Goal: Task Accomplishment & Management: Use online tool/utility

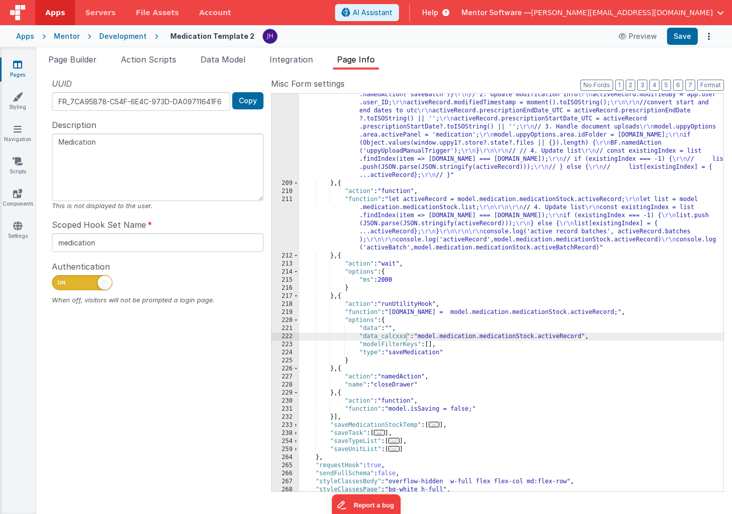
scroll to position [374, 0]
click at [19, 63] on icon at bounding box center [17, 64] width 9 height 10
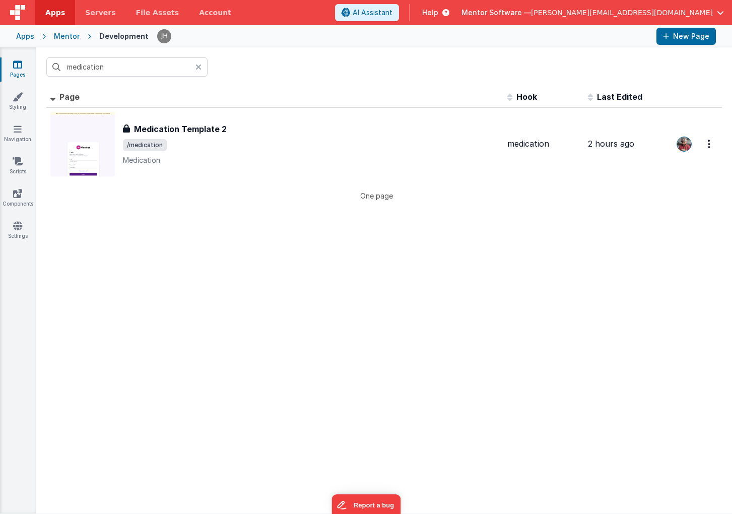
click at [196, 70] on icon at bounding box center [199, 67] width 6 height 8
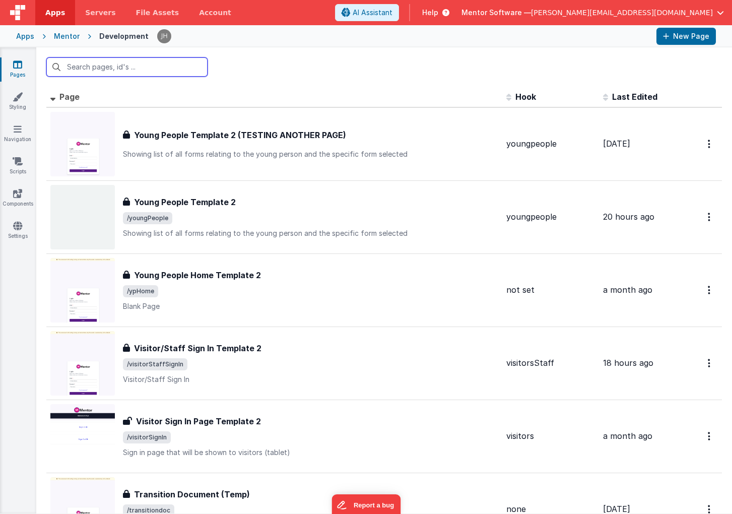
click at [139, 71] on input "text" at bounding box center [126, 66] width 161 height 19
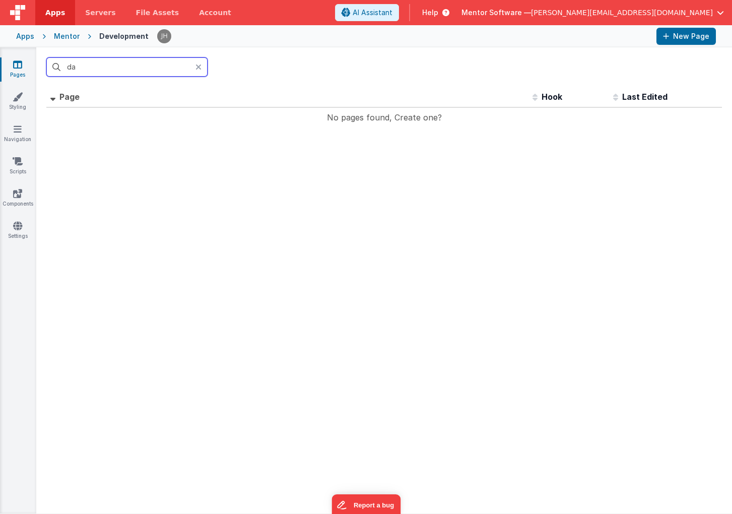
type input "d"
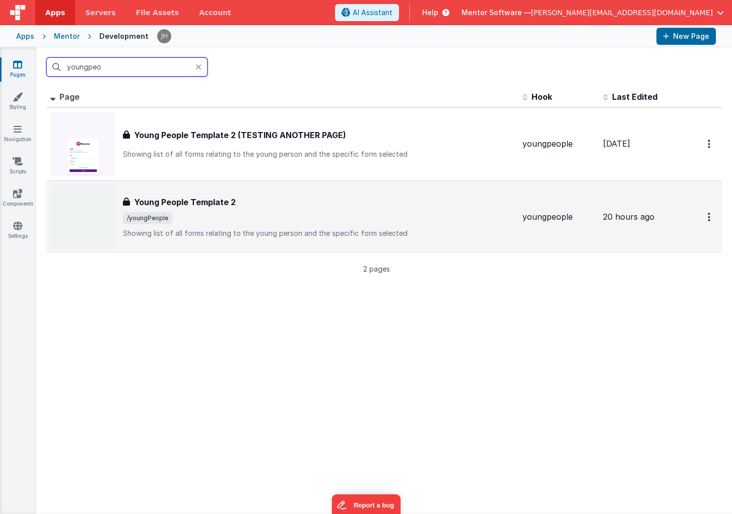
type input "youngpeo"
click at [204, 207] on h3 "Young People Template 2" at bounding box center [185, 202] width 102 height 12
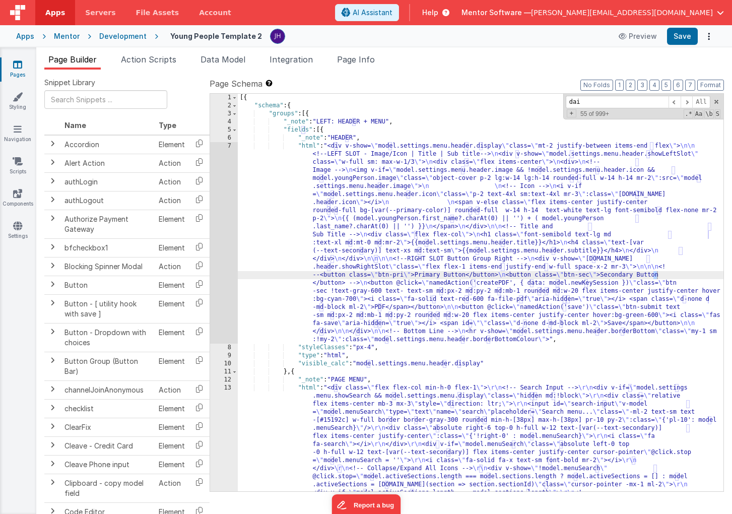
scroll to position [2200, 0]
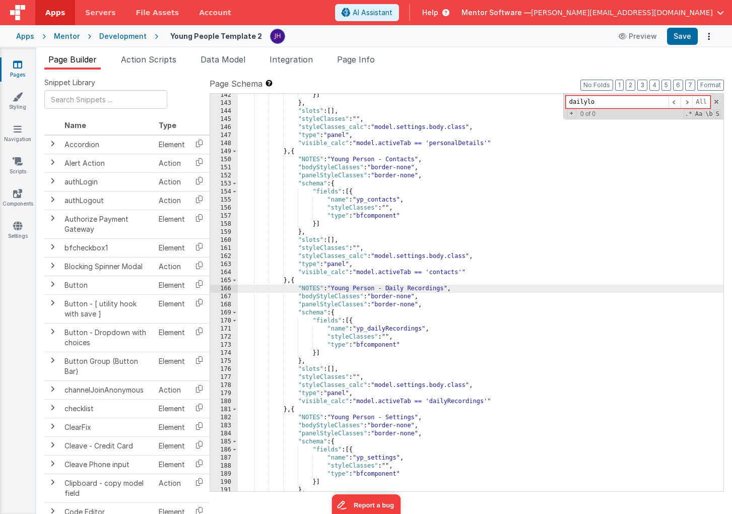
type input "dailylo"
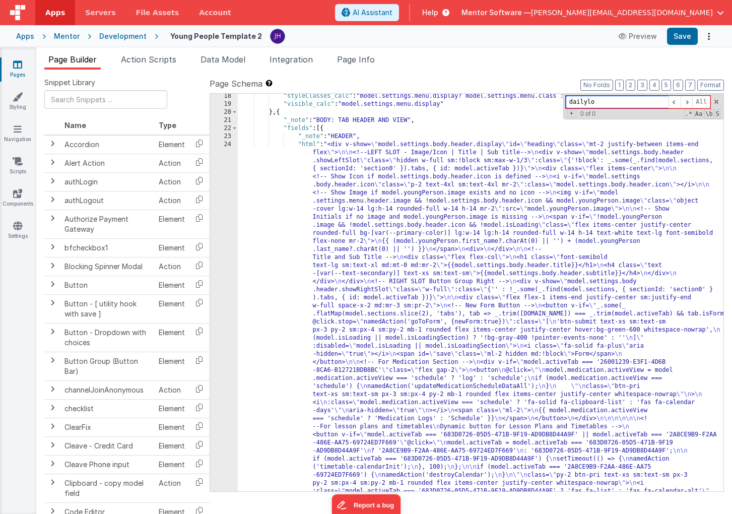
scroll to position [839, 0]
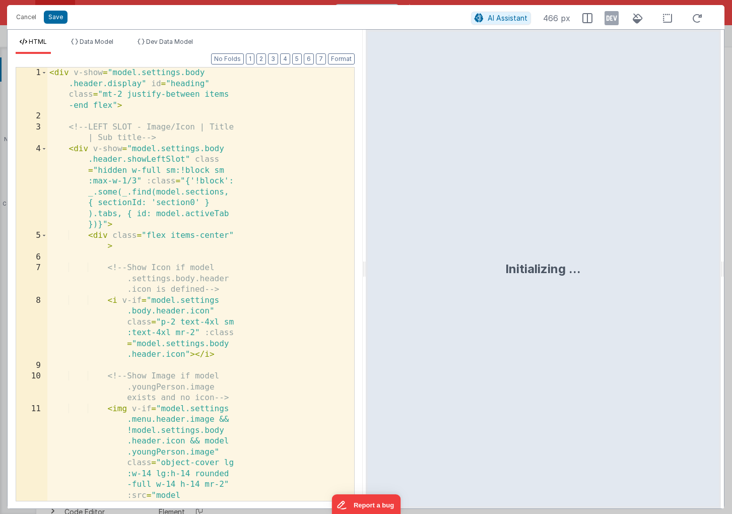
scroll to position [1208, 0]
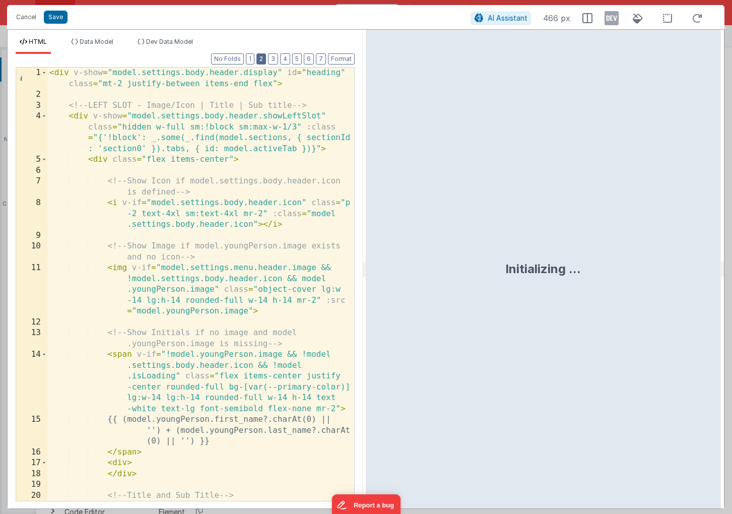
click at [265, 60] on button "2" at bounding box center [262, 58] width 10 height 11
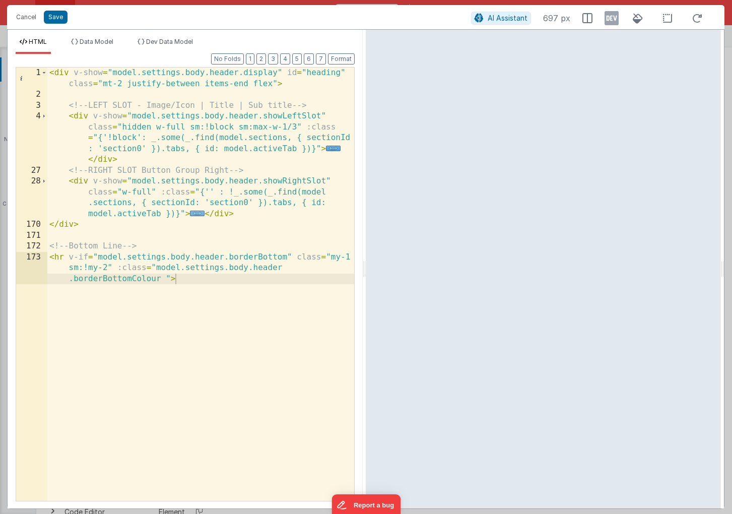
click at [196, 216] on span "..." at bounding box center [197, 214] width 15 height 6
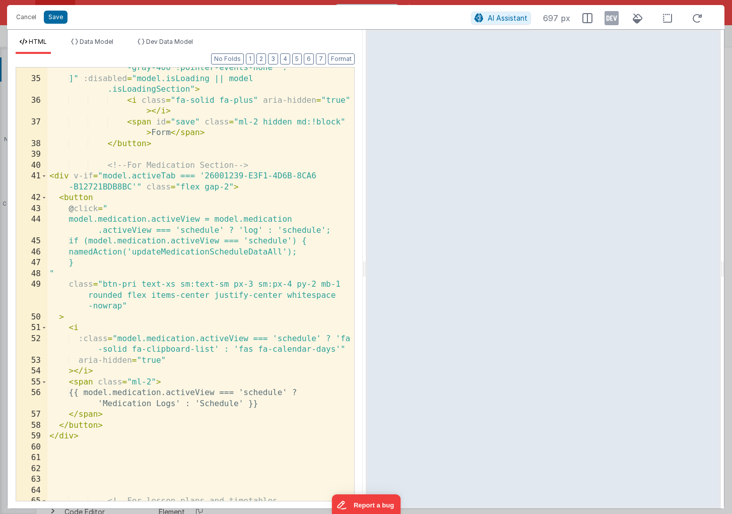
scroll to position [312, 0]
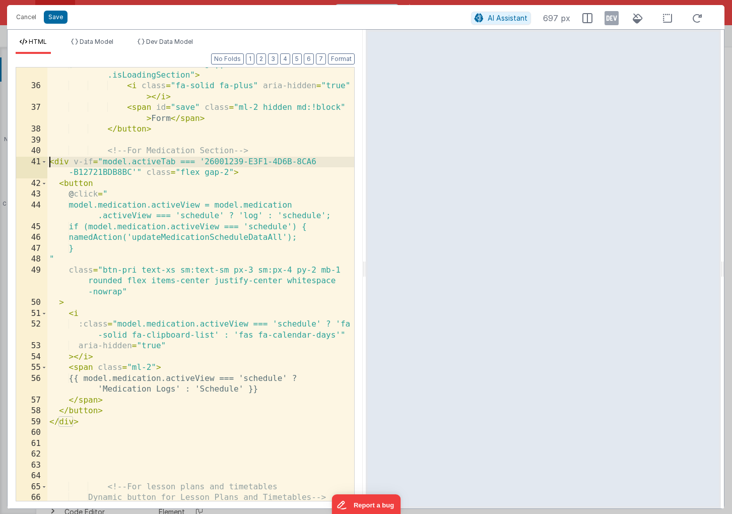
click at [50, 162] on div "]" :disabled = "model.isLoading || model .isLoadingSection" > < i class = "fa-s…" at bounding box center [200, 292] width 307 height 466
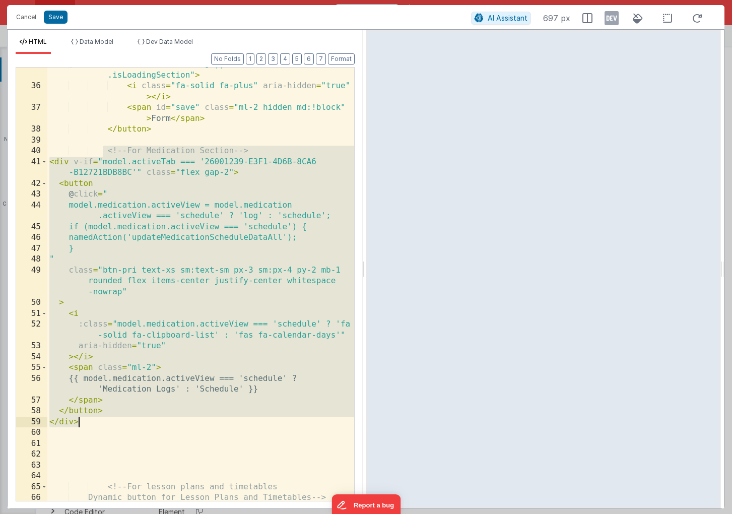
drag, startPoint x: 104, startPoint y: 153, endPoint x: 110, endPoint y: 420, distance: 267.7
click at [110, 420] on div "]" :disabled = "model.isLoading || model .isLoadingSection" > < i class = "fa-s…" at bounding box center [200, 292] width 307 height 466
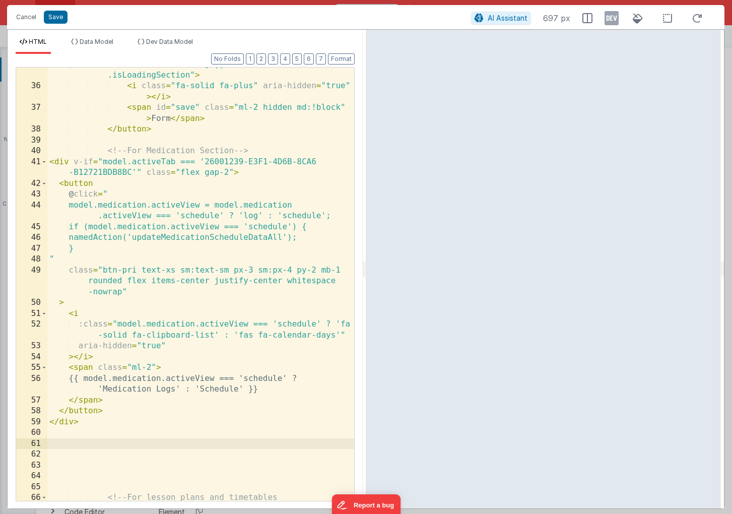
scroll to position [531, 0]
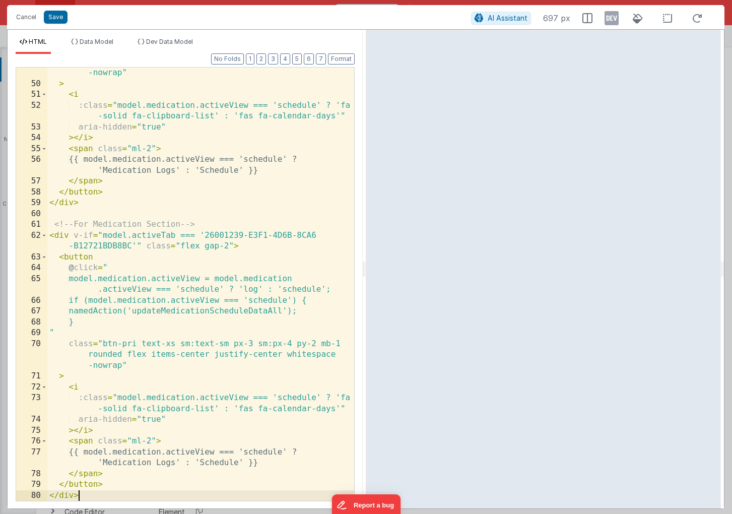
click at [116, 227] on div "class = "btn-pri text-xs sm:text-sm px-3 sm:px-4 py-2 mb-1 rounded flex items-c…" at bounding box center [200, 284] width 307 height 477
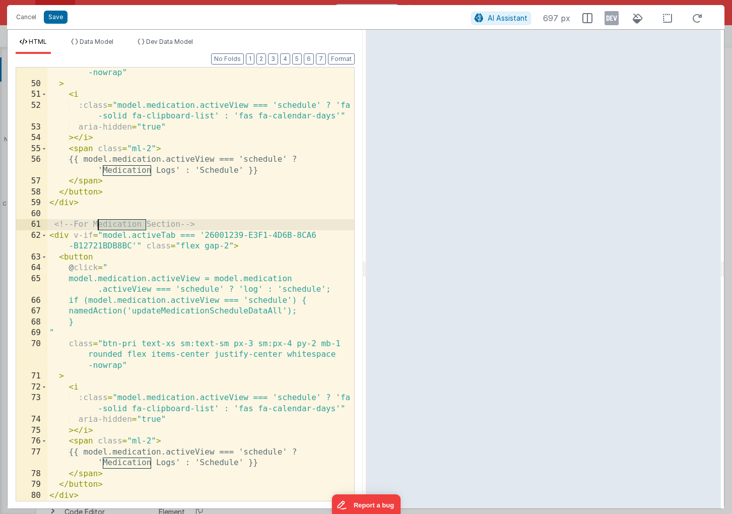
click at [116, 227] on div "class = "btn-pri text-xs sm:text-sm px-3 sm:px-4 py-2 mb-1 rounded flex items-c…" at bounding box center [200, 284] width 307 height 477
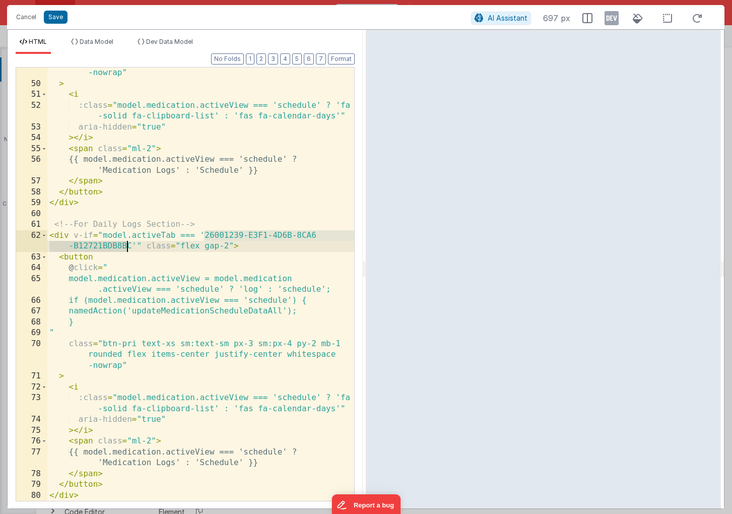
drag, startPoint x: 205, startPoint y: 235, endPoint x: 130, endPoint y: 245, distance: 76.3
click at [129, 245] on div "class = "btn-pri text-xs sm:text-sm px-3 sm:px-4 py-2 mb-1 rounded flex items-c…" at bounding box center [200, 284] width 307 height 477
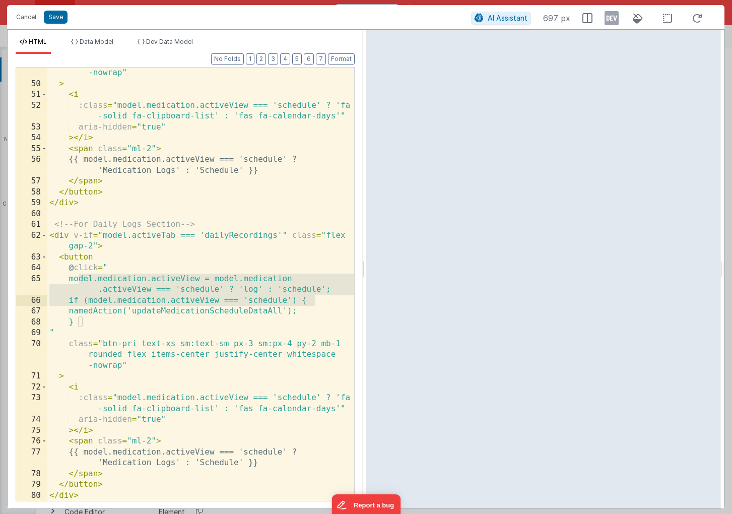
drag, startPoint x: 77, startPoint y: 278, endPoint x: 315, endPoint y: 300, distance: 239.9
click at [315, 300] on div "class = "btn-pri text-xs sm:text-sm px-3 sm:px-4 py-2 mb-1 rounded flex items-c…" at bounding box center [200, 284] width 307 height 477
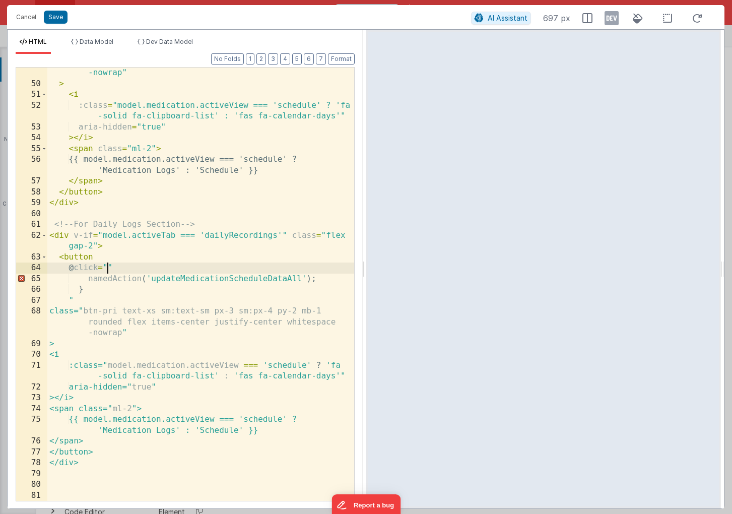
click at [228, 280] on div "class = "btn-pri text-xs sm:text-sm px-3 sm:px-4 py-2 mb-1 rounded flex items-c…" at bounding box center [200, 284] width 307 height 477
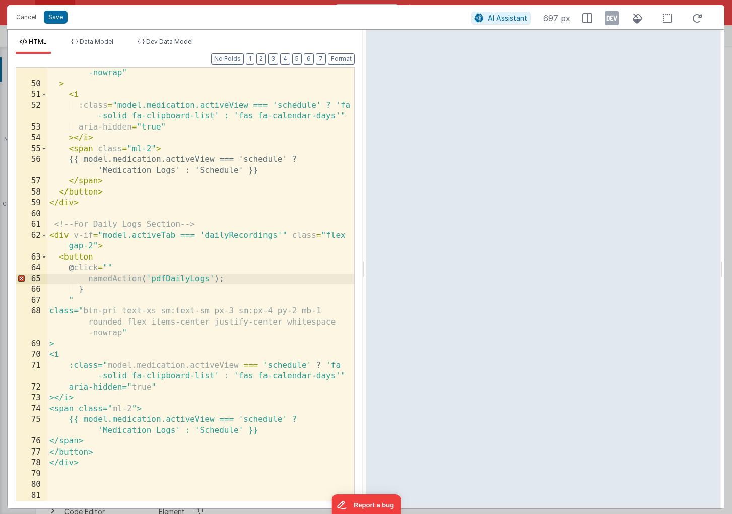
click at [125, 265] on div "class = "btn-pri text-xs sm:text-sm px-3 sm:px-4 py-2 mb-1 rounded flex items-c…" at bounding box center [200, 284] width 307 height 477
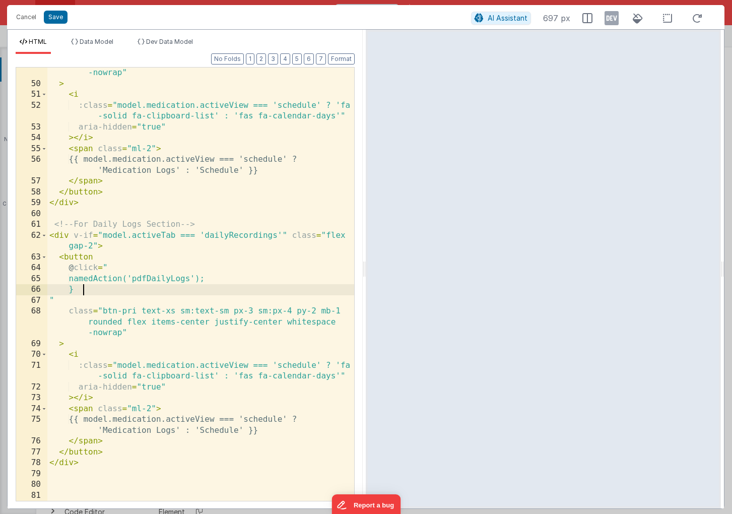
click at [121, 291] on div "class = "btn-pri text-xs sm:text-sm px-3 sm:px-4 py-2 mb-1 rounded flex items-c…" at bounding box center [200, 284] width 307 height 477
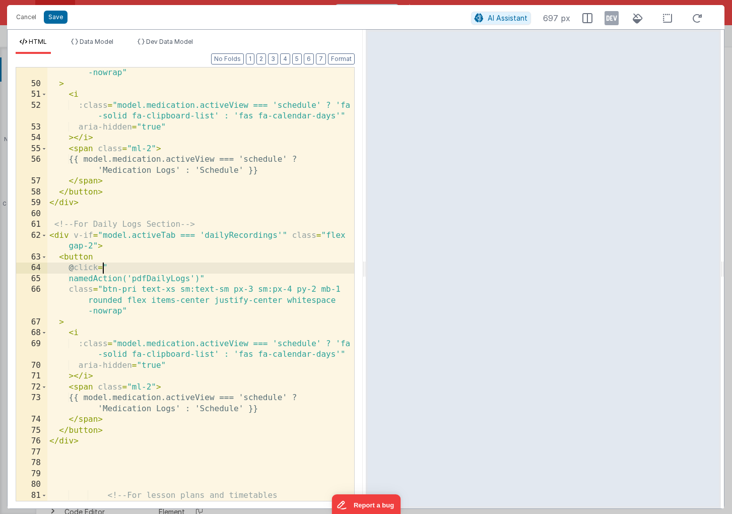
click at [104, 265] on div "class = "btn-pri text-xs sm:text-sm px-3 sm:px-4 py-2 mb-1 rounded flex items-c…" at bounding box center [200, 284] width 307 height 477
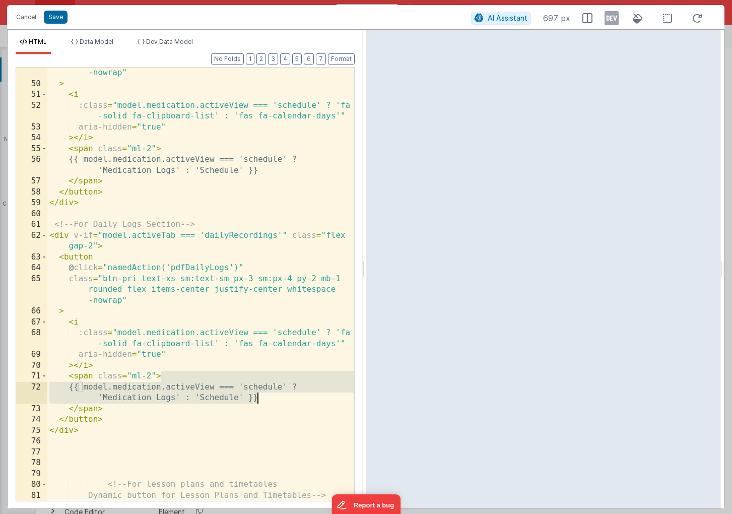
drag, startPoint x: 161, startPoint y: 377, endPoint x: 297, endPoint y: 395, distance: 137.2
click at [297, 395] on div "class = "btn-pri text-xs sm:text-sm px-3 sm:px-4 py-2 mb-1 rounded flex items-c…" at bounding box center [200, 301] width 307 height 510
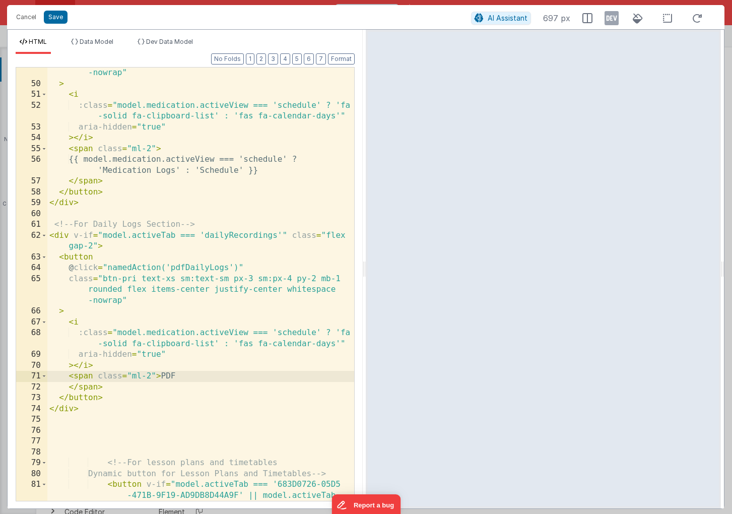
click at [316, 401] on div "class = "btn-pri text-xs sm:text-sm px-3 sm:px-4 py-2 mb-1 rounded flex items-c…" at bounding box center [200, 301] width 307 height 510
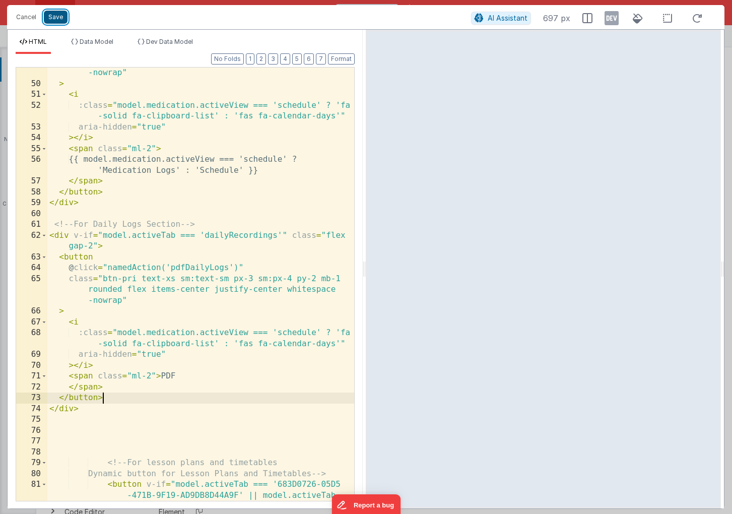
click at [56, 20] on button "Save" at bounding box center [56, 17] width 24 height 13
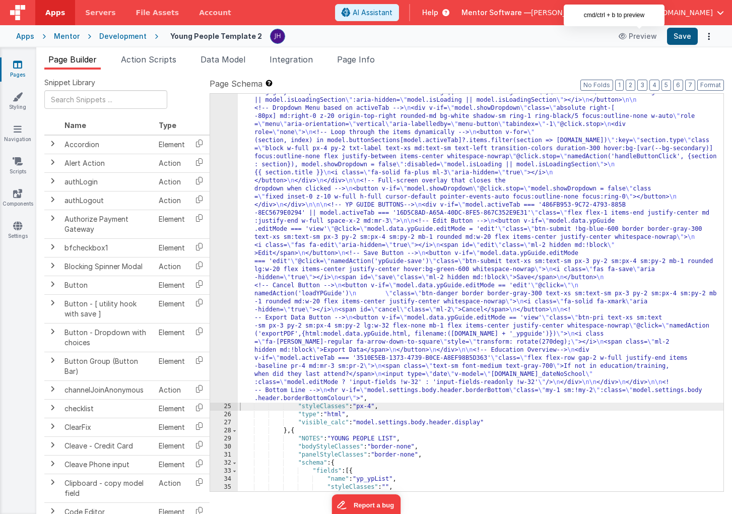
scroll to position [1212, 0]
click at [678, 36] on button "Save" at bounding box center [682, 36] width 31 height 17
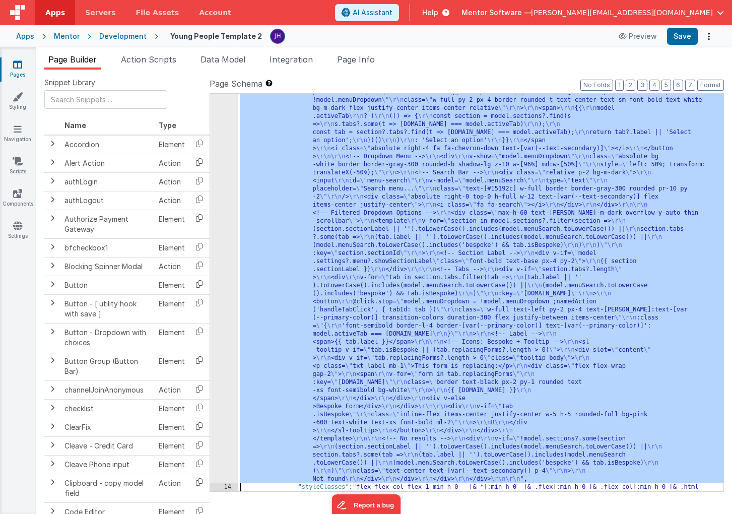
click at [228, 406] on div "13 14 15 16 17 18 19 20 21 22 23 24 25 26 27 28 29 30 31 32 33 34 35 36 37 38 3…" at bounding box center [224, 186] width 28 height 1438
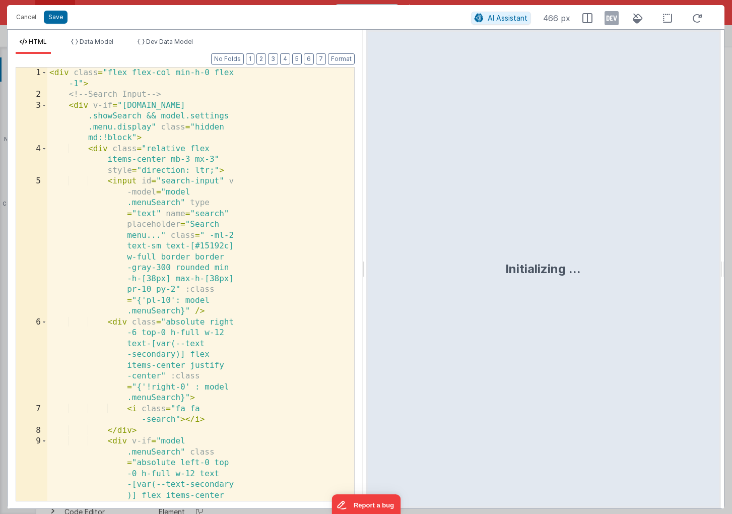
scroll to position [584, 0]
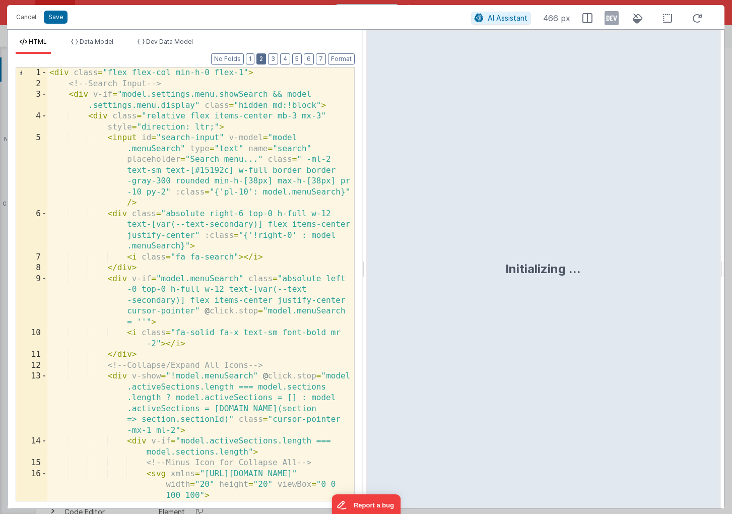
click at [263, 60] on button "2" at bounding box center [262, 58] width 10 height 11
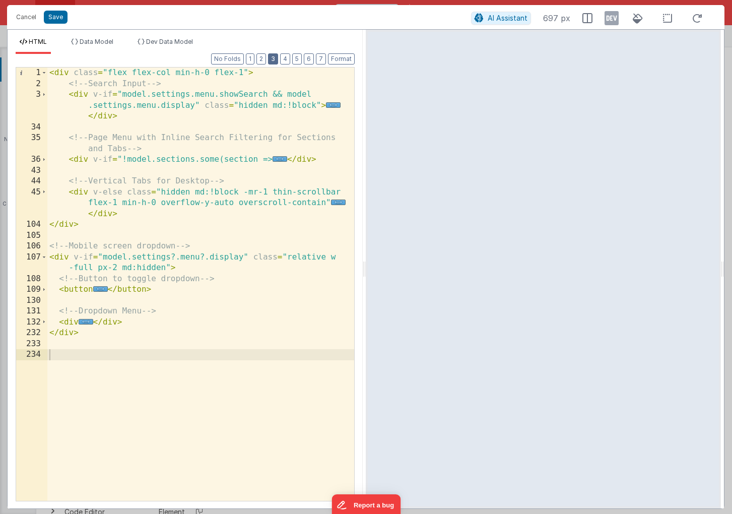
click at [273, 60] on button "3" at bounding box center [273, 58] width 10 height 11
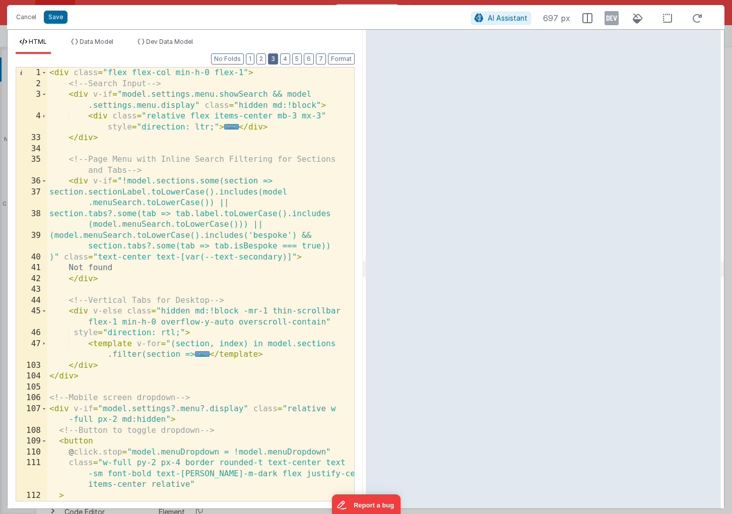
scroll to position [0, 0]
click at [231, 126] on span "..." at bounding box center [231, 127] width 15 height 6
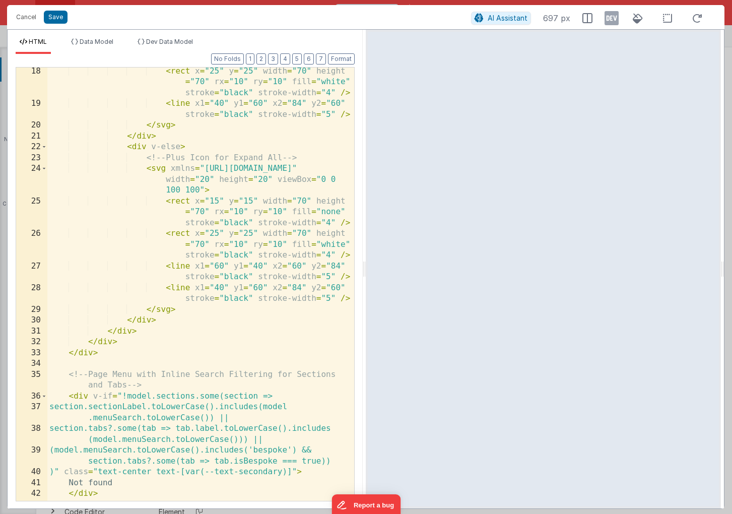
scroll to position [509, 0]
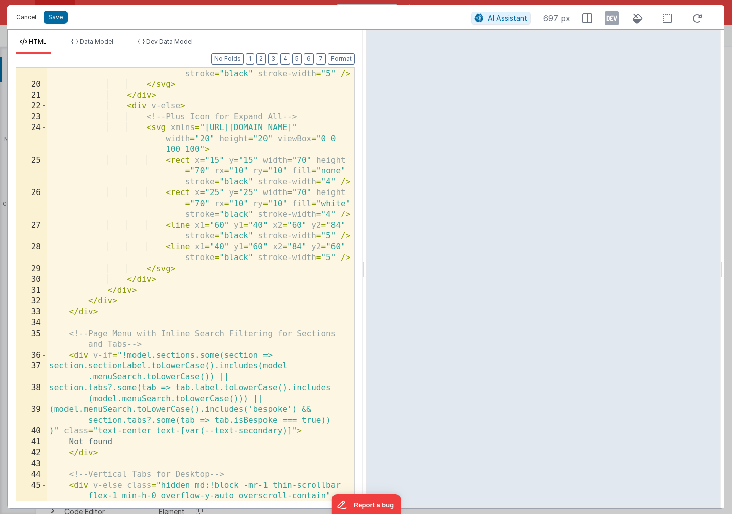
click at [25, 17] on button "Cancel" at bounding box center [26, 17] width 30 height 14
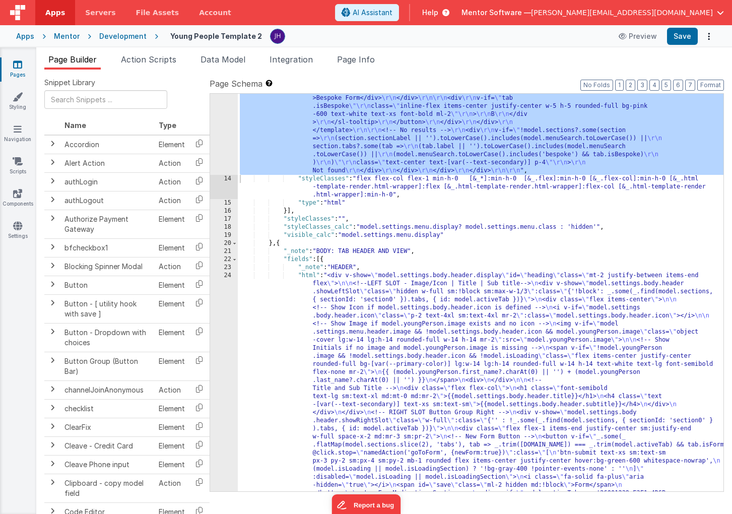
scroll to position [809, 0]
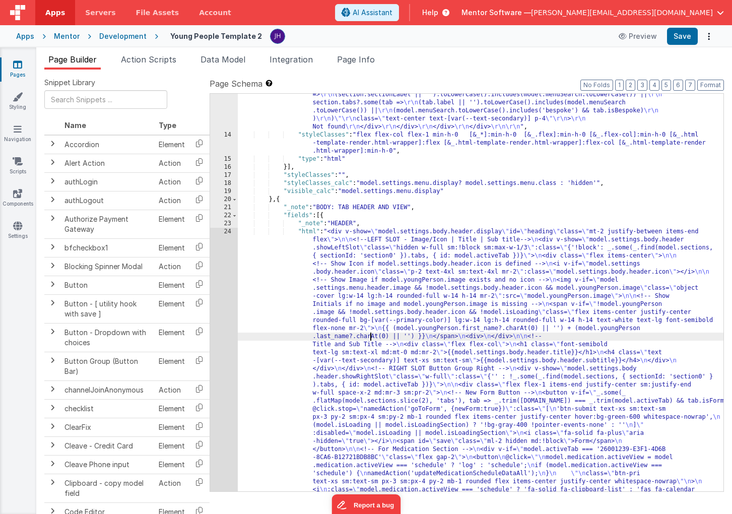
click at [370, 334] on div ""html" : "<div class= \" flex flex-col min-h-0 flex-1 \" > \r\n <!-- Search Inp…" at bounding box center [481, 281] width 486 height 2333
click at [215, 309] on div "13 14 15 16 17 18 19 20 21 22 23 24 25 26 27 28 29 30 31 32 33 34 35 36 37 38 3…" at bounding box center [224, 281] width 28 height 2333
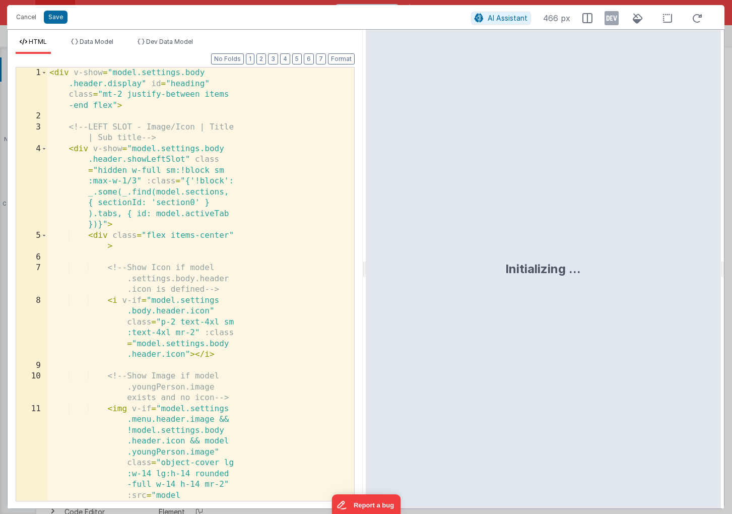
scroll to position [1232, 0]
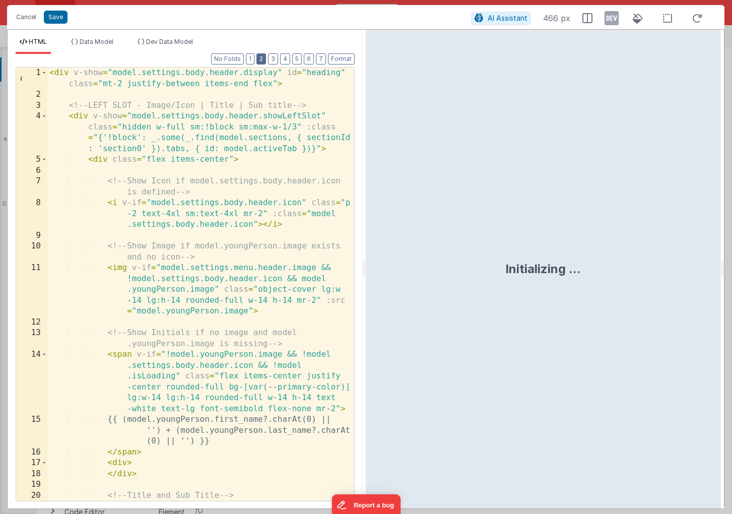
click at [263, 58] on button "2" at bounding box center [262, 58] width 10 height 11
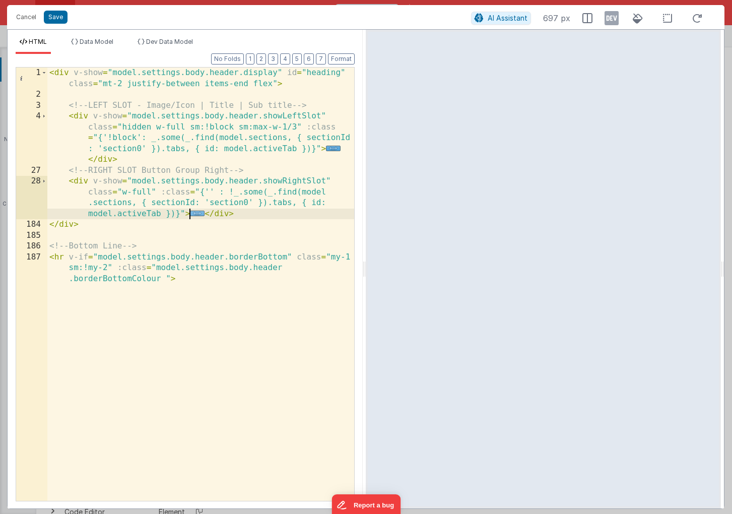
click at [195, 213] on span "..." at bounding box center [197, 214] width 15 height 6
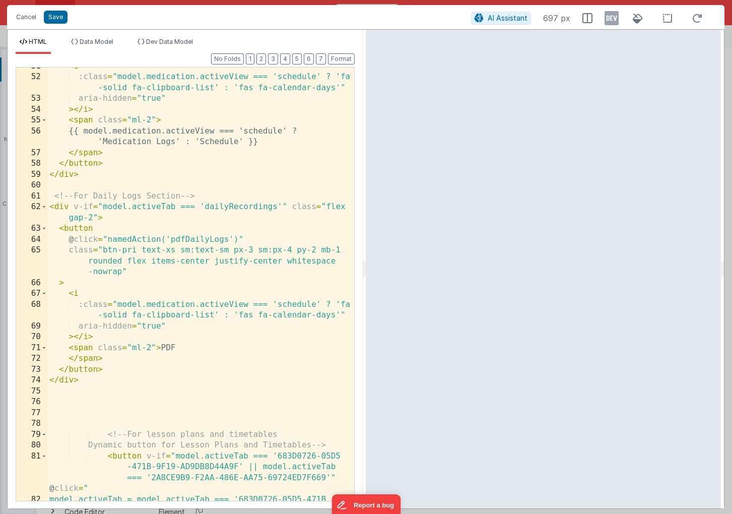
scroll to position [585, 0]
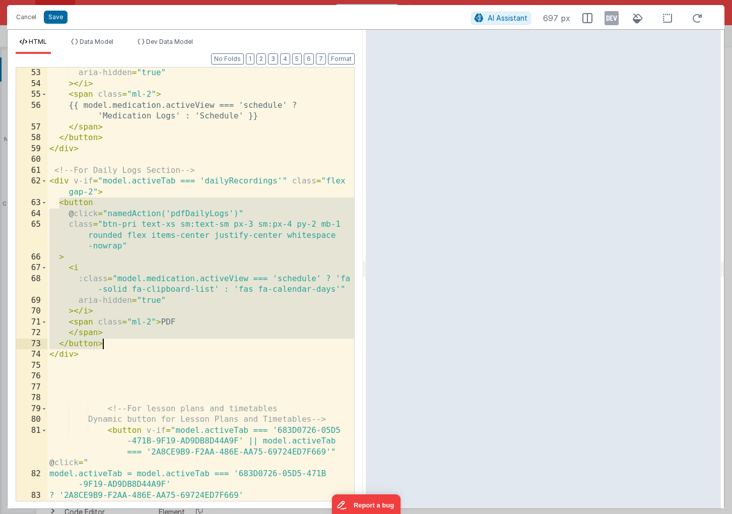
drag, startPoint x: 59, startPoint y: 204, endPoint x: 140, endPoint y: 343, distance: 160.5
click at [140, 343] on div "aria-hidden = "true" > </ i > < span class = "ml-2" > {{ model.medication.activ…" at bounding box center [200, 295] width 307 height 455
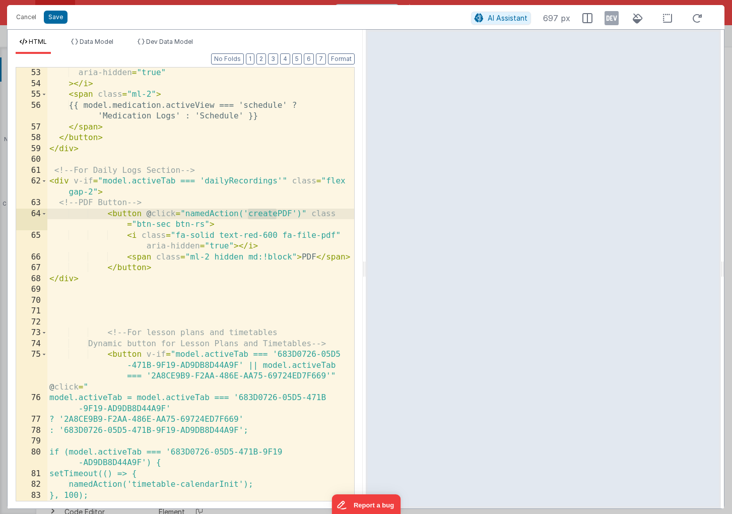
drag, startPoint x: 277, startPoint y: 212, endPoint x: 245, endPoint y: 212, distance: 31.3
click at [245, 212] on div "aria-hidden = "true" > </ i > < span class = "ml-2" > {{ model.medication.activ…" at bounding box center [200, 295] width 307 height 455
click at [247, 185] on div "aria-hidden = "true" > </ i > < span class = "ml-2" > {{ model.medication.activ…" at bounding box center [200, 295] width 307 height 455
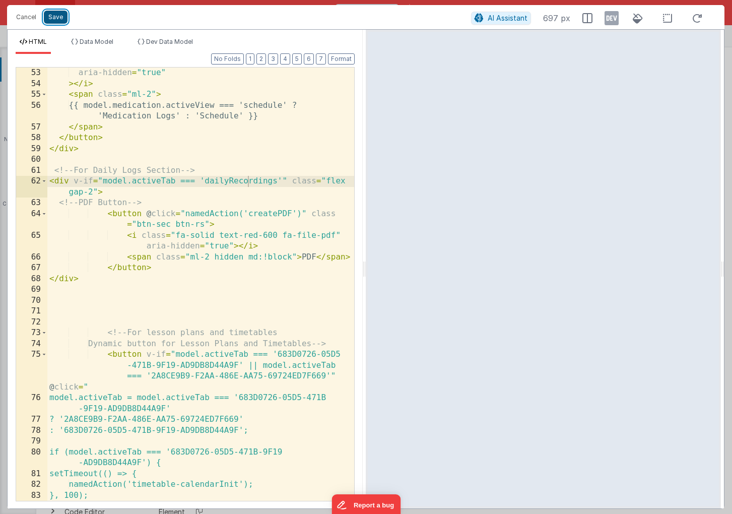
click at [54, 16] on button "Save" at bounding box center [56, 17] width 24 height 13
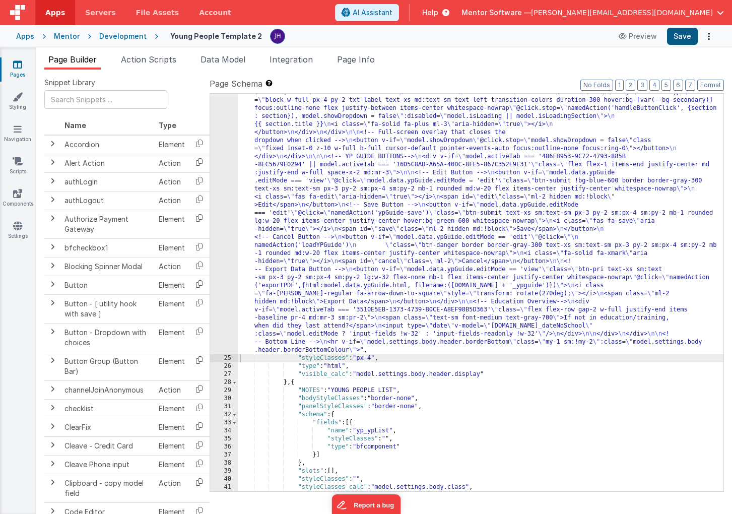
scroll to position [1238, 0]
click at [689, 36] on button "Save" at bounding box center [682, 36] width 31 height 17
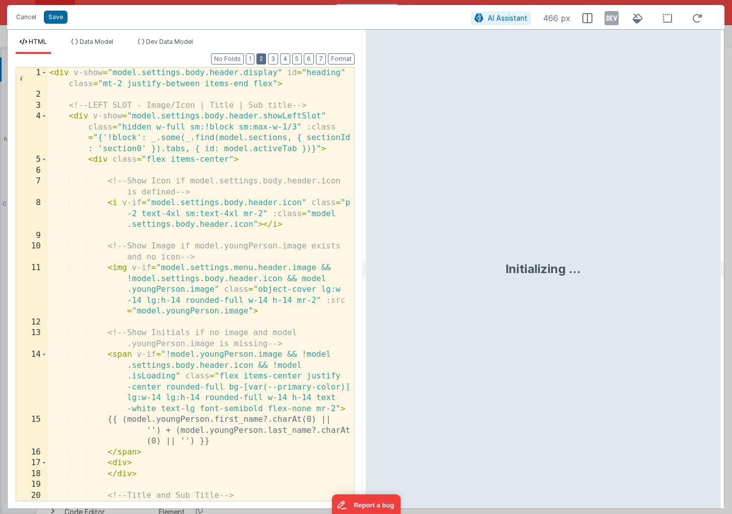
click at [264, 60] on button "2" at bounding box center [262, 58] width 10 height 11
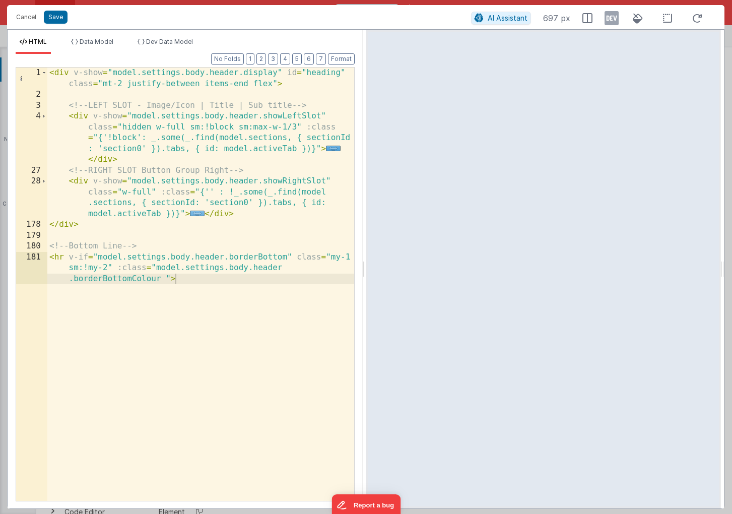
click at [199, 213] on span "..." at bounding box center [197, 214] width 15 height 6
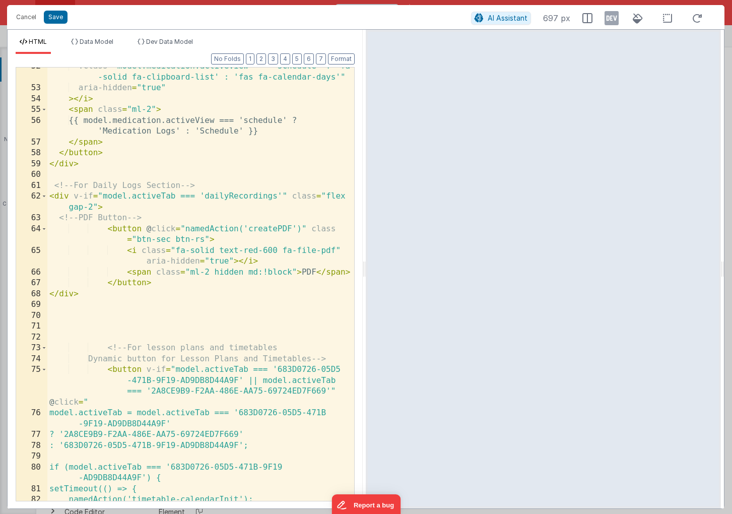
scroll to position [570, 0]
click at [46, 13] on button "Save" at bounding box center [56, 17] width 24 height 13
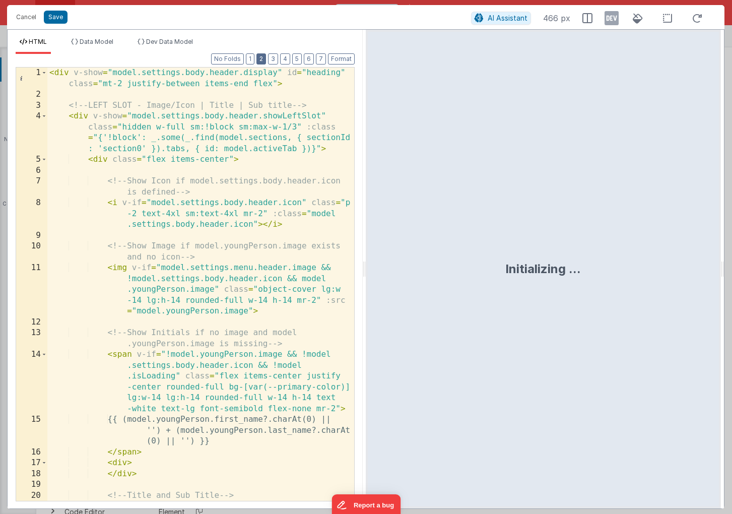
click at [262, 60] on button "2" at bounding box center [262, 58] width 10 height 11
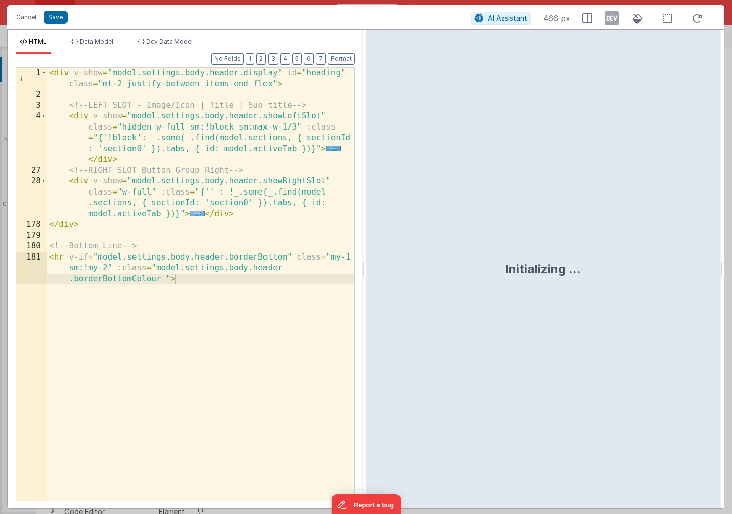
click at [199, 212] on span "..." at bounding box center [197, 214] width 15 height 6
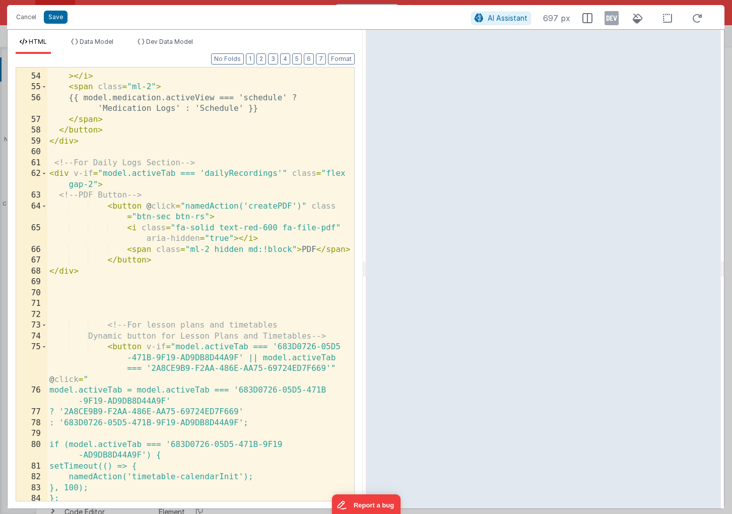
scroll to position [605, 0]
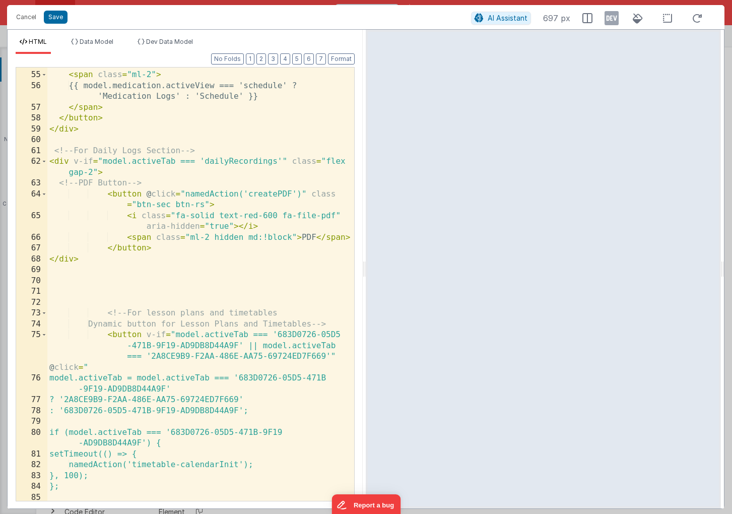
click at [159, 176] on div "> </ i > < span class = "ml-2" > {{ model.medication.activeView === 'schedule' …" at bounding box center [200, 286] width 307 height 455
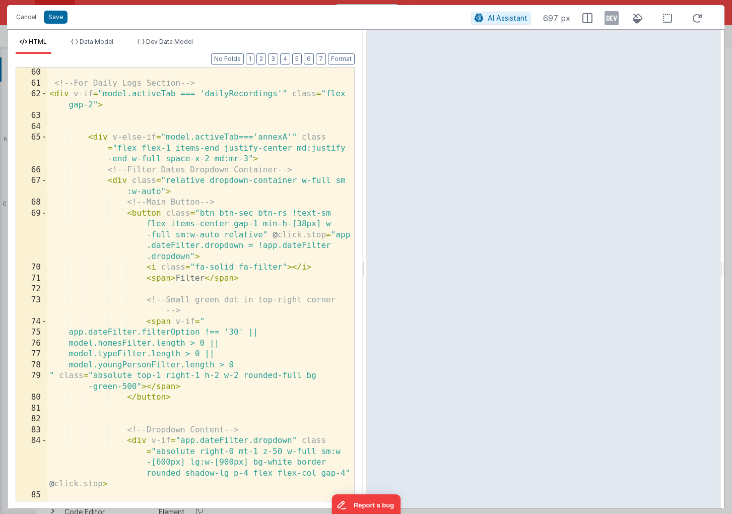
scroll to position [647, 0]
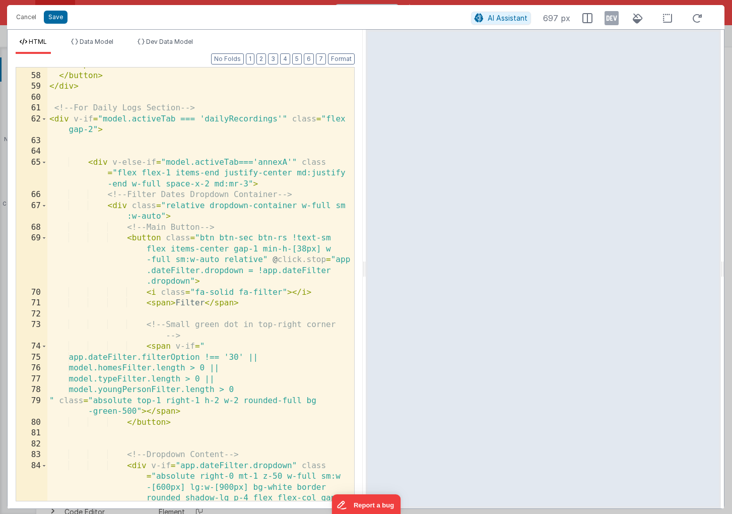
click at [92, 162] on div "</ span > </ button > </ div > <!-- For Daily Logs Section --> < div v-if = "mo…" at bounding box center [200, 308] width 307 height 498
click at [45, 164] on span at bounding box center [44, 162] width 6 height 11
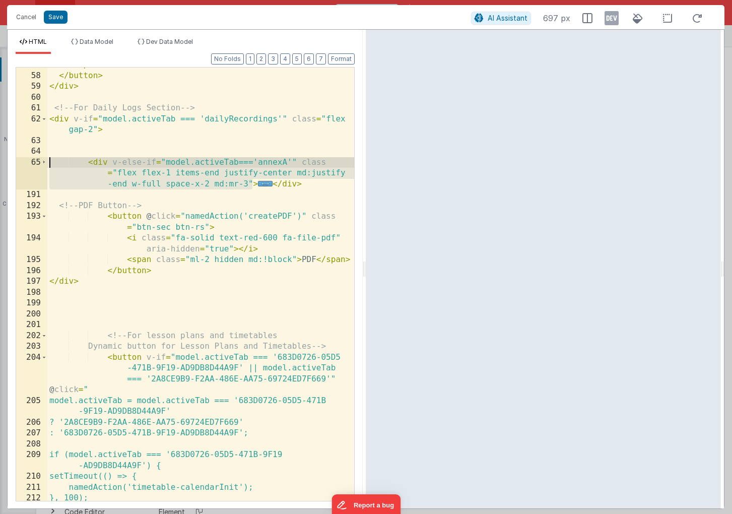
drag, startPoint x: 255, startPoint y: 183, endPoint x: 31, endPoint y: 163, distance: 224.7
click at [31, 163] on div "57 58 59 60 61 62 63 64 65 191 192 193 194 195 196 197 198 199 200 201 202 203 …" at bounding box center [185, 284] width 339 height 434
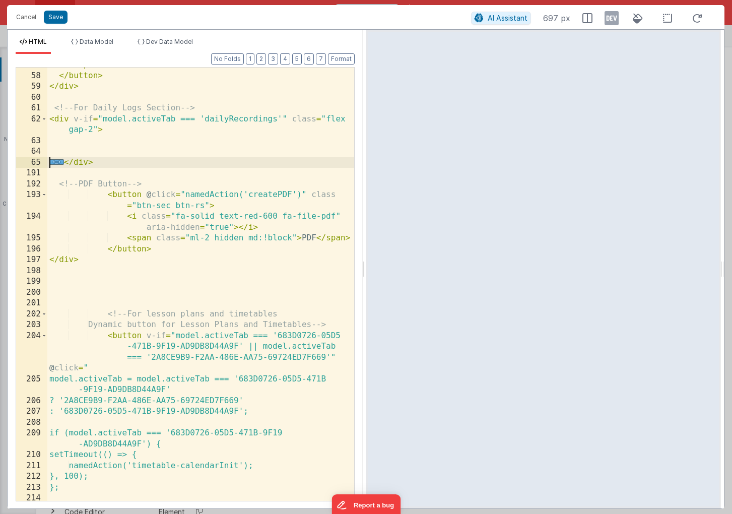
click at [111, 162] on div "</ span > </ button > </ div > <!-- For Daily Logs Section --> < div v-if = "mo…" at bounding box center [200, 286] width 307 height 455
click at [56, 160] on span "..." at bounding box center [56, 162] width 15 height 6
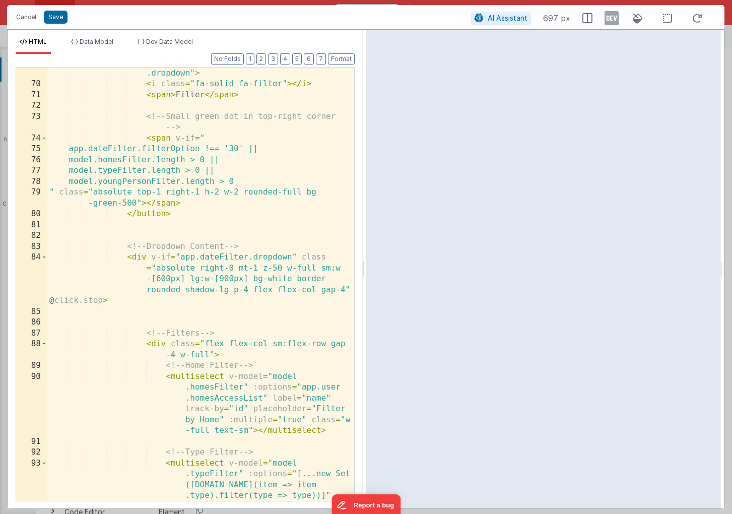
scroll to position [834, 0]
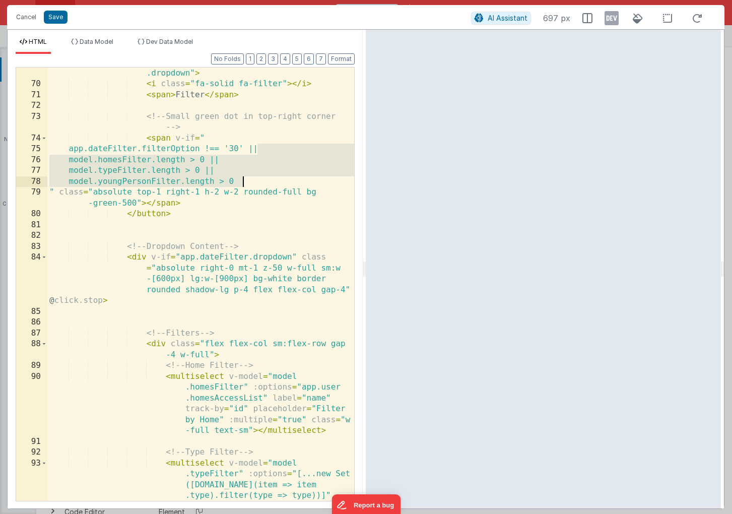
drag, startPoint x: 258, startPoint y: 148, endPoint x: 247, endPoint y: 181, distance: 35.1
click at [246, 181] on div "< button class = "btn btn-sec btn-rs !text-sm flex items-center gap-1 min-h-[38…" at bounding box center [200, 306] width 307 height 563
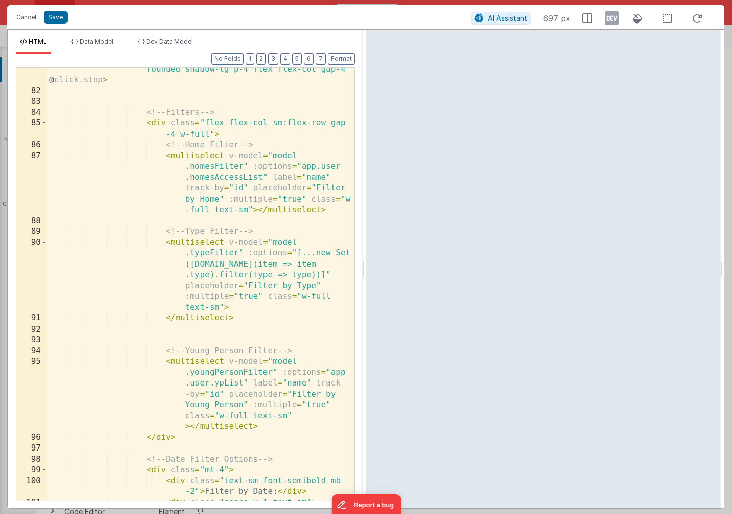
scroll to position [1034, 0]
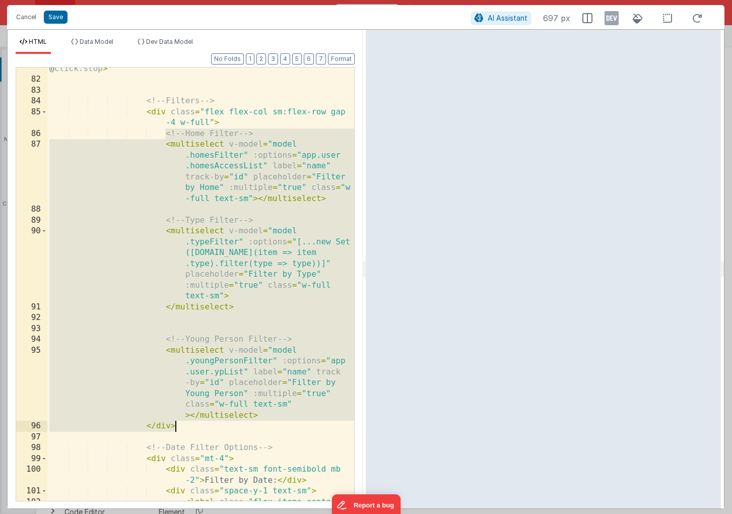
drag, startPoint x: 166, startPoint y: 136, endPoint x: 290, endPoint y: 430, distance: 319.6
click at [290, 430] on div "< div v-if = "app.dateFilter.dropdown" class = "absolute right-0 mt-1 z-50 w-fu…" at bounding box center [200, 275] width 307 height 510
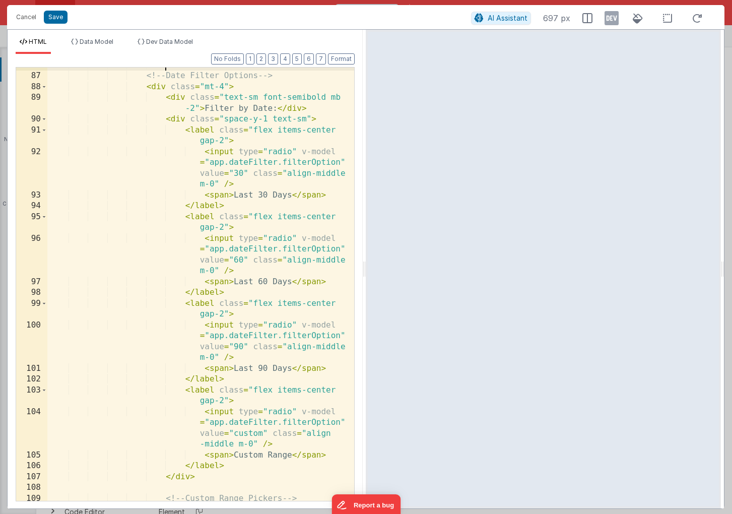
scroll to position [1102, 0]
drag, startPoint x: 251, startPoint y: 108, endPoint x: 206, endPoint y: 108, distance: 45.9
click at [205, 108] on div "<!-- Date Filter Options --> < div class = "mt-4" > < div class = "text-sm font…" at bounding box center [200, 287] width 307 height 455
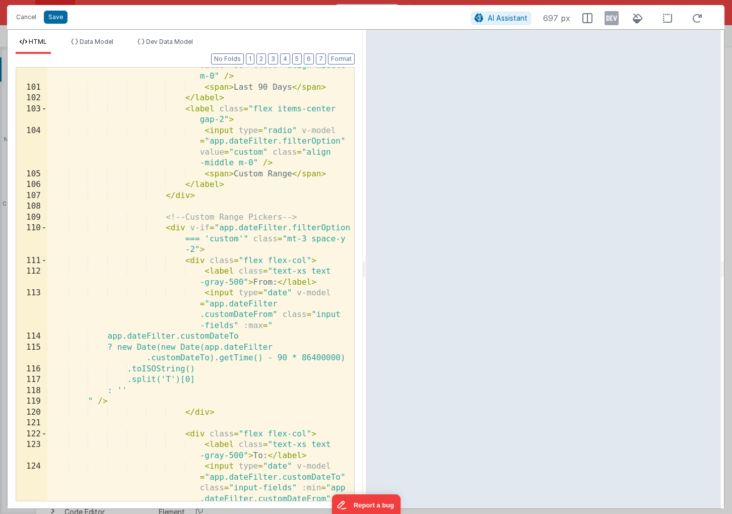
scroll to position [1373, 0]
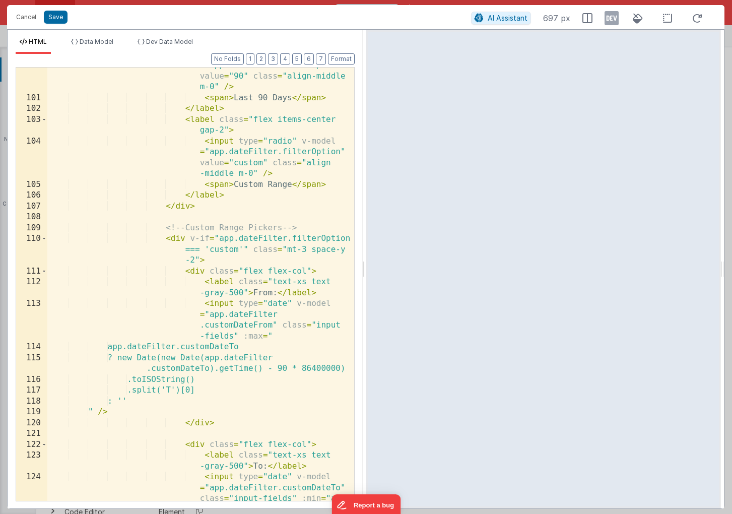
click at [176, 237] on div "< input type = "radio" v-model = "app.dateFilter.filterOption" value = "90" cla…" at bounding box center [200, 320] width 307 height 542
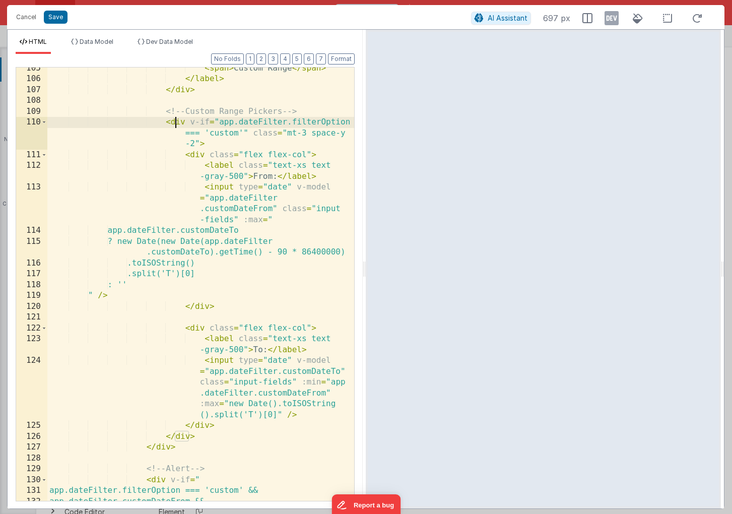
scroll to position [1485, 0]
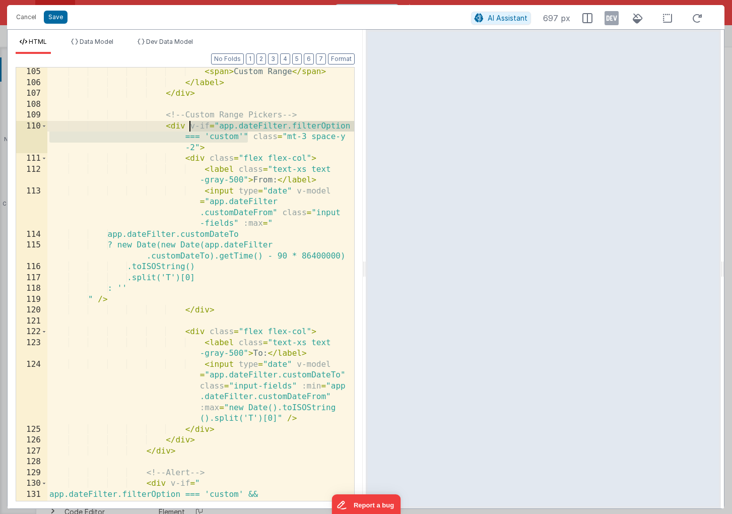
drag, startPoint x: 248, startPoint y: 135, endPoint x: 193, endPoint y: 127, distance: 56.0
click at [193, 127] on div "< span > Custom Range </ span > </ label > </ div > <!-- Custom Range Pickers -…" at bounding box center [200, 294] width 307 height 455
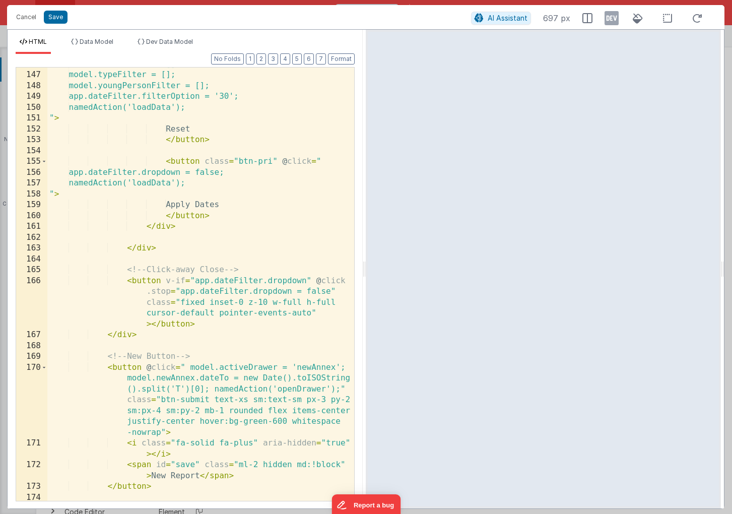
scroll to position [2132, 0]
drag, startPoint x: 239, startPoint y: 205, endPoint x: 185, endPoint y: 205, distance: 54.4
click at [185, 205] on div "model.homesFilter = []; model.typeFilter = []; model.youngPersonFilter = []; ap…" at bounding box center [200, 286] width 307 height 455
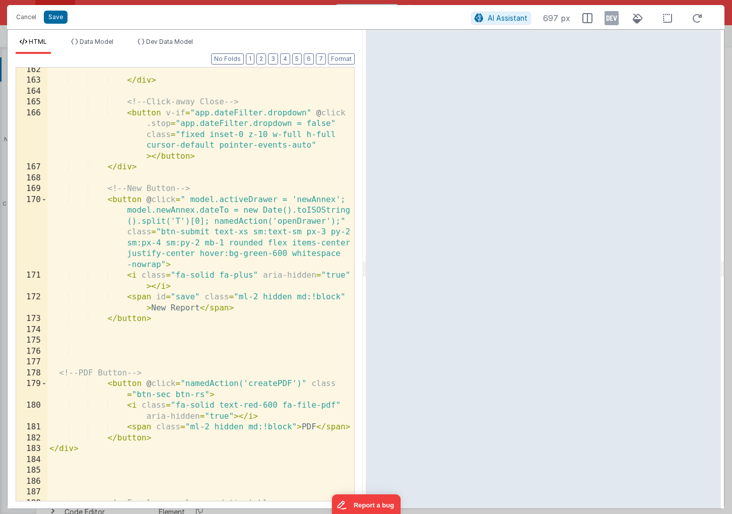
scroll to position [2307, 0]
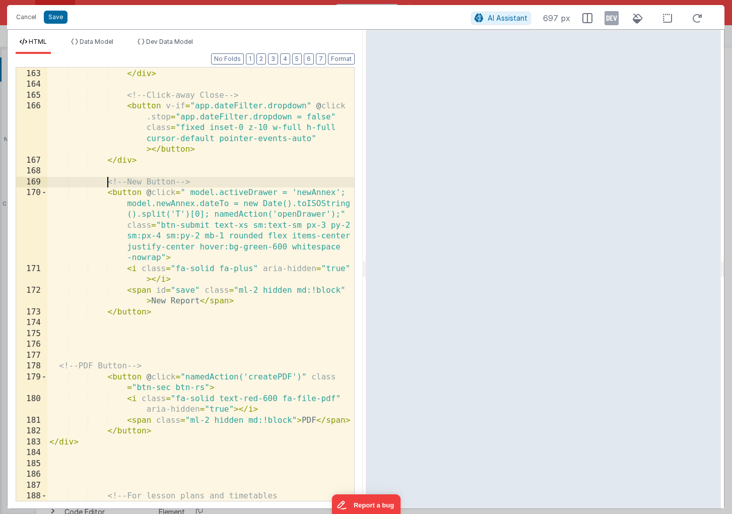
click at [108, 183] on div "</ div > <!-- Click-away Close --> < button v-if = "app.dateFilter.dropdown" @ …" at bounding box center [200, 284] width 307 height 455
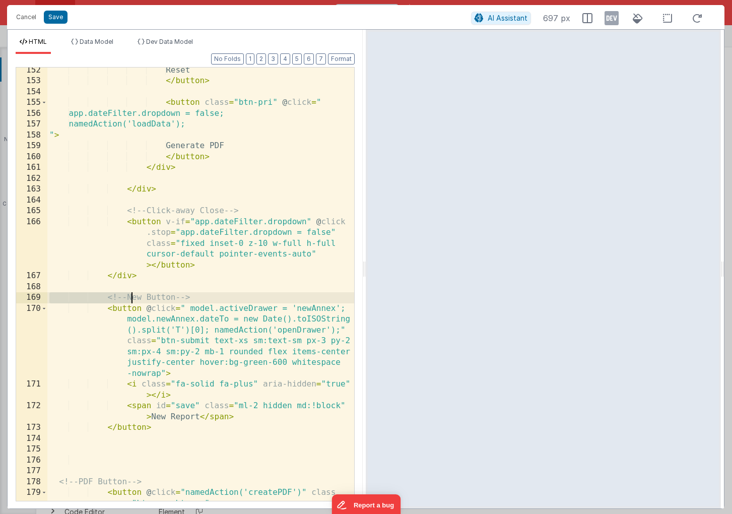
scroll to position [2189, 0]
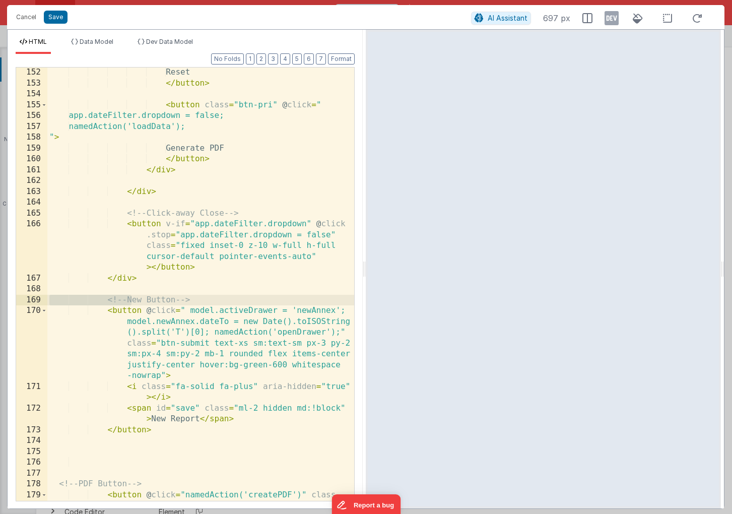
click at [124, 277] on div "Reset </ button > < button class = "btn-pri" @ click = " app.dateFilter.dropdow…" at bounding box center [200, 300] width 307 height 466
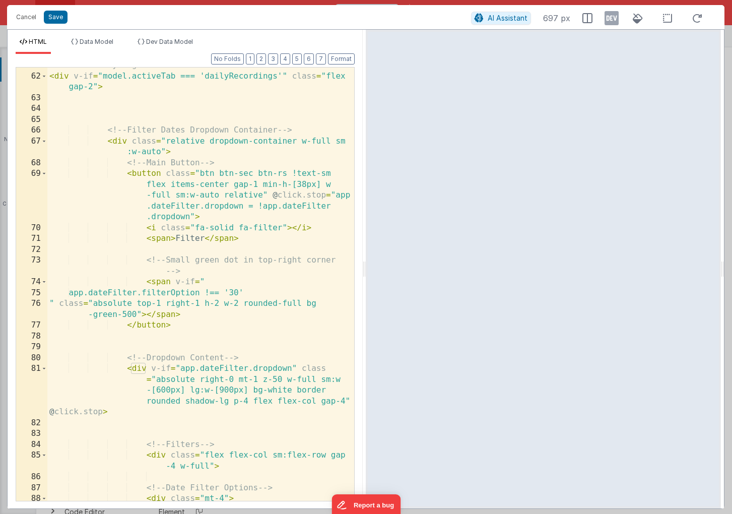
scroll to position [685, 0]
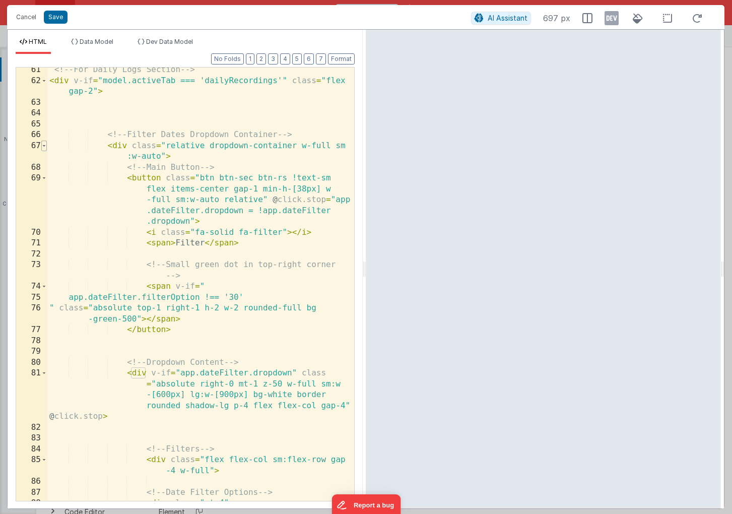
click at [44, 148] on span at bounding box center [44, 146] width 6 height 11
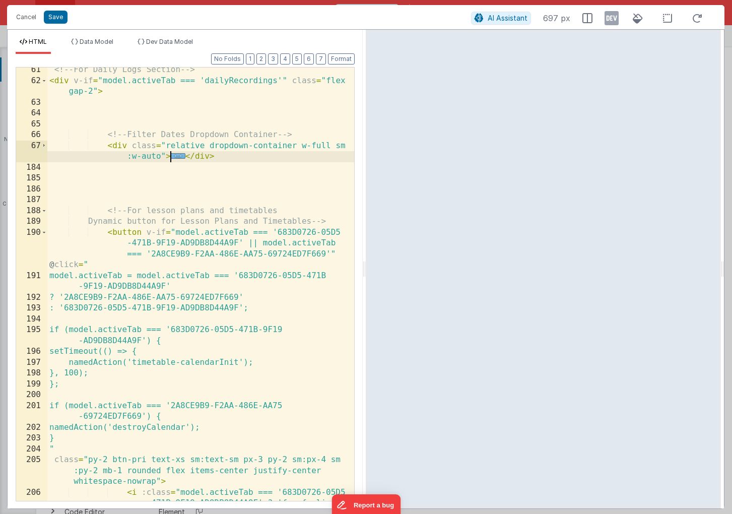
click at [176, 155] on span "..." at bounding box center [178, 156] width 15 height 6
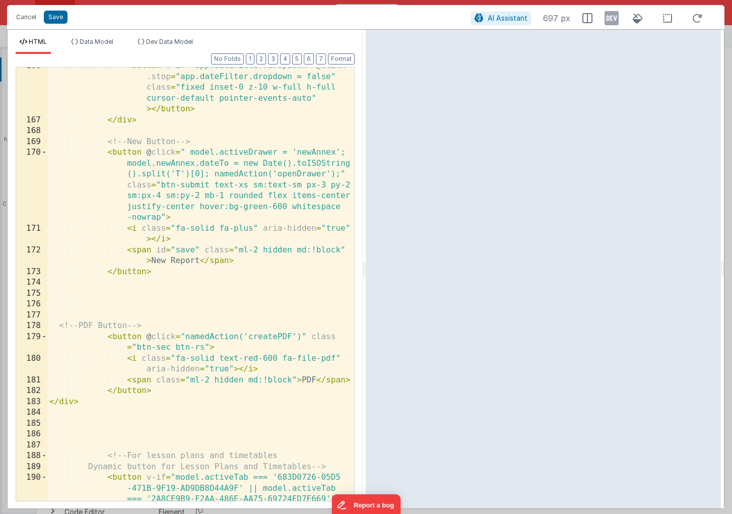
scroll to position [2341, 0]
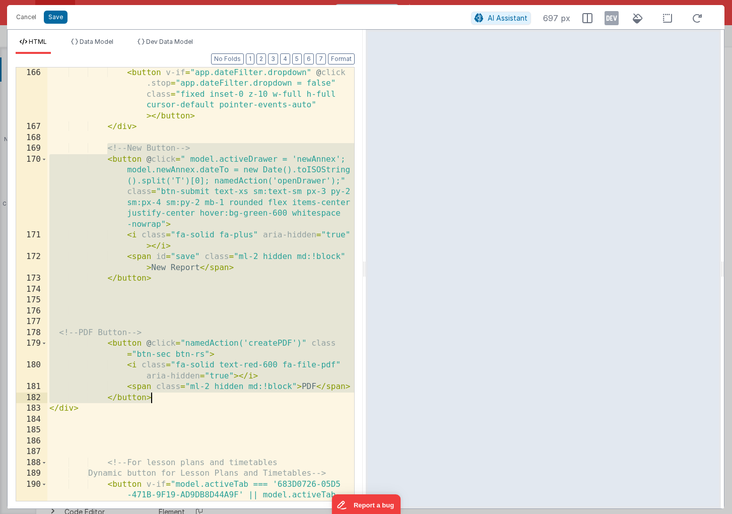
drag, startPoint x: 107, startPoint y: 149, endPoint x: 175, endPoint y: 392, distance: 252.9
click at [175, 392] on div "< button v-if = "app.dateFilter.dropdown" @ click .stop = "app.dateFilter.dropd…" at bounding box center [200, 333] width 307 height 531
drag, startPoint x: 159, startPoint y: 397, endPoint x: 95, endPoint y: 148, distance: 257.4
click at [95, 148] on div "< button v-if = "app.dateFilter.dropdown" @ click .stop = "app.dateFilter.dropd…" at bounding box center [200, 333] width 307 height 531
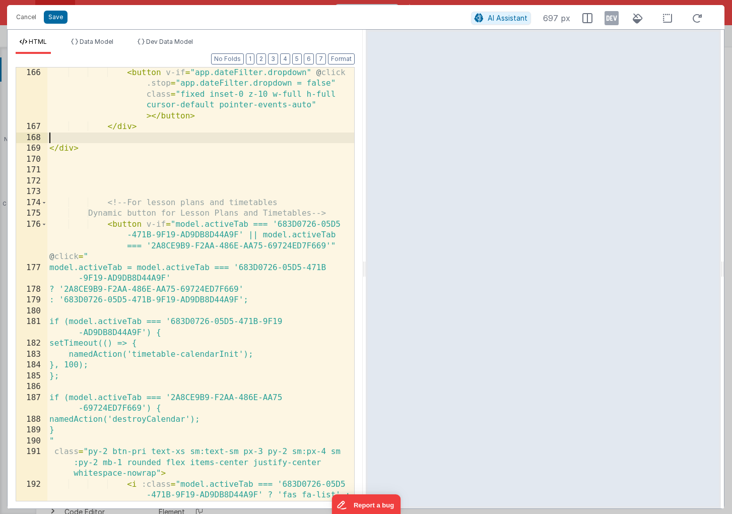
click at [73, 153] on div "< button v-if = "app.dateFilter.dropdown" @ click .stop = "app.dateFilter.dropd…" at bounding box center [200, 333] width 307 height 531
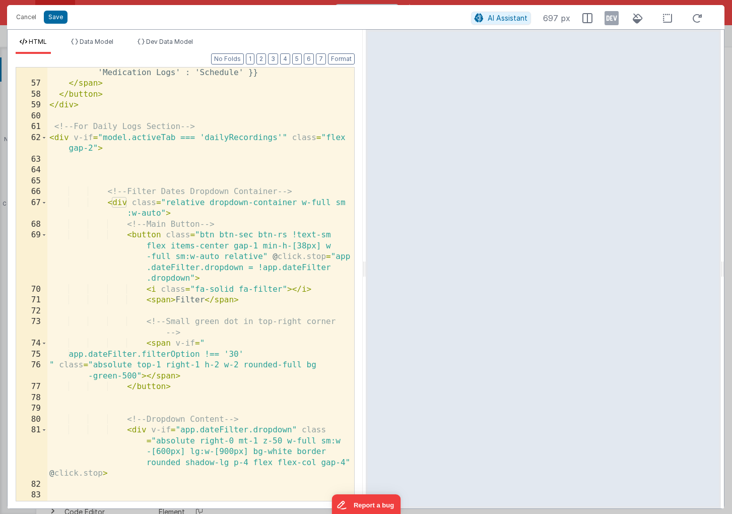
scroll to position [623, 0]
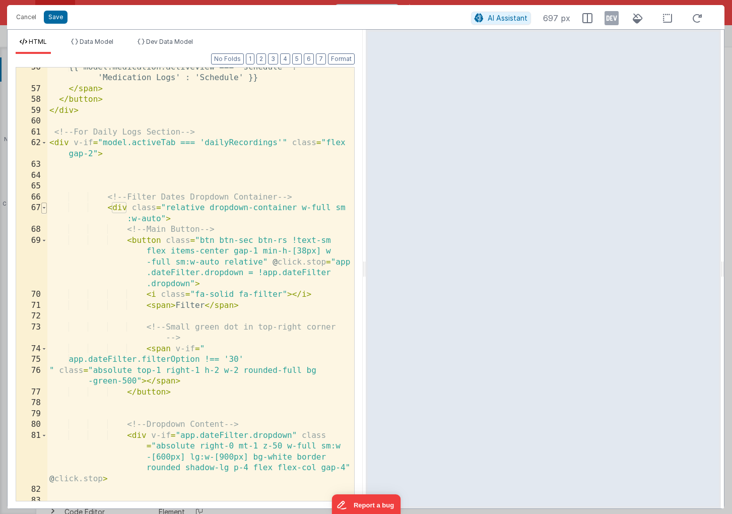
click at [46, 210] on span at bounding box center [44, 208] width 6 height 11
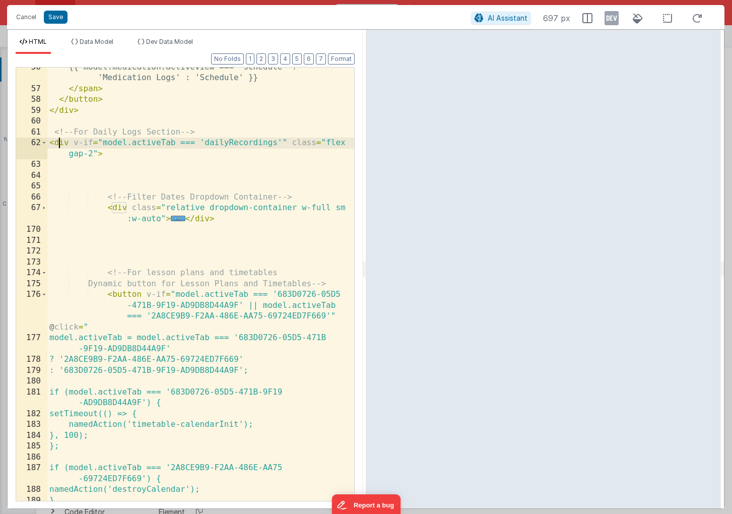
click at [57, 142] on div "{{ model.medication.activeView === 'schedule' ? 'Medication Logs' : 'Schedule' …" at bounding box center [200, 295] width 307 height 466
click at [45, 143] on span at bounding box center [44, 143] width 6 height 11
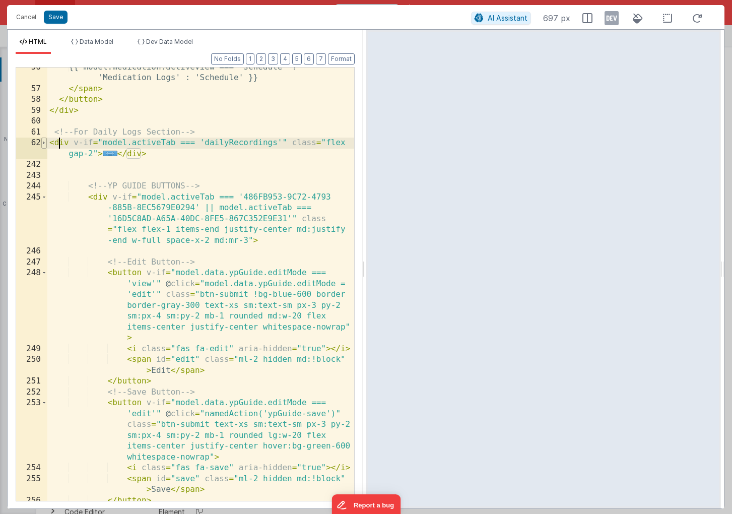
click at [45, 143] on span at bounding box center [44, 143] width 6 height 11
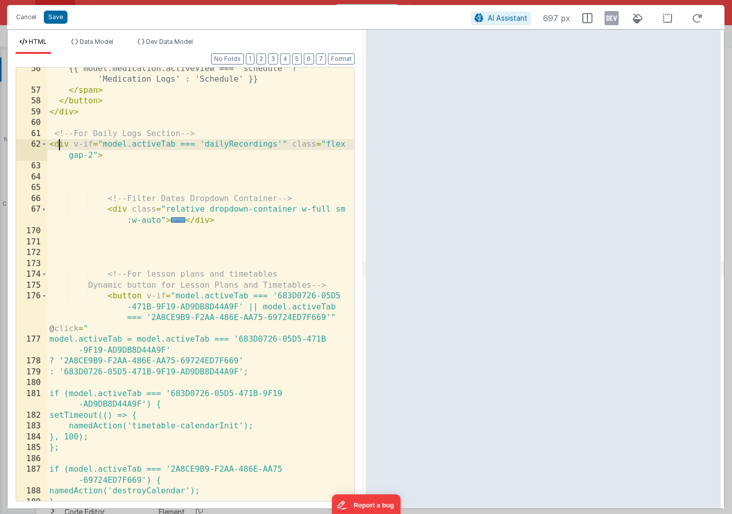
scroll to position [622, 0]
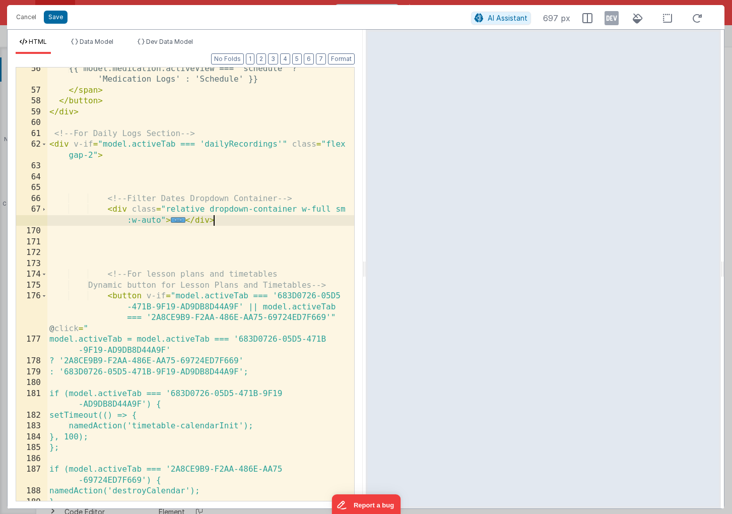
click at [221, 220] on div "{{ model.medication.activeView === 'schedule' ? 'Medication Logs' : 'Schedule' …" at bounding box center [200, 297] width 307 height 466
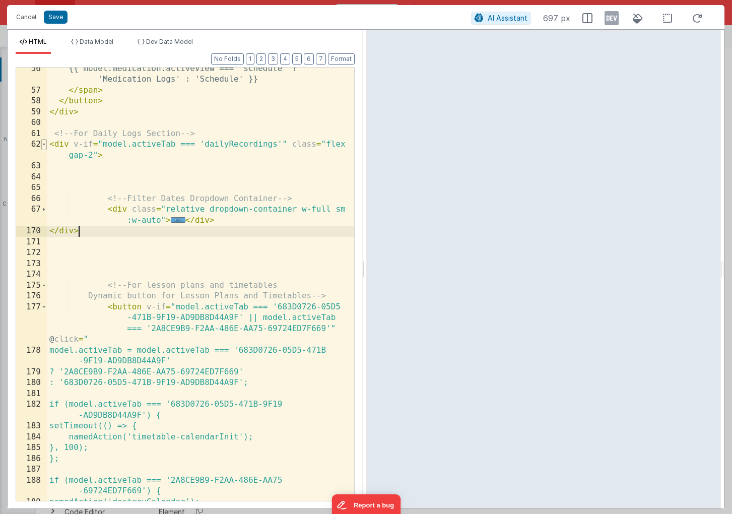
click at [44, 146] on span at bounding box center [44, 144] width 6 height 11
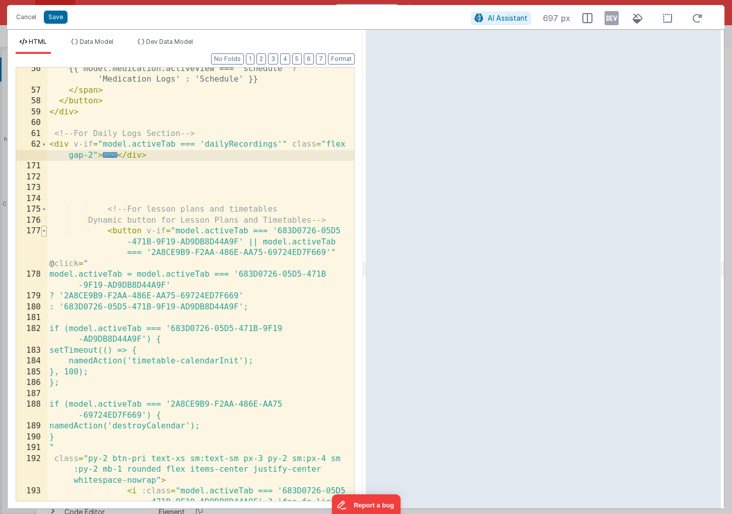
click at [45, 230] on span at bounding box center [44, 231] width 6 height 11
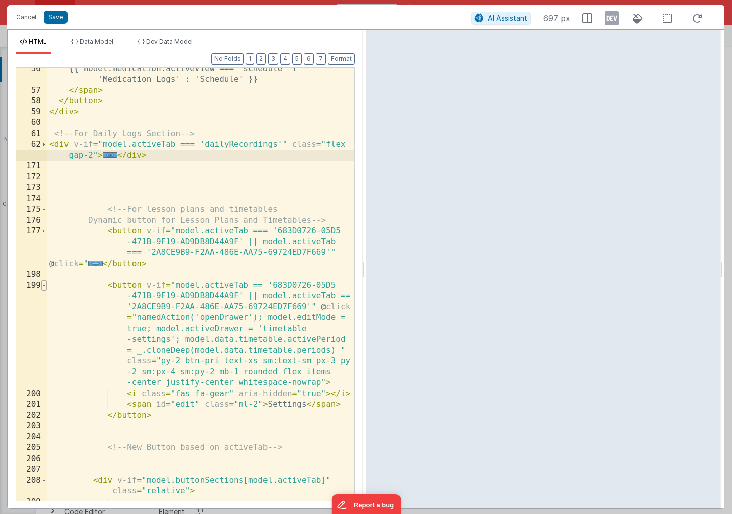
click at [44, 284] on span at bounding box center [44, 285] width 6 height 11
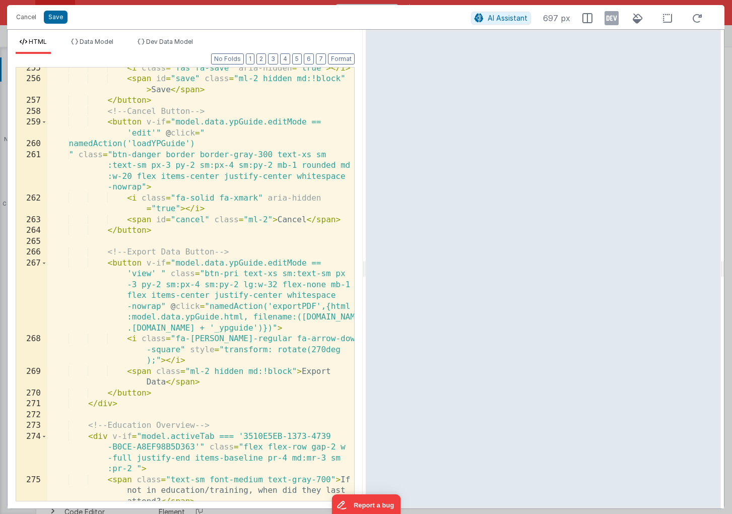
scroll to position [2384, 0]
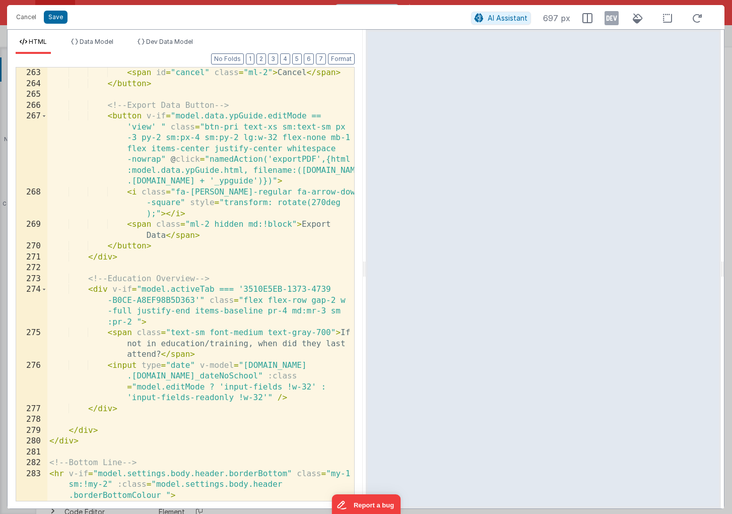
click at [64, 441] on div "< span id = "cancel" class = "ml-2" > Cancel </ span > </ button > <!-- Export …" at bounding box center [200, 306] width 307 height 477
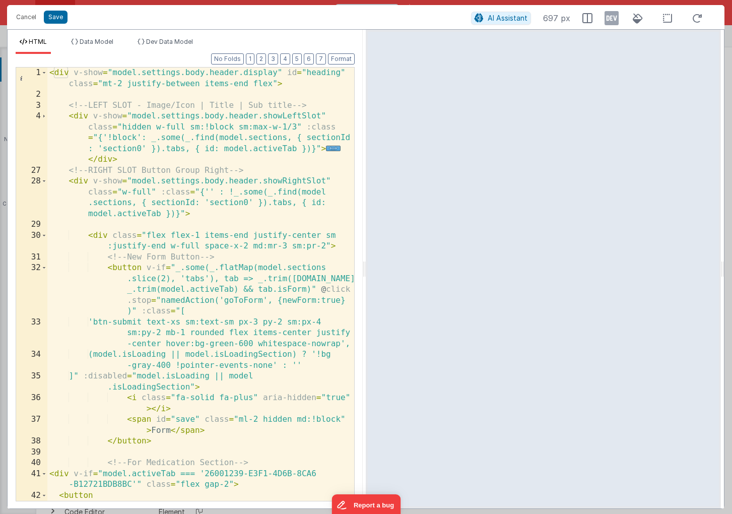
scroll to position [0, 0]
click at [42, 76] on span at bounding box center [44, 73] width 6 height 11
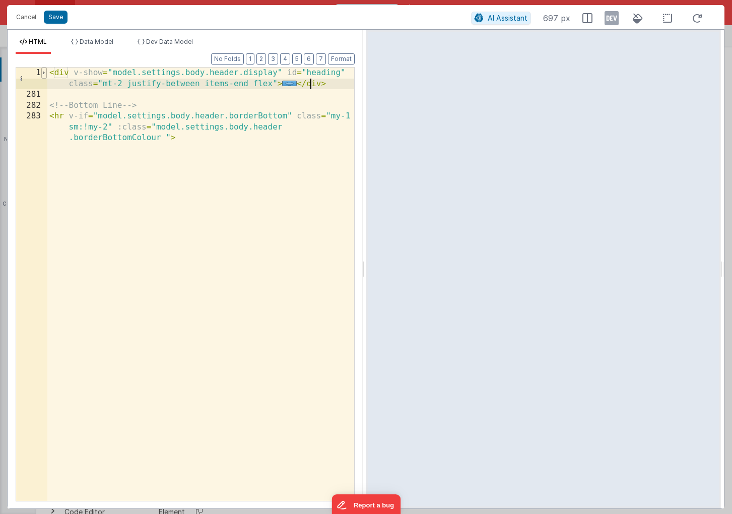
click at [45, 76] on span at bounding box center [44, 73] width 6 height 11
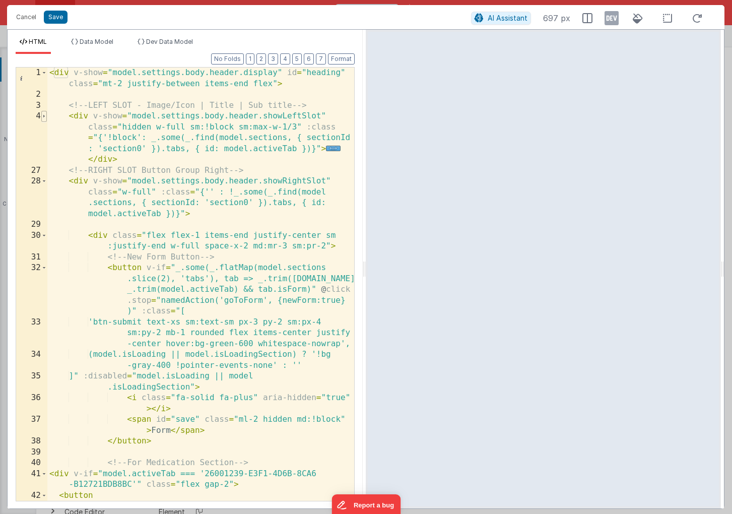
click at [46, 117] on span at bounding box center [44, 116] width 6 height 11
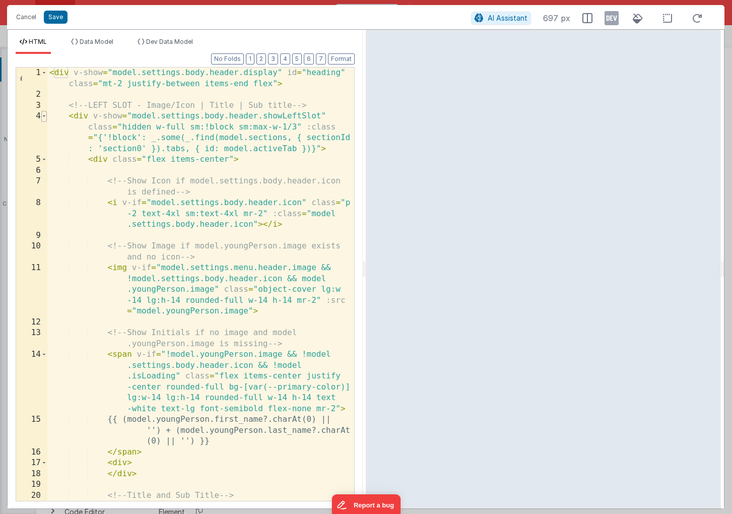
click at [46, 117] on span at bounding box center [44, 116] width 6 height 11
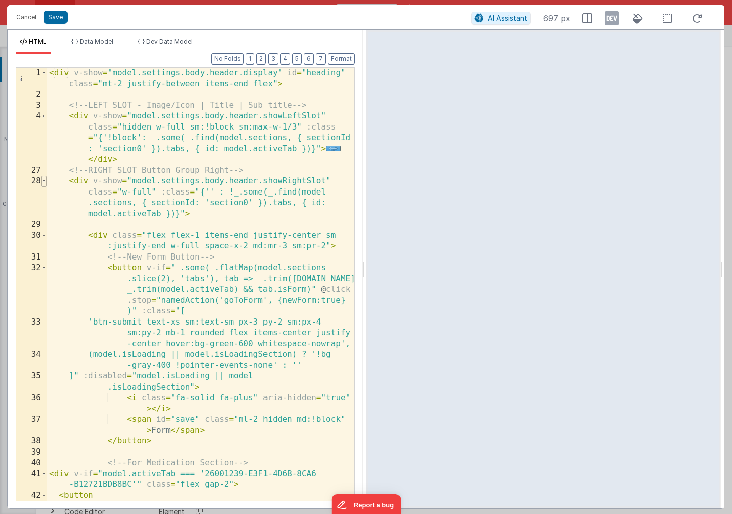
click at [46, 182] on span at bounding box center [44, 181] width 6 height 11
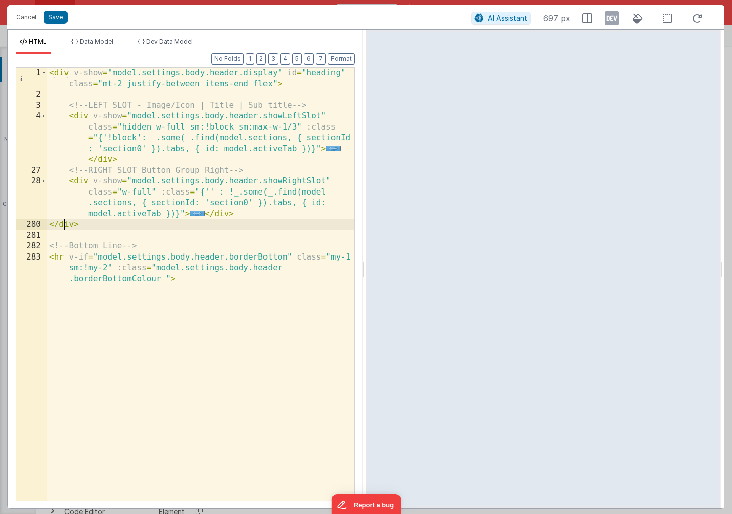
click at [76, 184] on div "< div v-show = "model.settings.body.header.display" id = "heading" class = "mt-…" at bounding box center [200, 312] width 307 height 488
click at [68, 226] on div "< div v-show = "model.settings.body.header.display" id = "heading" class = "mt-…" at bounding box center [200, 312] width 307 height 488
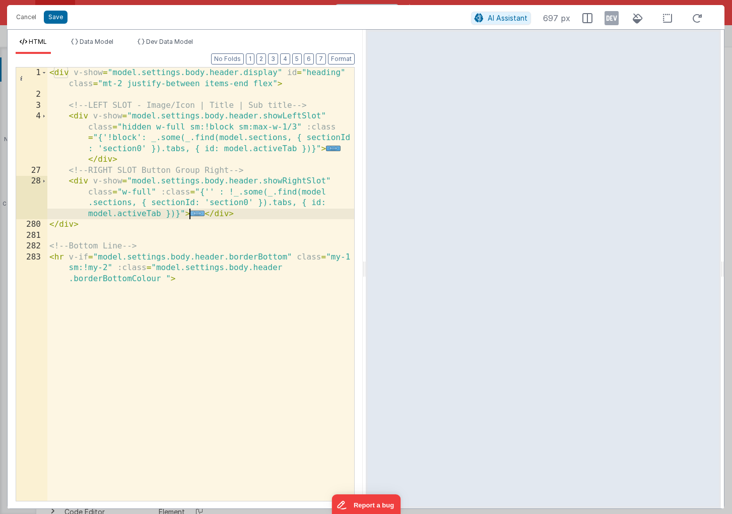
click at [196, 213] on span "..." at bounding box center [197, 214] width 15 height 6
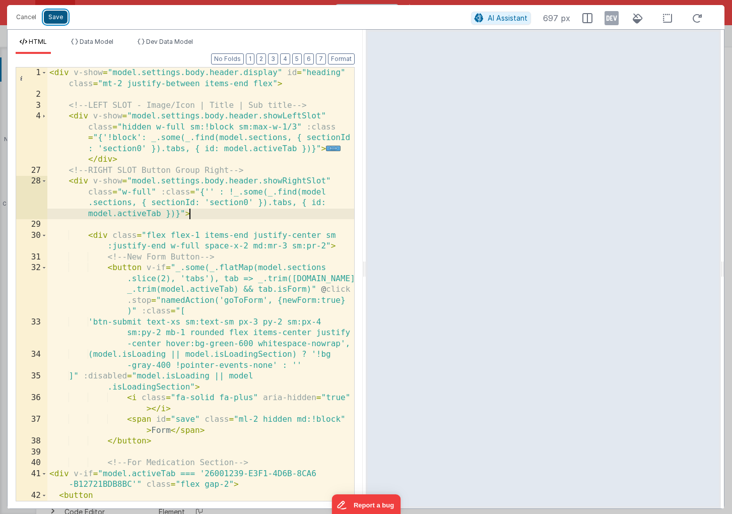
click at [55, 20] on button "Save" at bounding box center [56, 17] width 24 height 13
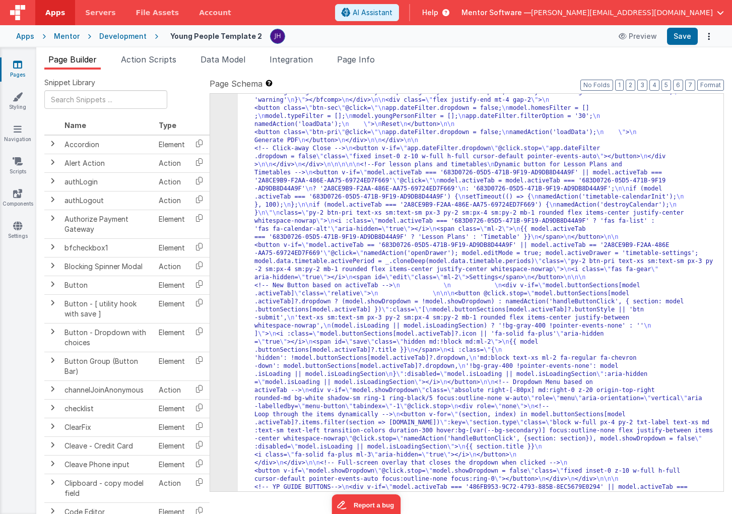
scroll to position [1223, 0]
click at [682, 34] on button "Save" at bounding box center [682, 36] width 31 height 17
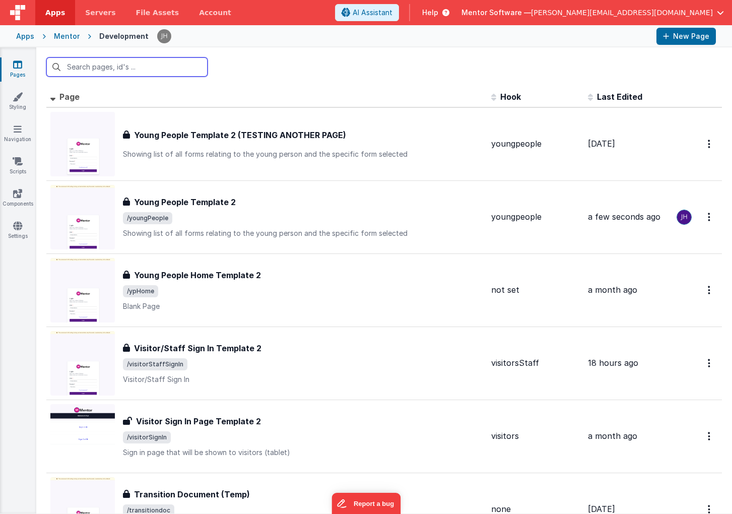
click at [87, 70] on input "text" at bounding box center [126, 66] width 161 height 19
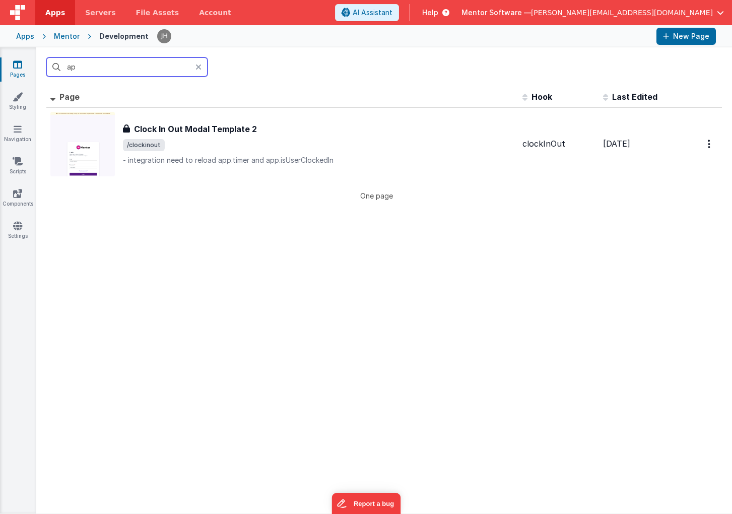
type input "a"
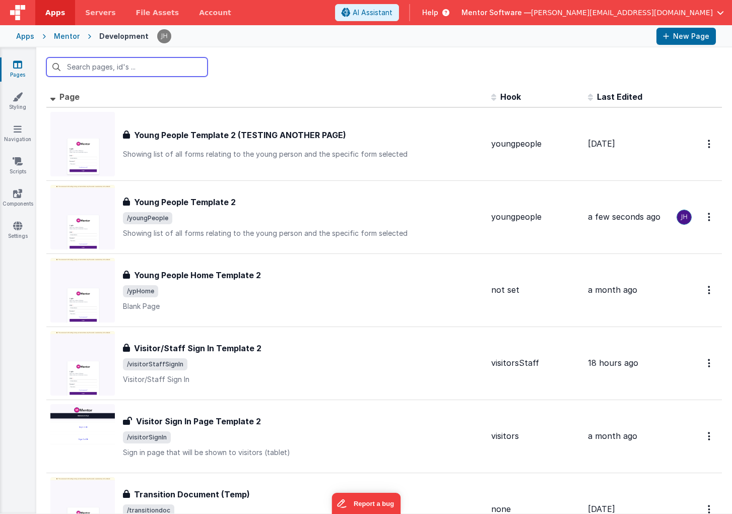
click at [134, 68] on input "text" at bounding box center [126, 66] width 161 height 19
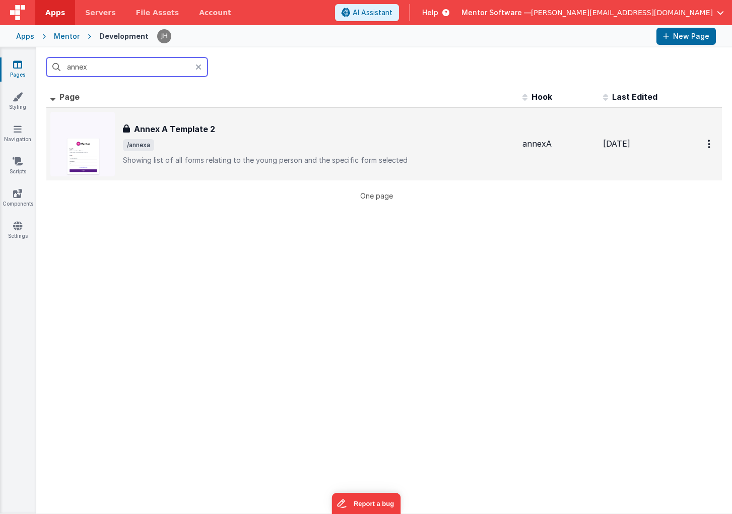
type input "annex"
click at [277, 149] on span "/annexa" at bounding box center [319, 145] width 392 height 12
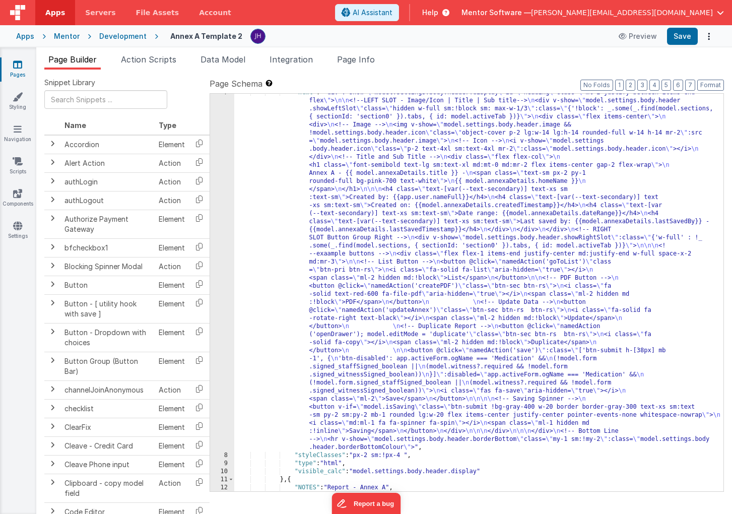
scroll to position [53, 0]
click at [442, 222] on div ""html" : "<div v-show= \" model.settings.body.header.display \" id= \" heading …" at bounding box center [478, 473] width 489 height 769
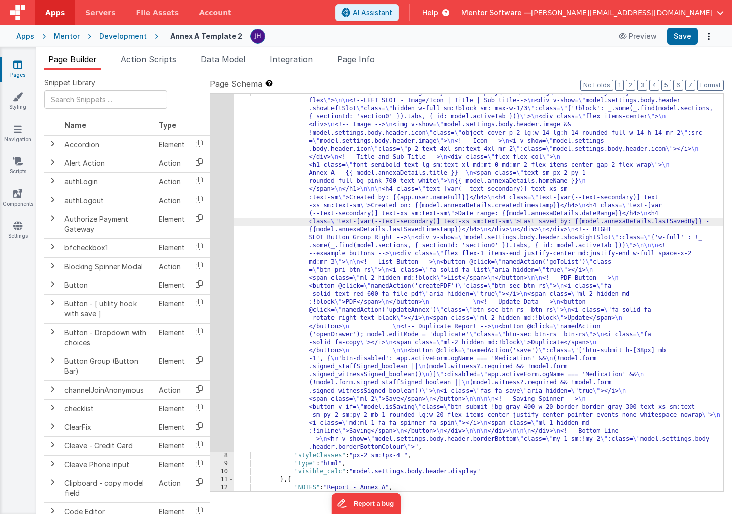
click at [217, 210] on div "7" at bounding box center [222, 270] width 24 height 363
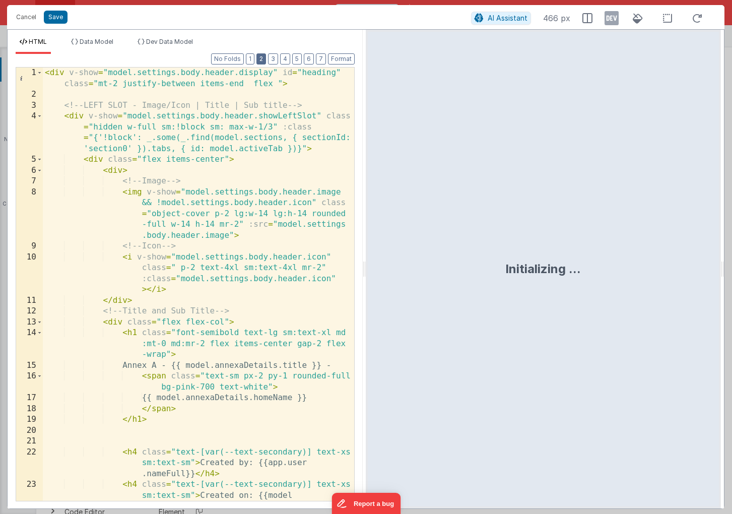
click at [265, 62] on button "2" at bounding box center [262, 58] width 10 height 11
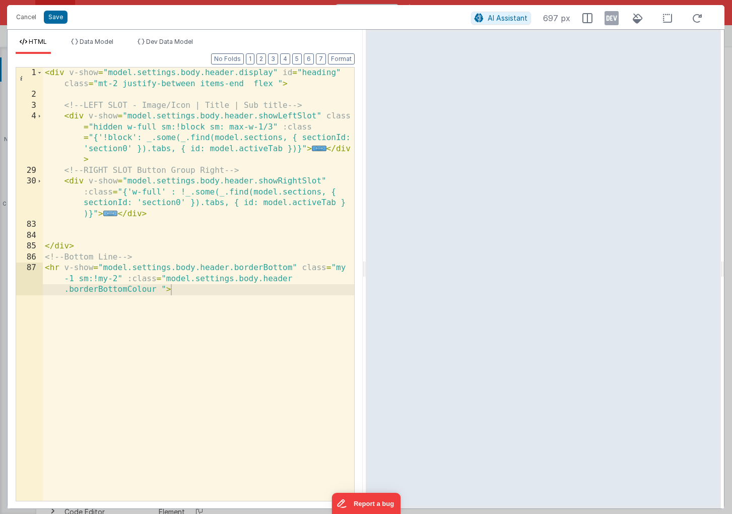
click at [111, 216] on span "..." at bounding box center [110, 214] width 15 height 6
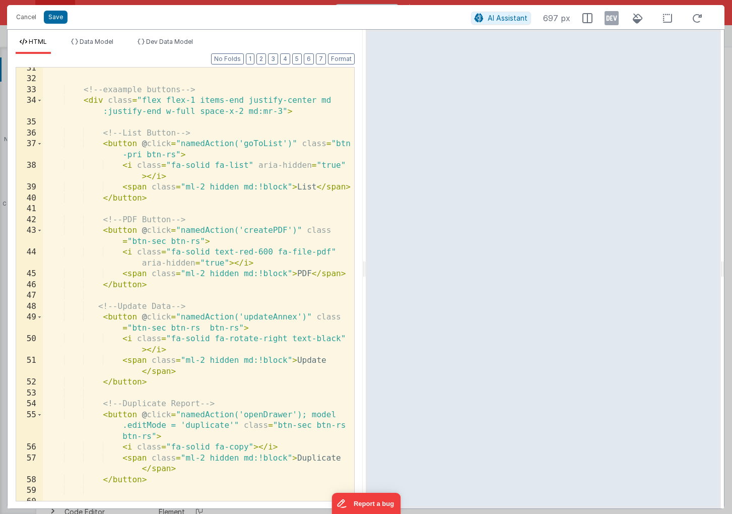
scroll to position [165, 0]
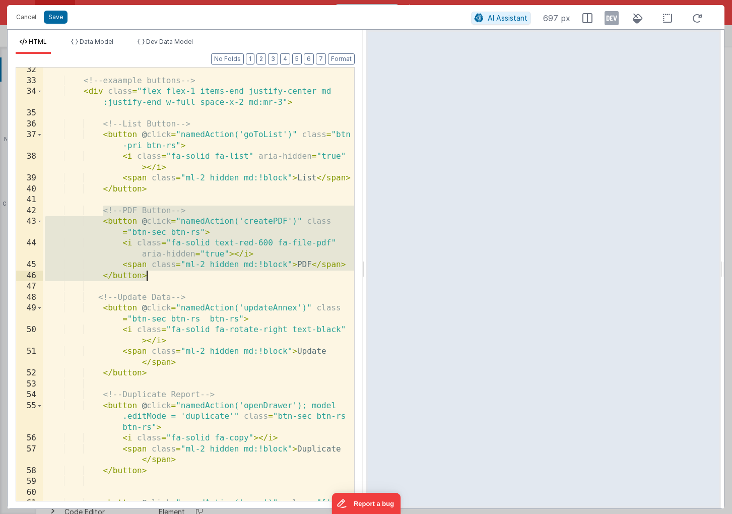
drag, startPoint x: 103, startPoint y: 211, endPoint x: 153, endPoint y: 274, distance: 80.3
click at [153, 274] on div "<!-- exaample buttons --> < div class = "flex flex-1 items-end justify-center m…" at bounding box center [198, 298] width 311 height 466
click at [25, 19] on button "Cancel" at bounding box center [26, 17] width 30 height 14
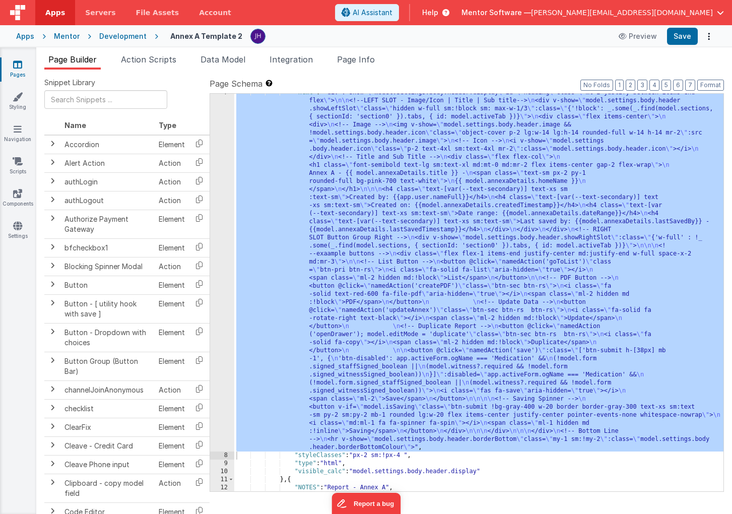
click at [11, 70] on link "Pages" at bounding box center [17, 69] width 36 height 20
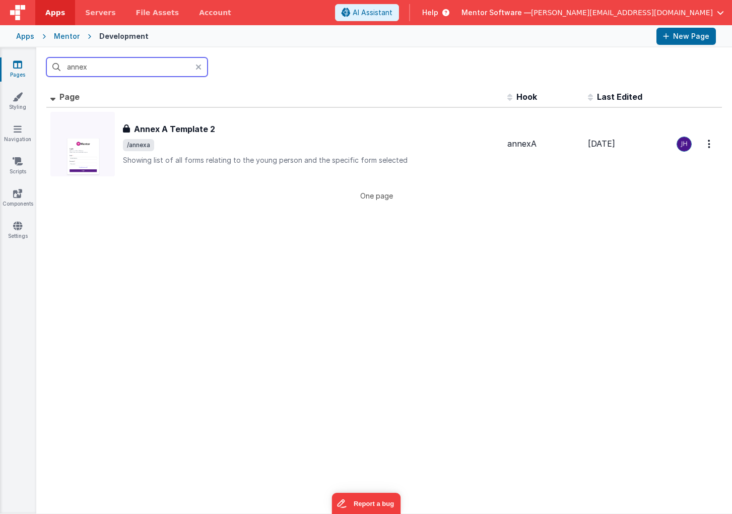
click at [97, 71] on input "annex" at bounding box center [126, 66] width 161 height 19
type input "a"
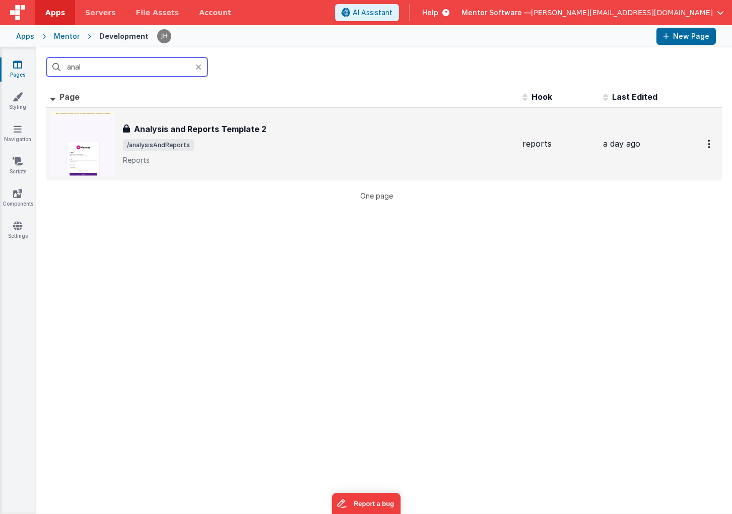
type input "anal"
click at [219, 136] on div "Analysis and Reports Template 2 Analysis and Reports Template 2 /analysisAndRep…" at bounding box center [319, 144] width 392 height 42
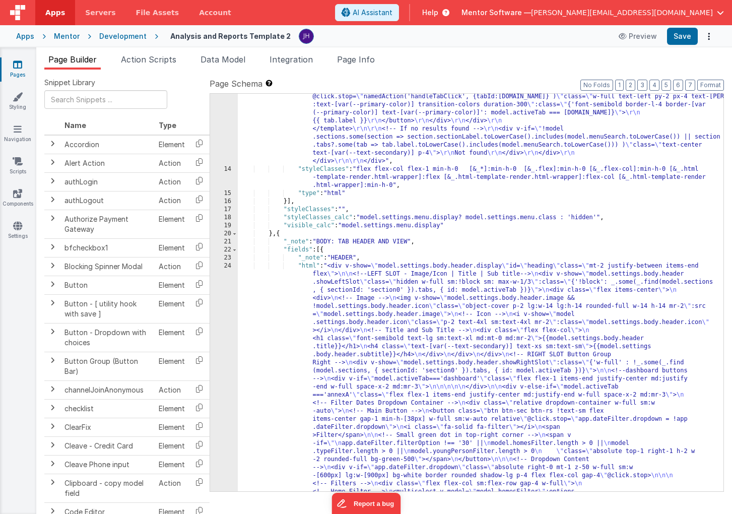
scroll to position [877, 0]
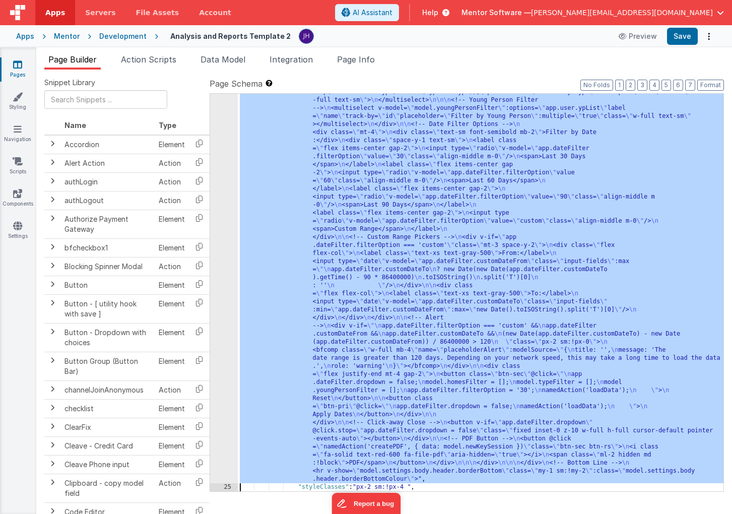
click at [226, 283] on div "24 25 26 27 28 29 30 31 32 33 34 35 36 37 38 39 40 41 42 43 44 45 46 47 48 49 5…" at bounding box center [224, 101] width 28 height 1575
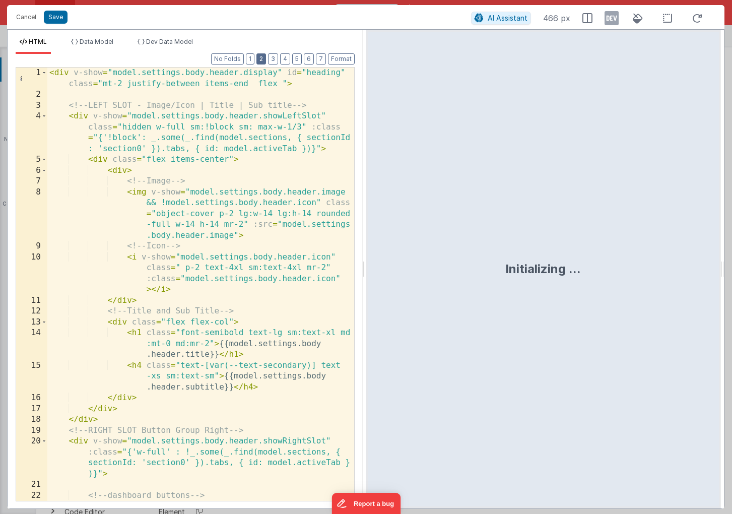
click at [260, 56] on button "2" at bounding box center [262, 58] width 10 height 11
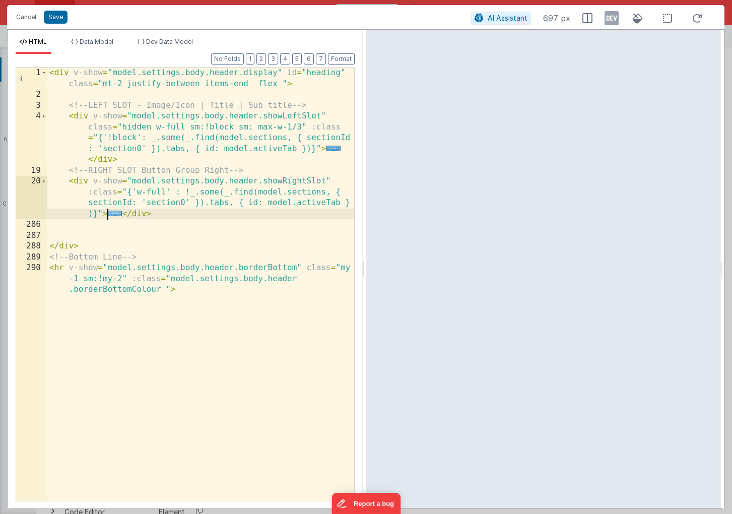
click at [115, 212] on span "..." at bounding box center [115, 214] width 15 height 6
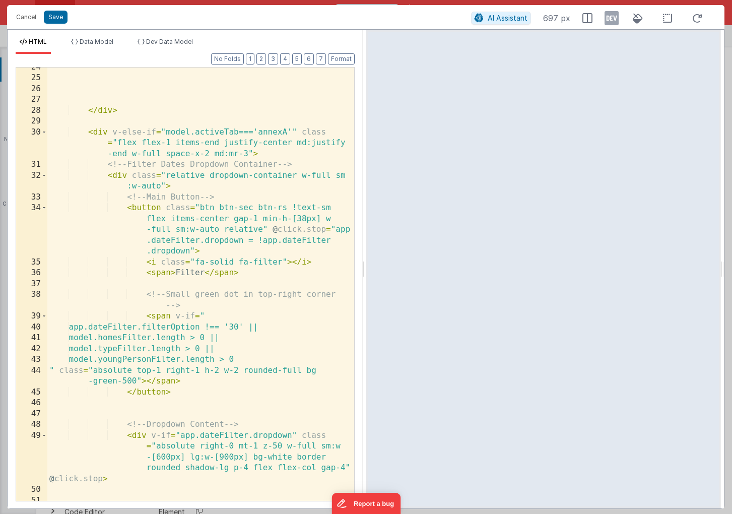
scroll to position [209, 0]
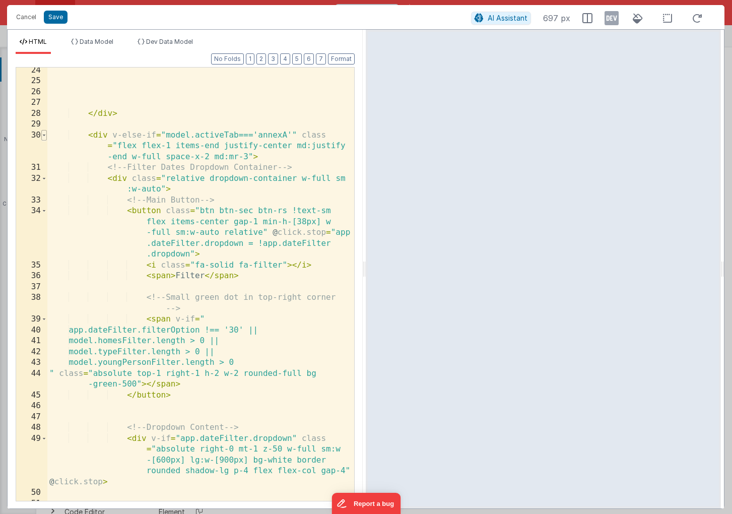
click at [44, 137] on span at bounding box center [44, 135] width 6 height 11
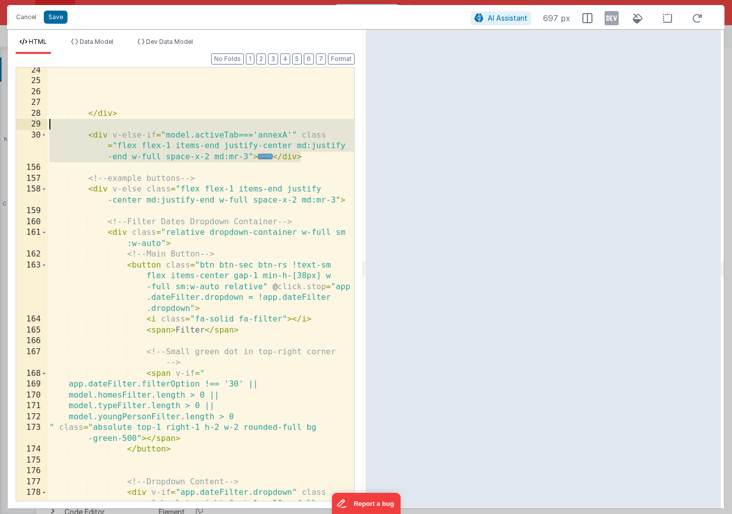
drag, startPoint x: 304, startPoint y: 157, endPoint x: -39, endPoint y: 127, distance: 344.6
click at [0, 127] on html "Cancel Save AI Assistant 697 px HTML Data Model Dev Data Model Format 7 6 5 4 3…" at bounding box center [366, 257] width 732 height 514
click at [263, 156] on span "..." at bounding box center [265, 157] width 15 height 6
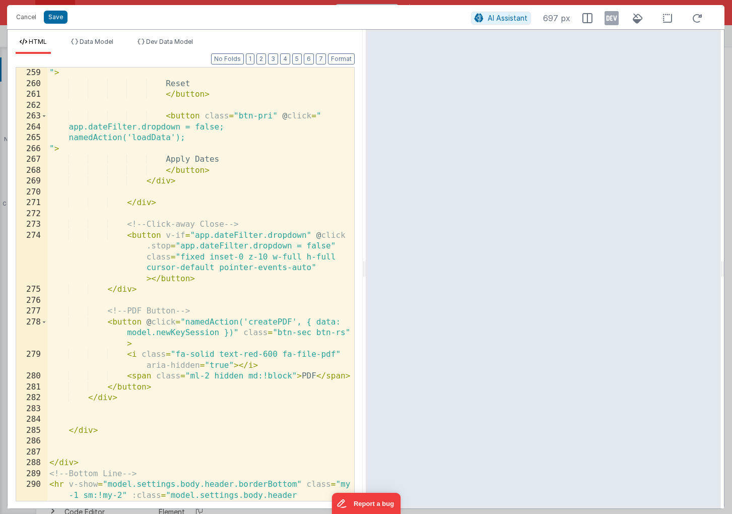
scroll to position [4302, 0]
drag, startPoint x: 340, startPoint y: 354, endPoint x: 143, endPoint y: 351, distance: 197.6
click at [143, 351] on div "" > Reset </ button > < button class = "btn-pri" @ click = " app.dateFilter.dro…" at bounding box center [200, 306] width 307 height 477
drag, startPoint x: 244, startPoint y: 335, endPoint x: 349, endPoint y: 332, distance: 104.9
click at [349, 332] on div "259 260 261 262 263 264 265 266 267 268 269 270 271 272 273 274 275 276 277 278…" at bounding box center [185, 284] width 339 height 434
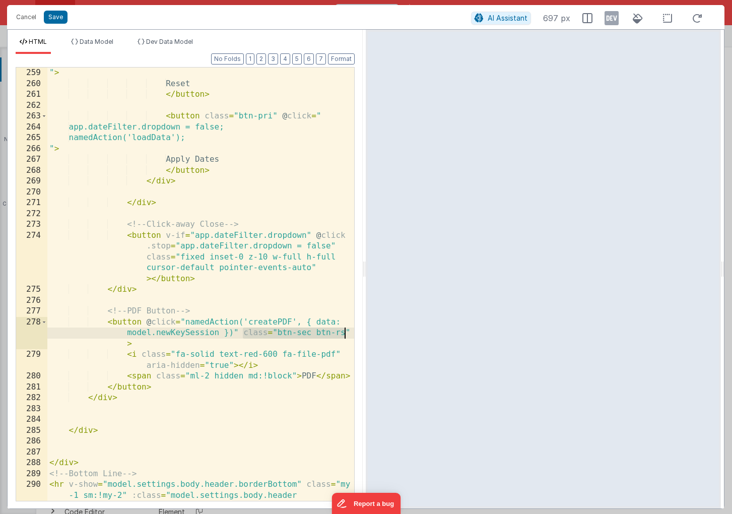
drag, startPoint x: 349, startPoint y: 332, endPoint x: 291, endPoint y: 337, distance: 58.2
click at [291, 337] on div "259 260 261 262 263 264 265 266 267 268 269 270 271 272 273 274 275 276 277 278…" at bounding box center [185, 284] width 339 height 434
click at [21, 20] on button "Cancel" at bounding box center [26, 17] width 30 height 14
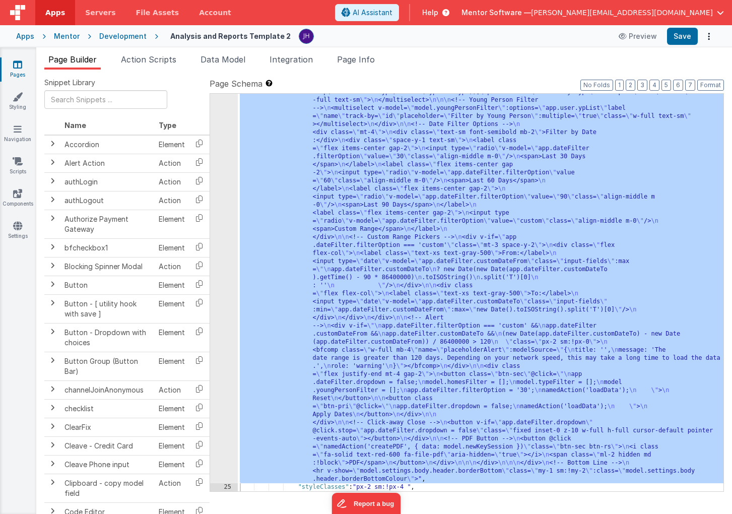
click at [19, 66] on icon at bounding box center [17, 64] width 9 height 10
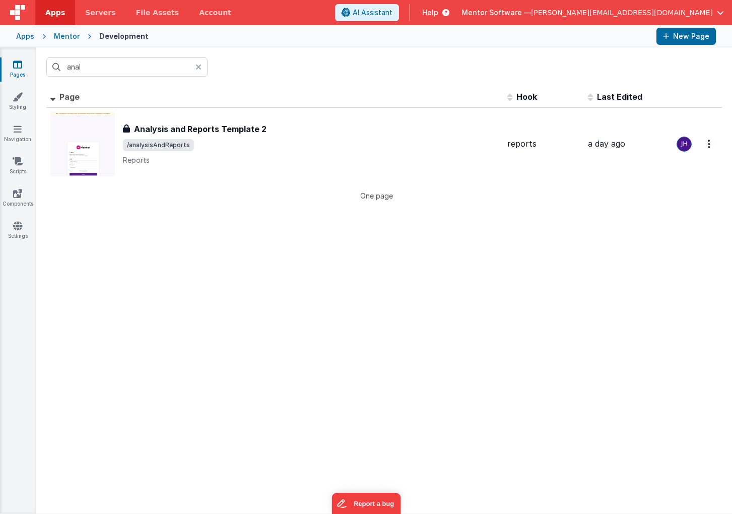
click at [65, 38] on div "Mentor" at bounding box center [67, 36] width 26 height 10
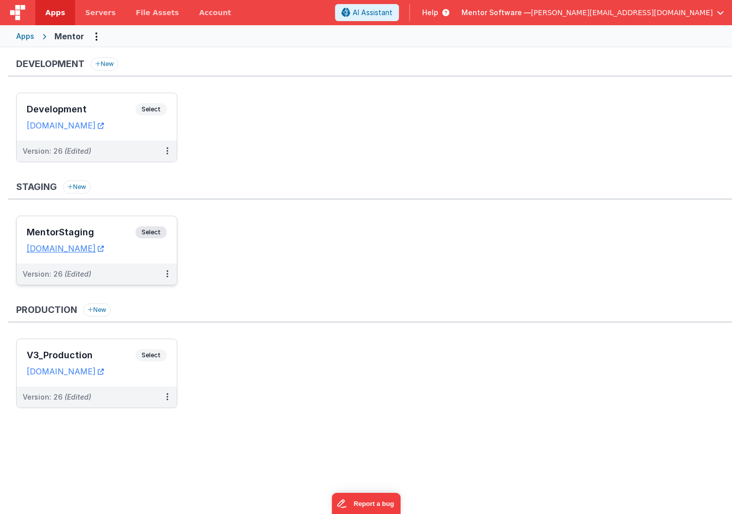
click at [117, 233] on h3 "MentorStaging" at bounding box center [81, 232] width 109 height 10
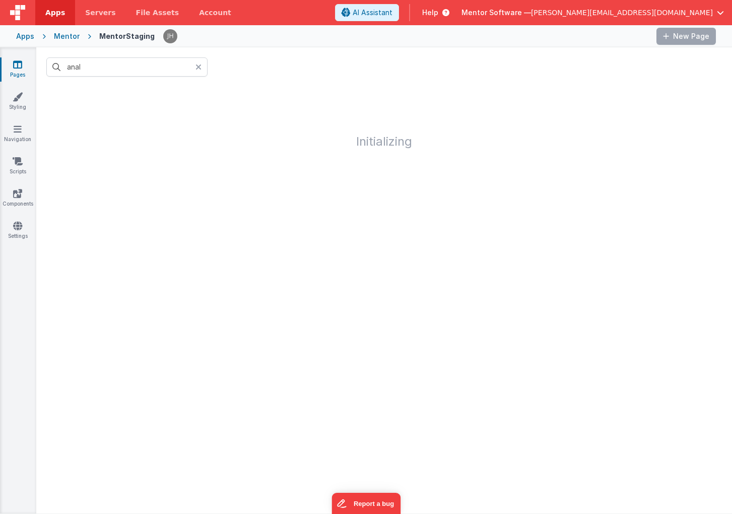
click at [198, 67] on icon at bounding box center [199, 67] width 6 height 8
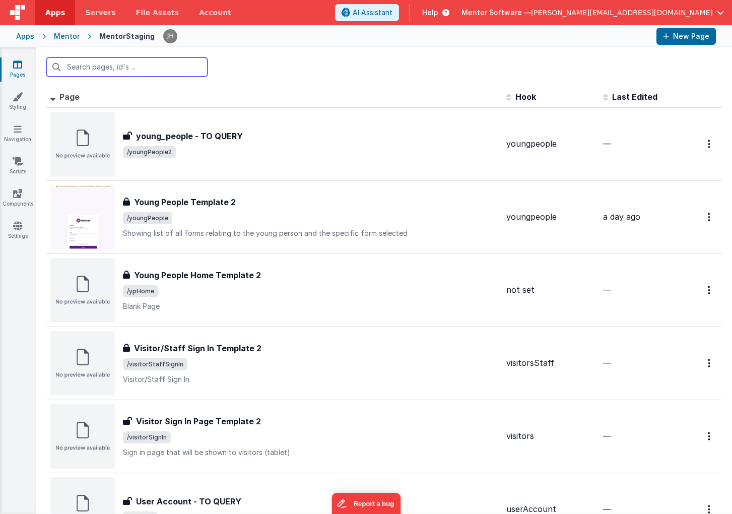
click at [104, 69] on input "text" at bounding box center [126, 66] width 161 height 19
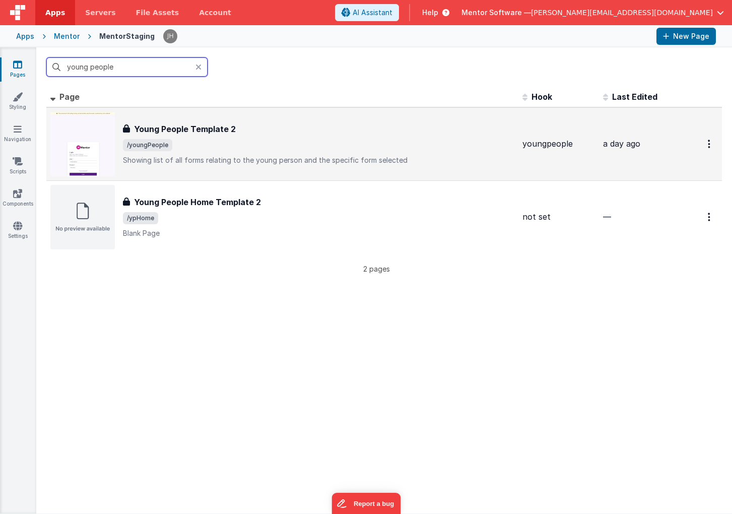
type input "young people"
click at [198, 130] on h3 "Young People Template 2" at bounding box center [185, 129] width 102 height 12
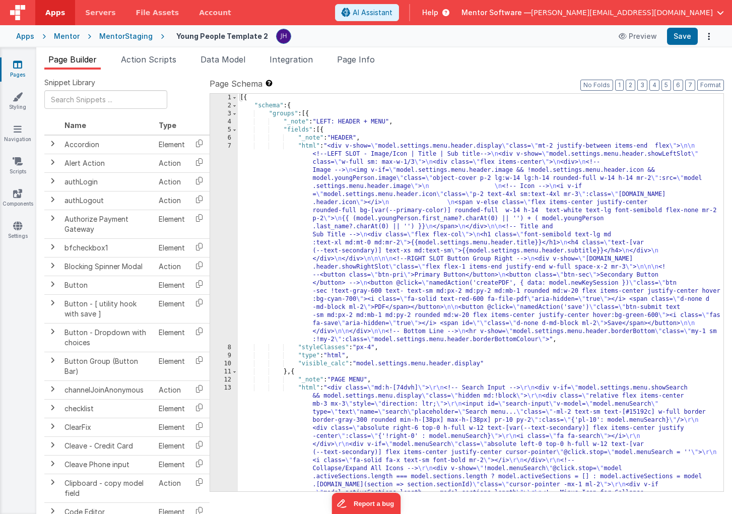
click at [74, 58] on span "Page Builder" at bounding box center [72, 59] width 48 height 10
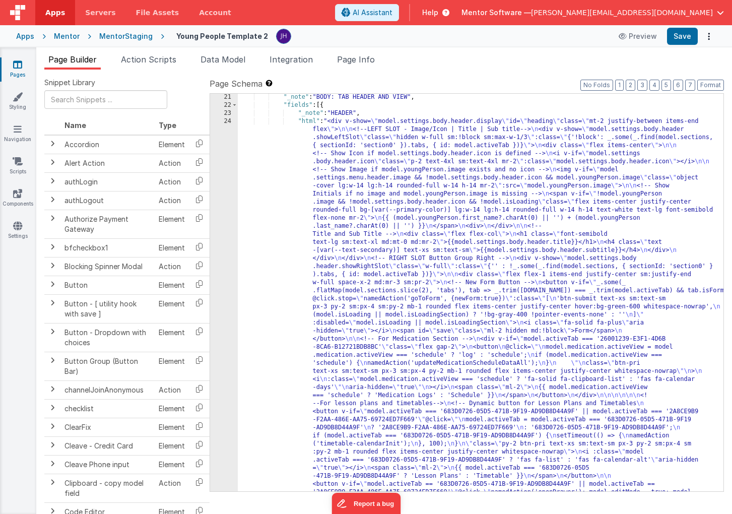
scroll to position [919, 0]
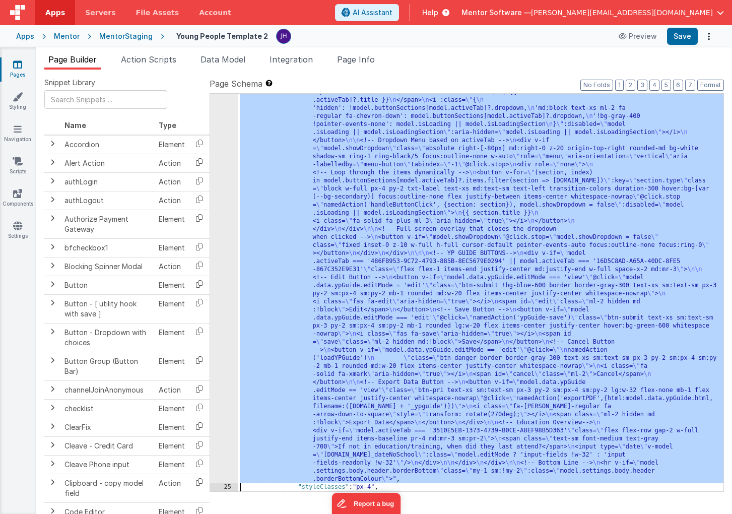
click at [222, 240] on div "24" at bounding box center [224, 39] width 28 height 887
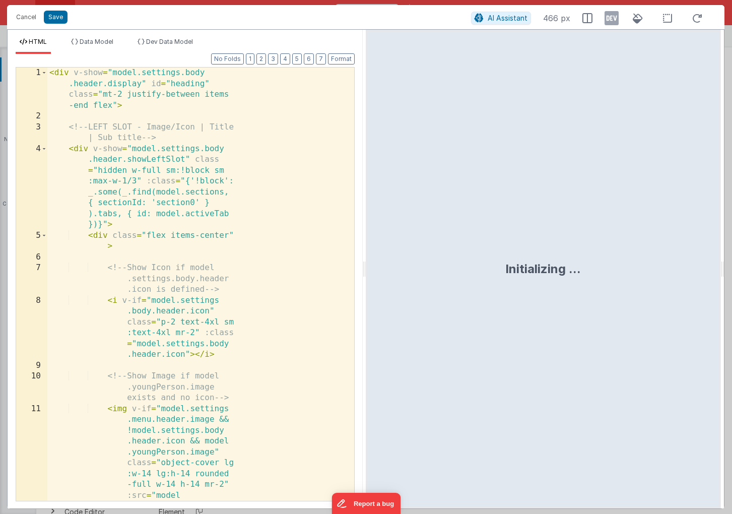
scroll to position [1209, 0]
click at [267, 245] on div "< div v-show = "model.settings.body .header.display" id = "heading" class = "mt…" at bounding box center [200, 360] width 307 height 585
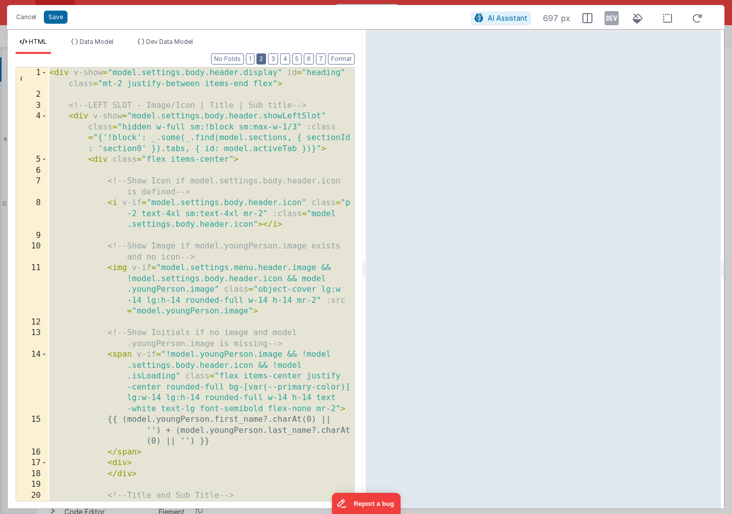
click at [264, 56] on button "2" at bounding box center [262, 58] width 10 height 11
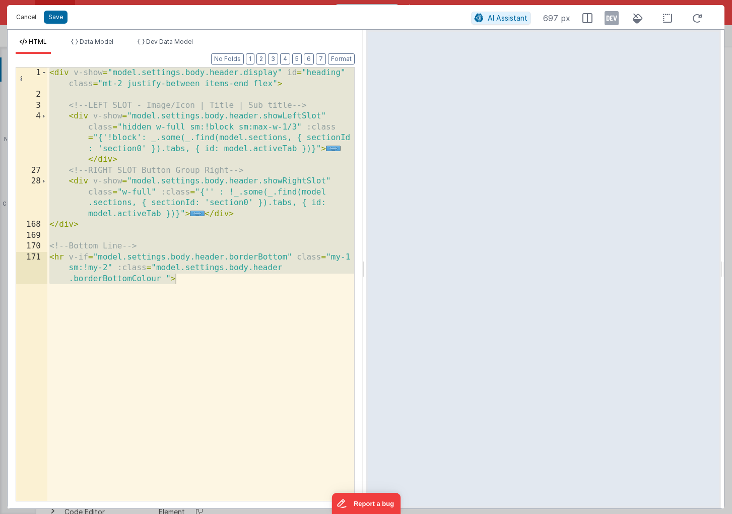
click at [23, 16] on button "Cancel" at bounding box center [26, 17] width 30 height 14
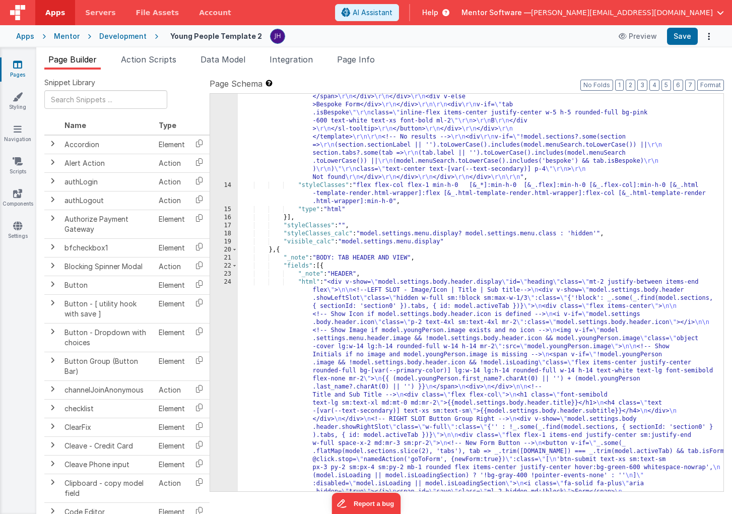
scroll to position [787, 0]
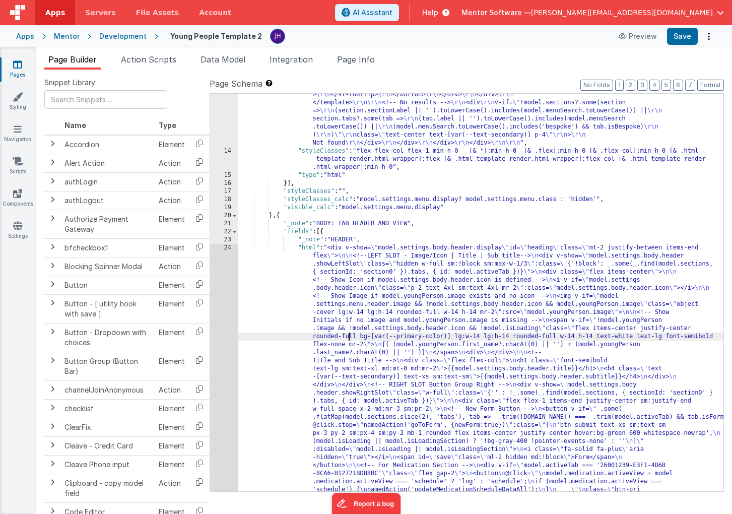
click at [349, 338] on div ""html" : "<div class= \" flex flex-col min-h-0 flex-1 \" > \r\n <!-- Search Inp…" at bounding box center [481, 479] width 486 height 2696
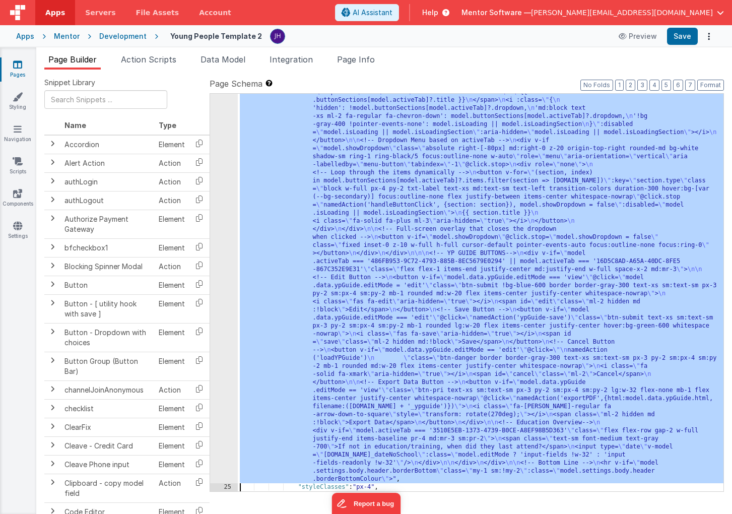
click at [228, 300] on div "24 25 26 27 28 29 30 31 32 33 34 35 36 37 38 39 40 41 42 43 44 45 46 47 48 49 5…" at bounding box center [224, 45] width 28 height 1688
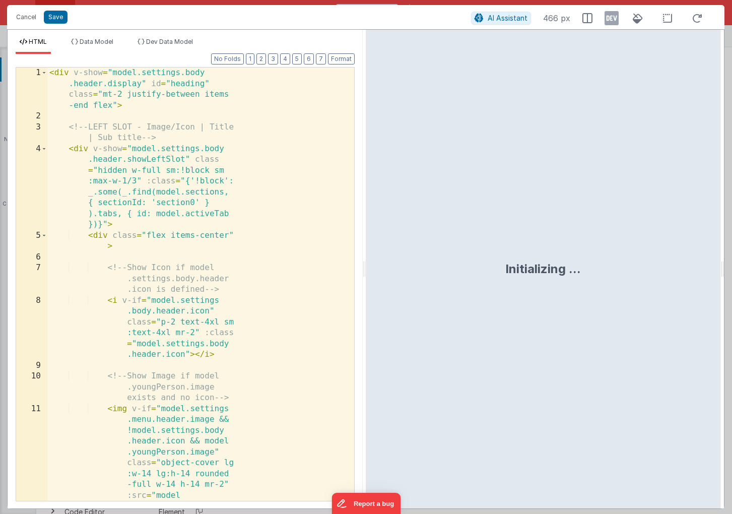
scroll to position [1443, 0]
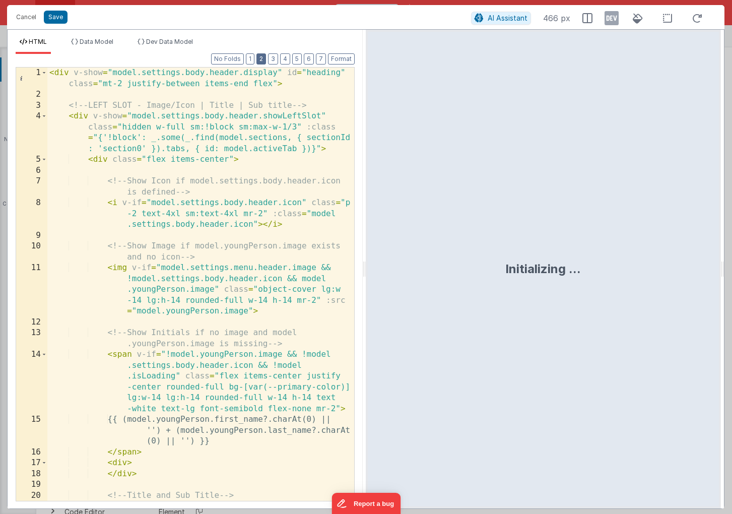
click at [263, 59] on button "2" at bounding box center [262, 58] width 10 height 11
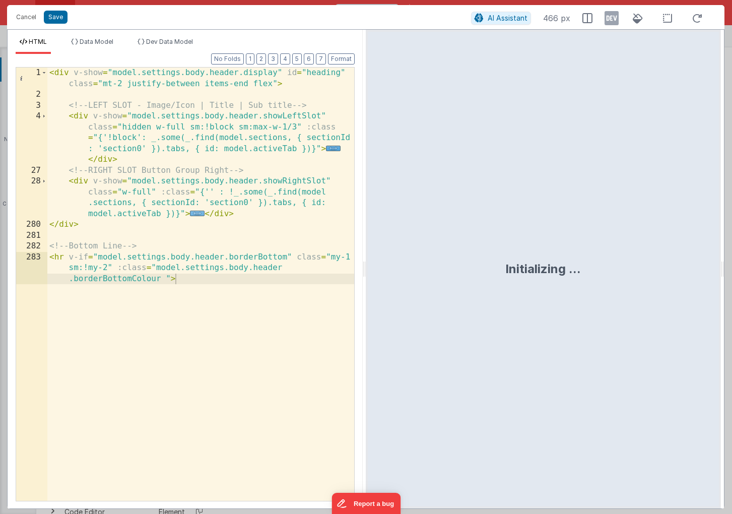
click at [196, 215] on span "..." at bounding box center [197, 214] width 15 height 6
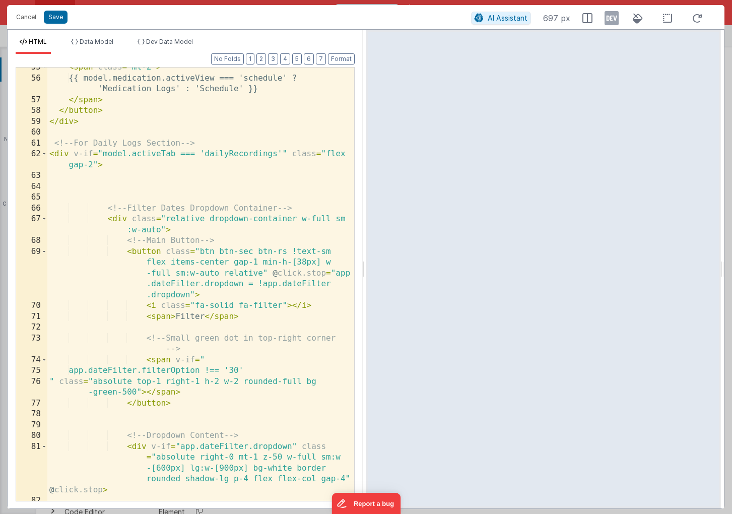
scroll to position [612, 0]
click at [45, 155] on span at bounding box center [44, 154] width 6 height 11
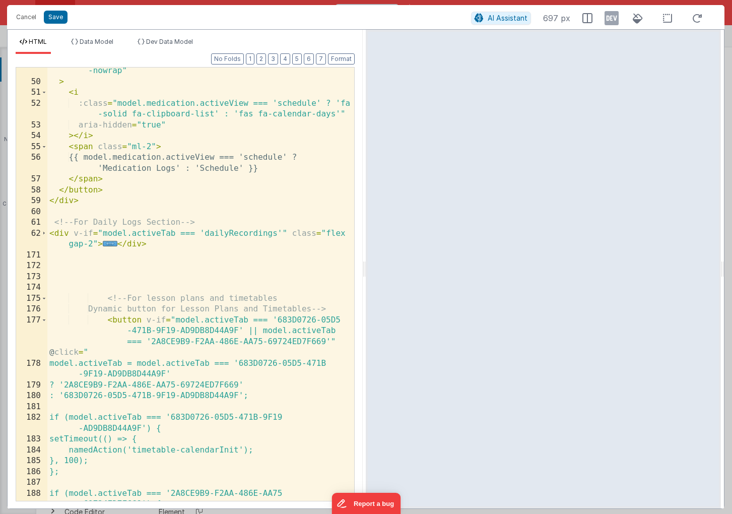
scroll to position [577, 0]
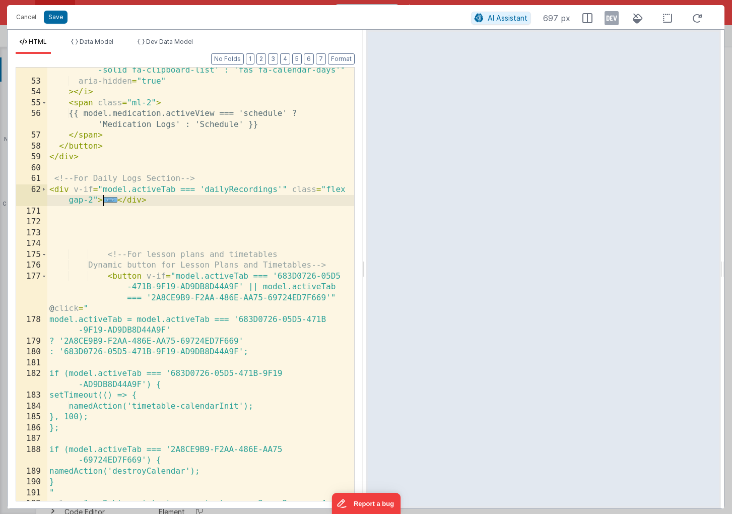
click at [111, 202] on span "..." at bounding box center [110, 200] width 15 height 6
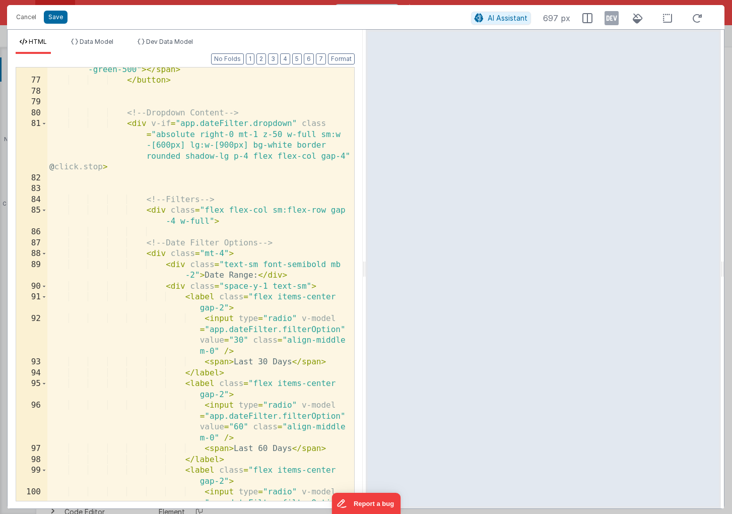
scroll to position [935, 0]
click at [46, 124] on span at bounding box center [44, 123] width 6 height 11
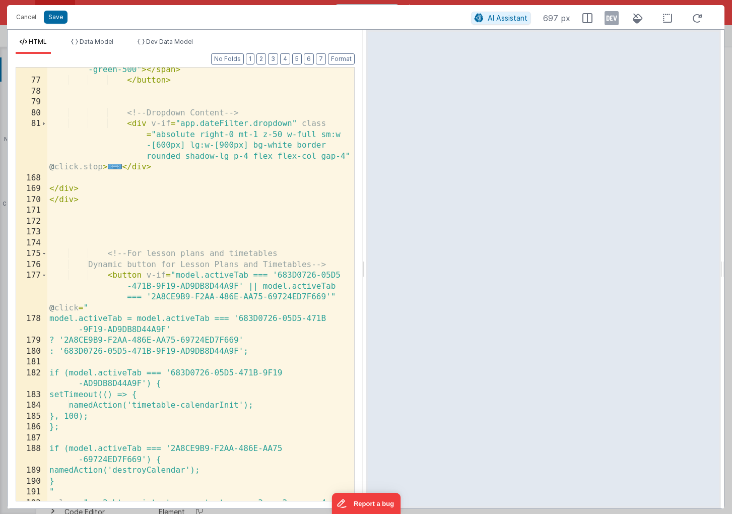
click at [69, 191] on div "" class = "absolute top-1 right-1 h-2 w-2 rounded-full bg -green-500" > </ span…" at bounding box center [200, 297] width 307 height 488
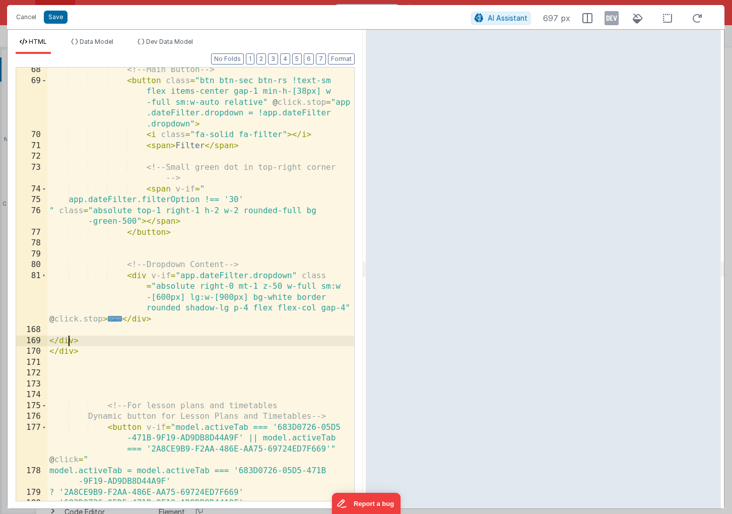
scroll to position [773, 0]
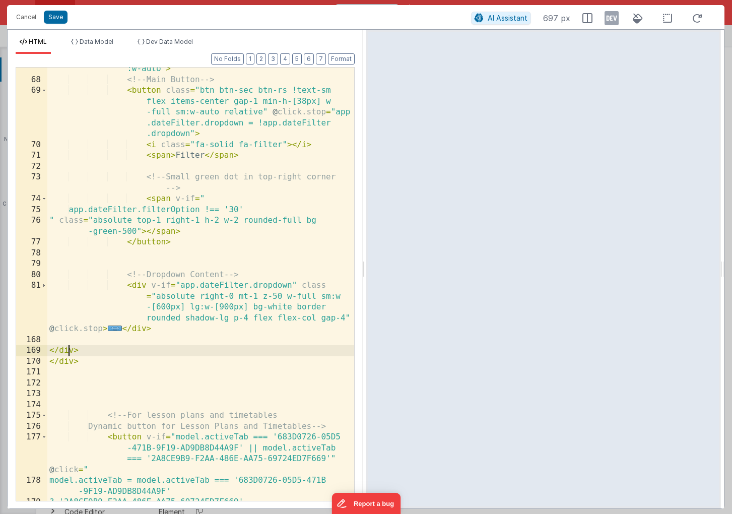
click at [58, 365] on div "< div class = "relative dropdown-container w-full sm :w-auto" > <!-- Main Butto…" at bounding box center [200, 286] width 307 height 466
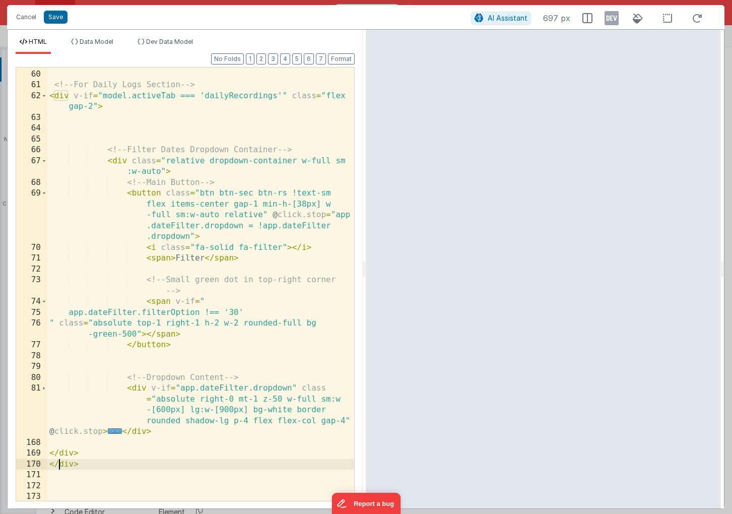
scroll to position [670, 0]
click at [65, 454] on div "</ div > <!-- For Daily Logs Section --> < div v-if = "model.activeTab === 'dai…" at bounding box center [200, 285] width 307 height 455
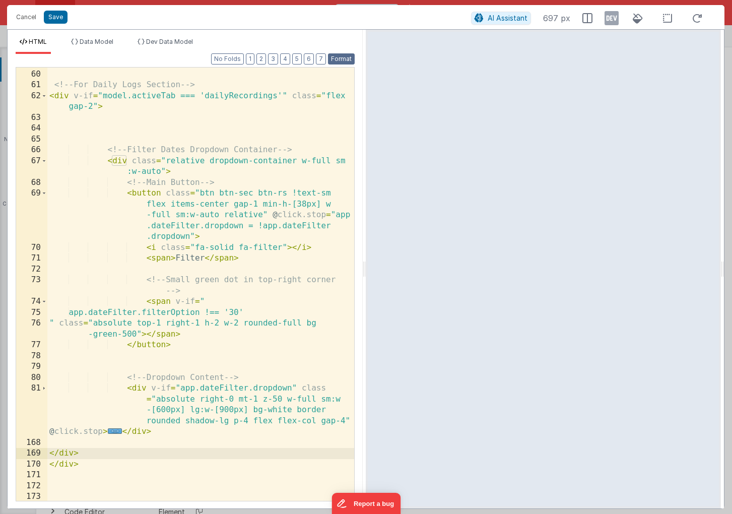
click at [338, 63] on button "Format" at bounding box center [341, 58] width 27 height 11
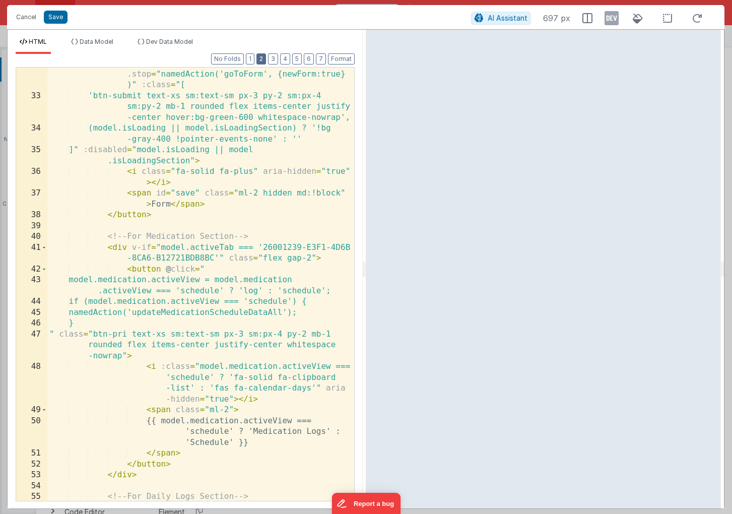
click at [265, 58] on button "2" at bounding box center [262, 58] width 10 height 11
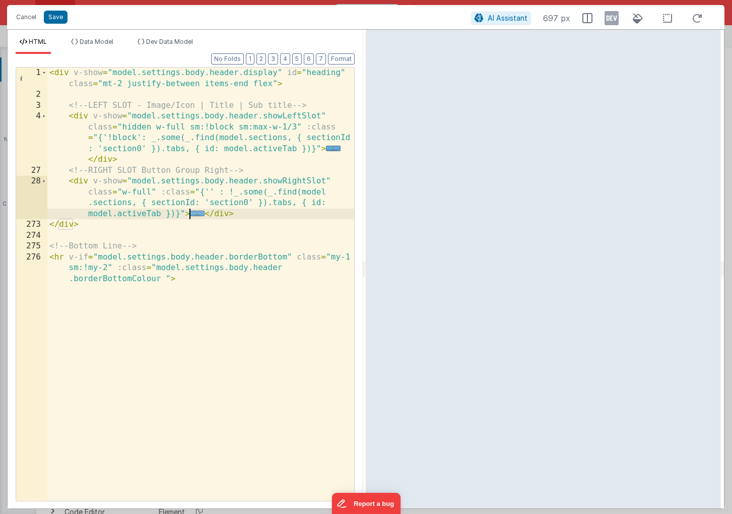
click at [199, 214] on span "..." at bounding box center [197, 214] width 15 height 6
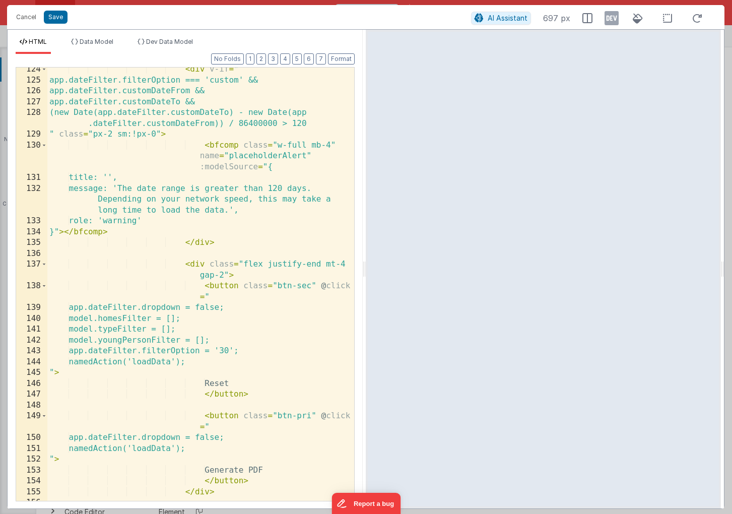
scroll to position [1973, 0]
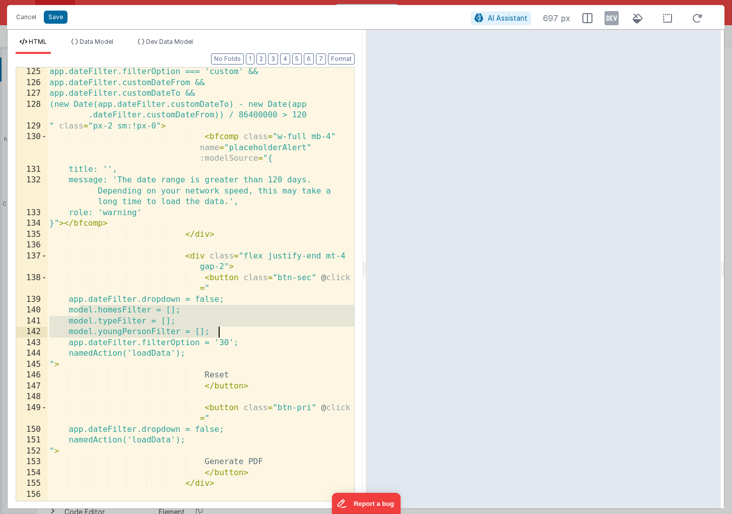
drag, startPoint x: 78, startPoint y: 310, endPoint x: 279, endPoint y: 330, distance: 202.5
click at [279, 330] on div "app.dateFilter.filterOption === 'custom' && app.dateFilter.customDateFrom && ap…" at bounding box center [200, 294] width 307 height 455
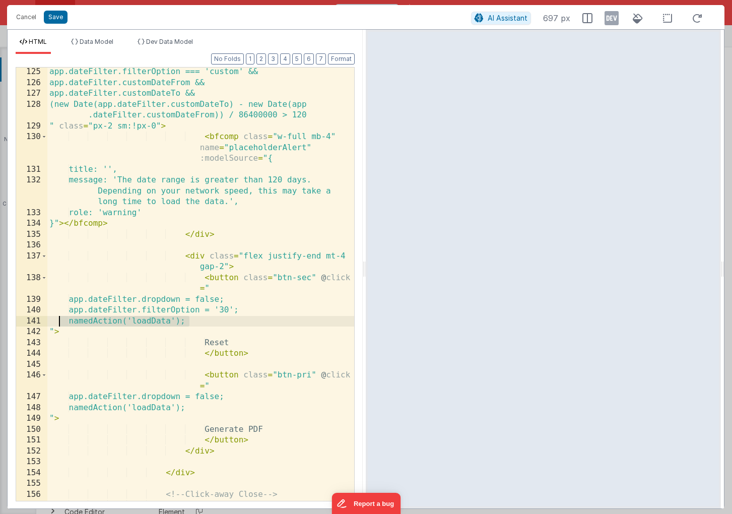
drag, startPoint x: 190, startPoint y: 322, endPoint x: 48, endPoint y: 320, distance: 142.1
click at [48, 320] on div "app.dateFilter.filterOption === 'custom' && app.dateFilter.customDateFrom && ap…" at bounding box center [200, 322] width 307 height 510
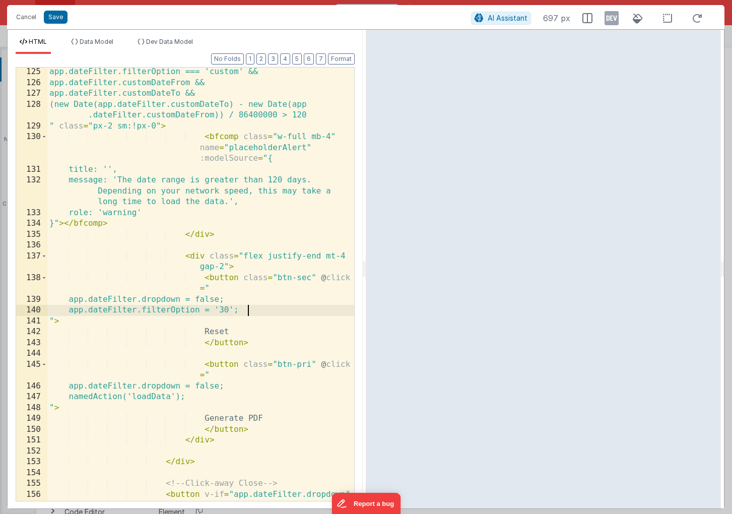
click at [157, 399] on div "app.dateFilter.filterOption === 'custom' && app.dateFilter.customDateFrom && ap…" at bounding box center [200, 322] width 307 height 510
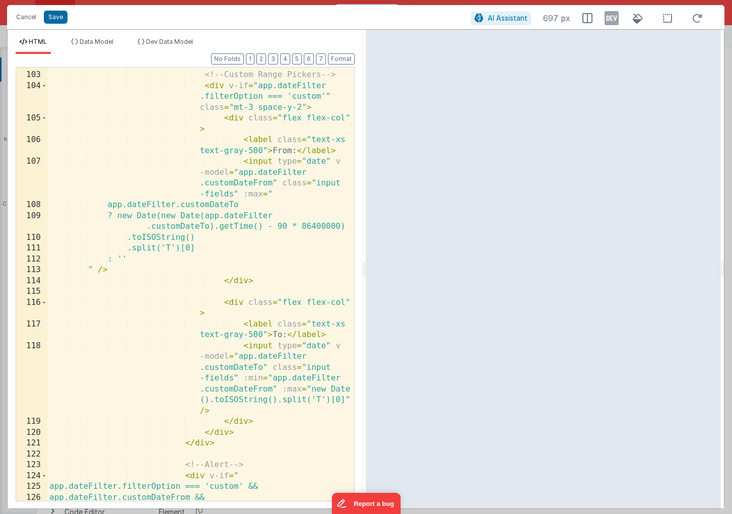
scroll to position [1538, 0]
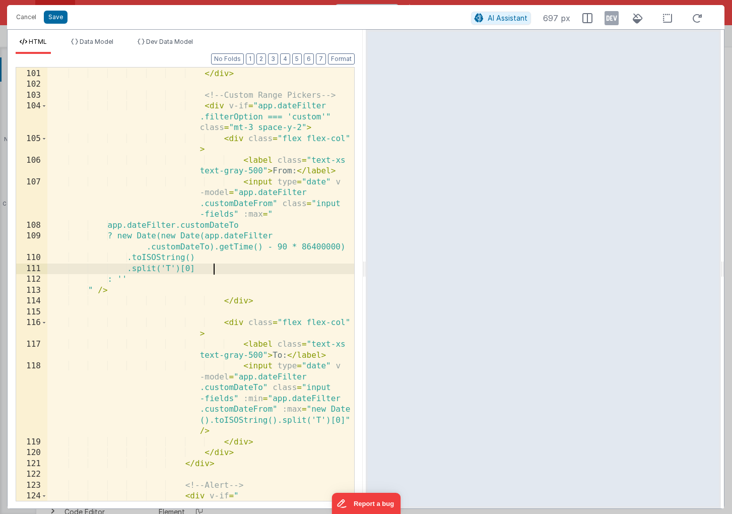
click at [236, 265] on div "</ label > </ div > <!-- Custom Range Pickers --> < div v-if = "app.dateFilter …" at bounding box center [200, 284] width 307 height 455
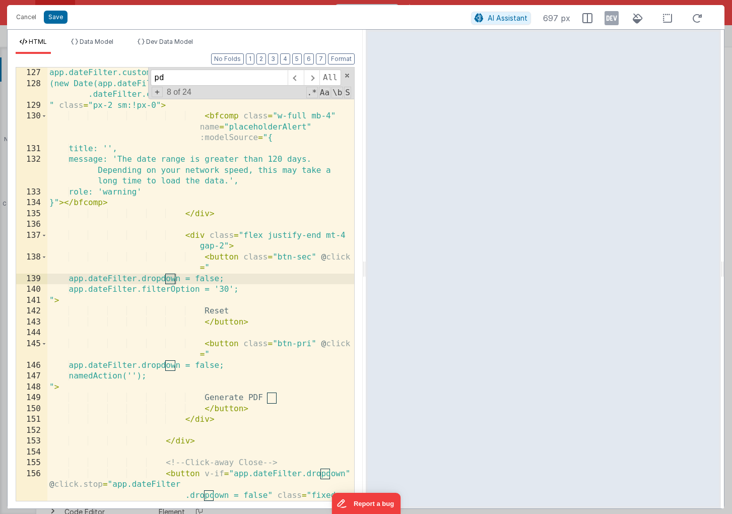
scroll to position [1994, 0]
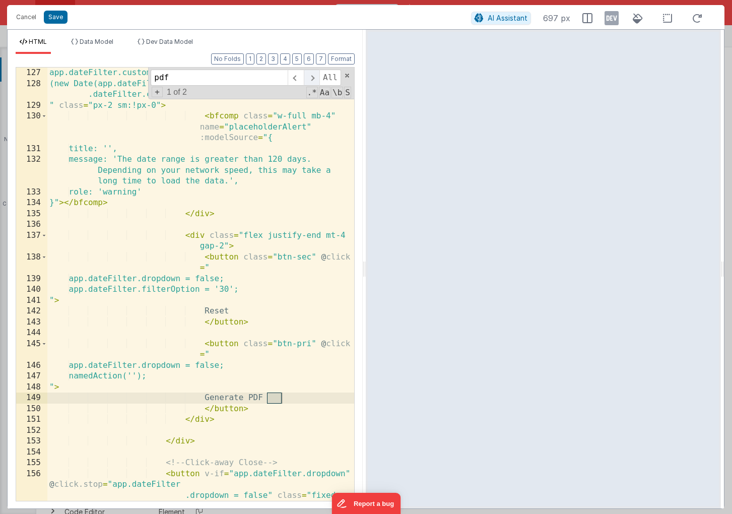
type input "pdf"
click at [313, 78] on span at bounding box center [312, 78] width 16 height 16
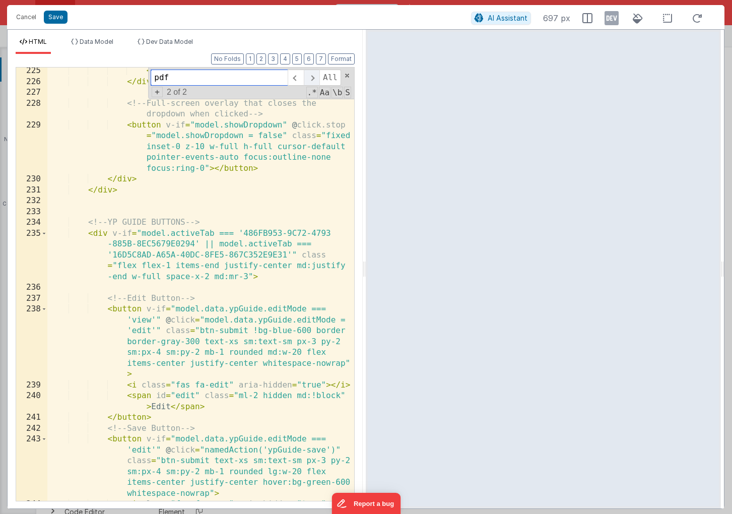
click at [309, 76] on span at bounding box center [312, 78] width 16 height 16
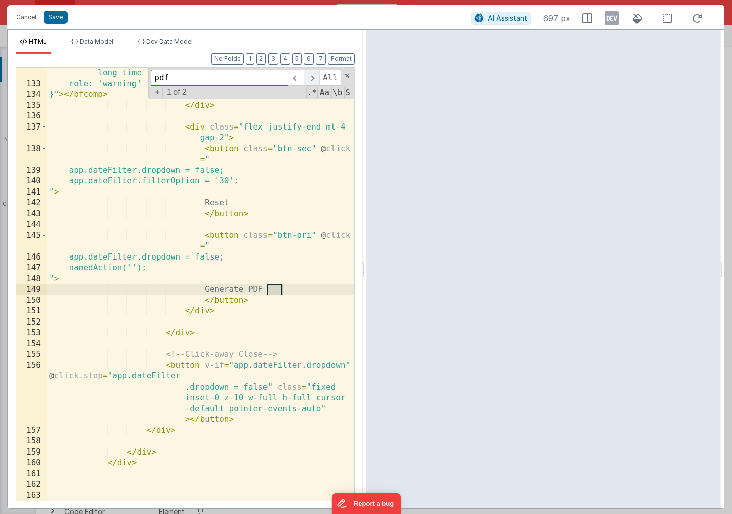
scroll to position [2102, 0]
click at [346, 74] on span at bounding box center [347, 75] width 7 height 7
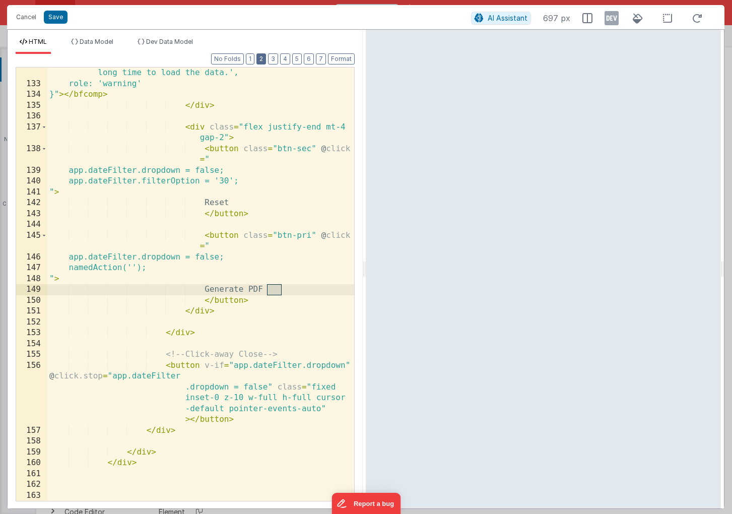
click at [264, 59] on button "2" at bounding box center [262, 58] width 10 height 11
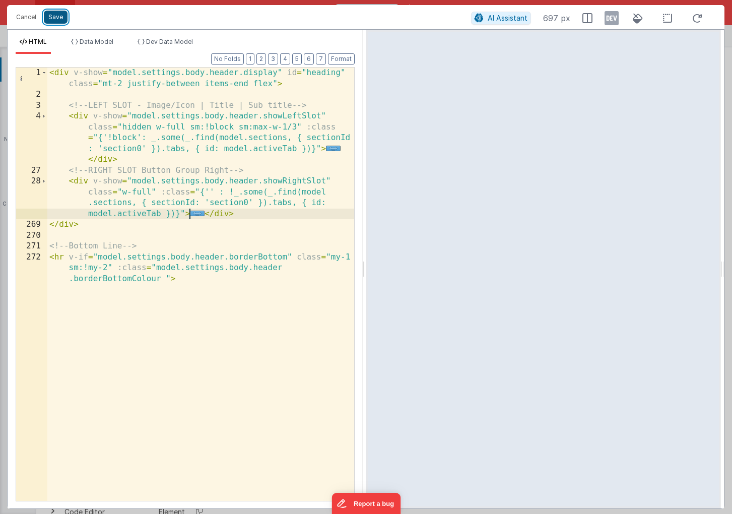
click at [56, 19] on button "Save" at bounding box center [56, 17] width 24 height 13
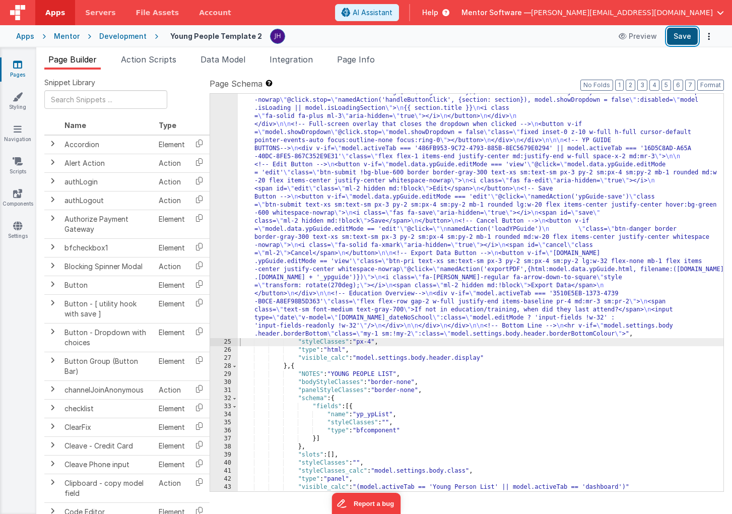
scroll to position [1451, 0]
click at [687, 31] on button "Save" at bounding box center [682, 36] width 31 height 17
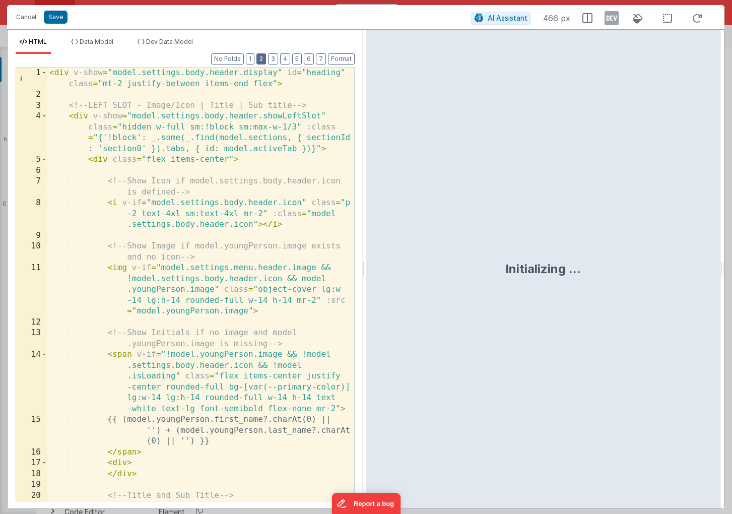
click at [262, 57] on button "2" at bounding box center [262, 58] width 10 height 11
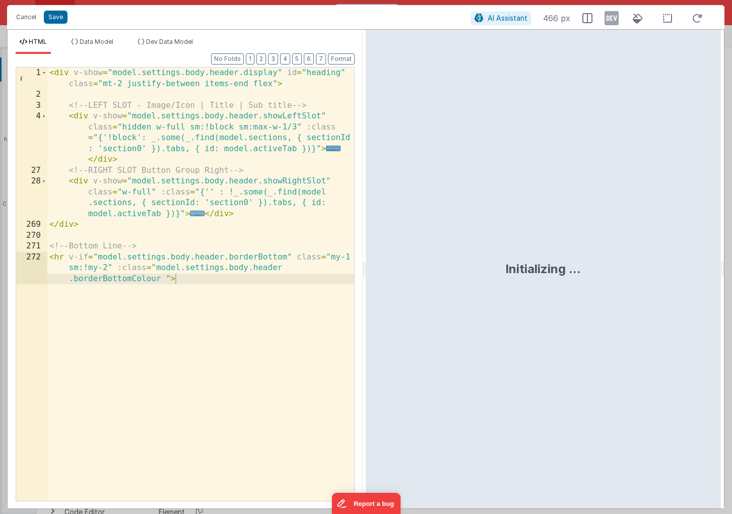
click at [197, 214] on span "..." at bounding box center [197, 214] width 15 height 6
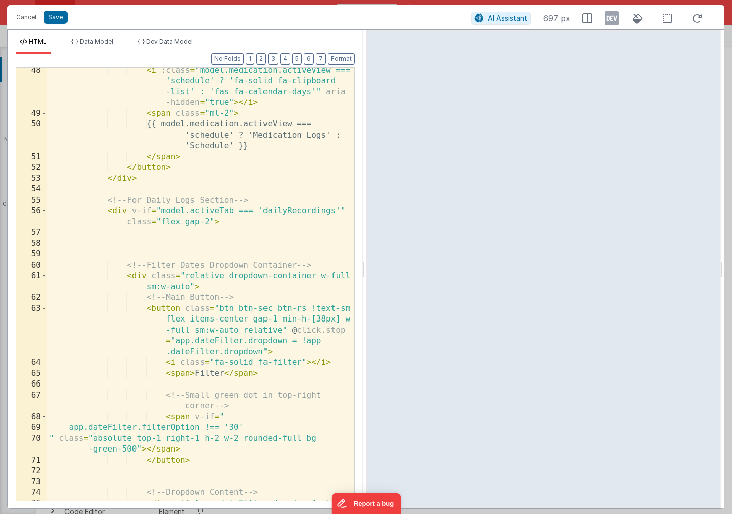
scroll to position [505, 0]
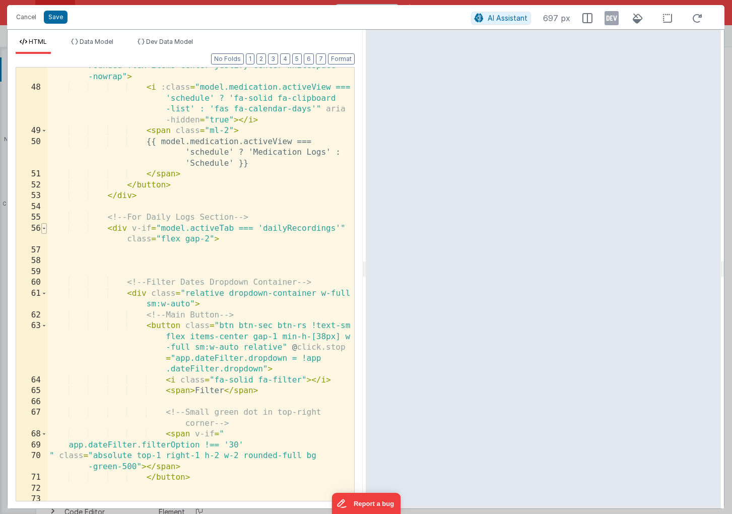
click at [44, 228] on span at bounding box center [44, 228] width 6 height 11
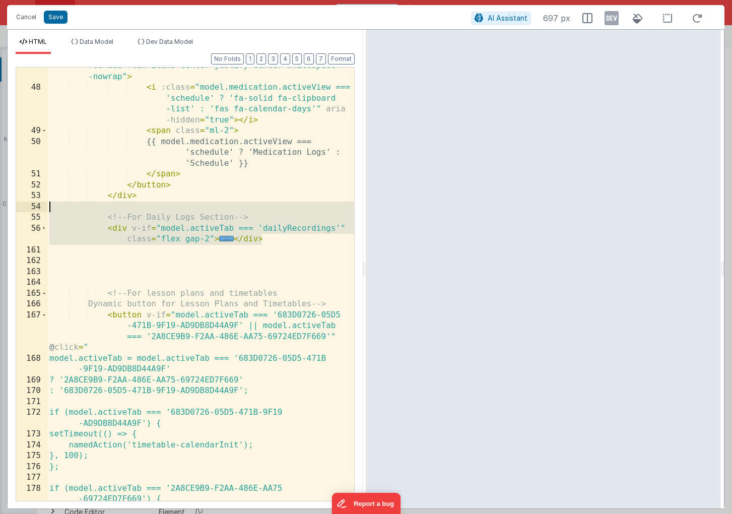
drag, startPoint x: 265, startPoint y: 239, endPoint x: 3, endPoint y: 211, distance: 263.0
click at [3, 211] on div "Cancel Save AI Assistant 697 px HTML Data Model Dev Data Model Format 7 6 5 4 3…" at bounding box center [366, 257] width 732 height 514
click at [279, 239] on div "" class = "btn-pri text-xs sm:text-sm px-3 sm:px-4 py-2 mb-1 rounded flex items…" at bounding box center [200, 294] width 307 height 488
drag, startPoint x: 273, startPoint y: 236, endPoint x: 107, endPoint y: 220, distance: 167.1
click at [107, 220] on div "" class = "btn-pri text-xs sm:text-sm px-3 sm:px-4 py-2 mb-1 rounded flex items…" at bounding box center [200, 294] width 307 height 488
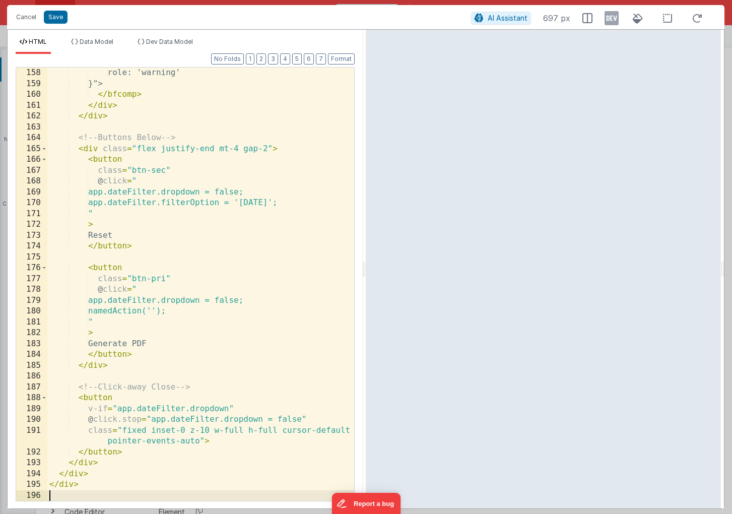
scroll to position [2037, 0]
click at [53, 20] on button "Save" at bounding box center [56, 17] width 24 height 13
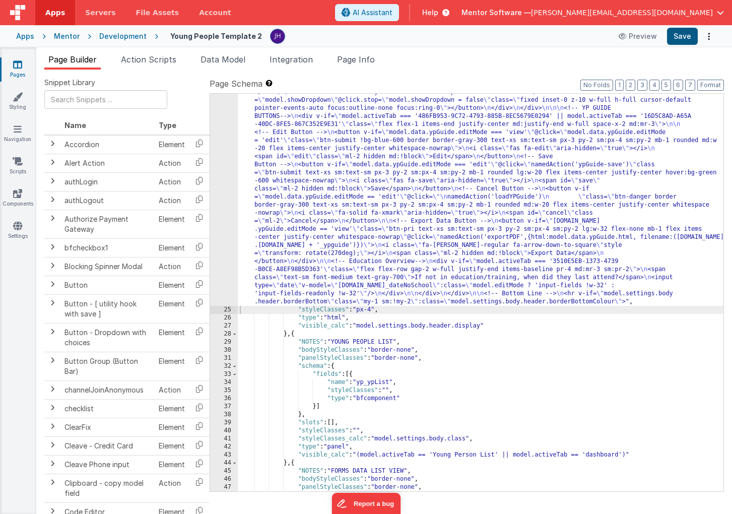
scroll to position [1453, 0]
click at [683, 38] on button "Save" at bounding box center [682, 36] width 31 height 17
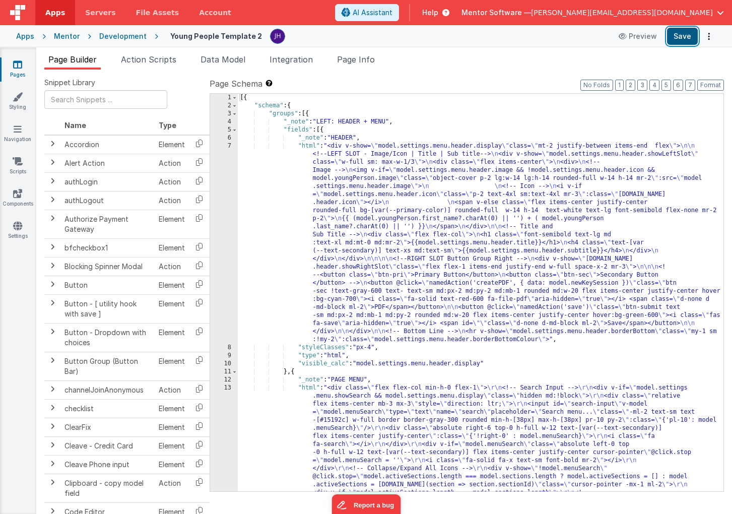
click at [681, 44] on button "Save" at bounding box center [682, 36] width 31 height 17
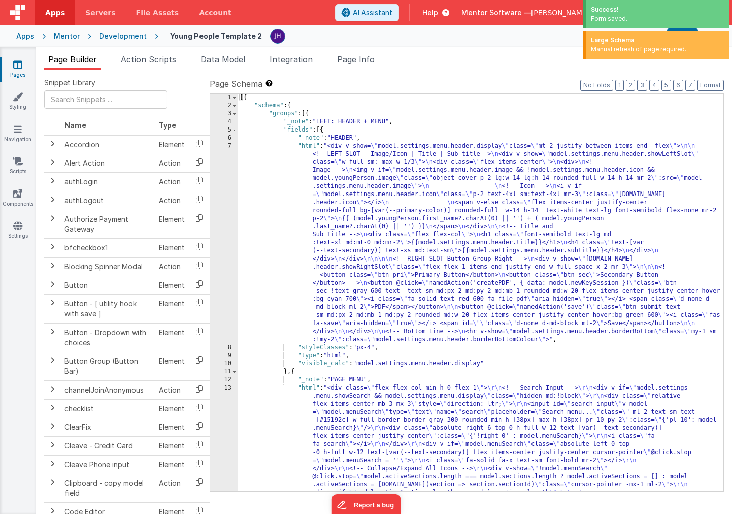
click at [437, 65] on ul "Page Builder Action Scripts Data Model Integration Page Info" at bounding box center [384, 61] width 696 height 16
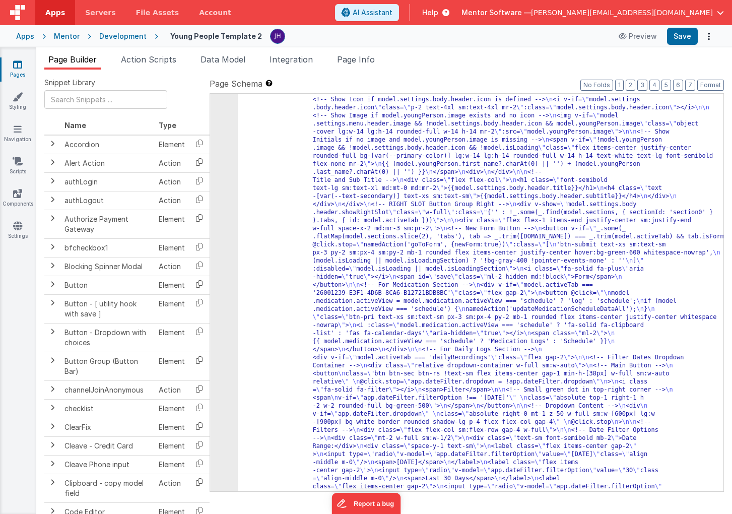
scroll to position [901, 0]
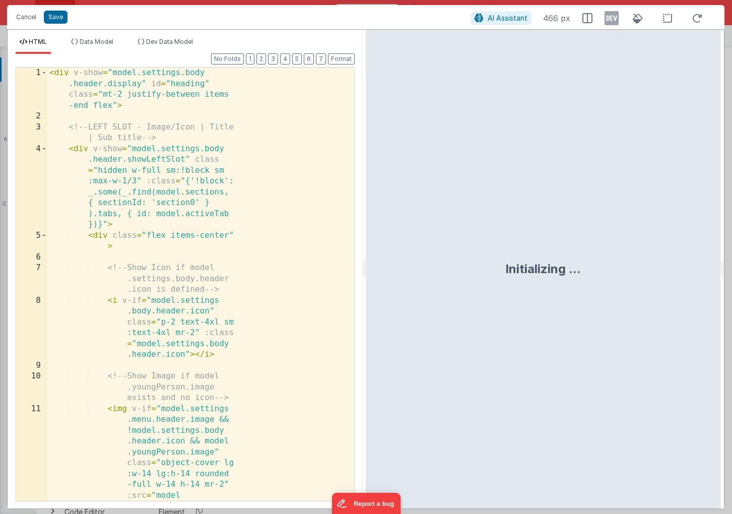
scroll to position [1438, 0]
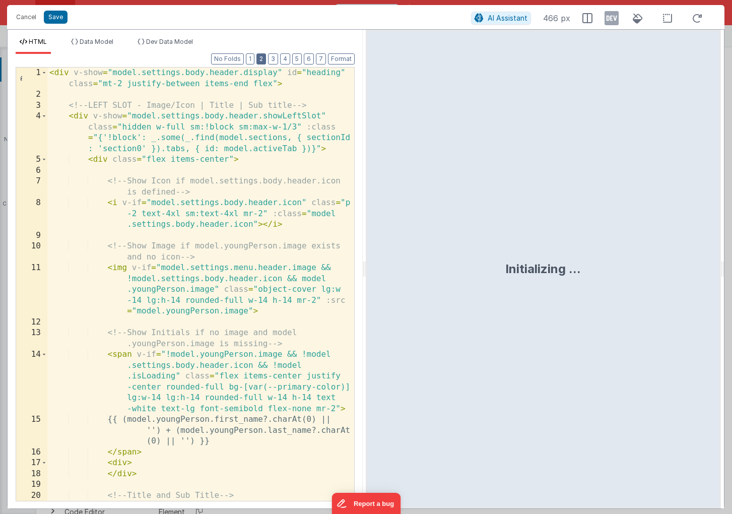
click at [265, 57] on button "2" at bounding box center [262, 58] width 10 height 11
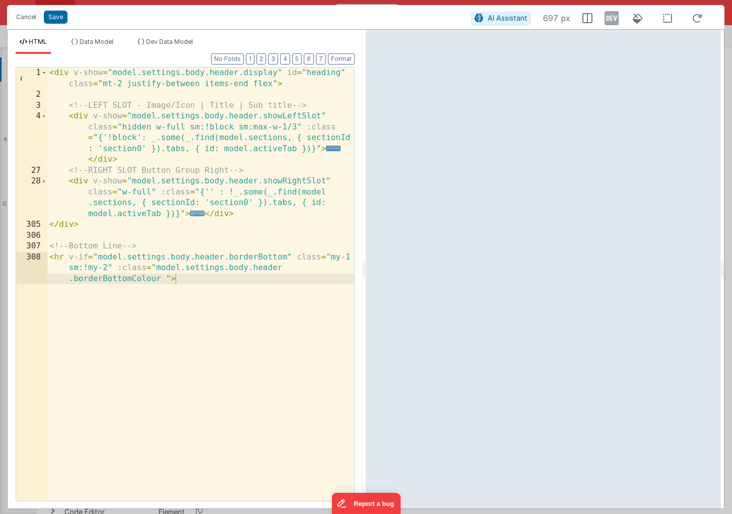
click at [198, 215] on span "..." at bounding box center [197, 214] width 15 height 6
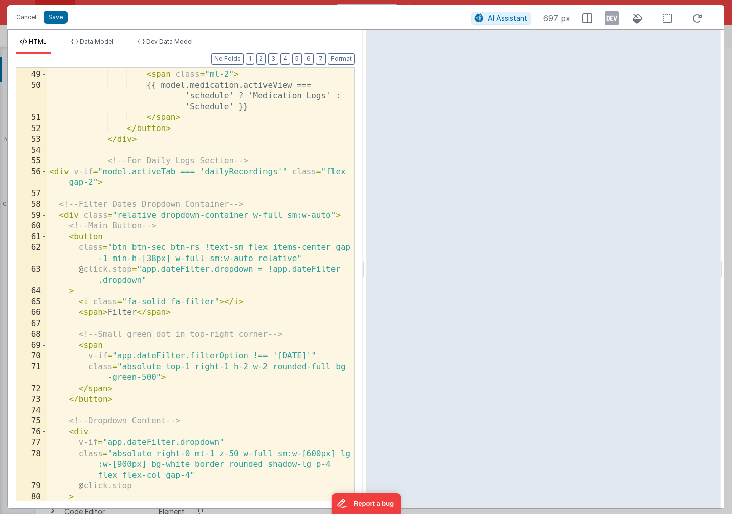
scroll to position [562, 0]
click at [118, 312] on div "< i :class = "model.medication.activeView === 'schedule' ? 'fa-solid fa-clipboa…" at bounding box center [200, 270] width 307 height 488
click at [202, 315] on div "< i :class = "model.medication.activeView === 'schedule' ? 'fa-solid fa-clipboa…" at bounding box center [200, 270] width 307 height 488
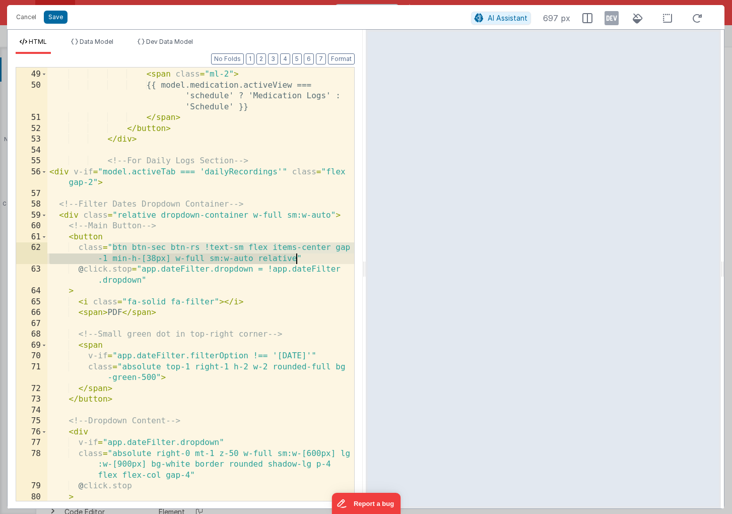
drag, startPoint x: 112, startPoint y: 246, endPoint x: 296, endPoint y: 257, distance: 183.7
click at [296, 257] on div "< i :class = "model.medication.activeView === 'schedule' ? 'fa-solid fa-clipboa…" at bounding box center [200, 270] width 307 height 488
click at [308, 249] on div "< i :class = "model.medication.activeView === 'schedule' ? 'fa-solid fa-clipboa…" at bounding box center [200, 270] width 307 height 488
drag, startPoint x: 303, startPoint y: 257, endPoint x: 80, endPoint y: 248, distance: 223.4
click at [80, 248] on div "< i :class = "model.medication.activeView === 'schedule' ? 'fa-solid fa-clipboa…" at bounding box center [200, 270] width 307 height 488
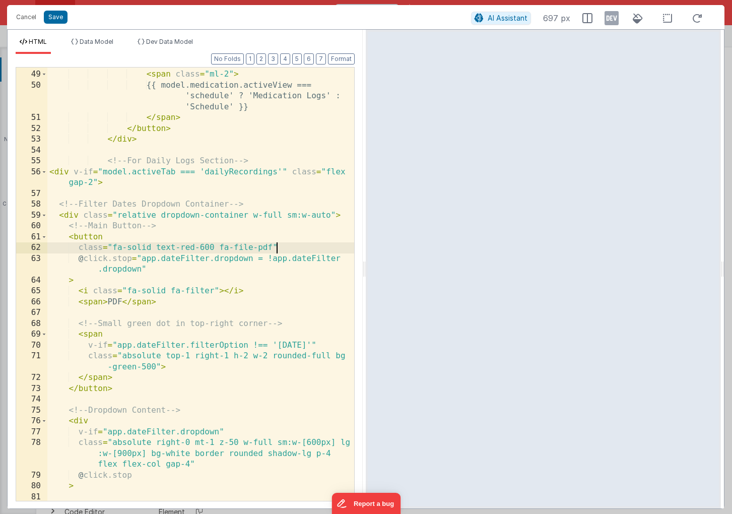
click at [79, 248] on div "< i :class = "model.medication.activeView === 'schedule' ? 'fa-solid fa-clipboa…" at bounding box center [200, 270] width 307 height 488
paste textarea
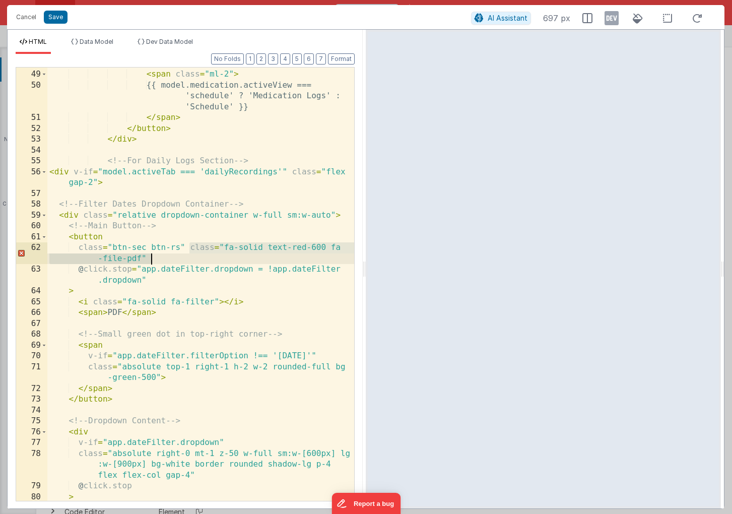
drag, startPoint x: 189, startPoint y: 249, endPoint x: 189, endPoint y: 255, distance: 5.6
click at [189, 255] on div "< i :class = "model.medication.activeView === 'schedule' ? 'fa-solid fa-clipboa…" at bounding box center [200, 270] width 307 height 488
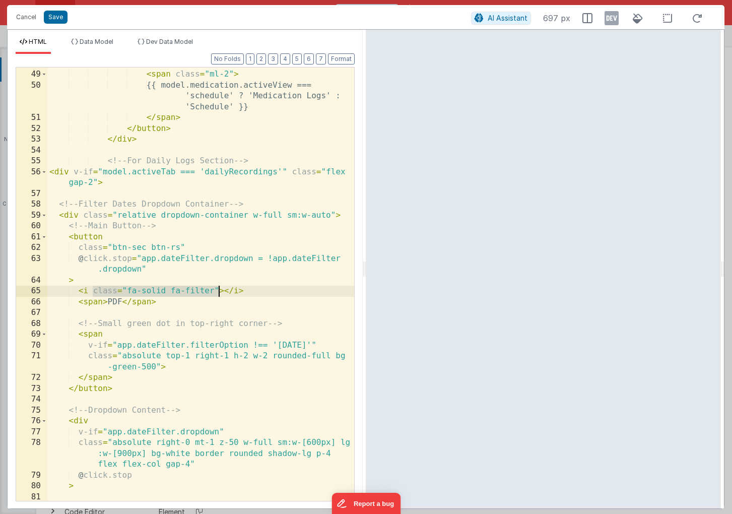
drag, startPoint x: 93, startPoint y: 290, endPoint x: 219, endPoint y: 291, distance: 126.5
click at [219, 291] on div "< i :class = "model.medication.activeView === 'schedule' ? 'fa-solid fa-clipboa…" at bounding box center [200, 270] width 307 height 488
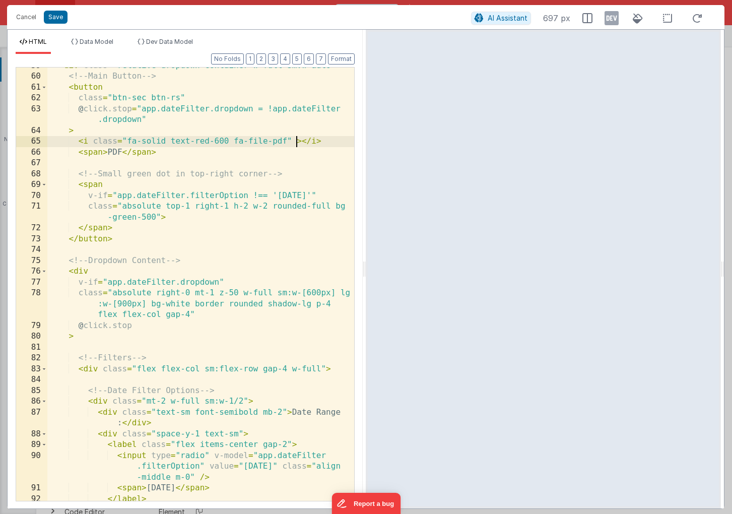
scroll to position [712, 0]
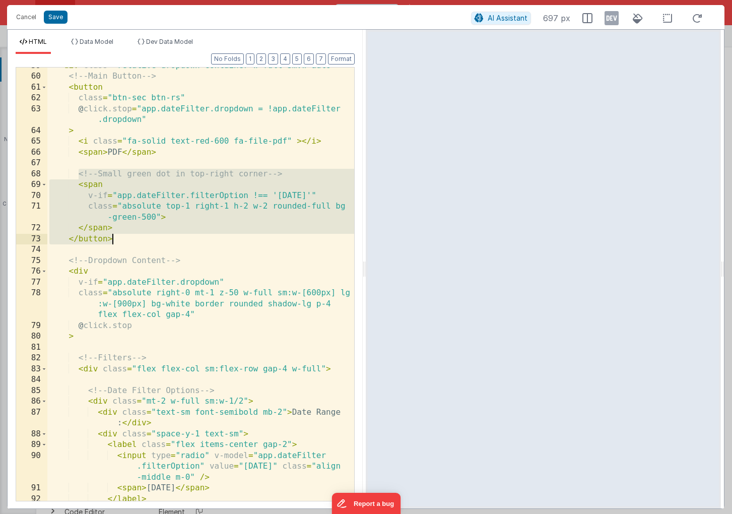
drag, startPoint x: 78, startPoint y: 173, endPoint x: 134, endPoint y: 239, distance: 86.9
click at [134, 239] on div "< div class = "relative dropdown-container w-full sm:w-auto" > <!-- Main Button…" at bounding box center [200, 287] width 307 height 455
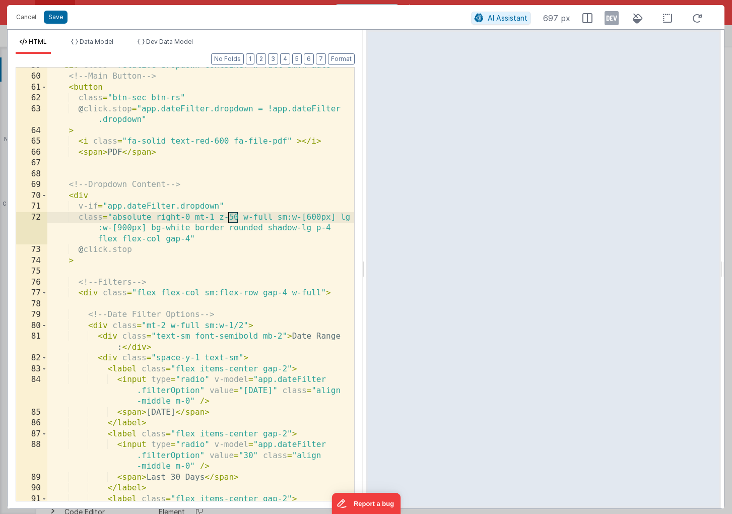
drag, startPoint x: 237, startPoint y: 217, endPoint x: 229, endPoint y: 217, distance: 8.1
click at [229, 217] on div "< div class = "relative dropdown-container w-full sm:w-auto" > <!-- Main Button…" at bounding box center [200, 287] width 307 height 455
drag, startPoint x: 277, startPoint y: 217, endPoint x: 146, endPoint y: 229, distance: 132.1
click at [146, 229] on div "< div class = "relative dropdown-container w-full sm:w-auto" > <!-- Main Button…" at bounding box center [200, 287] width 307 height 455
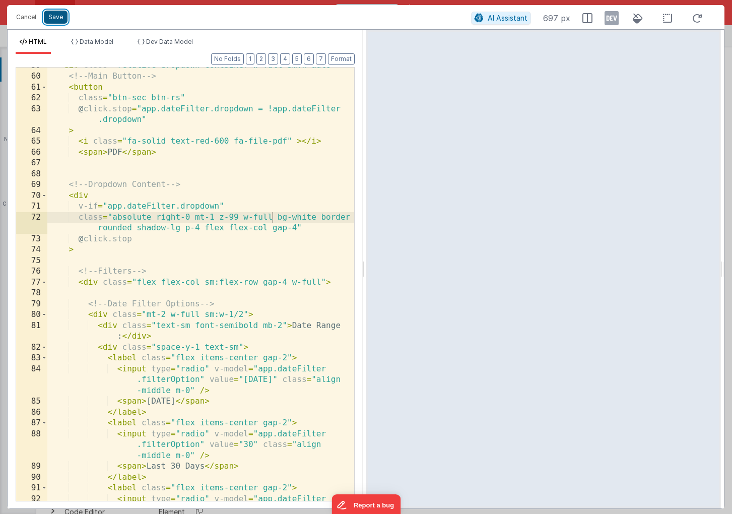
click at [52, 18] on button "Save" at bounding box center [56, 17] width 24 height 13
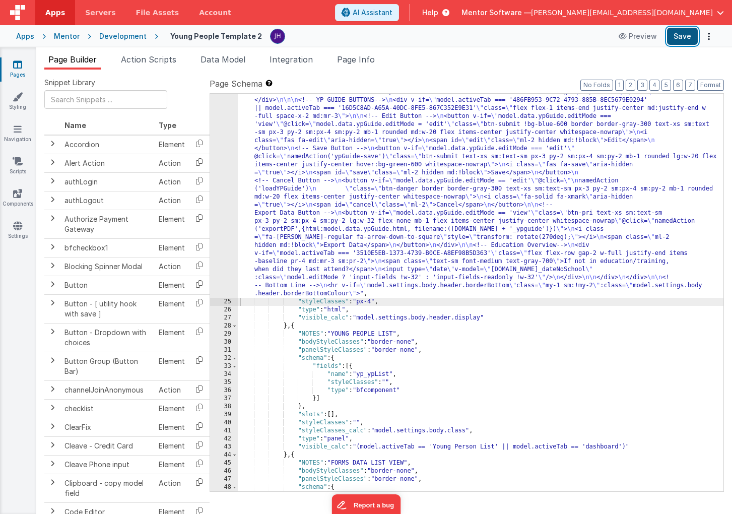
scroll to position [1448, 0]
click at [677, 38] on button "Save" at bounding box center [682, 36] width 31 height 17
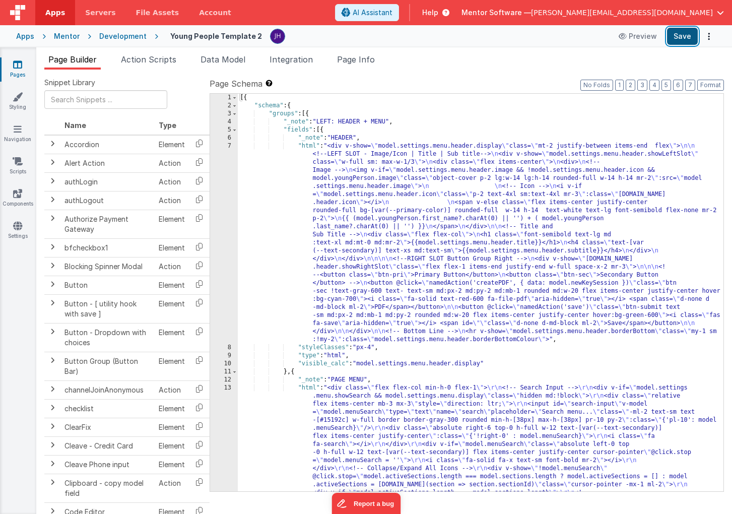
click at [693, 37] on button "Save" at bounding box center [682, 36] width 31 height 17
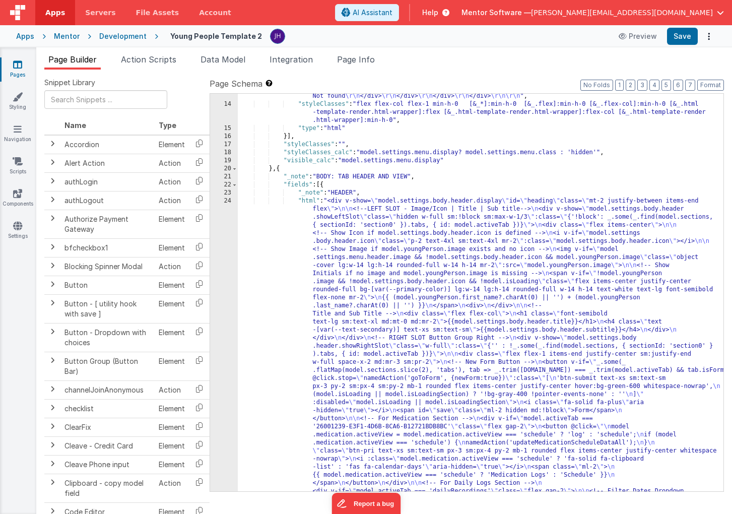
scroll to position [842, 0]
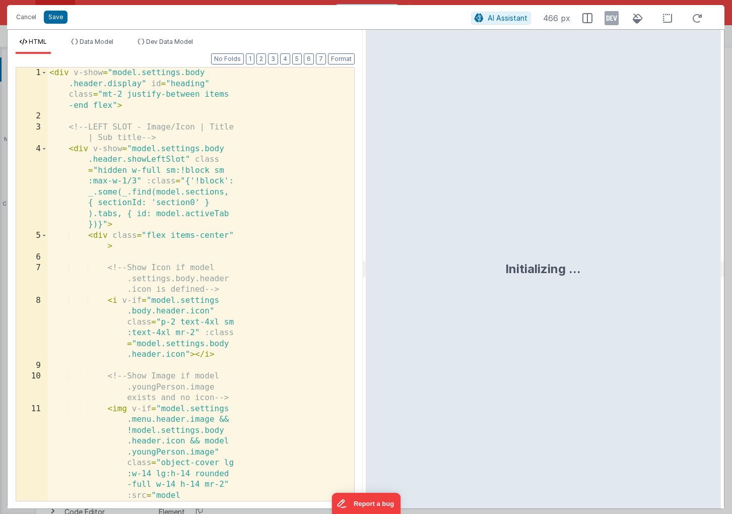
scroll to position [1424, 0]
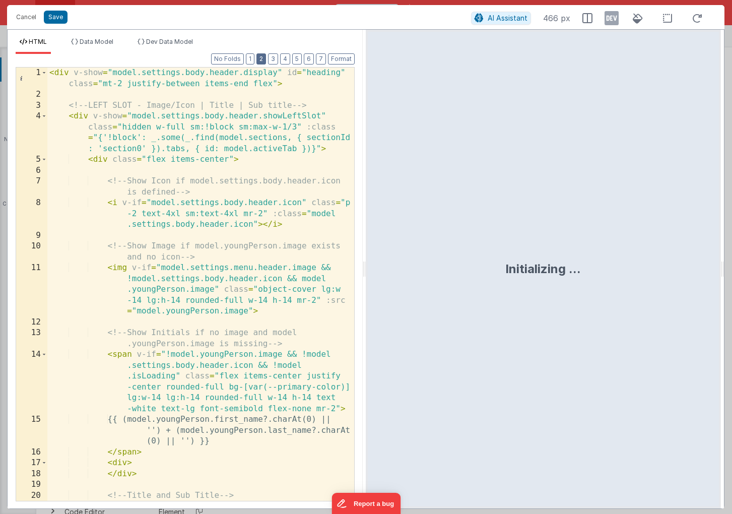
click at [264, 56] on button "2" at bounding box center [262, 58] width 10 height 11
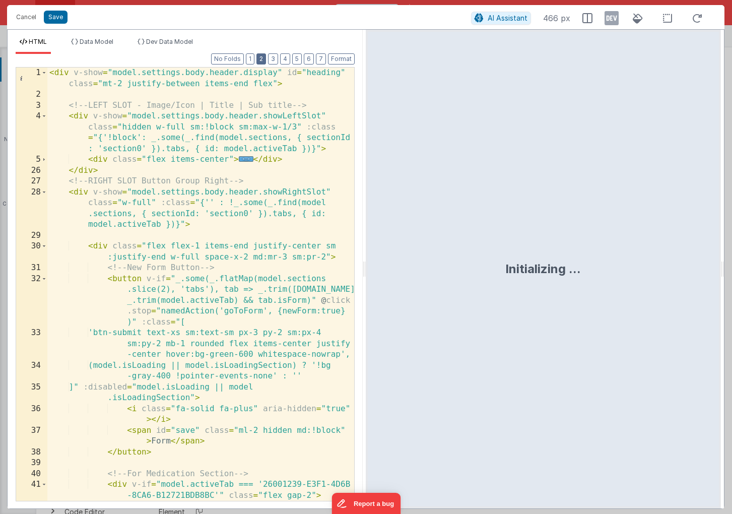
click at [265, 58] on button "2" at bounding box center [262, 58] width 10 height 11
click at [274, 58] on button "3" at bounding box center [273, 58] width 10 height 11
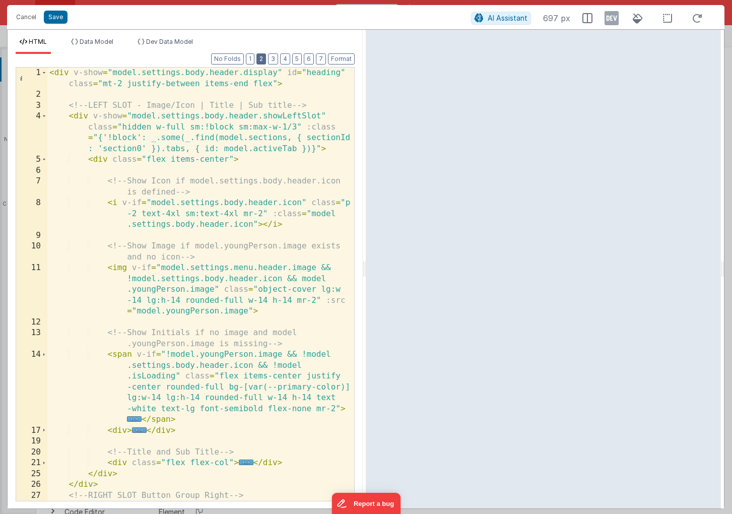
click at [266, 58] on button "2" at bounding box center [262, 58] width 10 height 11
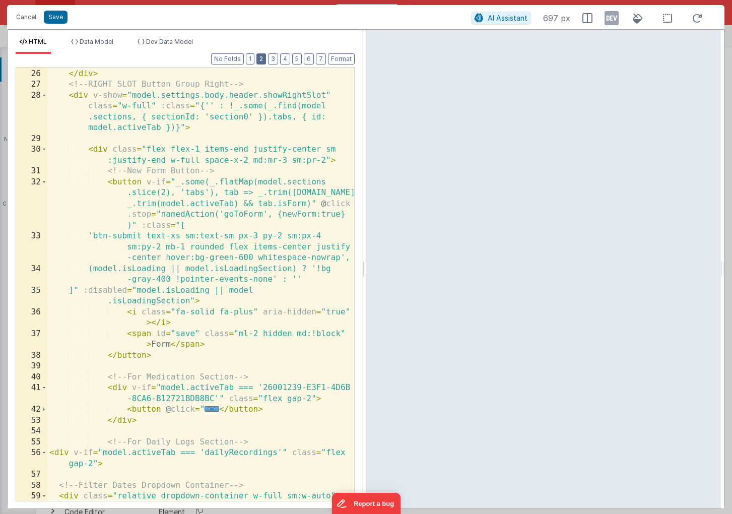
scroll to position [97, 0]
click at [44, 96] on span at bounding box center [44, 95] width 6 height 11
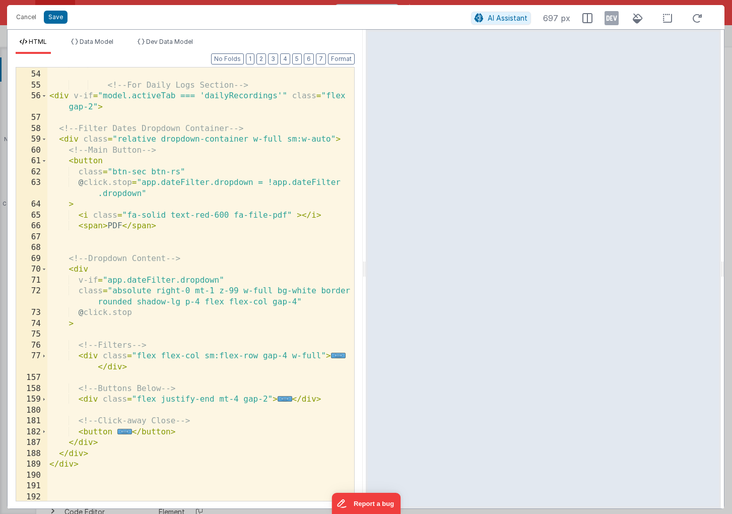
scroll to position [467, 0]
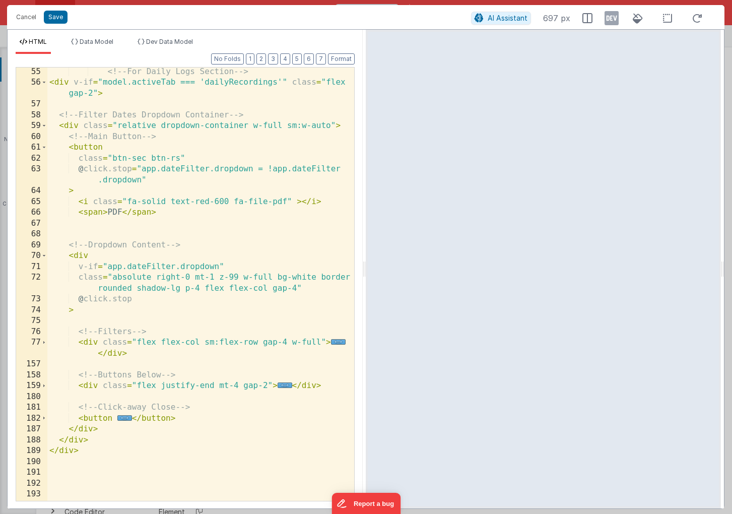
click at [91, 431] on div "<!-- For Daily Logs Section --> < div v-if = "model.activeTab === 'dailyRecordi…" at bounding box center [200, 294] width 307 height 455
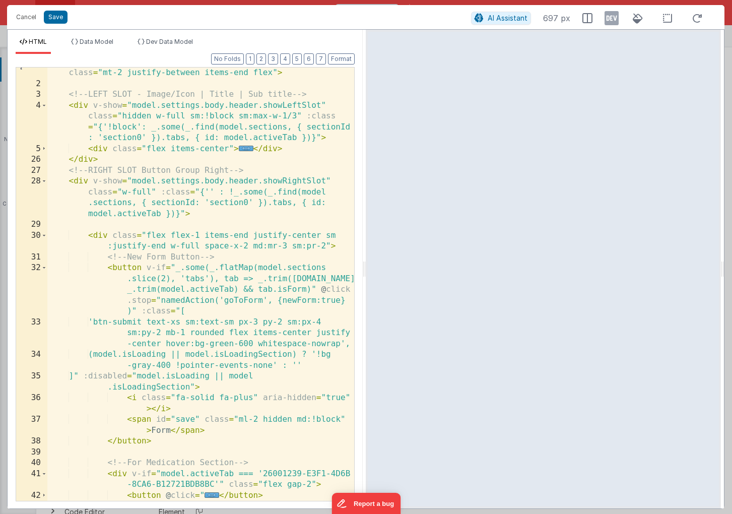
scroll to position [0, 0]
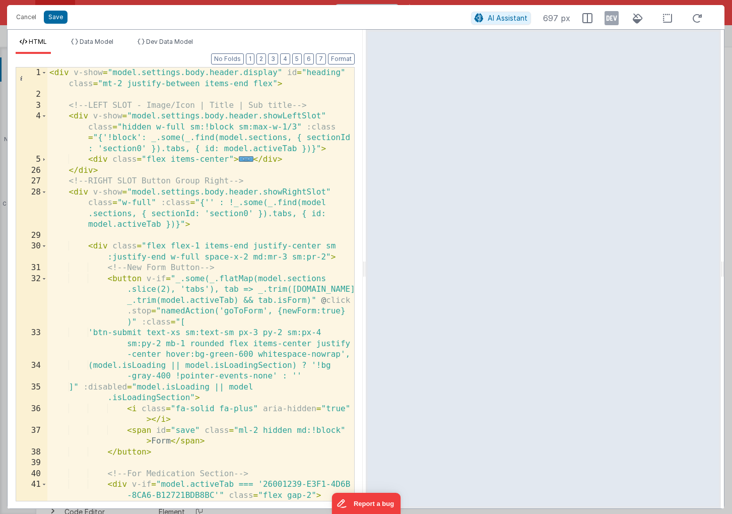
click at [56, 70] on div "< div v-show = "model.settings.body.header.display" id = "heading" class = "mt-…" at bounding box center [200, 301] width 307 height 466
click at [40, 194] on div "28" at bounding box center [31, 208] width 31 height 43
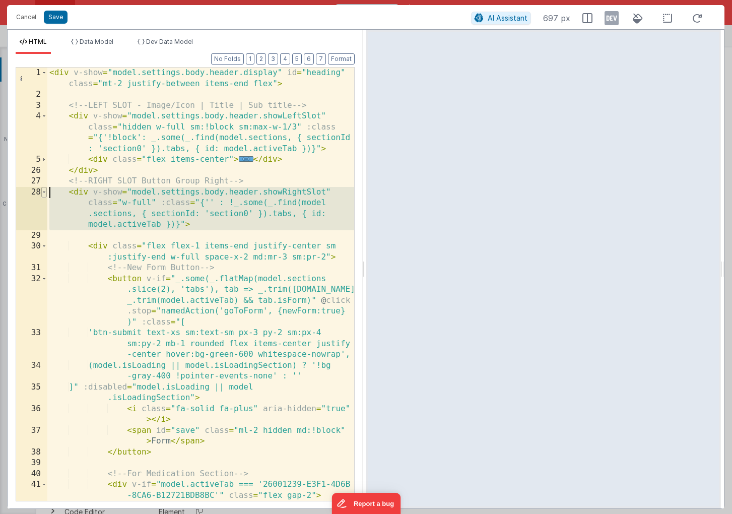
click at [45, 192] on span at bounding box center [44, 192] width 6 height 11
click at [61, 199] on div "< div v-show = "model.settings.body.header.display" id = "heading" class = "mt-…" at bounding box center [200, 301] width 307 height 466
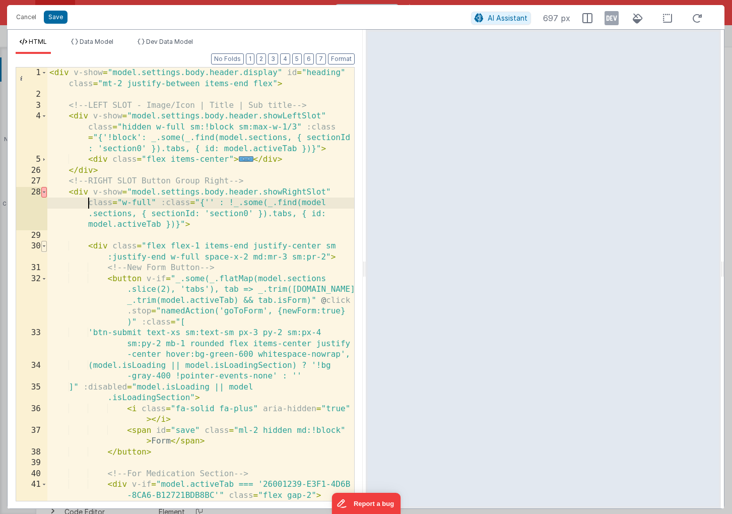
click at [43, 245] on span at bounding box center [44, 246] width 6 height 11
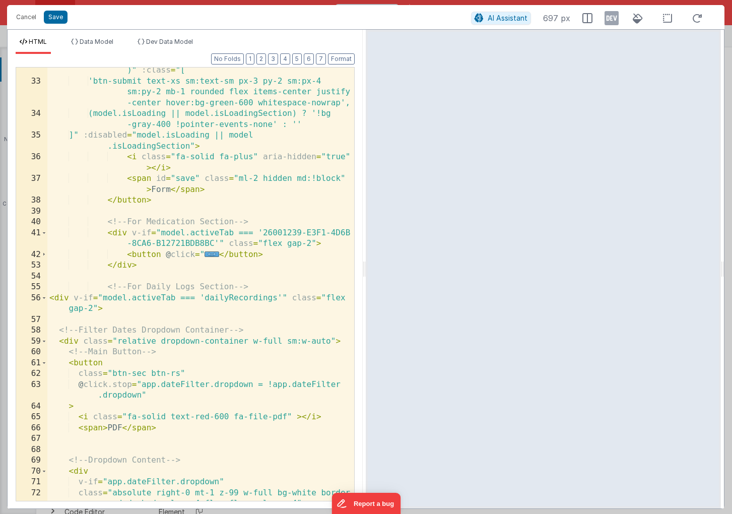
scroll to position [297, 0]
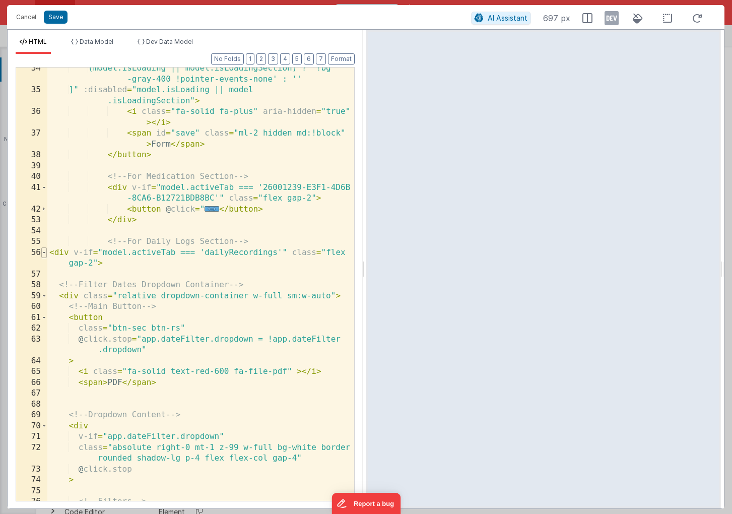
click at [45, 253] on span at bounding box center [44, 252] width 6 height 11
click at [67, 297] on div "(model.isLoading || model.isLoadingSection) ? '!bg -gray-400 !pointer-events-no…" at bounding box center [200, 296] width 307 height 466
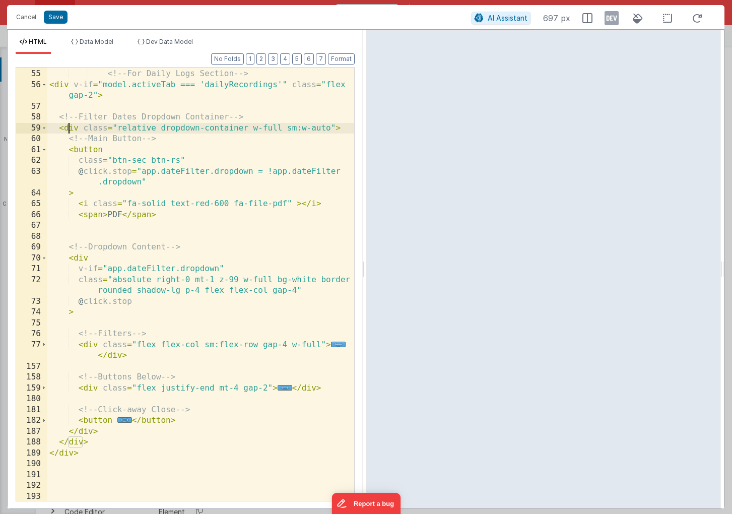
scroll to position [477, 0]
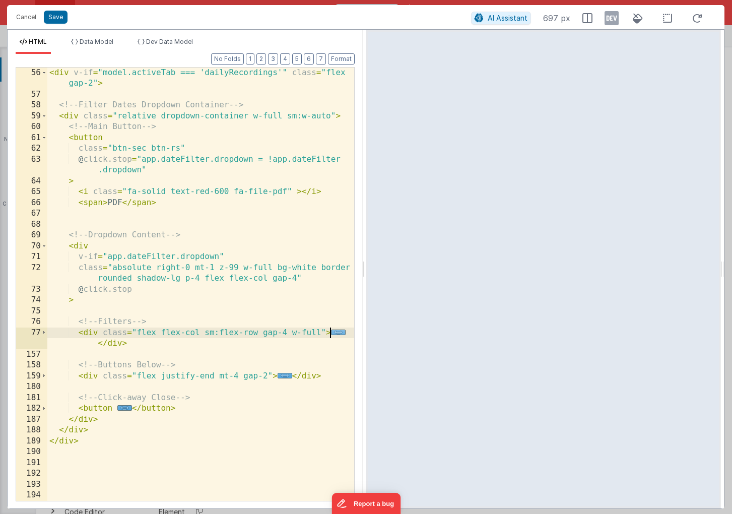
click at [339, 331] on span "..." at bounding box center [338, 333] width 15 height 6
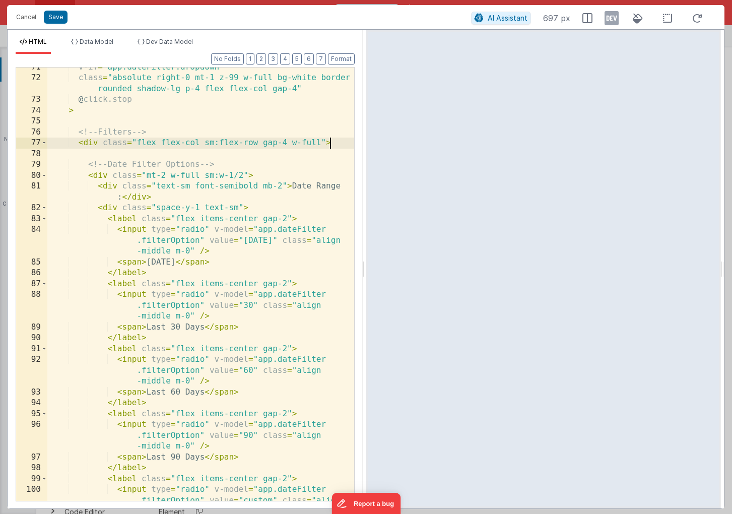
scroll to position [669, 0]
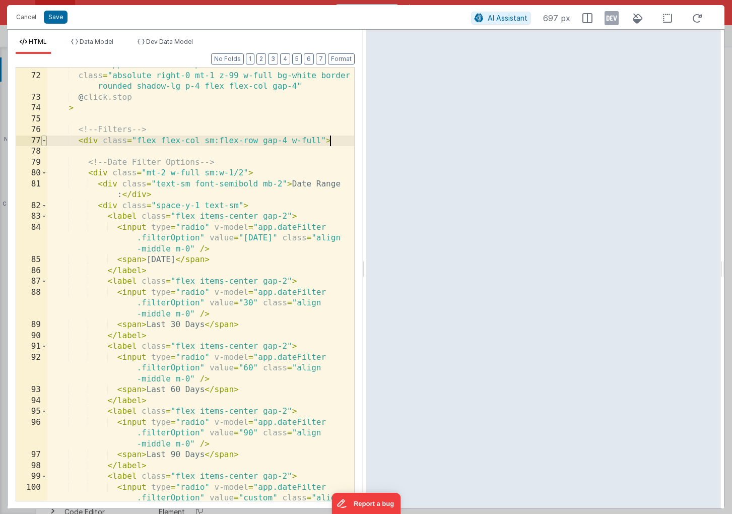
click at [45, 141] on span at bounding box center [44, 141] width 6 height 11
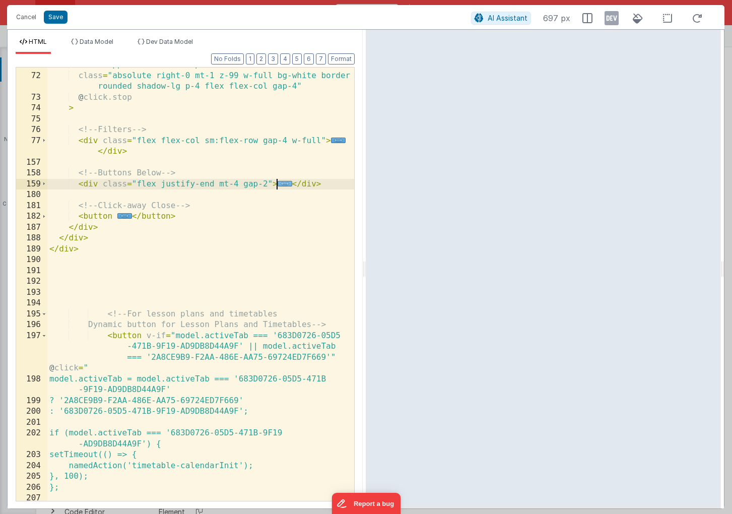
click at [283, 184] on span "..." at bounding box center [285, 184] width 15 height 6
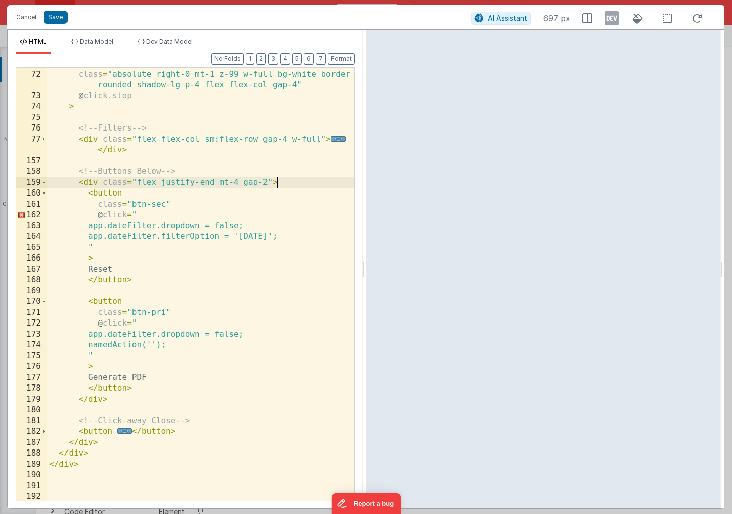
scroll to position [690, 0]
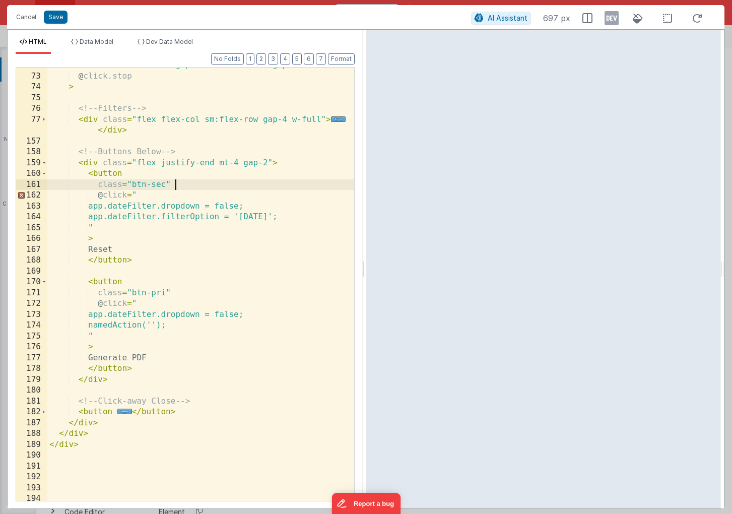
click at [239, 188] on div "class = "absolute right-0 mt-1 z-99 w-full bg-white border rounded shadow-lg p-…" at bounding box center [200, 282] width 307 height 466
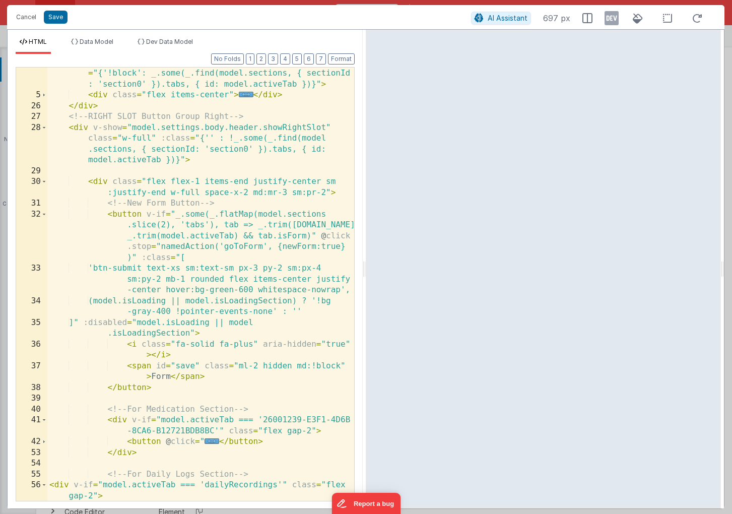
scroll to position [0, 0]
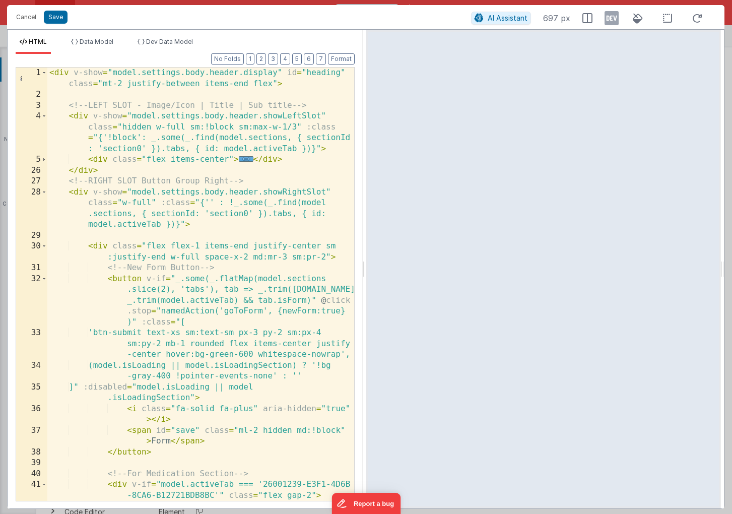
click at [123, 227] on div "< div v-show = "model.settings.body.header.display" id = "heading" class = "mt-…" at bounding box center [200, 301] width 307 height 466
click at [44, 192] on span at bounding box center [44, 192] width 6 height 11
click at [45, 159] on span at bounding box center [44, 159] width 6 height 11
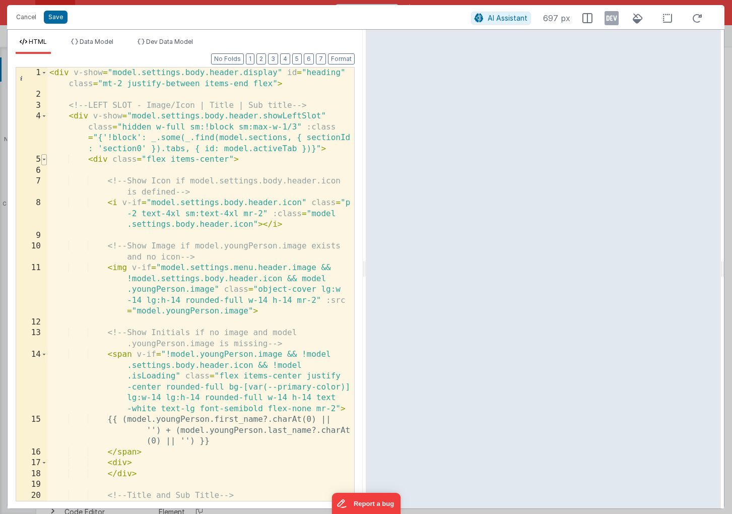
click at [45, 159] on span at bounding box center [44, 159] width 6 height 11
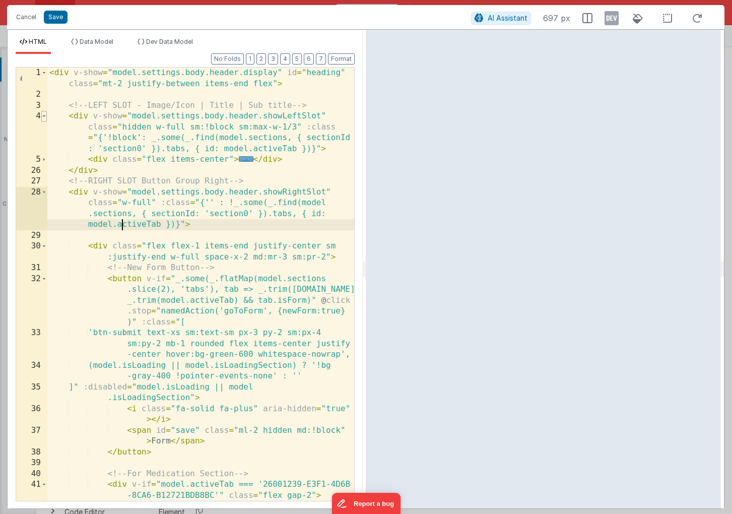
click at [45, 118] on span at bounding box center [44, 116] width 6 height 11
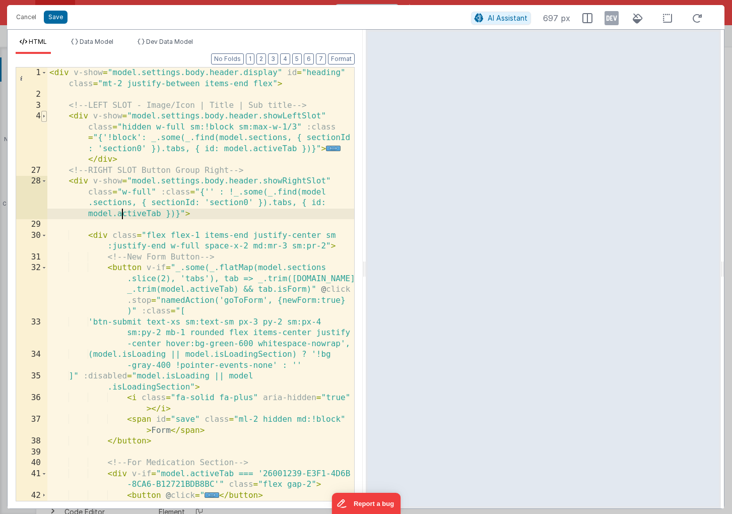
click at [45, 118] on span at bounding box center [44, 116] width 6 height 11
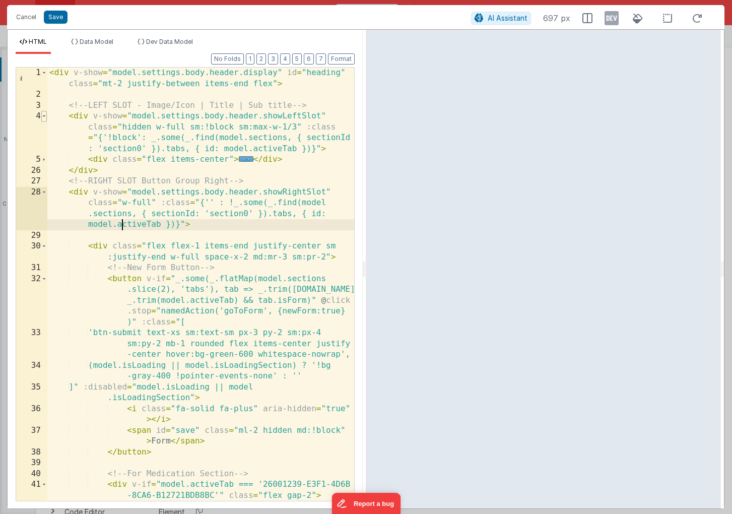
click at [45, 118] on span at bounding box center [44, 116] width 6 height 11
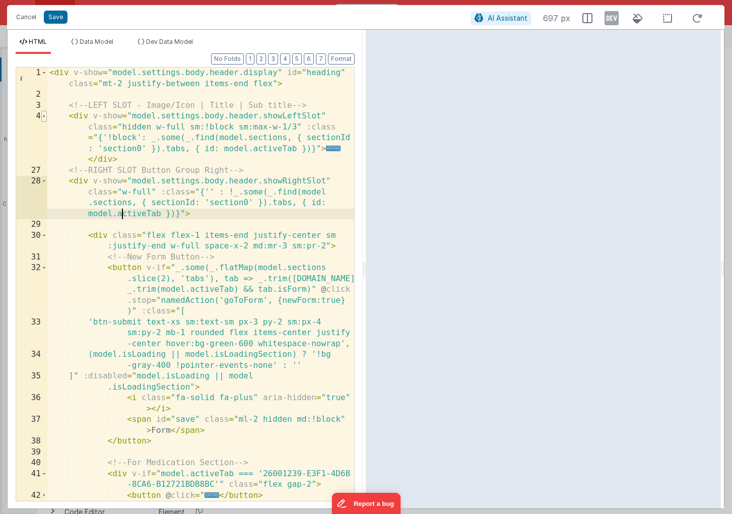
click at [45, 118] on span at bounding box center [44, 116] width 6 height 11
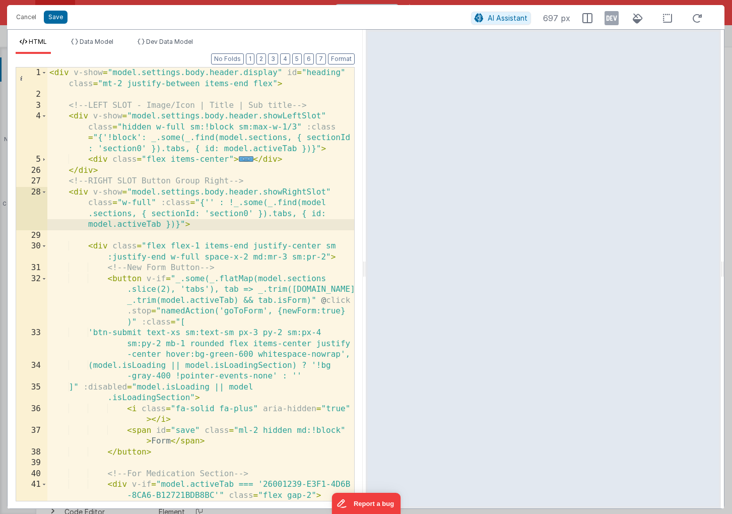
click at [110, 172] on div "< div v-show = "model.settings.body.header.display" id = "heading" class = "mt-…" at bounding box center [200, 301] width 307 height 466
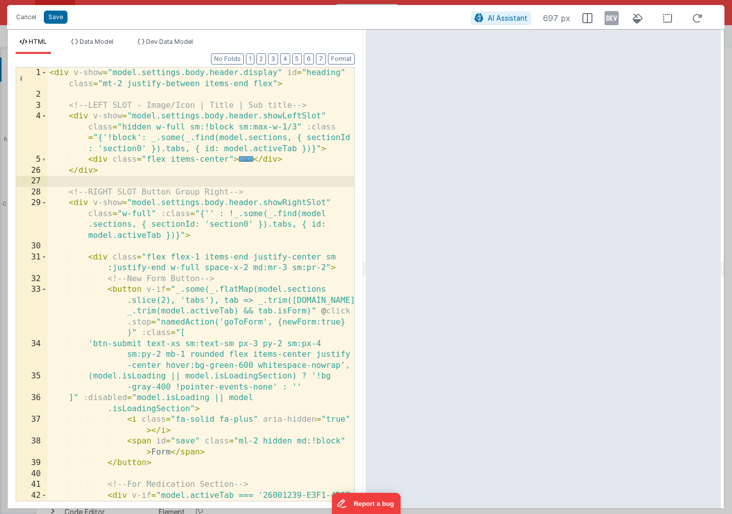
click at [80, 201] on div "< div v-show = "model.settings.body.header.display" id = "heading" class = "mt-…" at bounding box center [200, 306] width 307 height 477
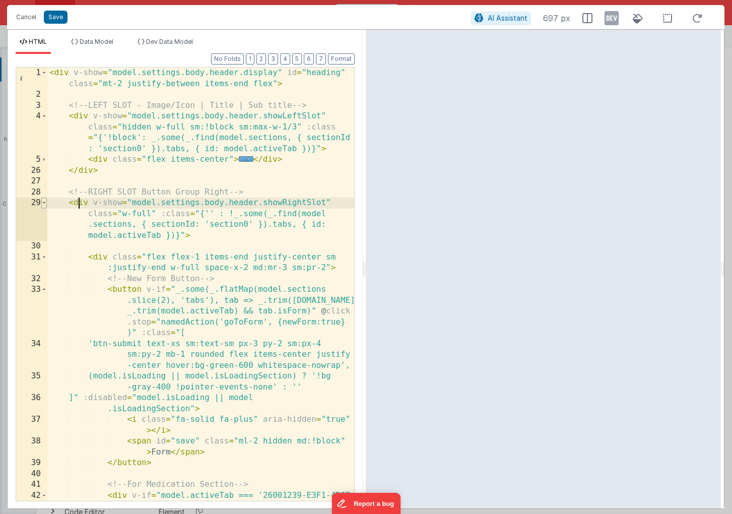
click at [45, 205] on span at bounding box center [44, 203] width 6 height 11
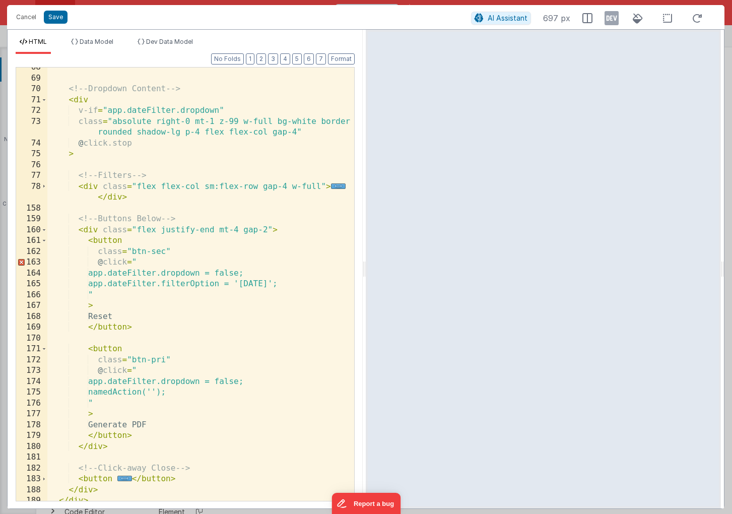
scroll to position [565, 0]
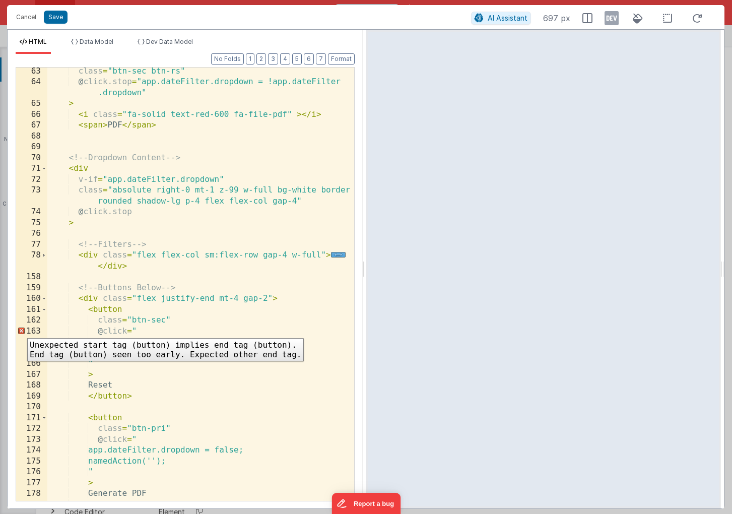
click at [20, 331] on div "163" at bounding box center [31, 331] width 31 height 11
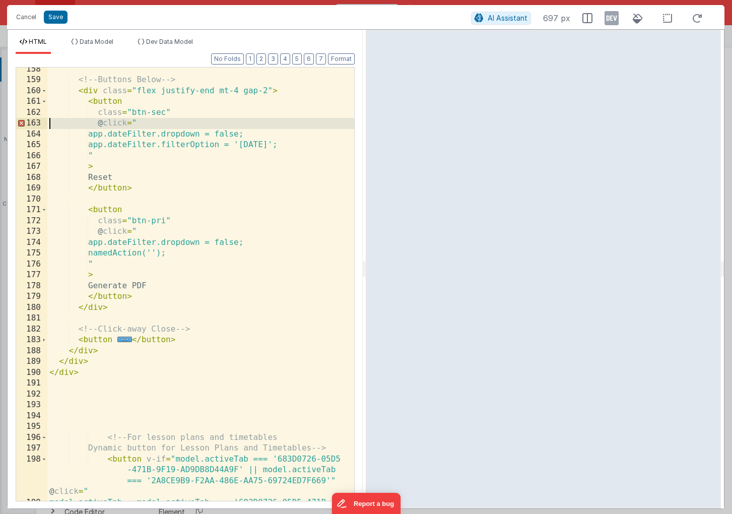
scroll to position [773, 0]
click at [86, 352] on div "<!-- Buttons Below --> < div class = "flex justify-end mt-4 gap-2" > < button c…" at bounding box center [200, 297] width 307 height 466
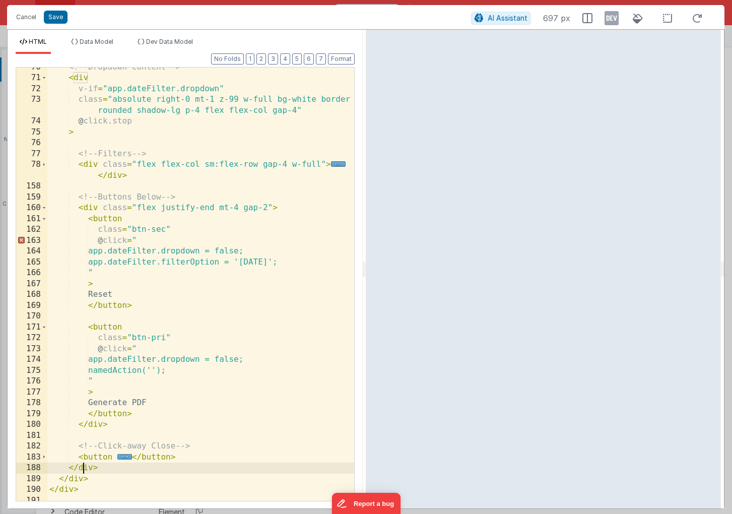
scroll to position [656, 0]
click at [44, 79] on span at bounding box center [44, 78] width 6 height 11
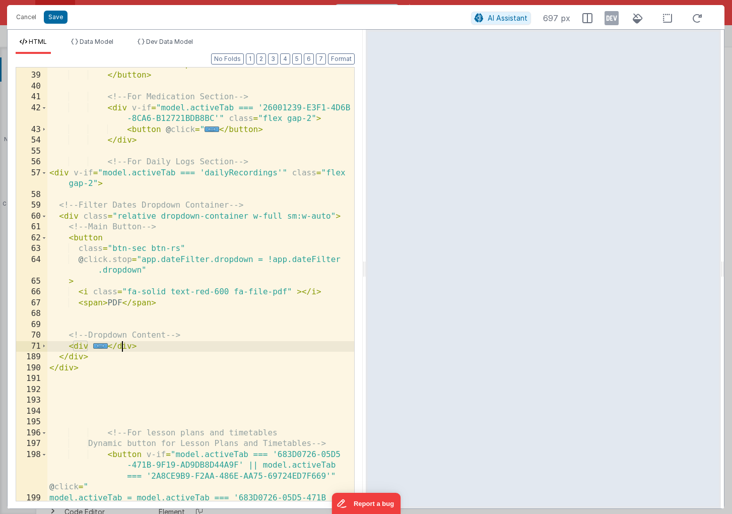
scroll to position [329, 0]
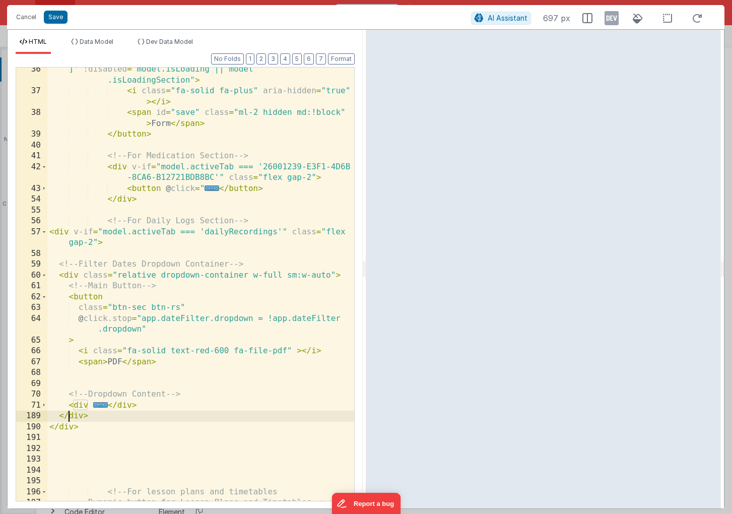
click at [70, 418] on div "]" :disabled = "model.isLoading || model .isLoadingSection" > < i class = "fa-s…" at bounding box center [200, 297] width 307 height 466
click at [44, 275] on span at bounding box center [44, 275] width 6 height 11
click at [76, 414] on div "]" :disabled = "model.isLoading || model .isLoadingSection" > < i class = "fa-s…" at bounding box center [200, 297] width 307 height 466
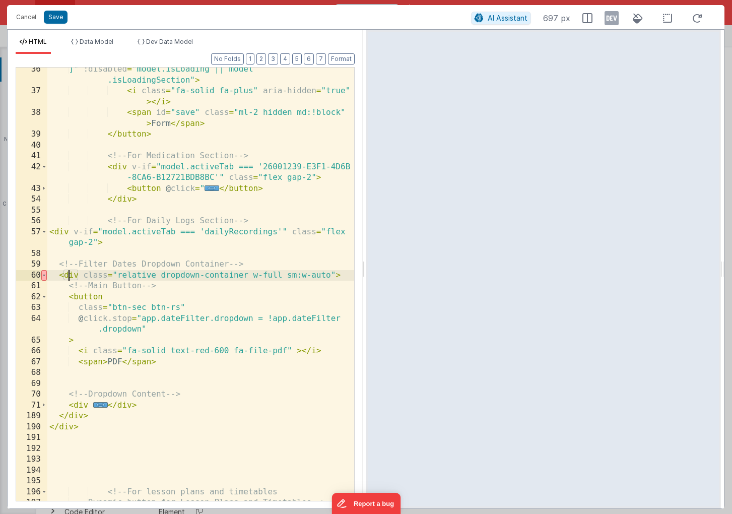
click at [70, 277] on div "]" :disabled = "model.isLoading || model .isLoadingSection" > < i class = "fa-s…" at bounding box center [200, 297] width 307 height 466
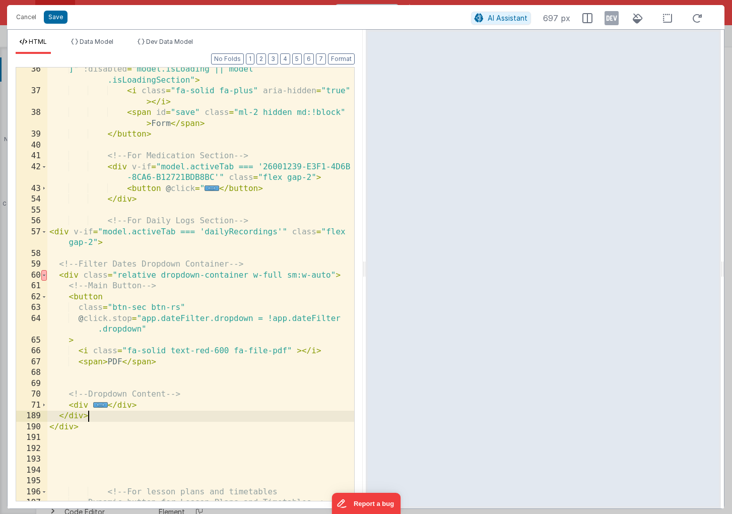
click at [106, 419] on div "]" :disabled = "model.isLoading || model .isLoadingSection" > < i class = "fa-s…" at bounding box center [200, 297] width 307 height 466
drag, startPoint x: 93, startPoint y: 417, endPoint x: 38, endPoint y: 417, distance: 54.9
click at [38, 417] on div "36 37 38 39 40 41 42 43 54 55 56 57 58 59 60 61 62 63 64 65 66 67 68 69 70 71 1…" at bounding box center [185, 284] width 339 height 434
click at [44, 278] on span at bounding box center [44, 275] width 6 height 11
click at [44, 277] on span at bounding box center [44, 275] width 6 height 11
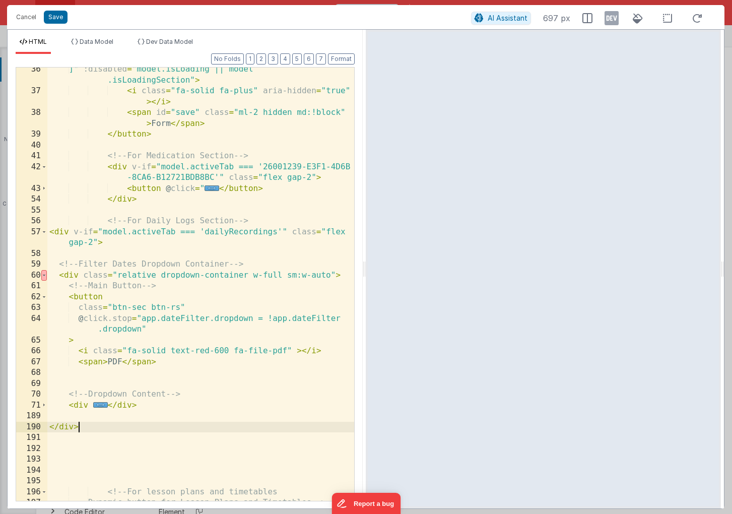
click at [86, 426] on div "]" :disabled = "model.isLoading || model .isLoadingSection" > < i class = "fa-s…" at bounding box center [200, 297] width 307 height 466
click at [102, 420] on div "]" :disabled = "model.isLoading || model .isLoadingSection" > < i class = "fa-s…" at bounding box center [200, 297] width 307 height 466
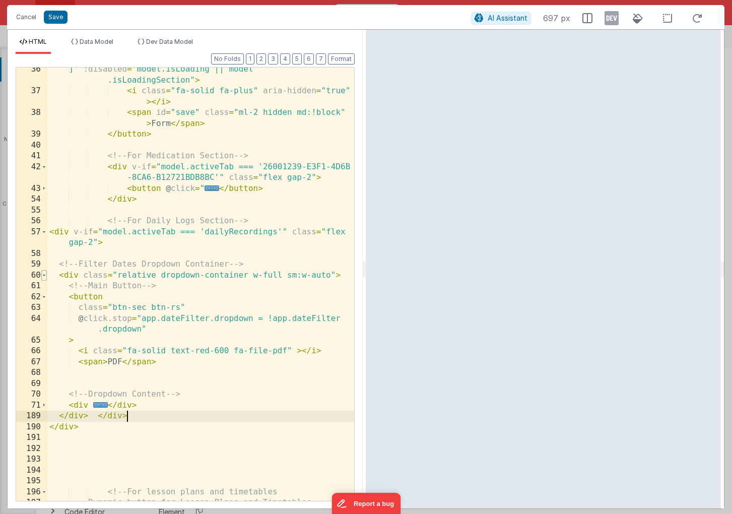
click at [45, 274] on span at bounding box center [44, 275] width 6 height 11
click at [44, 230] on span at bounding box center [44, 232] width 6 height 11
click at [46, 275] on span at bounding box center [44, 275] width 6 height 11
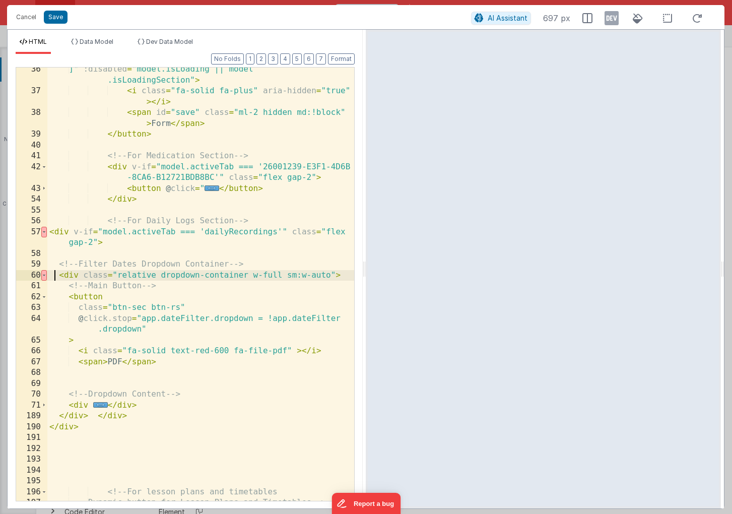
click at [55, 273] on div "]" :disabled = "model.isLoading || model .isLoadingSection" > < i class = "fa-s…" at bounding box center [200, 297] width 307 height 466
click at [29, 21] on button "Cancel" at bounding box center [26, 17] width 30 height 14
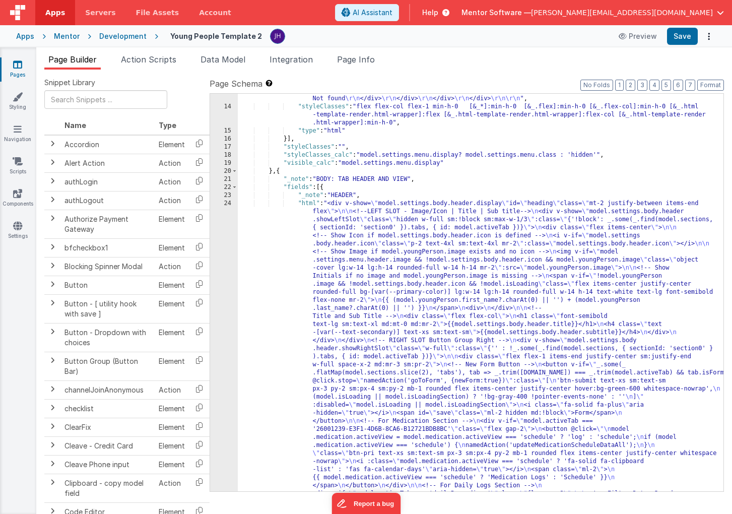
scroll to position [835, 0]
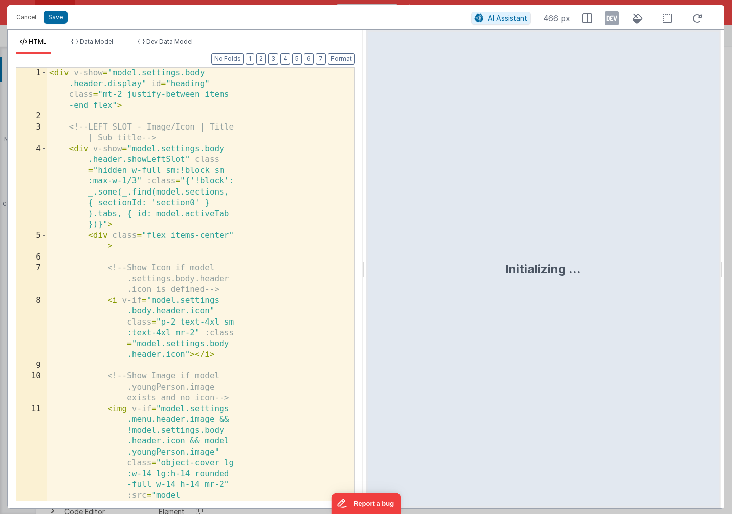
scroll to position [1424, 0]
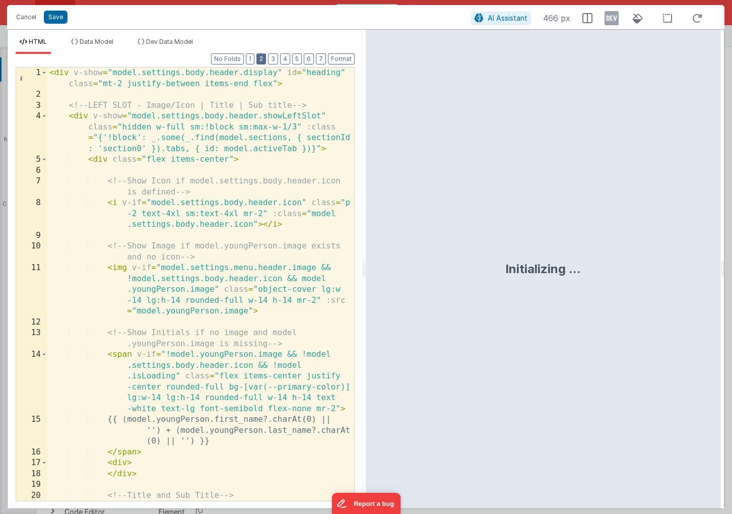
click at [262, 58] on button "2" at bounding box center [262, 58] width 10 height 11
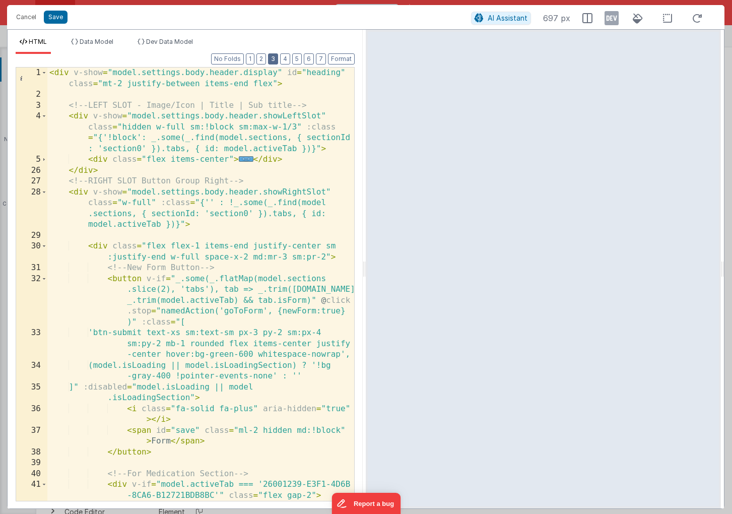
click at [275, 60] on button "3" at bounding box center [273, 58] width 10 height 11
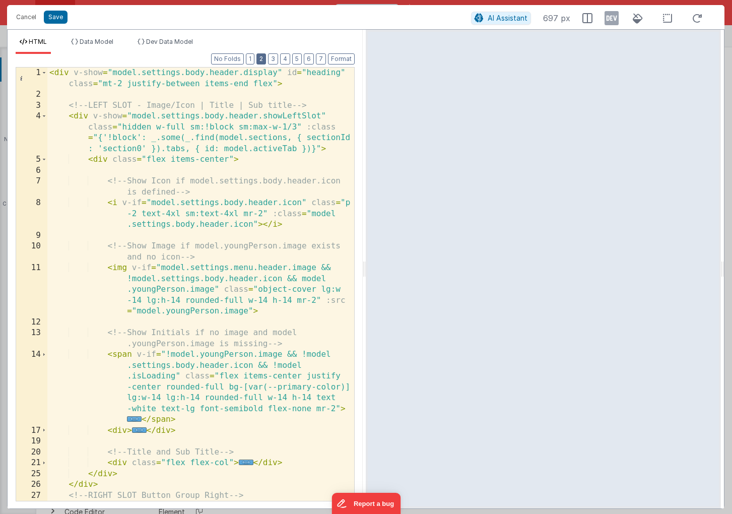
click at [259, 57] on button "2" at bounding box center [262, 58] width 10 height 11
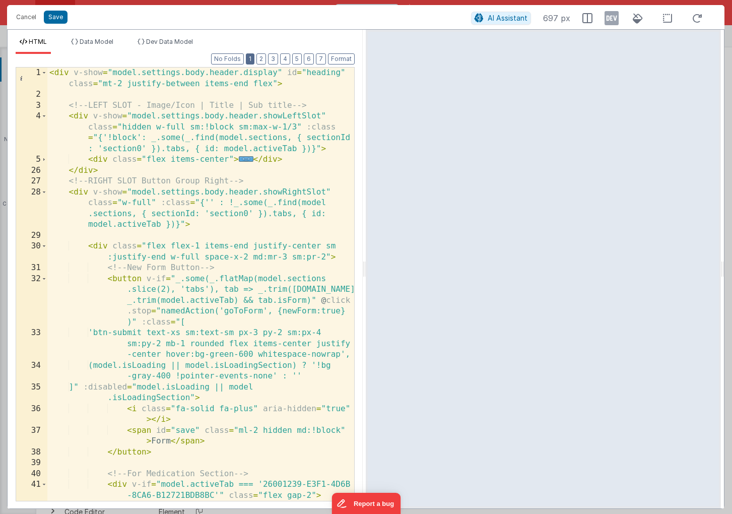
click at [254, 58] on button "1" at bounding box center [250, 58] width 9 height 11
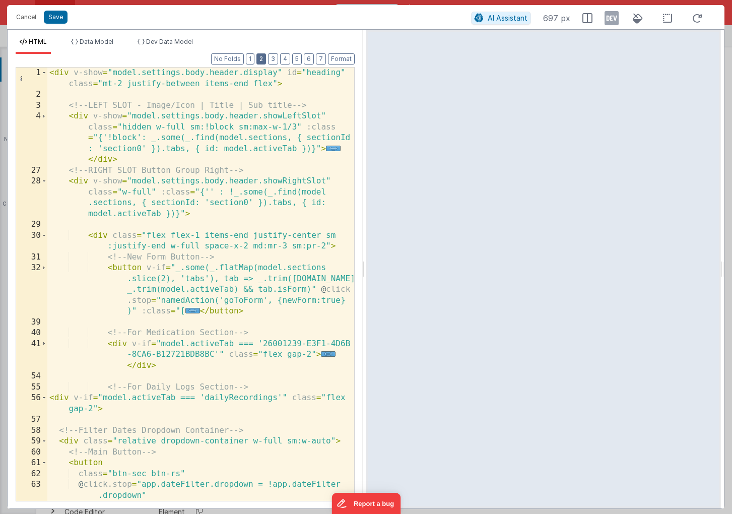
click at [264, 59] on button "2" at bounding box center [262, 58] width 10 height 11
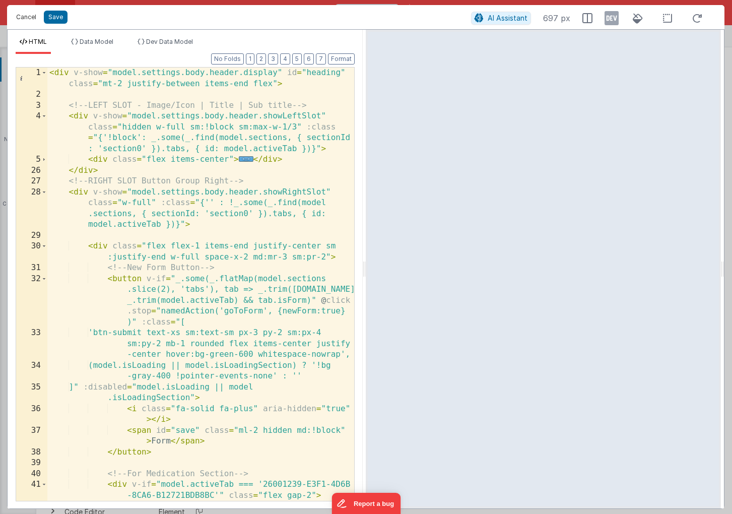
click at [22, 18] on button "Cancel" at bounding box center [26, 17] width 30 height 14
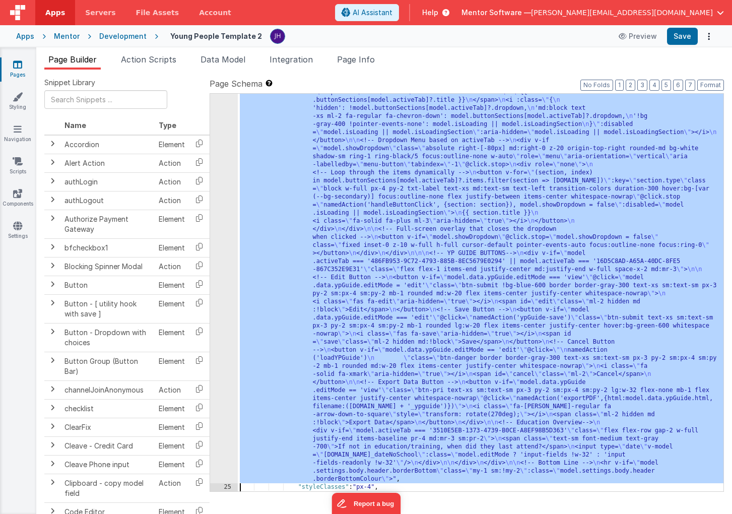
click at [351, 215] on div ""html" : "<div v-show= \" model.settings.body.header.display \" id= \" heading …" at bounding box center [481, 61] width 486 height 1656
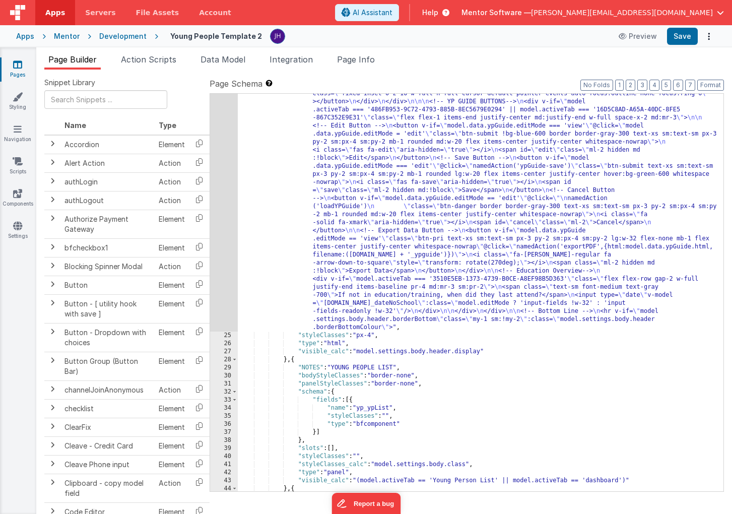
scroll to position [1572, 0]
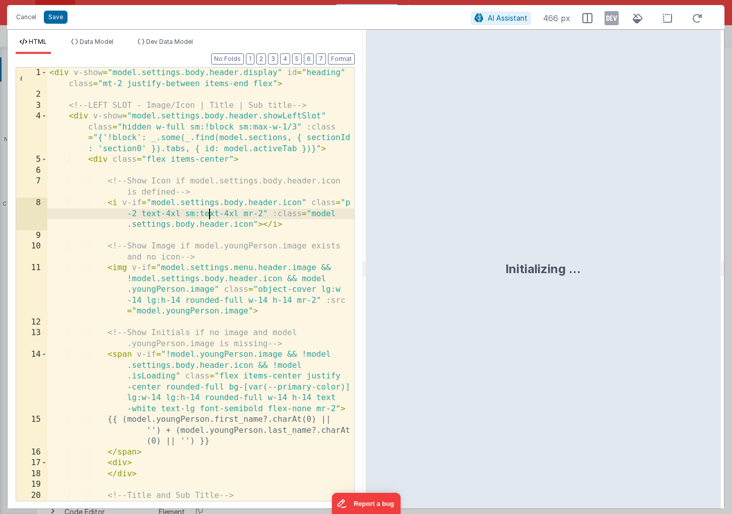
click at [207, 216] on div "< div v-show = "model.settings.body.header.display" id = "heading" class = "mt-…" at bounding box center [200, 301] width 307 height 466
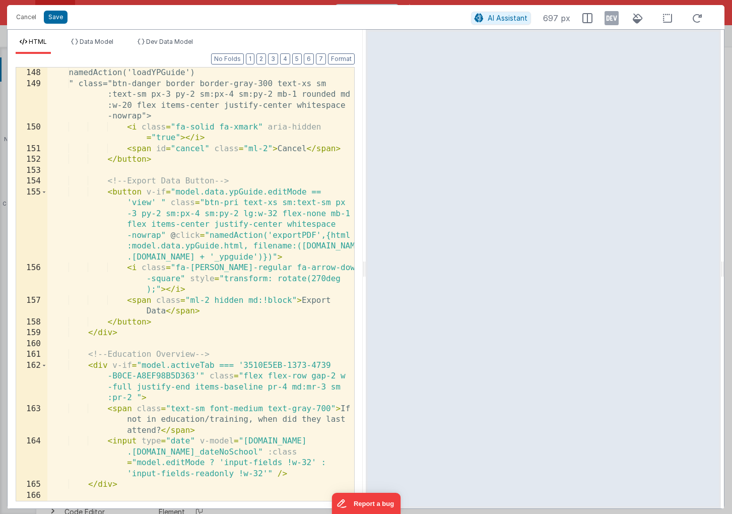
scroll to position [3066, 0]
click at [60, 17] on button "Save" at bounding box center [56, 17] width 24 height 13
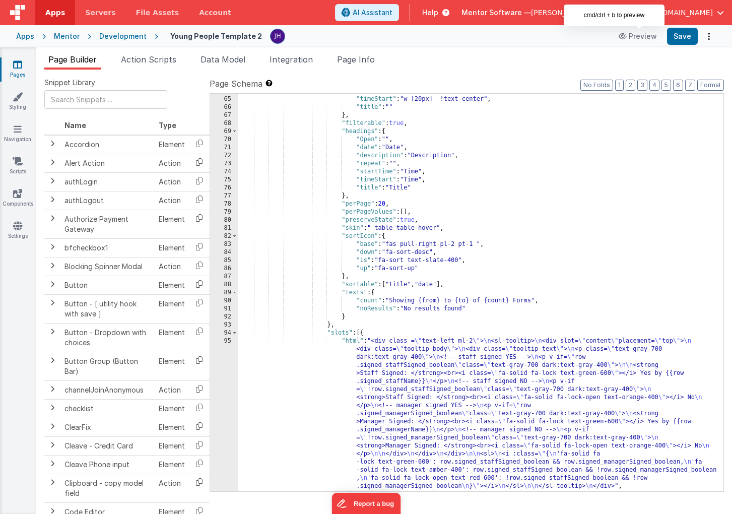
click at [666, 35] on div "Preview Save" at bounding box center [664, 36] width 103 height 17
click at [676, 35] on button "Save" at bounding box center [682, 36] width 31 height 17
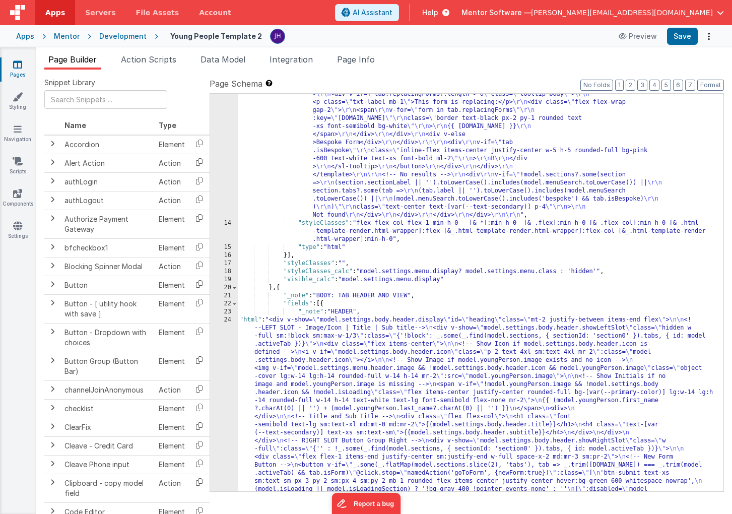
scroll to position [760, 0]
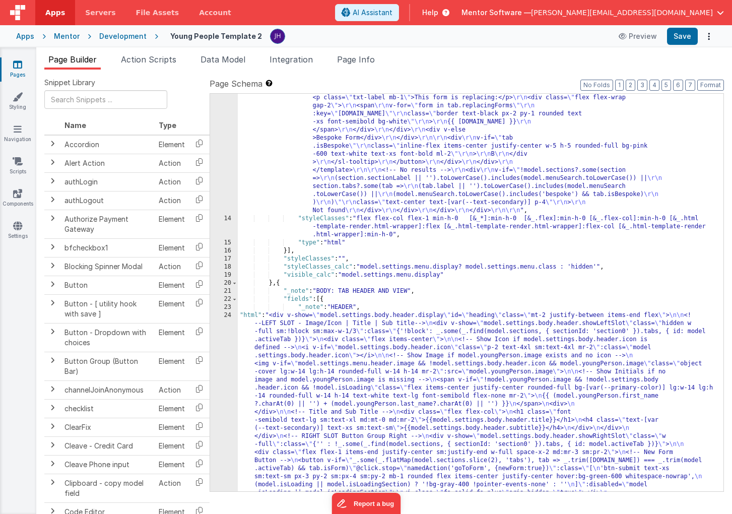
click at [364, 346] on div ""html" : "<div class= \" flex flex-col min-h-0 flex-1 \" > \r\n <!-- Search Inp…" at bounding box center [481, 289] width 486 height 2180
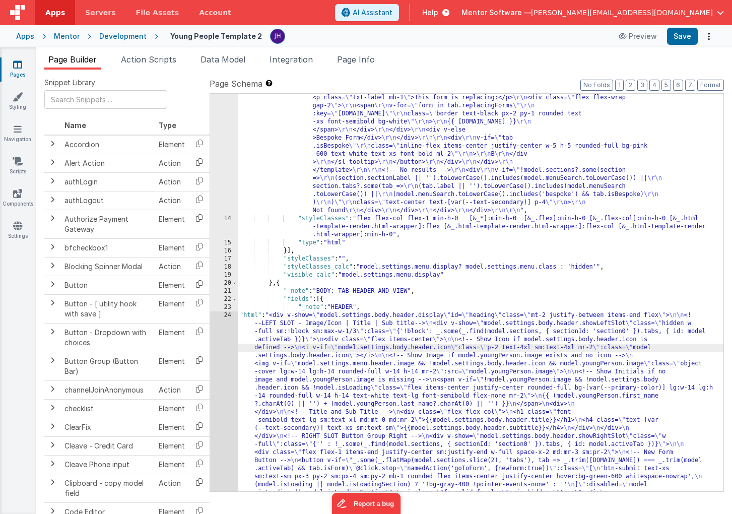
click at [228, 338] on div "13 14 15 16 17 18 19 20 21 22 23 24 25 26 27 28 29 30 31 32 33 34 35 36 37 38 3…" at bounding box center [224, 289] width 28 height 2180
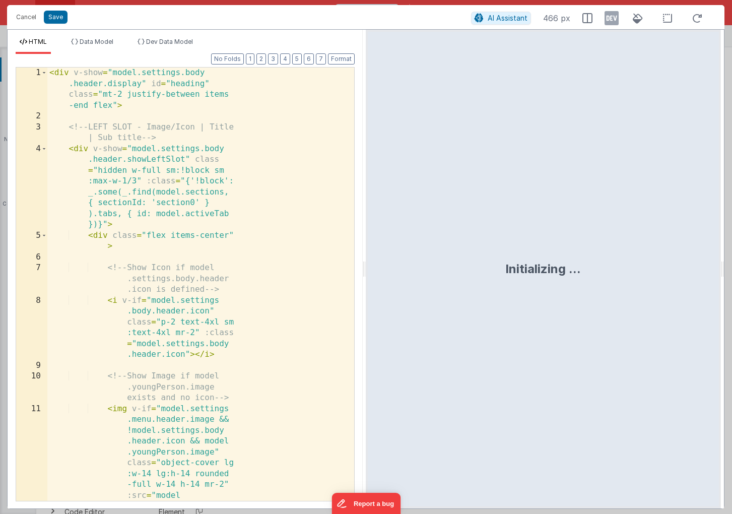
scroll to position [1141, 0]
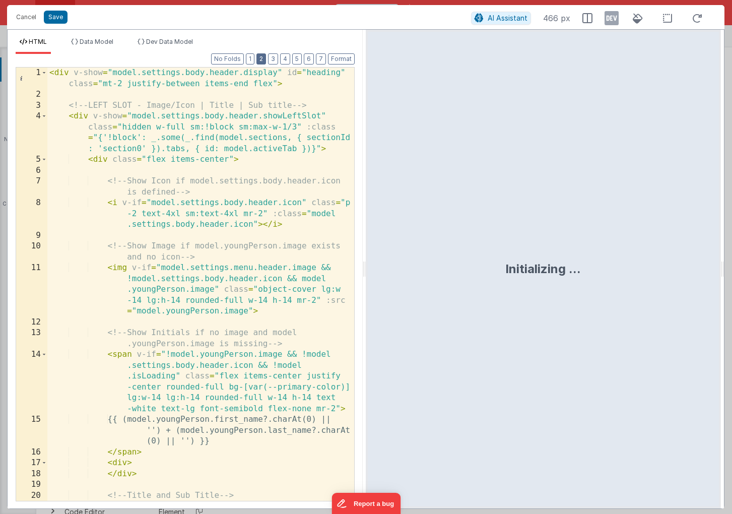
click at [263, 55] on button "2" at bounding box center [262, 58] width 10 height 11
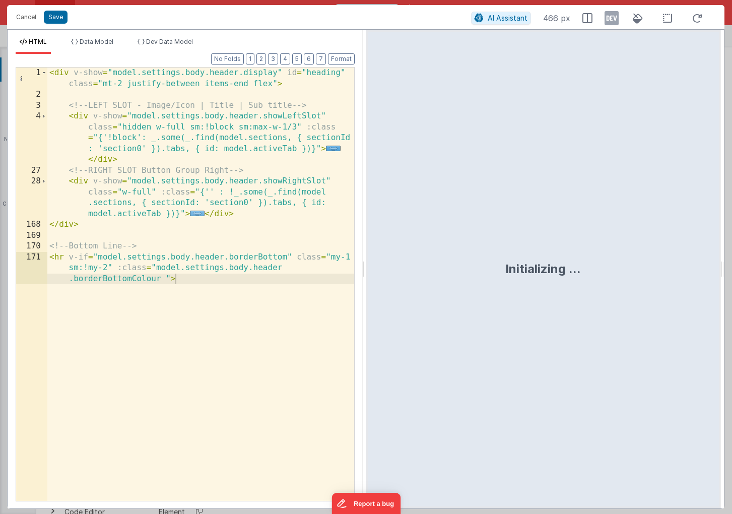
click at [196, 212] on span "..." at bounding box center [197, 214] width 15 height 6
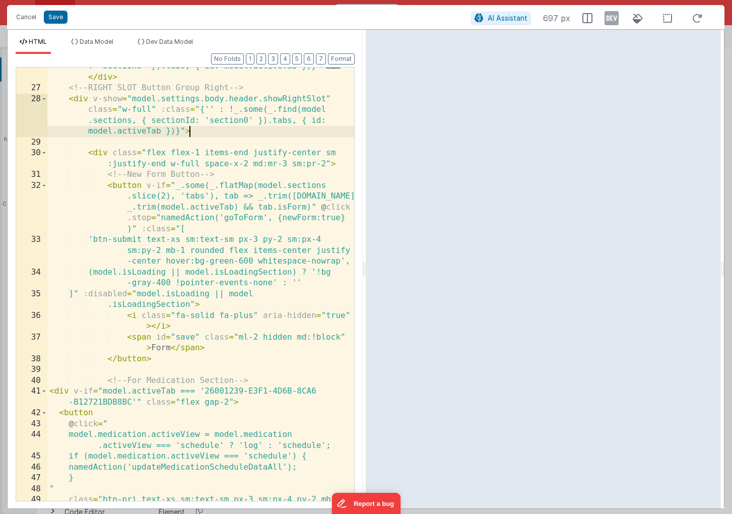
scroll to position [87, 0]
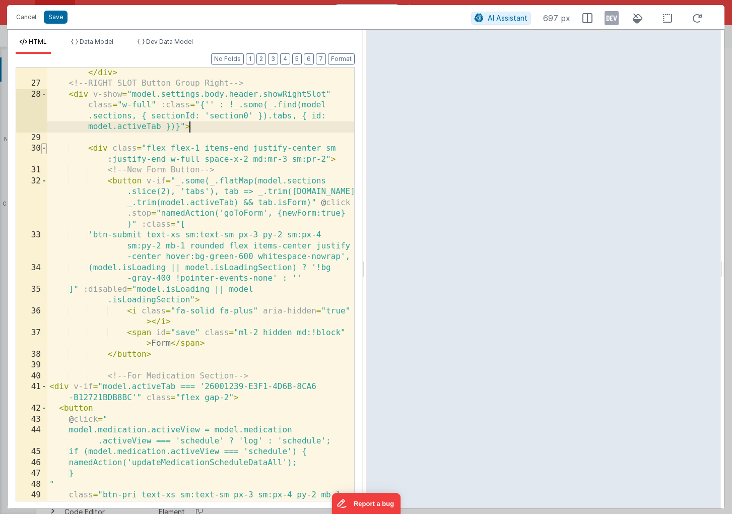
click at [44, 149] on span at bounding box center [44, 148] width 6 height 11
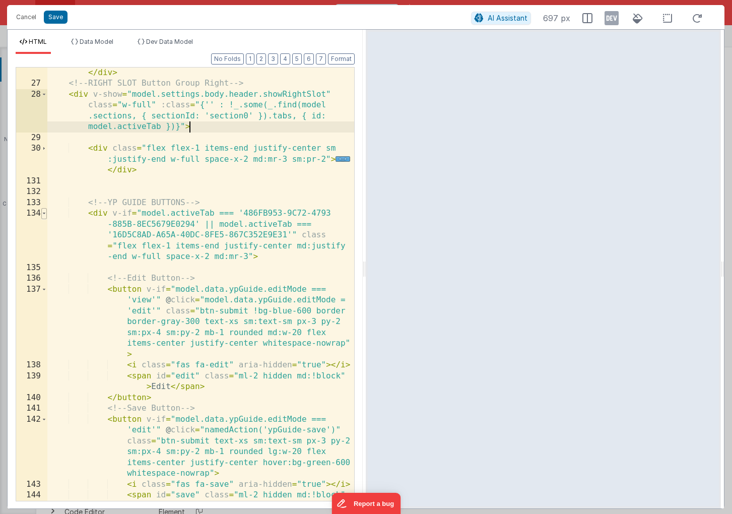
click at [44, 213] on span at bounding box center [44, 213] width 6 height 11
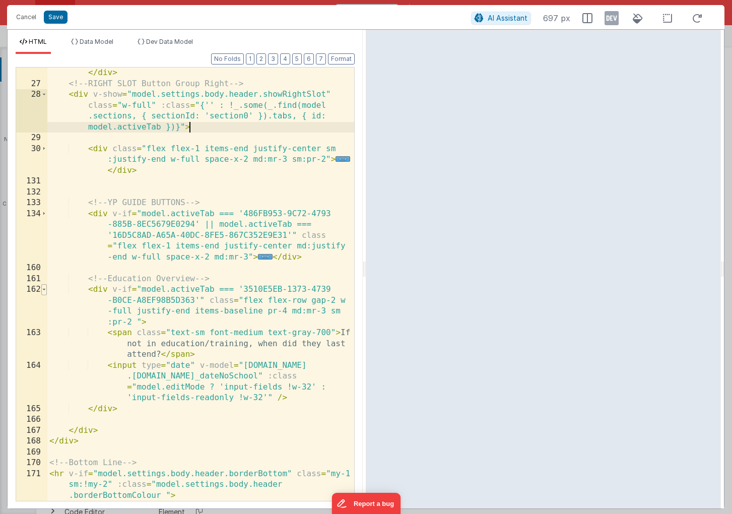
click at [44, 292] on span at bounding box center [44, 289] width 6 height 11
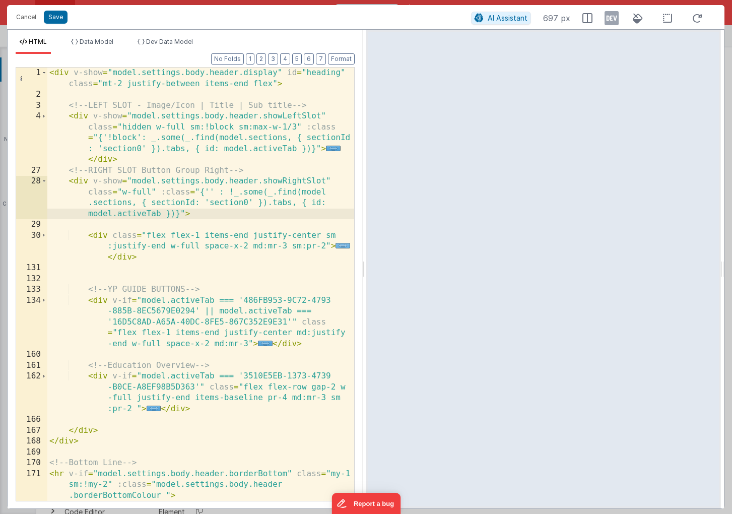
click at [342, 247] on span "..." at bounding box center [343, 246] width 15 height 6
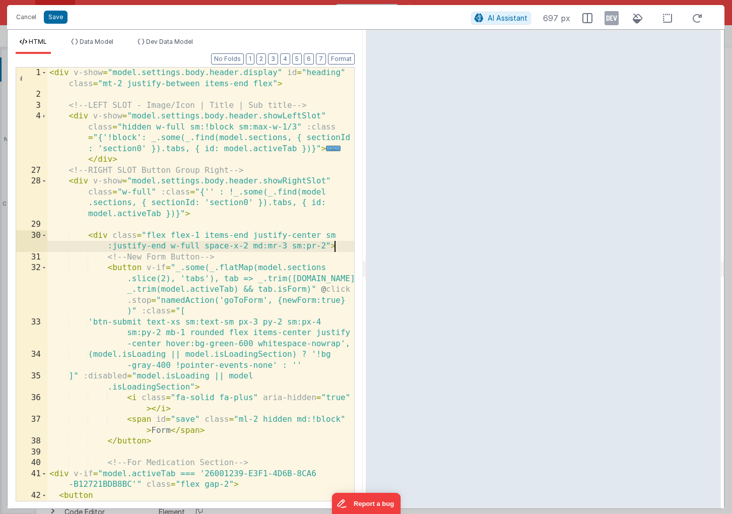
scroll to position [1, 0]
click at [95, 236] on div "< div v-show = "model.settings.body.header.display" id = "heading" class = "mt-…" at bounding box center [200, 300] width 307 height 466
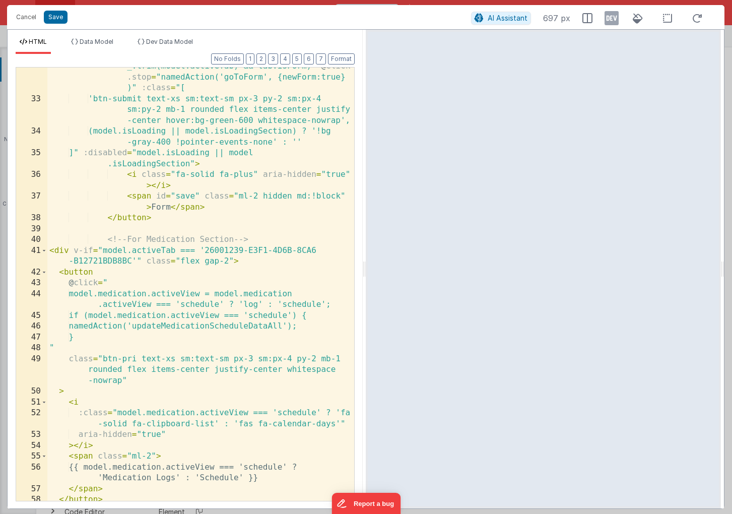
scroll to position [219, 0]
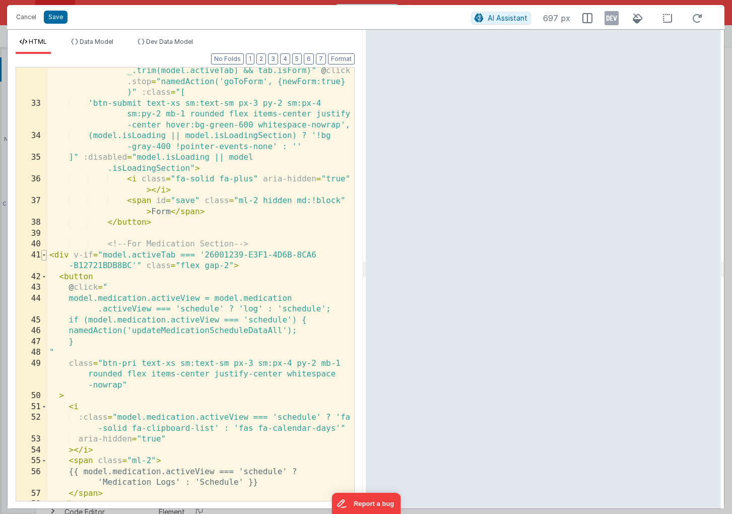
click at [45, 255] on span at bounding box center [44, 255] width 6 height 11
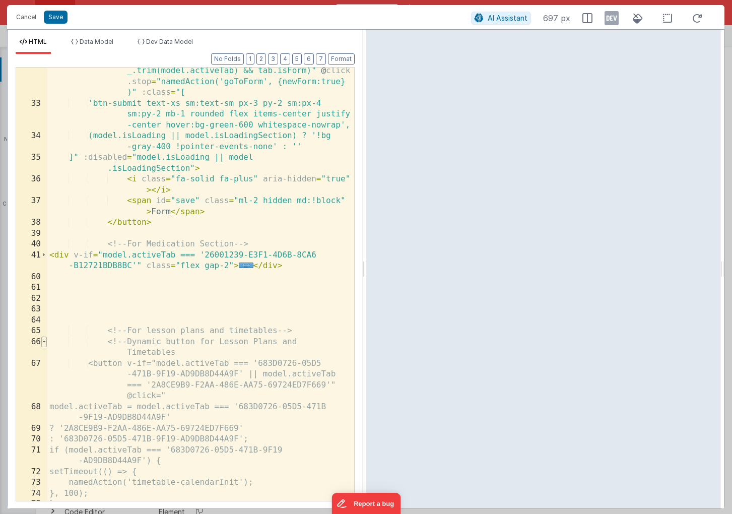
click at [43, 342] on span at bounding box center [44, 342] width 6 height 11
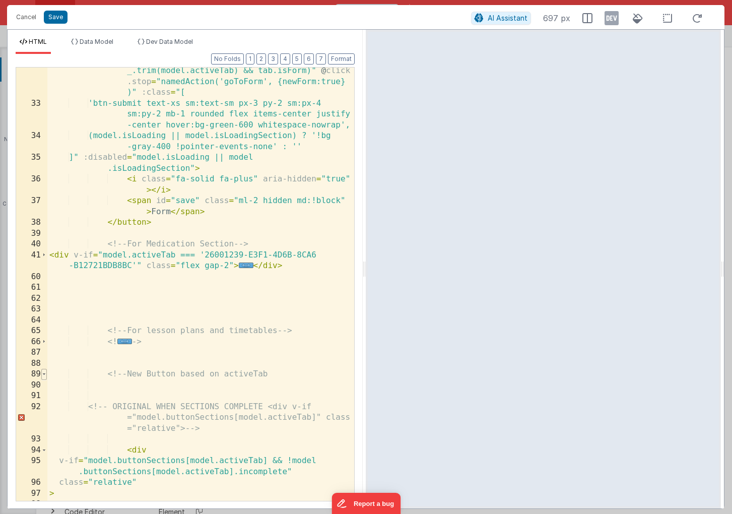
click at [44, 374] on span at bounding box center [44, 374] width 6 height 11
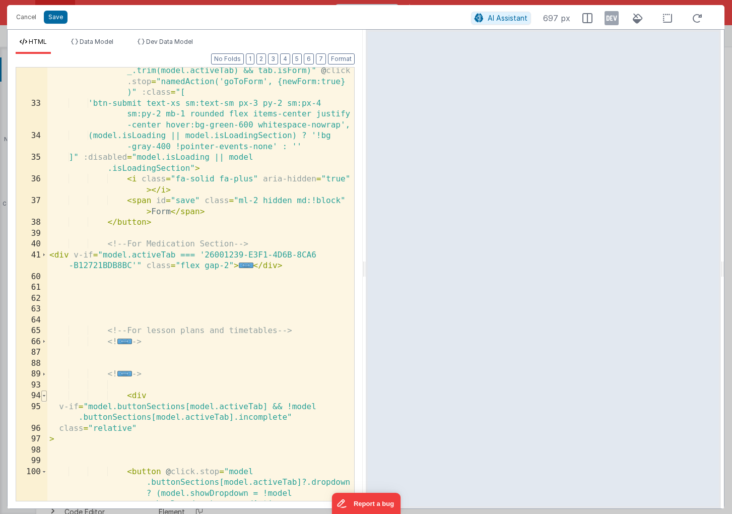
click at [44, 394] on span at bounding box center [44, 396] width 6 height 11
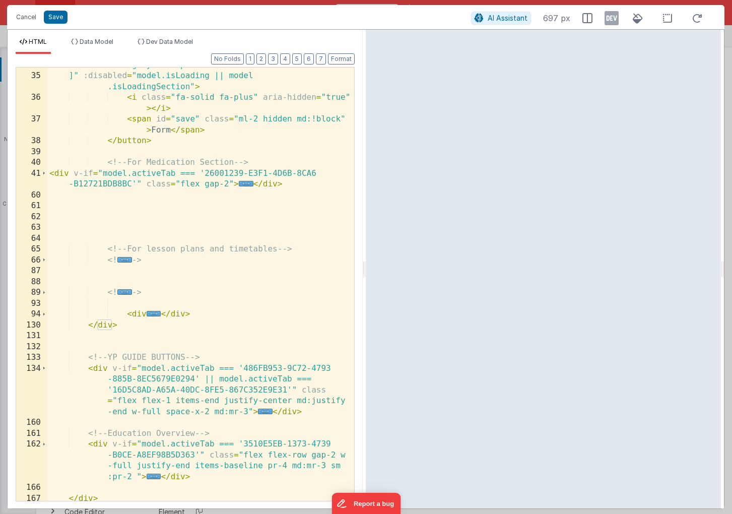
scroll to position [321, 0]
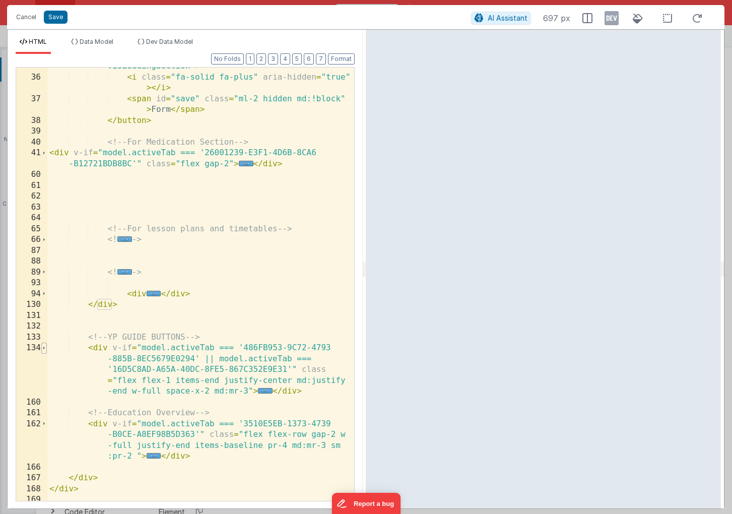
click at [44, 348] on span at bounding box center [44, 348] width 6 height 11
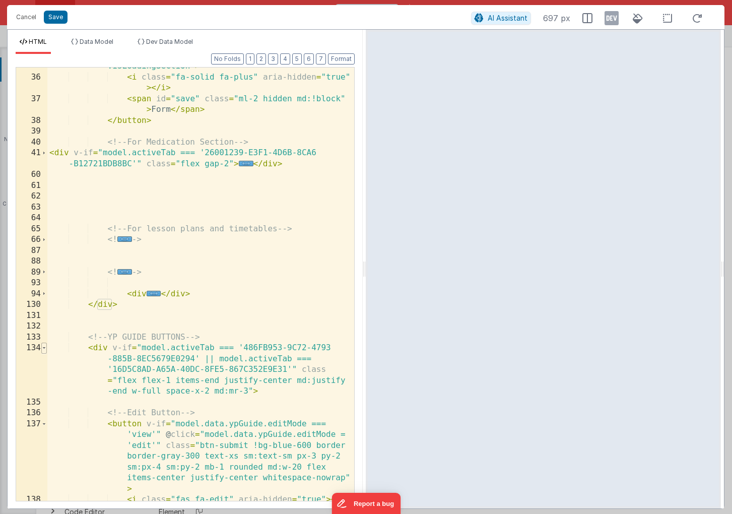
click at [44, 350] on span at bounding box center [44, 348] width 6 height 11
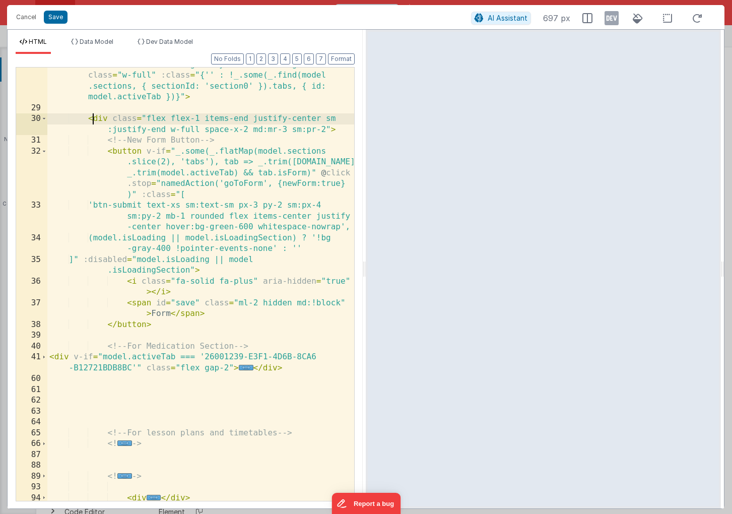
scroll to position [100, 0]
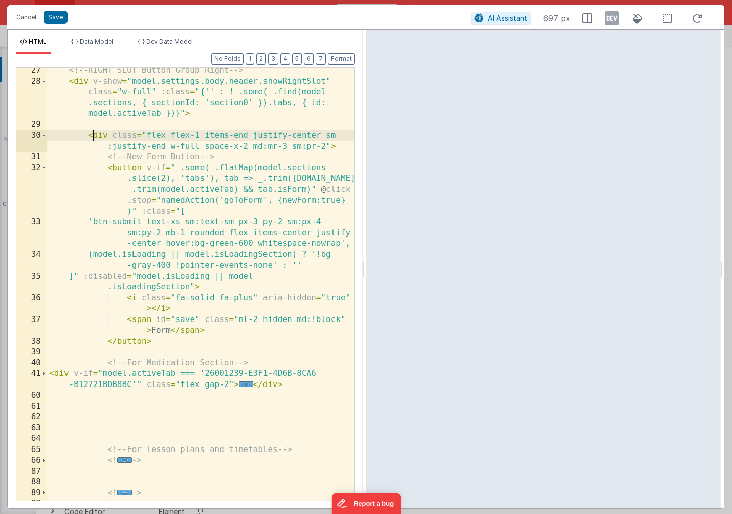
click at [50, 373] on div "<!-- RIGHT SLOT Button Group Right --> < div v-show = "model.settings.body.head…" at bounding box center [200, 292] width 307 height 455
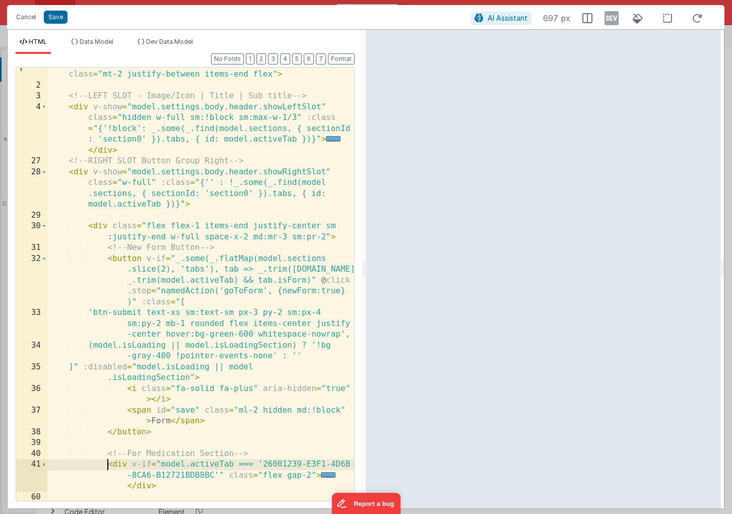
scroll to position [0, 0]
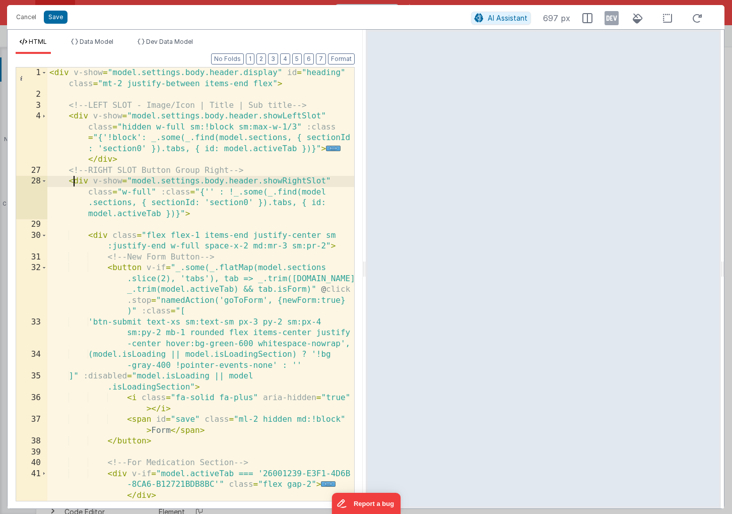
click at [75, 179] on div "< div v-show = "model.settings.body.header.display" id = "heading" class = "mt-…" at bounding box center [200, 301] width 307 height 466
click at [105, 259] on div "< div v-show = "model.settings.body.header.display" id = "heading" class = "mt-…" at bounding box center [200, 301] width 307 height 466
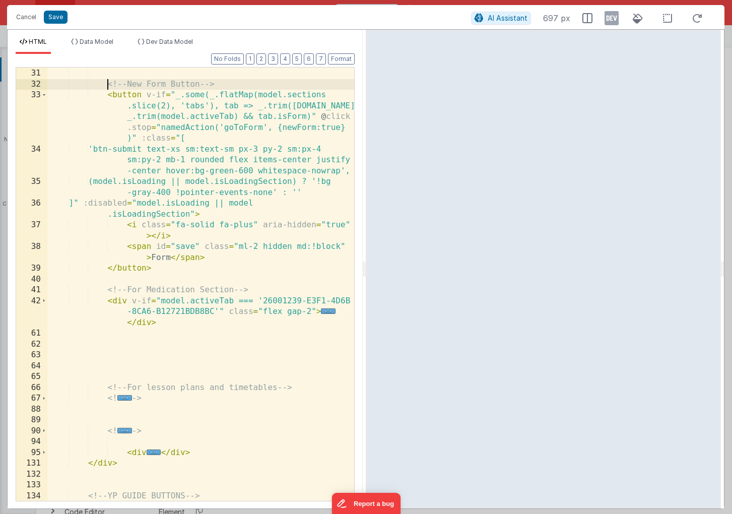
scroll to position [211, 0]
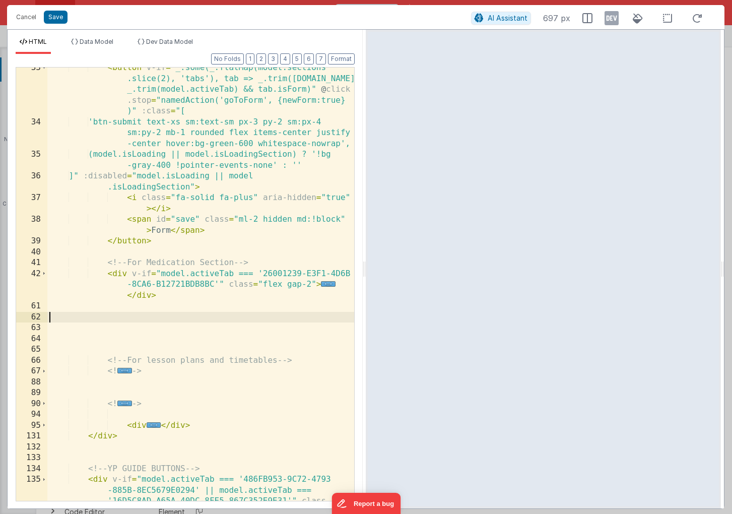
click at [121, 313] on div "< button v-if = "_.some(_.flatMap(model.sections .slice(2), 'tabs'), tab => _.t…" at bounding box center [200, 333] width 307 height 542
click at [136, 317] on div "< button v-if = "_.some(_.flatMap(model.sections .slice(2), 'tabs'), tab => _.t…" at bounding box center [200, 333] width 307 height 542
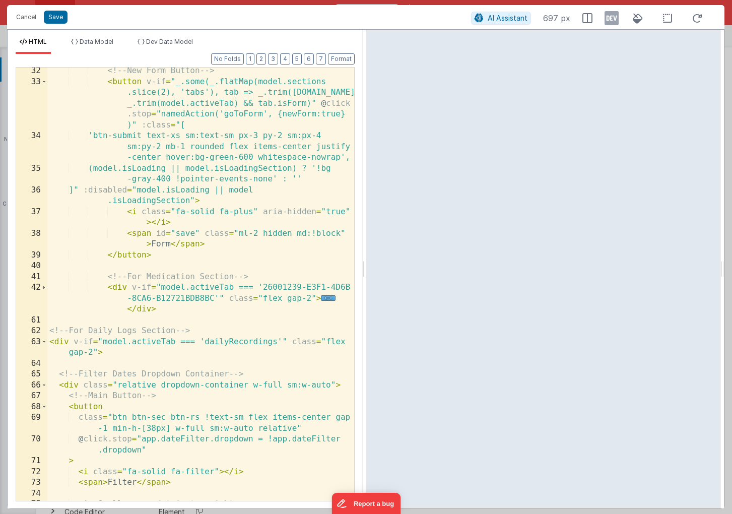
scroll to position [216, 0]
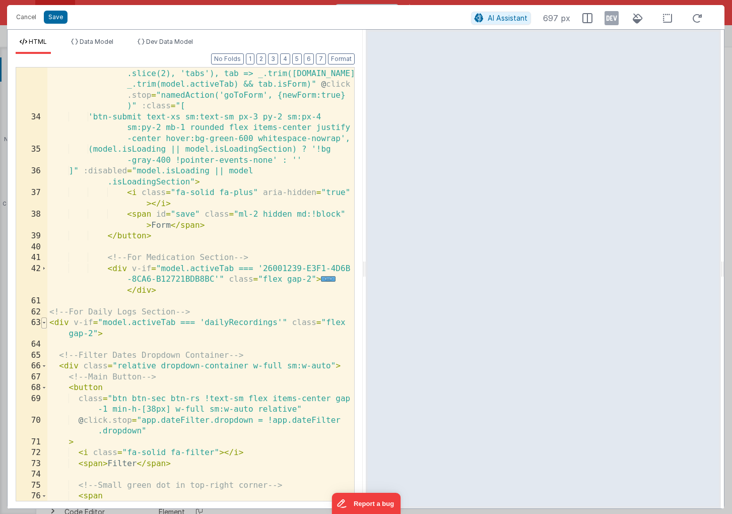
click at [44, 321] on span at bounding box center [44, 323] width 6 height 11
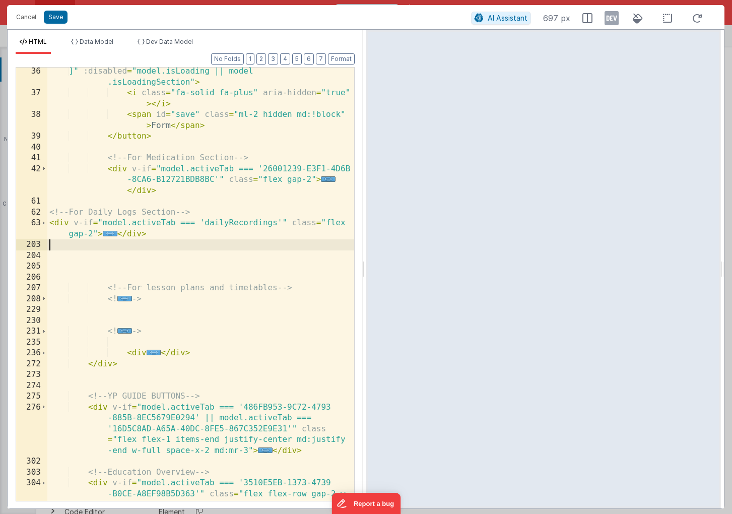
scroll to position [317, 0]
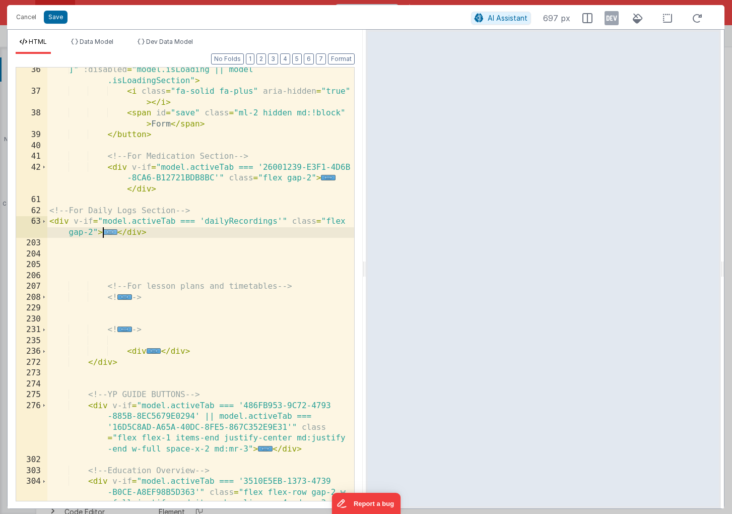
click at [112, 233] on span "..." at bounding box center [110, 232] width 15 height 6
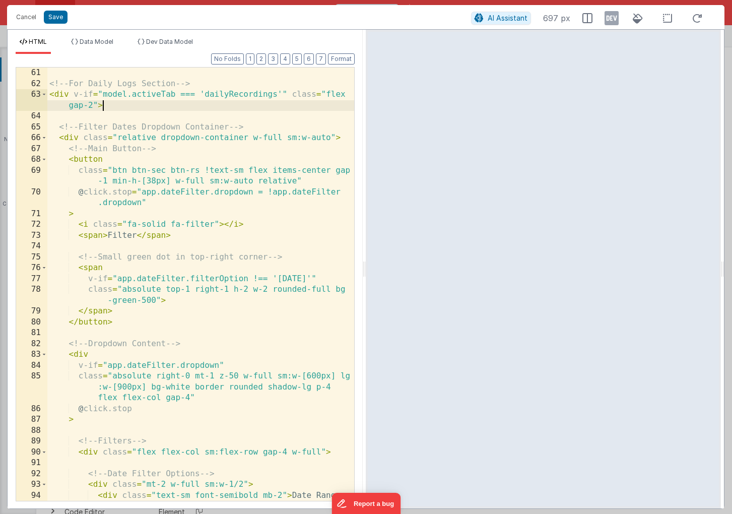
scroll to position [458, 0]
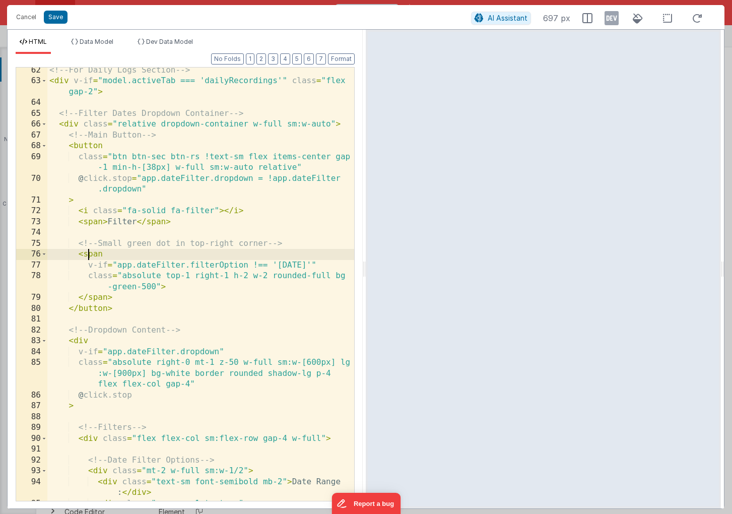
click at [87, 256] on div "<!-- For Daily Logs Section --> < div v-if = "model.activeTab === 'dailyRecordi…" at bounding box center [200, 292] width 307 height 455
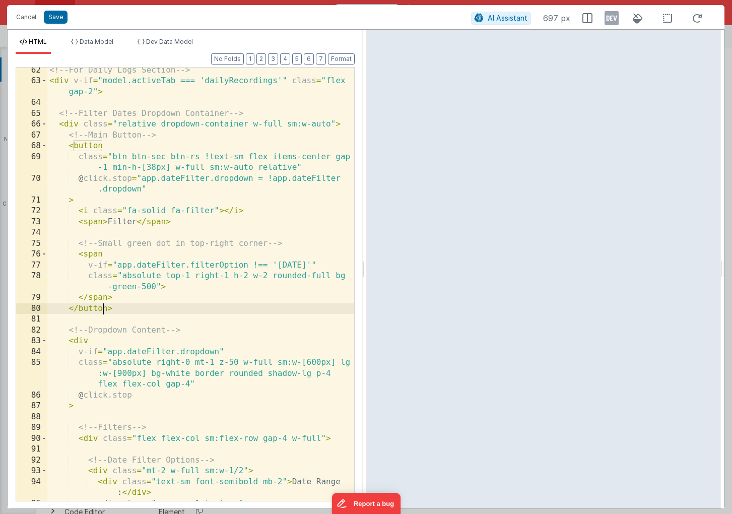
click at [100, 307] on div "<!-- For Daily Logs Section --> < div v-if = "model.activeTab === 'dailyRecordi…" at bounding box center [200, 292] width 307 height 455
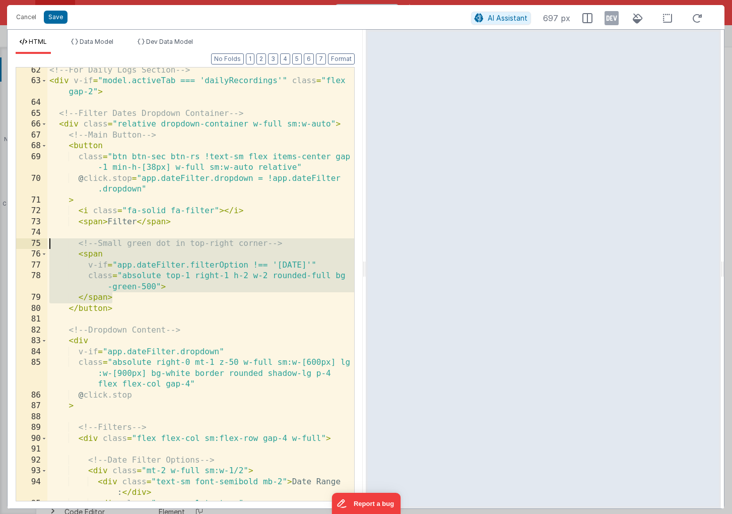
drag, startPoint x: 114, startPoint y: 299, endPoint x: 47, endPoint y: 239, distance: 89.2
click at [47, 239] on div "<!-- For Daily Logs Section --> < div v-if = "model.activeTab === 'dailyRecordi…" at bounding box center [200, 292] width 307 height 455
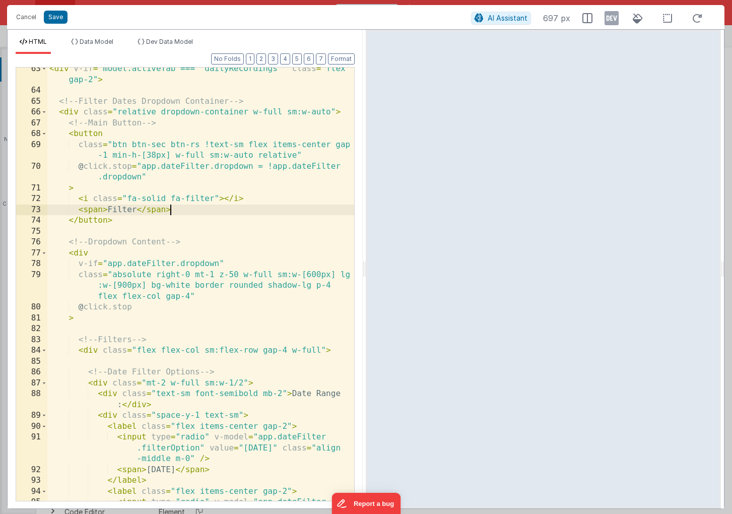
scroll to position [470, 0]
click at [122, 209] on div "< div v-if = "model.activeTab === 'dailyRecordings'" class = "flex gap-2" > <!-…" at bounding box center [200, 308] width 307 height 488
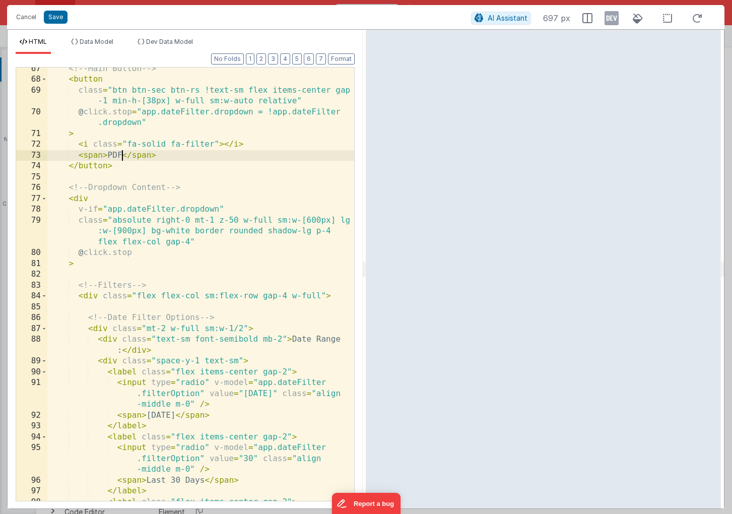
scroll to position [524, 0]
click at [121, 230] on div "<!-- Main Button --> < button class = "btn btn-sec btn-rs !text-sm flex items-c…" at bounding box center [200, 291] width 307 height 455
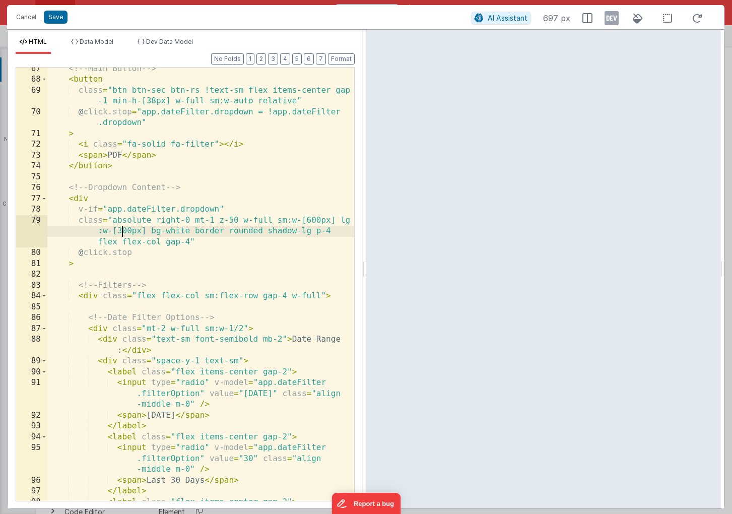
click at [311, 221] on div "<!-- Main Button --> < button class = "btn btn-sec btn-rs !text-sm flex items-c…" at bounding box center [200, 291] width 307 height 455
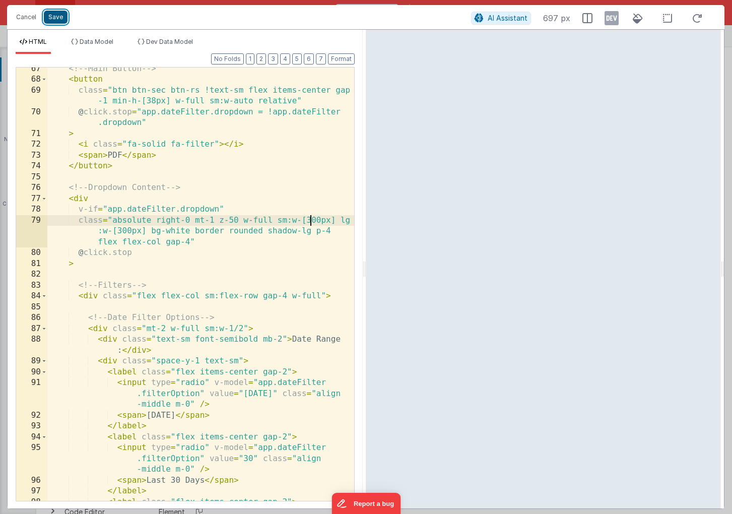
click at [56, 21] on button "Save" at bounding box center [56, 17] width 24 height 13
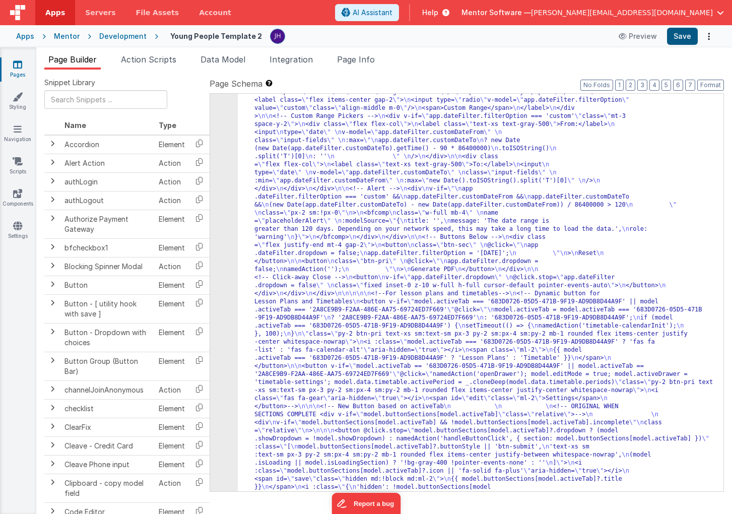
scroll to position [1126, 0]
click at [692, 38] on button "Save" at bounding box center [682, 36] width 31 height 17
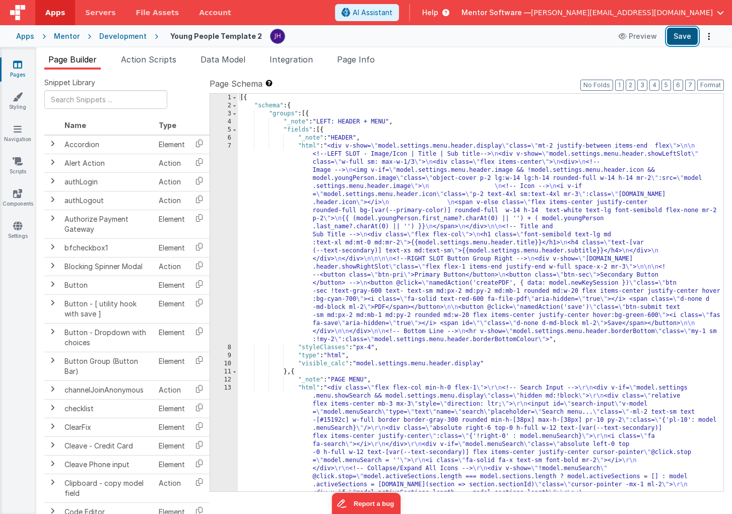
click at [683, 38] on button "Save" at bounding box center [682, 36] width 31 height 17
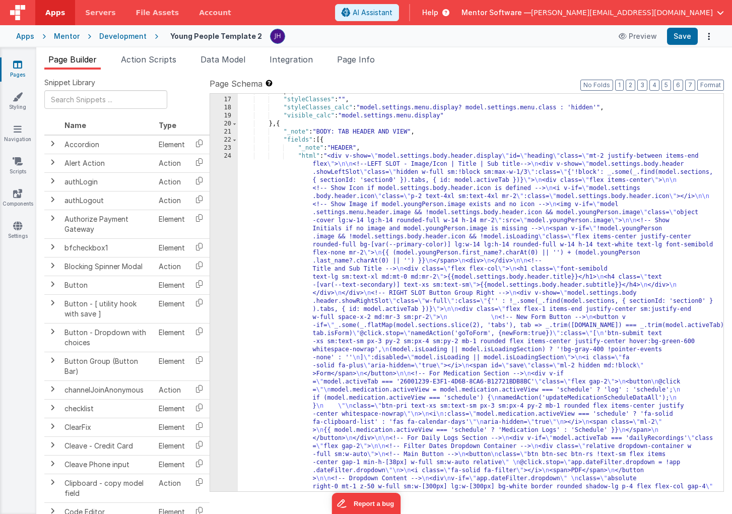
scroll to position [850, 0]
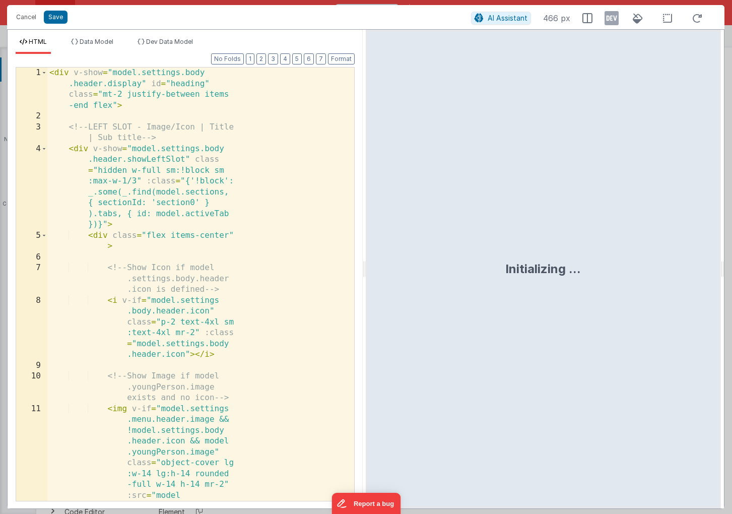
scroll to position [1434, 0]
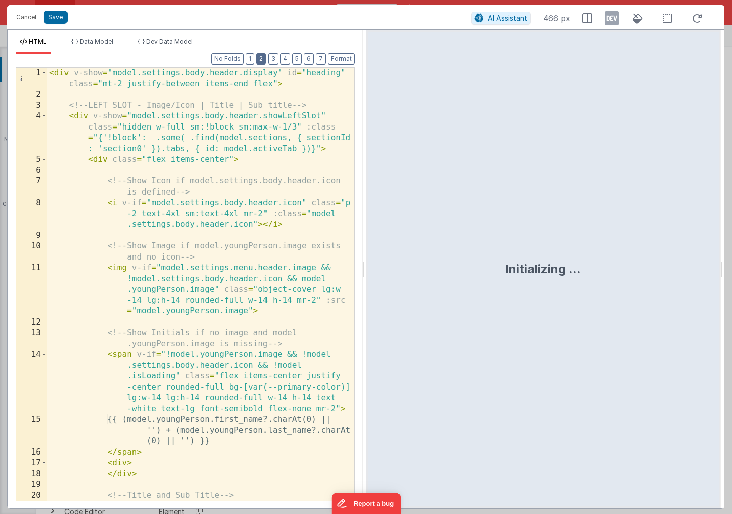
click at [265, 59] on button "2" at bounding box center [262, 58] width 10 height 11
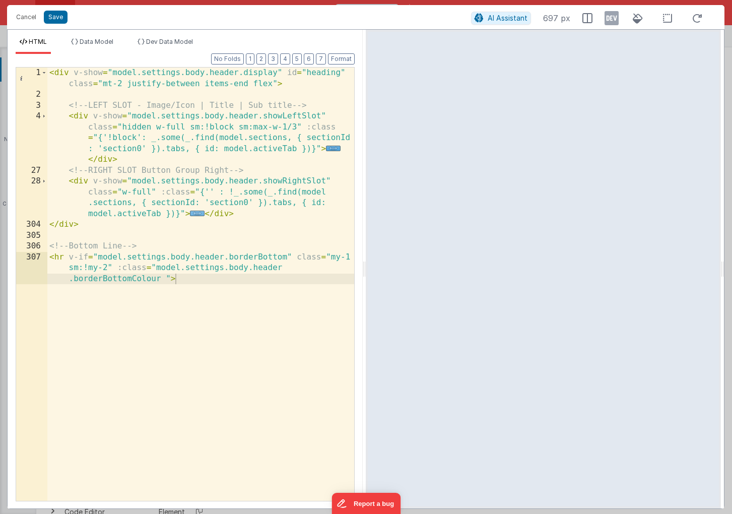
click at [198, 214] on span "..." at bounding box center [197, 214] width 15 height 6
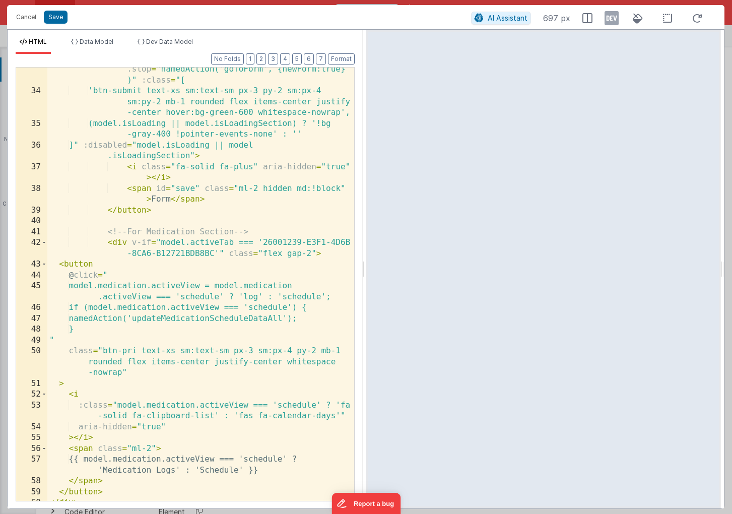
scroll to position [242, 0]
click at [261, 59] on button "2" at bounding box center [262, 58] width 10 height 11
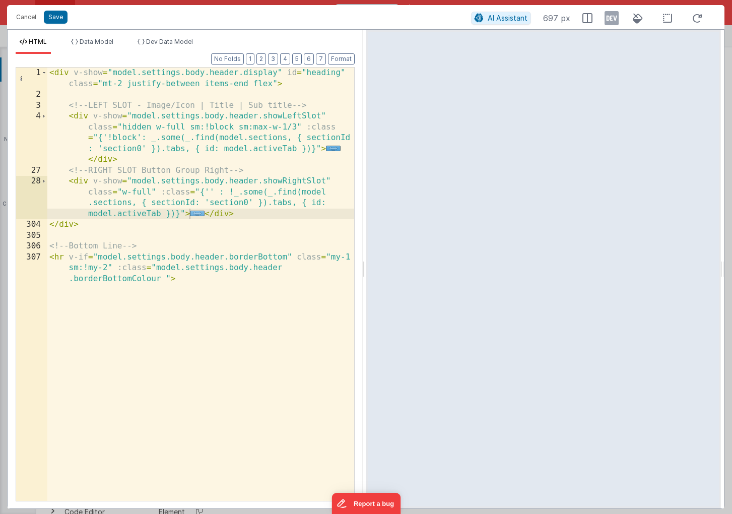
click at [200, 213] on span "..." at bounding box center [197, 214] width 15 height 6
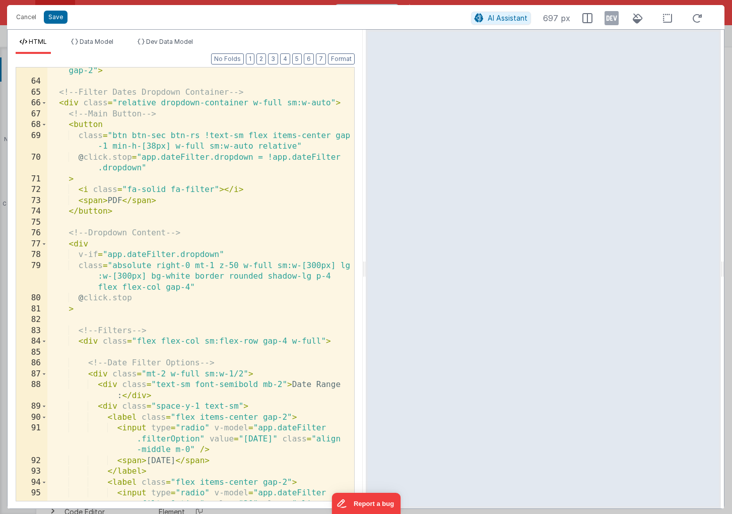
scroll to position [723, 0]
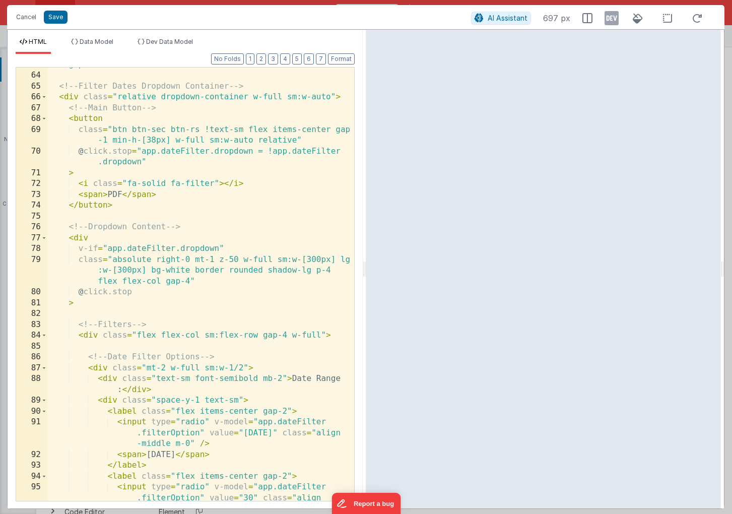
click at [232, 262] on div "< div v-if = "model.activeTab === 'dailyRecordings'" class = "flex gap-2" > <!-…" at bounding box center [200, 292] width 307 height 488
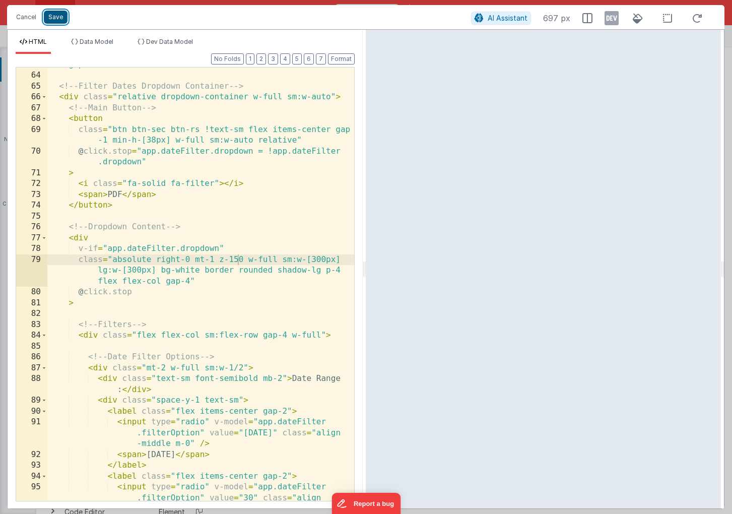
click at [56, 20] on button "Save" at bounding box center [56, 17] width 24 height 13
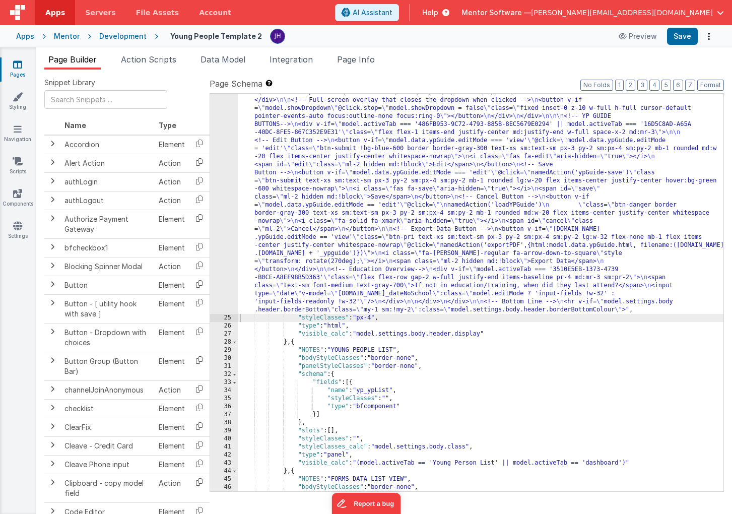
scroll to position [1443, 0]
click at [681, 36] on button "Save" at bounding box center [682, 36] width 31 height 17
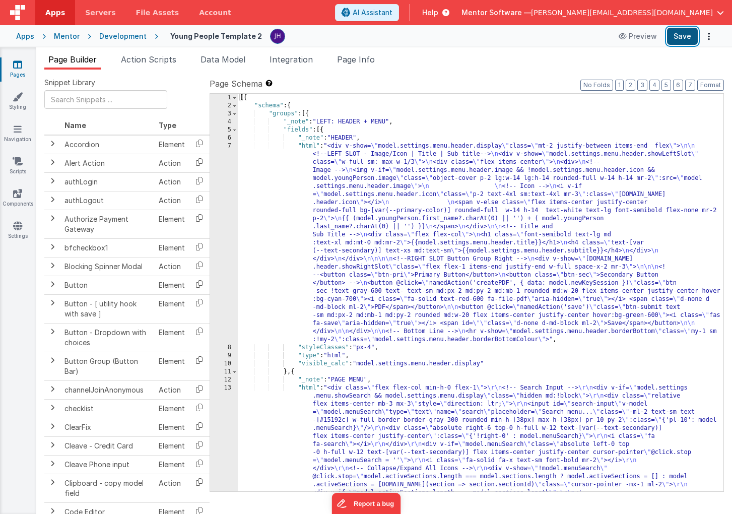
click at [678, 36] on button "Save" at bounding box center [682, 36] width 31 height 17
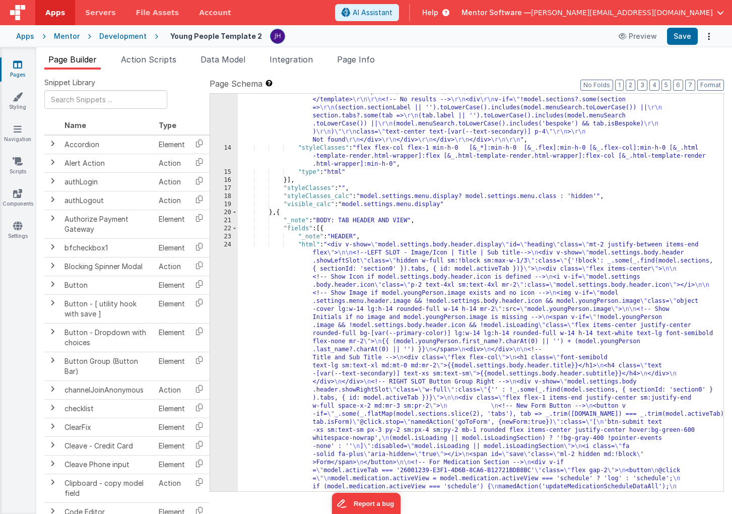
scroll to position [790, 0]
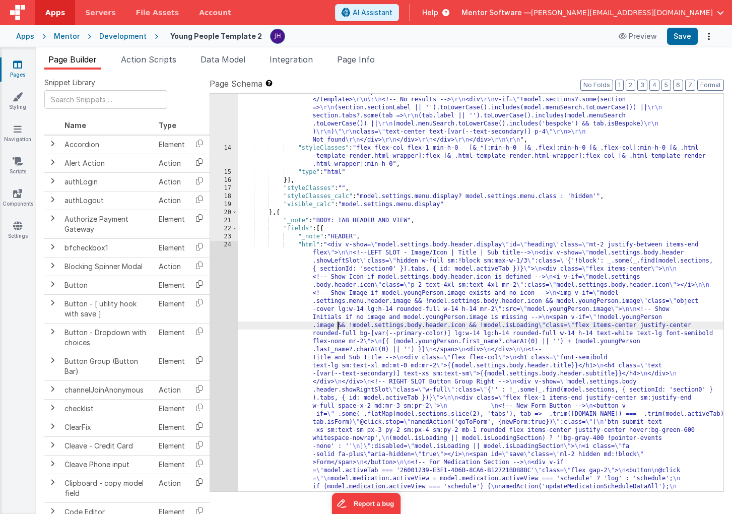
click at [336, 324] on div ""html" : "<div class= \" flex flex-col min-h-0 flex-1 \" > \r\n <!-- Search Inp…" at bounding box center [481, 468] width 486 height 2680
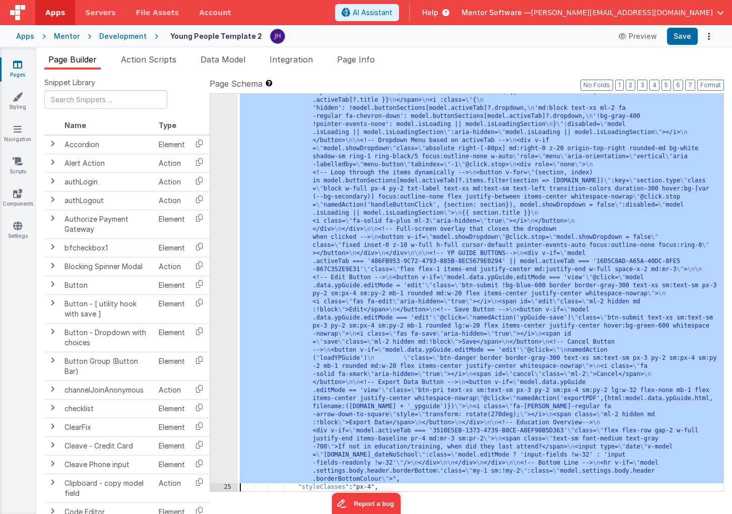
click at [221, 308] on div "24 25 26 27 28 29 30 31 32 33 34 35 36 37 38 39 40 41 42 43 44 45 46 47 48 49 5…" at bounding box center [224, 53] width 28 height 1672
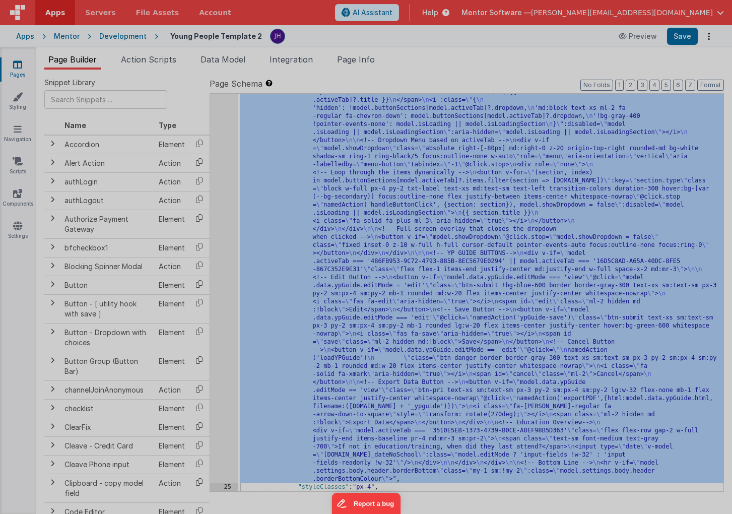
scroll to position [1434, 0]
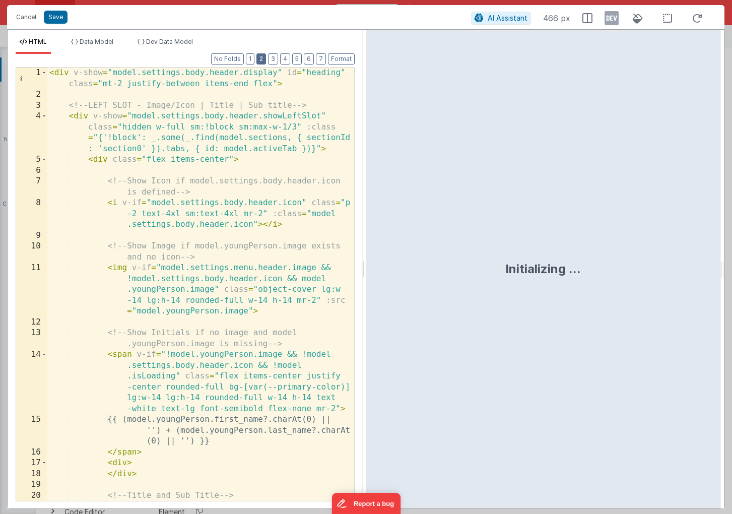
click at [264, 57] on button "2" at bounding box center [262, 58] width 10 height 11
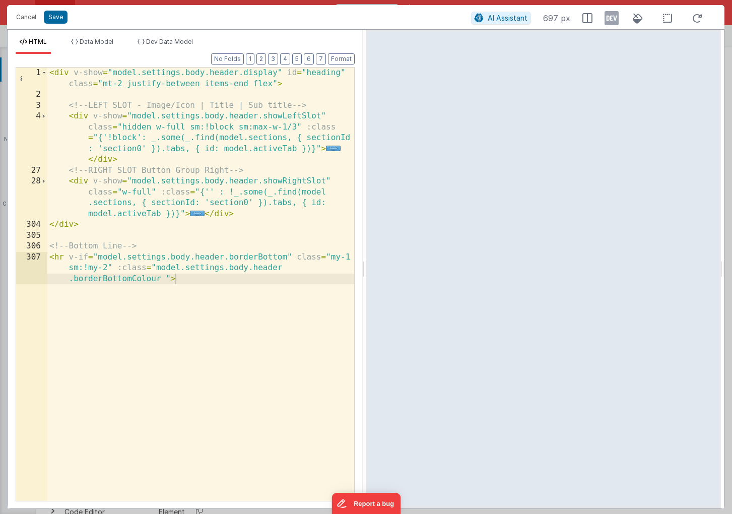
drag, startPoint x: 197, startPoint y: 212, endPoint x: 227, endPoint y: 212, distance: 29.7
click at [197, 212] on span "..." at bounding box center [197, 214] width 15 height 6
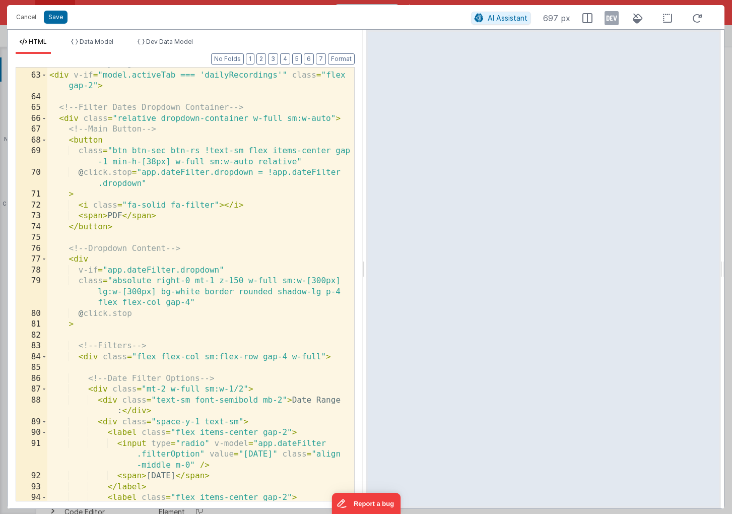
scroll to position [704, 0]
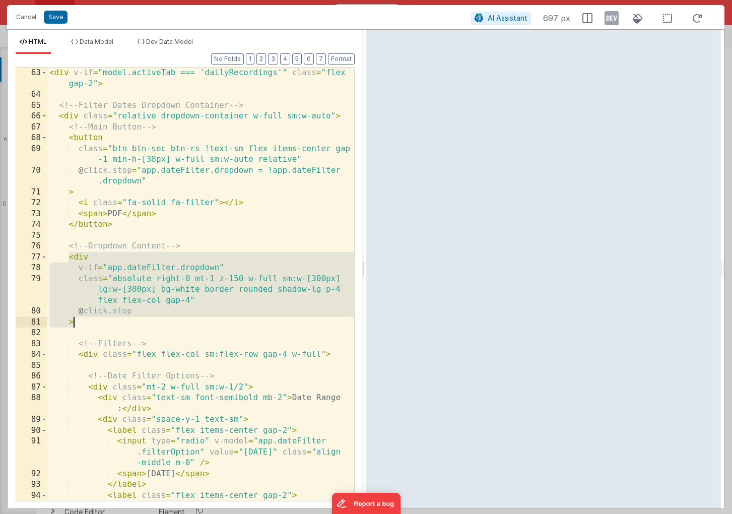
drag, startPoint x: 69, startPoint y: 258, endPoint x: 81, endPoint y: 320, distance: 63.2
click at [81, 320] on div "< div v-if = "model.activeTab === 'dailyRecordings'" class = "flex gap-2" > <!-…" at bounding box center [200, 312] width 307 height 488
click at [239, 280] on div "< div v-if = "model.activeTab === 'dailyRecordings'" class = "flex gap-2" > <!-…" at bounding box center [200, 312] width 307 height 488
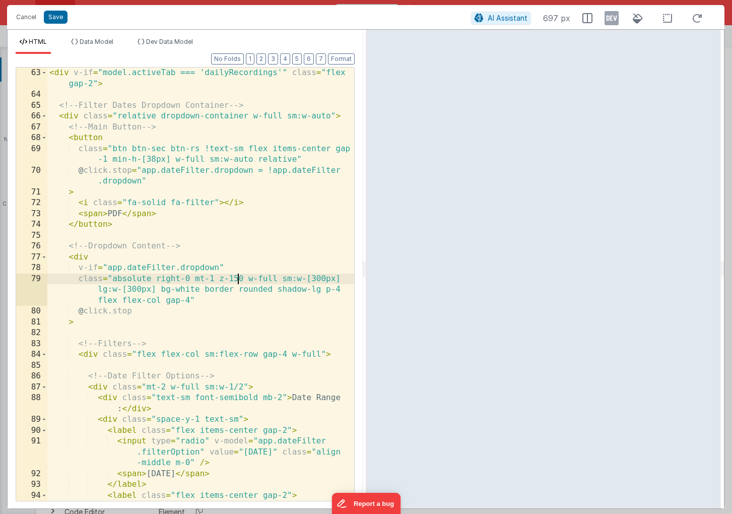
click at [237, 279] on div "< div v-if = "model.activeTab === 'dailyRecordings'" class = "flex gap-2" > <!-…" at bounding box center [200, 312] width 307 height 488
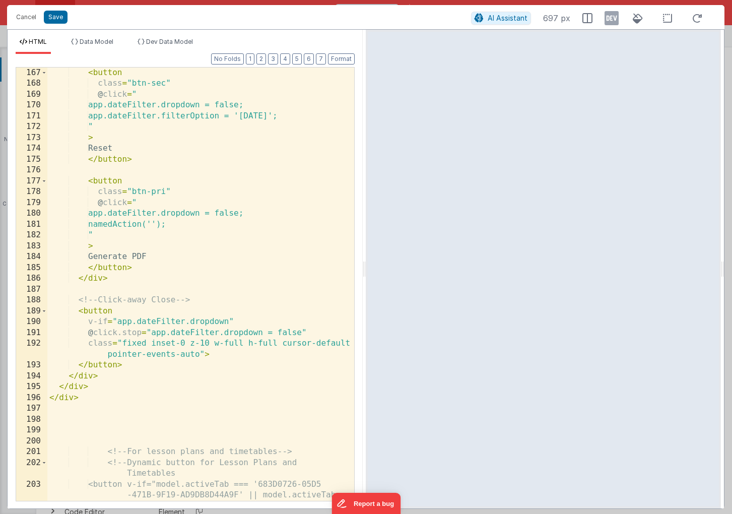
scroll to position [2094, 0]
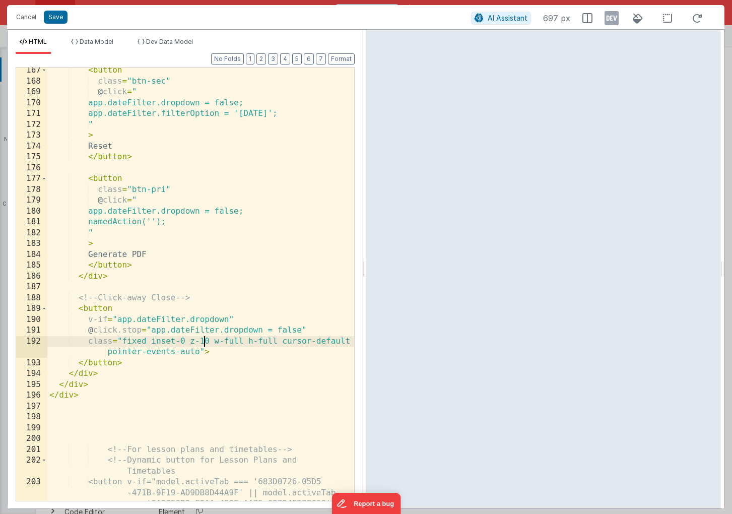
click at [204, 343] on div "< button class = "btn-sec" @ click = " app.dateFilter.dropdown = false; app.dat…" at bounding box center [200, 309] width 307 height 488
click at [58, 17] on button "Save" at bounding box center [56, 17] width 24 height 13
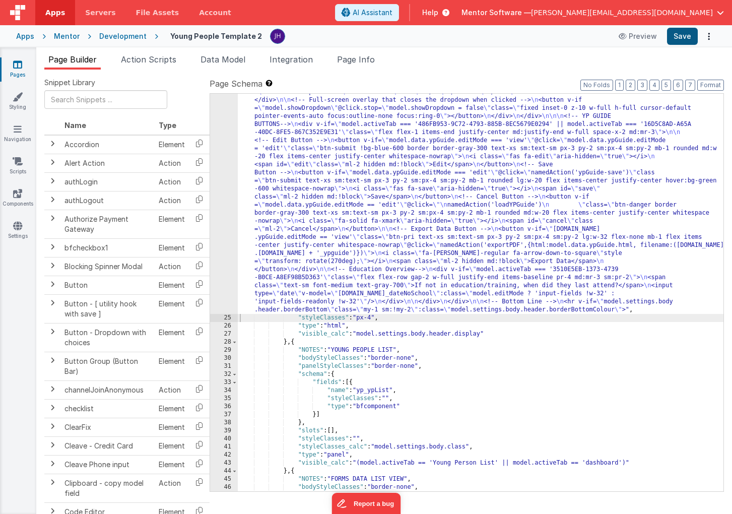
scroll to position [1443, 0]
click at [677, 38] on button "Save" at bounding box center [682, 36] width 31 height 17
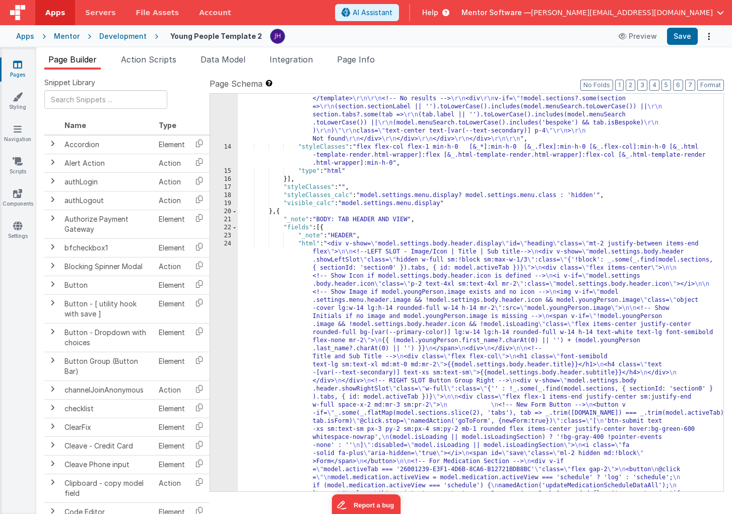
scroll to position [793, 0]
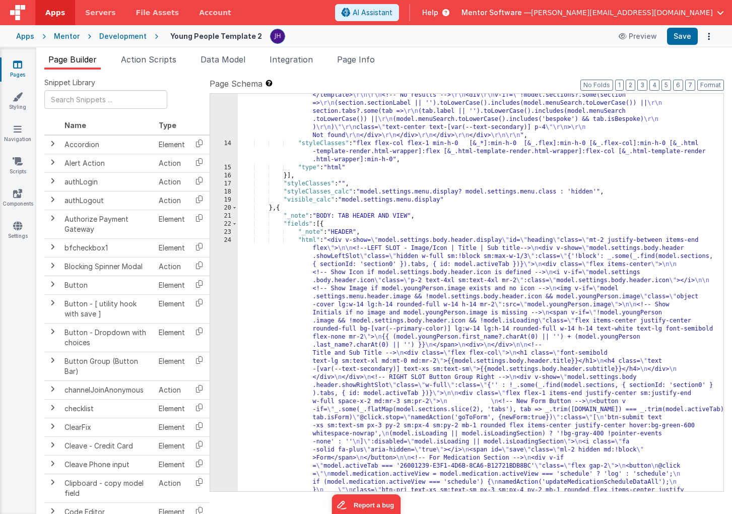
click at [358, 281] on div ""html" : "<div class= \" flex flex-col min-h-0 flex-1 \" > \r\n <!-- Search Inp…" at bounding box center [481, 464] width 486 height 2680
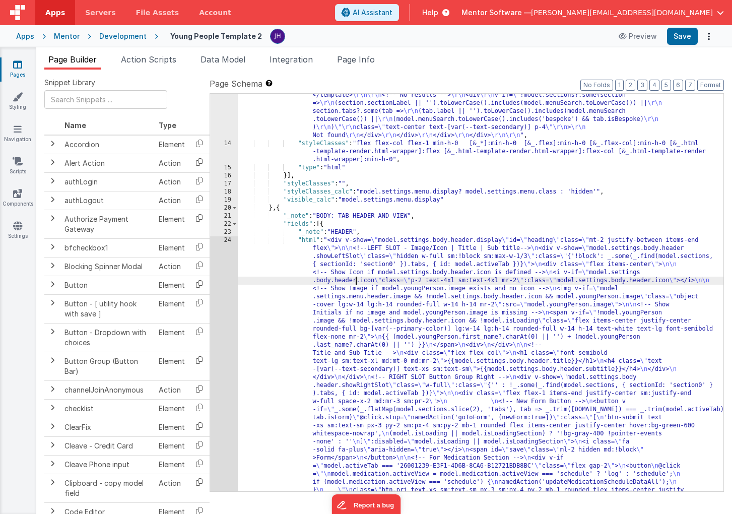
click at [223, 275] on div "13 14 15 16 17 18 19 20 21 22 23 24 25 26 27 28 29 30 31 32 33 34 35 36 37 38 3…" at bounding box center [224, 464] width 28 height 2680
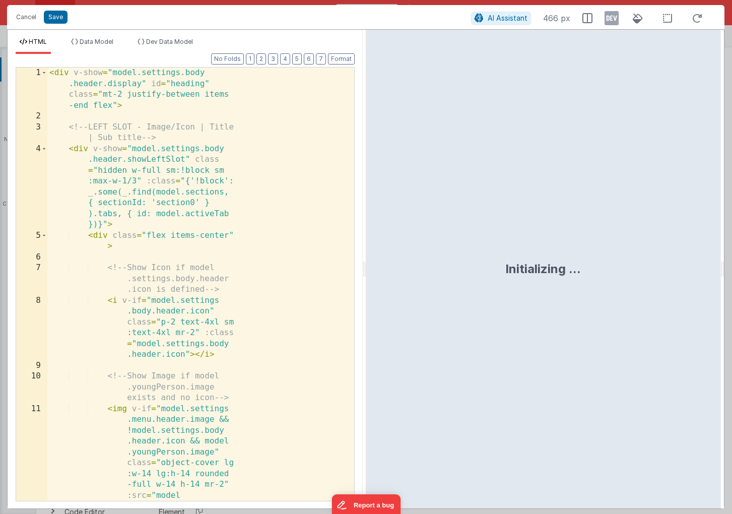
scroll to position [1434, 0]
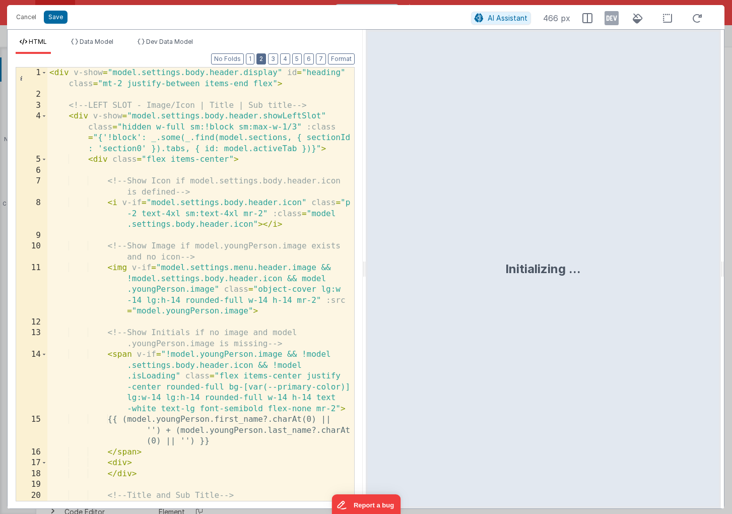
click at [263, 60] on button "2" at bounding box center [262, 58] width 10 height 11
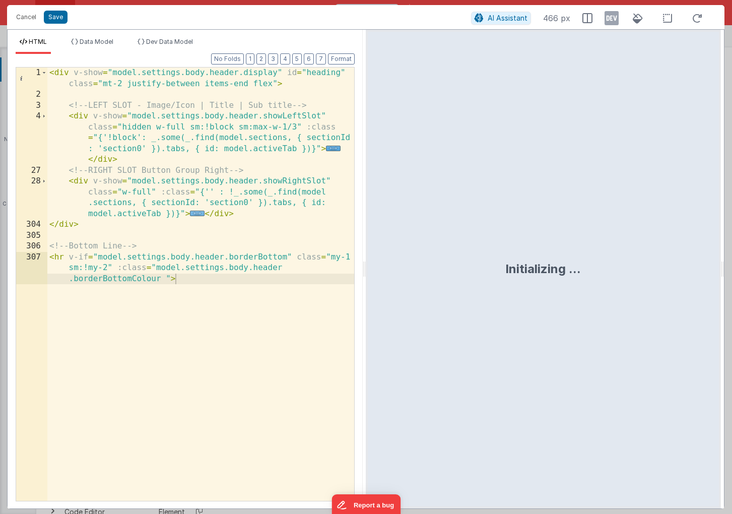
click at [194, 214] on span "..." at bounding box center [197, 214] width 15 height 6
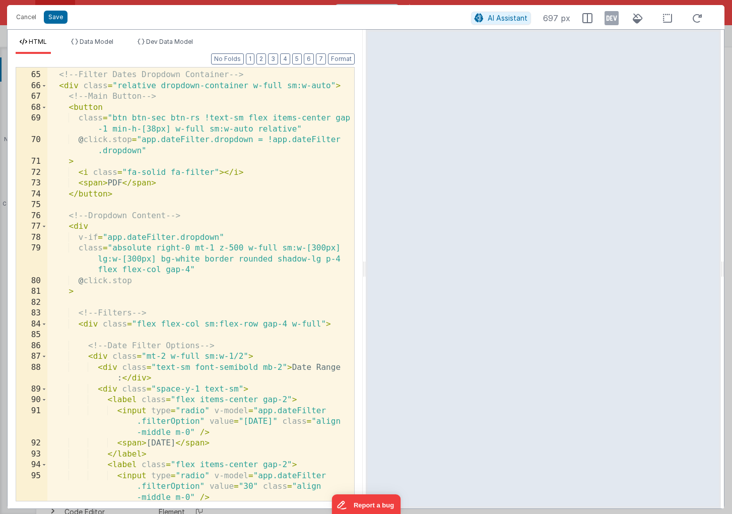
scroll to position [727, 0]
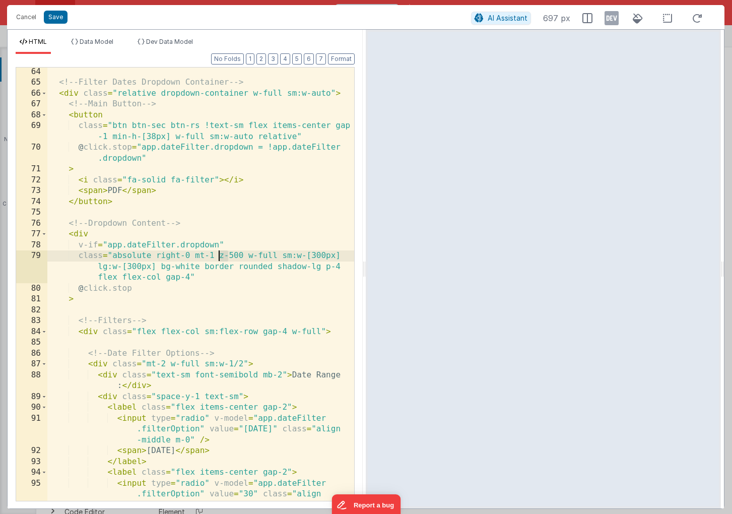
drag, startPoint x: 228, startPoint y: 256, endPoint x: 219, endPoint y: 256, distance: 8.6
click at [219, 256] on div "<!-- Filter Dates Dropdown Container --> < div class = "relative dropdown-conta…" at bounding box center [200, 305] width 307 height 477
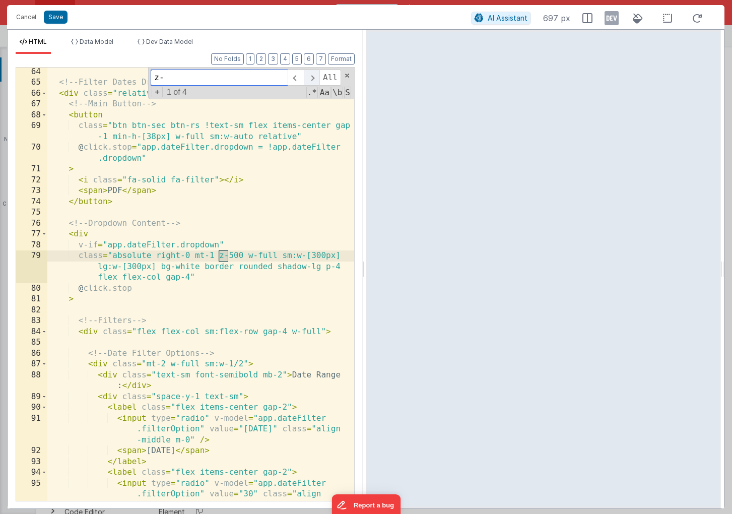
click at [311, 79] on span at bounding box center [312, 78] width 16 height 16
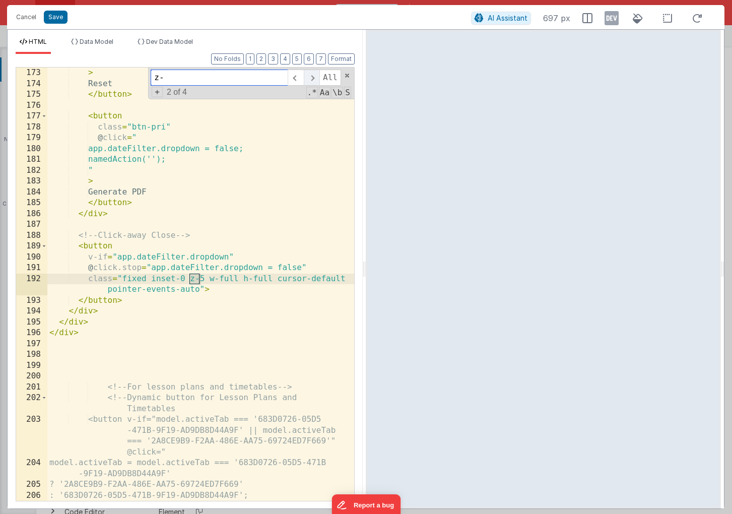
scroll to position [2156, 0]
click at [311, 79] on span at bounding box center [312, 78] width 16 height 16
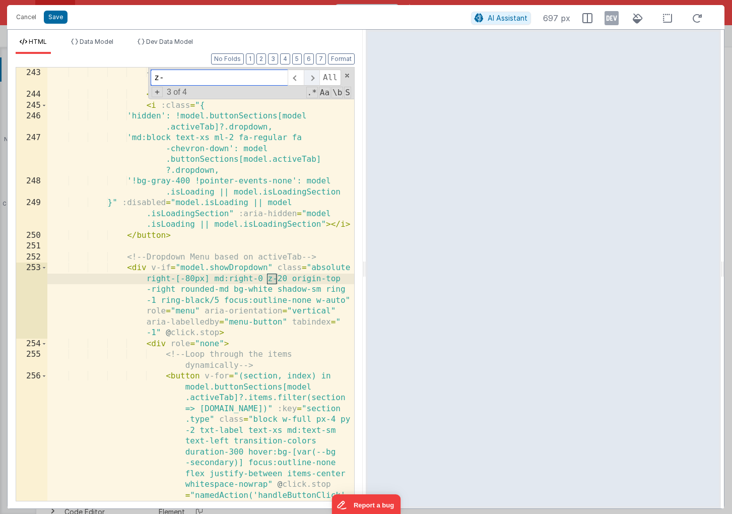
scroll to position [3337, 0]
click at [311, 79] on span at bounding box center [312, 78] width 16 height 16
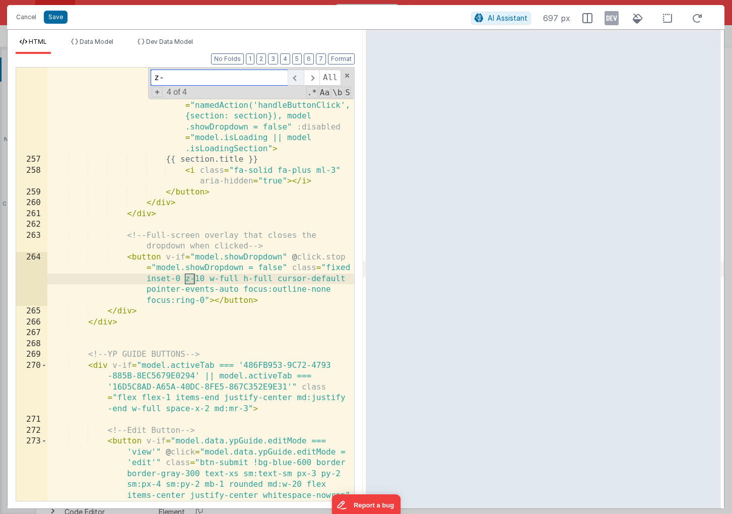
click at [298, 79] on span at bounding box center [296, 78] width 16 height 16
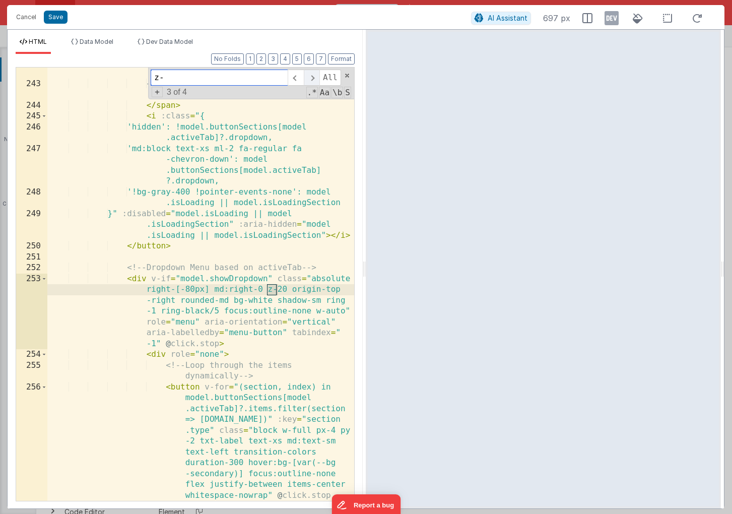
click at [310, 78] on span at bounding box center [312, 78] width 16 height 16
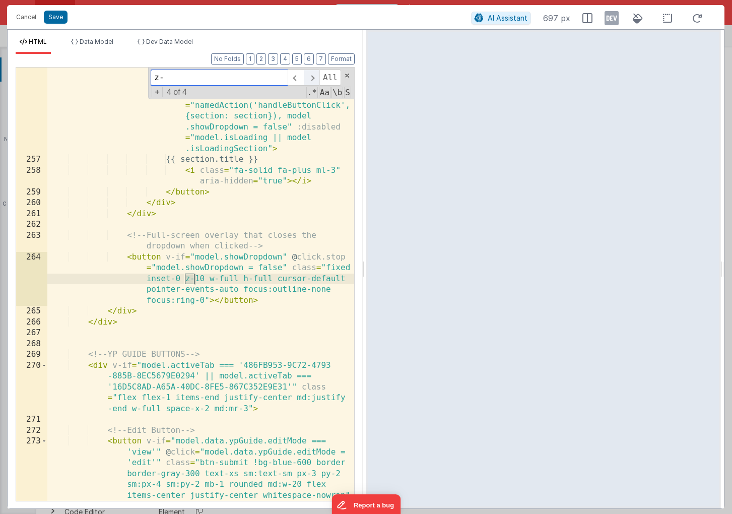
scroll to position [3727, 0]
click at [310, 78] on span at bounding box center [312, 78] width 16 height 16
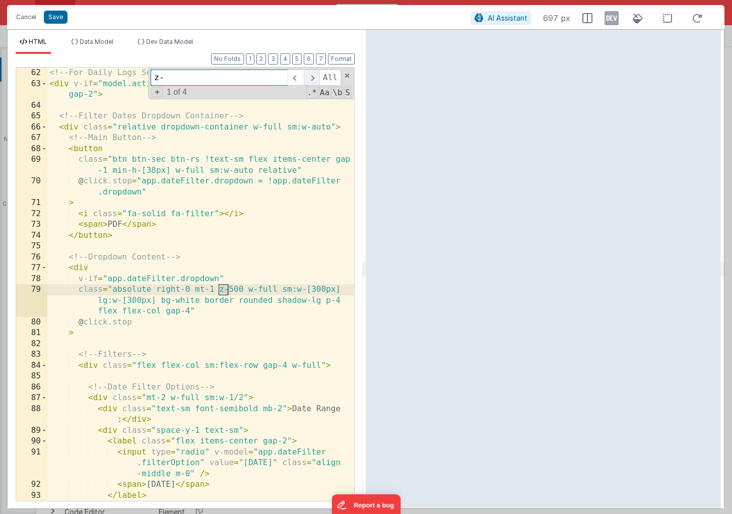
scroll to position [693, 0]
click at [310, 78] on span at bounding box center [312, 78] width 16 height 16
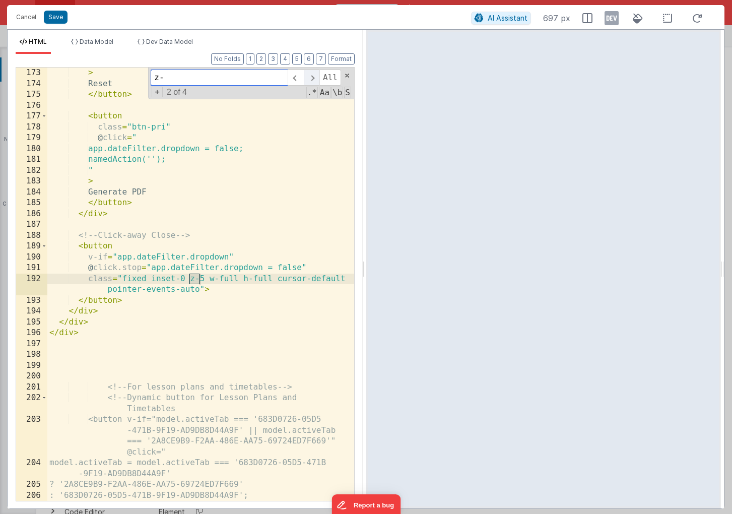
scroll to position [2156, 0]
click at [204, 278] on div "> Reset </ button > < button class = "btn-pri" @ click = " app.dateFilter.dropd…" at bounding box center [200, 301] width 307 height 466
click at [282, 26] on div "Cancel Save AI Assistant 697 px" at bounding box center [366, 17] width 718 height 24
click at [48, 18] on button "Save" at bounding box center [56, 17] width 24 height 13
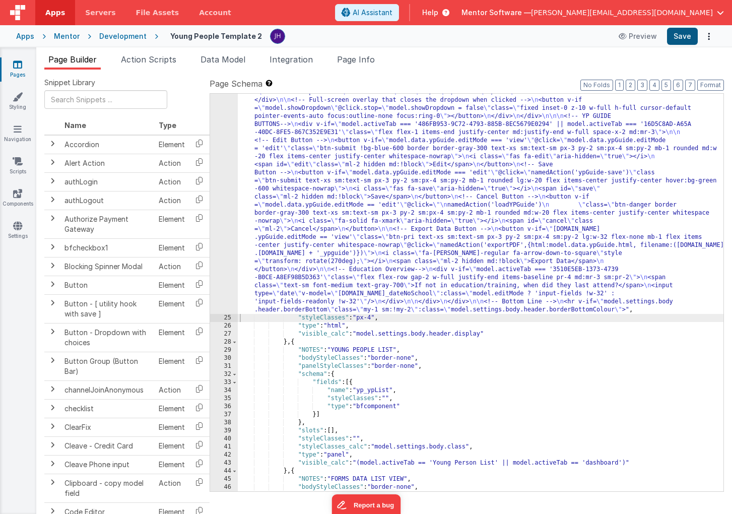
scroll to position [1443, 0]
click at [682, 32] on button "Save" at bounding box center [682, 36] width 31 height 17
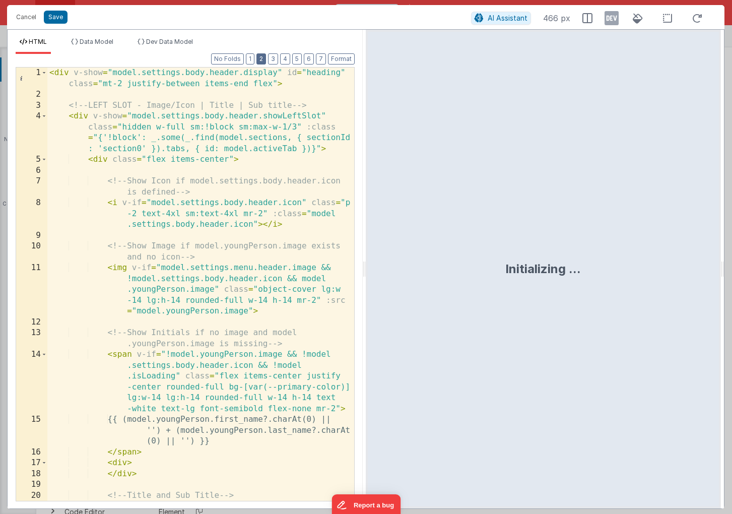
click at [265, 59] on button "2" at bounding box center [262, 58] width 10 height 11
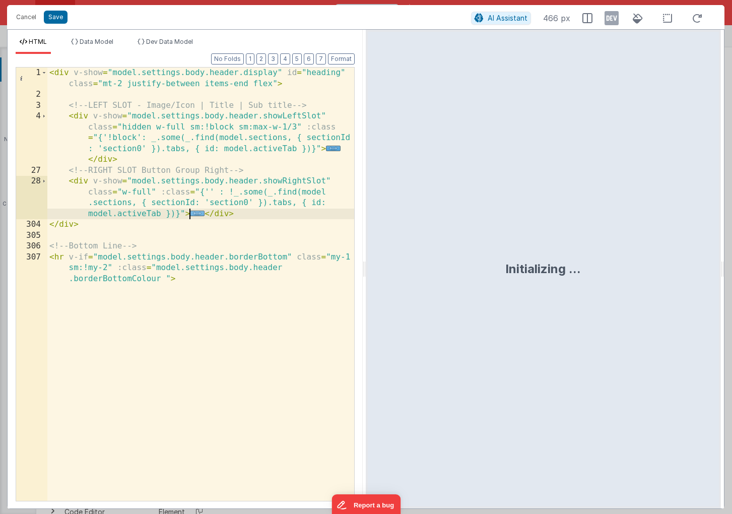
click at [197, 215] on span "..." at bounding box center [197, 214] width 15 height 6
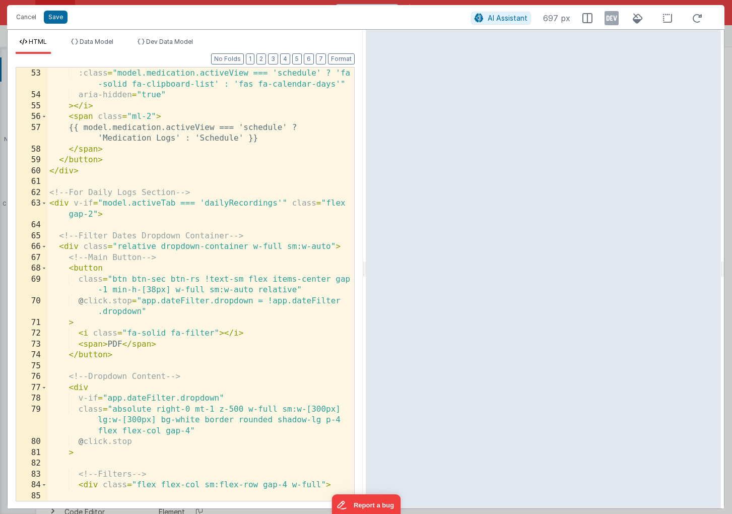
scroll to position [575, 0]
click at [44, 202] on span at bounding box center [44, 202] width 6 height 11
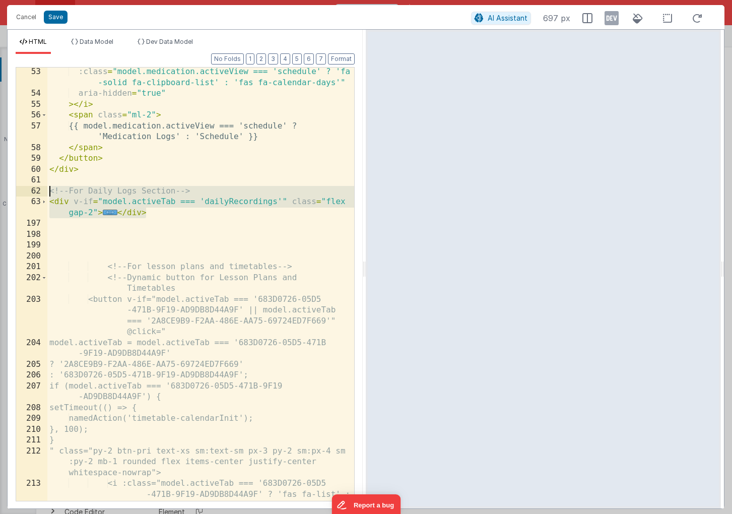
drag, startPoint x: 149, startPoint y: 216, endPoint x: 5, endPoint y: 188, distance: 146.7
click at [5, 188] on div "Cancel Save AI Assistant 697 px HTML Data Model Dev Data Model Format 7 6 5 4 3…" at bounding box center [366, 257] width 732 height 514
click at [155, 217] on div ":class = "model.medication.activeView === 'schedule' ? 'fa -solid fa-clipboard-…" at bounding box center [200, 316] width 307 height 498
drag, startPoint x: 152, startPoint y: 211, endPoint x: 28, endPoint y: 193, distance: 125.4
click at [28, 193] on div "53 54 55 56 57 58 59 60 61 62 63 197 198 199 200 201 202 203 204 205 206 207 20…" at bounding box center [185, 284] width 339 height 434
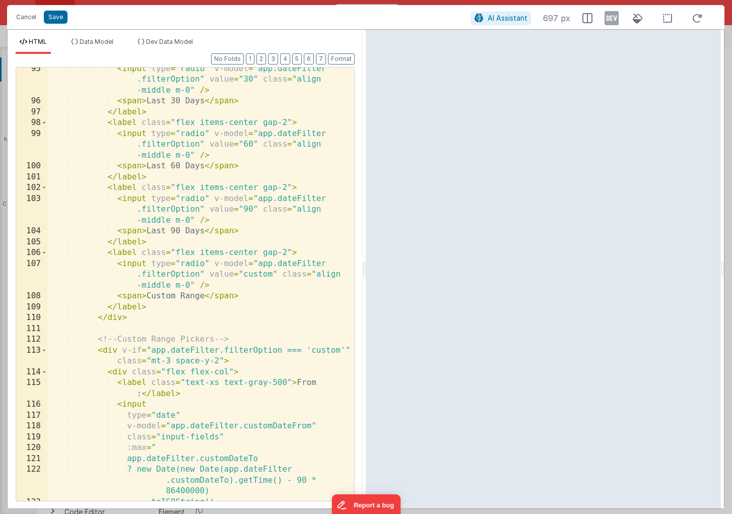
scroll to position [1134, 0]
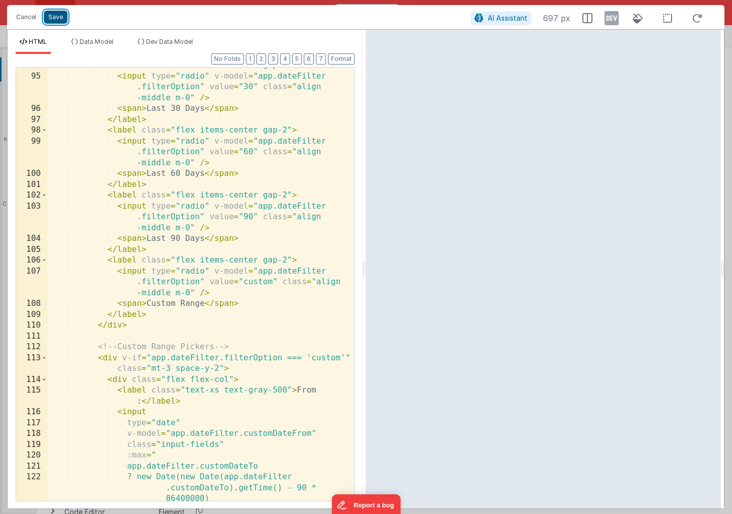
click at [55, 18] on button "Save" at bounding box center [56, 17] width 24 height 13
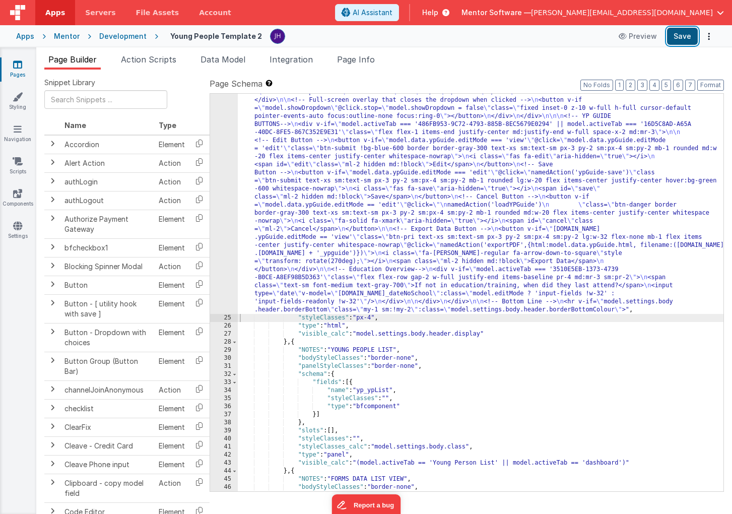
click at [683, 38] on button "Save" at bounding box center [682, 36] width 31 height 17
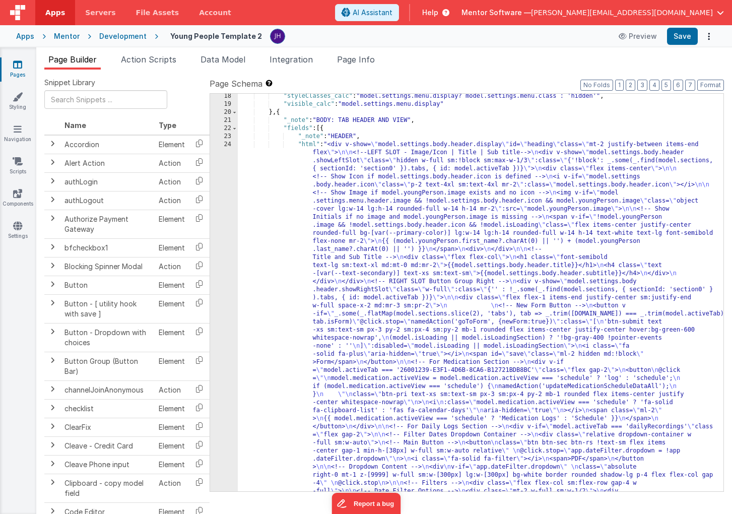
scroll to position [853, 0]
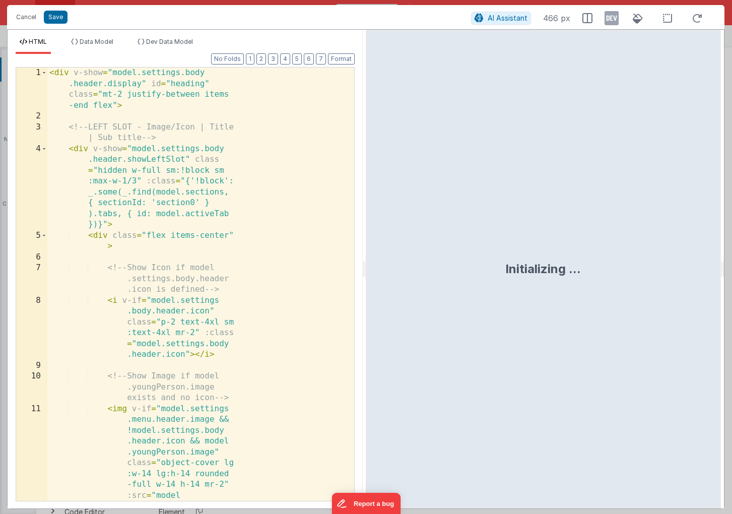
scroll to position [1434, 0]
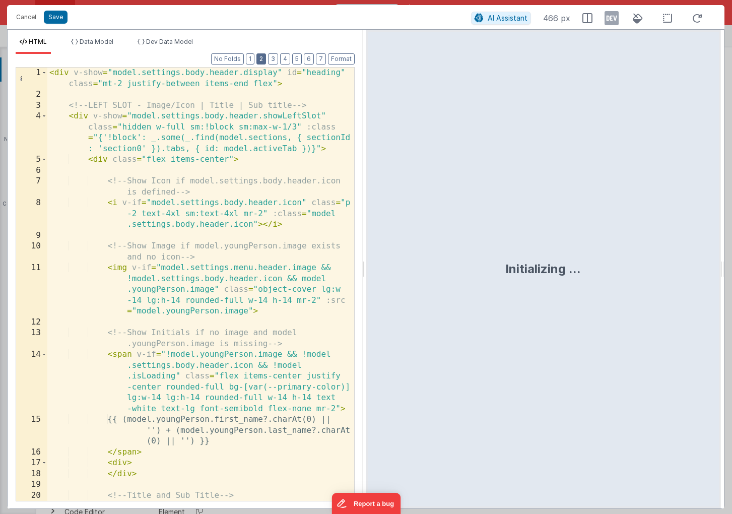
click at [265, 63] on button "2" at bounding box center [262, 58] width 10 height 11
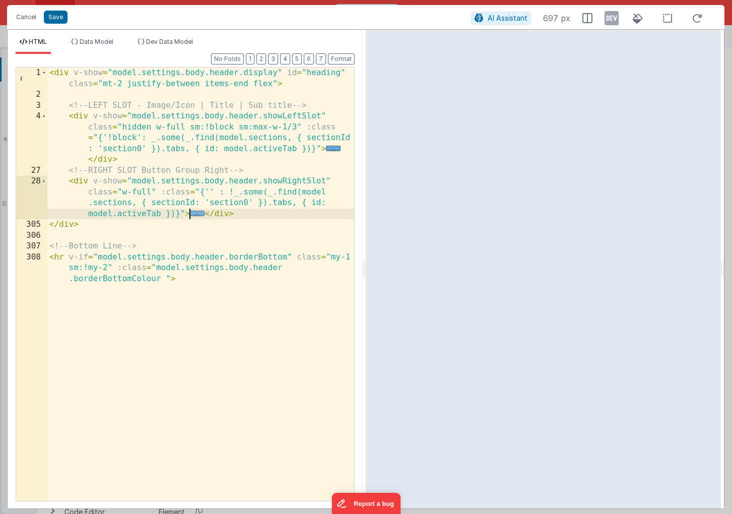
click at [197, 213] on span "..." at bounding box center [197, 214] width 15 height 6
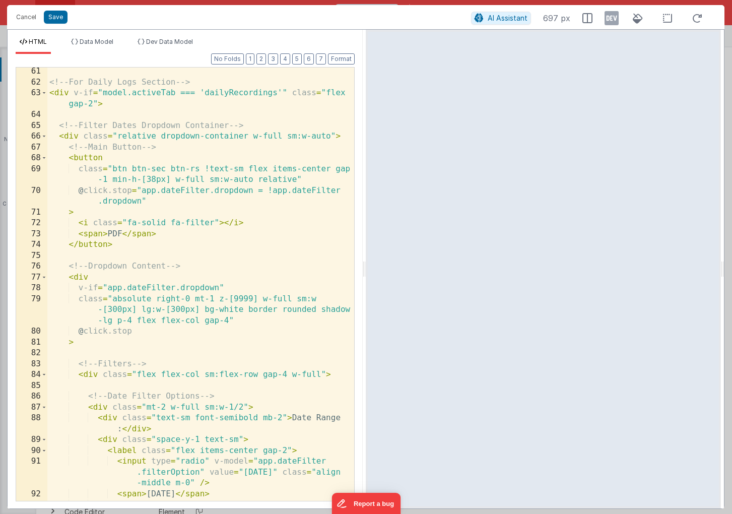
scroll to position [685, 0]
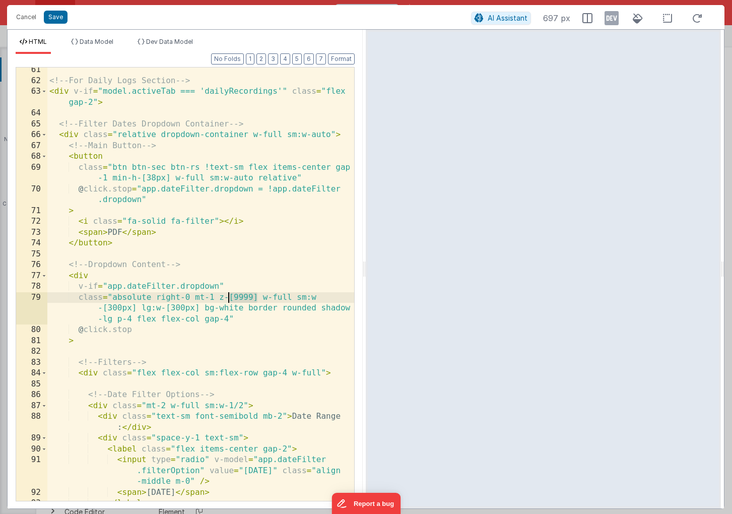
drag, startPoint x: 258, startPoint y: 297, endPoint x: 230, endPoint y: 297, distance: 27.2
click at [230, 297] on div "<!-- For Daily Logs Section --> < div v-if = "model.activeTab === 'dailyRecordi…" at bounding box center [200, 292] width 307 height 455
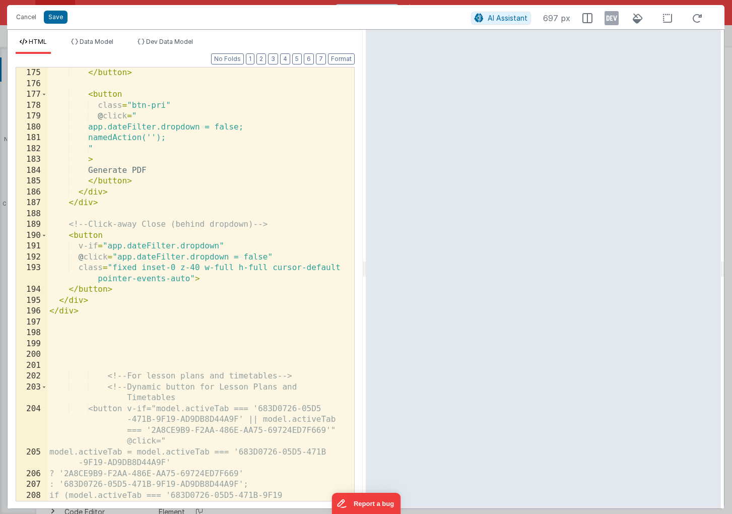
scroll to position [2180, 0]
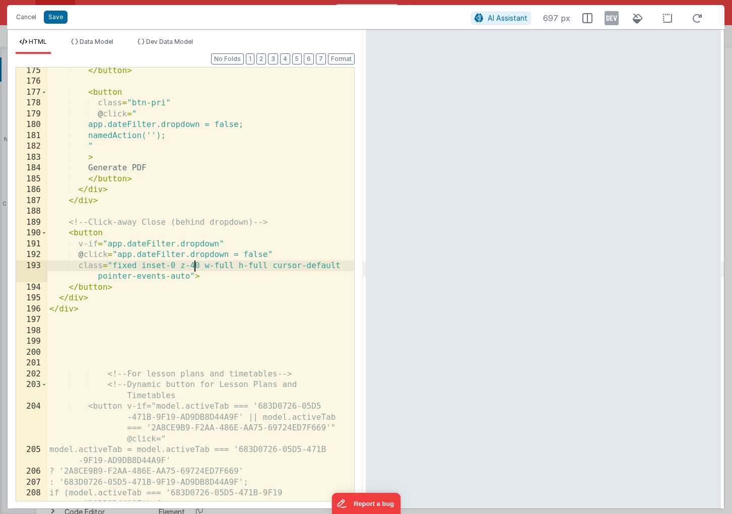
click at [197, 267] on div "</ button > < button class = "btn-pri" @ click = " app.dateFilter.dropdown = fa…" at bounding box center [200, 299] width 307 height 466
click at [58, 20] on button "Save" at bounding box center [56, 17] width 24 height 13
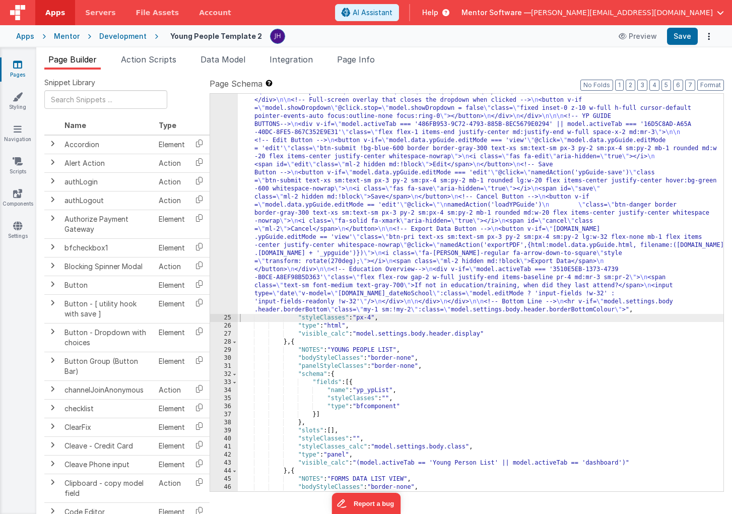
scroll to position [1443, 0]
click at [685, 40] on button "Save" at bounding box center [682, 36] width 31 height 17
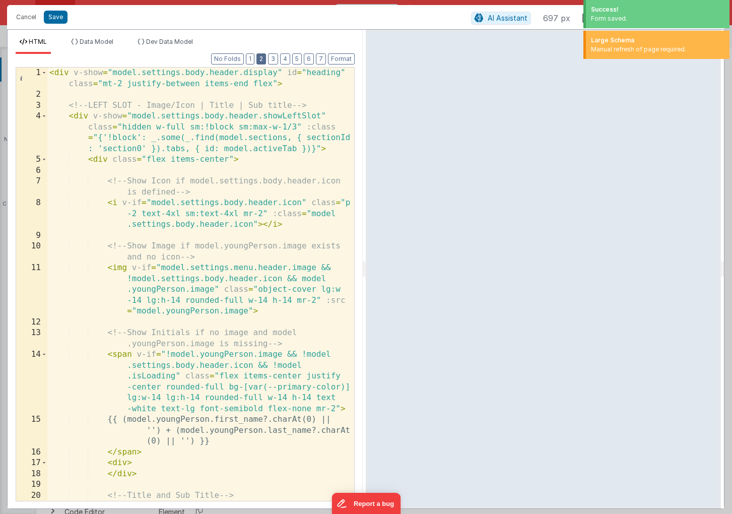
click at [263, 62] on button "2" at bounding box center [262, 58] width 10 height 11
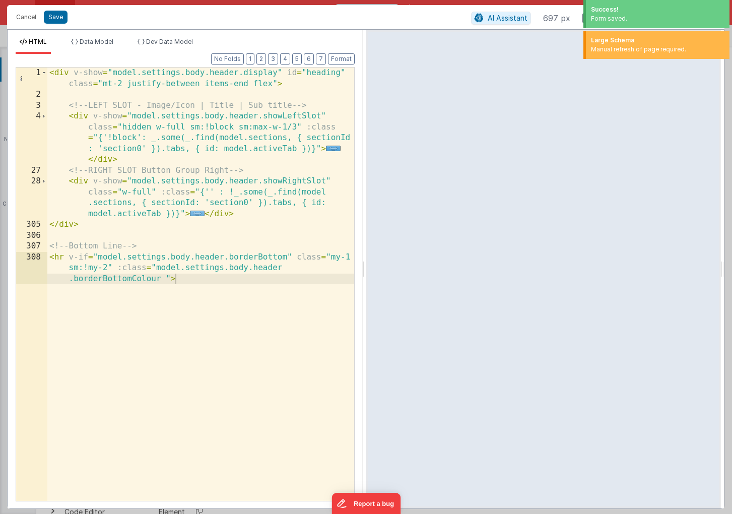
click at [197, 211] on span "..." at bounding box center [197, 214] width 15 height 6
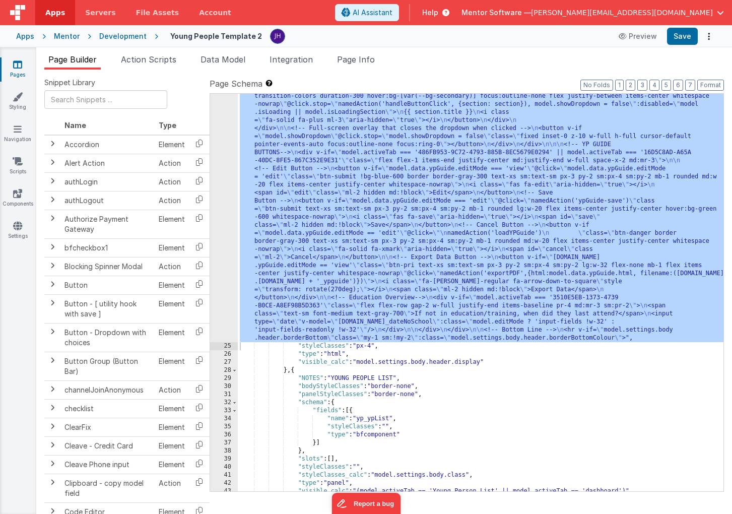
scroll to position [1425, 0]
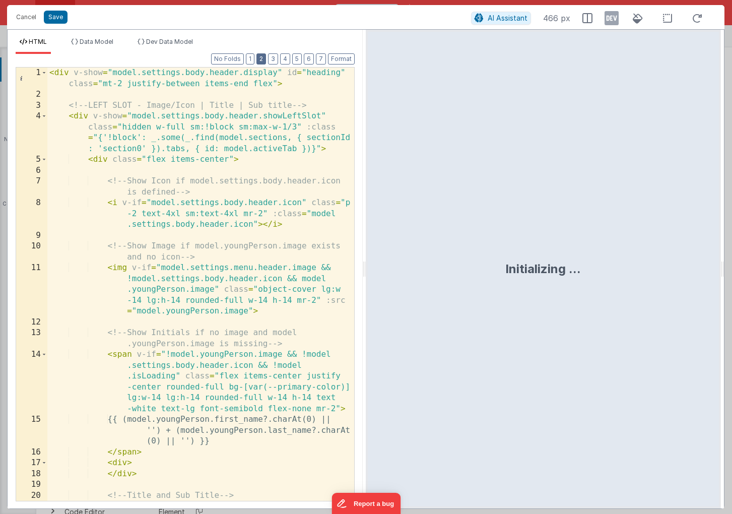
click at [260, 62] on button "2" at bounding box center [262, 58] width 10 height 11
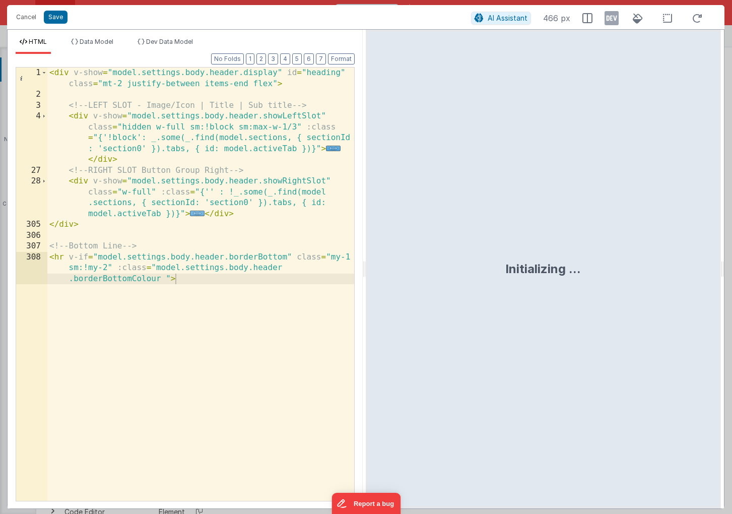
click at [197, 214] on span "..." at bounding box center [197, 214] width 15 height 6
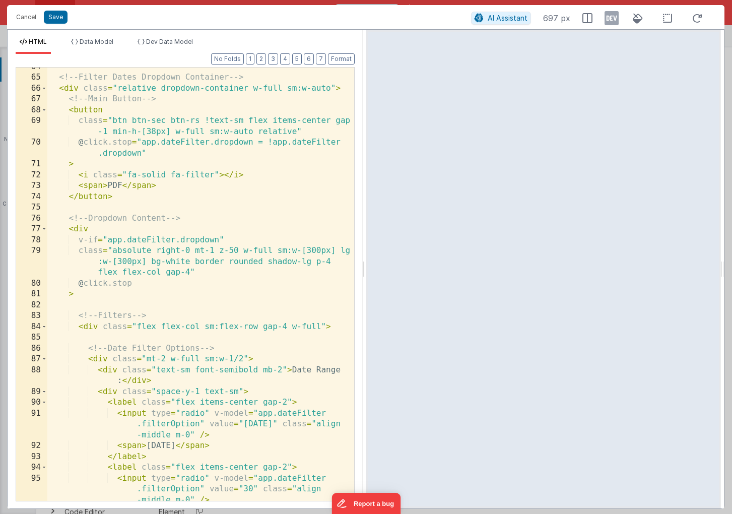
scroll to position [732, 0]
click at [121, 261] on div "<!-- Filter Dates Dropdown Container --> < div class = "relative dropdown-conta…" at bounding box center [200, 299] width 307 height 477
click at [55, 17] on button "Save" at bounding box center [56, 17] width 24 height 13
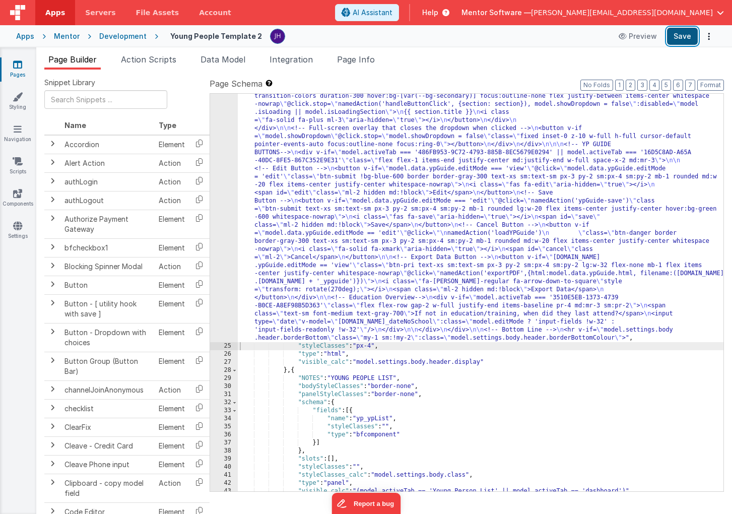
click at [682, 41] on button "Save" at bounding box center [682, 36] width 31 height 17
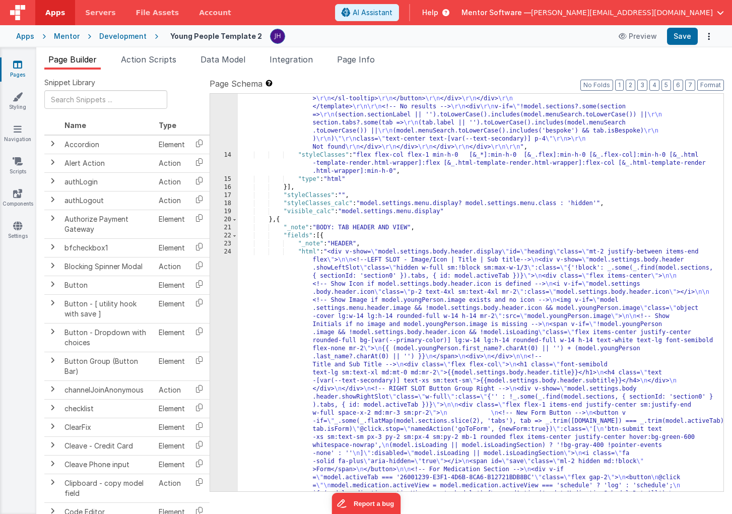
scroll to position [826, 0]
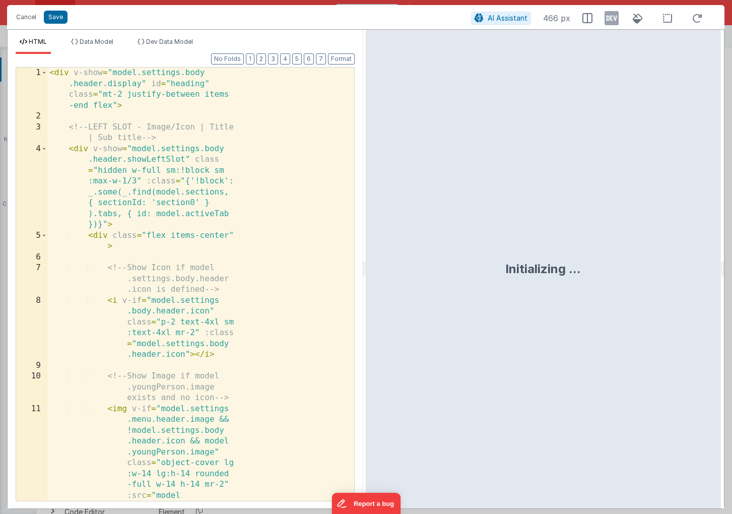
scroll to position [1434, 0]
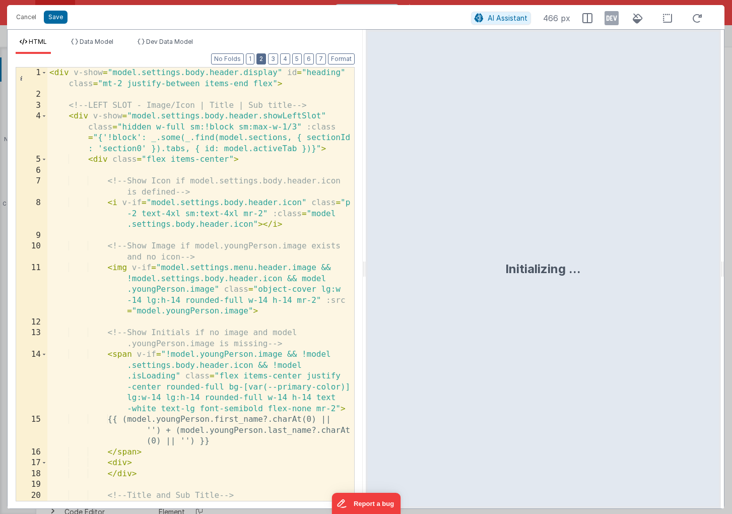
click at [261, 59] on button "2" at bounding box center [262, 58] width 10 height 11
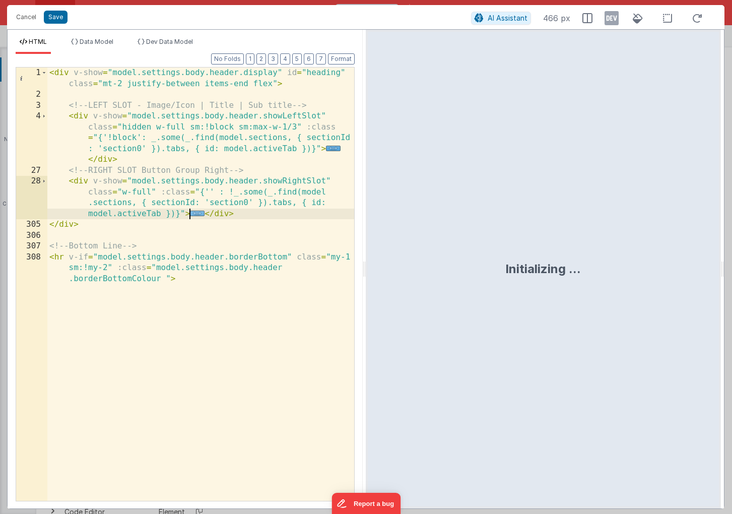
click at [197, 214] on span "..." at bounding box center [197, 214] width 15 height 6
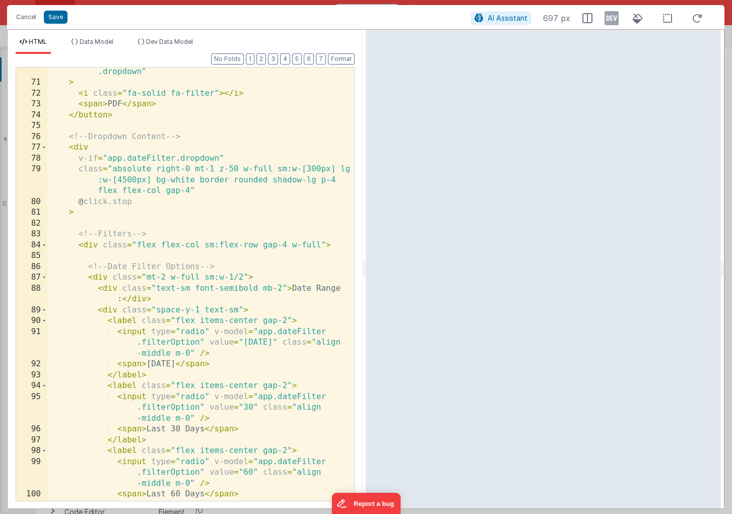
scroll to position [814, 0]
drag, startPoint x: 128, startPoint y: 179, endPoint x: 150, endPoint y: 178, distance: 22.2
click at [128, 179] on div "@ click.stop = "app.dateFilter.dropdown = !app.dateFilter .dropdown" > < i clas…" at bounding box center [200, 288] width 307 height 466
click at [311, 168] on div "@ click.stop = "app.dateFilter.dropdown = !app.dateFilter .dropdown" > < i clas…" at bounding box center [200, 288] width 307 height 466
click at [126, 178] on div "@ click.stop = "app.dateFilter.dropdown = !app.dateFilter .dropdown" > < i clas…" at bounding box center [200, 288] width 307 height 466
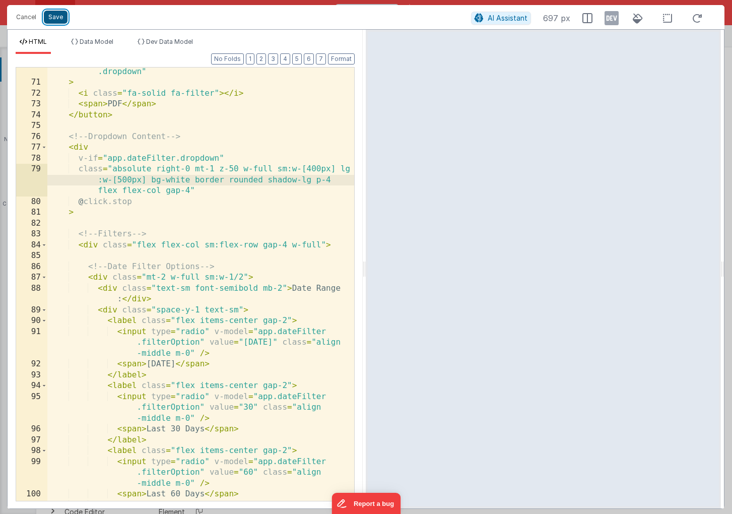
click at [57, 18] on button "Save" at bounding box center [56, 17] width 24 height 13
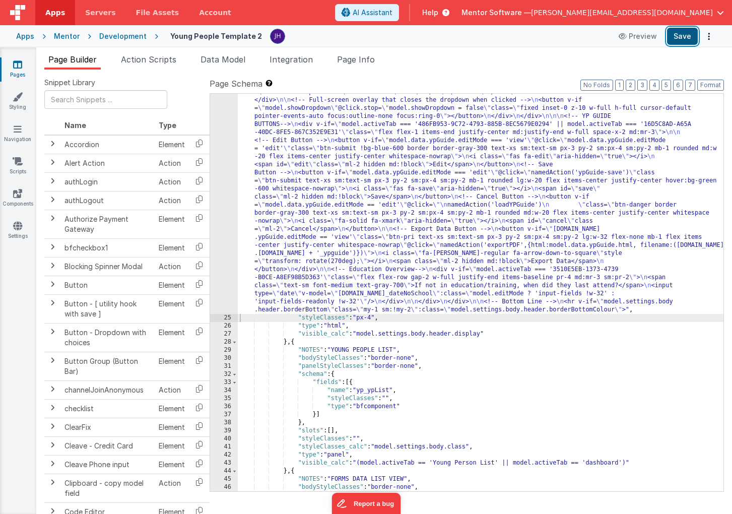
scroll to position [1443, 0]
click at [683, 41] on button "Save" at bounding box center [682, 36] width 31 height 17
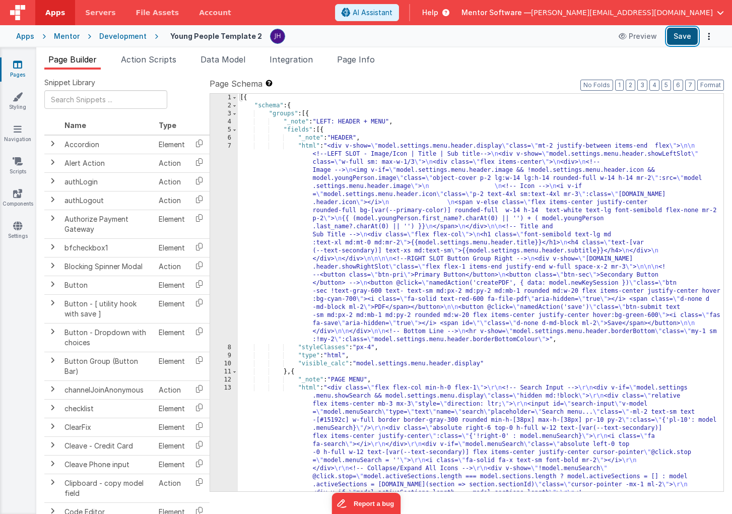
click at [682, 39] on button "Save" at bounding box center [682, 36] width 31 height 17
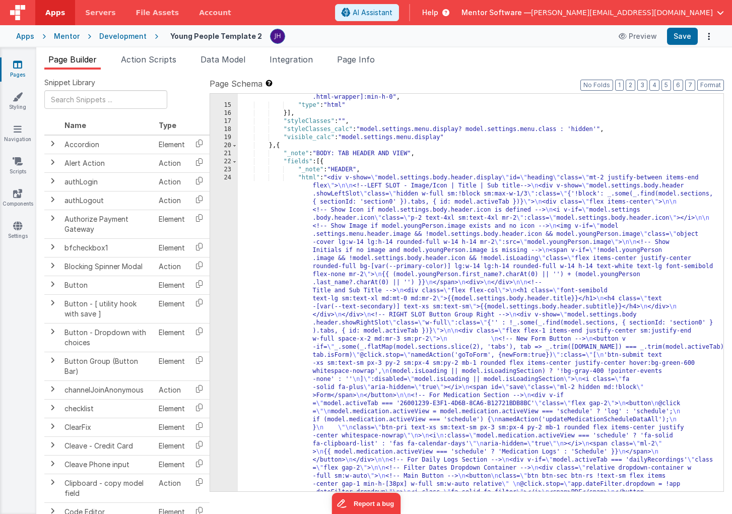
scroll to position [860, 0]
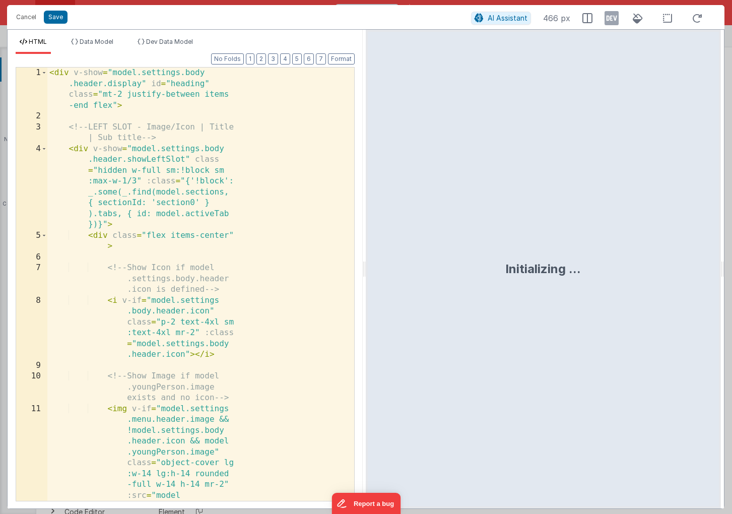
scroll to position [1434, 0]
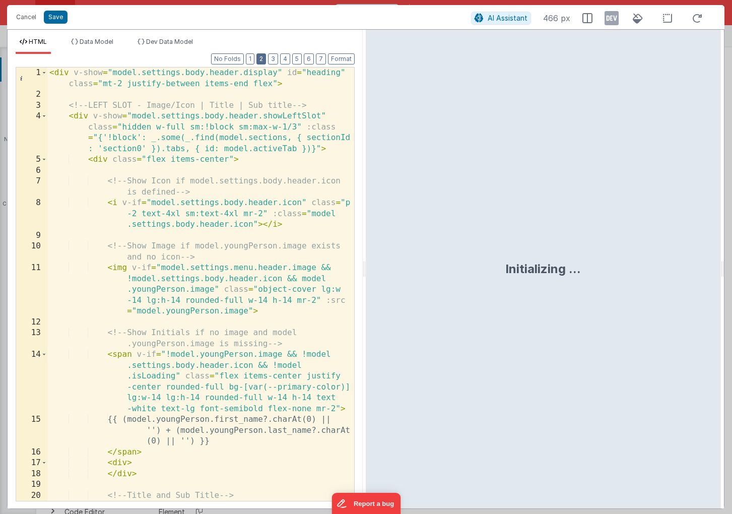
click at [263, 61] on button "2" at bounding box center [262, 58] width 10 height 11
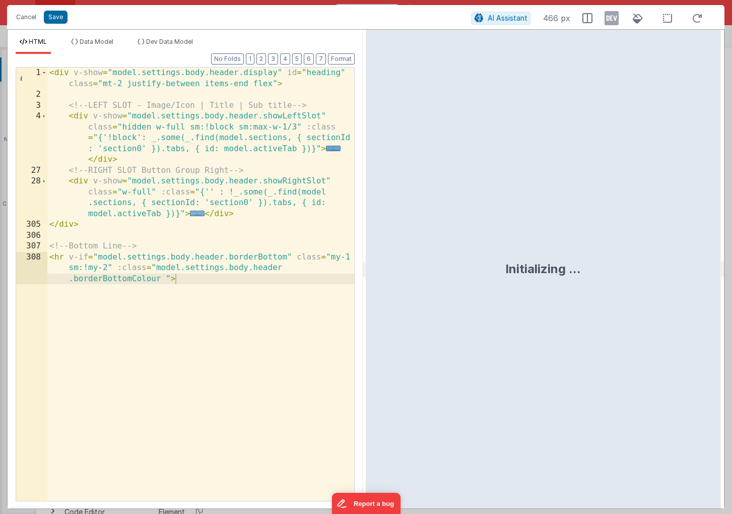
click at [195, 214] on span "..." at bounding box center [197, 214] width 15 height 6
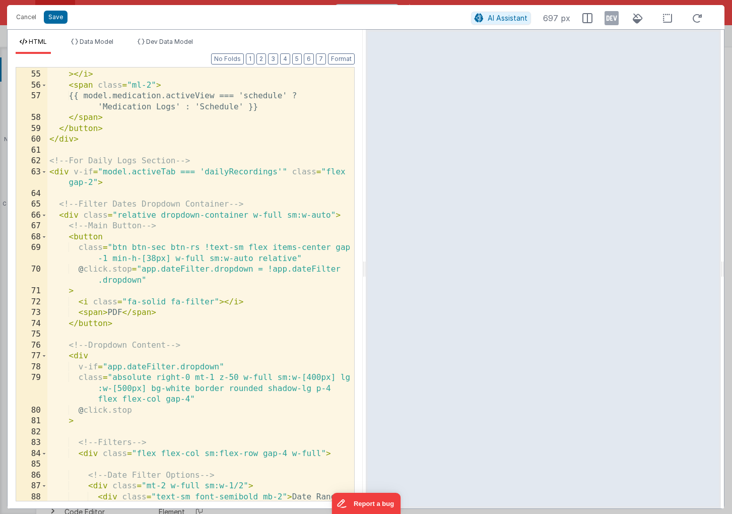
scroll to position [610, 0]
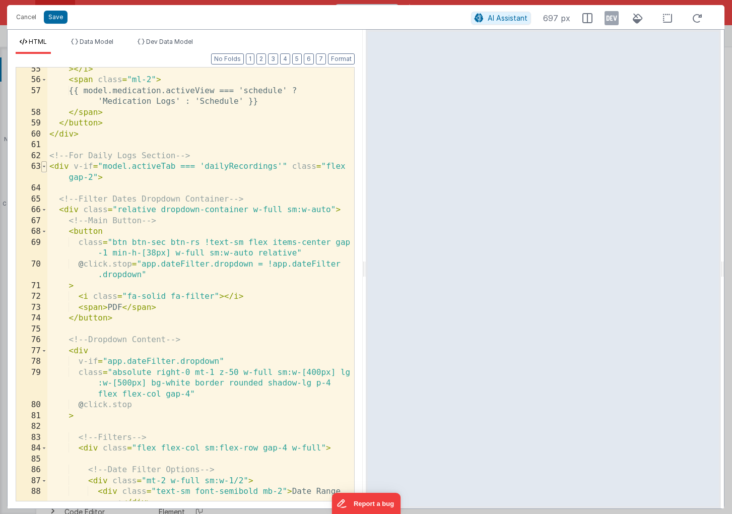
click at [44, 167] on span at bounding box center [44, 166] width 6 height 11
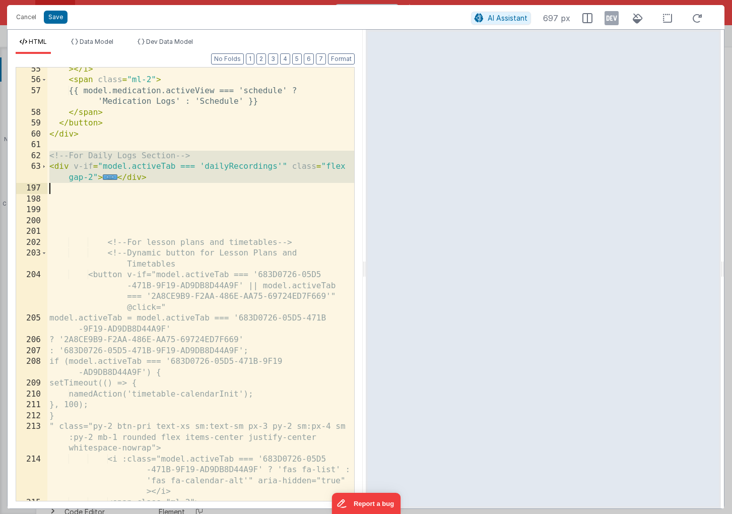
drag, startPoint x: 49, startPoint y: 157, endPoint x: 151, endPoint y: 185, distance: 105.2
click at [151, 185] on div "> </ i > < span class = "ml-2" > {{ model.medication.activeView === 'schedule' …" at bounding box center [200, 291] width 307 height 455
click at [165, 182] on div "> </ i > < span class = "ml-2" > {{ model.medication.activeView === 'schedule' …" at bounding box center [200, 291] width 307 height 455
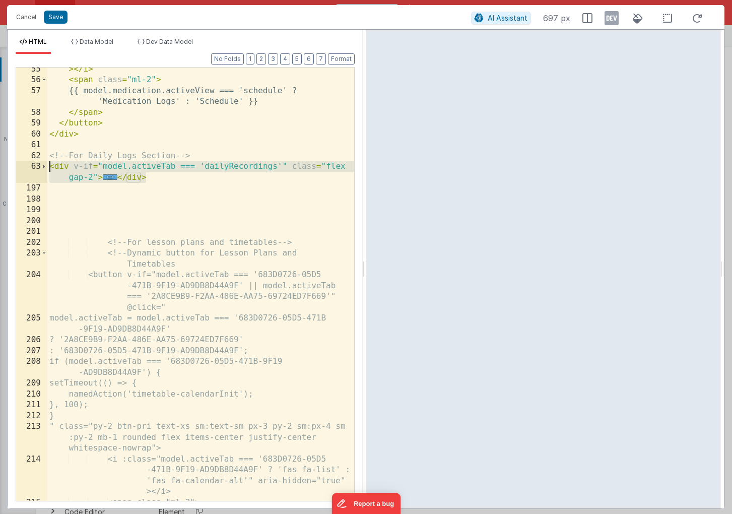
drag, startPoint x: 150, startPoint y: 178, endPoint x: 38, endPoint y: 157, distance: 113.4
click at [38, 157] on div "55 56 57 58 59 60 61 62 63 197 198 199 200 201 202 203 204 205 206 207 208 209 …" at bounding box center [185, 284] width 339 height 434
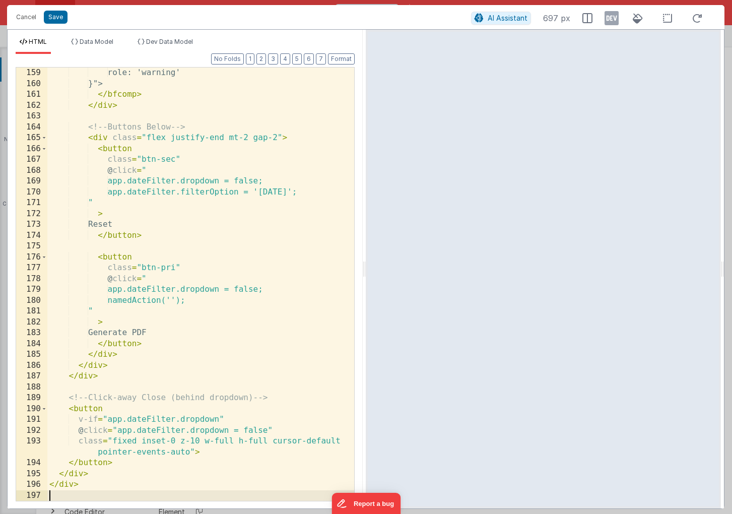
scroll to position [2015, 0]
click at [55, 19] on button "Save" at bounding box center [56, 17] width 24 height 13
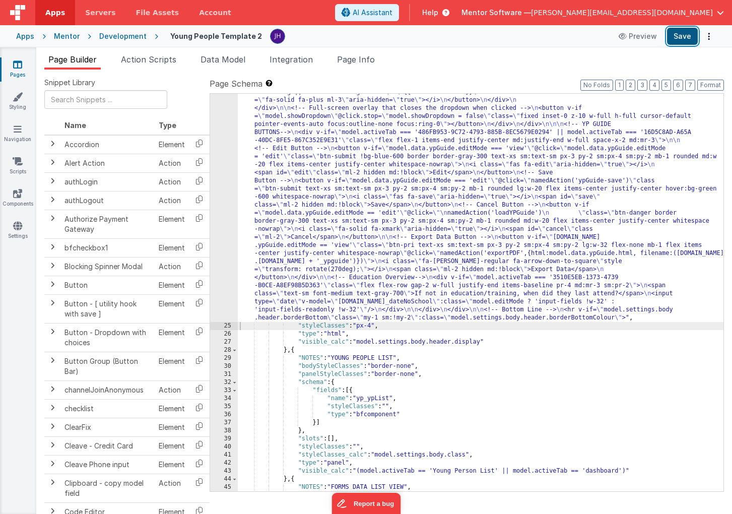
scroll to position [1442, 0]
click at [682, 32] on button "Save" at bounding box center [682, 36] width 31 height 17
click at [682, 38] on button "Save" at bounding box center [682, 36] width 31 height 17
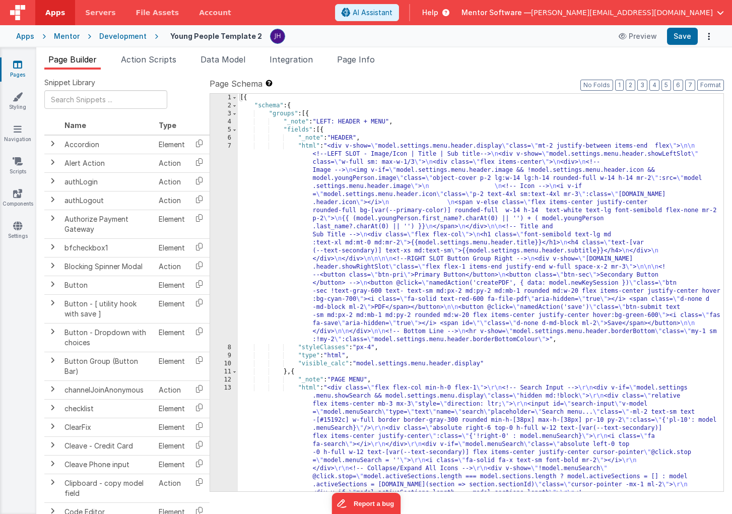
click at [431, 73] on div "Snippet Library Name Type Accordion Element Alert Action Action authLogin Actio…" at bounding box center [384, 300] width 696 height 461
click at [364, 59] on span "Page Info" at bounding box center [356, 59] width 38 height 10
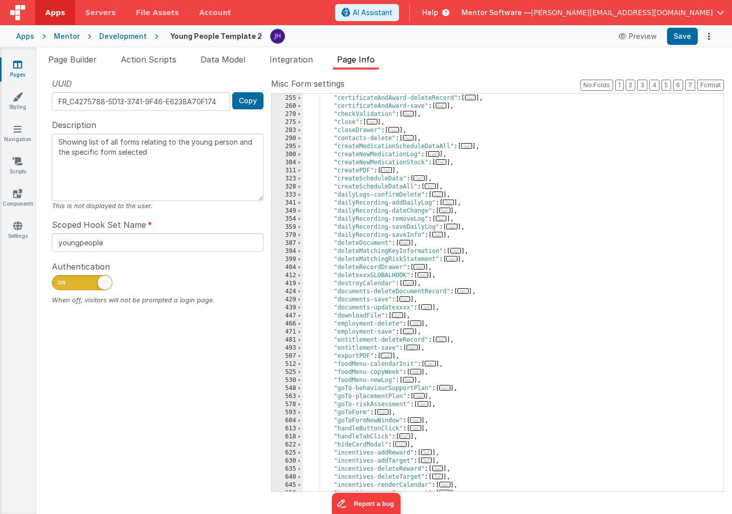
scroll to position [262, 0]
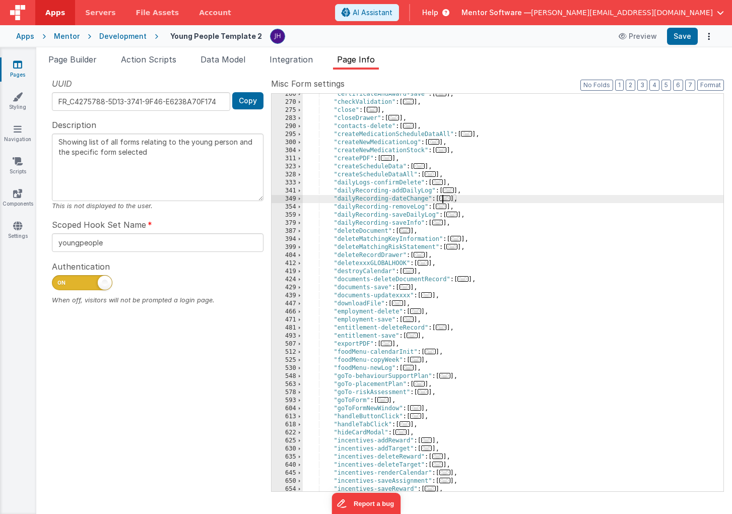
click at [448, 199] on span "..." at bounding box center [444, 199] width 11 height 6
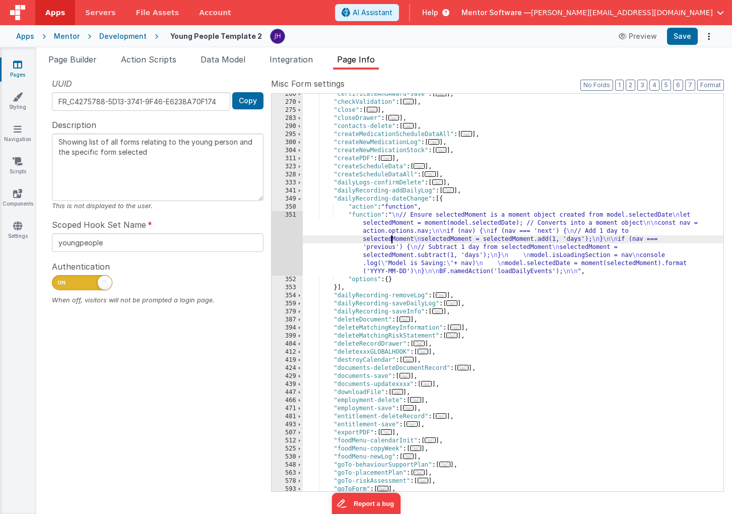
click at [392, 236] on div ""certificateAndAward-save" : [ ... ] , "checkValidation" : [ ... ] , "close" : …" at bounding box center [513, 297] width 421 height 414
click at [288, 235] on div "351" at bounding box center [287, 243] width 31 height 65
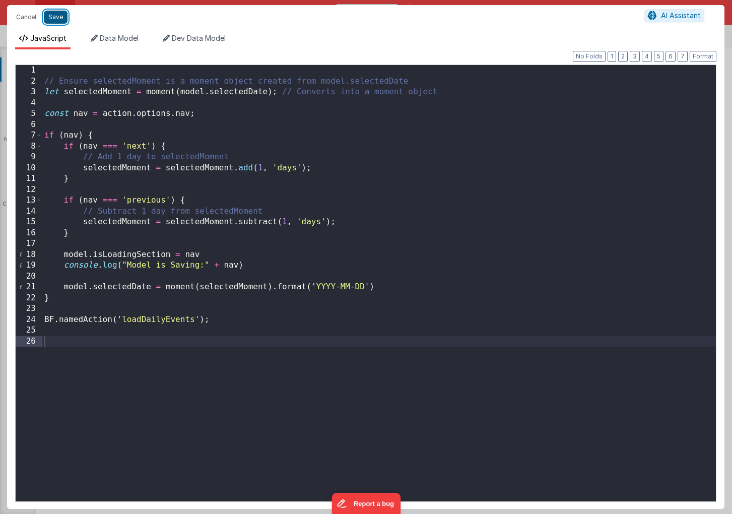
click at [58, 18] on button "Save" at bounding box center [56, 17] width 24 height 13
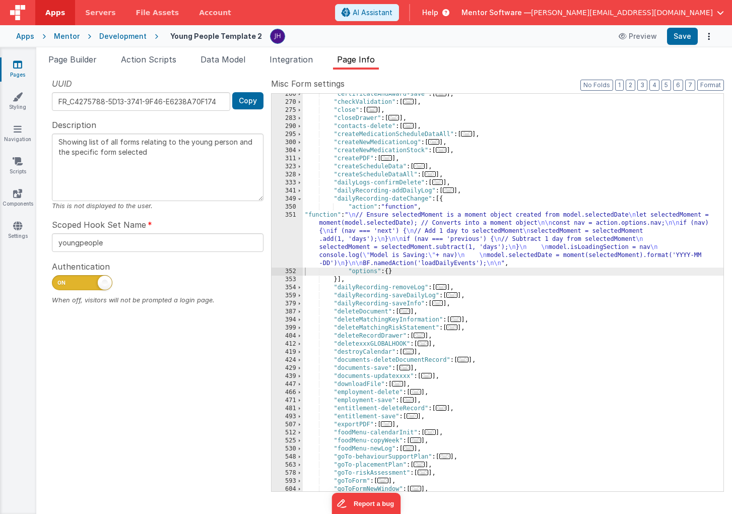
click at [419, 246] on div ""certificateAndAward-save" : [ ... ] , "checkValidation" : [ ... ] , "close" : …" at bounding box center [513, 297] width 421 height 414
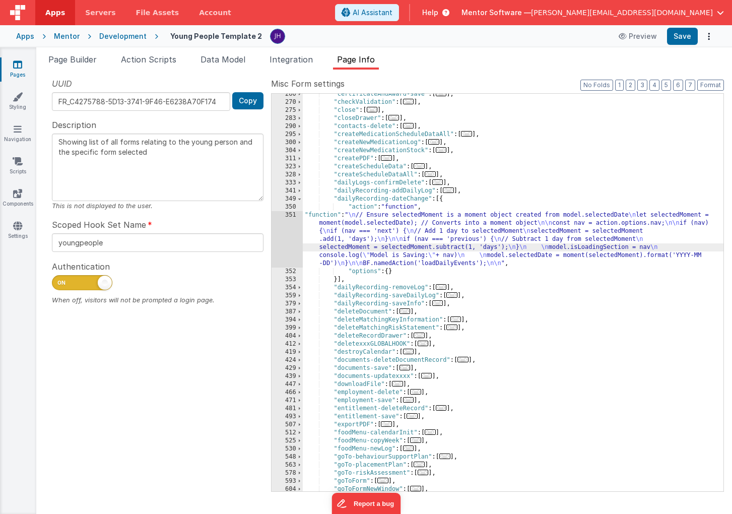
click at [289, 228] on div "351" at bounding box center [287, 239] width 31 height 56
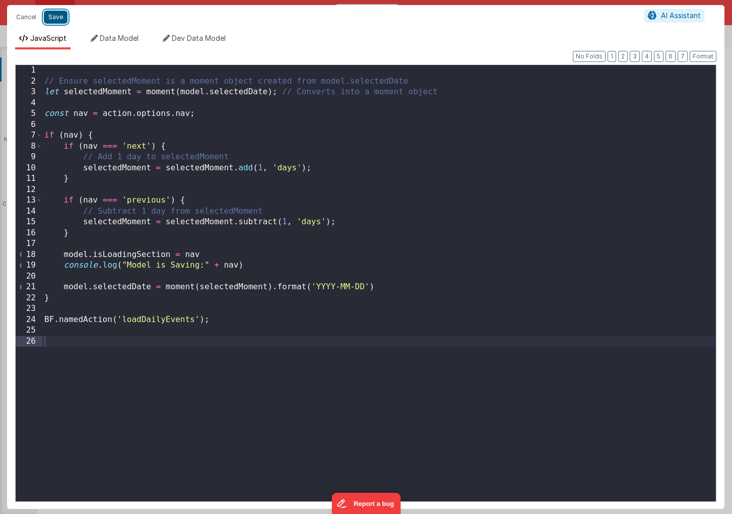
click at [59, 21] on button "Save" at bounding box center [56, 17] width 24 height 13
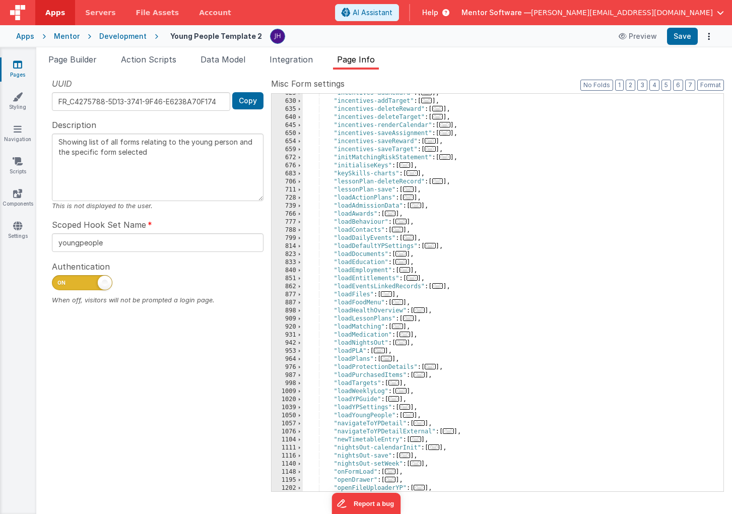
scroll to position [706, 0]
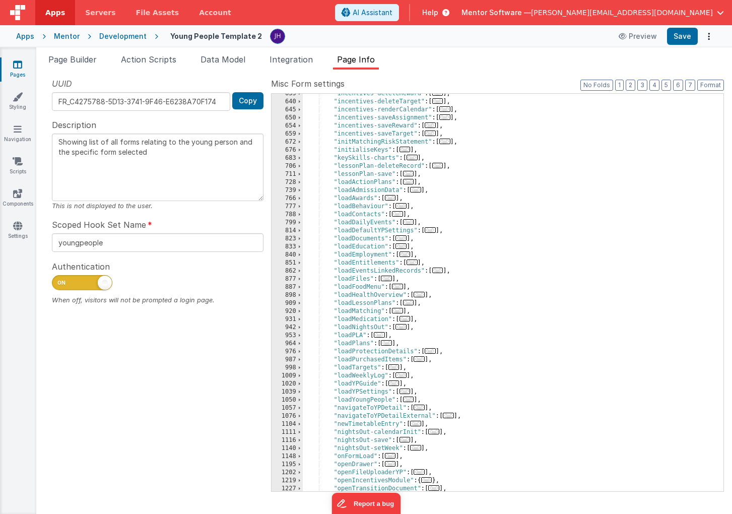
click at [410, 223] on span "..." at bounding box center [408, 222] width 11 height 6
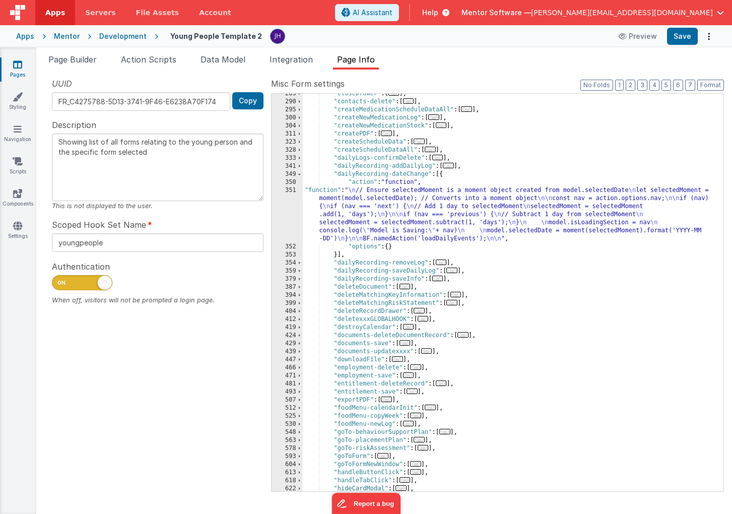
scroll to position [286, 0]
click at [391, 218] on div ""closeDrawer" : [ ... ] , "contacts-delete" : [ ... ] , "createMedicationSchedu…" at bounding box center [513, 297] width 421 height 414
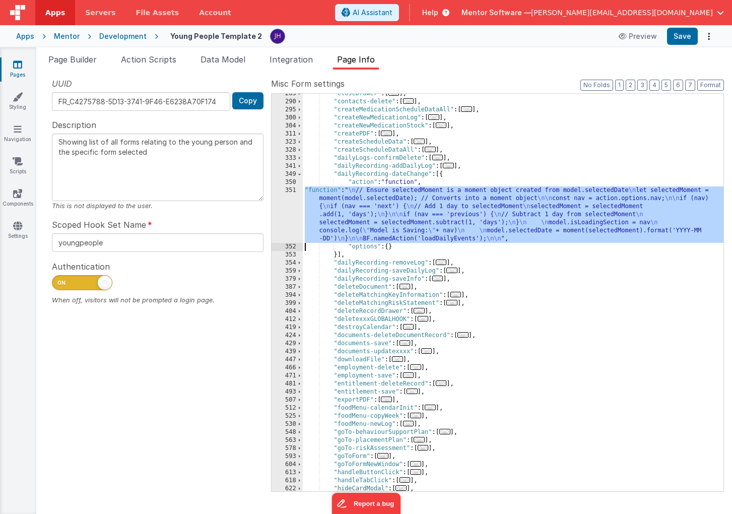
click at [278, 210] on div "351" at bounding box center [287, 214] width 31 height 56
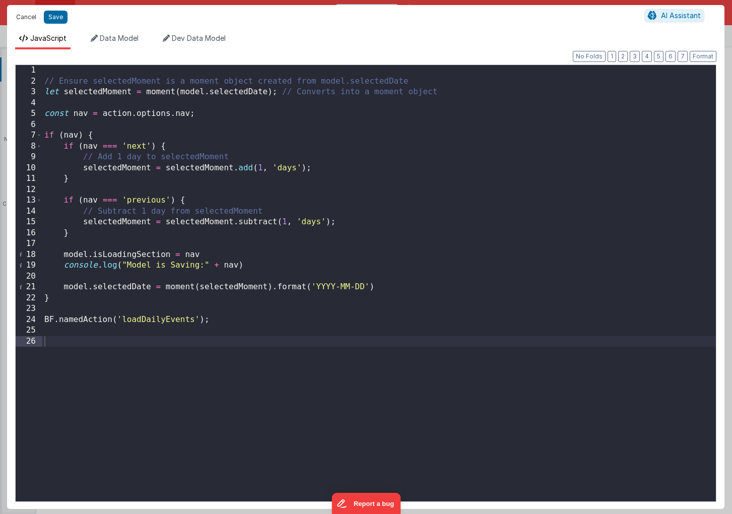
click at [22, 18] on button "Cancel" at bounding box center [26, 17] width 30 height 14
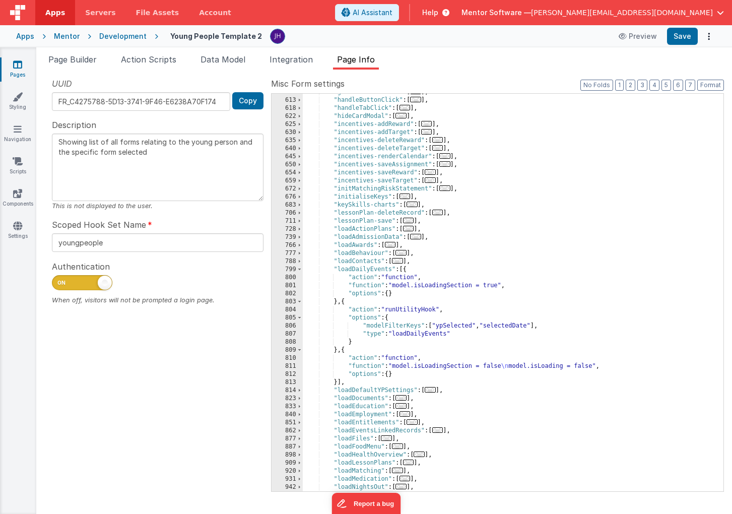
scroll to position [660, 0]
click at [457, 308] on div ""goToFormNewWindow" : [ ... ] , "handleButtonClick" : [ ... ] , "handleTabClick…" at bounding box center [513, 294] width 421 height 414
click at [301, 268] on span at bounding box center [300, 268] width 6 height 8
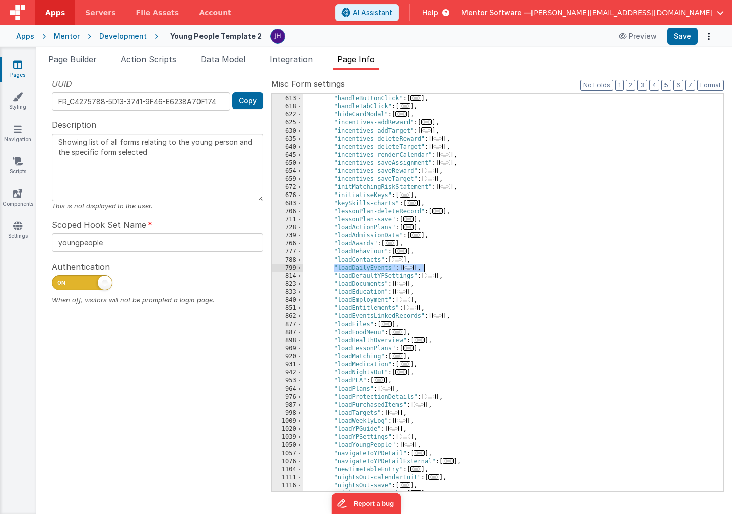
drag, startPoint x: 333, startPoint y: 267, endPoint x: 430, endPoint y: 266, distance: 97.3
click at [430, 266] on div ""goToFormNewWindow" : [ ... ] , "handleButtonClick" : [ ... ] , "handleTabClick…" at bounding box center [513, 294] width 421 height 414
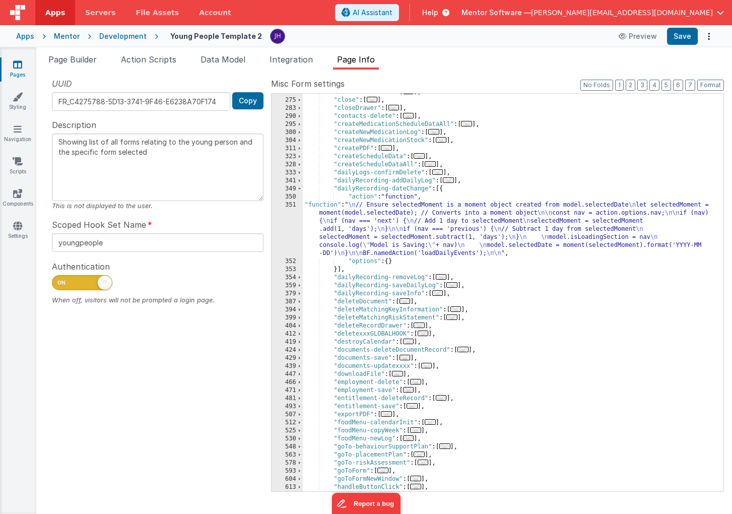
scroll to position [212, 0]
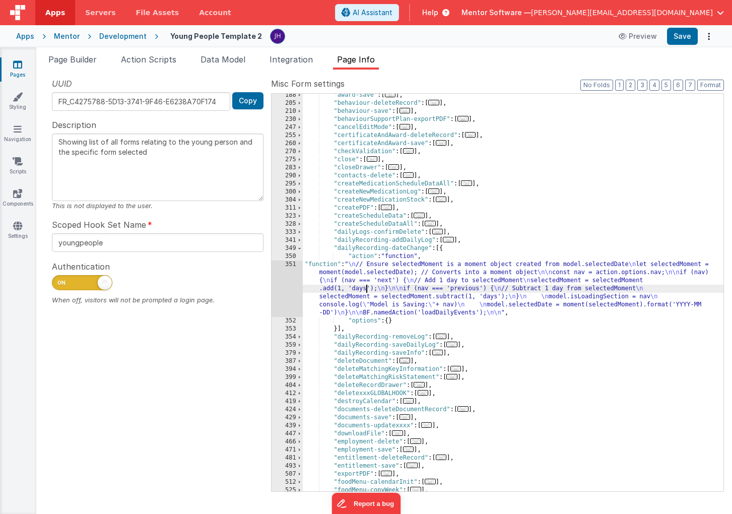
click at [365, 288] on div ""award-save" : [ ... ] , "behaviour-deleteRecord" : [ ... ] , "behaviour-save" …" at bounding box center [513, 298] width 421 height 414
click at [301, 247] on span at bounding box center [300, 248] width 6 height 8
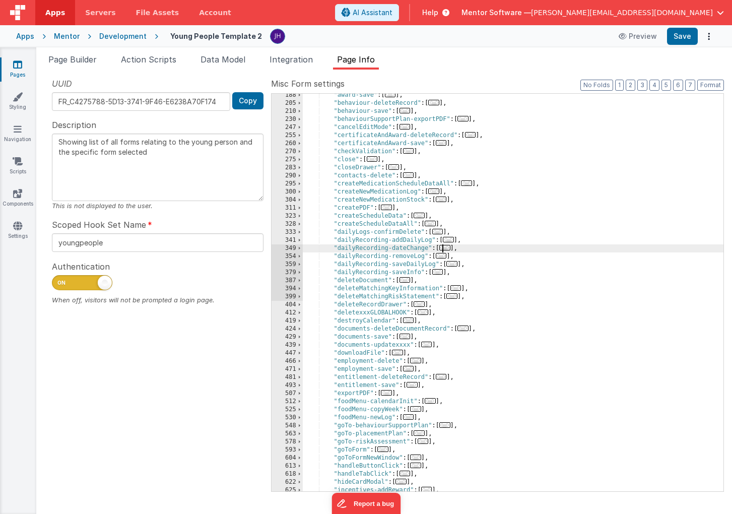
click at [392, 208] on span "..." at bounding box center [386, 208] width 11 height 6
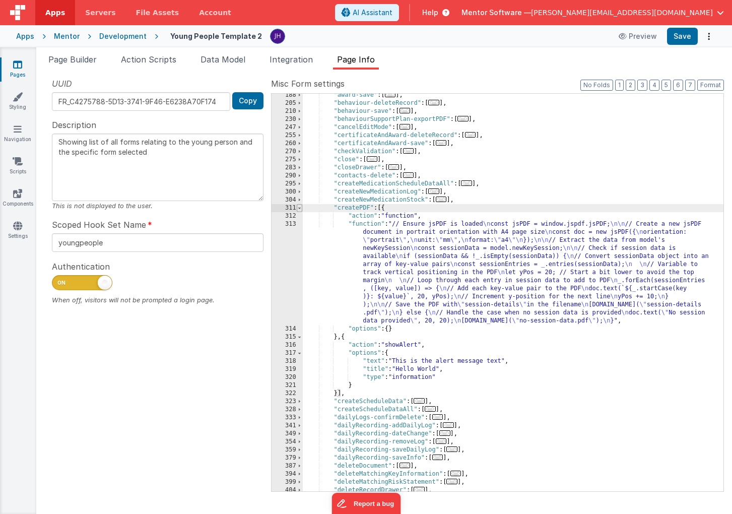
click at [299, 208] on span at bounding box center [300, 208] width 6 height 8
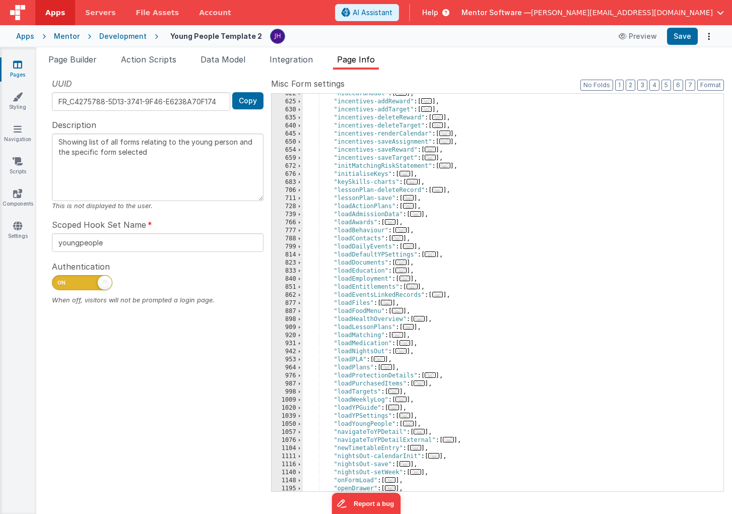
scroll to position [602, 0]
drag, startPoint x: 426, startPoint y: 245, endPoint x: 335, endPoint y: 244, distance: 90.7
click at [335, 244] on div ""hideCardModal" : [ ... ] , "incentives-addReward" : [ ... ] , "incentives-addT…" at bounding box center [513, 295] width 421 height 414
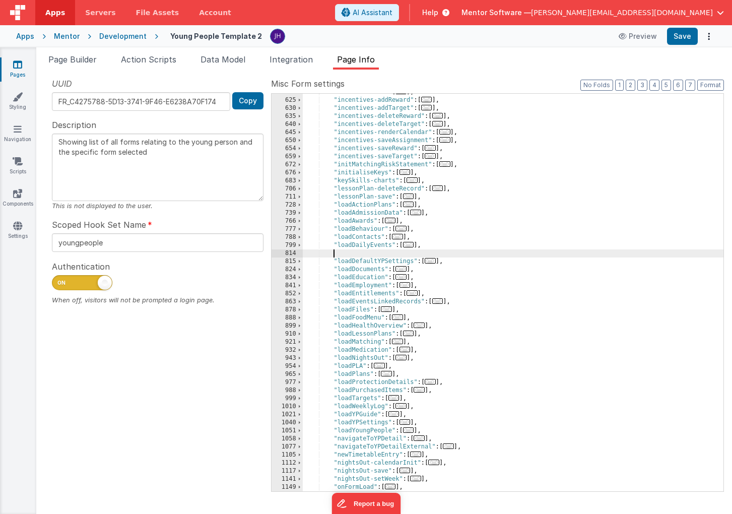
paste textarea
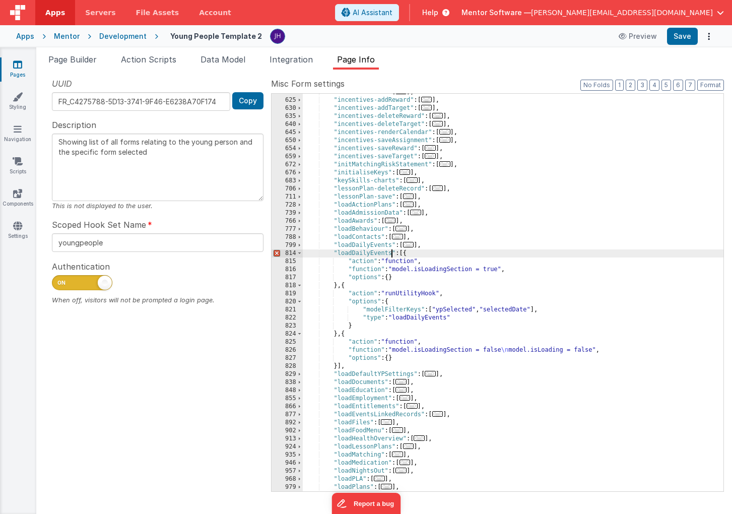
click at [392, 252] on div ""hideCardModal" : [ ... ] , "incentives-addReward" : [ ... ] , "incentives-addT…" at bounding box center [513, 295] width 421 height 414
click at [405, 302] on div ""hideCardModal" : [ ... ] , "incentives-addReward" : [ ... ] , "incentives-addT…" at bounding box center [513, 295] width 421 height 414
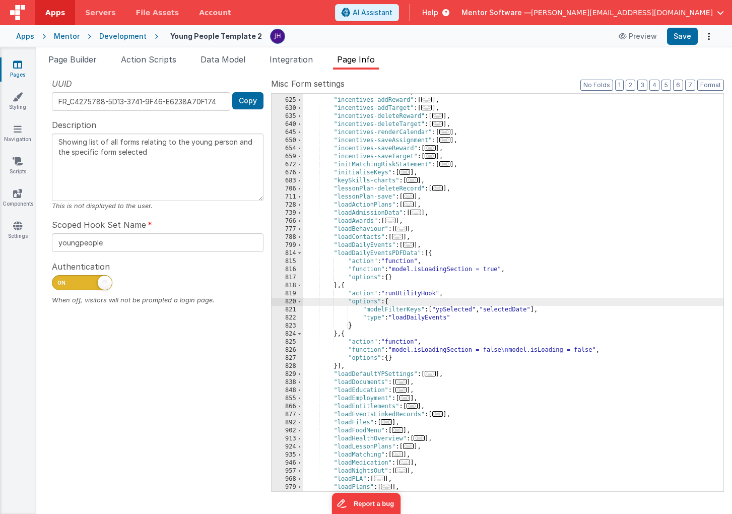
click at [458, 293] on div ""hideCardModal" : [ ... ] , "incentives-addReward" : [ ... ] , "incentives-addT…" at bounding box center [513, 295] width 421 height 414
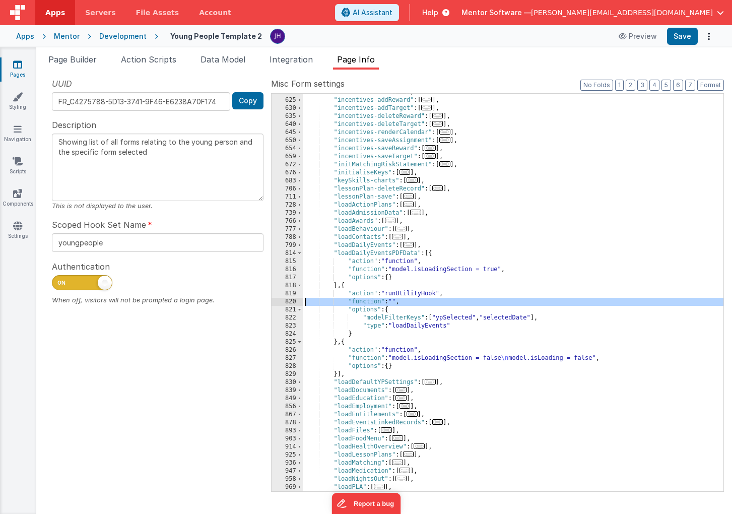
click at [290, 306] on div "821" at bounding box center [287, 310] width 31 height 8
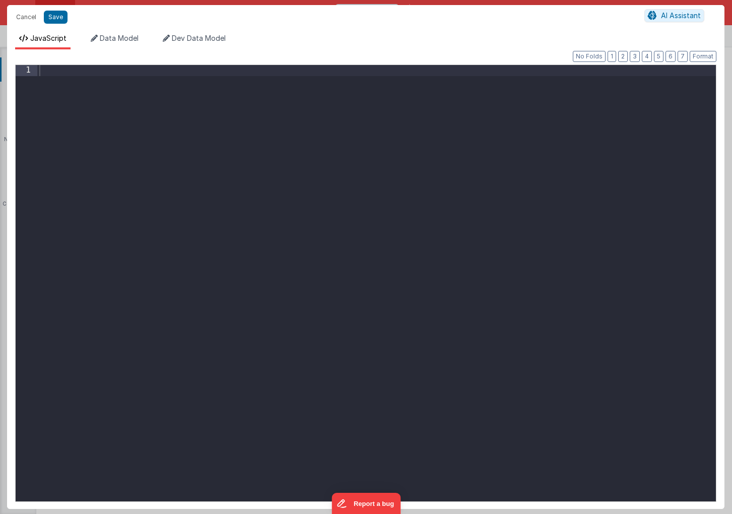
click at [237, 132] on div at bounding box center [376, 294] width 679 height 458
drag, startPoint x: 227, startPoint y: 72, endPoint x: 18, endPoint y: 71, distance: 209.7
click at [18, 71] on div "1 dateFrom = app . dateFilter . filterFrom ; XXXXXXXXXXXXXXXXXXXXXXXXXXXXXXXXXX…" at bounding box center [366, 283] width 702 height 437
click at [76, 82] on div "dateFrom = app . dateFilter . filterFrom ; dateFrom = app . dateFilter . filter…" at bounding box center [376, 294] width 679 height 458
click at [204, 81] on div "dateFrom = app . dateFilter . filterFrom ; dateTo = app . dateFilter . filterFr…" at bounding box center [376, 294] width 679 height 458
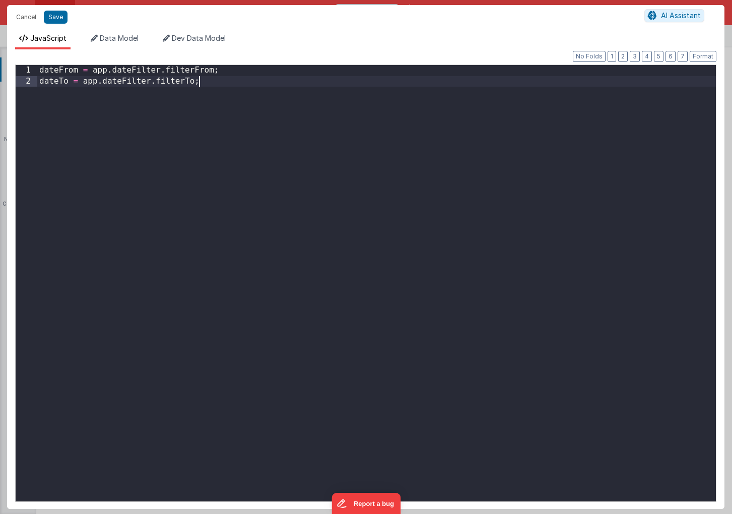
click at [245, 80] on div "dateFrom = app . dateFilter . filterFrom ; dateTo = app . dateFilter . filterTo…" at bounding box center [376, 294] width 679 height 458
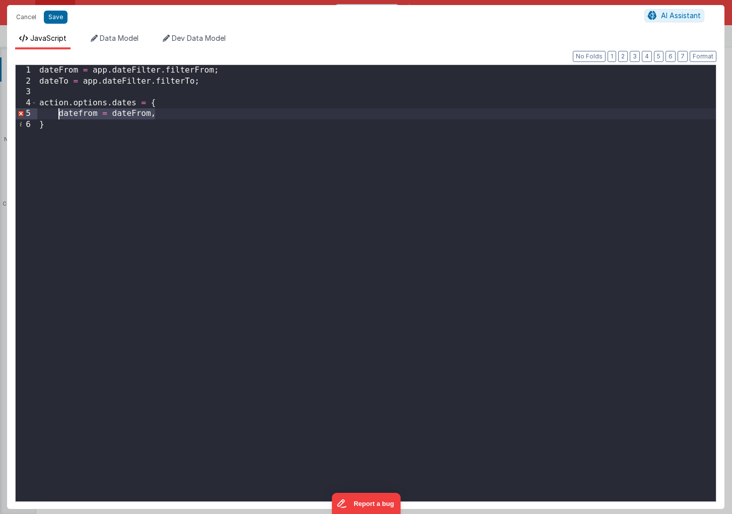
drag, startPoint x: 162, startPoint y: 115, endPoint x: 62, endPoint y: 117, distance: 99.8
click at [62, 117] on div "dateFrom = app . dateFilter . filterFrom ; dateTo = app . dateFilter . filterTo…" at bounding box center [376, 294] width 679 height 458
click at [105, 113] on div "dateFrom = app . dateFilter . filterFrom ; dateTo = app . dateFilter . filterTo…" at bounding box center [376, 294] width 679 height 458
drag, startPoint x: 158, startPoint y: 115, endPoint x: 59, endPoint y: 116, distance: 98.8
click at [59, 116] on div "dateFrom = app . dateFilter . filterFrom ; dateTo = app . dateFilter . filterTo…" at bounding box center [376, 294] width 679 height 458
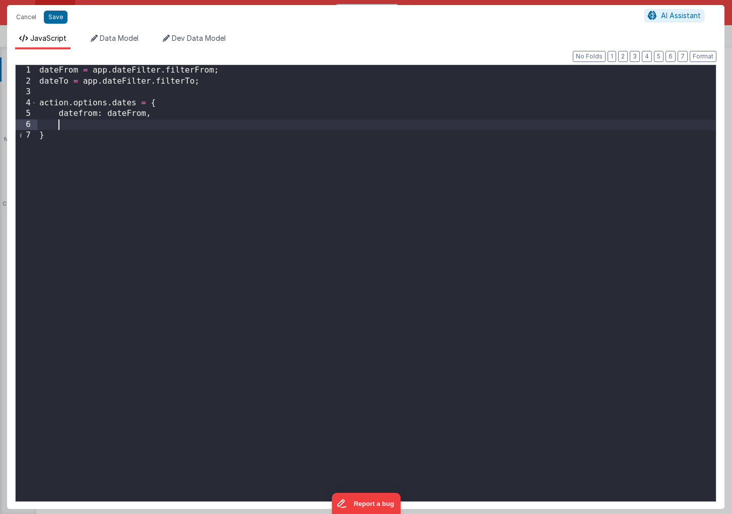
paste textarea
click at [96, 123] on div "dateFrom = app . dateFilter . filterFrom ; dateTo = app . dateFilter . filterTo…" at bounding box center [376, 294] width 679 height 458
click at [141, 126] on div "dateFrom = app . dateFilter . filterFrom ; dateTo = app . dateFilter . filterTo…" at bounding box center [376, 294] width 679 height 458
click at [57, 17] on button "Save" at bounding box center [56, 17] width 24 height 13
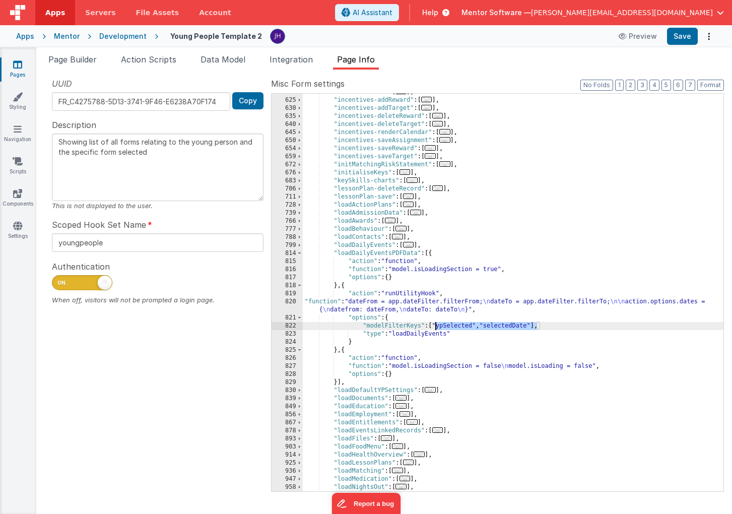
drag, startPoint x: 536, startPoint y: 325, endPoint x: 434, endPoint y: 326, distance: 101.8
click at [434, 326] on div ""hideCardModal" : [ ... ] , "incentives-addReward" : [ ... ] , "incentives-addT…" at bounding box center [513, 295] width 421 height 414
click at [485, 335] on div ""hideCardModal" : [ ... ] , "incentives-addReward" : [ ... ] , "incentives-addT…" at bounding box center [513, 295] width 421 height 414
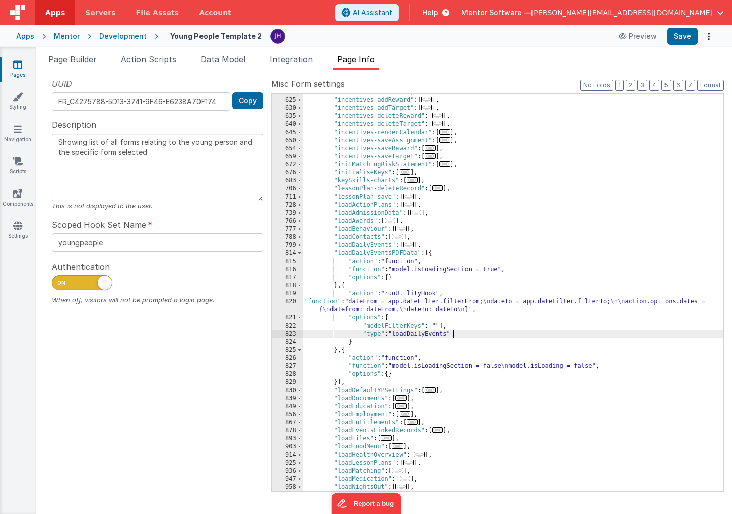
click at [421, 332] on div ""hideCardModal" : [ ... ] , "incentives-addReward" : [ ... ] , "incentives-addT…" at bounding box center [513, 295] width 421 height 414
click at [686, 38] on button "Save" at bounding box center [682, 36] width 31 height 17
click at [391, 251] on div ""hideCardModal" : [ ... ] , "incentives-addReward" : [ ... ] , "incentives-addT…" at bounding box center [513, 295] width 421 height 414
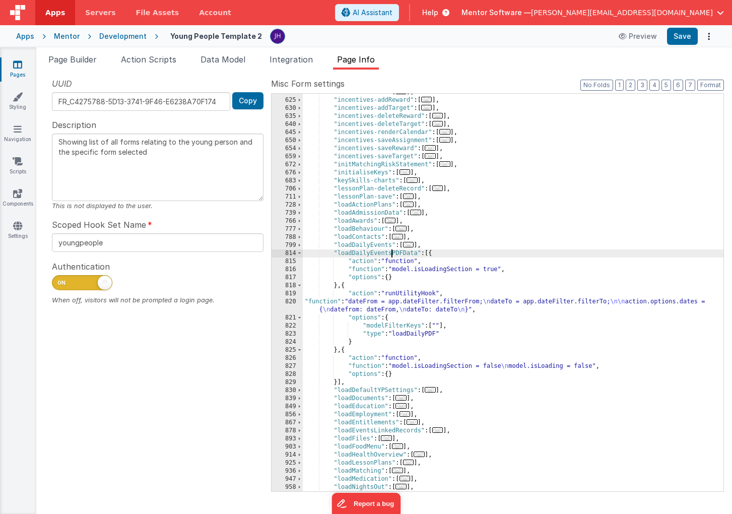
click at [391, 251] on div ""hideCardModal" : [ ... ] , "incentives-addReward" : [ ... ] , "incentives-addT…" at bounding box center [513, 295] width 421 height 414
click at [474, 272] on div ""hideCardModal" : [ ... ] , "incentives-addReward" : [ ... ] , "incentives-addT…" at bounding box center [513, 295] width 421 height 414
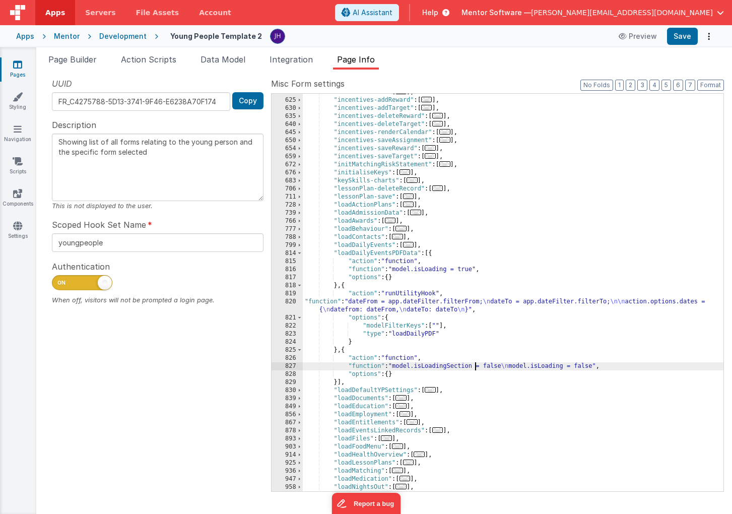
click at [474, 366] on div ""hideCardModal" : [ ... ] , "incentives-addReward" : [ ... ] , "incentives-addT…" at bounding box center [513, 295] width 421 height 414
drag, startPoint x: 583, startPoint y: 366, endPoint x: 478, endPoint y: 366, distance: 105.3
click at [478, 366] on div ""hideCardModal" : [ ... ] , "incentives-addReward" : [ ... ] , "incentives-addT…" at bounding box center [513, 295] width 421 height 414
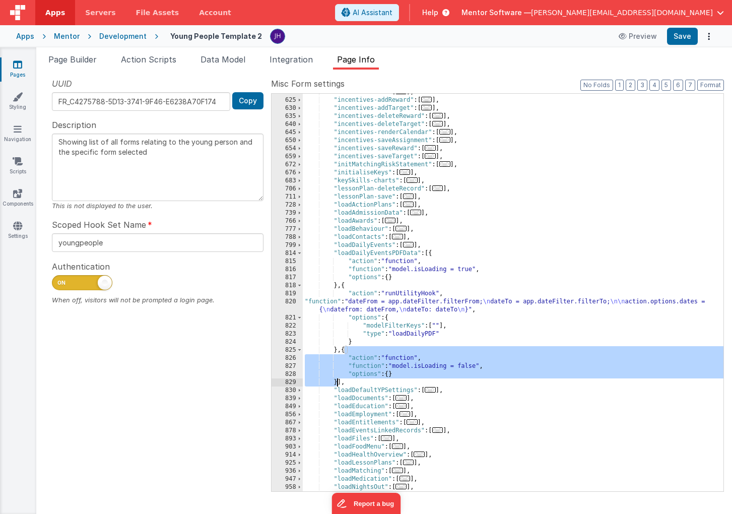
drag, startPoint x: 345, startPoint y: 350, endPoint x: 338, endPoint y: 382, distance: 32.0
click at [338, 382] on div ""hideCardModal" : [ ... ] , "incentives-addReward" : [ ... ] , "incentives-addT…" at bounding box center [513, 295] width 421 height 414
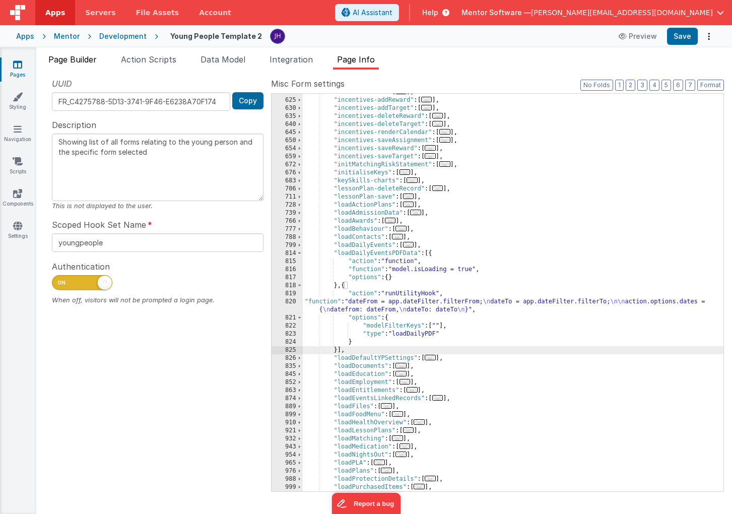
click at [80, 58] on span "Page Builder" at bounding box center [72, 59] width 48 height 10
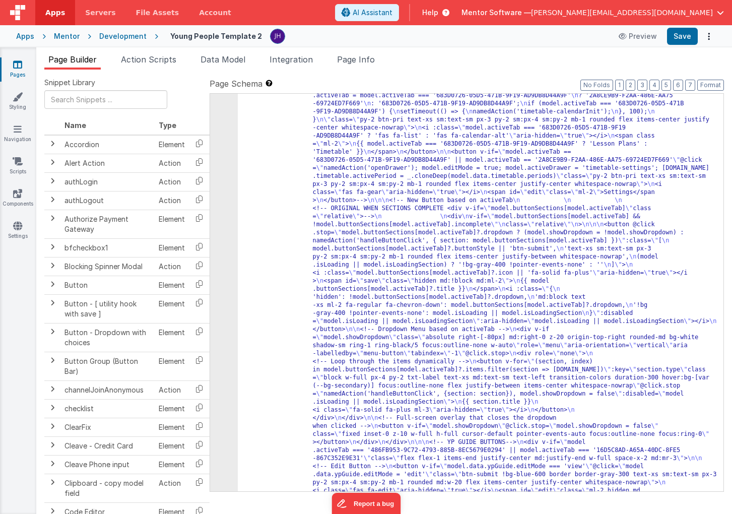
scroll to position [1226, 0]
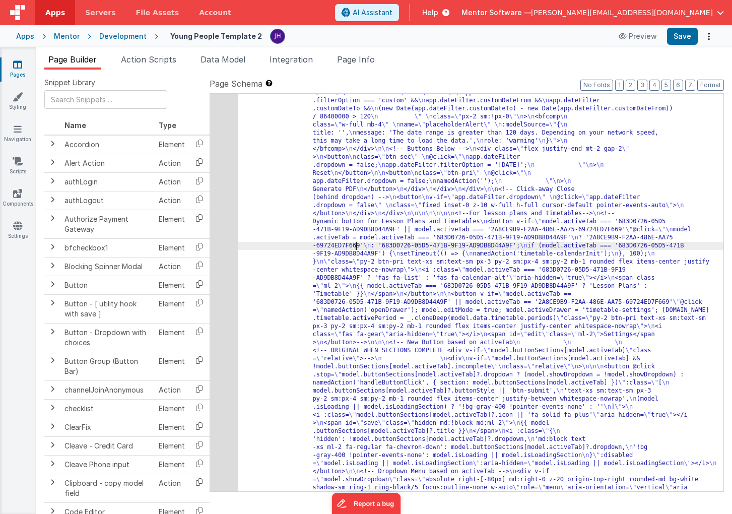
click at [222, 215] on div "24" at bounding box center [224, 181] width 28 height 1266
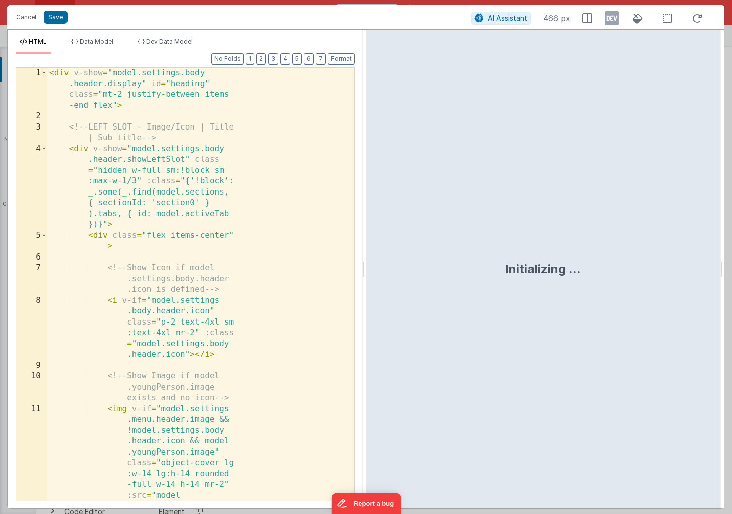
scroll to position [1434, 0]
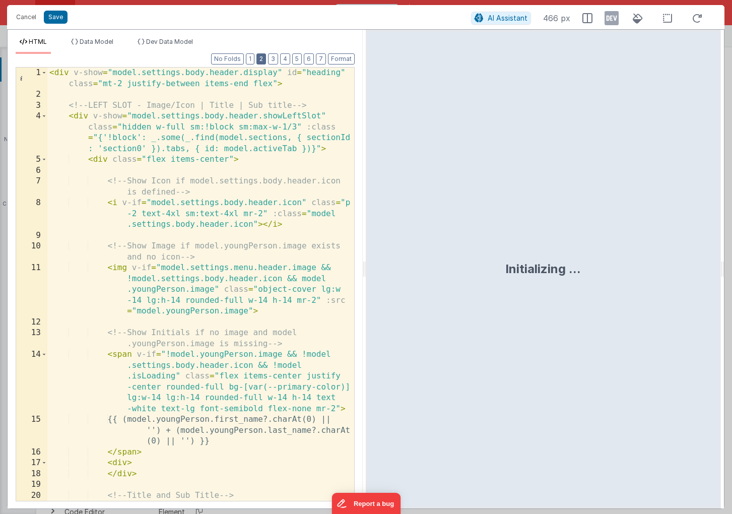
click at [260, 56] on button "2" at bounding box center [262, 58] width 10 height 11
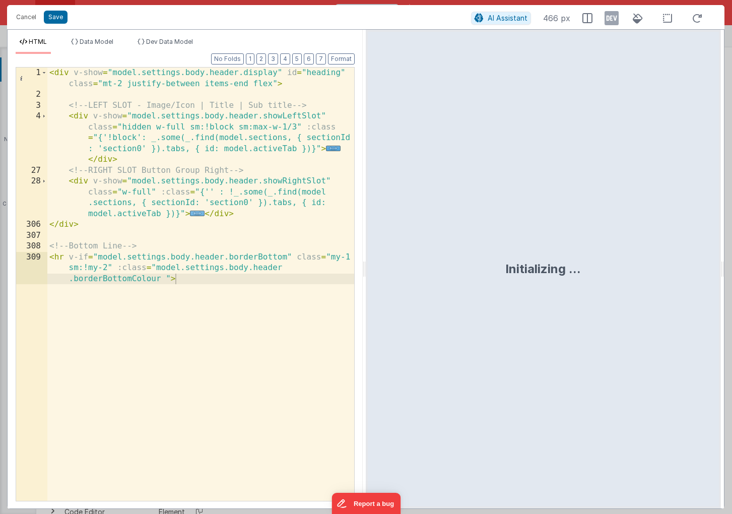
click at [198, 215] on span "..." at bounding box center [197, 214] width 15 height 6
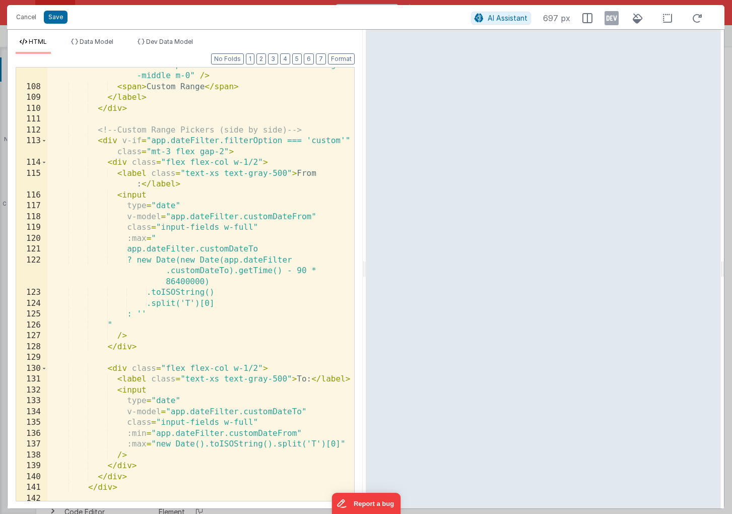
scroll to position [1369, 0]
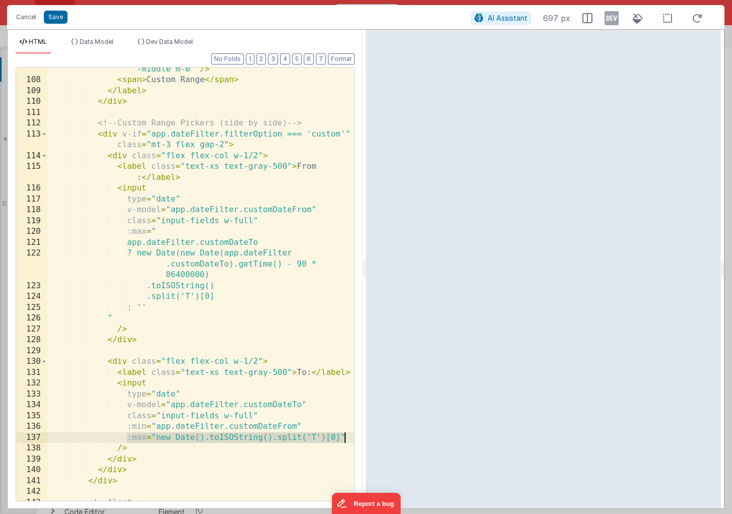
drag, startPoint x: 128, startPoint y: 438, endPoint x: 343, endPoint y: 433, distance: 215.8
click at [343, 433] on div "< input type = "radio" v-model = "app.dateFilter .filterOption" value = "custom…" at bounding box center [200, 280] width 307 height 477
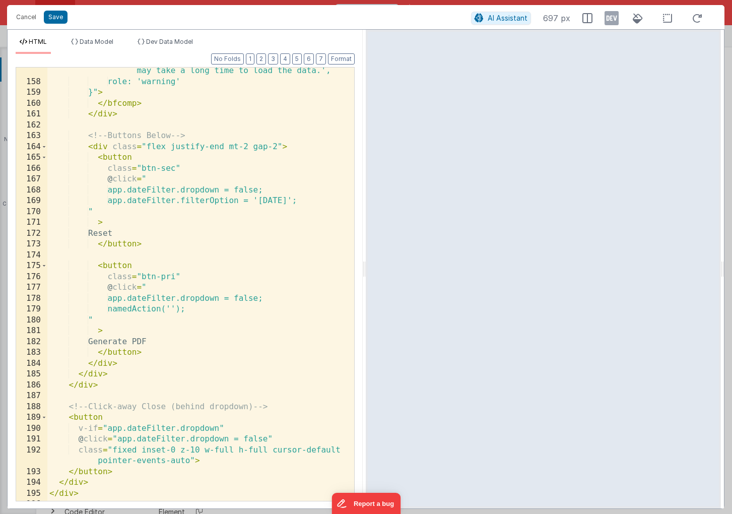
scroll to position [1996, 0]
click at [180, 306] on div "message: 'The date range is greater than 120 days. Depending on your network sp…" at bounding box center [200, 282] width 307 height 477
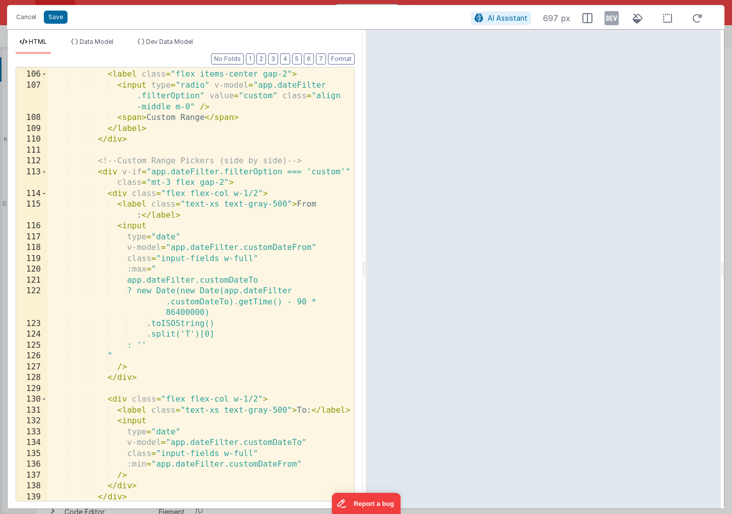
scroll to position [1331, 0]
click at [43, 172] on span at bounding box center [44, 172] width 6 height 11
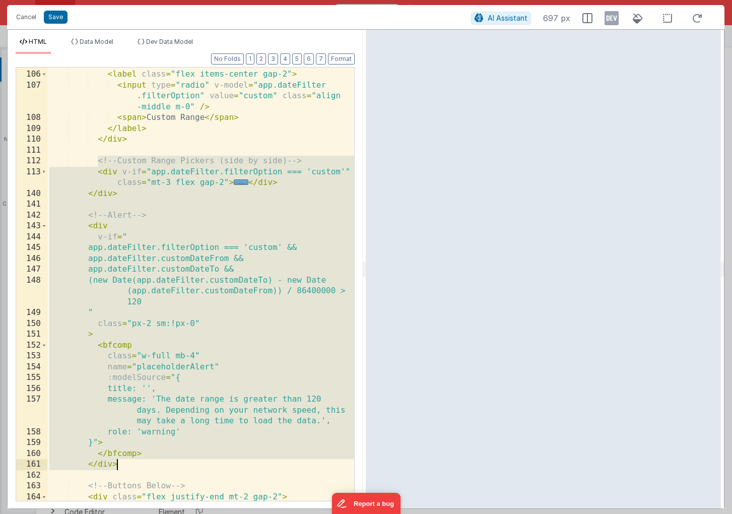
drag, startPoint x: 97, startPoint y: 160, endPoint x: 149, endPoint y: 460, distance: 304.8
click at [149, 460] on div "</ label > < label class = "flex items-center gap-2" > < input type = "radio" v…" at bounding box center [200, 285] width 307 height 455
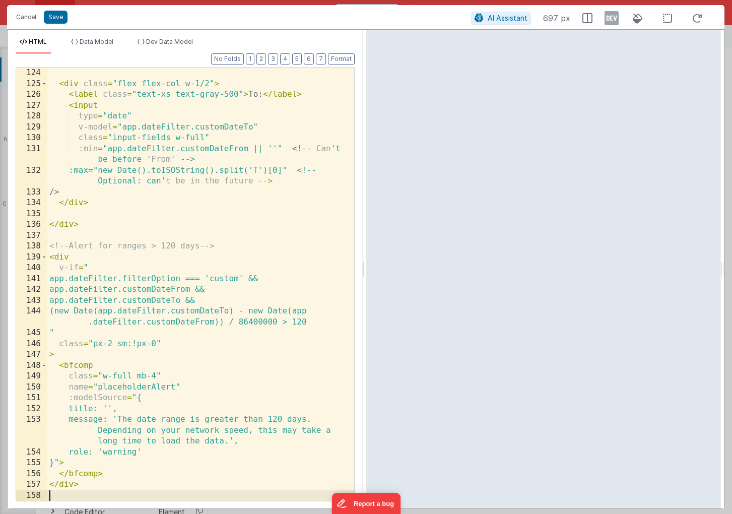
scroll to position [1571, 0]
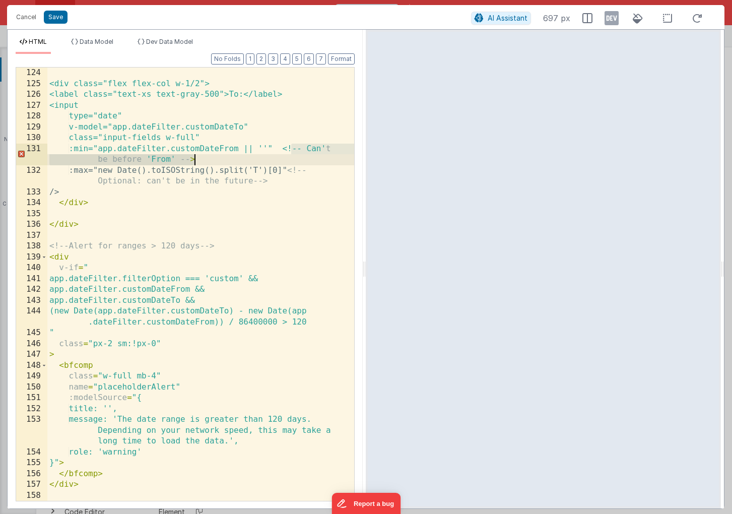
drag, startPoint x: 291, startPoint y: 149, endPoint x: 232, endPoint y: 162, distance: 60.4
click at [232, 162] on div "<div class="flex flex-col w-1/2"> <label class="text-xs text-gray-500">To:</lab…" at bounding box center [200, 295] width 307 height 455
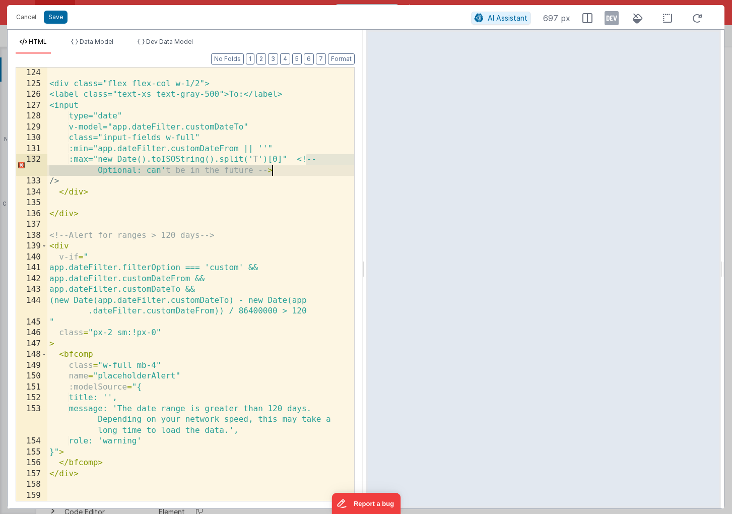
drag, startPoint x: 305, startPoint y: 159, endPoint x: 305, endPoint y: 166, distance: 6.6
click at [305, 166] on div "<div class="flex flex-col w-1/2"> <label class="text-xs text-gray-500">To:</lab…" at bounding box center [200, 295] width 307 height 455
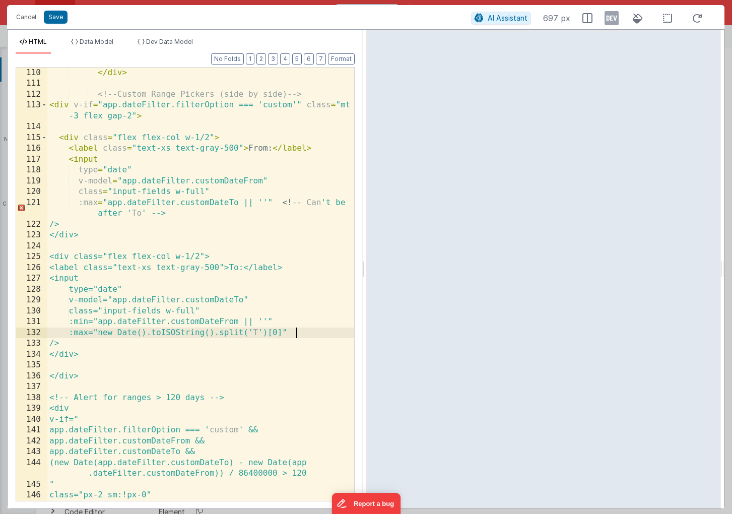
scroll to position [1393, 0]
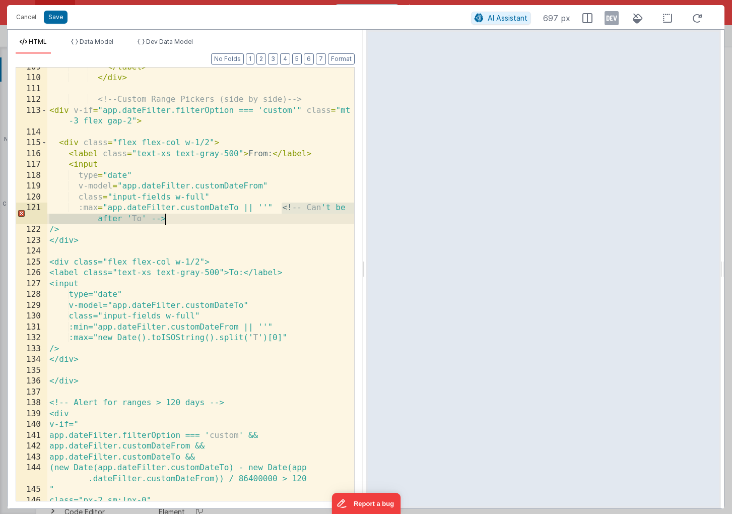
drag, startPoint x: 281, startPoint y: 208, endPoint x: 281, endPoint y: 216, distance: 8.1
click at [281, 217] on div "</ label > </ div > <!-- Custom Range Pickers (side by side) --> < div v-if = "…" at bounding box center [200, 289] width 307 height 455
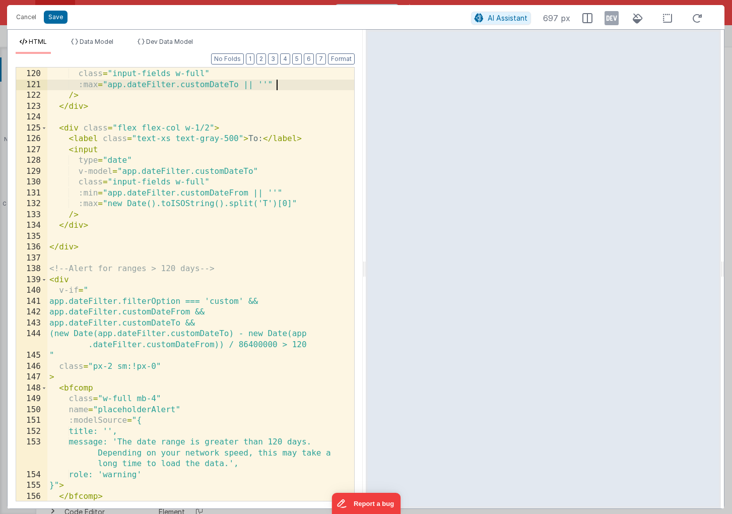
scroll to position [1514, 0]
click at [57, 16] on button "Save" at bounding box center [56, 17] width 24 height 13
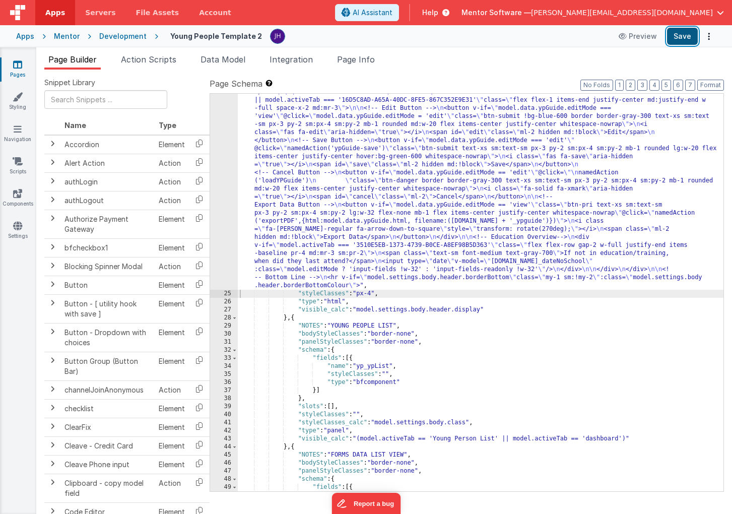
scroll to position [1444, 0]
click at [689, 38] on button "Save" at bounding box center [682, 36] width 31 height 17
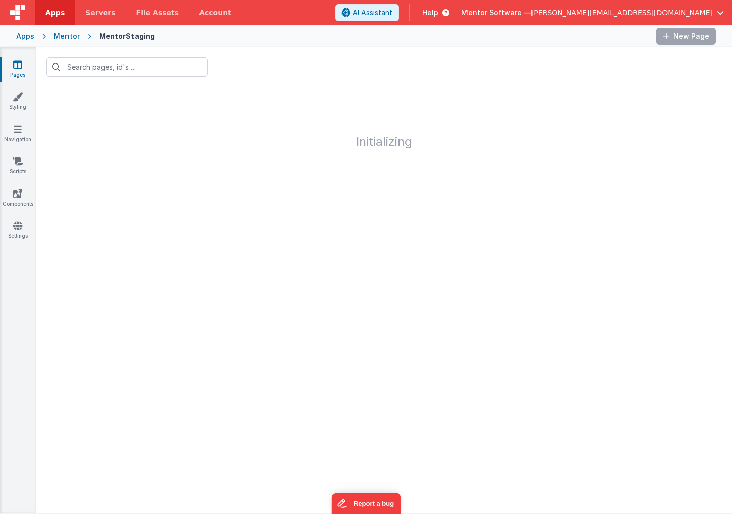
click at [23, 69] on link "Pages" at bounding box center [17, 69] width 36 height 20
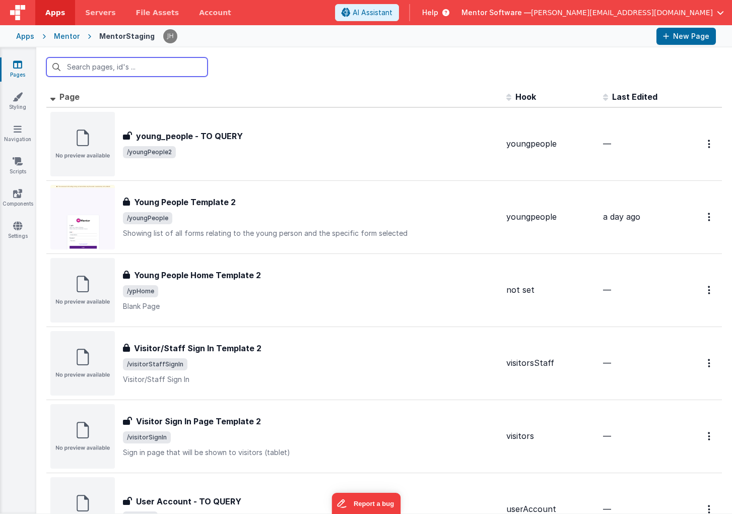
click at [121, 67] on input "text" at bounding box center [126, 66] width 161 height 19
type input "a"
click at [62, 38] on div "Mentor" at bounding box center [67, 36] width 26 height 10
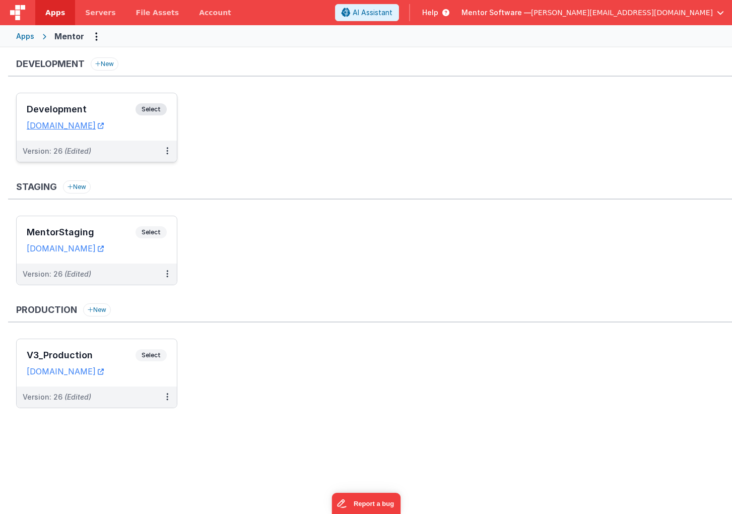
click at [96, 105] on h3 "Development" at bounding box center [81, 109] width 109 height 10
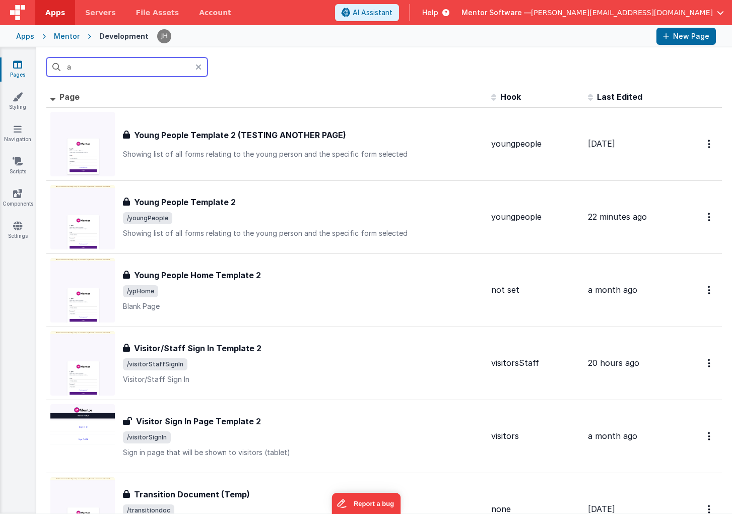
click at [102, 69] on input "a" at bounding box center [126, 66] width 161 height 19
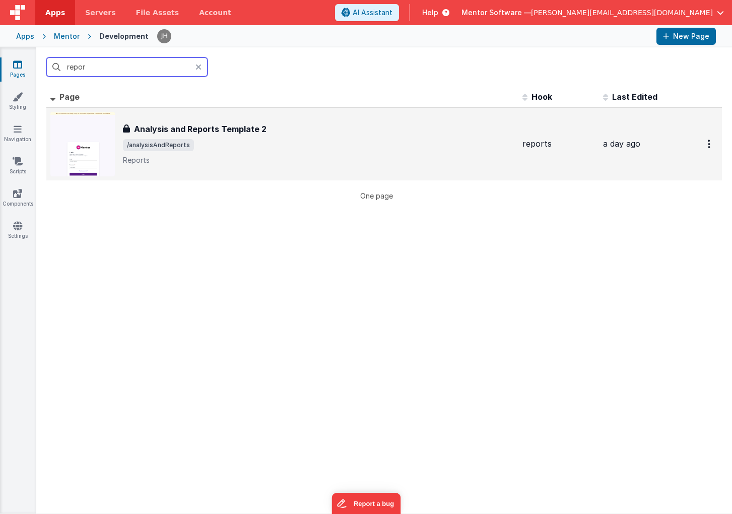
type input "repor"
click at [237, 139] on div "Analysis and Reports Template 2 Analysis and Reports Template 2 /analysisAndRep…" at bounding box center [319, 144] width 392 height 42
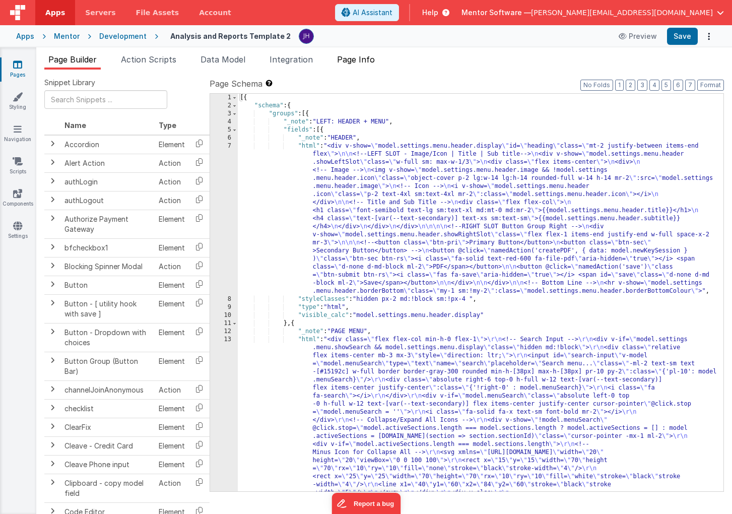
click at [359, 57] on span "Page Info" at bounding box center [356, 59] width 38 height 10
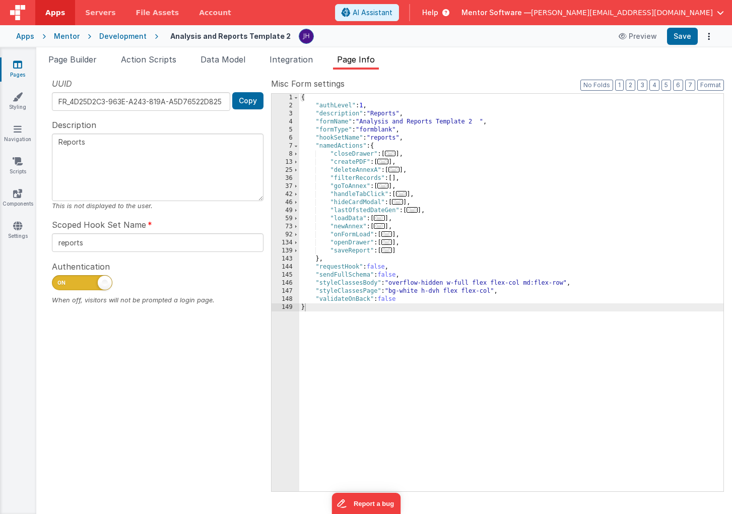
click at [383, 218] on span "..." at bounding box center [379, 218] width 11 height 6
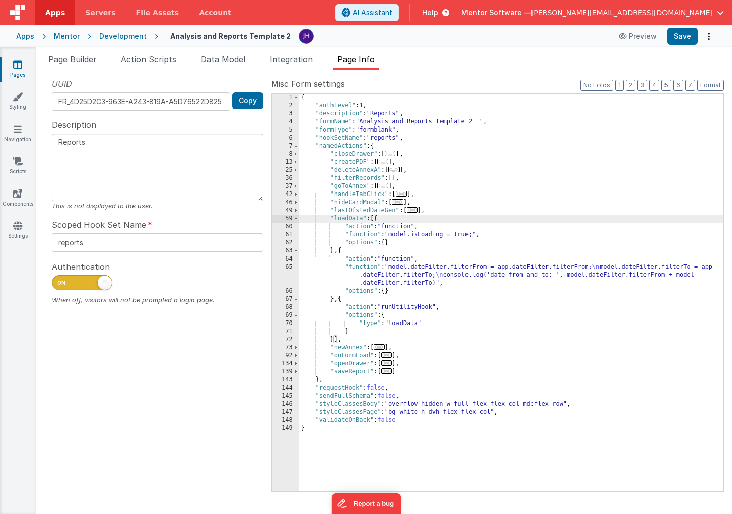
click at [386, 271] on div "{ "authLevel" : 1 , "description" : "Reports" , "formName" : "Analysis and Repo…" at bounding box center [511, 301] width 424 height 414
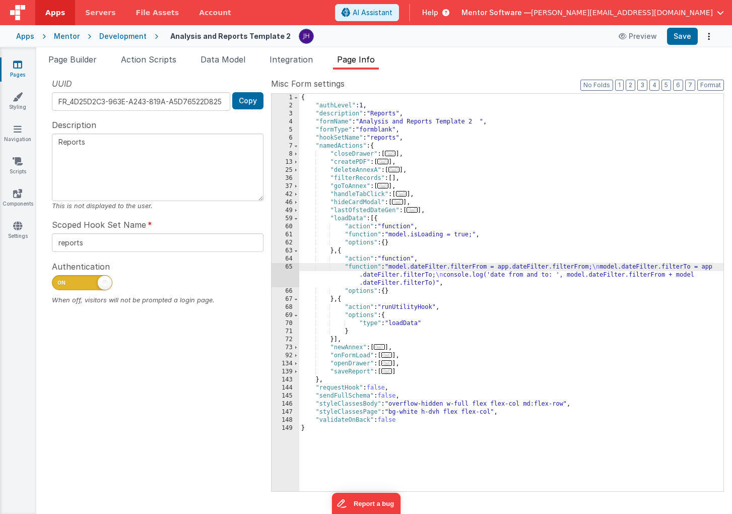
click at [287, 275] on div "65" at bounding box center [286, 275] width 28 height 24
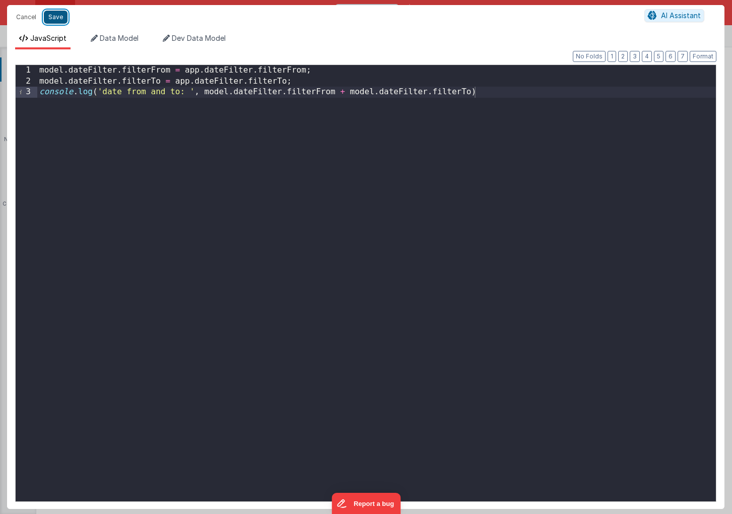
click at [56, 15] on button "Save" at bounding box center [56, 17] width 24 height 13
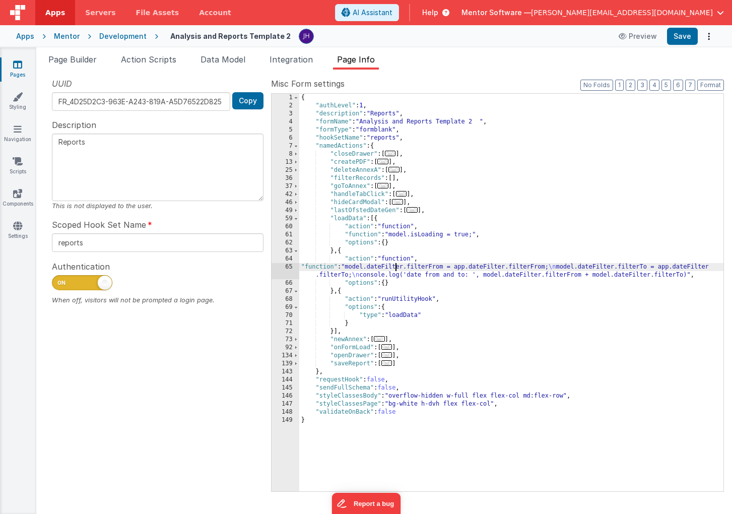
click at [395, 270] on div "{ "authLevel" : 1 , "description" : "Reports" , "formName" : "Analysis and Repo…" at bounding box center [511, 301] width 424 height 414
click at [287, 270] on div "65" at bounding box center [286, 271] width 28 height 16
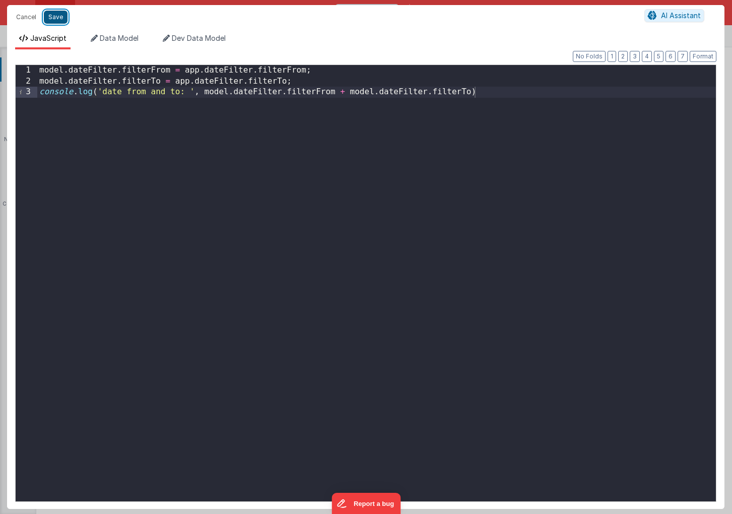
click at [57, 18] on button "Save" at bounding box center [56, 17] width 24 height 13
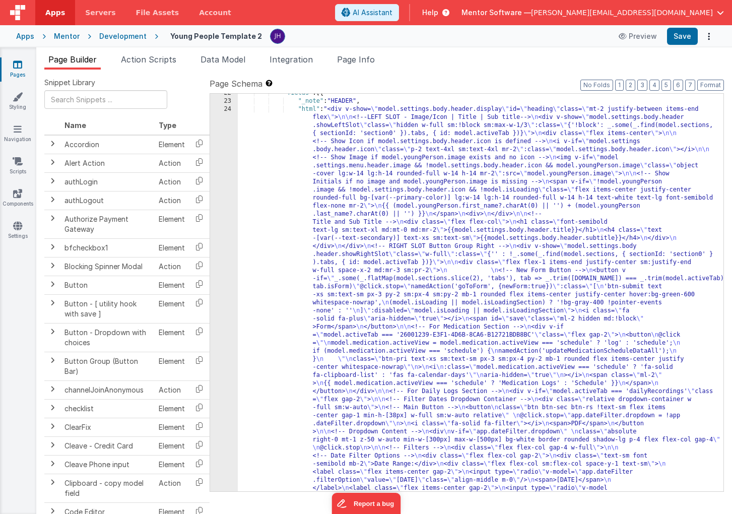
scroll to position [876, 0]
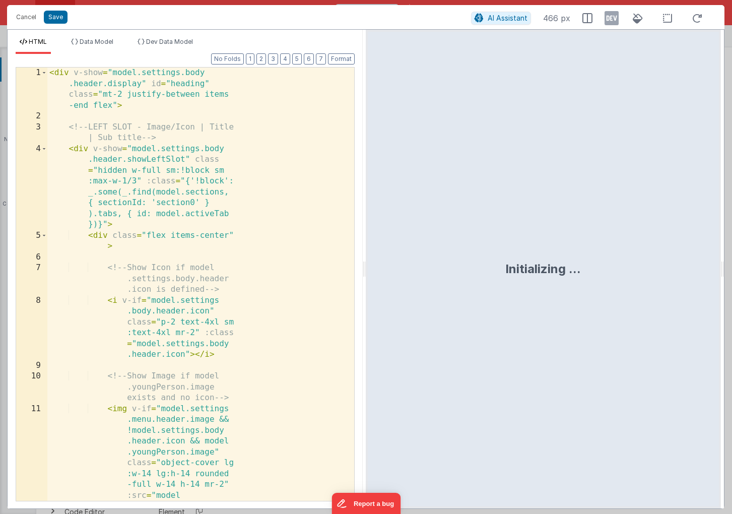
scroll to position [1411, 0]
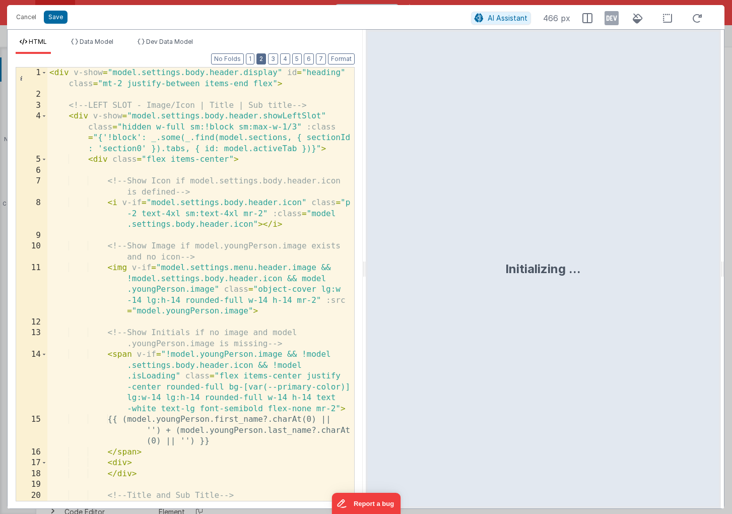
click at [261, 61] on button "2" at bounding box center [262, 58] width 10 height 11
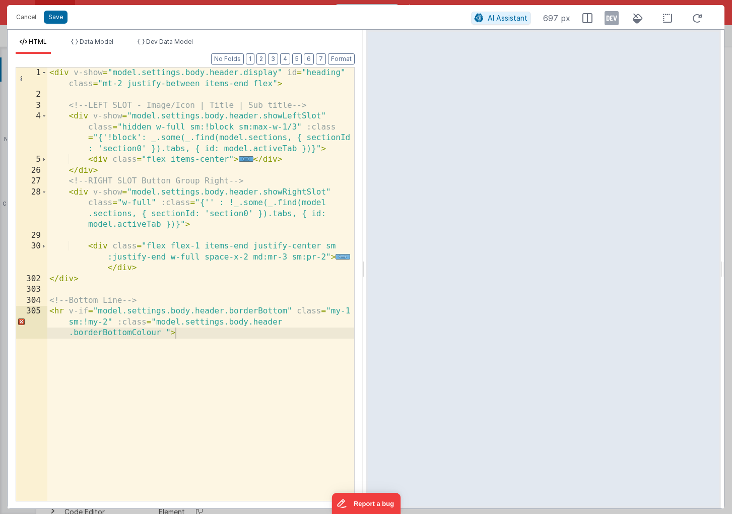
click at [340, 257] on span "..." at bounding box center [343, 257] width 15 height 6
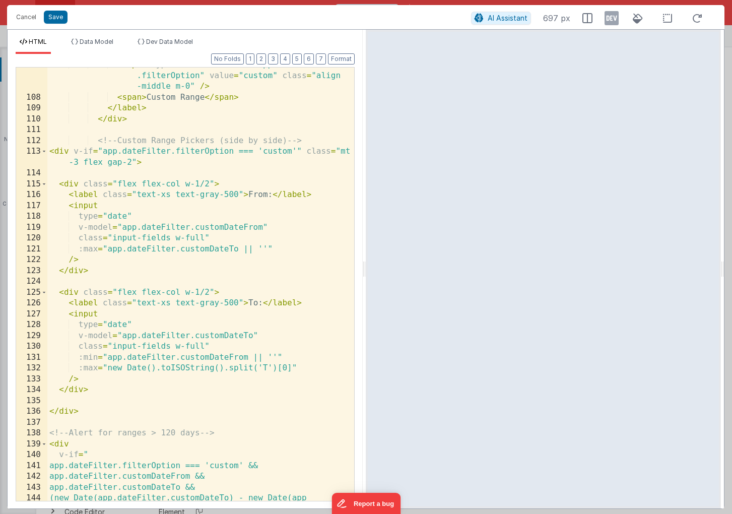
scroll to position [1371, 0]
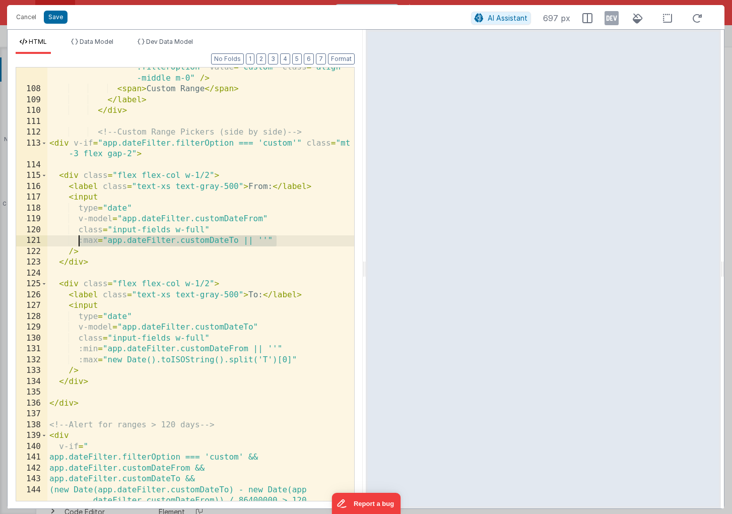
drag, startPoint x: 275, startPoint y: 240, endPoint x: 81, endPoint y: 241, distance: 194.0
click at [81, 241] on div "< input type = "radio" v-model = "app.dateFilter .filterOption" value = "custom…" at bounding box center [200, 295] width 307 height 488
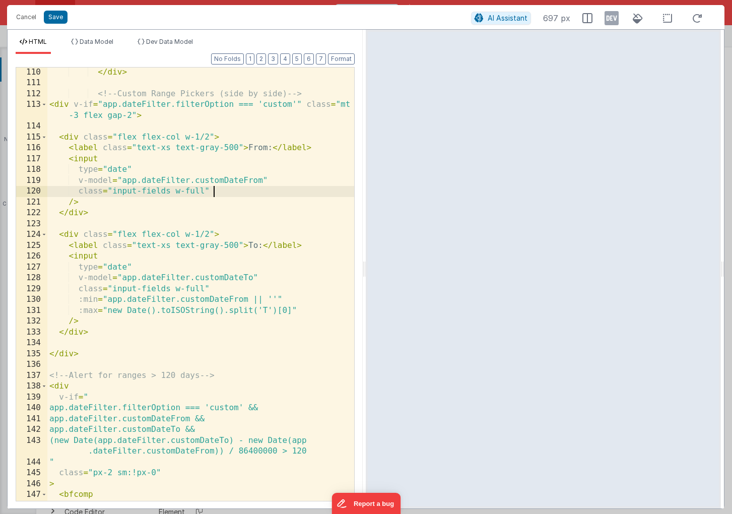
scroll to position [1409, 0]
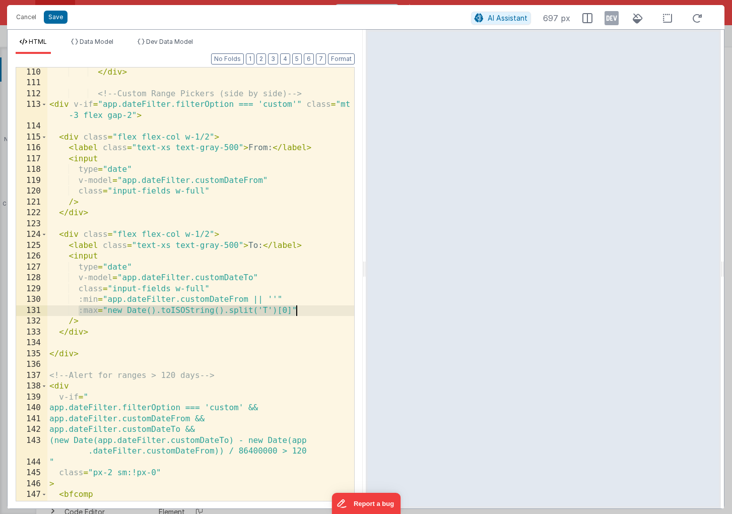
drag, startPoint x: 80, startPoint y: 310, endPoint x: 301, endPoint y: 305, distance: 221.3
click at [301, 305] on div "</ div > <!-- Custom Range Pickers (side by side) --> < div v-if = "app.dateFil…" at bounding box center [200, 294] width 307 height 455
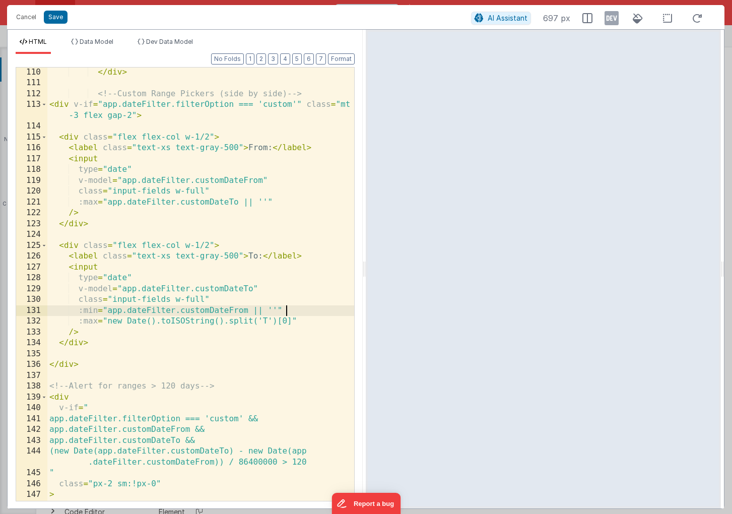
click at [308, 314] on div "</ div > <!-- Custom Range Pickers (side by side) --> < div v-if = "app.dateFil…" at bounding box center [200, 294] width 307 height 455
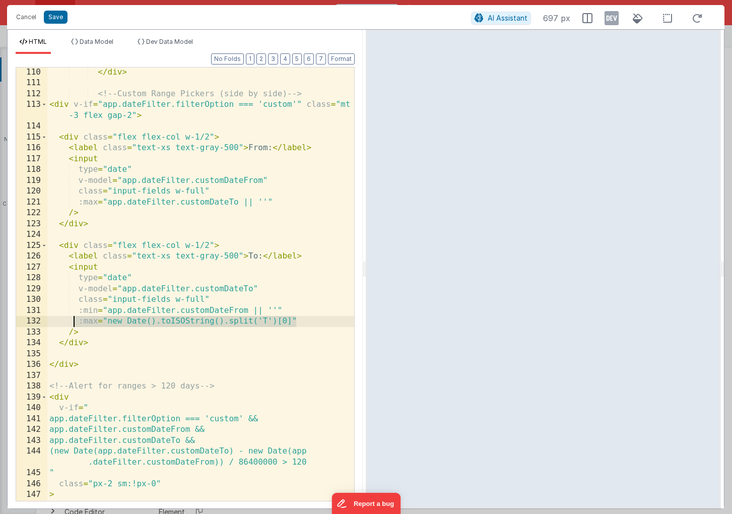
drag, startPoint x: 311, startPoint y: 322, endPoint x: 76, endPoint y: 324, distance: 235.9
click at [76, 324] on div "</ div > <!-- Custom Range Pickers (side by side) --> < div v-if = "app.dateFil…" at bounding box center [200, 294] width 307 height 455
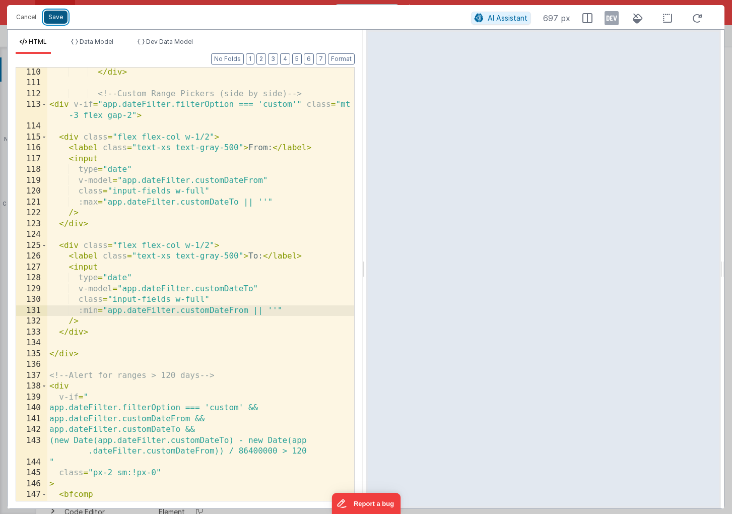
click at [54, 18] on button "Save" at bounding box center [56, 17] width 24 height 13
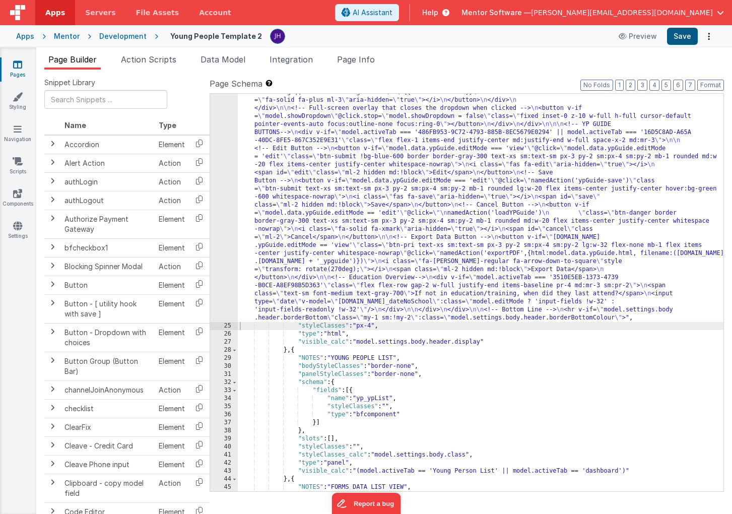
scroll to position [1419, 0]
click at [682, 37] on button "Save" at bounding box center [682, 36] width 31 height 17
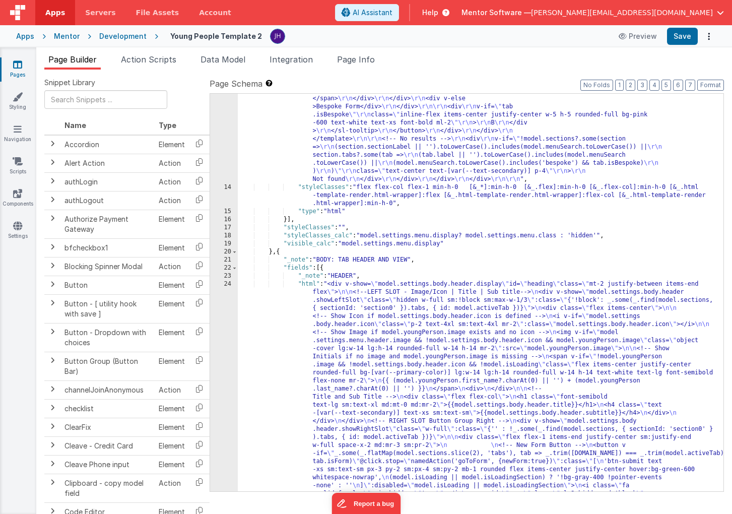
scroll to position [766, 0]
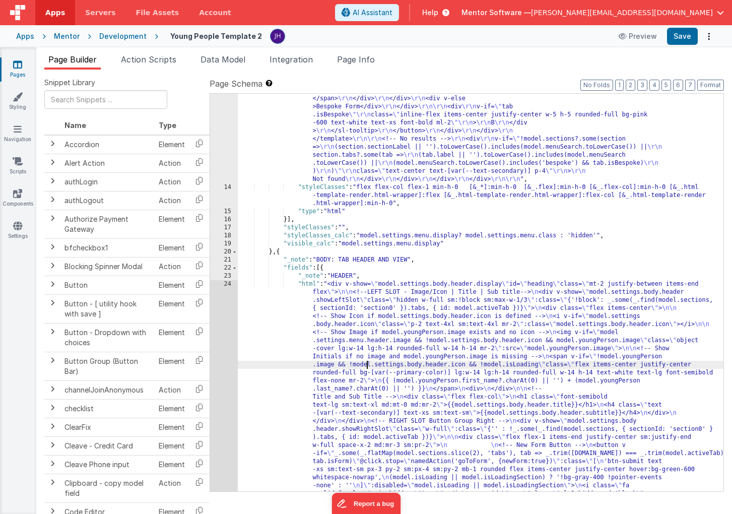
click at [366, 367] on div ""html" : "<div class= \" flex flex-col min-h-0 flex-1 \" > \r\n <!-- Search Inp…" at bounding box center [481, 486] width 486 height 2639
click at [224, 341] on div "13 14 15 16 17 18 19 20 21 22 23 24 25 26 27 28 29 30 31 32 33 34 35 36 37 38 3…" at bounding box center [224, 486] width 28 height 2639
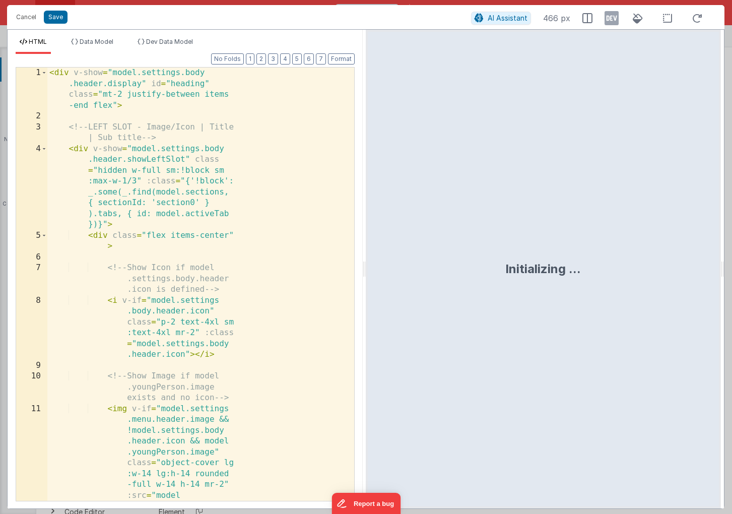
scroll to position [1411, 0]
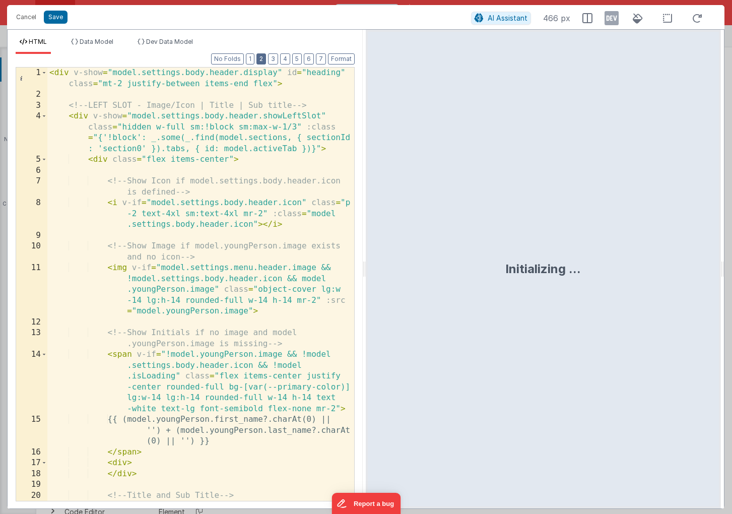
click at [263, 57] on button "2" at bounding box center [262, 58] width 10 height 11
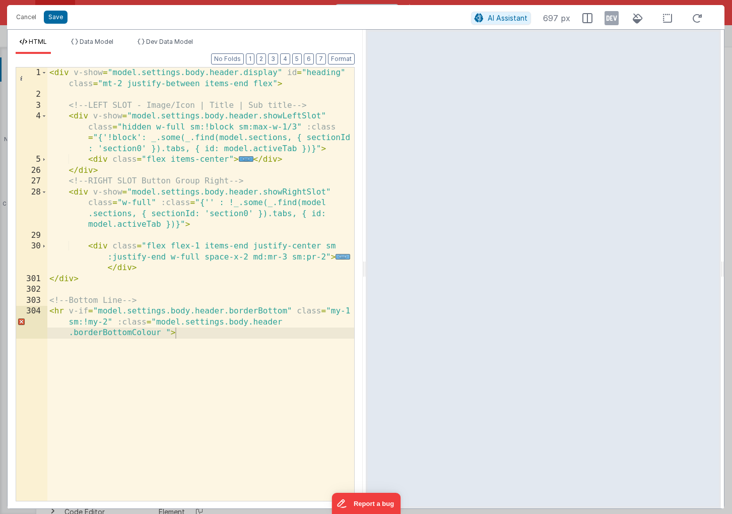
click at [343, 256] on span "..." at bounding box center [343, 257] width 15 height 6
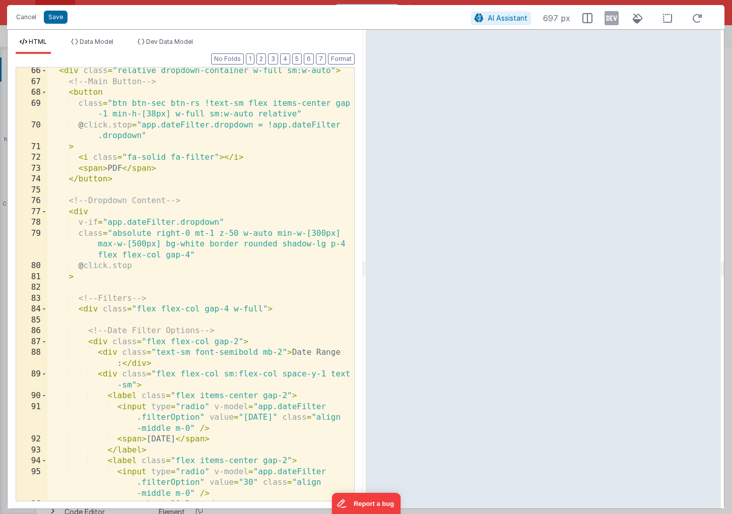
scroll to position [761, 0]
click at [51, 15] on button "Save" at bounding box center [56, 17] width 24 height 13
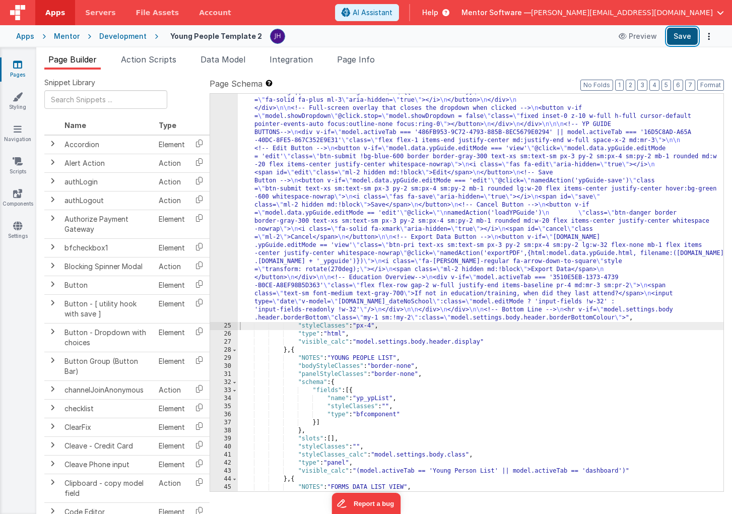
scroll to position [1419, 0]
click at [679, 37] on button "Save" at bounding box center [682, 36] width 31 height 17
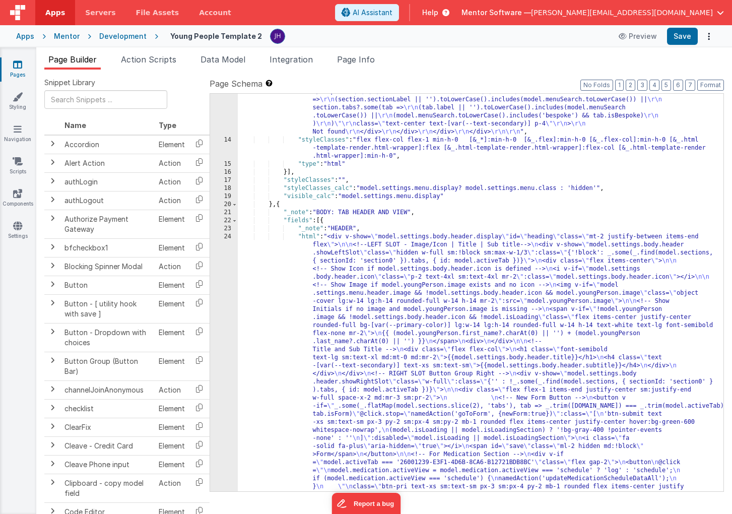
scroll to position [863, 0]
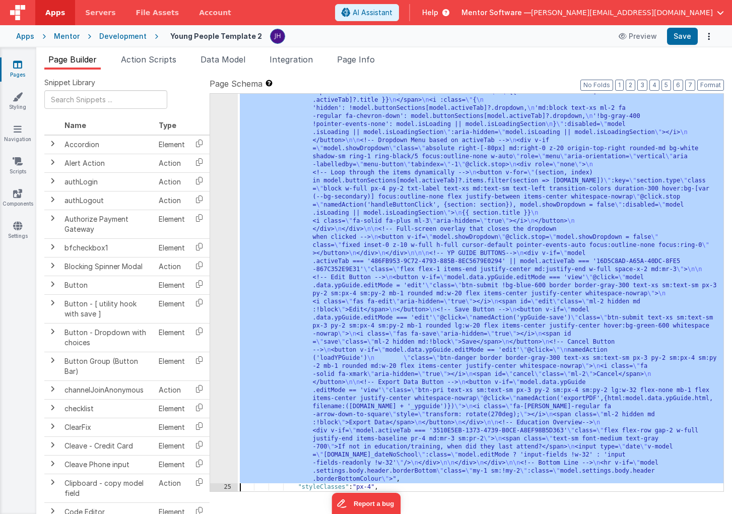
click at [222, 213] on div "24 25 26 27 28 29 30 31 32 33 34 35 36 37 38 39 40 41 42 43 44 45 46 47 48 49 5…" at bounding box center [224, 73] width 28 height 1631
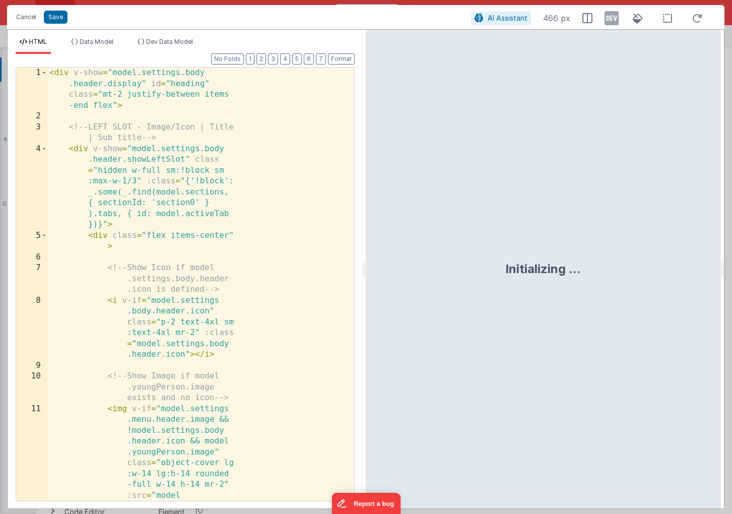
scroll to position [1411, 0]
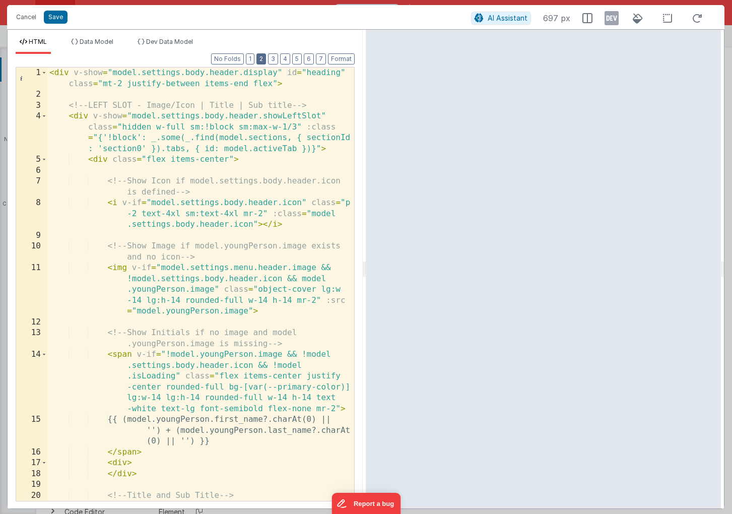
click at [263, 61] on button "2" at bounding box center [262, 58] width 10 height 11
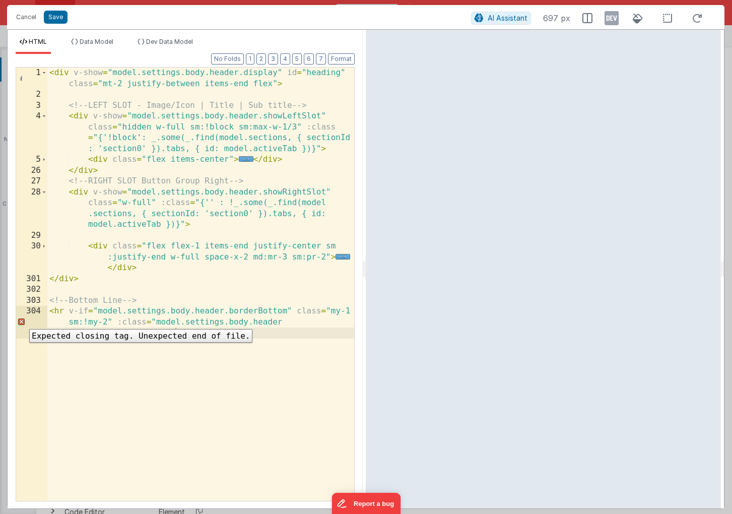
click at [22, 322] on div "304" at bounding box center [31, 322] width 31 height 33
click at [88, 361] on div "< div v-show = "model.settings.body.header.display" id = "heading" class = "mt-…" at bounding box center [200, 312] width 307 height 488
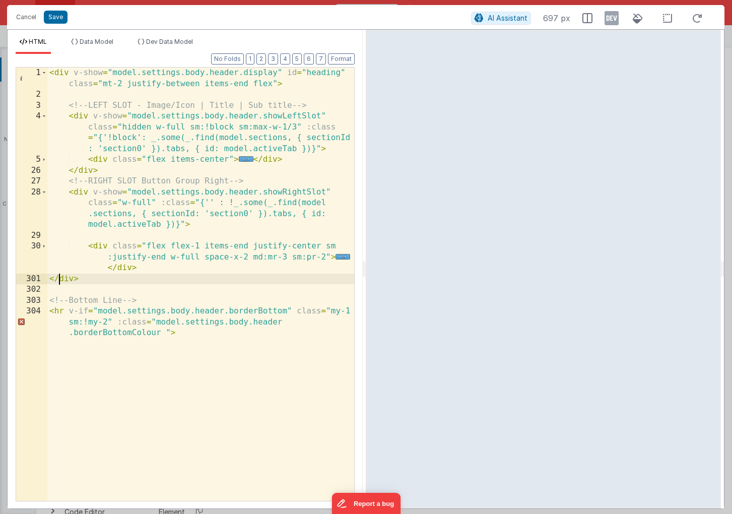
click at [58, 282] on div "< div v-show = "model.settings.body.header.display" id = "heading" class = "mt-…" at bounding box center [200, 312] width 307 height 488
click at [44, 73] on span at bounding box center [44, 73] width 6 height 11
click at [186, 337] on div "< div v-show = "model.settings.body.header.display" id = "heading" class = "mt-…" at bounding box center [200, 312] width 307 height 488
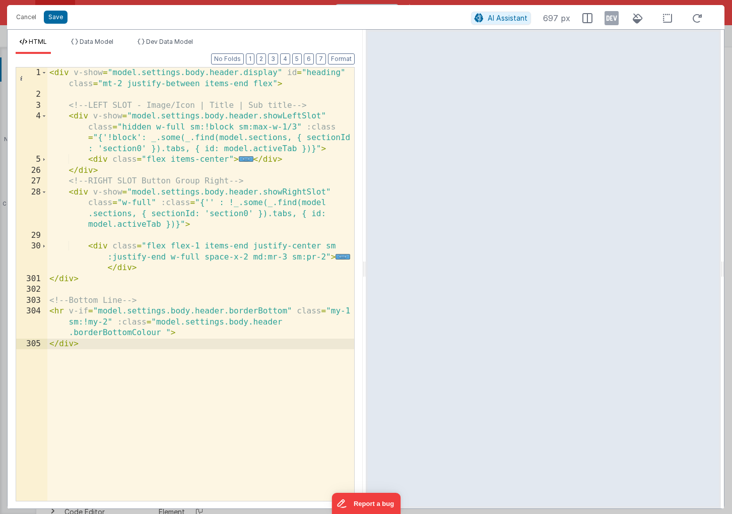
click at [182, 376] on div "< div v-show = "model.settings.body.header.display" id = "heading" class = "mt-…" at bounding box center [200, 301] width 307 height 466
click at [45, 74] on span at bounding box center [44, 73] width 6 height 11
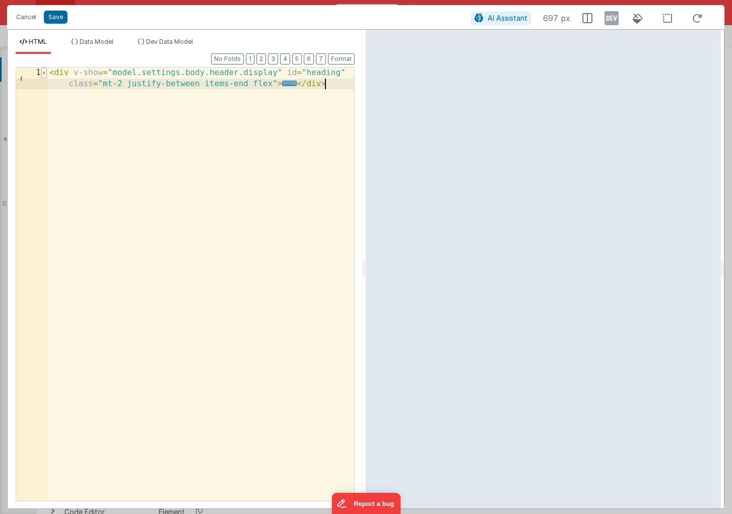
click at [45, 74] on span at bounding box center [44, 73] width 6 height 11
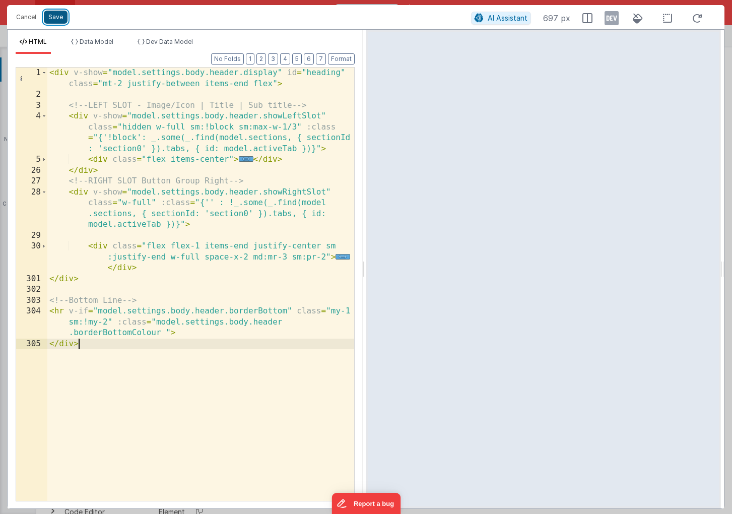
click at [54, 18] on button "Save" at bounding box center [56, 17] width 24 height 13
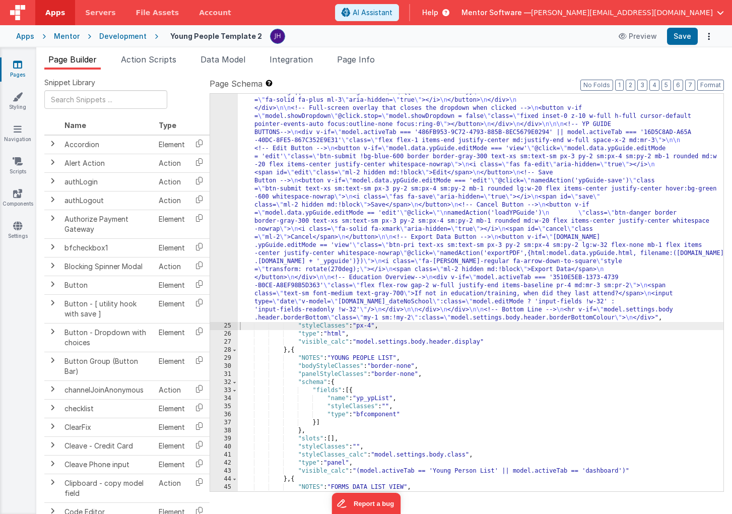
scroll to position [1419, 0]
click at [673, 39] on button "Save" at bounding box center [682, 36] width 31 height 17
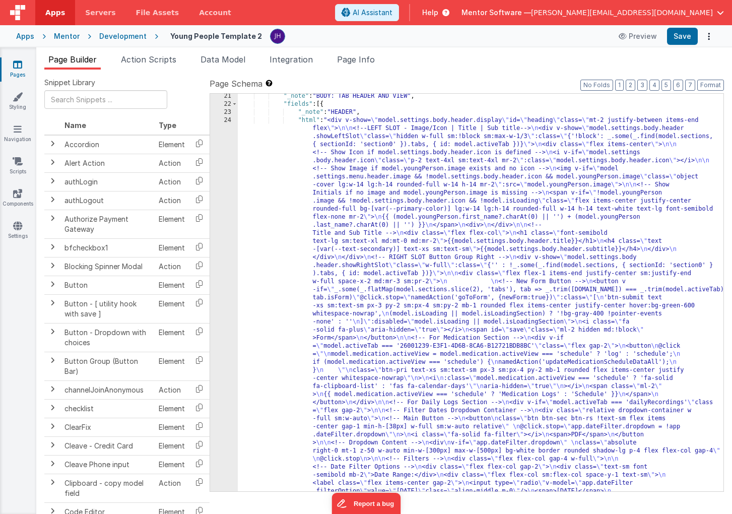
scroll to position [870, 0]
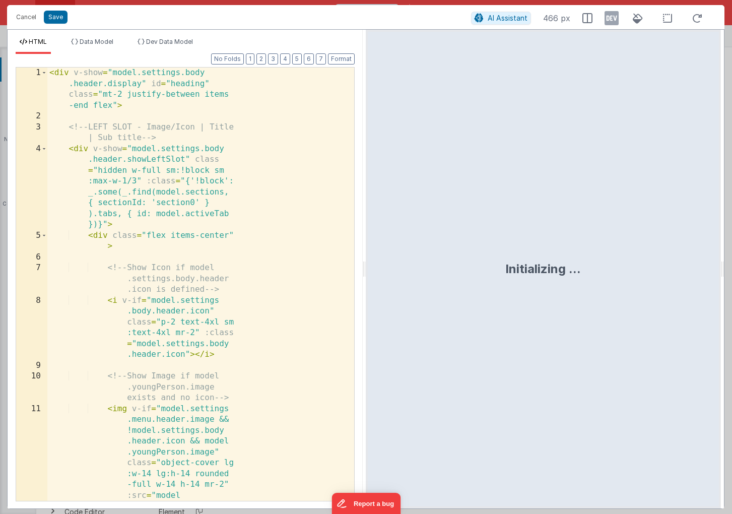
scroll to position [1411, 0]
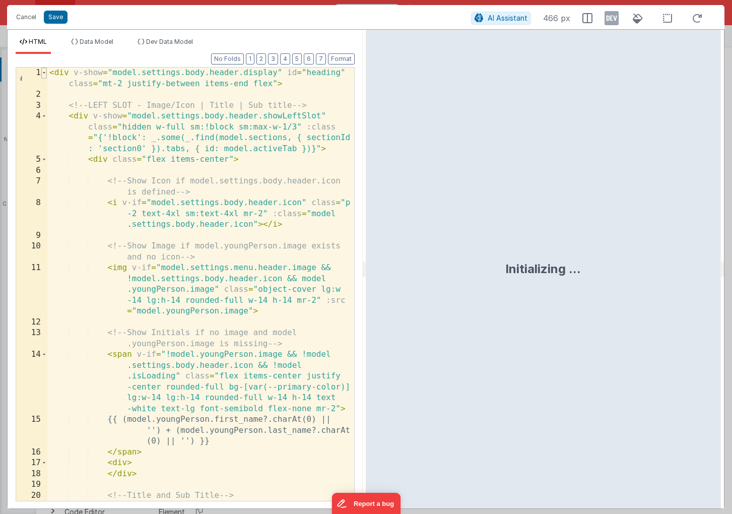
click at [45, 74] on span at bounding box center [44, 73] width 6 height 11
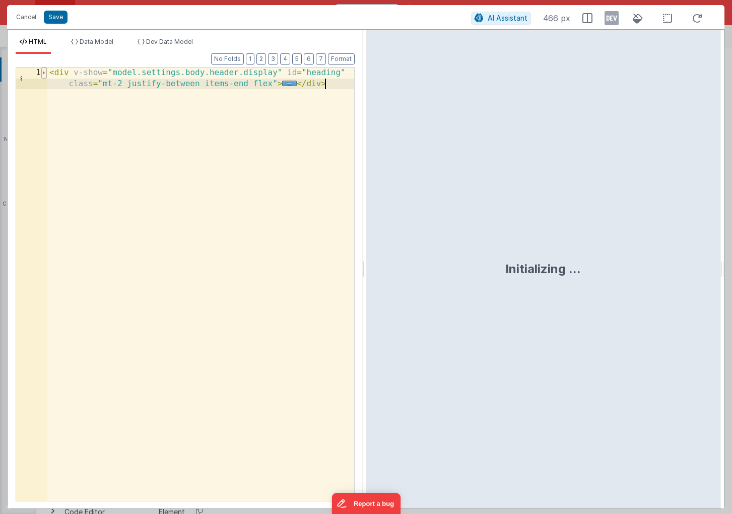
scroll to position [0, 0]
click at [45, 74] on span at bounding box center [44, 73] width 6 height 11
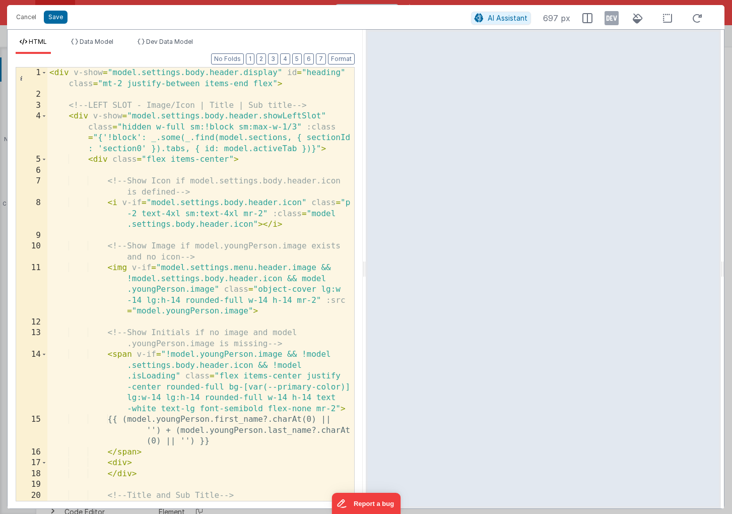
click at [224, 194] on div "< div v-show = "model.settings.body.header.display" id = "heading" class = "mt-…" at bounding box center [200, 301] width 307 height 466
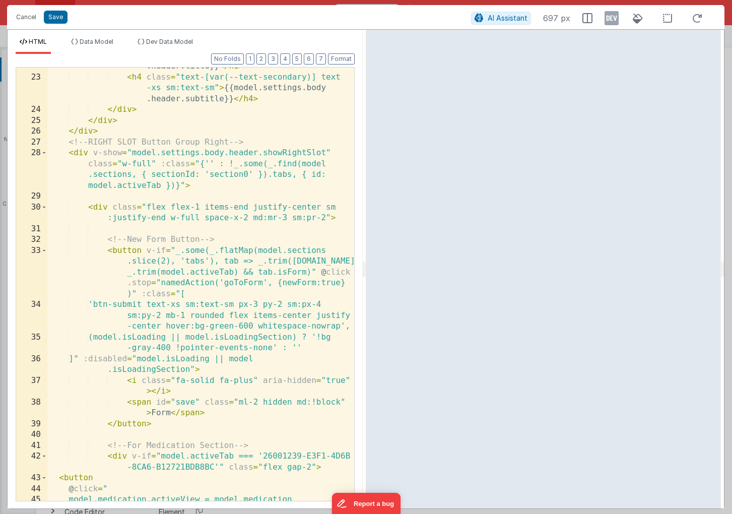
scroll to position [474, 0]
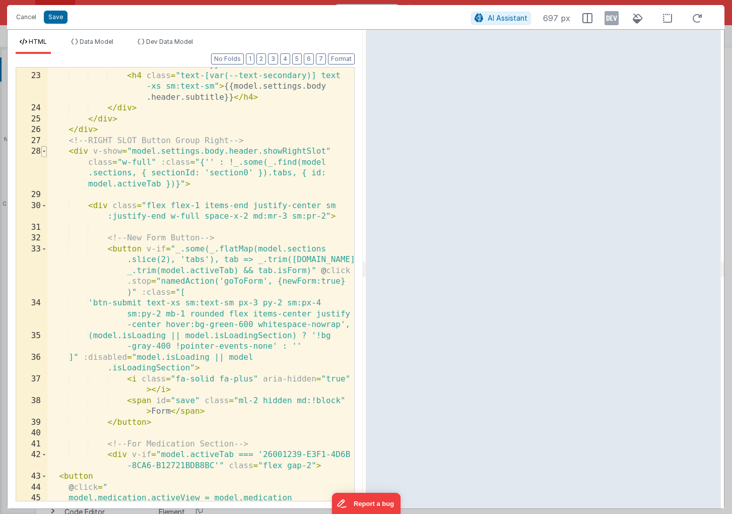
click at [45, 150] on span at bounding box center [44, 151] width 6 height 11
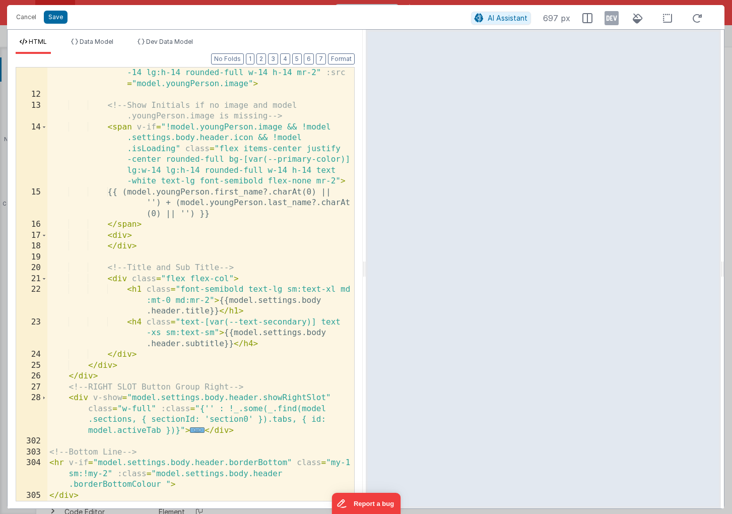
click at [199, 431] on span "..." at bounding box center [197, 430] width 15 height 6
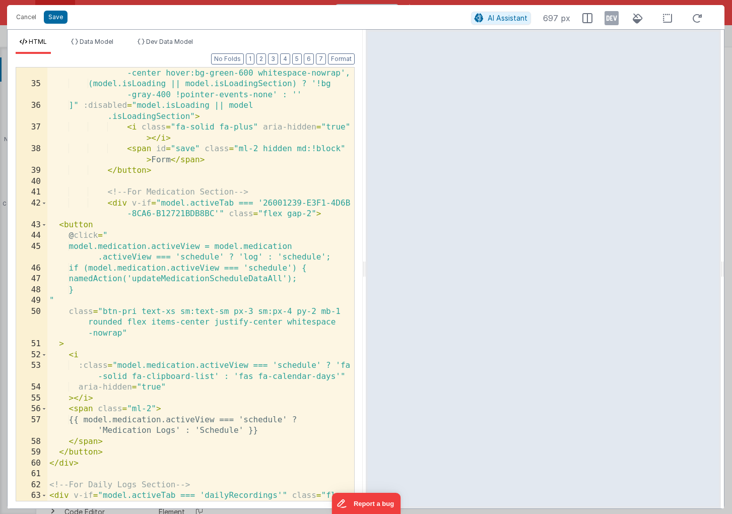
scroll to position [725, 0]
click at [340, 57] on button "Format" at bounding box center [341, 58] width 27 height 11
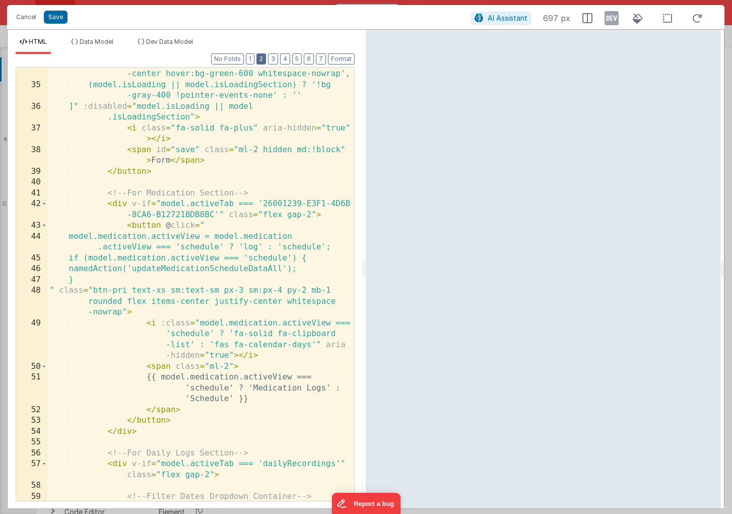
click at [264, 57] on button "2" at bounding box center [262, 58] width 10 height 11
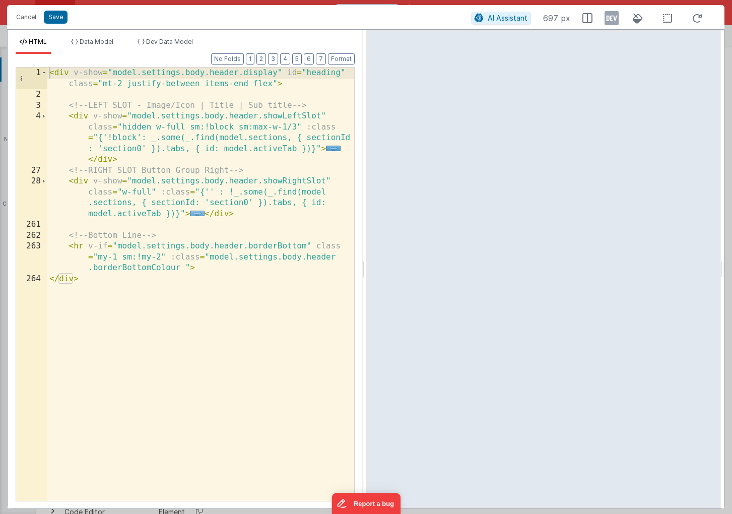
click at [197, 214] on span "..." at bounding box center [197, 214] width 15 height 6
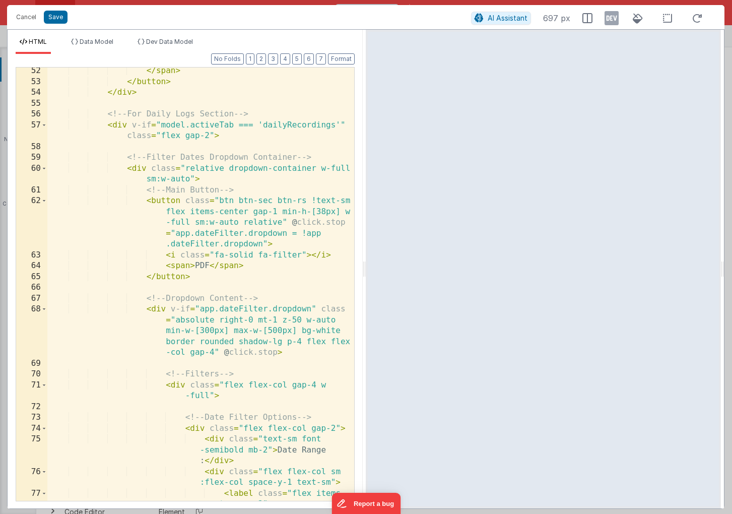
scroll to position [630, 0]
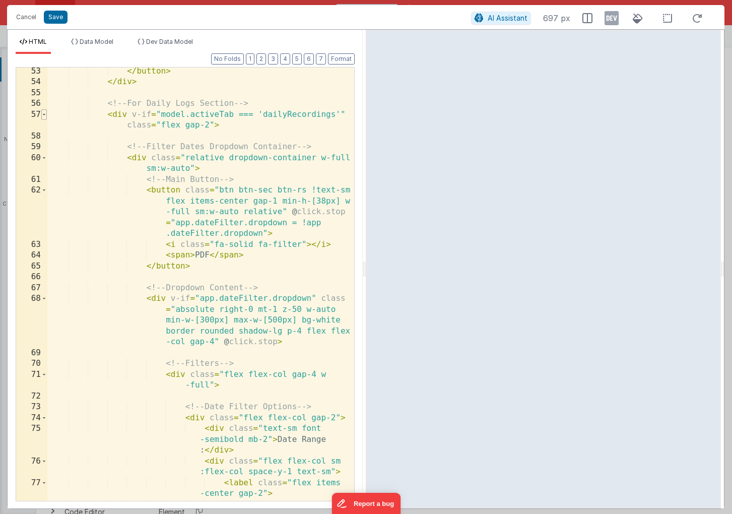
click at [44, 115] on span at bounding box center [44, 114] width 6 height 11
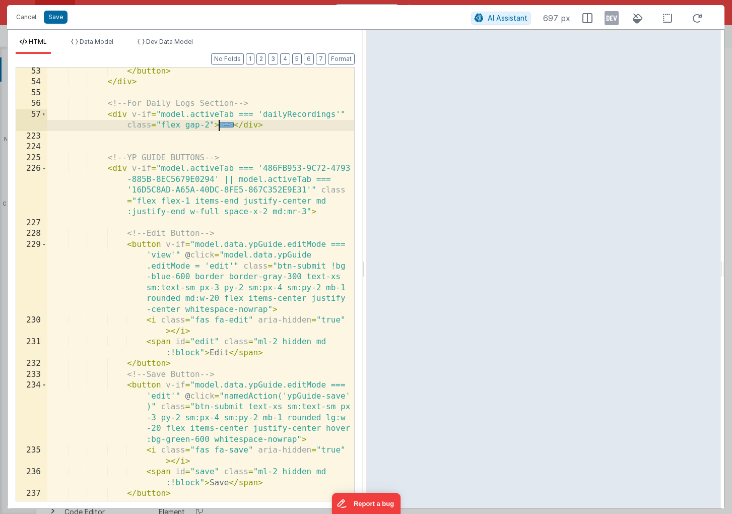
click span "..."
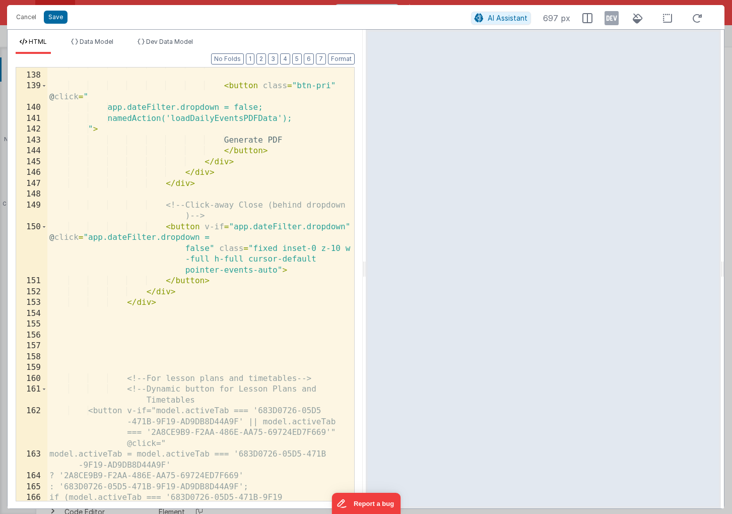
scroll to position [2230, 0]
click div "</ button > < button class = "btn-pri" @ click = " app.dateFilter.dropdown = fa…"
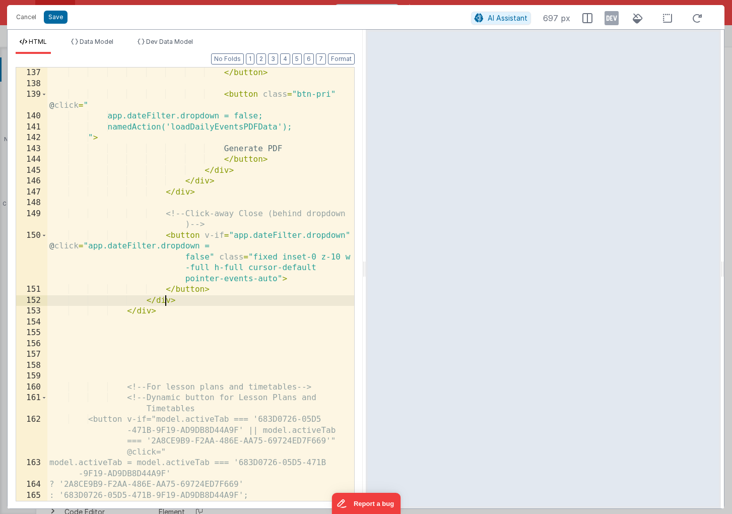
scroll to position [2280, 0]
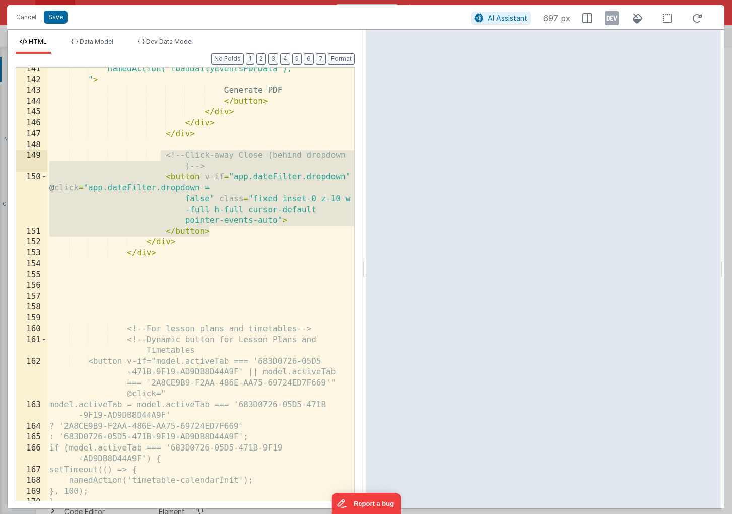
drag, startPoint x: 215, startPoint y: 231, endPoint x: 162, endPoint y: 154, distance: 93.5
click div "namedAction('loadDailyEventsPDFData'); " > Generate PDF </ button > </ div > </…"
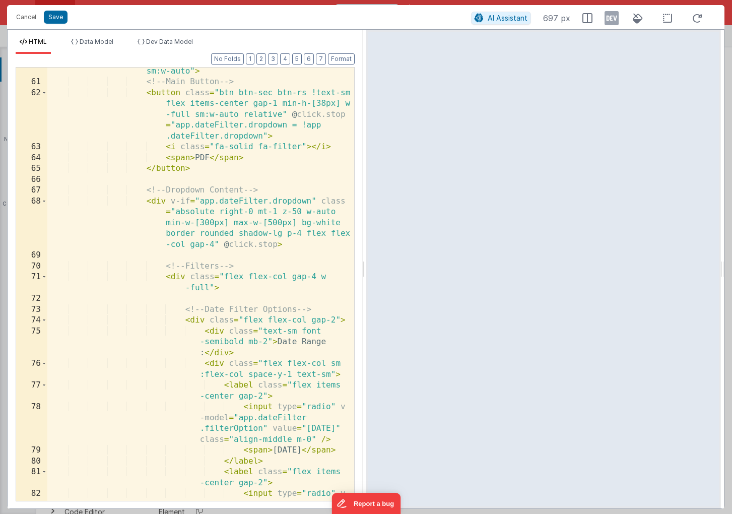
scroll to position [725, 0]
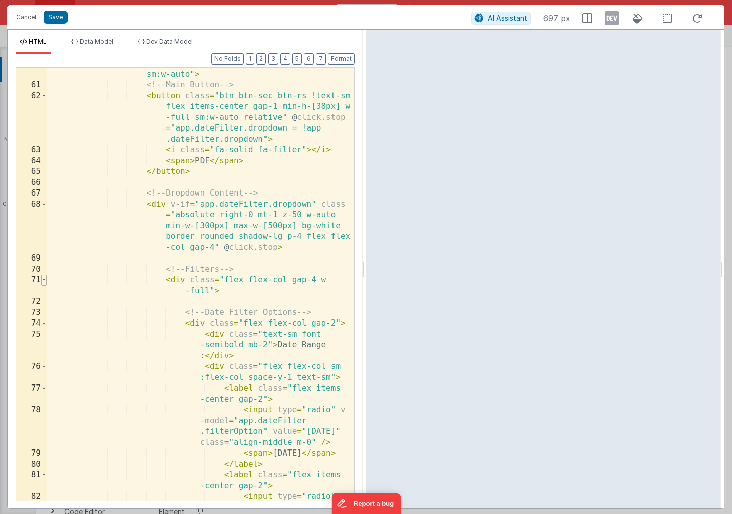
click span
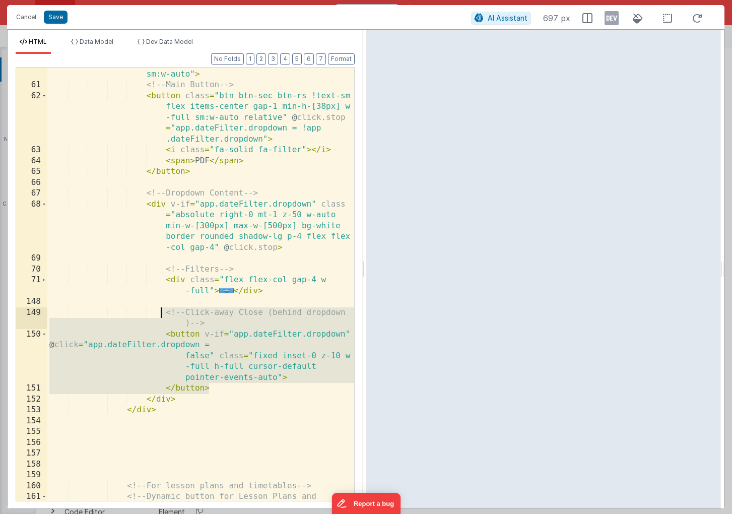
click div "< div class = "relative dropdown-container w-full sm:w-auto" > <!-- Main Button…"
drag, startPoint x: 211, startPoint y: 387, endPoint x: 166, endPoint y: 311, distance: 87.9
click div "< div class = "relative dropdown-container w-full sm:w-auto" > <!-- Main Button…"
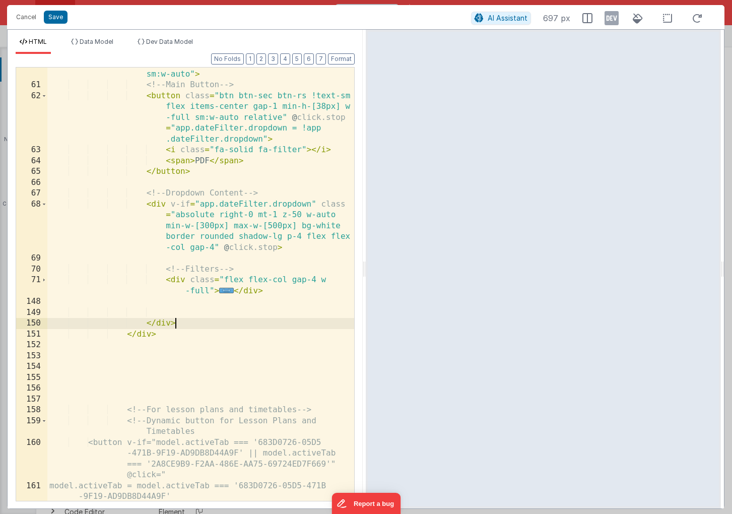
click div "< div class = "relative dropdown-container w-full sm:w-auto" > <!-- Main Button…"
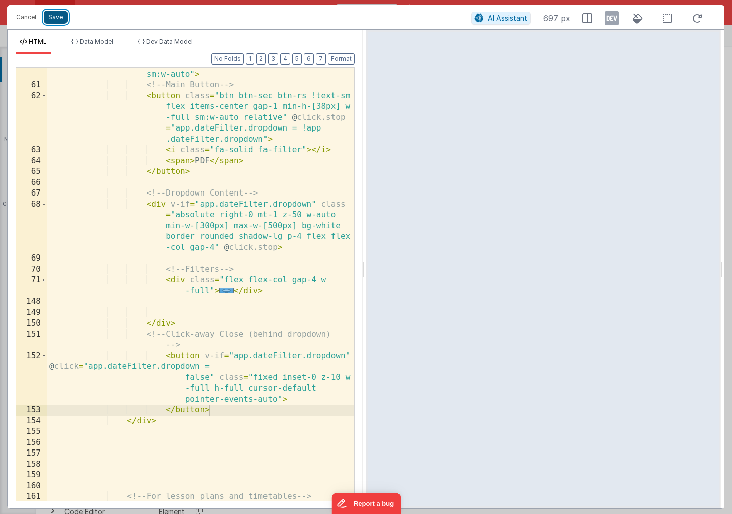
click button "Save"
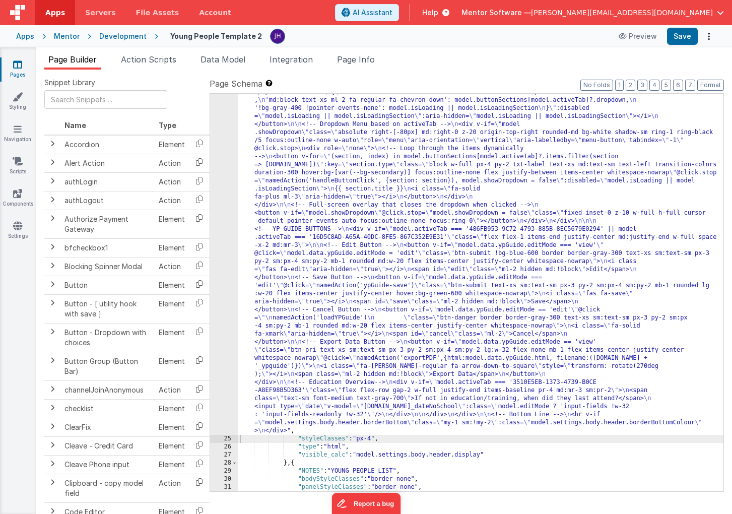
scroll to position [1413, 0]
click button "Save"
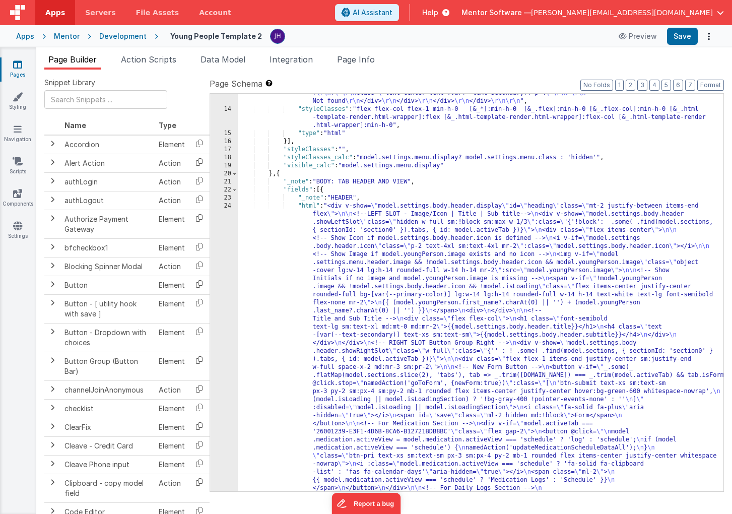
scroll to position [812, 0]
click at [351, 288] on div ""html" : "<div class= \" flex flex-col min-h-0 flex-1 \" > \r\n <!-- Search Inp…" at bounding box center [481, 469] width 486 height 2760
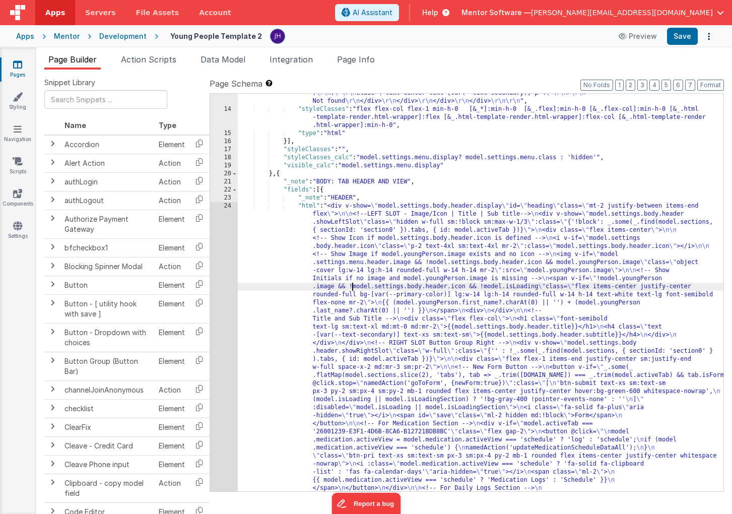
click at [225, 287] on div "13 14 15 16 17 18 19 20 21 22 23 24 25 26 27 28 29 30 31 32 33 34 35 36 37 38 3…" at bounding box center [224, 469] width 28 height 2760
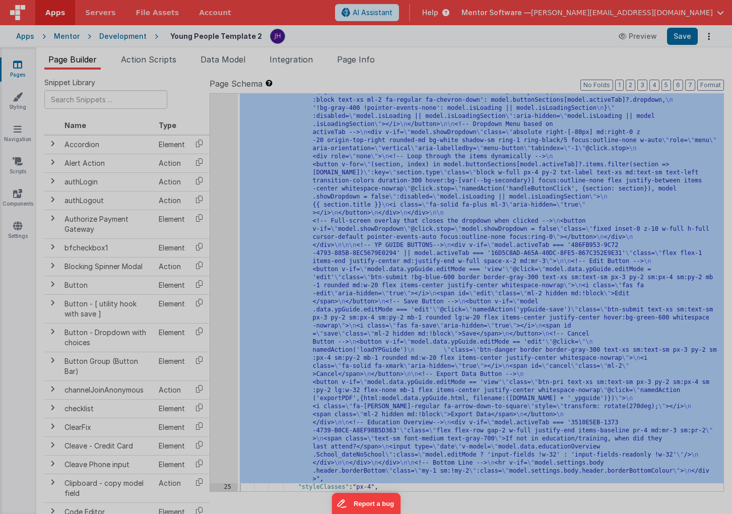
scroll to position [1480, 0]
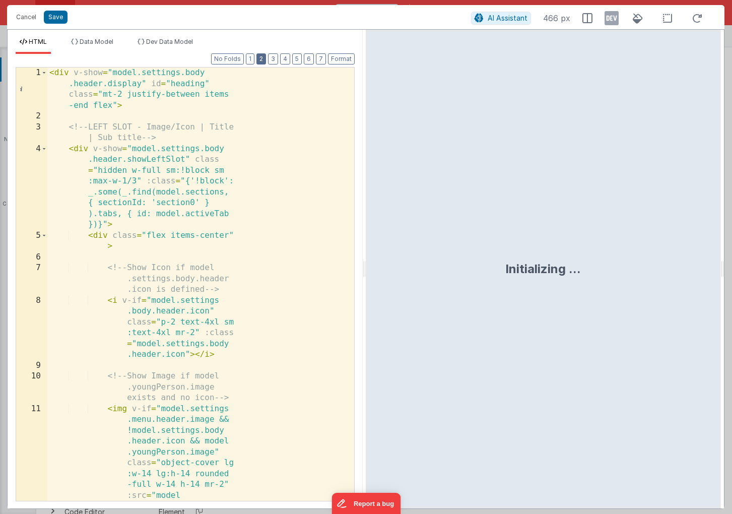
click at [262, 58] on button "2" at bounding box center [262, 58] width 10 height 11
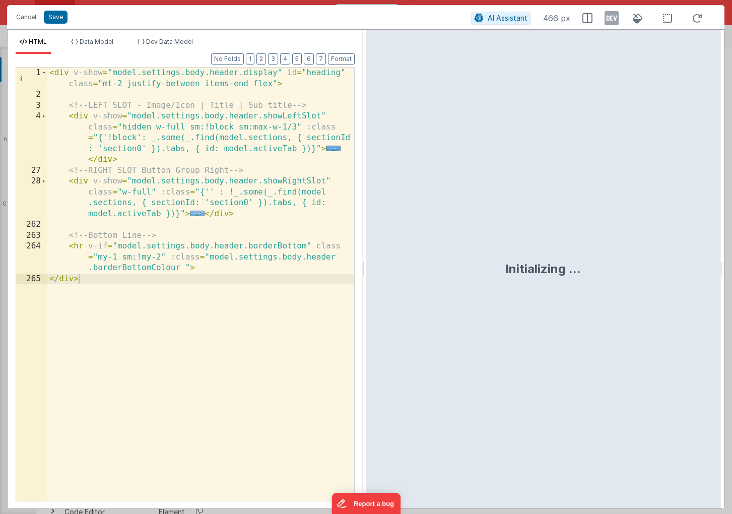
click at [196, 216] on span "..." at bounding box center [197, 214] width 15 height 6
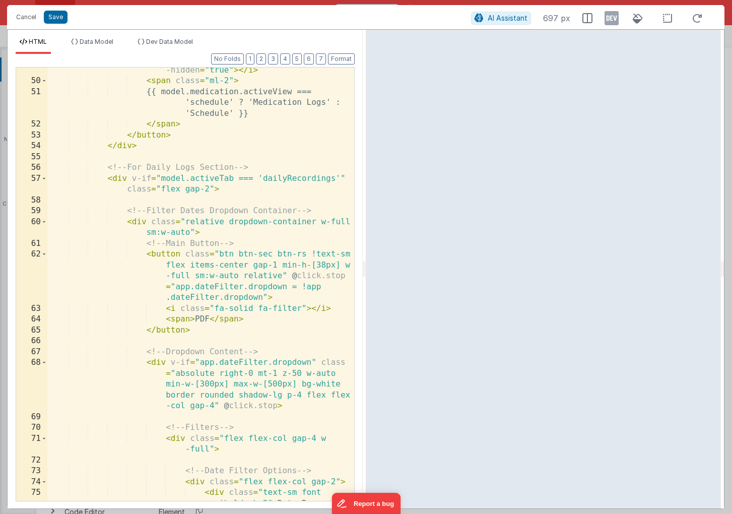
scroll to position [578, 0]
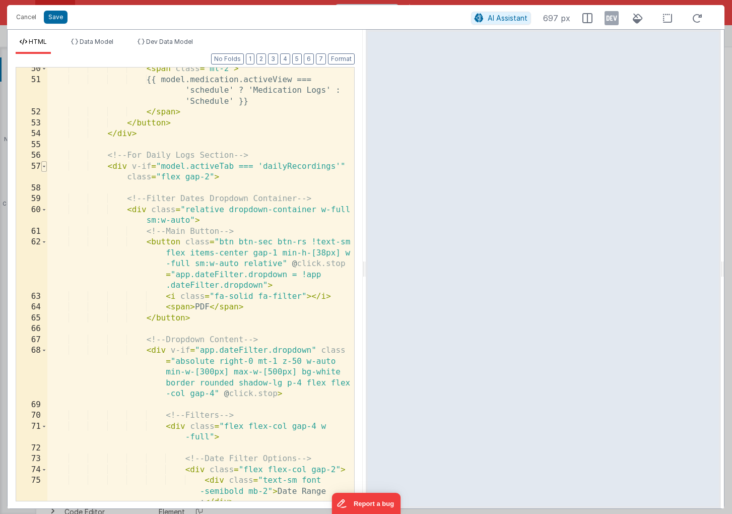
click at [43, 167] on span at bounding box center [44, 166] width 6 height 11
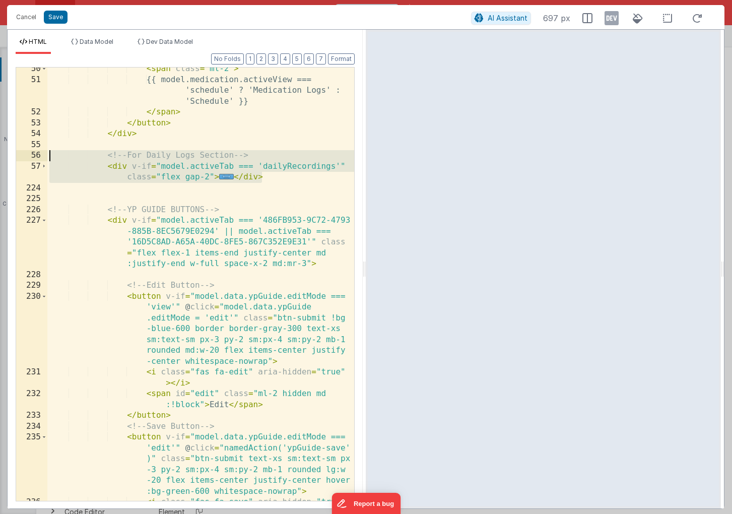
drag, startPoint x: 265, startPoint y: 177, endPoint x: -26, endPoint y: 157, distance: 291.5
click at [0, 157] on html "Cancel Save AI Assistant 697 px HTML Data Model Dev Data Model Format 7 6 5 4 3…" at bounding box center [366, 257] width 732 height 514
click at [225, 176] on span "..." at bounding box center [226, 177] width 15 height 6
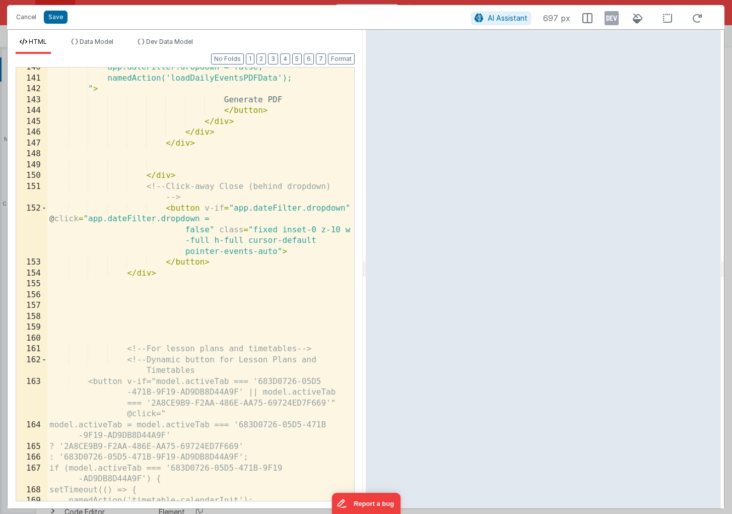
scroll to position [2264, 0]
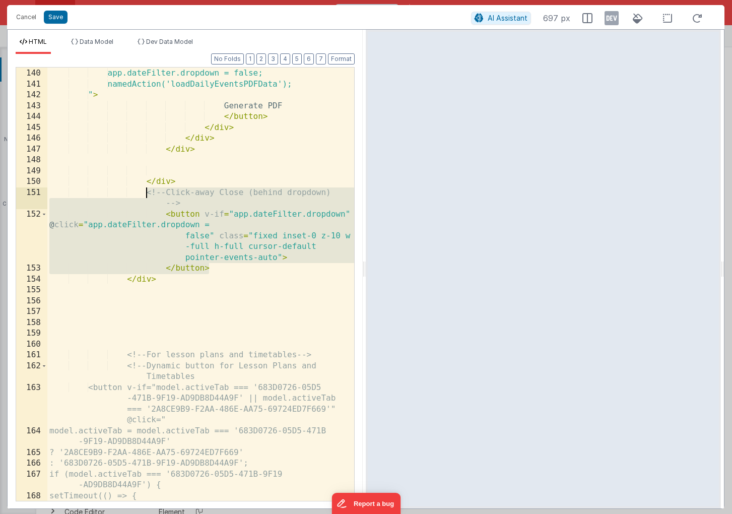
drag, startPoint x: 215, startPoint y: 268, endPoint x: 146, endPoint y: 196, distance: 100.2
click at [146, 196] on div "< button class = "btn-pri" @ click = " app.dateFilter.dropdown = false; namedAc…" at bounding box center [200, 279] width 307 height 466
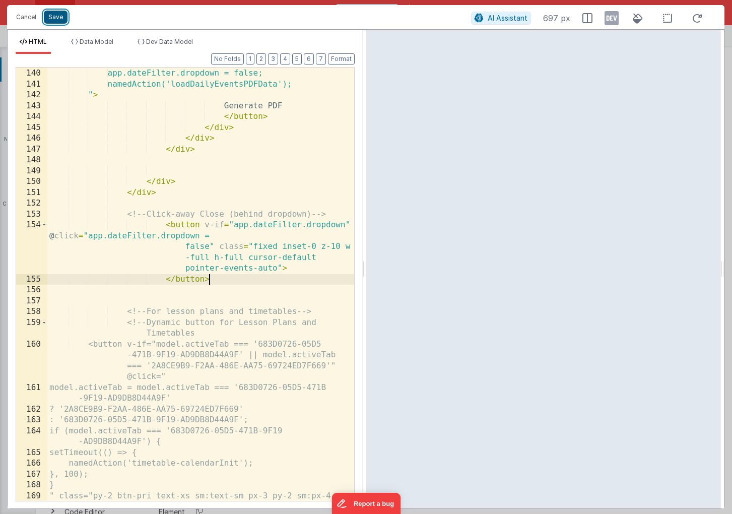
click at [51, 18] on button "Save" at bounding box center [56, 17] width 24 height 13
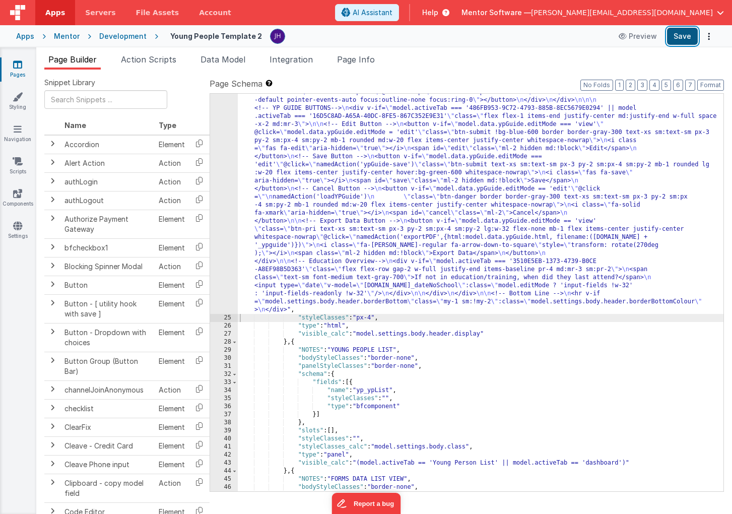
click at [681, 35] on button "Save" at bounding box center [682, 36] width 31 height 17
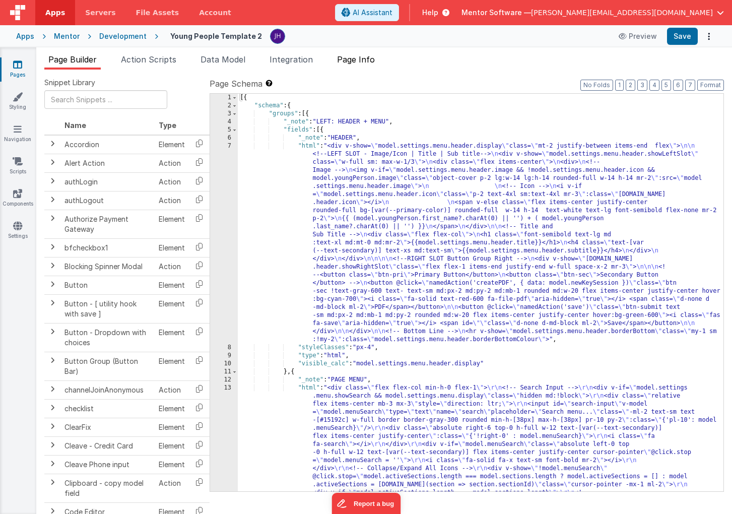
click at [360, 61] on span "Page Info" at bounding box center [356, 59] width 38 height 10
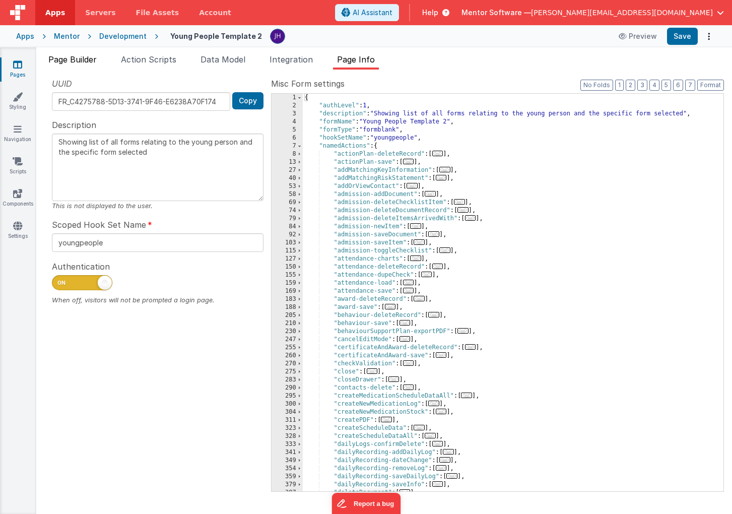
click at [53, 62] on span "Page Builder" at bounding box center [72, 59] width 48 height 10
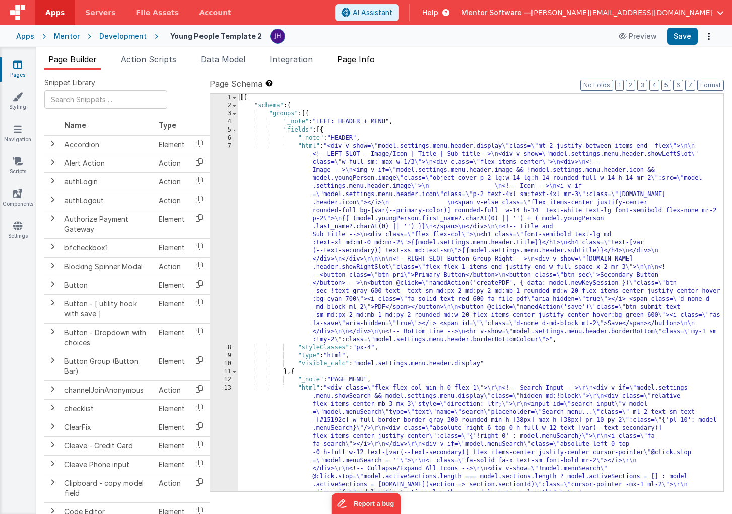
click at [354, 61] on span "Page Info" at bounding box center [356, 59] width 38 height 10
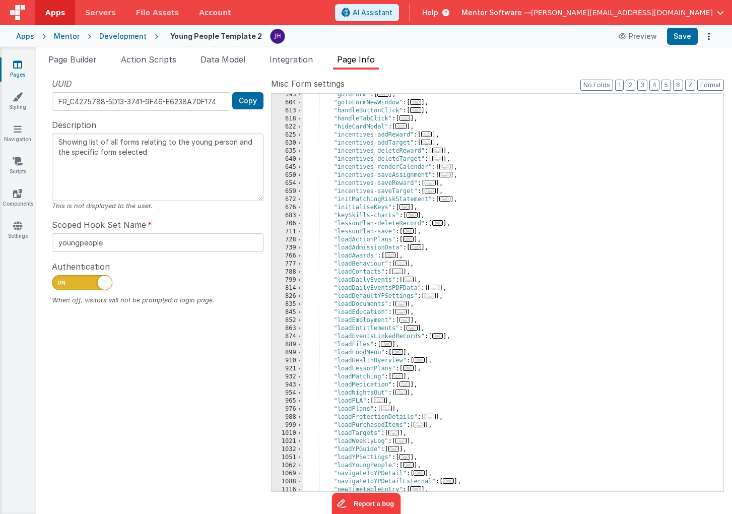
scroll to position [572, 0]
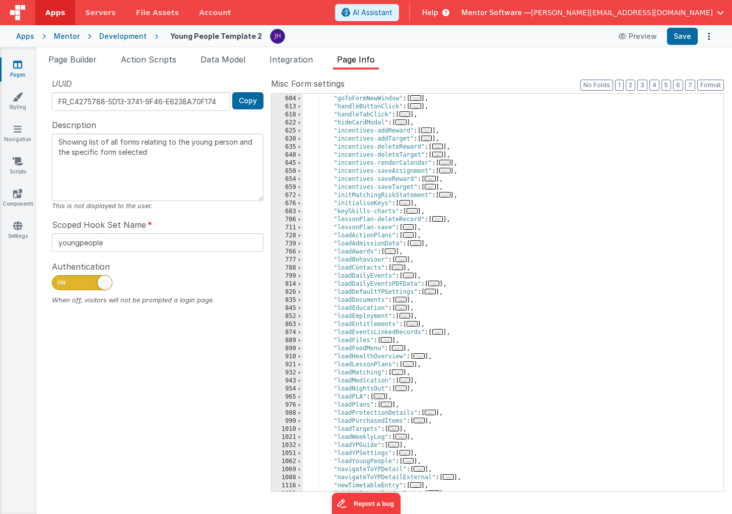
click at [396, 285] on div ""goToForm" : [ ... ] , "goToFormNewWindow" : [ ... ] , "handleButtonClick" : [ …" at bounding box center [513, 294] width 421 height 414
click at [437, 283] on span "..." at bounding box center [433, 284] width 11 height 6
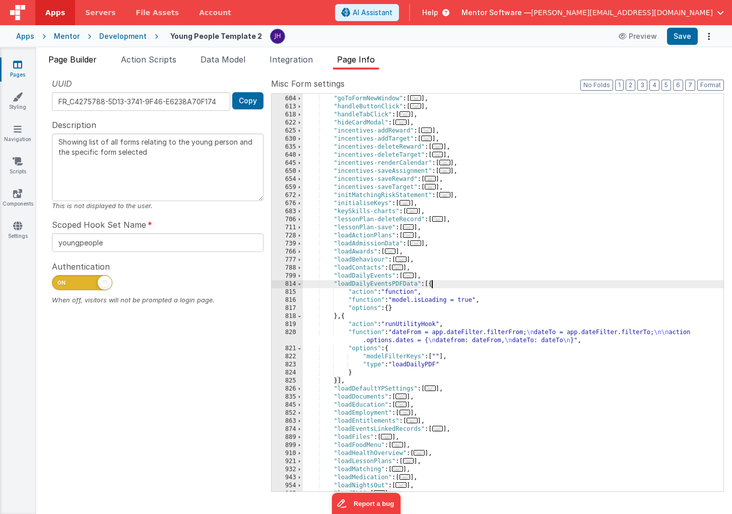
click at [61, 63] on span "Page Builder" at bounding box center [72, 59] width 48 height 10
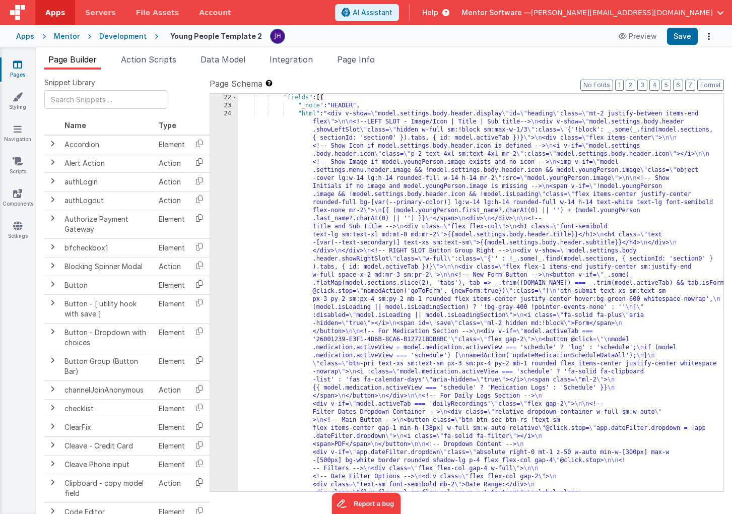
scroll to position [875, 0]
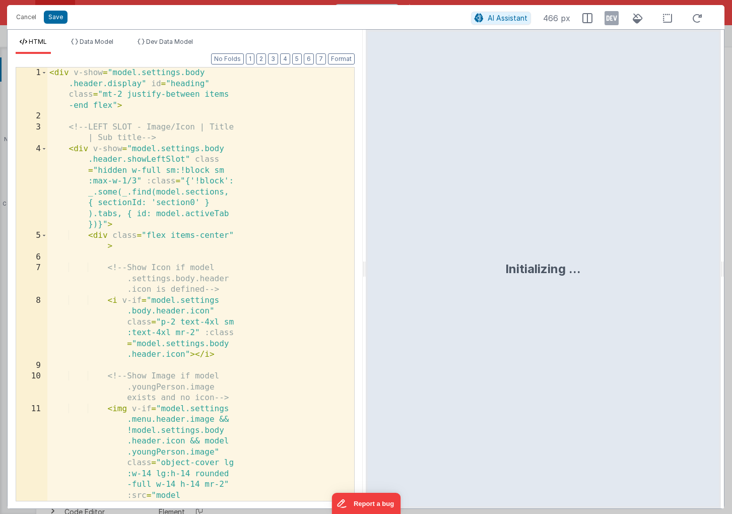
scroll to position [1480, 0]
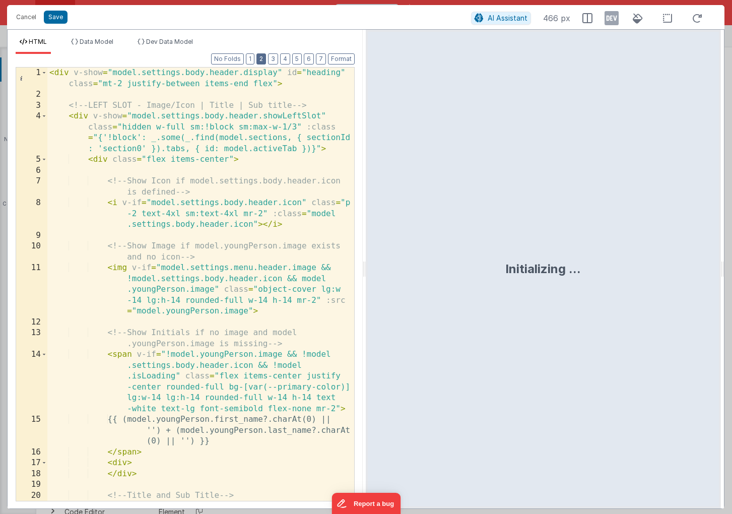
click at [262, 60] on button "2" at bounding box center [262, 58] width 10 height 11
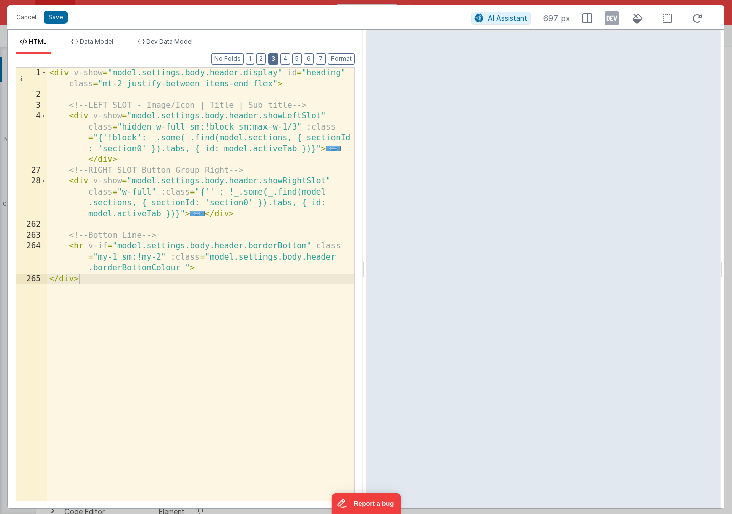
click at [275, 63] on button "3" at bounding box center [273, 58] width 10 height 11
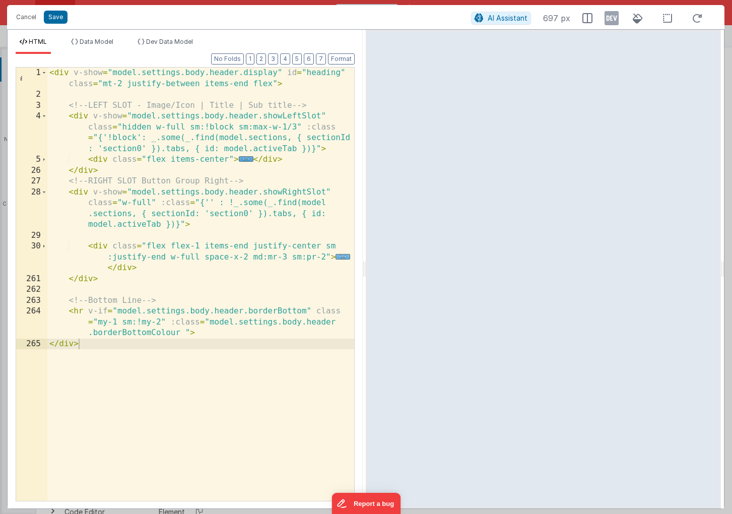
click at [339, 257] on span "..." at bounding box center [343, 257] width 15 height 6
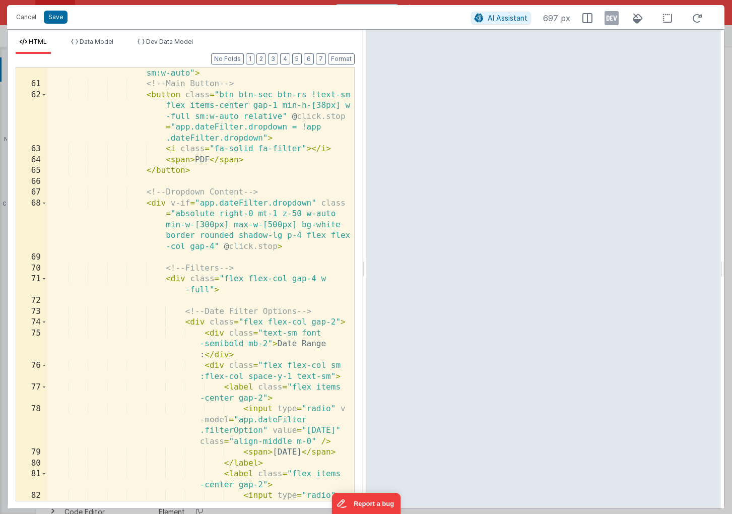
scroll to position [736, 0]
click at [52, 17] on button "Save" at bounding box center [56, 17] width 24 height 13
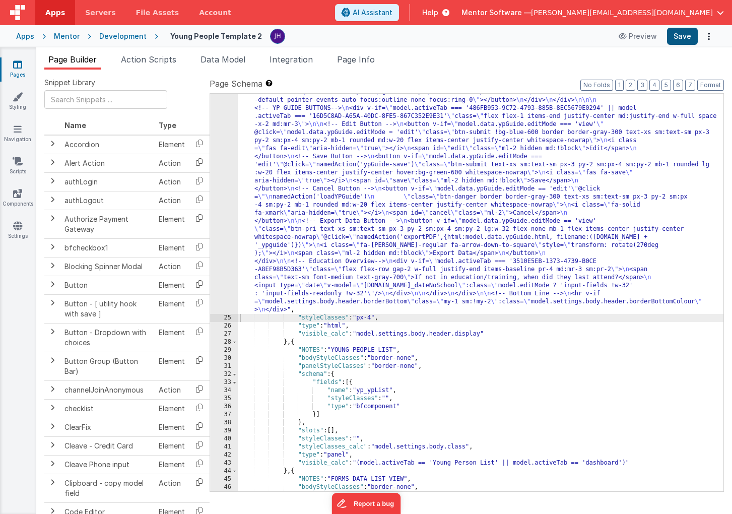
scroll to position [1489, 0]
click at [682, 40] on button "Save" at bounding box center [682, 36] width 31 height 17
click at [355, 62] on span "Page Info" at bounding box center [356, 59] width 38 height 10
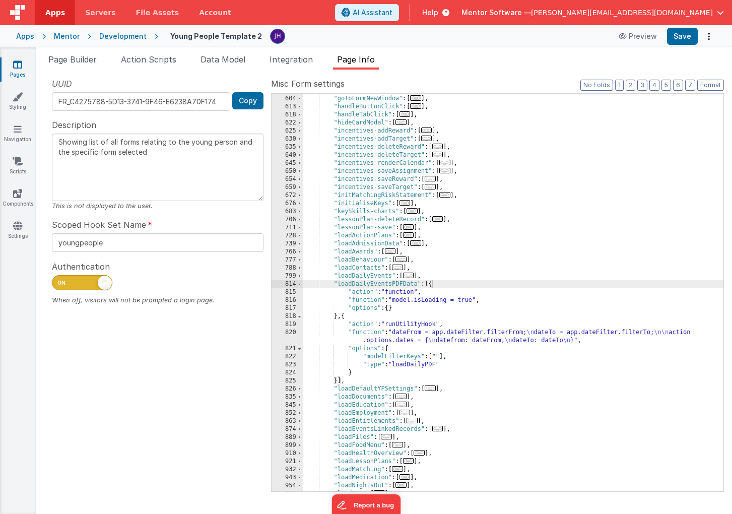
click at [409, 335] on div ""goToForm" : [ ... ] , "goToFormNewWindow" : [ ... ] , "handleButtonClick" : [ …" at bounding box center [513, 294] width 421 height 414
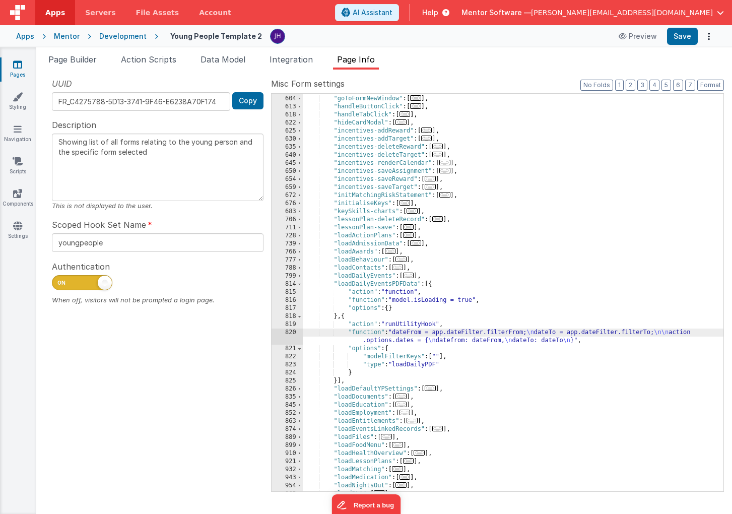
click at [288, 334] on div "820" at bounding box center [287, 337] width 31 height 16
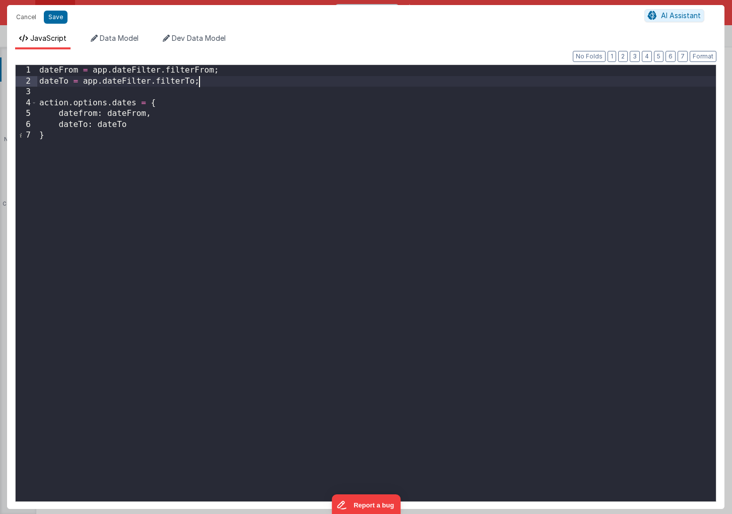
click at [210, 81] on div "dateFrom = app . dateFilter . filterFrom ; dateTo = app . dateFilter . filterTo…" at bounding box center [376, 294] width 679 height 458
click at [61, 93] on div "dateFrom = app . dateFilter . filterFrom ; dateTo = app . dateFilter . filterTo…" at bounding box center [376, 294] width 679 height 458
click at [94, 93] on div "dateFrom = app . dateFilter . filterFrom ; dateTo = app . dateFilter . filterTo…" at bounding box center [376, 294] width 679 height 458
drag, startPoint x: 205, startPoint y: 80, endPoint x: 80, endPoint y: 80, distance: 125.0
click at [80, 80] on div "dateFrom = app . dateFilter . filterFrom ; dateTo = app . dateFilter . filterTo…" at bounding box center [376, 294] width 679 height 458
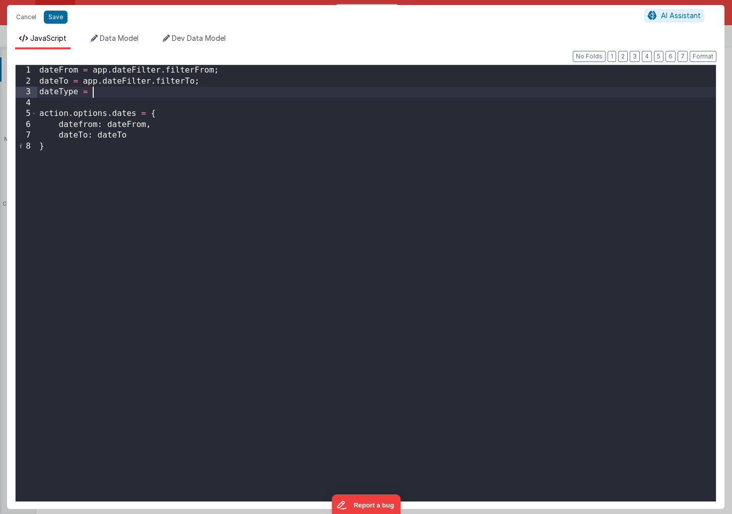
click at [103, 90] on div "dateFrom = app . dateFilter . filterFrom ; dateTo = app . dateFilter . filterTo…" at bounding box center [376, 294] width 679 height 458
click at [201, 89] on div "dateFrom = app . dateFilter . filterFrom ; dateTo = app . dateFilter . filterTo…" at bounding box center [376, 294] width 679 height 458
click at [148, 136] on div "dateFrom = app . dateFilter . filterFrom ; dateTo = app . dateFilter . filterTo…" at bounding box center [376, 294] width 679 height 458
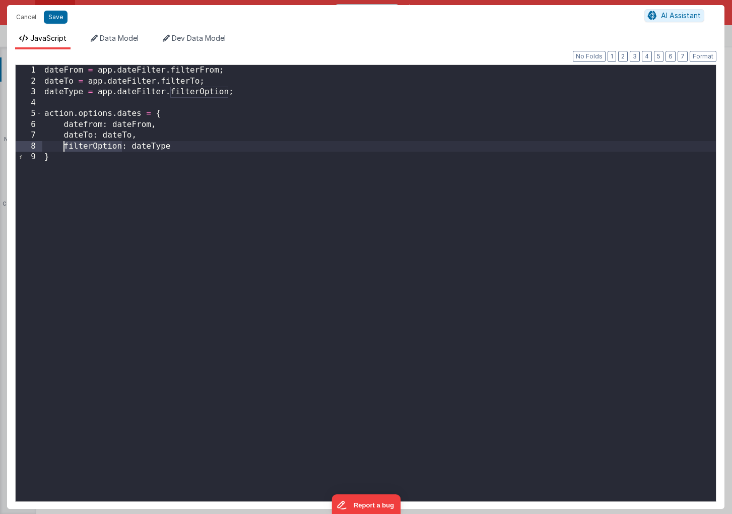
drag, startPoint x: 120, startPoint y: 149, endPoint x: 64, endPoint y: 148, distance: 56.4
click at [64, 148] on div "dateFrom = app . dateFilter . filterFrom ; dateTo = app . dateFilter . filterTo…" at bounding box center [379, 294] width 674 height 458
click at [52, 17] on button "Save" at bounding box center [56, 17] width 24 height 13
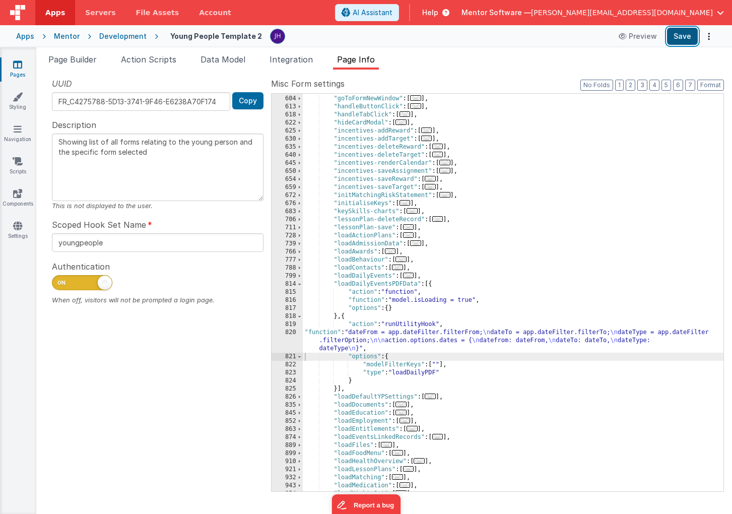
click at [680, 33] on button "Save" at bounding box center [682, 36] width 31 height 17
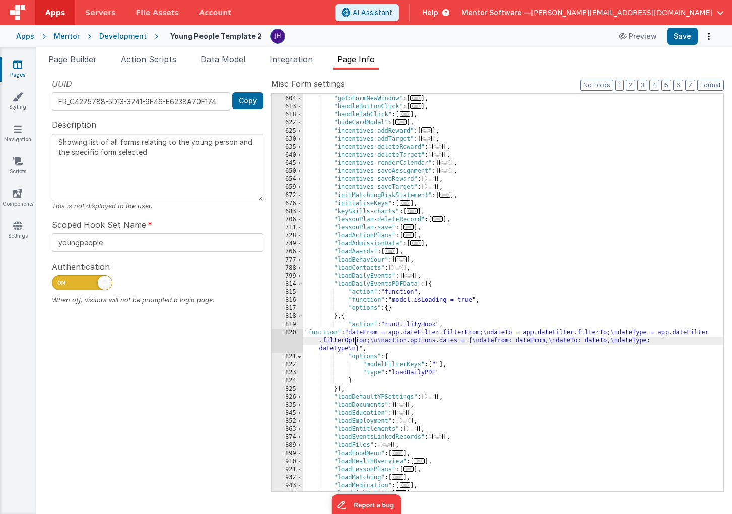
click at [355, 339] on div ""goToForm" : [ ... ] , "goToFormNewWindow" : [ ... ] , "handleButtonClick" : [ …" at bounding box center [513, 294] width 421 height 414
click at [284, 337] on div "820" at bounding box center [287, 341] width 31 height 24
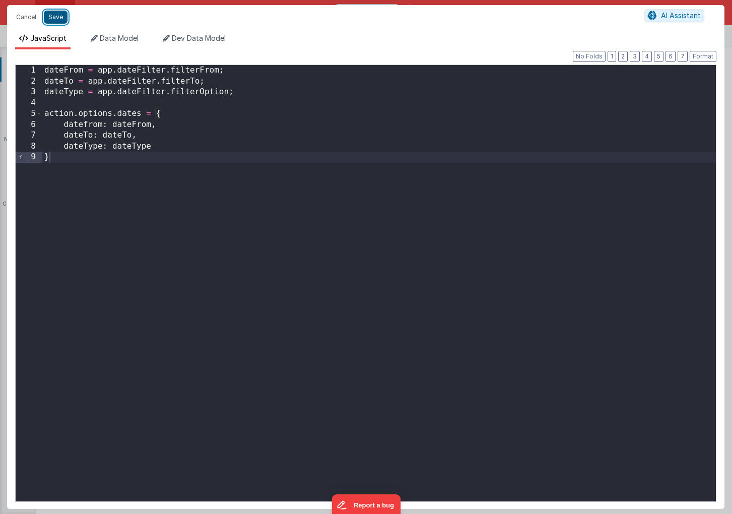
click at [54, 15] on button "Save" at bounding box center [56, 17] width 24 height 13
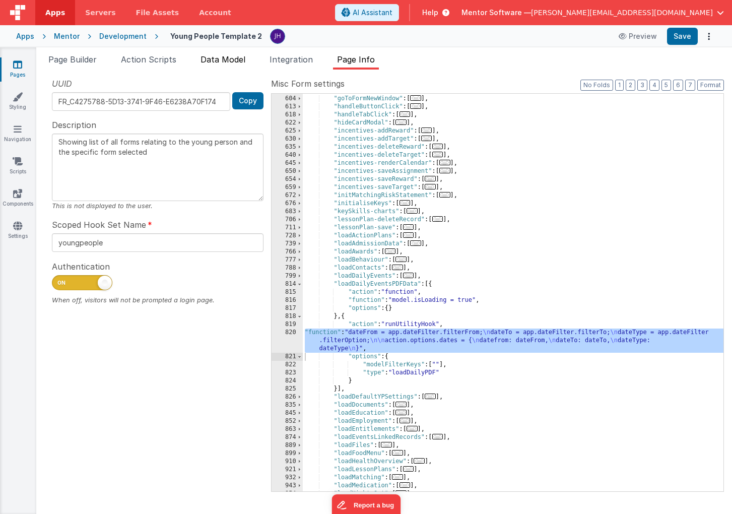
click at [221, 57] on span "Data Model" at bounding box center [223, 59] width 45 height 10
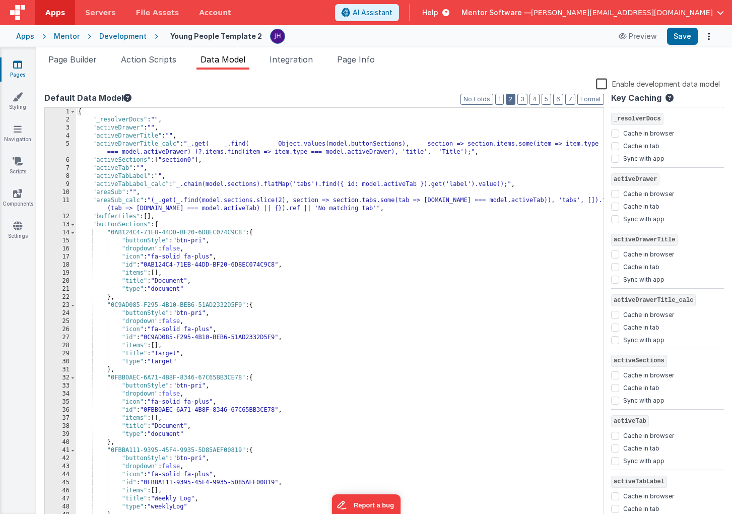
click at [514, 98] on button "2" at bounding box center [511, 99] width 10 height 11
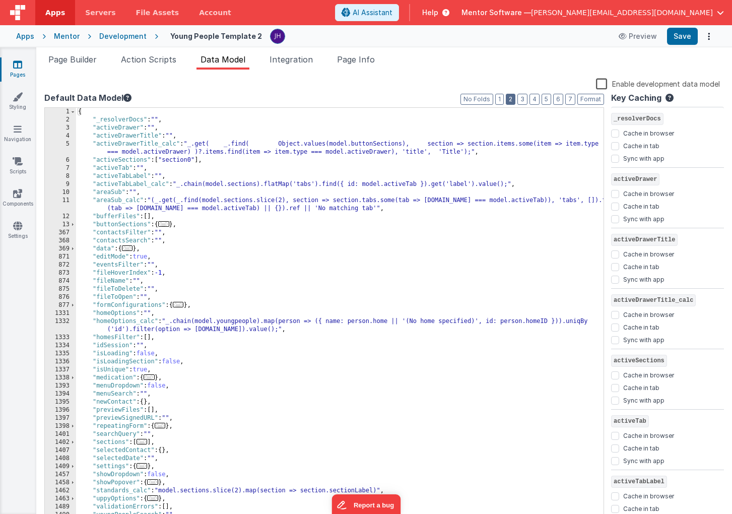
scroll to position [0, 0]
click at [170, 249] on div "{ "_resolverDocs" : "" , "activeDrawer" : "" , "activeDrawerTitle" : "" , "acti…" at bounding box center [340, 323] width 528 height 431
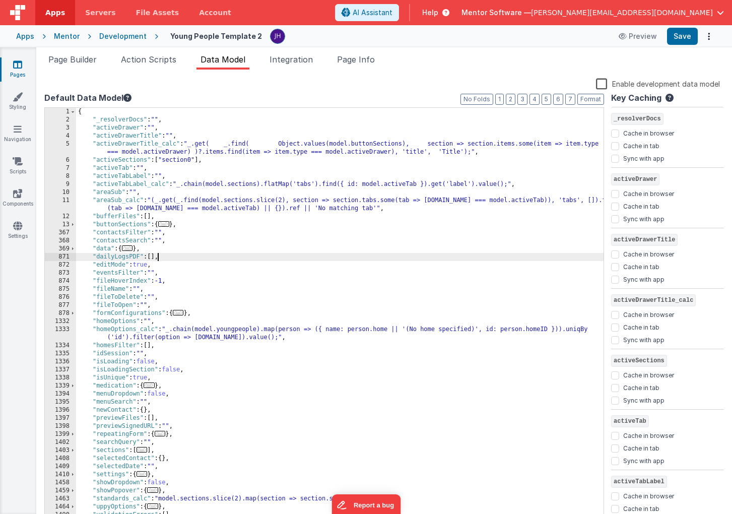
click at [119, 258] on div "{ "_resolverDocs" : "" , "activeDrawer" : "" , "activeDrawerTitle" : "" , "acti…" at bounding box center [340, 323] width 528 height 431
click at [675, 41] on button "Save" at bounding box center [682, 36] width 31 height 17
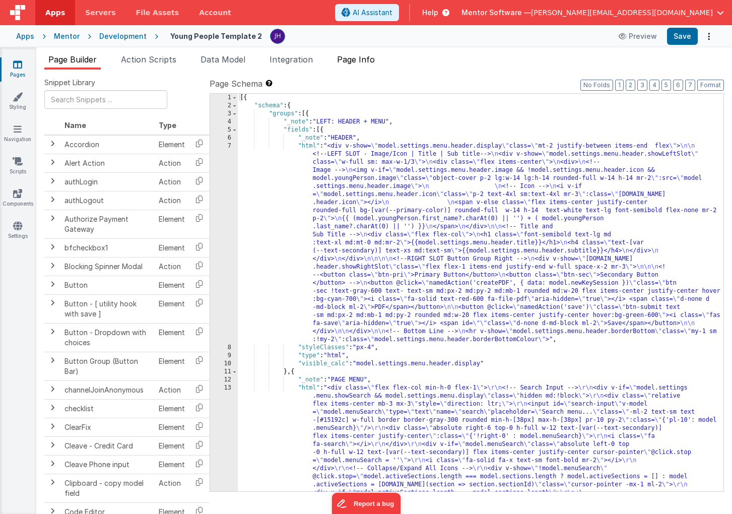
click at [357, 67] on li "Page Info" at bounding box center [356, 61] width 46 height 16
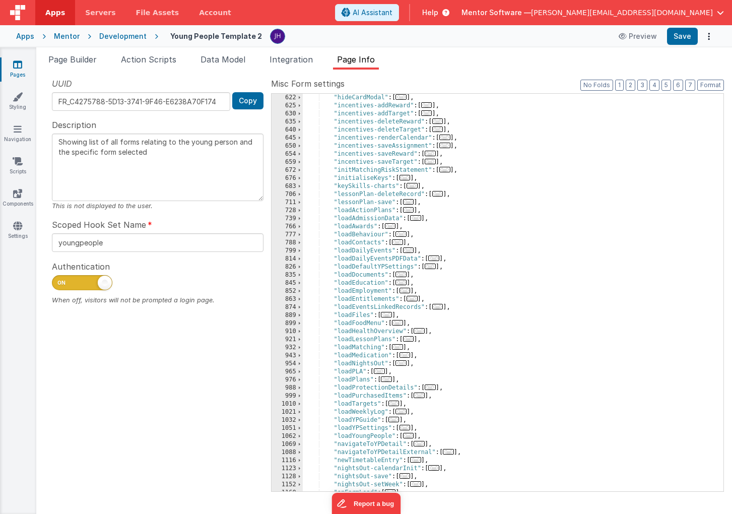
scroll to position [623, 0]
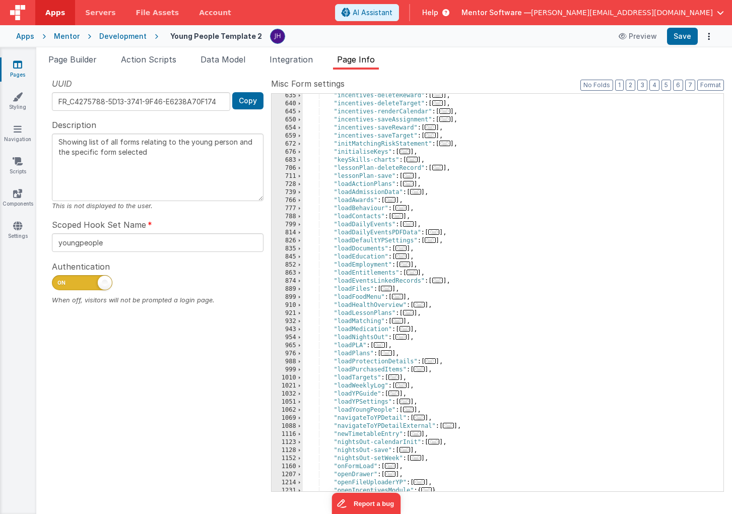
click at [409, 221] on span "..." at bounding box center [408, 224] width 11 height 6
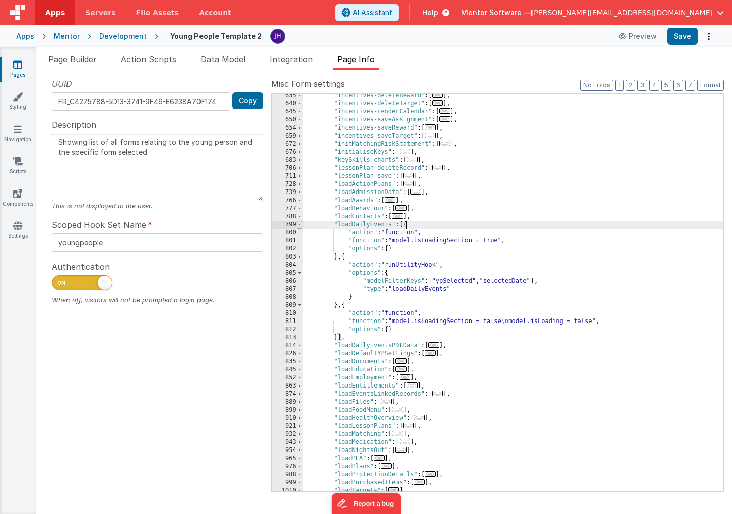
click at [300, 225] on span at bounding box center [300, 225] width 6 height 8
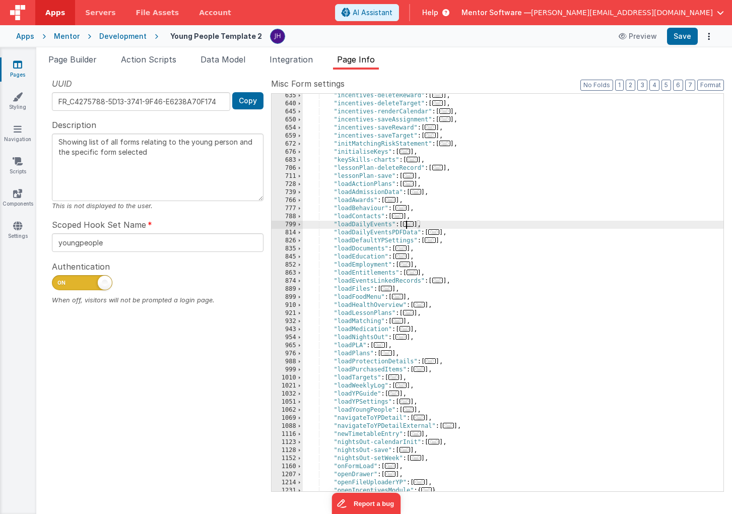
click at [436, 233] on span "..." at bounding box center [433, 232] width 11 height 6
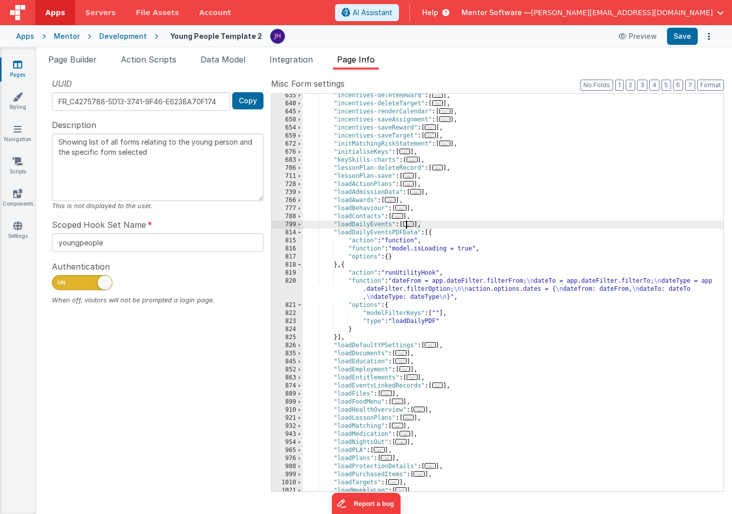
click at [411, 224] on span "..." at bounding box center [408, 224] width 11 height 6
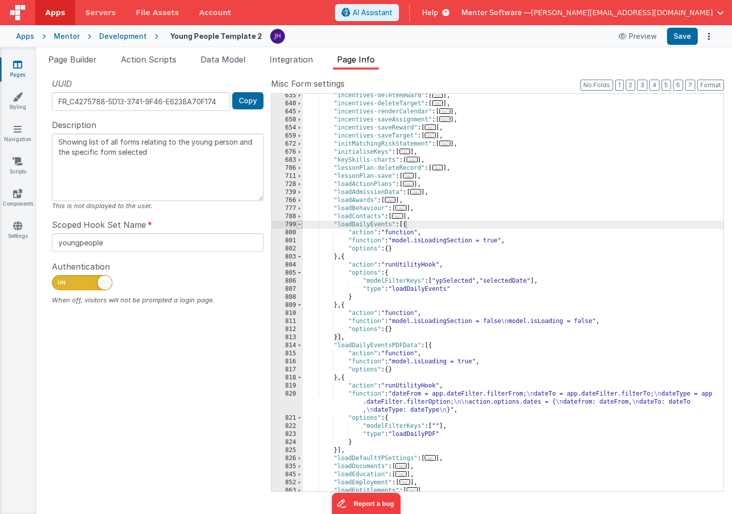
click at [300, 224] on span at bounding box center [300, 225] width 6 height 8
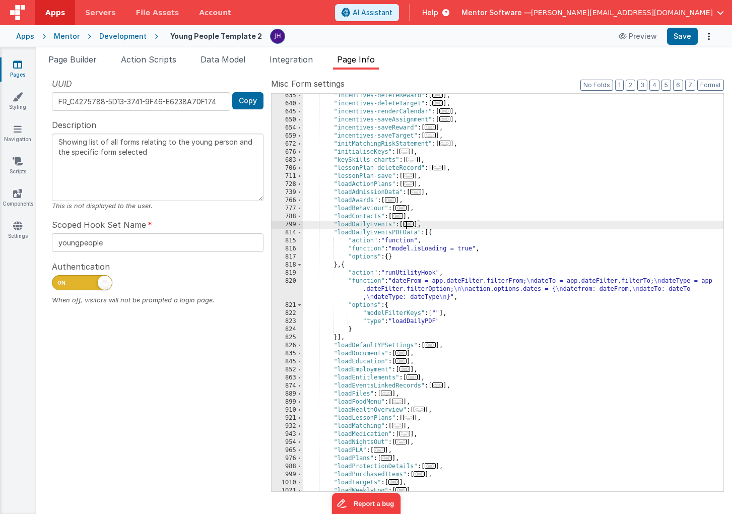
click at [421, 313] on div ""incentives-deleteReward" : [ ... ] , "incentives-deleteTarget" : [ ... ] , "in…" at bounding box center [513, 299] width 421 height 414
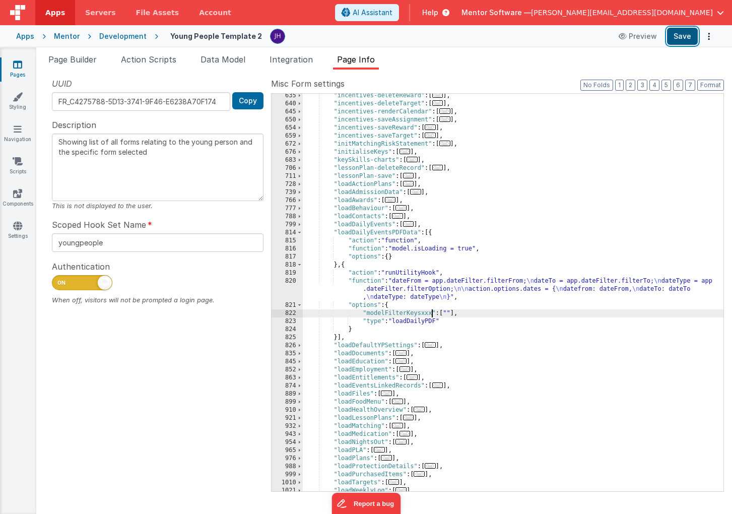
click at [678, 40] on button "Save" at bounding box center [682, 36] width 31 height 17
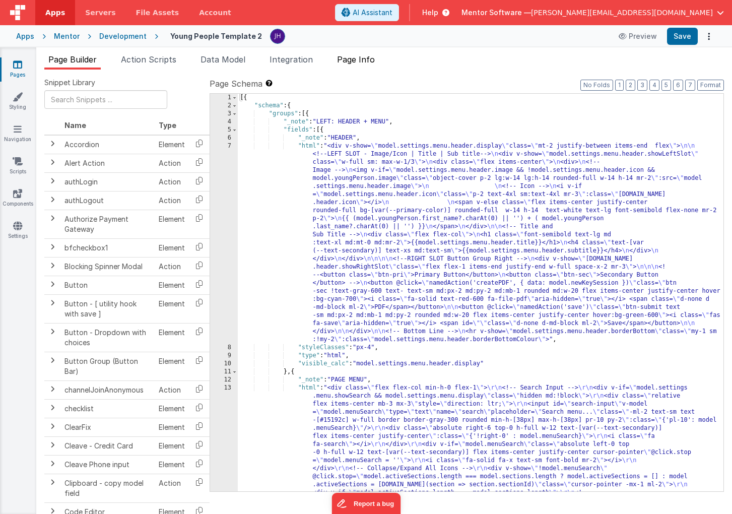
click at [375, 66] on li "Page Info" at bounding box center [356, 61] width 46 height 16
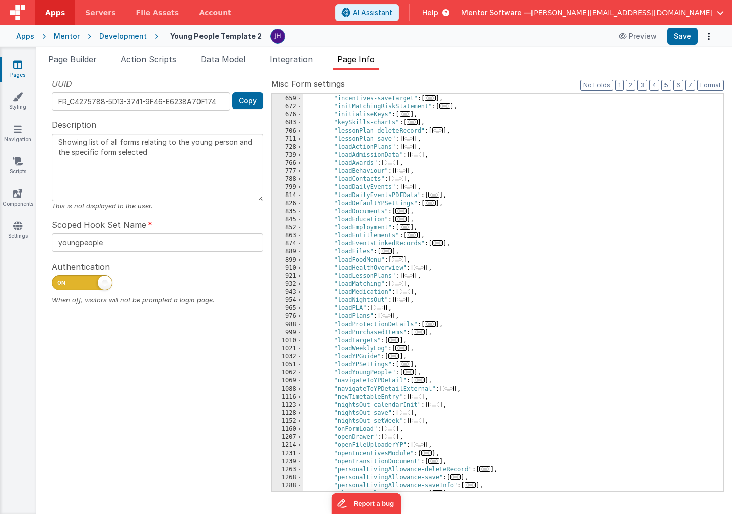
scroll to position [660, 0]
click at [437, 196] on span "..." at bounding box center [433, 195] width 11 height 6
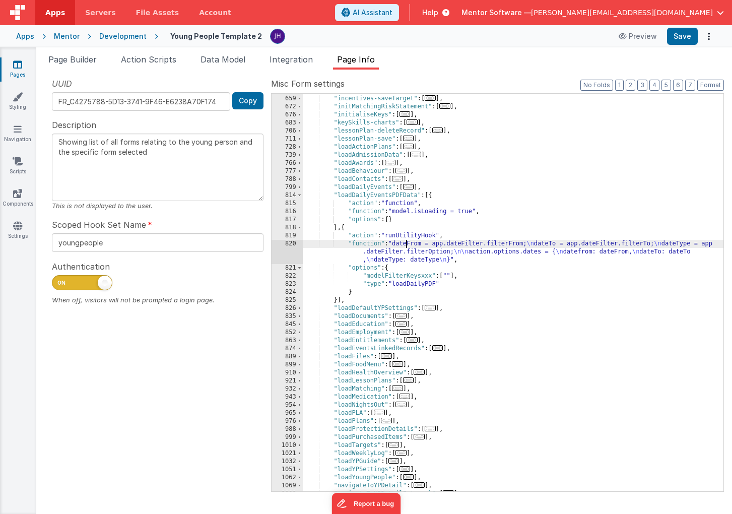
click at [408, 246] on div ""incentives-saveReward" : [ ... ] , "incentives-saveTarget" : [ ... ] , "initMa…" at bounding box center [513, 294] width 421 height 414
click at [290, 248] on div "820" at bounding box center [287, 252] width 31 height 24
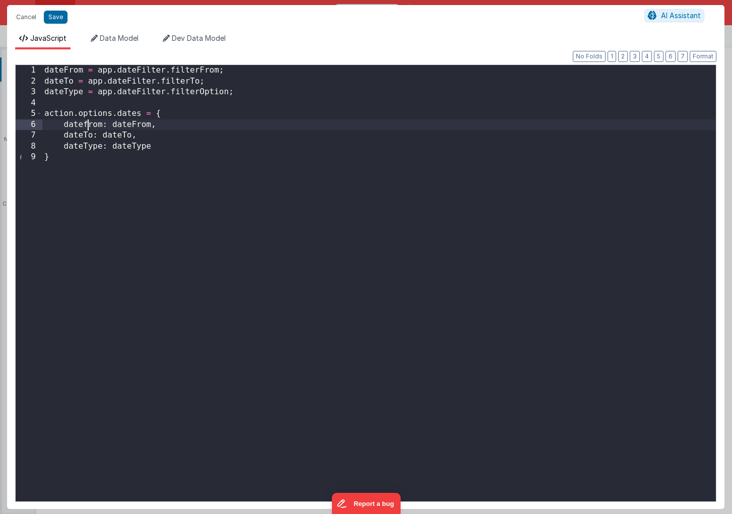
click at [86, 126] on div "dateFrom = app . dateFilter . filterFrom ; dateTo = app . dateFilter . filterTo…" at bounding box center [379, 294] width 674 height 458
click at [56, 17] on button "Save" at bounding box center [56, 17] width 24 height 13
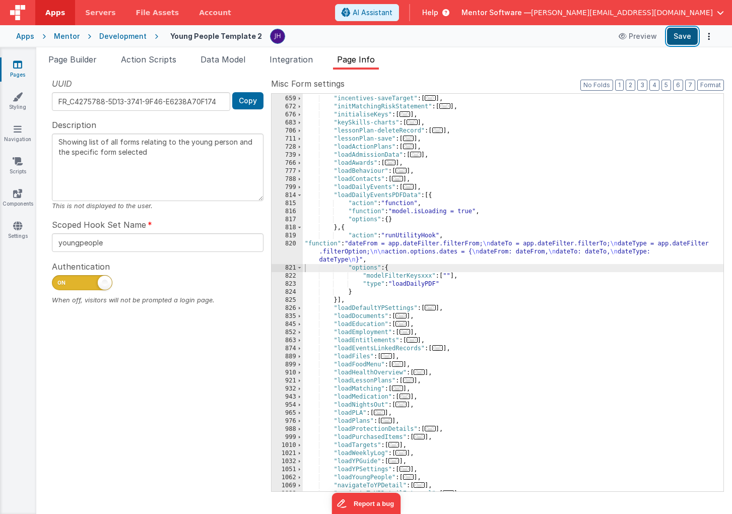
click at [678, 38] on button "Save" at bounding box center [682, 36] width 31 height 17
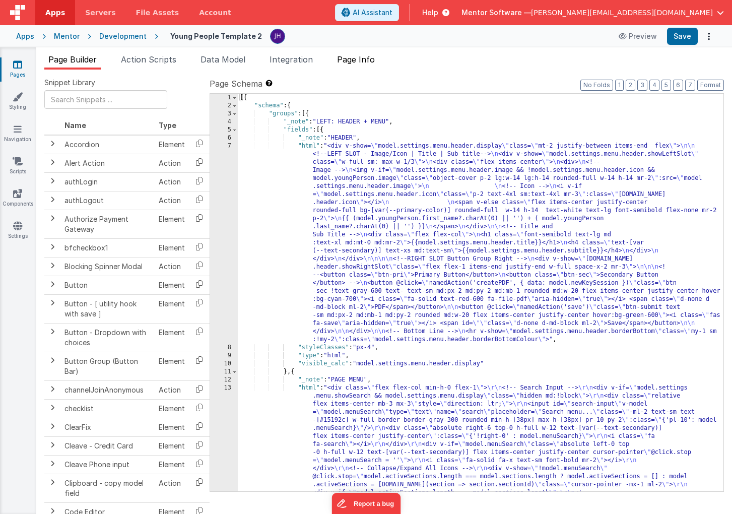
click at [353, 65] on li "Page Info" at bounding box center [356, 61] width 46 height 16
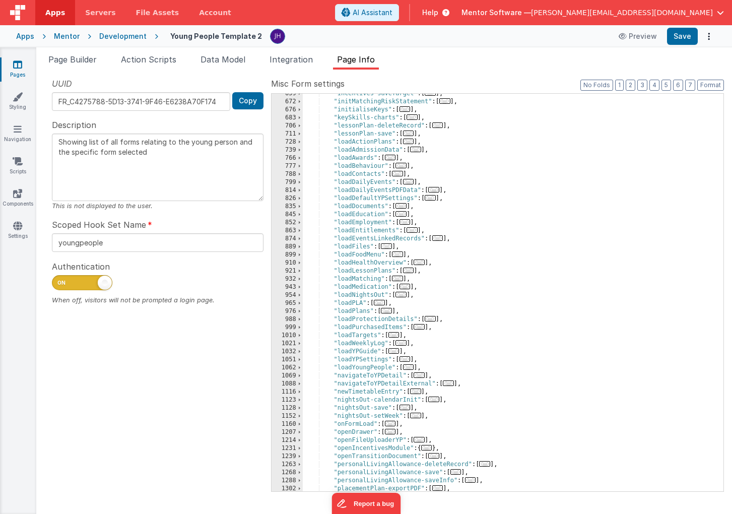
scroll to position [721, 0]
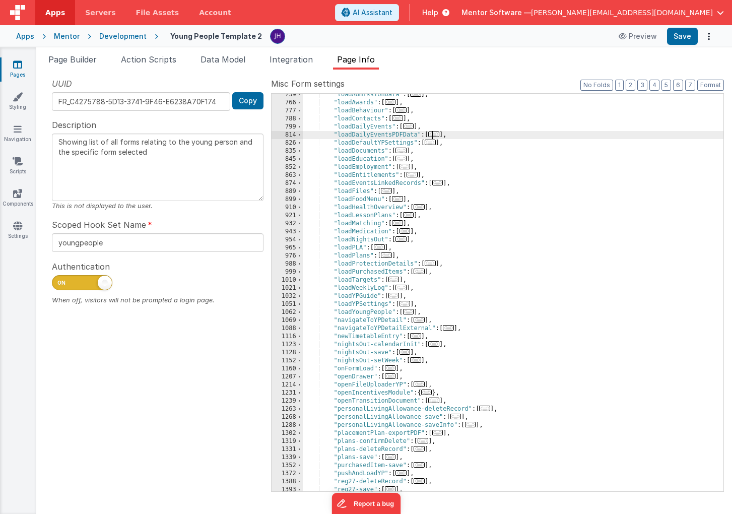
click at [436, 136] on span "..." at bounding box center [433, 135] width 11 height 6
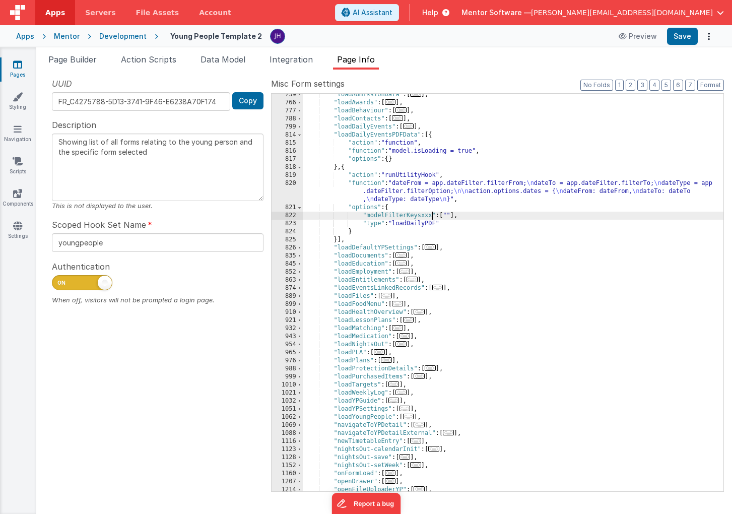
click at [430, 216] on div ""loadAdmissionData" : [ ... ] , "loadAwards" : [ ... ] , "loadBehaviour" : [ ..…" at bounding box center [513, 298] width 421 height 414
click at [681, 33] on button "Save" at bounding box center [682, 36] width 31 height 17
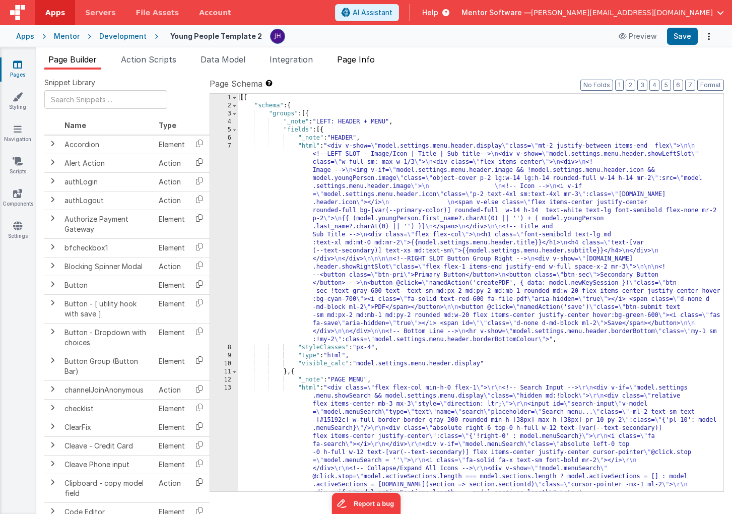
click at [359, 61] on span "Page Info" at bounding box center [356, 59] width 38 height 10
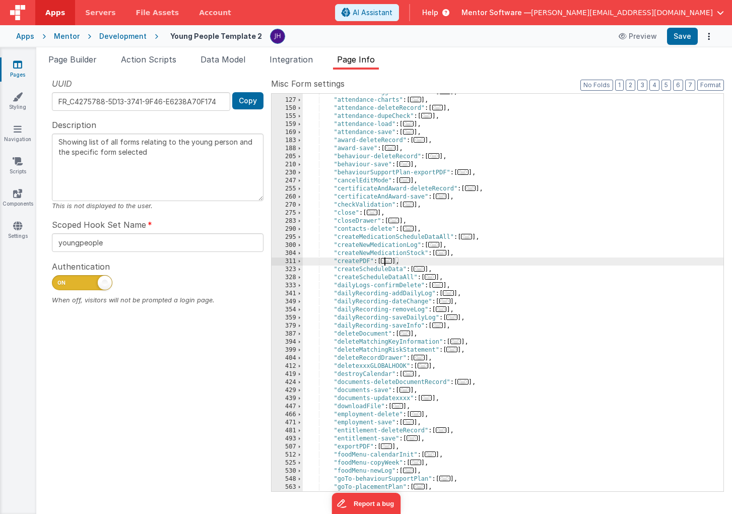
click at [389, 261] on span "..." at bounding box center [386, 261] width 11 height 6
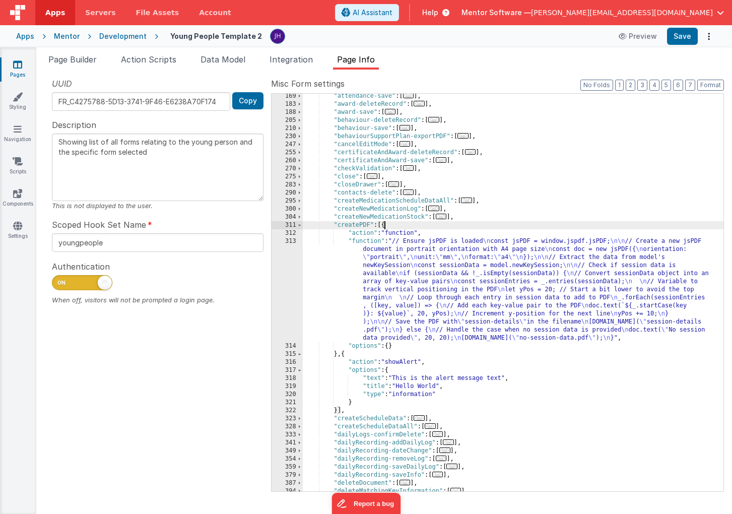
scroll to position [214, 0]
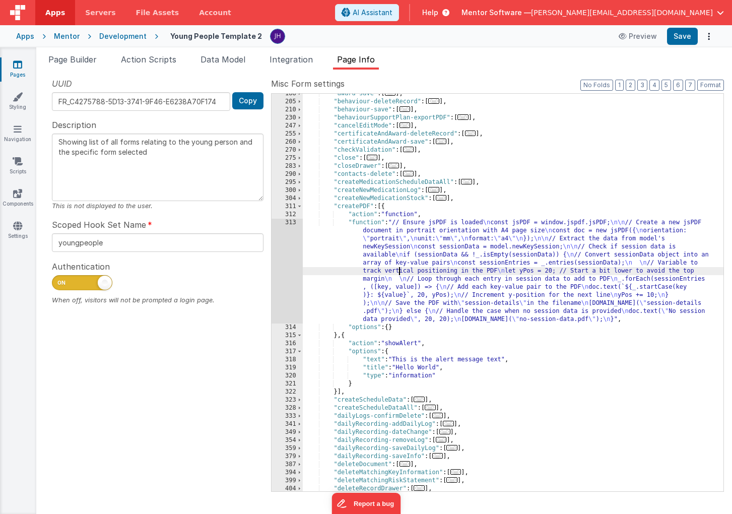
click at [400, 268] on div ""award-save" : [ ... ] , "behaviour-deleteRecord" : [ ... ] , "behaviour-save" …" at bounding box center [513, 297] width 421 height 414
click at [288, 257] on div "313" at bounding box center [287, 271] width 31 height 105
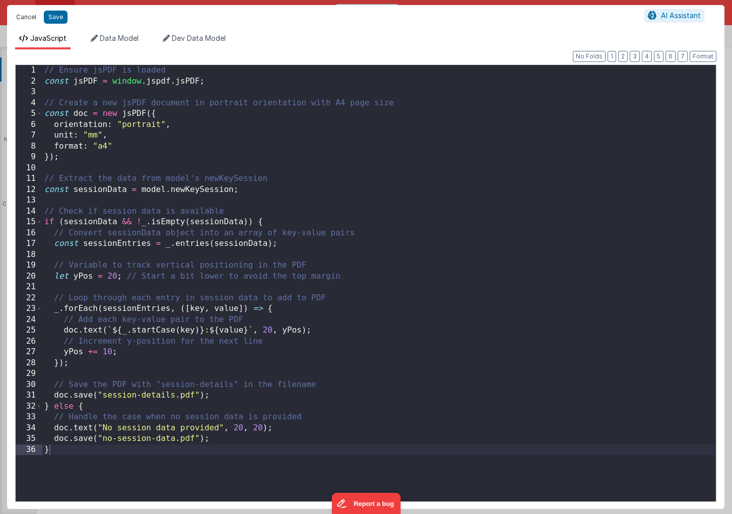
click at [25, 15] on button "Cancel" at bounding box center [26, 17] width 30 height 14
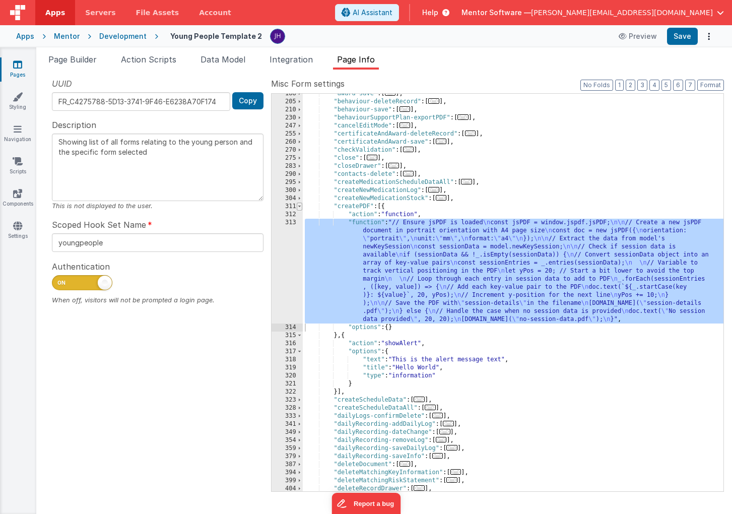
click at [300, 205] on span at bounding box center [300, 207] width 6 height 8
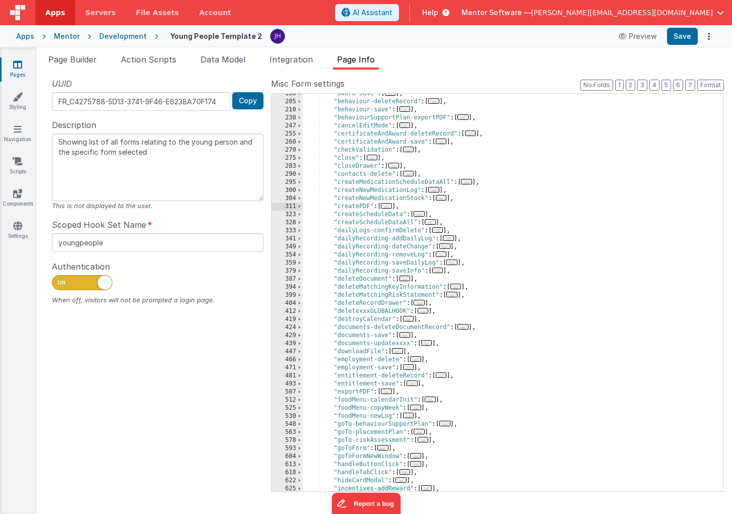
click at [15, 64] on icon at bounding box center [17, 64] width 9 height 10
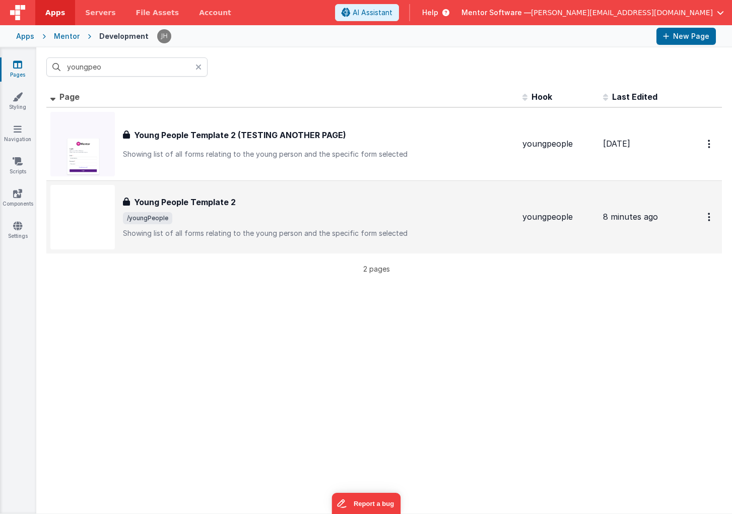
click at [189, 206] on h3 "Young People Template 2" at bounding box center [185, 202] width 102 height 12
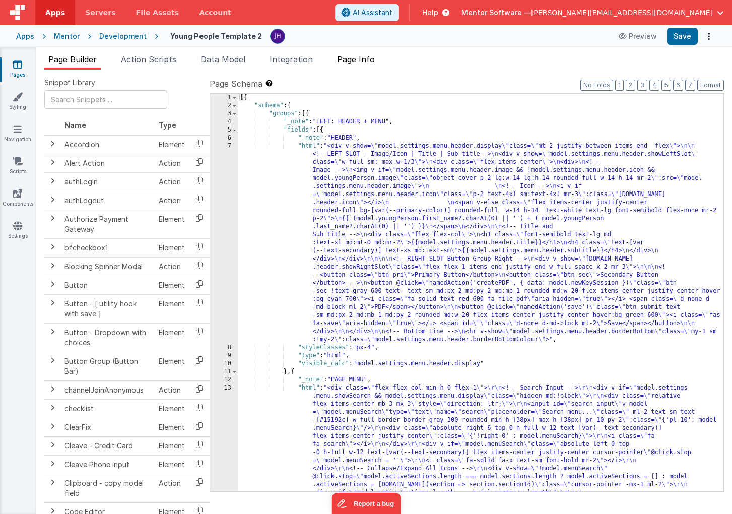
click at [361, 58] on span "Page Info" at bounding box center [356, 59] width 38 height 10
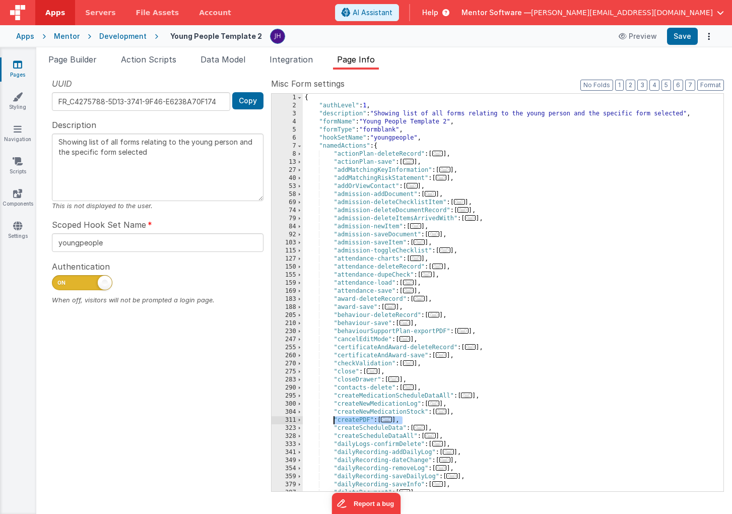
drag, startPoint x: 406, startPoint y: 421, endPoint x: 337, endPoint y: 421, distance: 69.6
click at [337, 421] on div "{ "authLevel" : 1 , "description" : "Showing list of all forms relating to the …" at bounding box center [513, 301] width 421 height 414
paste textarea
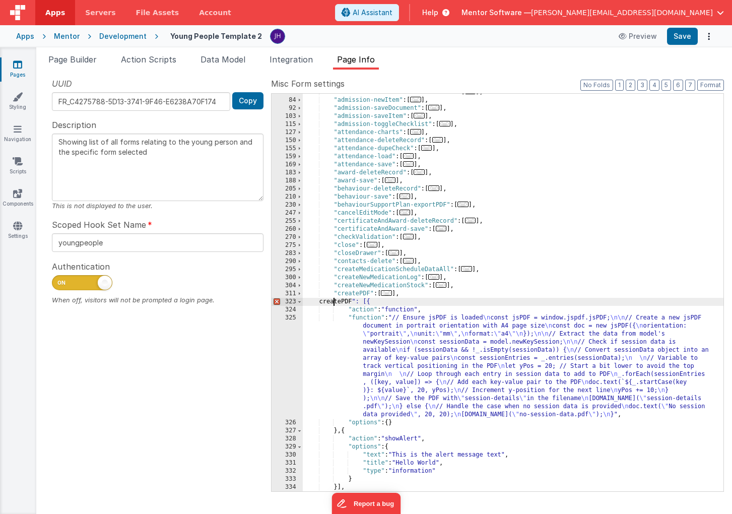
click at [334, 301] on div ""admission-deleteItemsArrivedWith" : [ ... ] , "admission-newItem" : [ ... ] , …" at bounding box center [513, 295] width 421 height 414
click at [358, 302] on div ""admission-deleteItemsArrivedWith" : [ ... ] , "admission-newItem" : [ ... ] , …" at bounding box center [513, 295] width 421 height 414
click at [422, 340] on div ""admission-deleteItemsArrivedWith" : [ ... ] , "admission-newItem" : [ ... ] , …" at bounding box center [513, 295] width 421 height 414
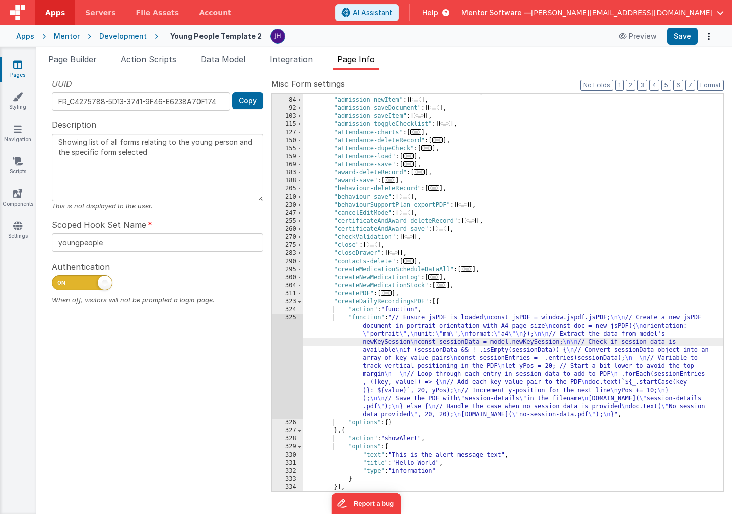
click at [291, 346] on div "325" at bounding box center [287, 366] width 31 height 105
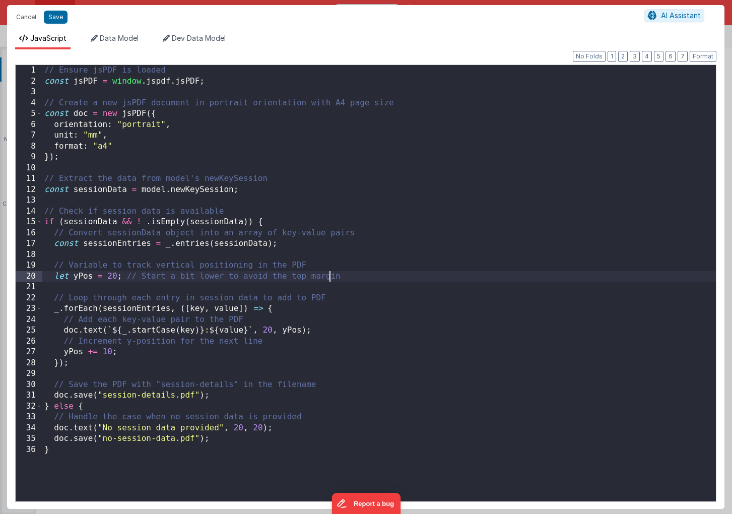
click at [330, 281] on div "// Ensure jsPDF is loaded const jsPDF = window . jspdf . jsPDF ; // Create a ne…" at bounding box center [379, 294] width 674 height 458
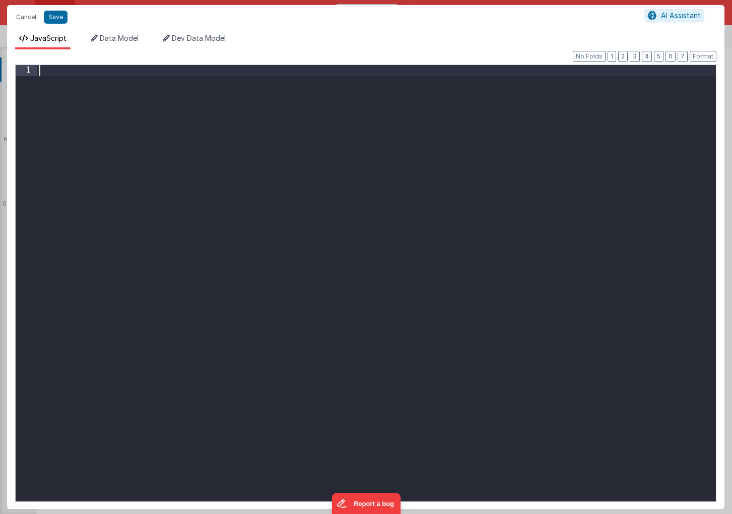
click at [240, 189] on div at bounding box center [376, 294] width 679 height 458
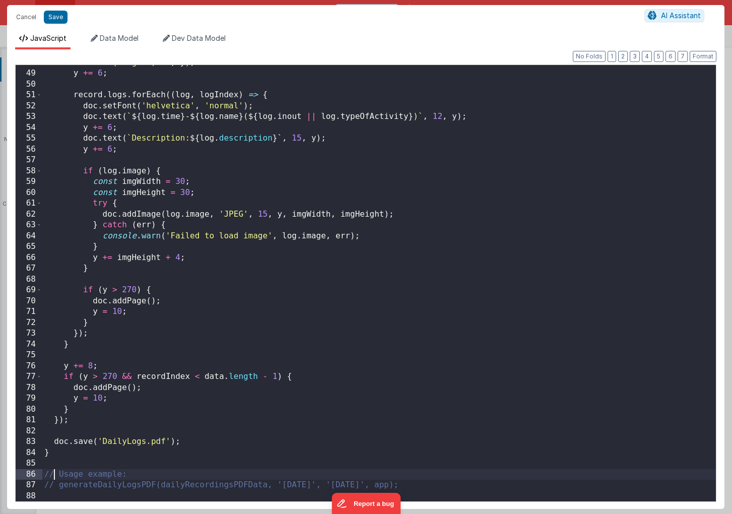
click at [53, 474] on div "doc . text ( 'Logs:' , 10 , y ) ; y += 6 ; record . logs . forEach (( log , log…" at bounding box center [379, 286] width 674 height 458
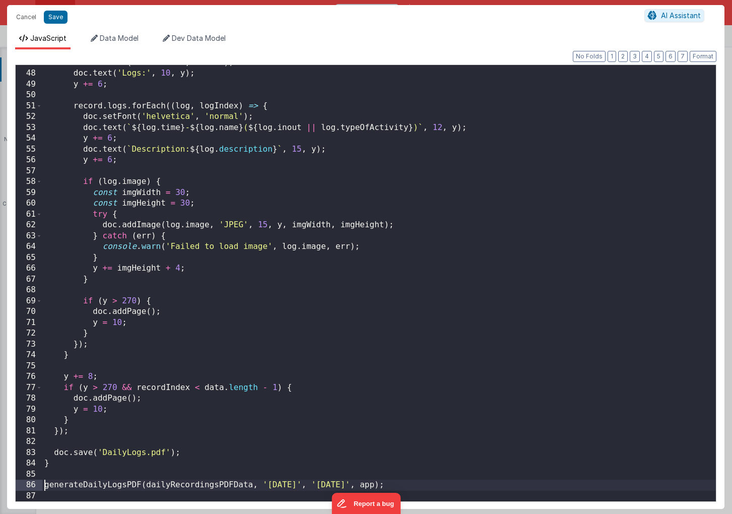
click at [146, 488] on div "doc . setFont ( 'helvetica' , 'bold' ) ; doc . text ( 'Logs:' , 10 , y ) ; y +=…" at bounding box center [379, 286] width 674 height 458
click at [336, 310] on div "doc . setFont ( 'helvetica' , 'bold' ) ; doc . text ( 'Logs:' , 10 , y ) ; y +=…" at bounding box center [379, 286] width 674 height 458
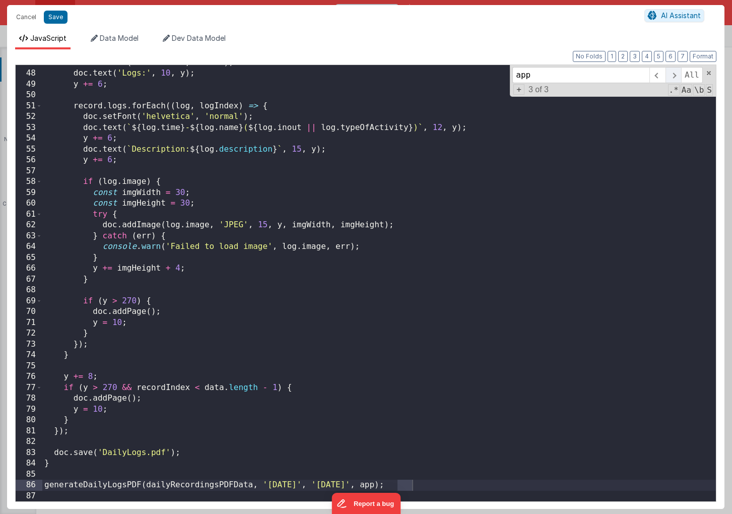
type input "app"
click at [671, 74] on span at bounding box center [674, 75] width 16 height 16
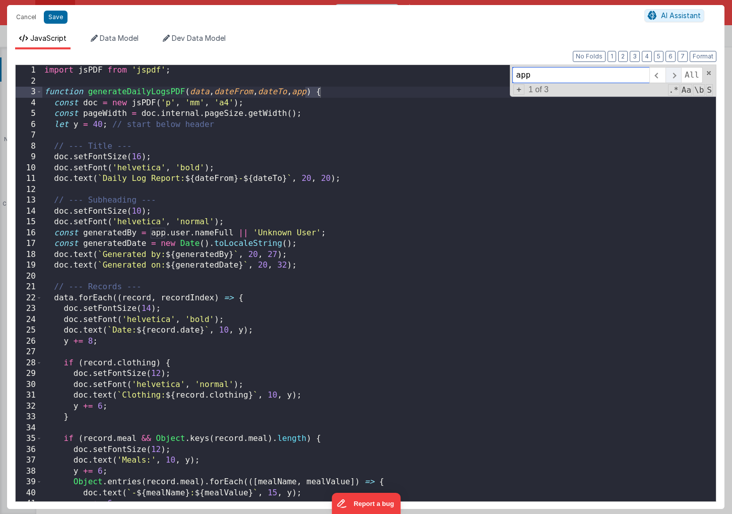
scroll to position [0, 0]
click at [671, 75] on span at bounding box center [674, 75] width 16 height 16
click at [672, 74] on span at bounding box center [674, 75] width 16 height 16
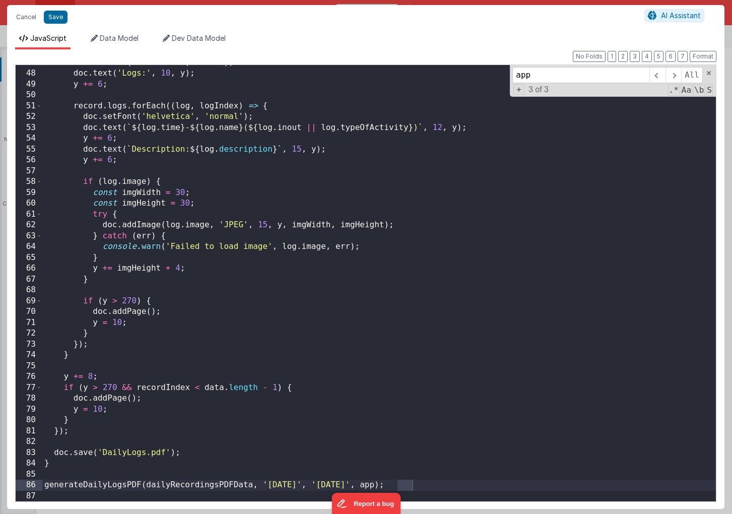
click at [397, 457] on div "doc . setFont ( 'helvetica' , 'bold' ) ; doc . text ( 'Logs:' , 10 , y ) ; y +=…" at bounding box center [379, 286] width 674 height 458
click at [411, 483] on div "doc . setFont ( 'helvetica' , 'bold' ) ; doc . text ( 'Logs:' , 10 , y ) ; y +=…" at bounding box center [379, 286] width 674 height 458
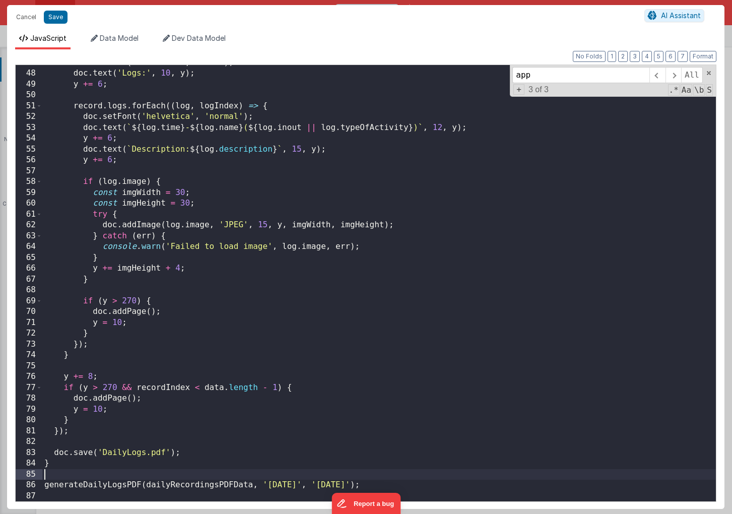
click at [195, 473] on div "doc . setFont ( 'helvetica' , 'bold' ) ; doc . text ( 'Logs:' , 10 , y ) ; y +=…" at bounding box center [379, 286] width 674 height 458
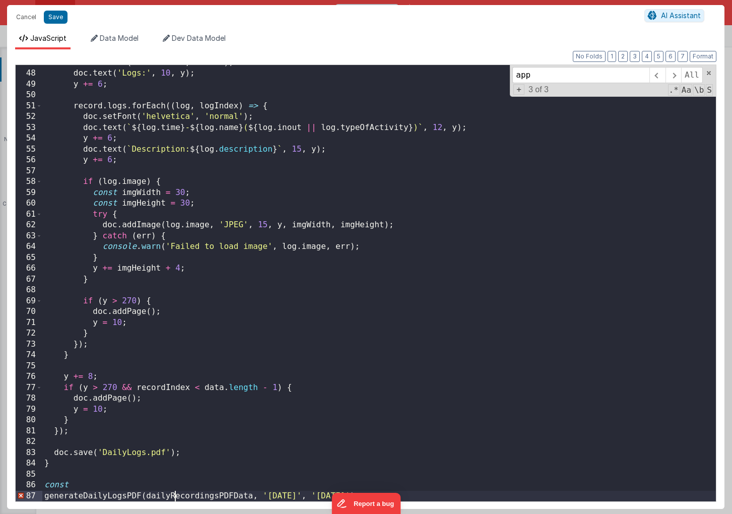
click at [177, 495] on div "doc . setFont ( 'helvetica' , 'bold' ) ; doc . text ( 'Logs:' , 10 , y ) ; y +=…" at bounding box center [379, 286] width 674 height 458
click at [122, 486] on div "doc . setFont ( 'helvetica' , 'bold' ) ; doc . text ( 'Logs:' , 10 , y ) ; y +=…" at bounding box center [379, 286] width 674 height 458
paste textarea
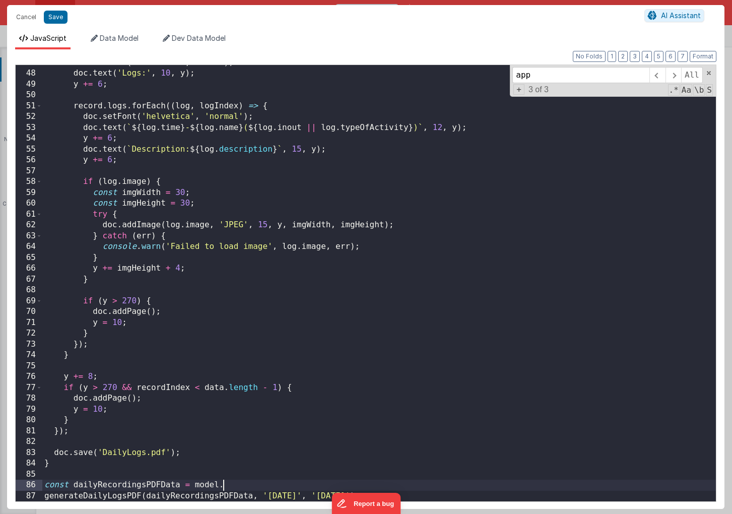
paste textarea
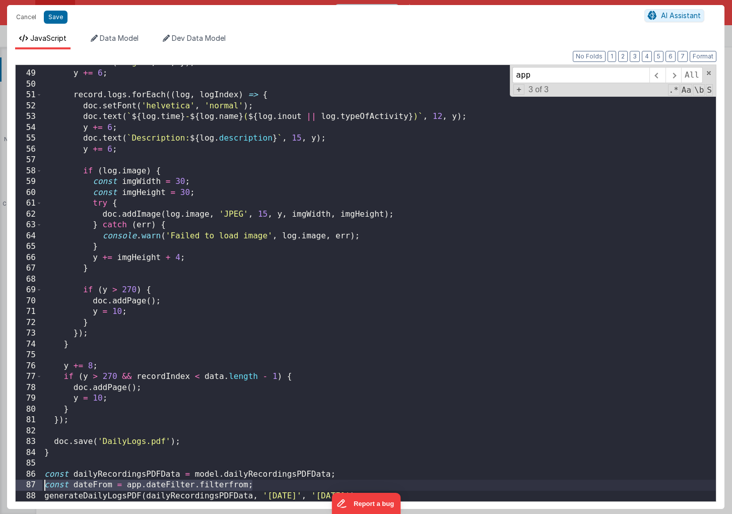
drag, startPoint x: 261, startPoint y: 486, endPoint x: 30, endPoint y: 486, distance: 230.8
click at [30, 486] on div "48 49 50 51 52 53 54 55 56 57 58 59 60 61 62 63 64 65 66 67 68 69 70 71 72 73 7…" at bounding box center [366, 283] width 702 height 437
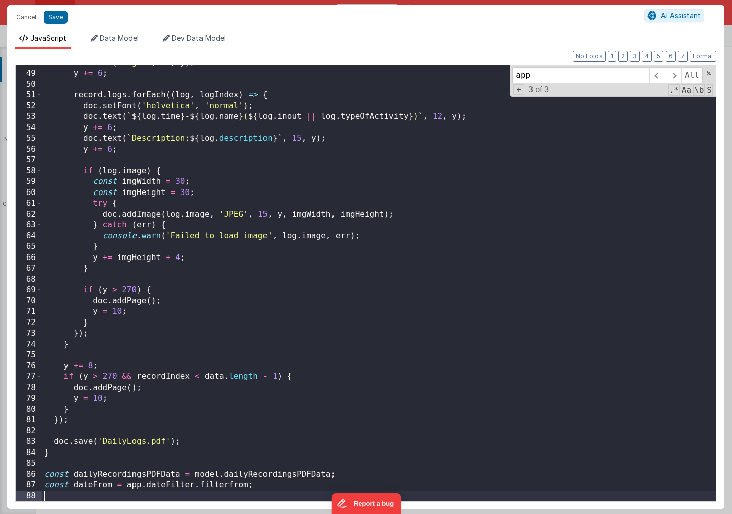
paste textarea
click at [110, 496] on div "doc . text ( 'Logs:' , 10 , y ) ; y += 6 ; record . logs . forEach (( log , log…" at bounding box center [379, 286] width 674 height 458
click at [236, 494] on div "doc . text ( 'Logs:' , 10 , y ) ; y += 6 ; record . logs . forEach (( log , log…" at bounding box center [379, 286] width 674 height 458
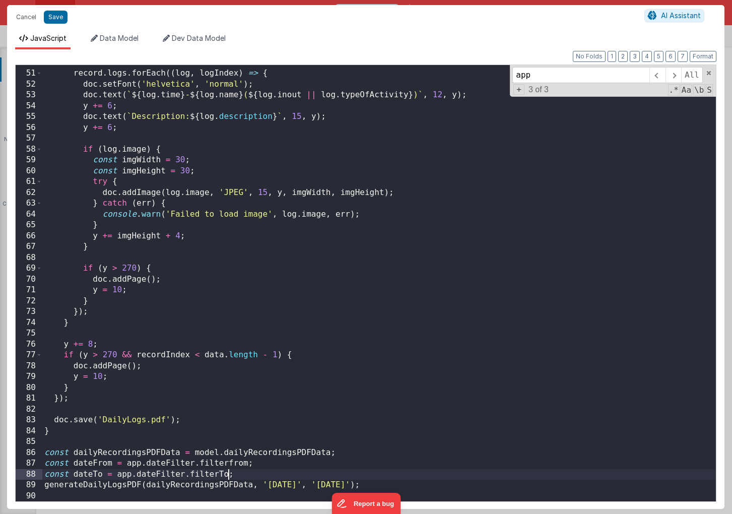
scroll to position [539, 0]
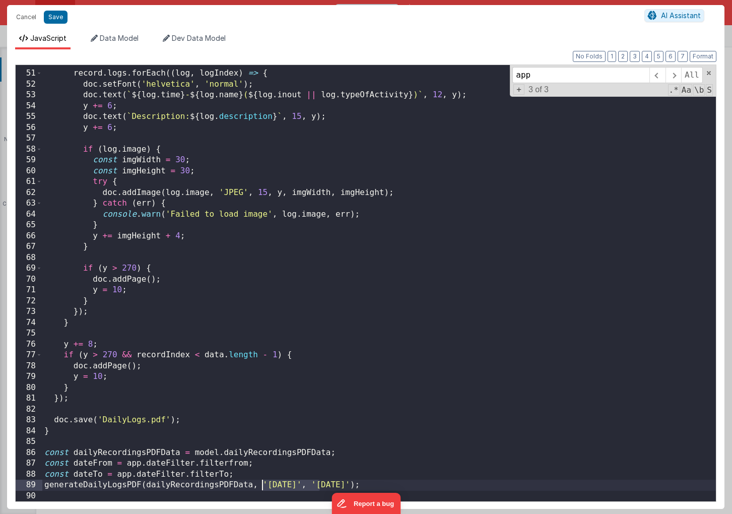
drag, startPoint x: 320, startPoint y: 484, endPoint x: 262, endPoint y: 484, distance: 57.5
click at [262, 484] on div "record . logs . forEach (( log , logIndex ) => { doc . setFont ( 'helvetica' , …" at bounding box center [379, 286] width 674 height 458
drag, startPoint x: 310, startPoint y: 483, endPoint x: 367, endPoint y: 484, distance: 56.4
click at [367, 484] on div "record . logs . forEach (( log , logIndex ) => { doc . setFont ( 'helvetica' , …" at bounding box center [379, 286] width 674 height 458
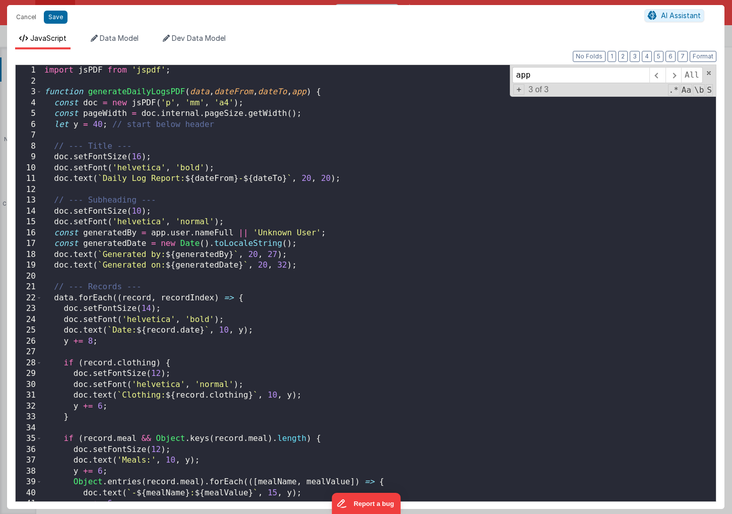
scroll to position [0, 0]
click at [316, 95] on div "import jsPDF from 'jspdf' ; function generateDailyLogsPDF ( data , dateFrom , d…" at bounding box center [379, 294] width 674 height 458
drag, startPoint x: 178, startPoint y: 70, endPoint x: 6, endPoint y: 69, distance: 172.4
click at [6, 69] on div "Cancel Save AI Assistant JavaScript Data Model Dev Data Model Format 7 6 5 4 3 …" at bounding box center [366, 257] width 732 height 514
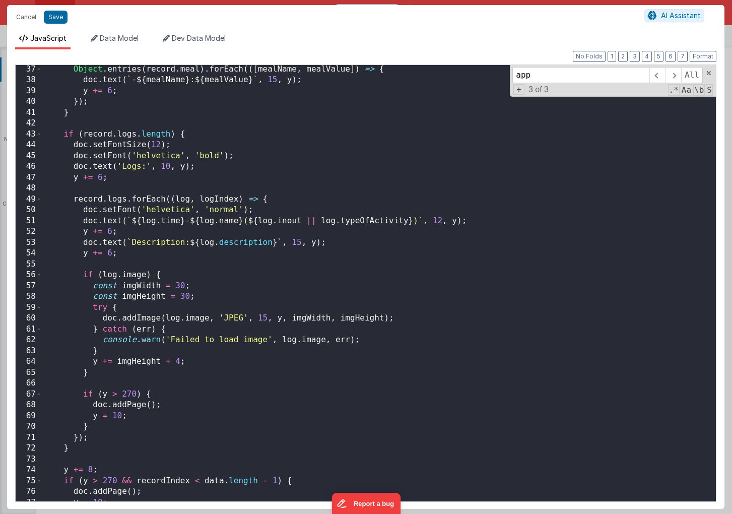
scroll to position [517, 0]
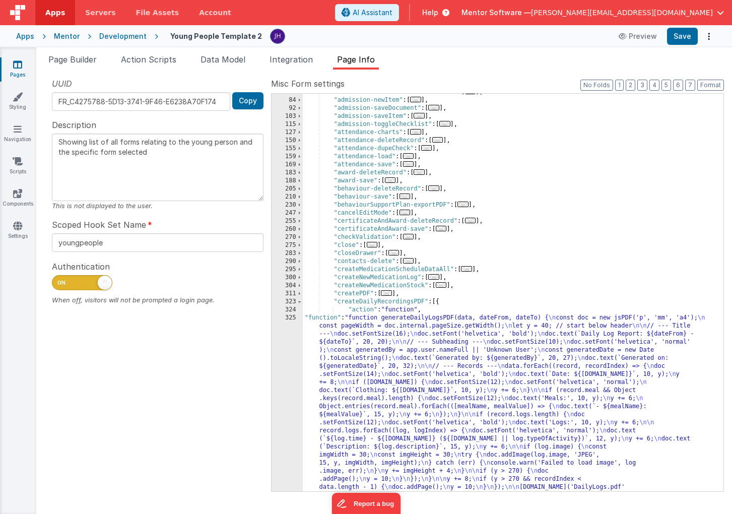
click at [388, 352] on div ""admission-deleteItemsArrivedWith" : [ ... ] , "admission-newItem" : [ ... ] , …" at bounding box center [513, 391] width 421 height 607
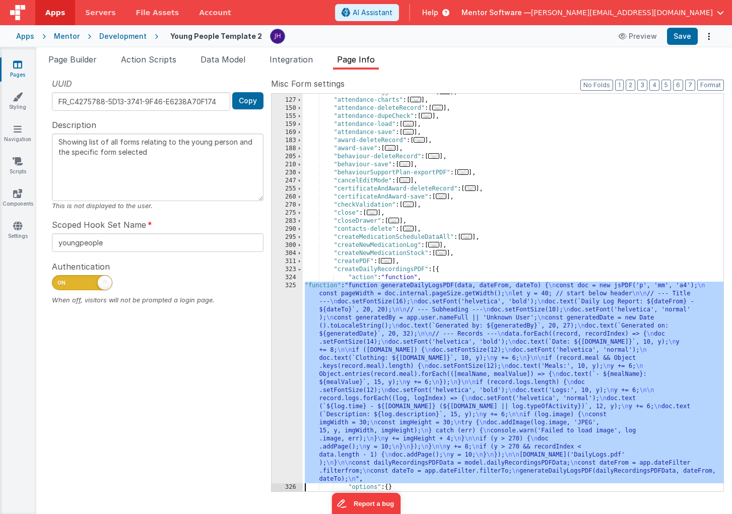
scroll to position [159, 0]
click at [292, 325] on div "325" at bounding box center [287, 383] width 31 height 202
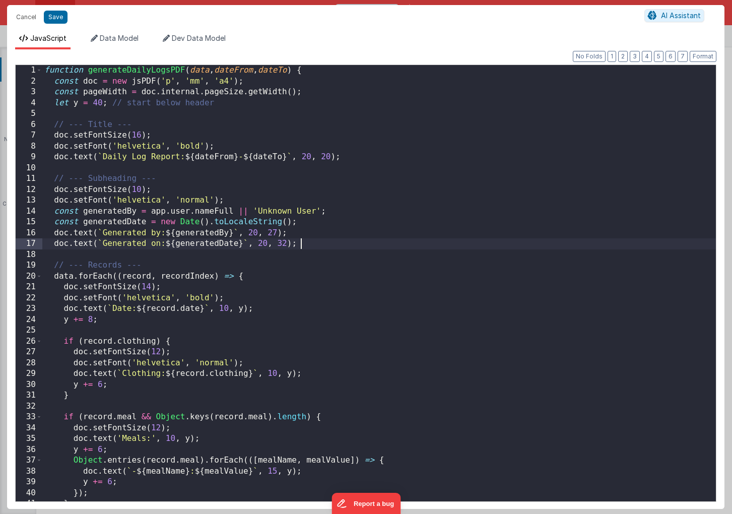
click at [352, 247] on div "function generateDailyLogsPDF ( data , dateFrom , dateTo ) { const doc = new js…" at bounding box center [379, 294] width 674 height 458
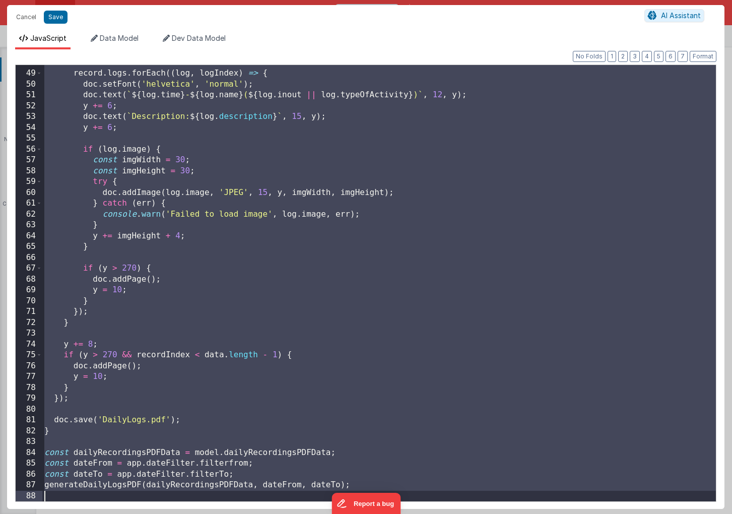
scroll to position [517, 0]
click at [279, 270] on div "record . logs . forEach (( log , logIndex ) => { doc . setFont ( 'helvetica' , …" at bounding box center [379, 286] width 674 height 458
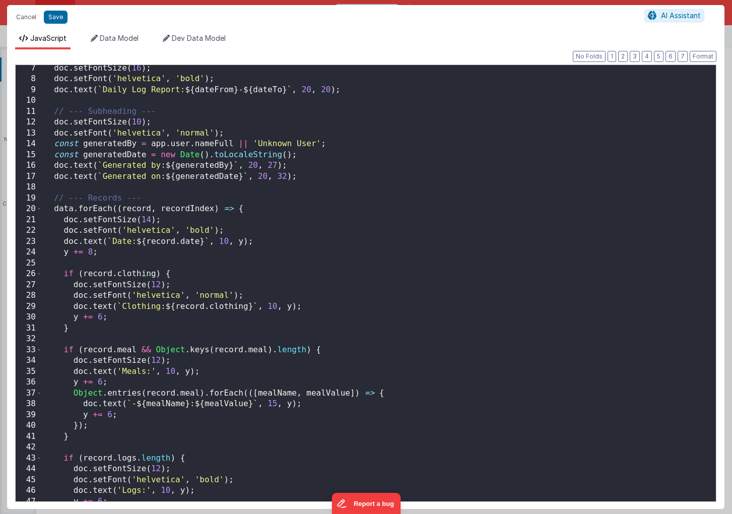
scroll to position [0, 0]
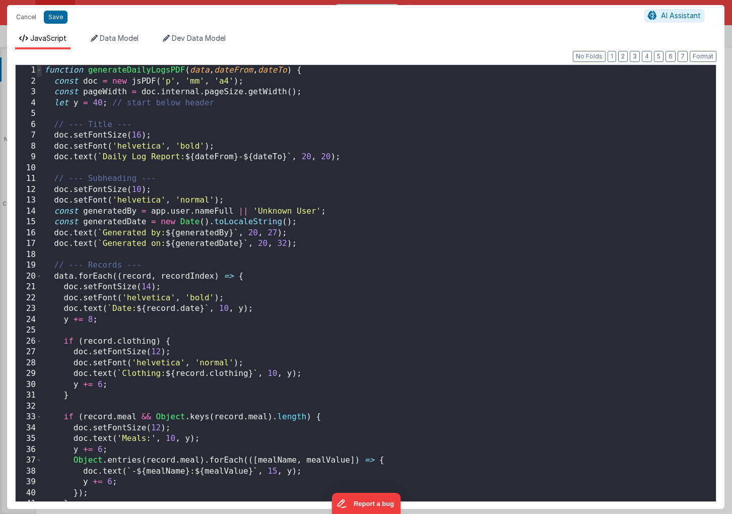
click at [39, 70] on span at bounding box center [39, 70] width 6 height 11
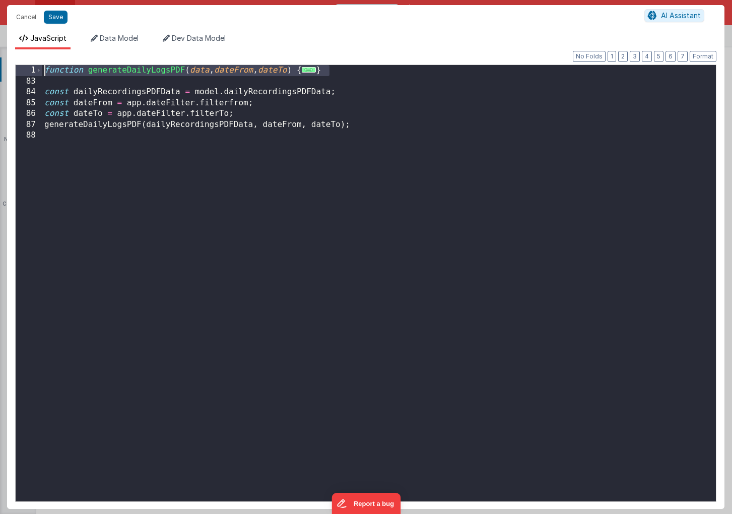
drag, startPoint x: 342, startPoint y: 66, endPoint x: 18, endPoint y: 68, distance: 324.1
click at [18, 68] on div "1 83 84 85 86 87 88 function generateDailyLogsPDF ( data , dateFrom , dateTo ) …" at bounding box center [366, 283] width 702 height 437
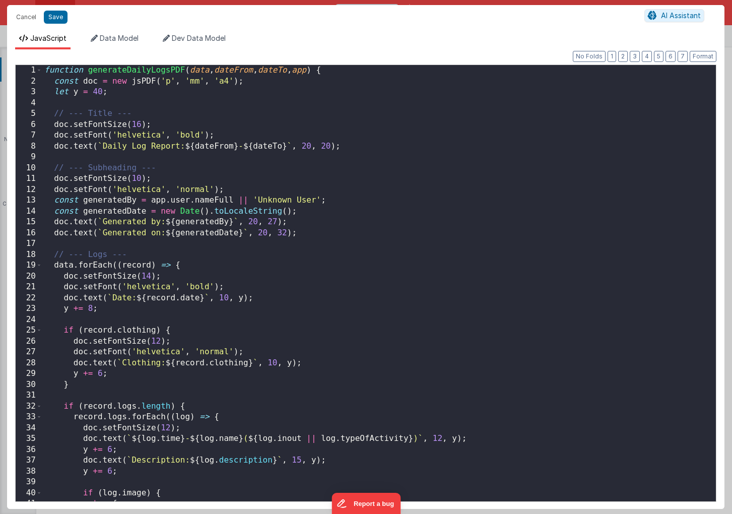
click at [310, 68] on div "function generateDailyLogsPDF ( data , dateFrom , dateTo , app ) { const doc = …" at bounding box center [379, 294] width 674 height 458
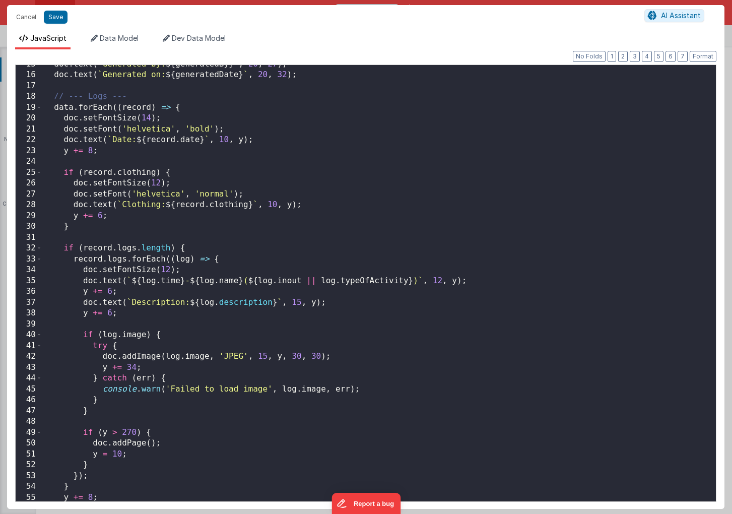
scroll to position [322, 0]
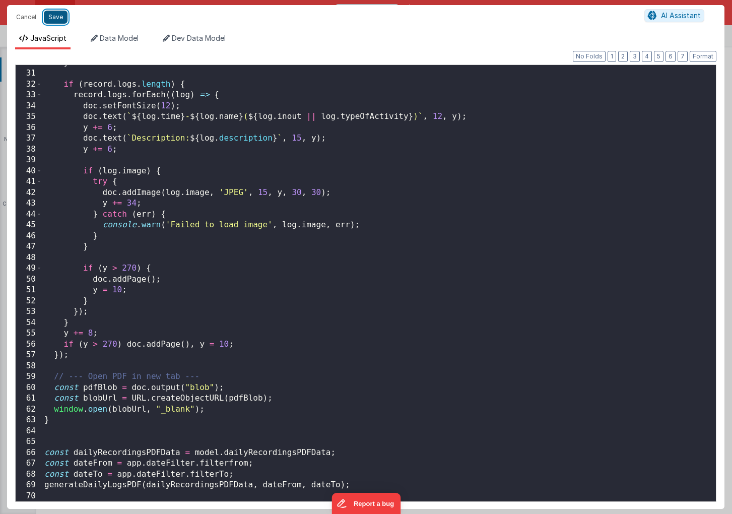
click at [52, 17] on button "Save" at bounding box center [56, 17] width 24 height 13
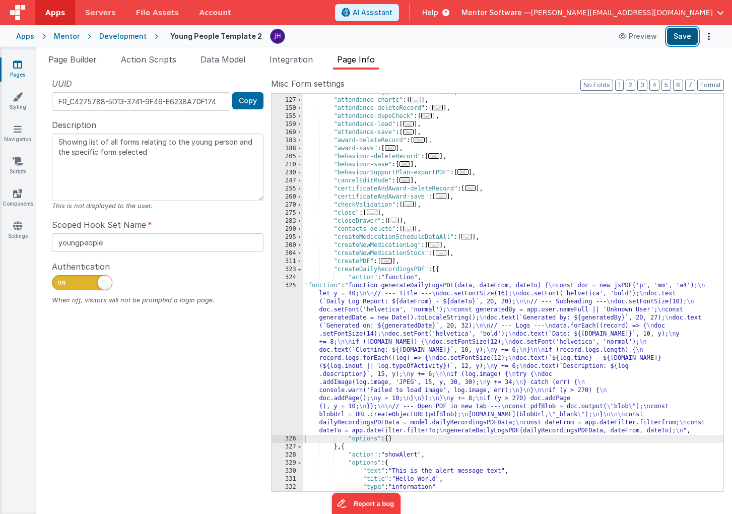
click at [685, 37] on button "Save" at bounding box center [682, 36] width 31 height 17
click at [393, 270] on div ""admission-toggleChecklist" : [ ... ] , "attendance-charts" : [ ... ] , "attend…" at bounding box center [513, 295] width 421 height 414
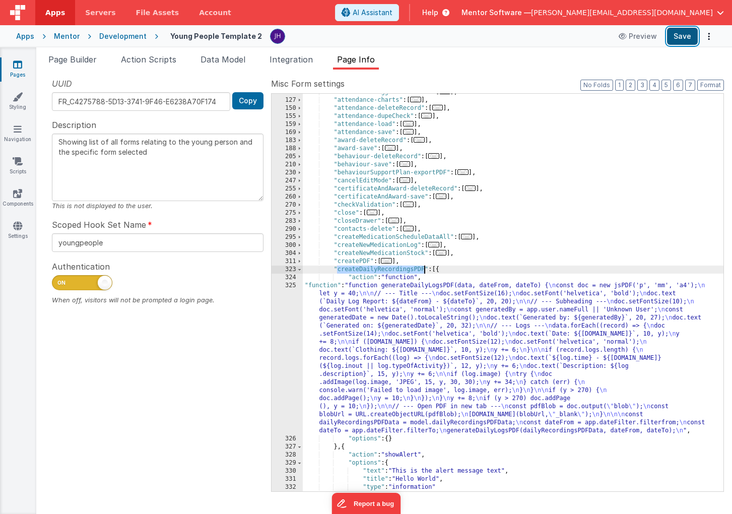
click at [675, 39] on button "Save" at bounding box center [682, 36] width 31 height 17
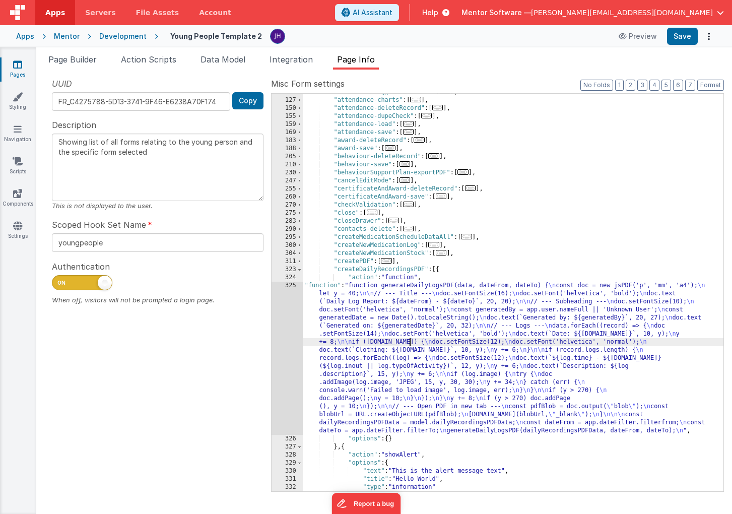
click at [410, 342] on div ""admission-toggleChecklist" : [ ... ] , "attendance-charts" : [ ... ] , "attend…" at bounding box center [513, 295] width 421 height 414
click at [288, 321] on div "325" at bounding box center [287, 358] width 31 height 153
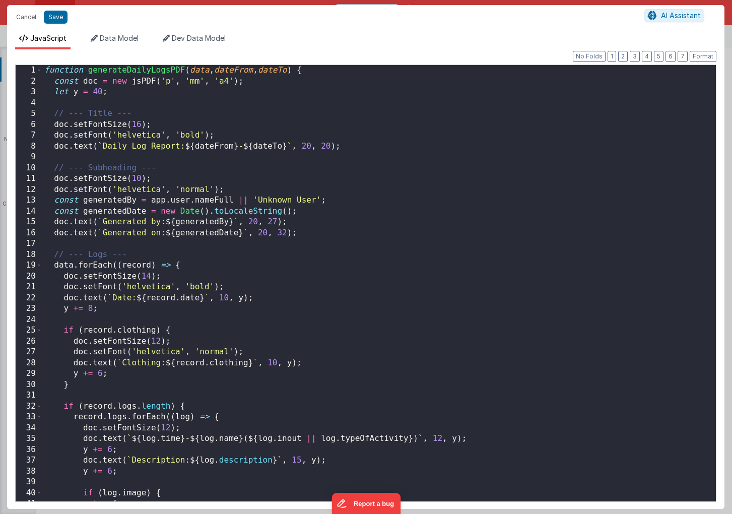
click at [57, 84] on div "function generateDailyLogsPDF ( data , dateFrom , dateTo ) { const doc = new js…" at bounding box center [379, 294] width 674 height 458
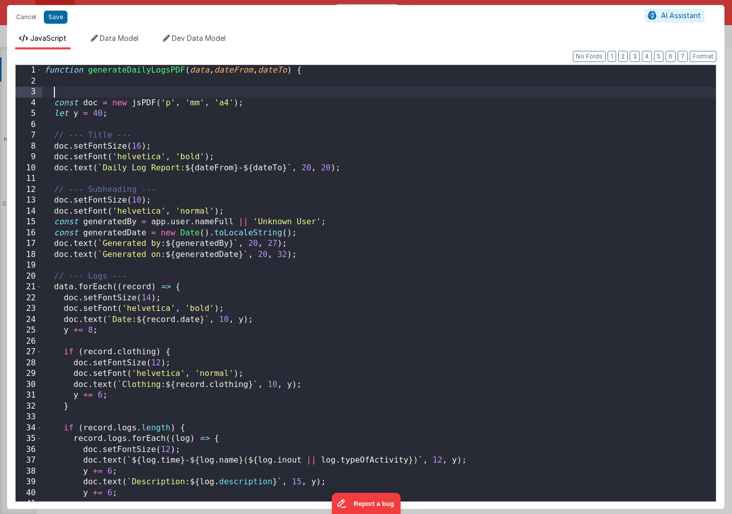
paste textarea
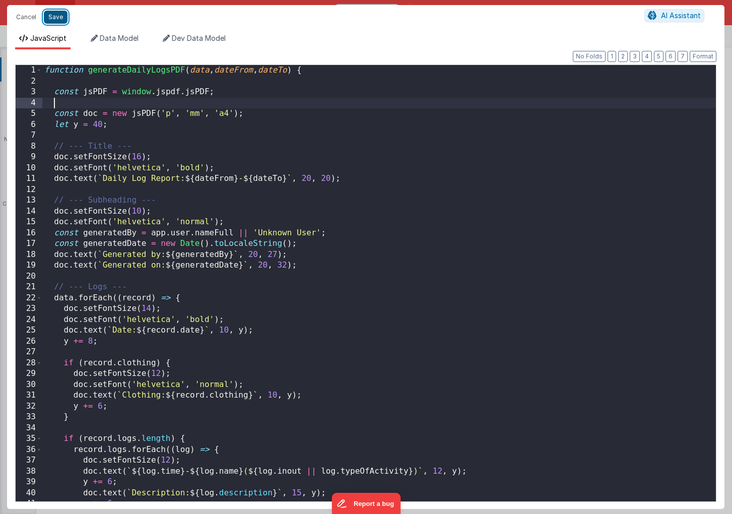
click at [52, 16] on button "Save" at bounding box center [56, 17] width 24 height 13
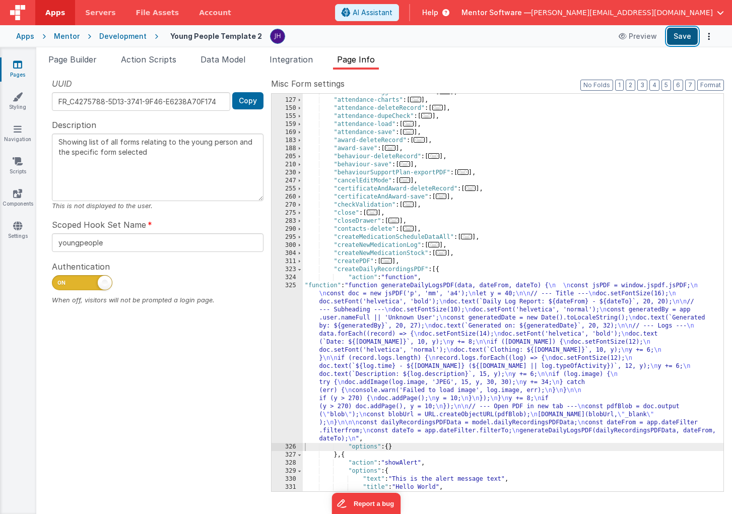
click at [685, 36] on button "Save" at bounding box center [682, 36] width 31 height 17
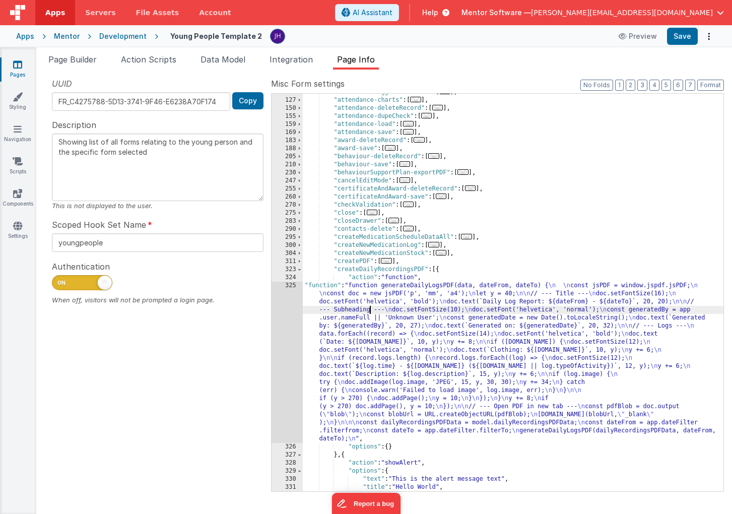
click at [369, 308] on div ""admission-toggleChecklist" : [ ... ] , "attendance-charts" : [ ... ] , "attend…" at bounding box center [513, 295] width 421 height 414
click at [291, 307] on div "325" at bounding box center [287, 362] width 31 height 161
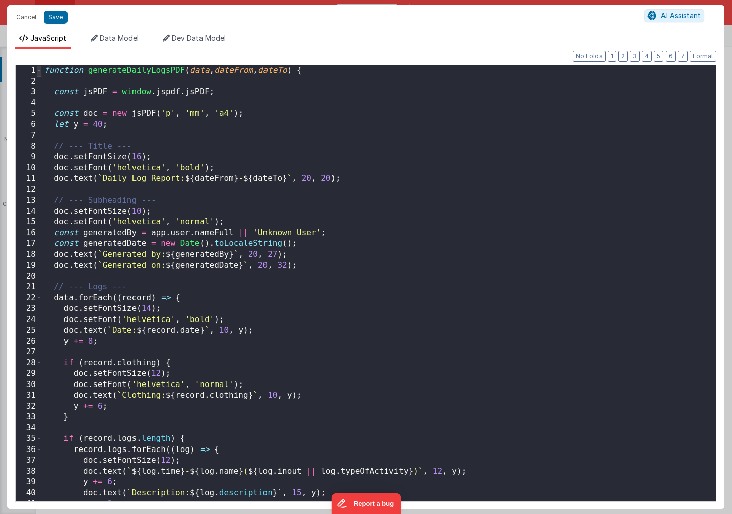
click at [38, 70] on span at bounding box center [39, 70] width 6 height 11
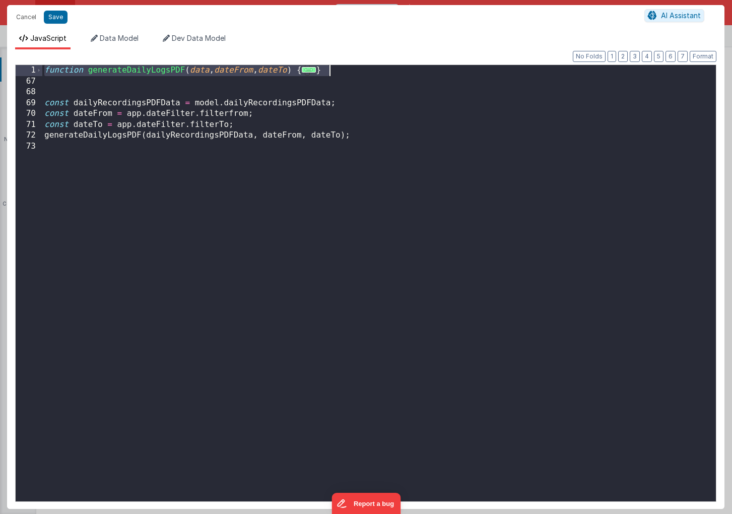
drag, startPoint x: 44, startPoint y: 71, endPoint x: 363, endPoint y: 71, distance: 319.0
click at [363, 71] on div "function generateDailyLogsPDF ( data , dateFrom , dateTo ) { ... } const dailyR…" at bounding box center [379, 294] width 674 height 458
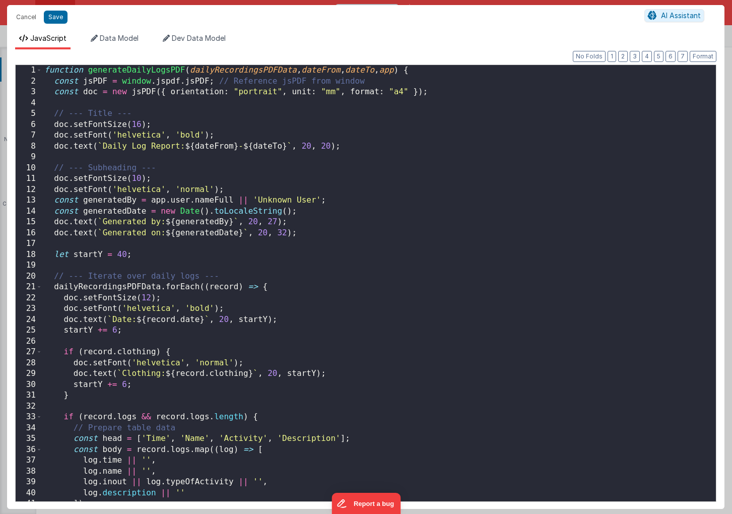
click at [398, 70] on div "function generateDailyLogsPDF ( dailyRecordingsPDFData , dateFrom , dateTo , ap…" at bounding box center [379, 294] width 674 height 458
click at [62, 15] on button "Save" at bounding box center [56, 17] width 24 height 13
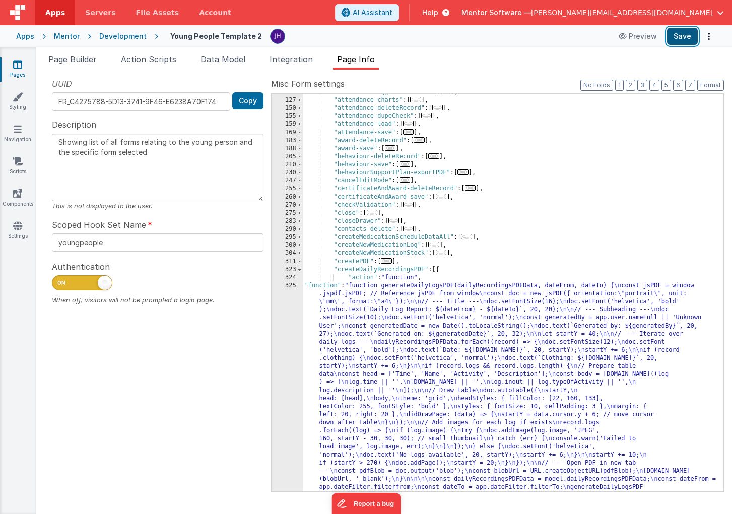
click at [683, 38] on button "Save" at bounding box center [682, 36] width 31 height 17
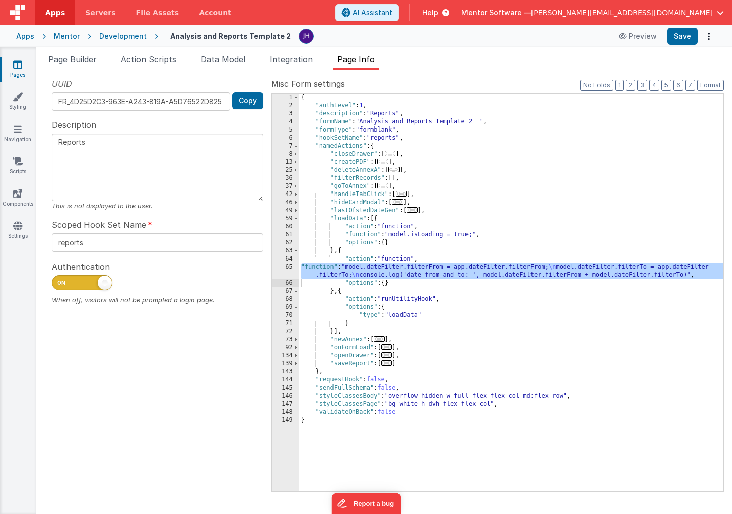
click at [386, 162] on span "..." at bounding box center [382, 162] width 11 height 6
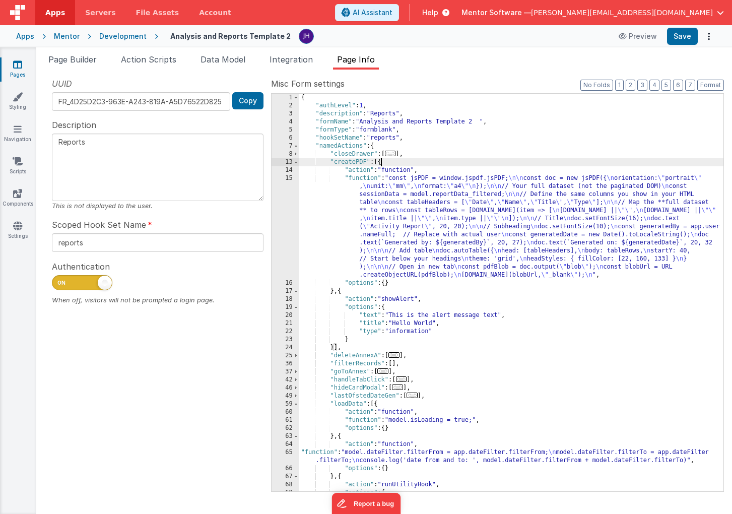
click at [389, 224] on div "{ "authLevel" : 1 , "description" : "Reports" , "formName" : "Analysis and Repo…" at bounding box center [511, 301] width 424 height 414
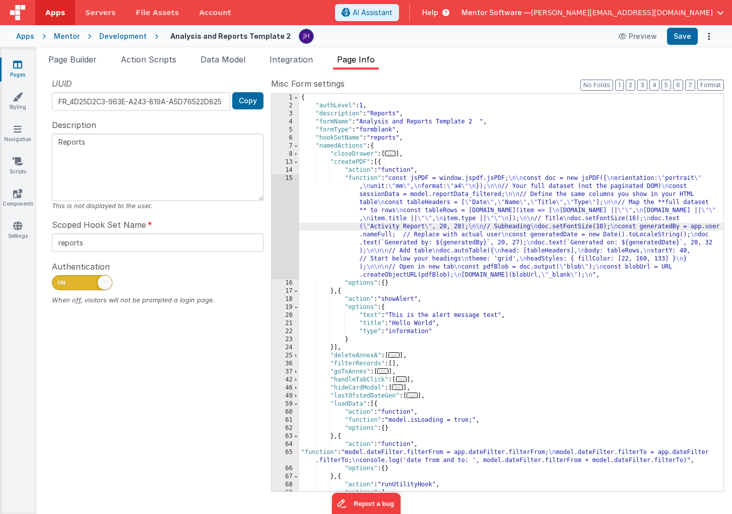
click at [283, 219] on div "15" at bounding box center [286, 226] width 28 height 105
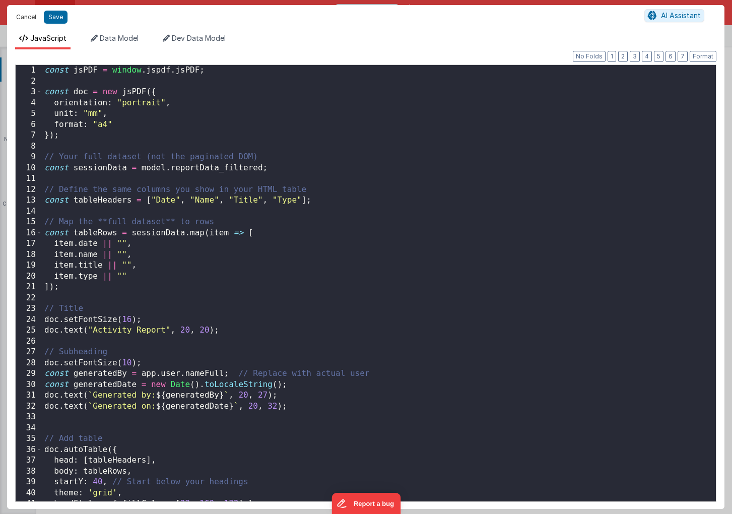
click at [25, 16] on button "Cancel" at bounding box center [26, 17] width 30 height 14
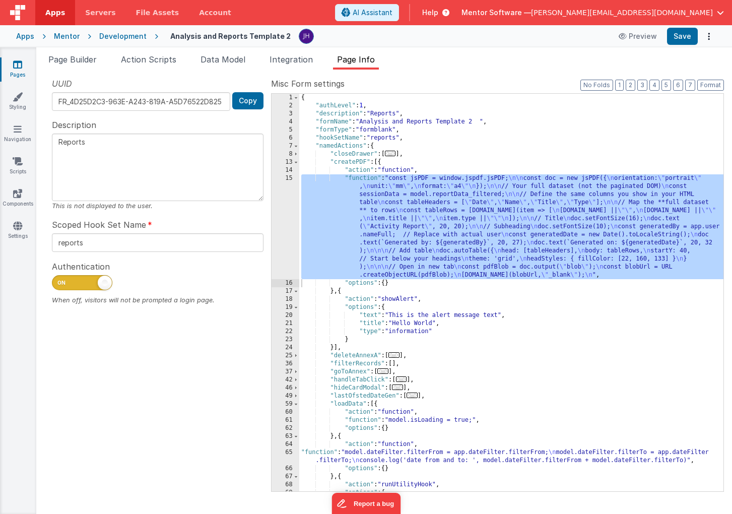
click at [408, 220] on div "{ "authLevel" : 1 , "description" : "Reports" , "formName" : "Analysis and Repo…" at bounding box center [511, 301] width 424 height 414
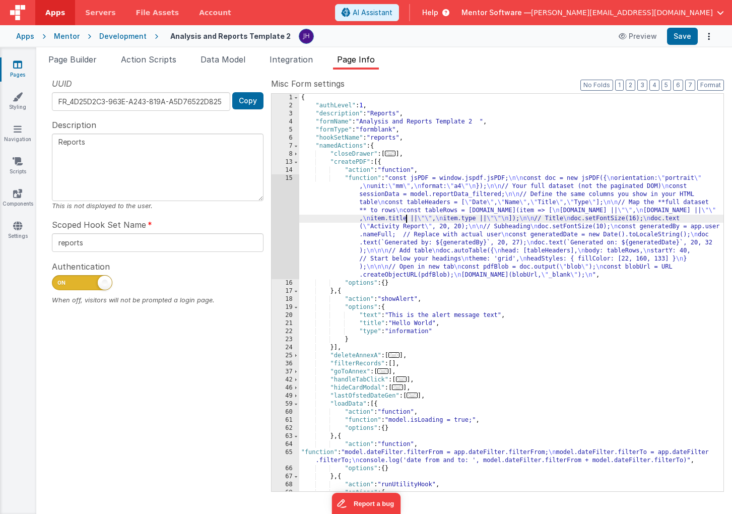
click at [293, 200] on div "15" at bounding box center [286, 226] width 28 height 105
click at [287, 203] on div "15" at bounding box center [286, 226] width 28 height 105
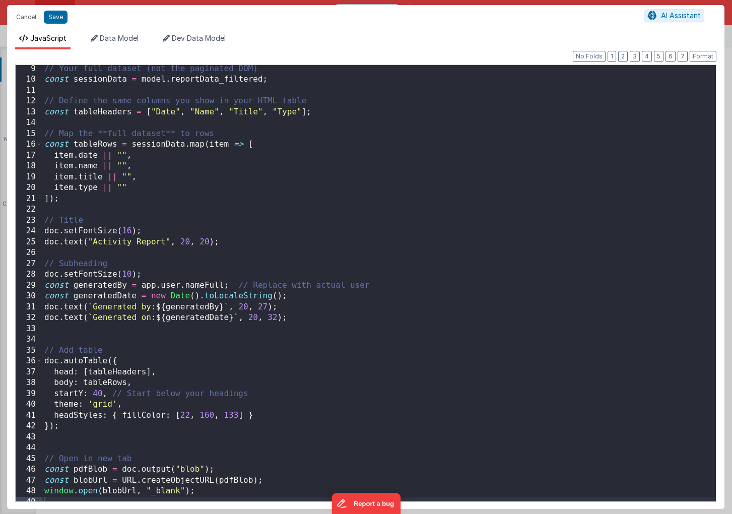
scroll to position [94, 0]
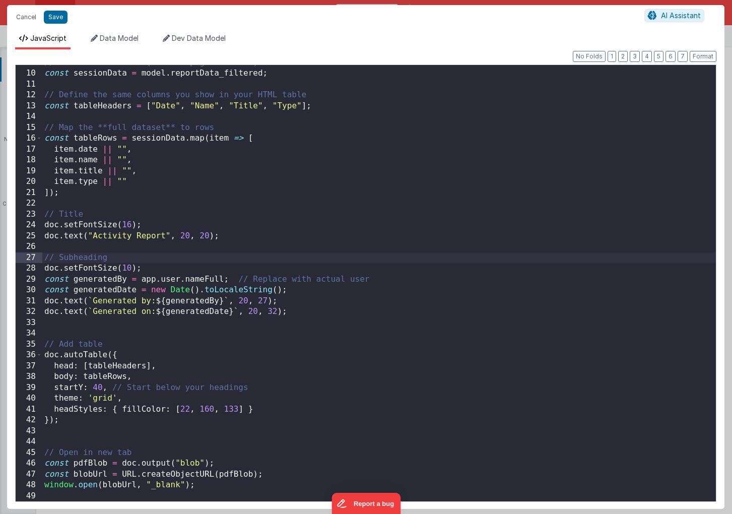
click at [44, 256] on div "// Your full dataset (not the paginated DOM) const sessionData = model . report…" at bounding box center [379, 286] width 674 height 458
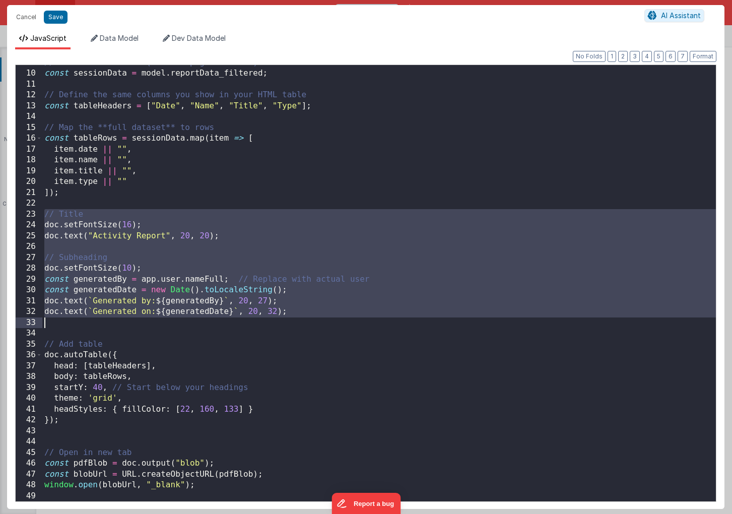
drag, startPoint x: 45, startPoint y: 215, endPoint x: 332, endPoint y: 321, distance: 305.2
click at [332, 321] on div "// Your full dataset (not the paginated DOM) const sessionData = model . report…" at bounding box center [379, 286] width 674 height 458
click at [28, 18] on button "Cancel" at bounding box center [26, 17] width 30 height 14
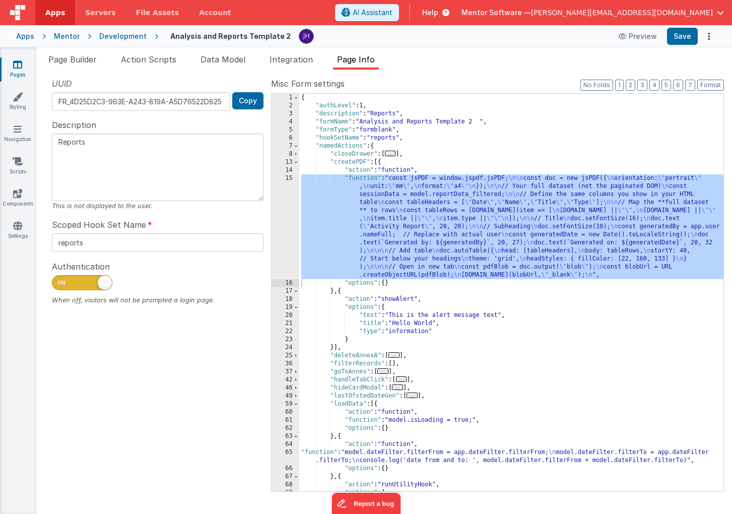
click at [18, 66] on icon at bounding box center [17, 64] width 9 height 10
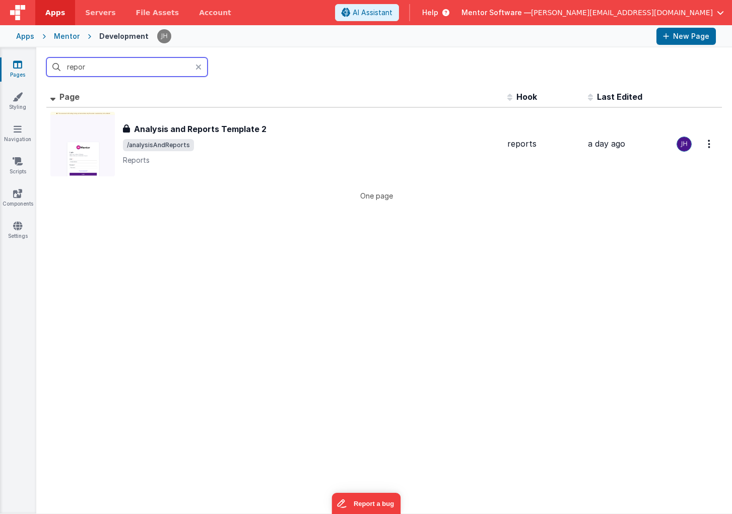
click at [123, 66] on input "repor" at bounding box center [126, 66] width 161 height 19
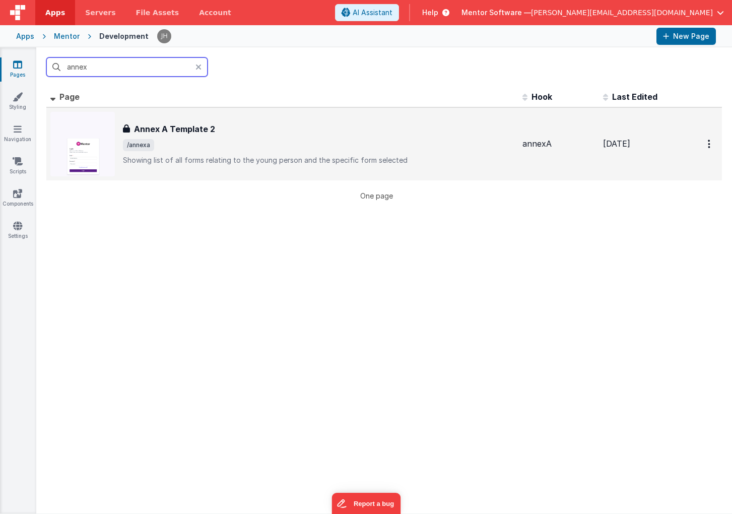
type input "annex"
click at [193, 143] on span "/annexa" at bounding box center [319, 145] width 392 height 12
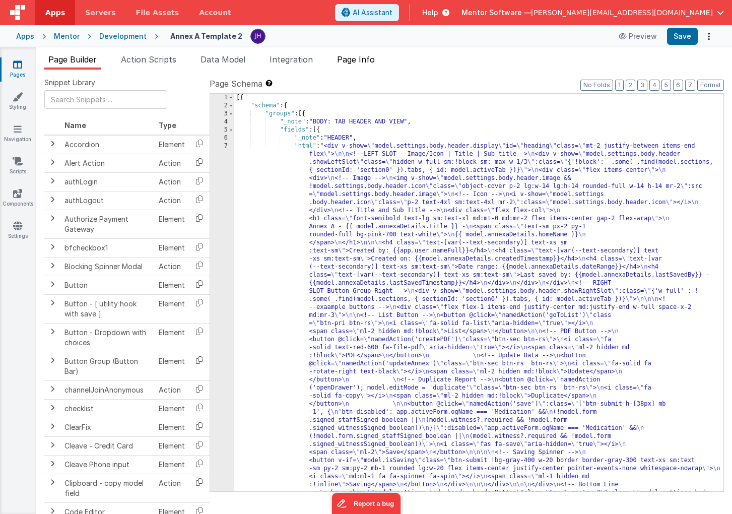
click at [363, 60] on span "Page Info" at bounding box center [356, 59] width 38 height 10
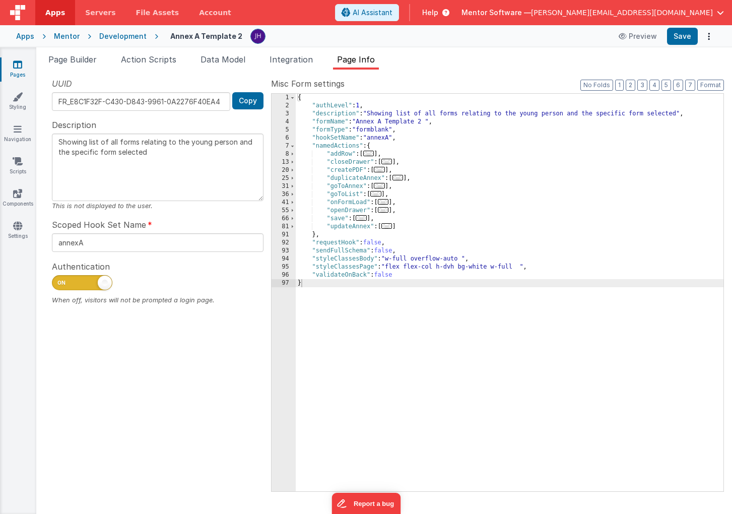
click at [383, 170] on span "..." at bounding box center [379, 170] width 11 height 6
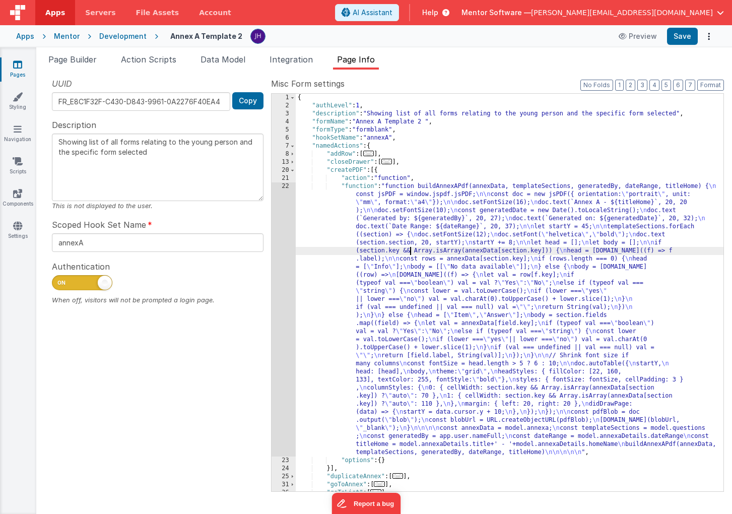
click at [410, 255] on div "{ "authLevel" : 1 , "description" : "Showing list of all forms relating to the …" at bounding box center [510, 301] width 428 height 414
click at [282, 250] on div "22" at bounding box center [284, 319] width 24 height 274
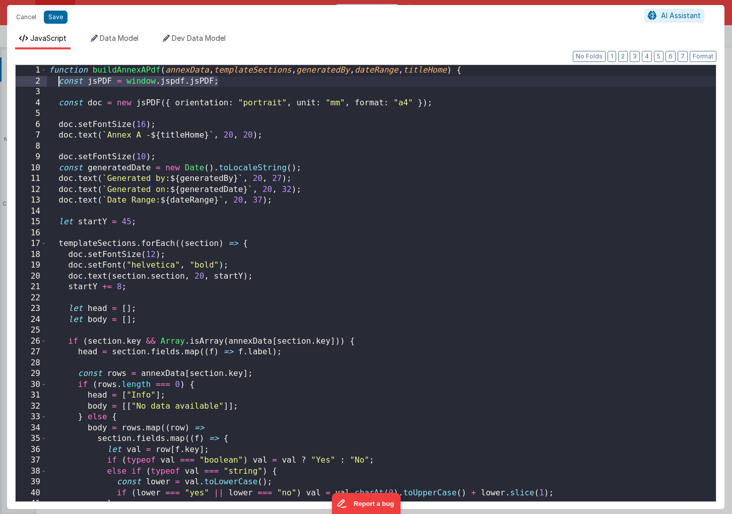
drag, startPoint x: 224, startPoint y: 83, endPoint x: 61, endPoint y: 85, distance: 163.3
click at [61, 85] on div "function buildAnnexAPdf ( annexData , templateSections , generatedBy , dateRang…" at bounding box center [381, 294] width 669 height 458
click at [363, 190] on div "function buildAnnexAPdf ( annexData , templateSections , generatedBy , dateRang…" at bounding box center [381, 294] width 669 height 458
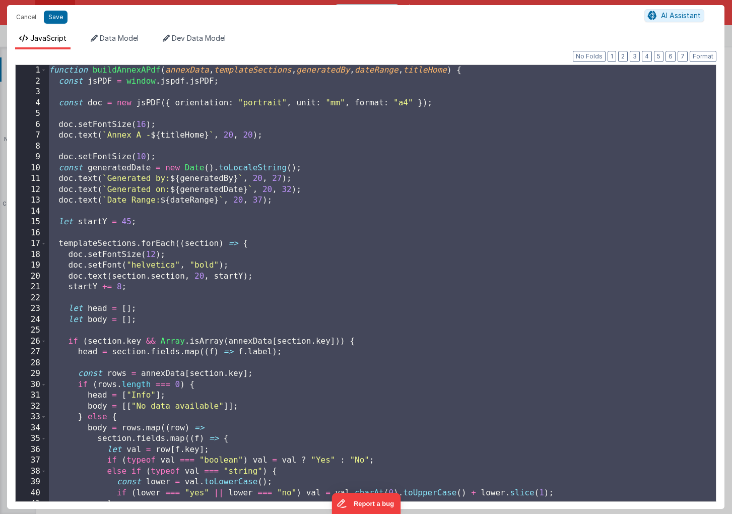
click at [233, 86] on div "function buildAnnexAPdf ( annexData , templateSections , generatedBy , dateRang…" at bounding box center [381, 294] width 669 height 458
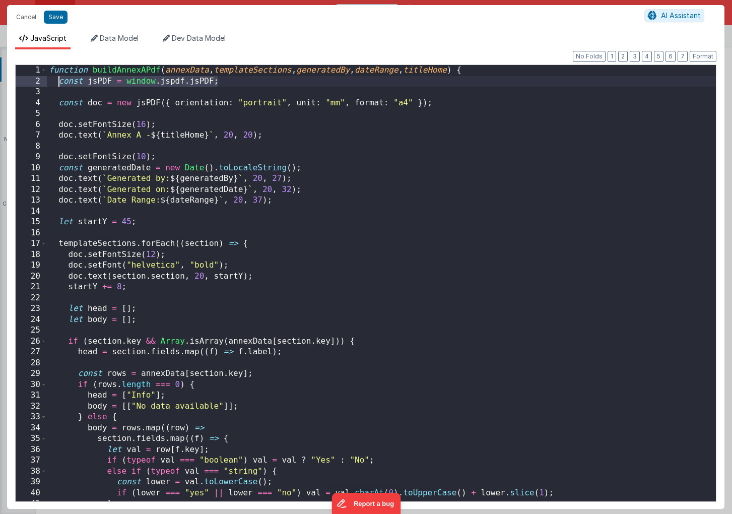
drag, startPoint x: 235, startPoint y: 81, endPoint x: 60, endPoint y: 81, distance: 175.4
click at [60, 81] on div "function buildAnnexAPdf ( annexData , templateSections , generatedBy , dateRang…" at bounding box center [381, 294] width 669 height 458
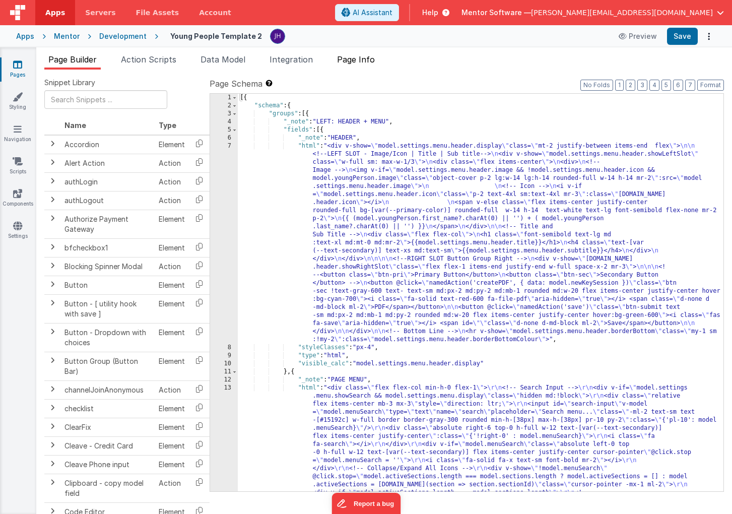
click at [363, 58] on span "Page Info" at bounding box center [356, 59] width 38 height 10
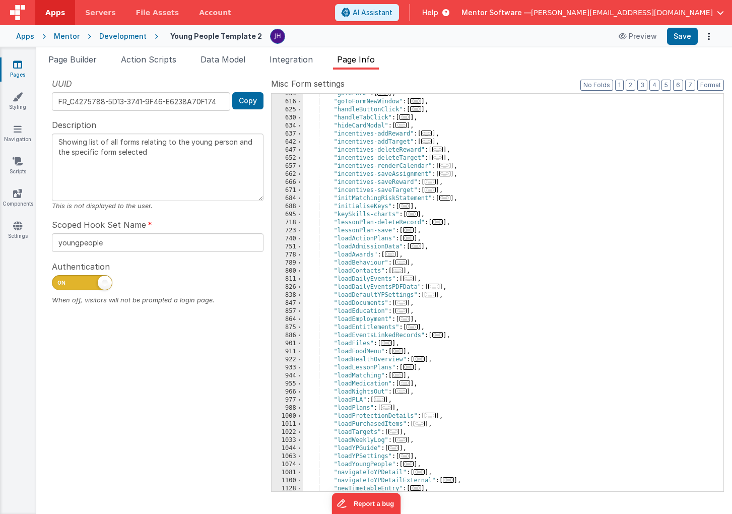
scroll to position [581, 0]
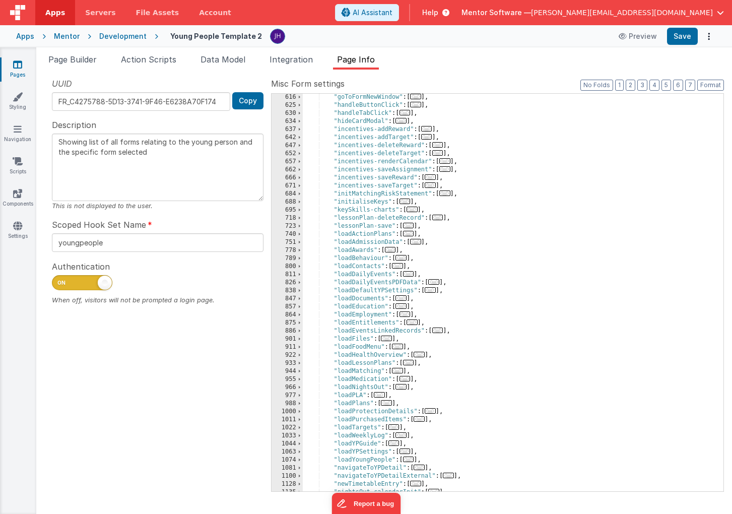
click at [438, 283] on span "..." at bounding box center [433, 282] width 11 height 6
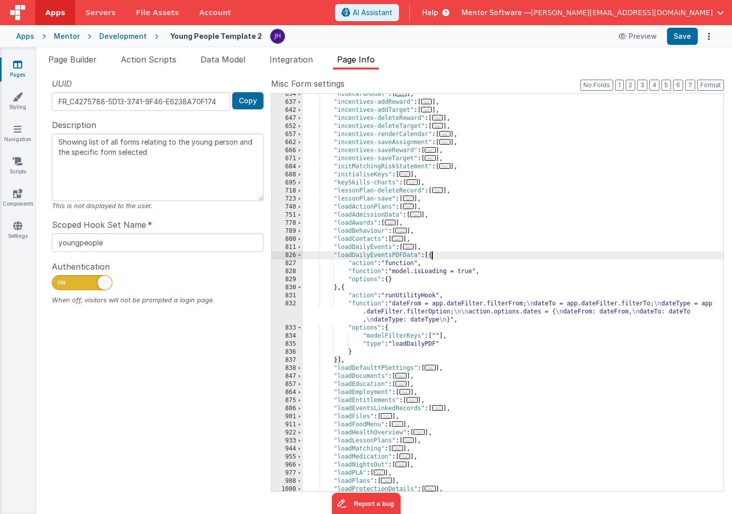
scroll to position [640, 0]
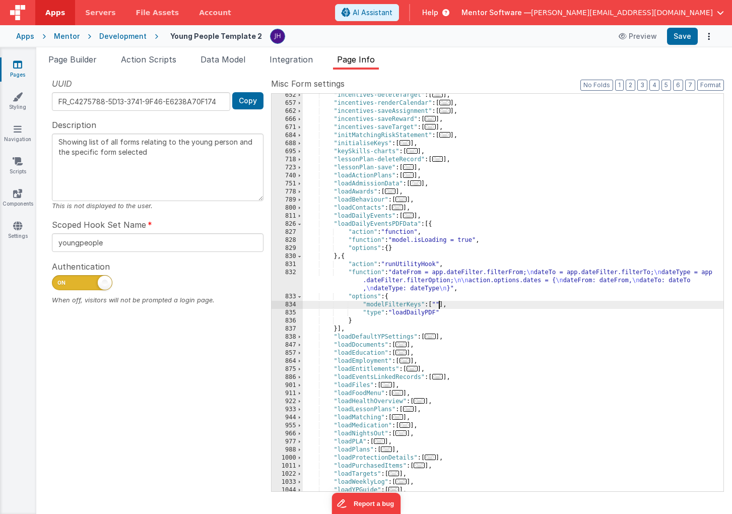
click at [439, 305] on div ""incentives-deleteTarget" : [ ... ] , "incentives-renderCalendar" : [ ... ] , "…" at bounding box center [513, 298] width 421 height 414
click at [682, 37] on button "Save" at bounding box center [682, 36] width 31 height 17
click at [444, 275] on div ""incentives-deleteTarget" : [ ... ] , "incentives-renderCalendar" : [ ... ] , "…" at bounding box center [513, 298] width 421 height 414
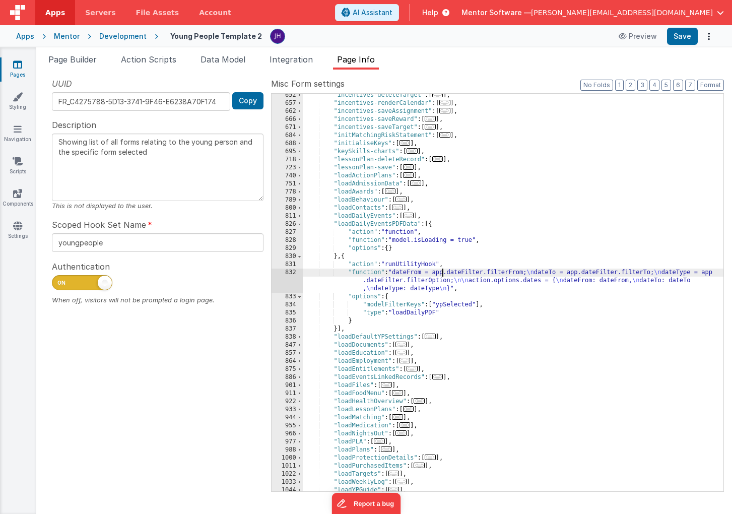
click at [419, 307] on div ""incentives-deleteTarget" : [ ... ] , "incentives-renderCalendar" : [ ... ] , "…" at bounding box center [513, 298] width 421 height 414
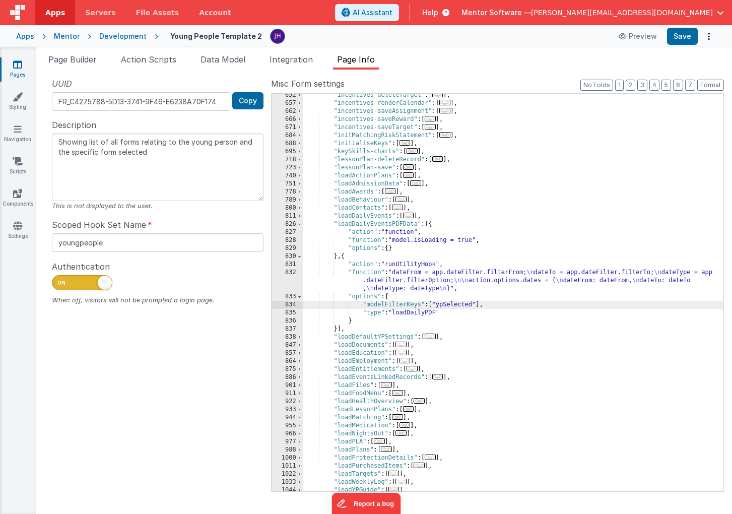
click at [505, 305] on div ""incentives-deleteTarget" : [ ... ] , "incentives-renderCalendar" : [ ... ] , "…" at bounding box center [513, 298] width 421 height 414
click at [676, 39] on button "Save" at bounding box center [682, 36] width 31 height 17
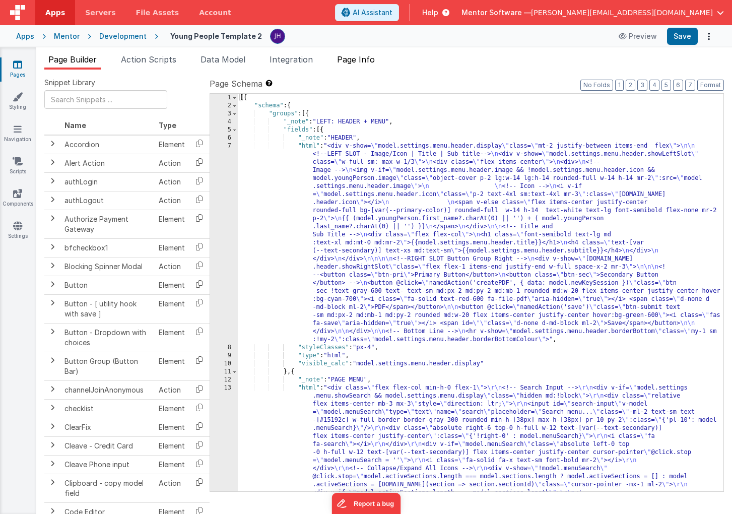
click at [373, 60] on span "Page Info" at bounding box center [356, 59] width 38 height 10
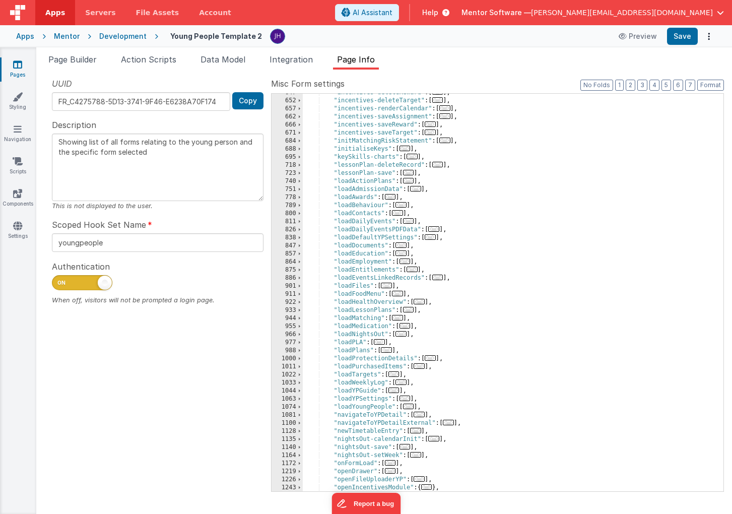
scroll to position [635, 0]
click at [435, 228] on span "..." at bounding box center [433, 228] width 11 height 6
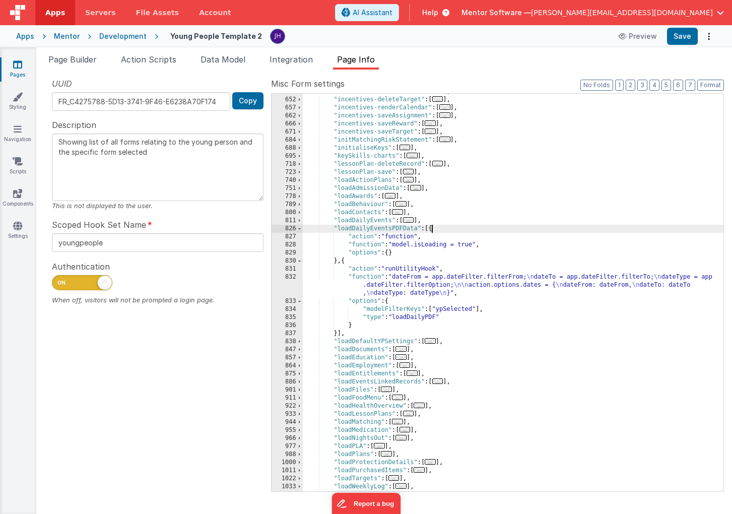
scroll to position [0, 0]
click at [300, 230] on span at bounding box center [300, 229] width 6 height 8
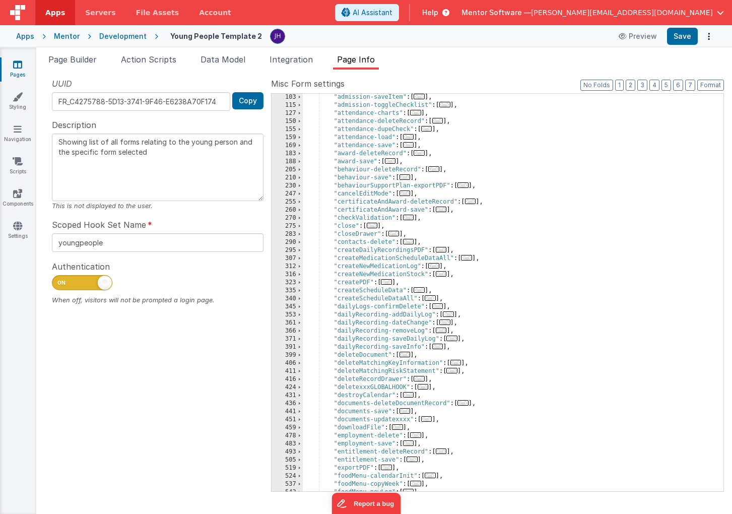
scroll to position [156, 0]
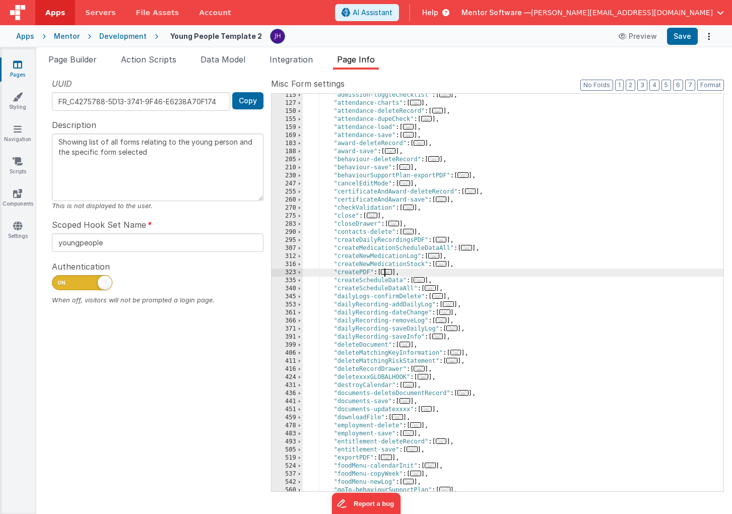
click at [389, 273] on span "..." at bounding box center [386, 272] width 11 height 6
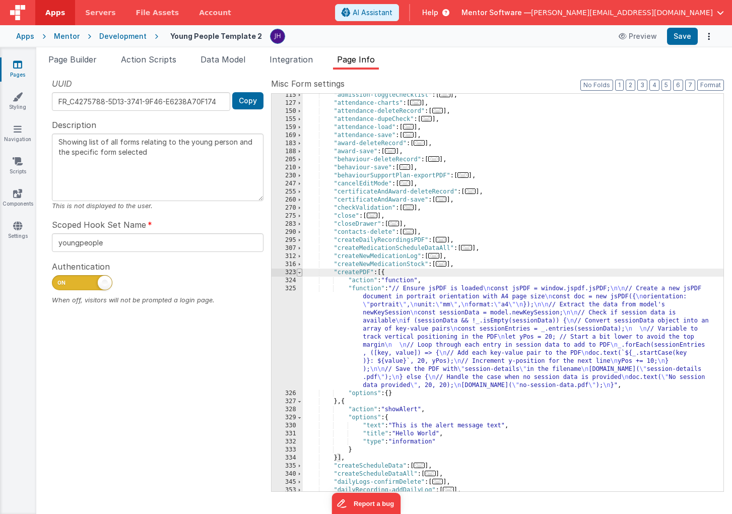
click at [301, 273] on span at bounding box center [300, 273] width 6 height 8
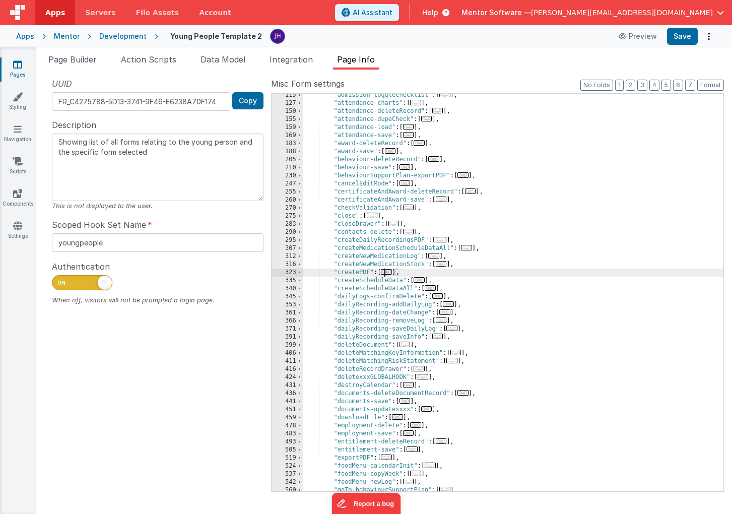
click at [445, 240] on span "..." at bounding box center [441, 240] width 11 height 6
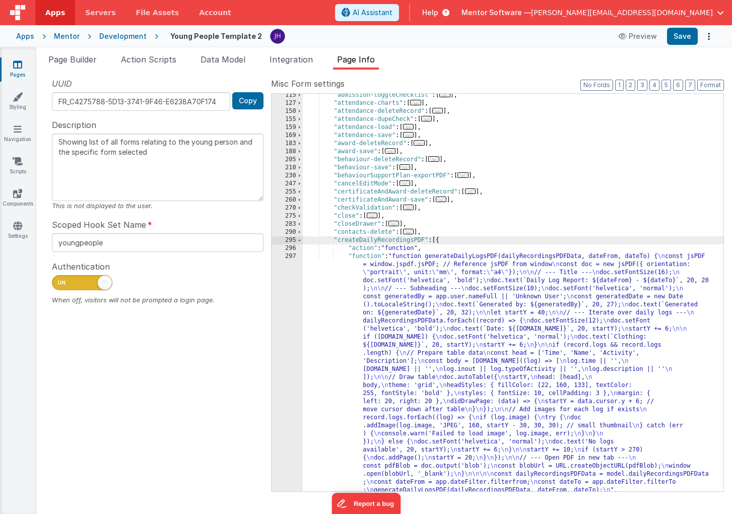
click at [439, 341] on div ""admission-toggleChecklist" : [ ... ] , "attendance-charts" : [ ... ] , "attend…" at bounding box center [513, 298] width 421 height 414
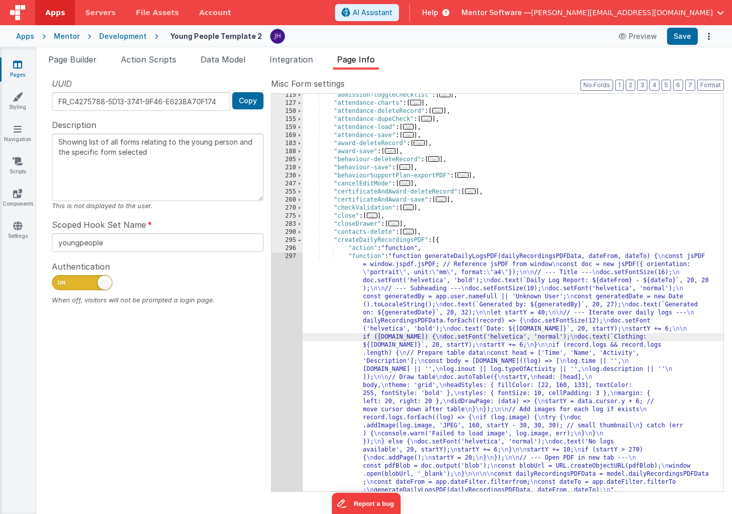
click at [289, 325] on div "115 127 150 155 159 169 183 188 205 210 230 247 255 260 270 275 283 290 295 296…" at bounding box center [287, 298] width 31 height 414
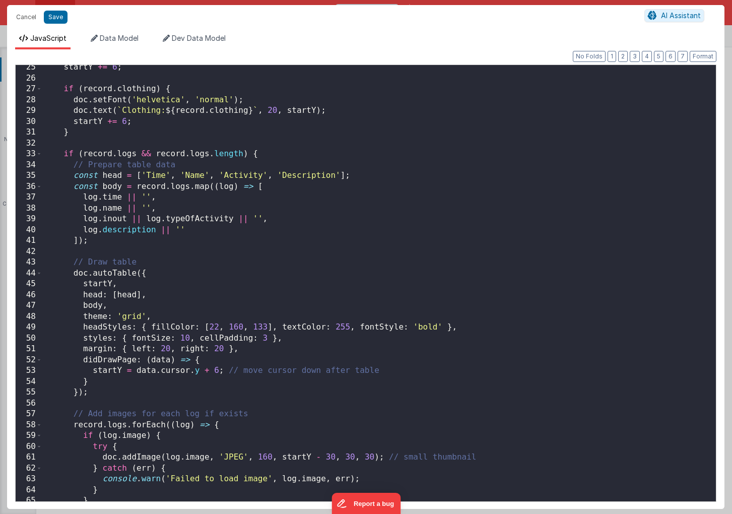
scroll to position [560, 0]
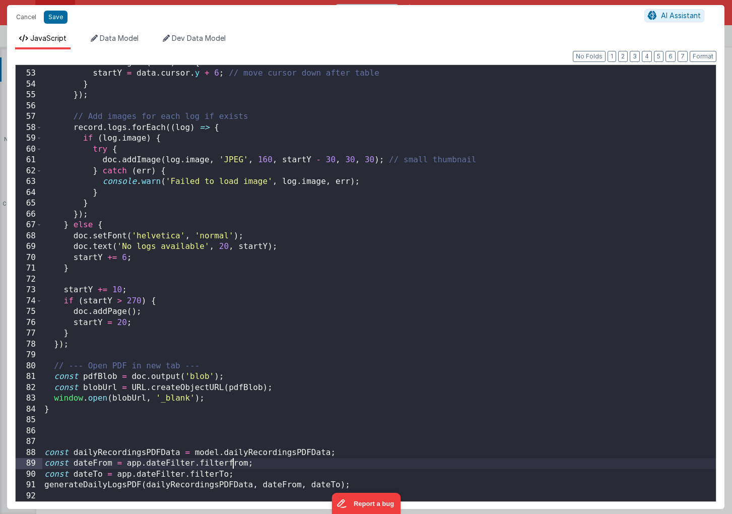
click at [233, 461] on div "didDrawPage : ( data ) => { startY = data . cursor . y + 6 ; // move cursor dow…" at bounding box center [379, 286] width 674 height 458
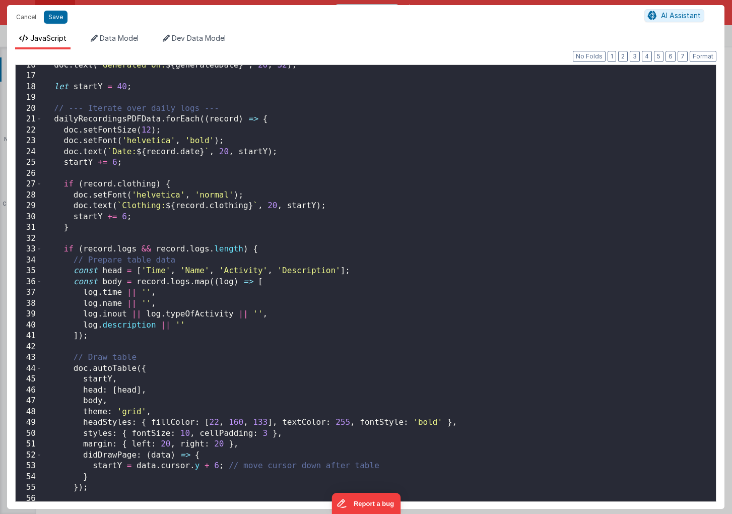
scroll to position [168, 0]
click at [233, 271] on div "doc . text ( ` Generated on: ${ generatedDate } ` , 20 , 32 ) ; let startY = 40…" at bounding box center [379, 289] width 674 height 458
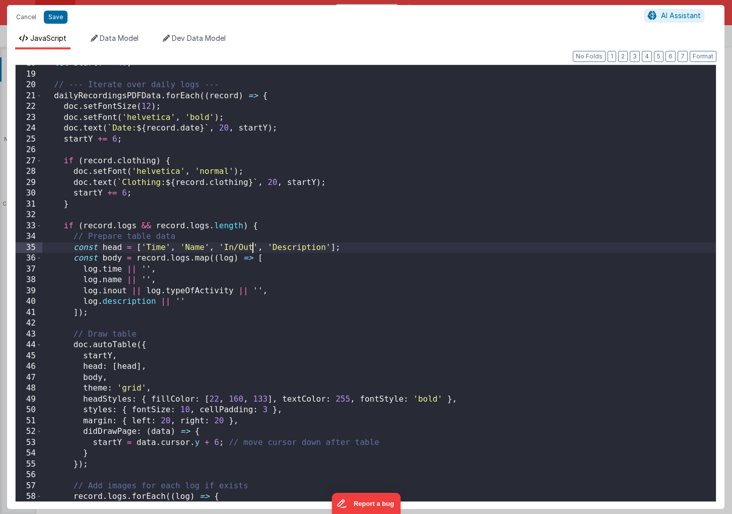
scroll to position [201, 0]
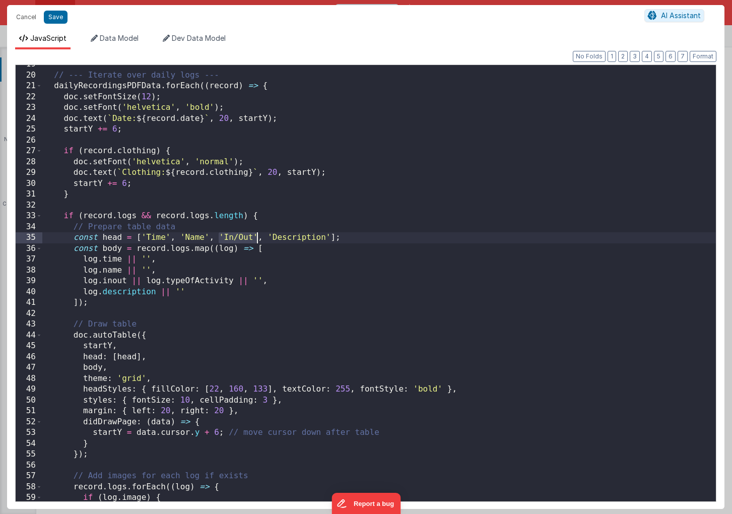
drag, startPoint x: 219, startPoint y: 236, endPoint x: 258, endPoint y: 236, distance: 38.8
click at [258, 236] on div "// --- Iterate over daily logs --- dailyRecordingsPDFData . forEach (( record )…" at bounding box center [379, 288] width 674 height 458
click at [252, 236] on div "// --- Iterate over daily logs --- dailyRecordingsPDFData . forEach (( record )…" at bounding box center [379, 288] width 674 height 458
click at [266, 237] on div "// --- Iterate over daily logs --- dailyRecordingsPDFData . forEach (( record )…" at bounding box center [379, 288] width 674 height 458
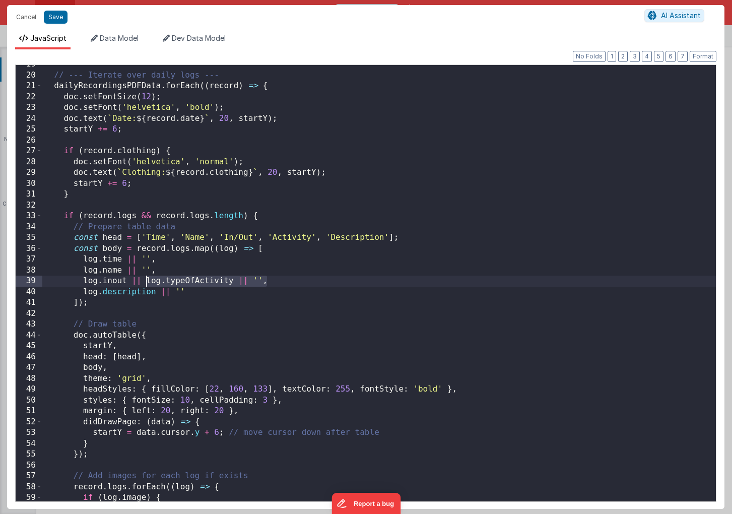
drag, startPoint x: 272, startPoint y: 282, endPoint x: 145, endPoint y: 281, distance: 127.0
click at [145, 281] on div "// --- Iterate over daily logs --- dailyRecordingsPDFData . forEach (( record )…" at bounding box center [379, 288] width 674 height 458
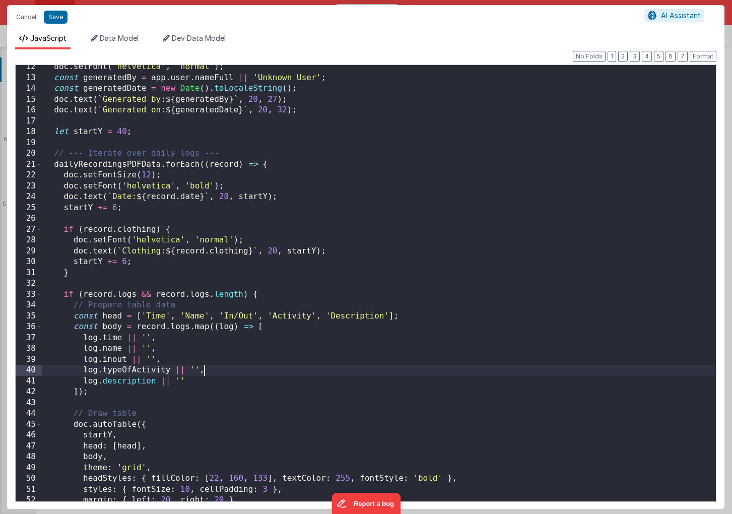
scroll to position [116, 0]
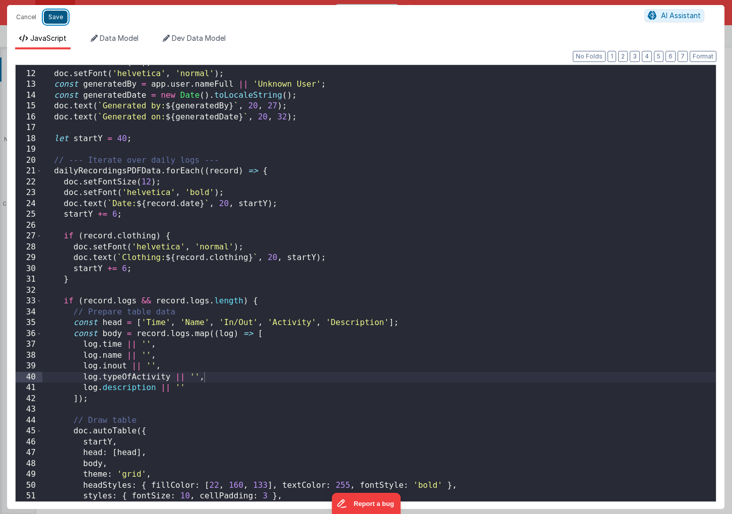
click at [52, 19] on button "Save" at bounding box center [56, 17] width 24 height 13
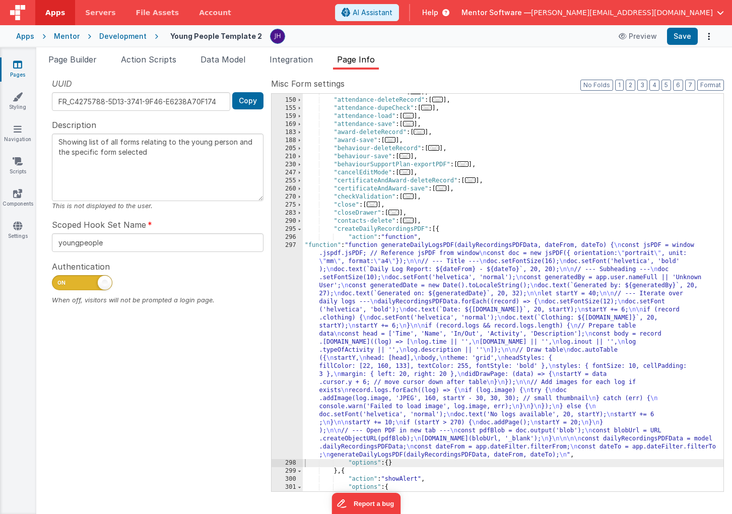
click at [389, 275] on div ""attendance-charts" : [ ... ] , "attendance-deleteRecord" : [ ... ] , "attendan…" at bounding box center [513, 295] width 421 height 414
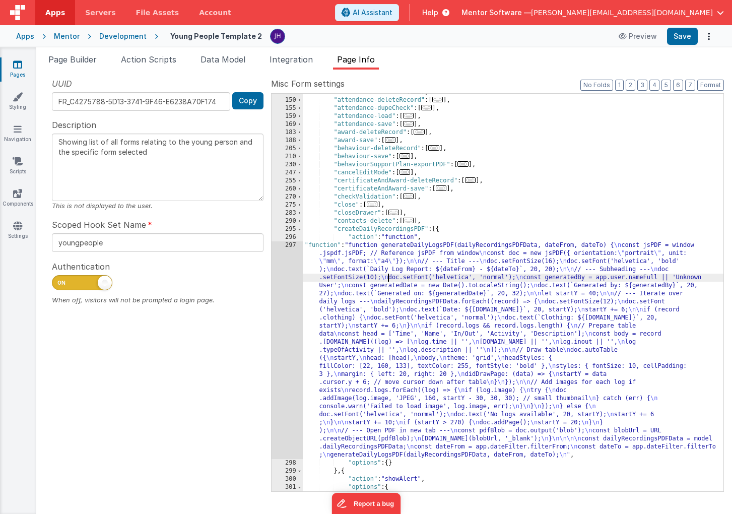
click at [287, 285] on div "297" at bounding box center [287, 350] width 31 height 218
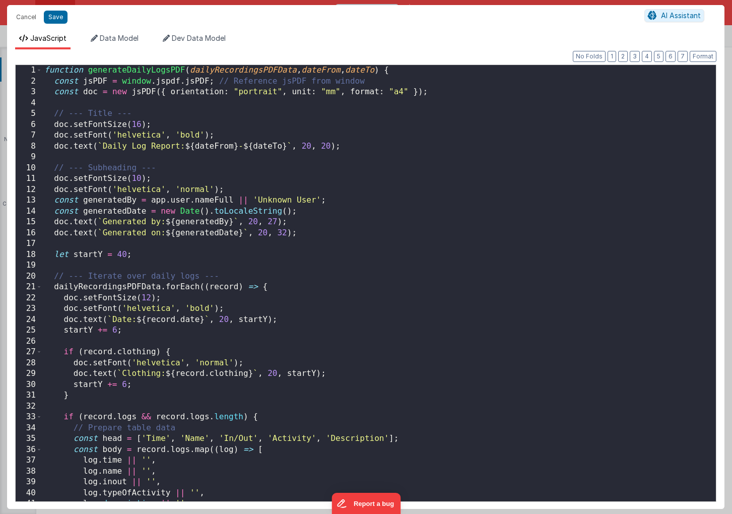
click at [318, 269] on div "function generateDailyLogsPDF ( dailyRecordingsPDFData , dateFrom , dateTo ) { …" at bounding box center [379, 294] width 674 height 458
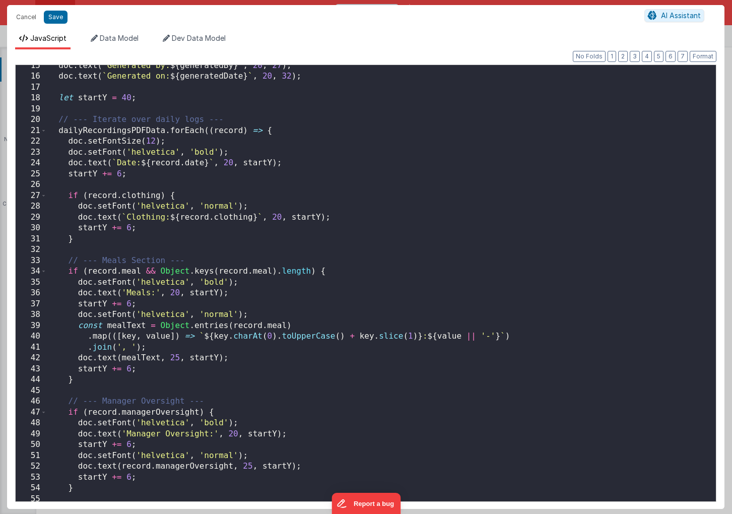
scroll to position [0, 0]
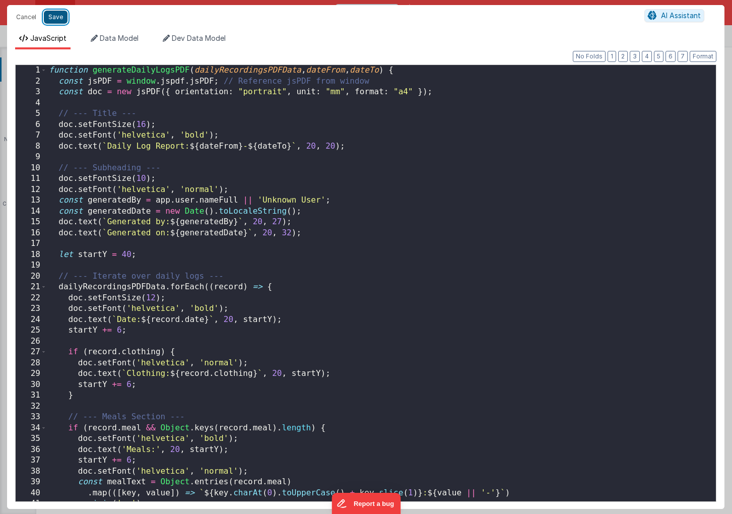
click at [57, 16] on button "Save" at bounding box center [56, 17] width 24 height 13
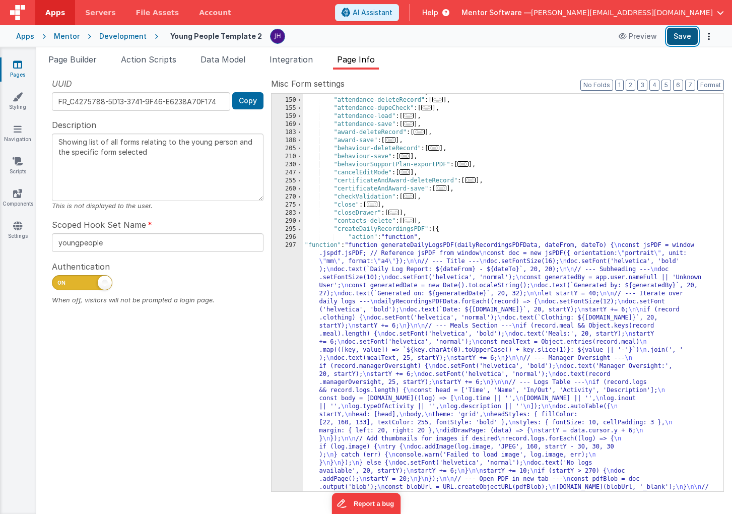
click at [681, 36] on button "Save" at bounding box center [682, 36] width 31 height 17
click at [391, 302] on div ""attendance-charts" : [ ... ] , "attendance-deleteRecord" : [ ... ] , "attendan…" at bounding box center [513, 428] width 421 height 680
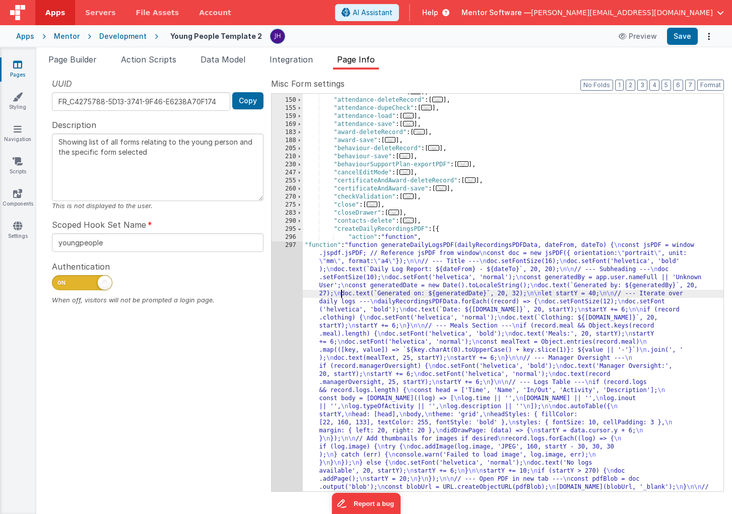
click at [342, 295] on div ""attendance-charts" : [ ... ] , "attendance-deleteRecord" : [ ... ] , "attendan…" at bounding box center [513, 428] width 421 height 680
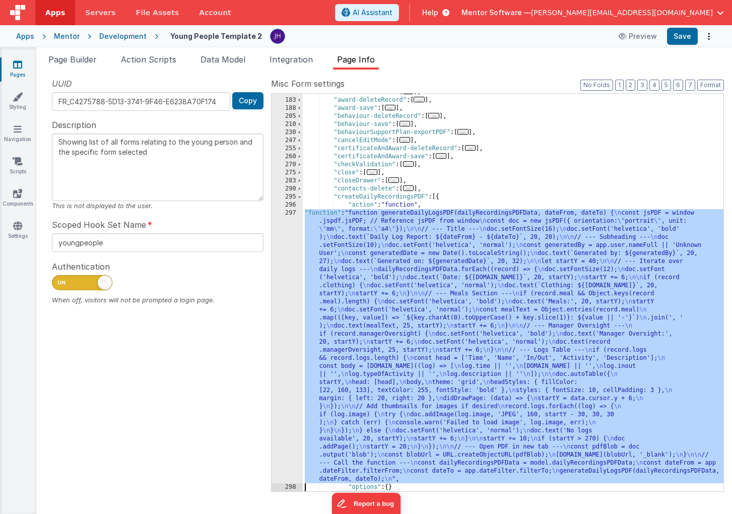
click at [287, 264] on div "297" at bounding box center [287, 346] width 31 height 274
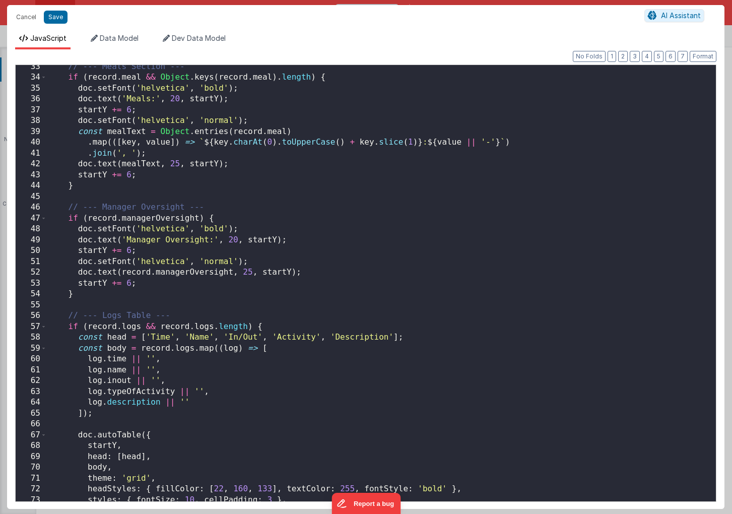
scroll to position [350, 0]
click at [58, 16] on button "Save" at bounding box center [56, 17] width 24 height 13
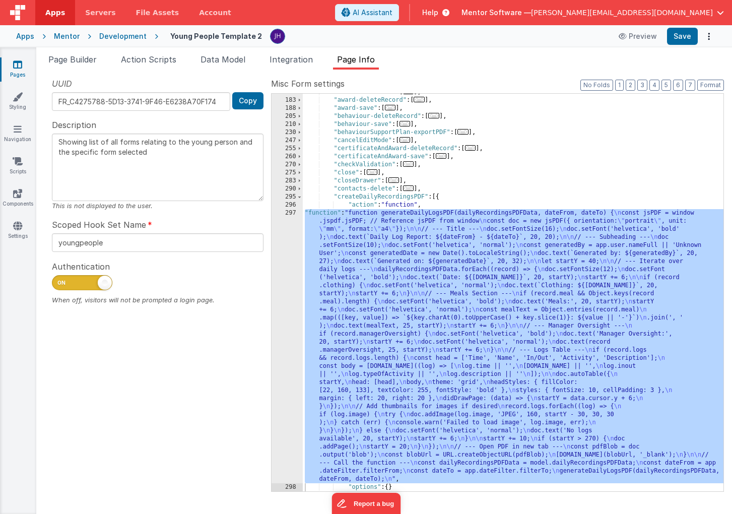
click at [416, 276] on div ""attendance-save" : [ ... ] , "award-deleteRecord" : [ ... ] , "award-save" : […" at bounding box center [513, 295] width 421 height 414
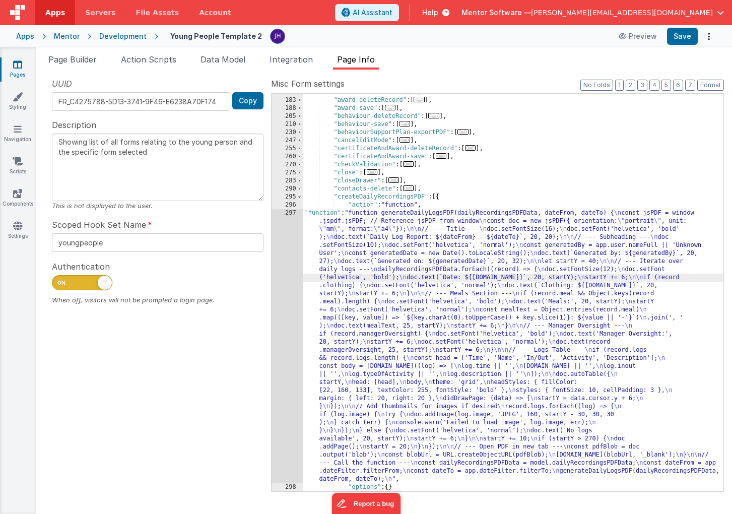
click at [290, 263] on div "297" at bounding box center [287, 346] width 31 height 274
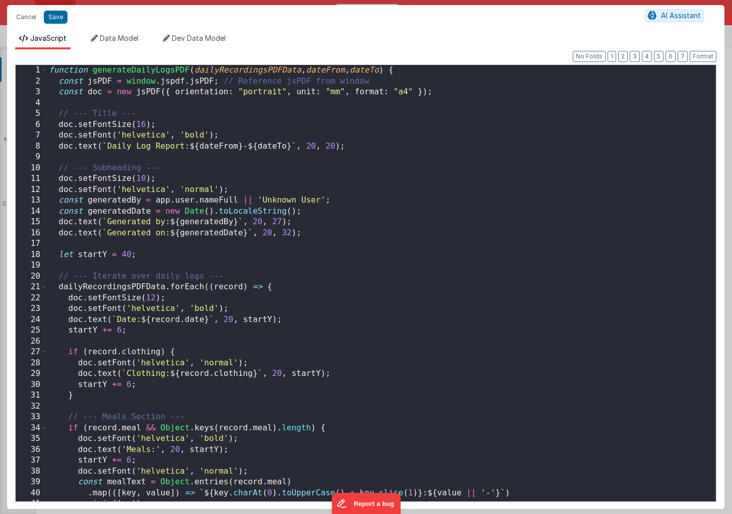
click at [362, 251] on div "function generateDailyLogsPDF ( dailyRecordingsPDFData , dateFrom , dateTo ) { …" at bounding box center [381, 294] width 669 height 458
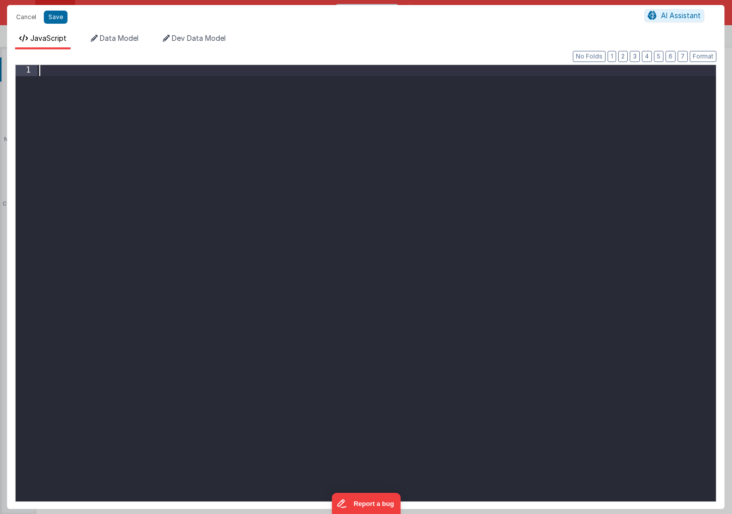
scroll to position [929, 0]
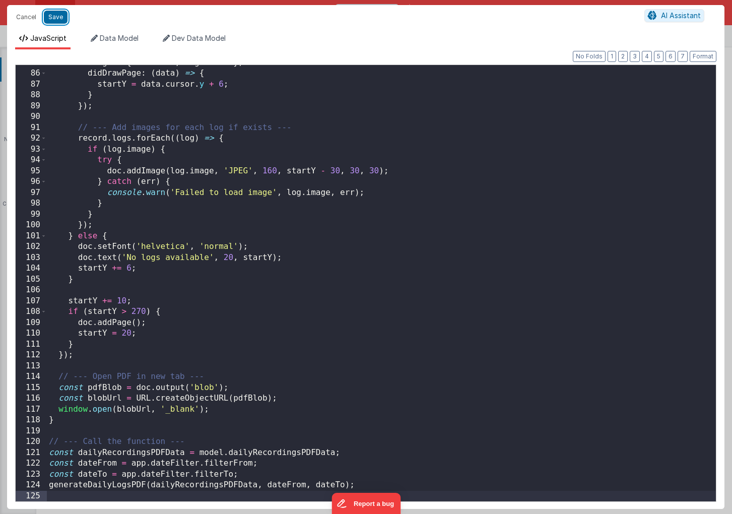
drag, startPoint x: 55, startPoint y: 17, endPoint x: 101, endPoint y: 15, distance: 45.4
click at [55, 17] on button "Save" at bounding box center [56, 17] width 24 height 13
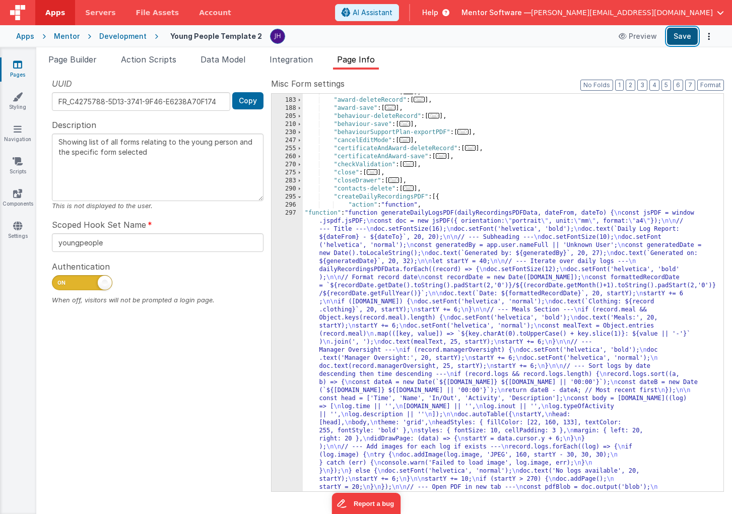
click at [681, 31] on button "Save" at bounding box center [682, 36] width 31 height 17
click at [683, 35] on button "Save" at bounding box center [682, 36] width 31 height 17
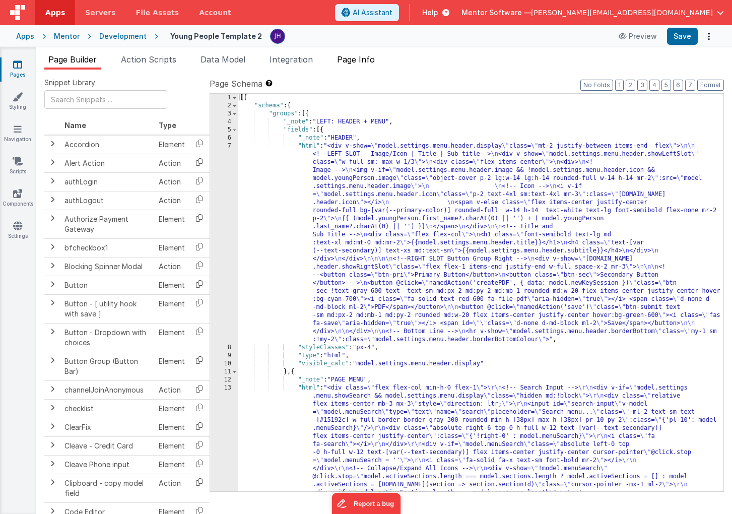
click at [357, 62] on span "Page Info" at bounding box center [356, 59] width 38 height 10
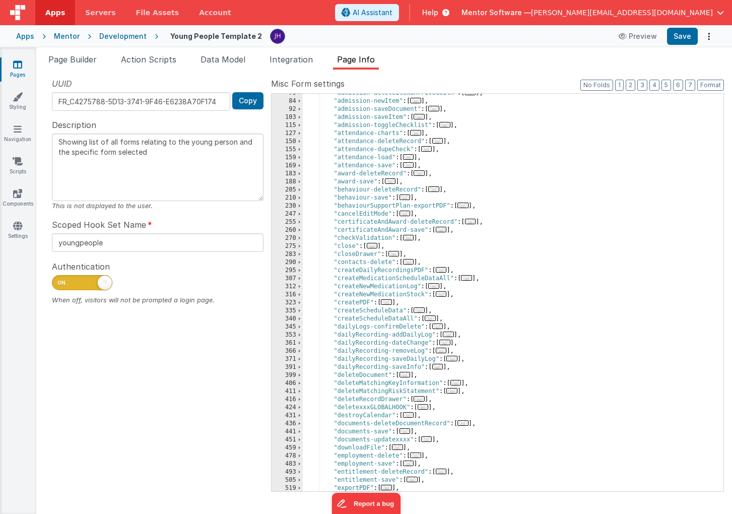
scroll to position [135, 0]
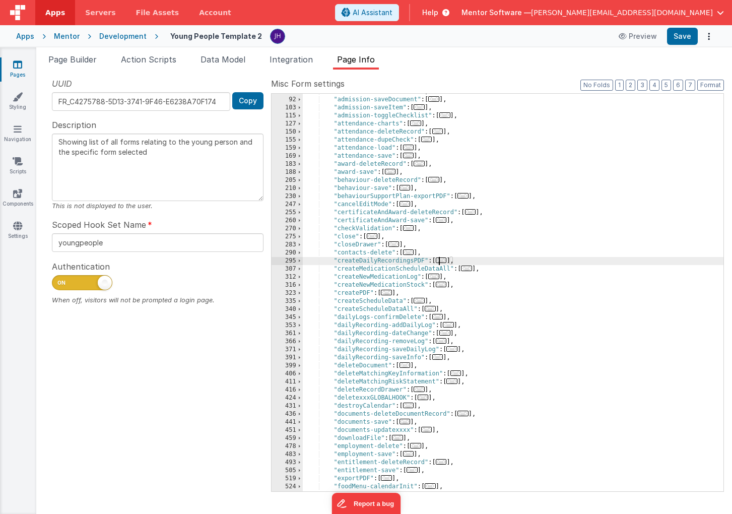
click at [445, 261] on span "..." at bounding box center [441, 261] width 11 height 6
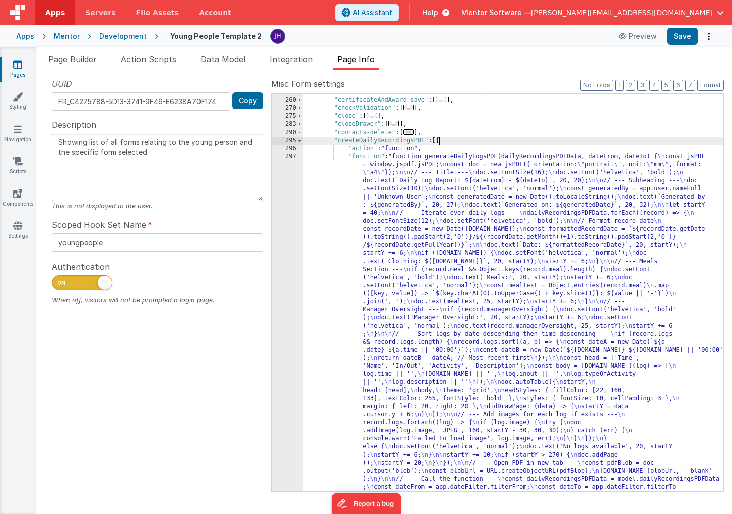
scroll to position [342, 0]
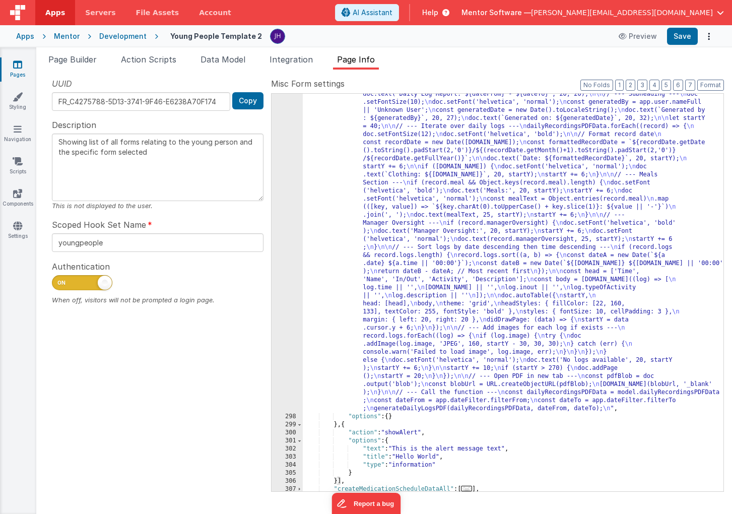
click at [434, 211] on div ""function" : "function generateDailyLogsPDF(dailyRecordingsPDFData, dateFrom, d…" at bounding box center [513, 442] width 421 height 752
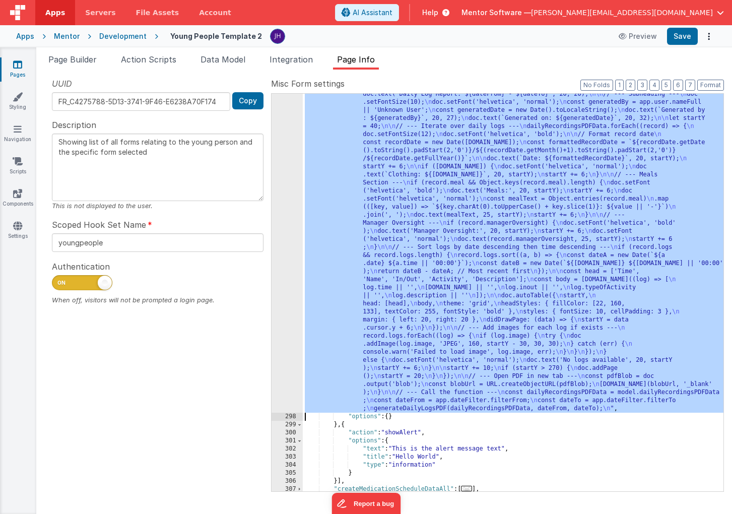
click at [277, 194] on div "297" at bounding box center [287, 239] width 31 height 347
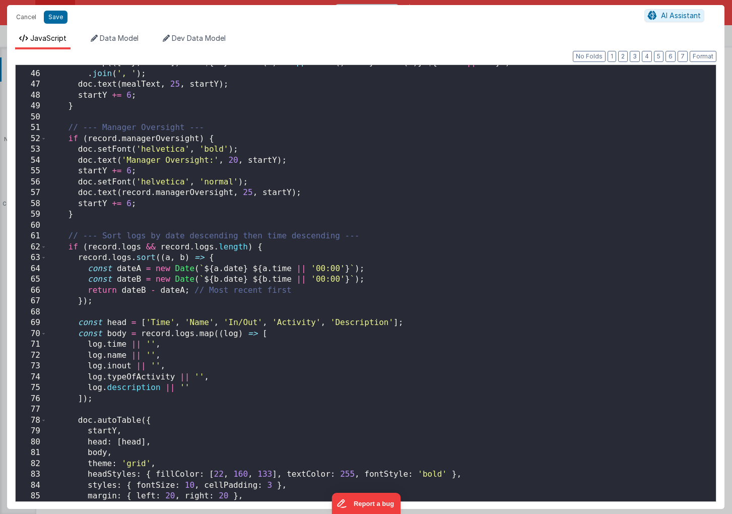
scroll to position [499, 0]
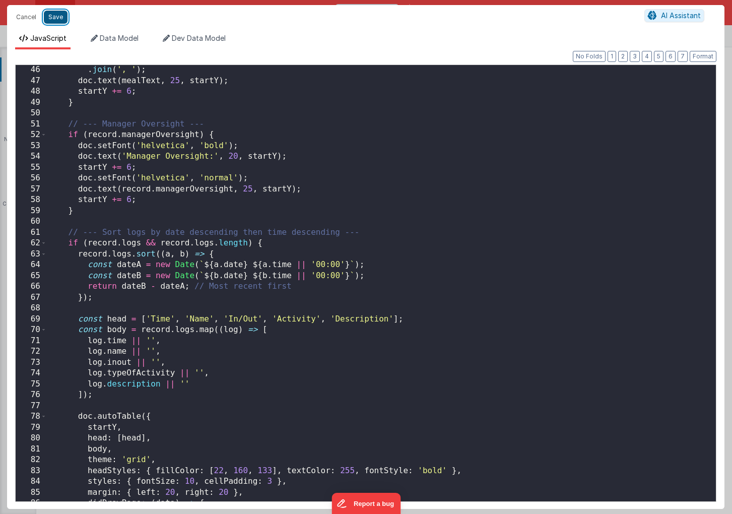
click at [52, 15] on button "Save" at bounding box center [56, 17] width 24 height 13
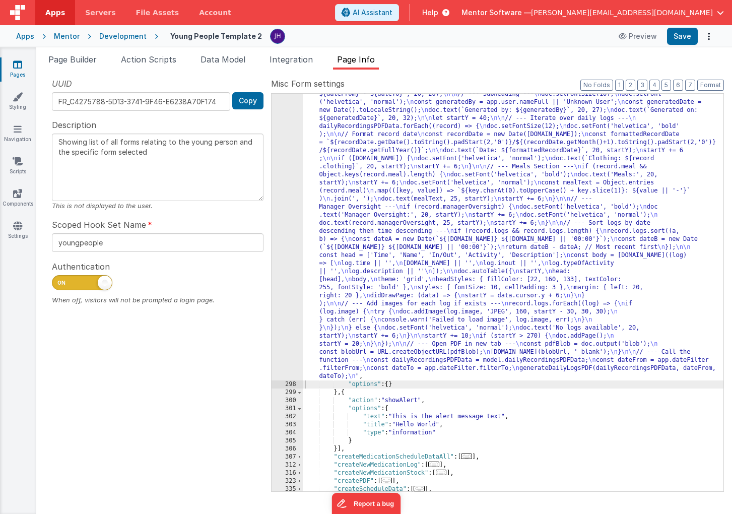
click at [345, 205] on div ""function" : "function generateDailyLogsPDF(dailyRecordingsPDFData, dateFrom, d…" at bounding box center [513, 426] width 421 height 720
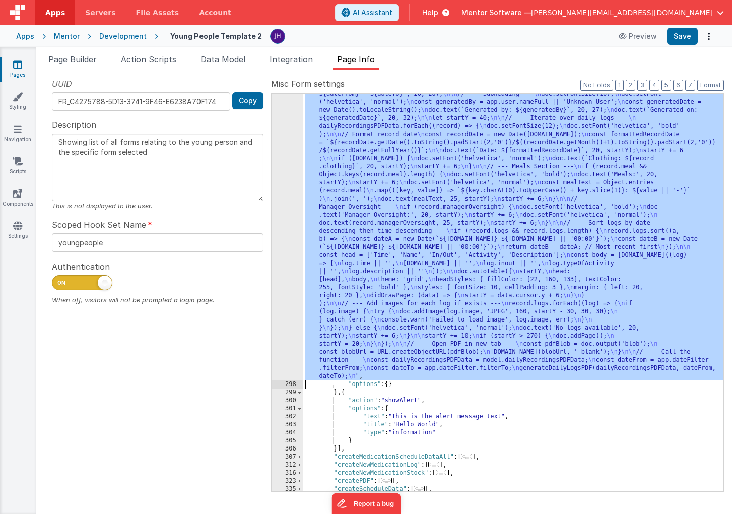
click at [289, 169] on div "297" at bounding box center [287, 223] width 31 height 314
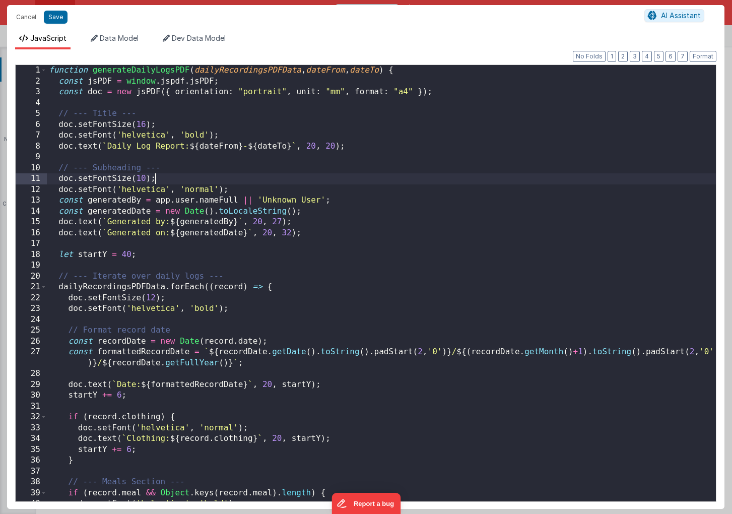
click at [370, 181] on div "function generateDailyLogsPDF ( dailyRecordingsPDFData , dateFrom , dateTo ) { …" at bounding box center [381, 294] width 669 height 458
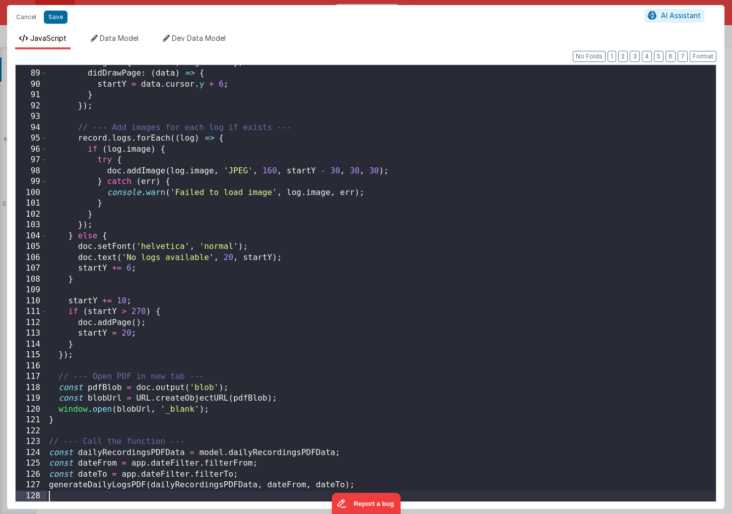
scroll to position [961, 0]
click at [56, 17] on button "Save" at bounding box center [56, 17] width 24 height 13
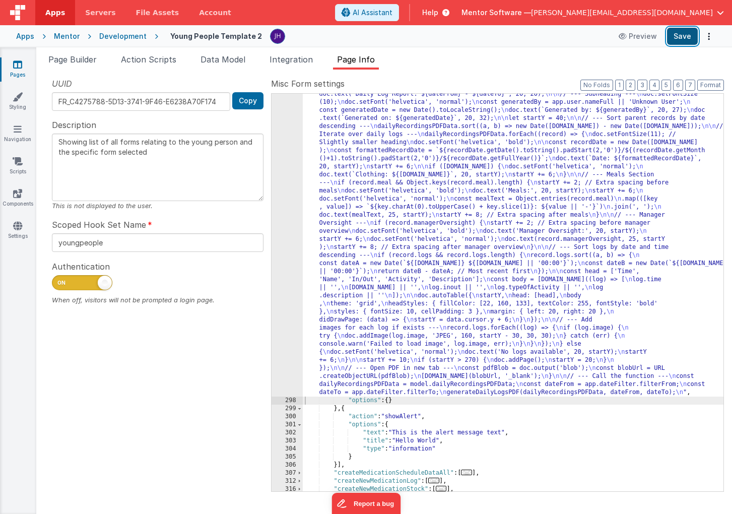
click at [686, 37] on button "Save" at bounding box center [682, 36] width 31 height 17
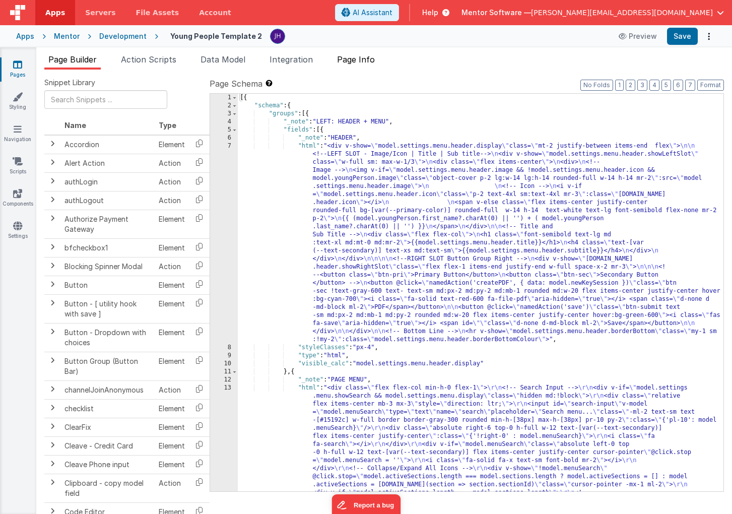
click at [367, 68] on li "Page Info" at bounding box center [356, 61] width 46 height 16
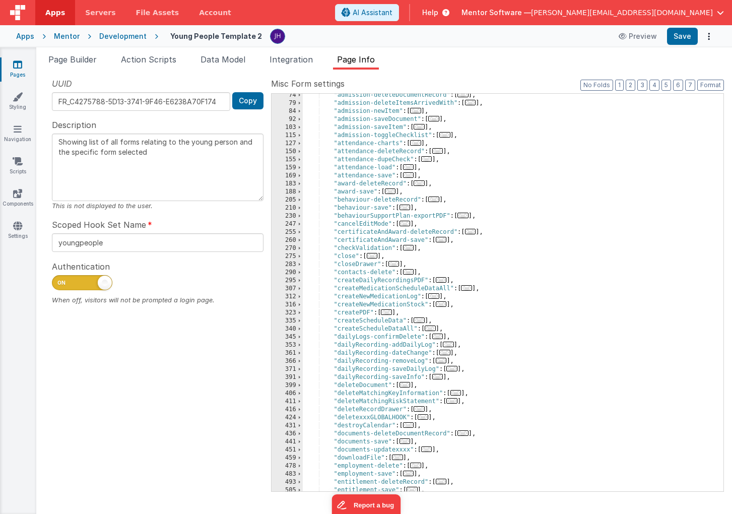
scroll to position [121, 0]
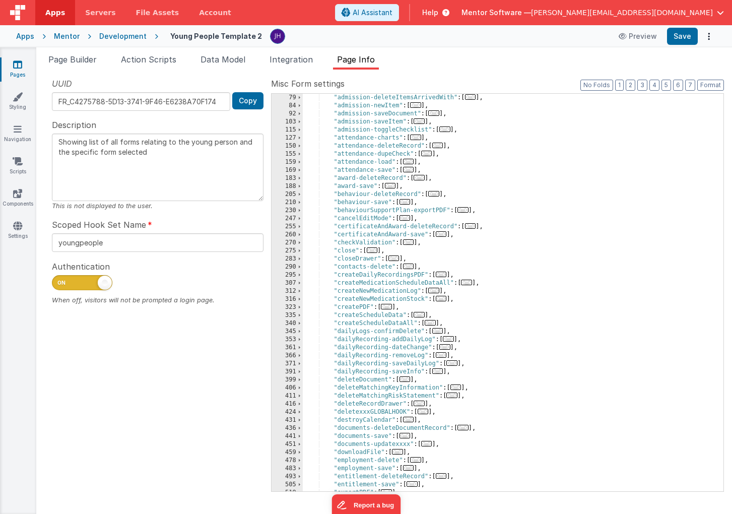
click at [444, 276] on span "..." at bounding box center [441, 275] width 11 height 6
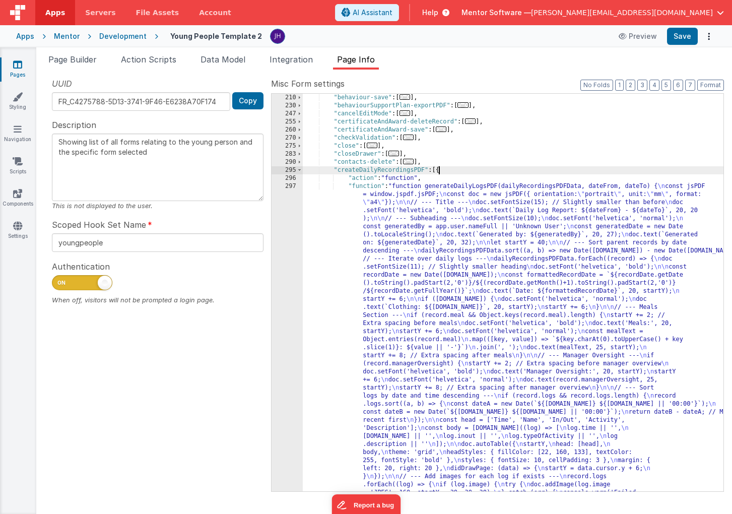
scroll to position [342, 0]
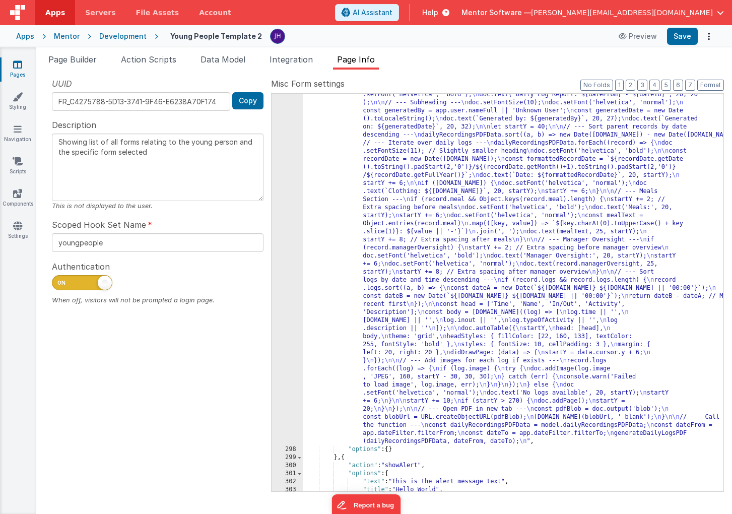
click at [411, 207] on div ""function" : "function generateDailyLogsPDF(dailyRecordingsPDFData, dateFrom, d…" at bounding box center [513, 459] width 421 height 785
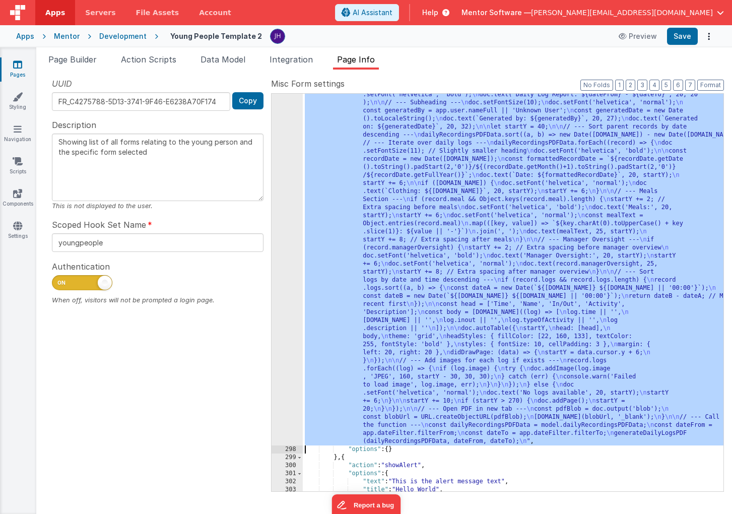
click at [291, 181] on div "297" at bounding box center [287, 256] width 31 height 379
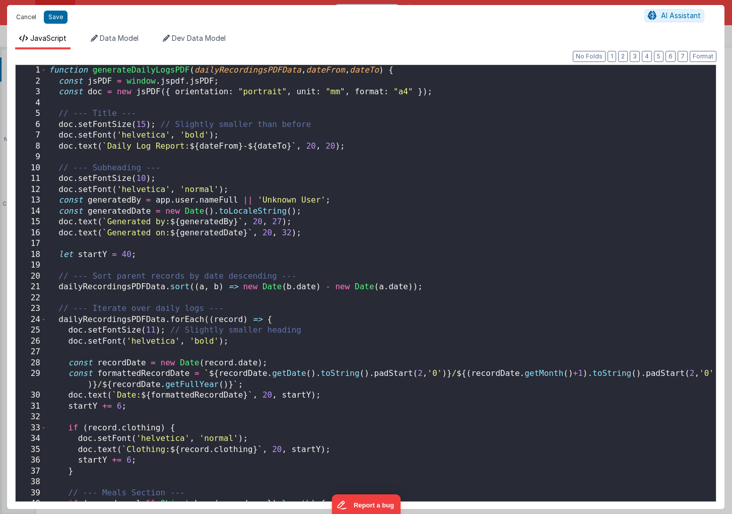
click at [25, 16] on button "Cancel" at bounding box center [26, 17] width 30 height 14
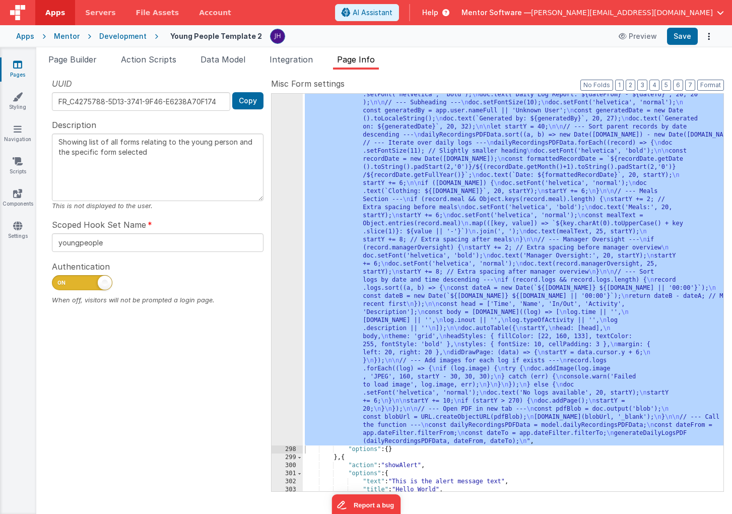
click at [354, 61] on span "Page Info" at bounding box center [356, 59] width 38 height 10
click at [642, 87] on button "3" at bounding box center [643, 85] width 10 height 11
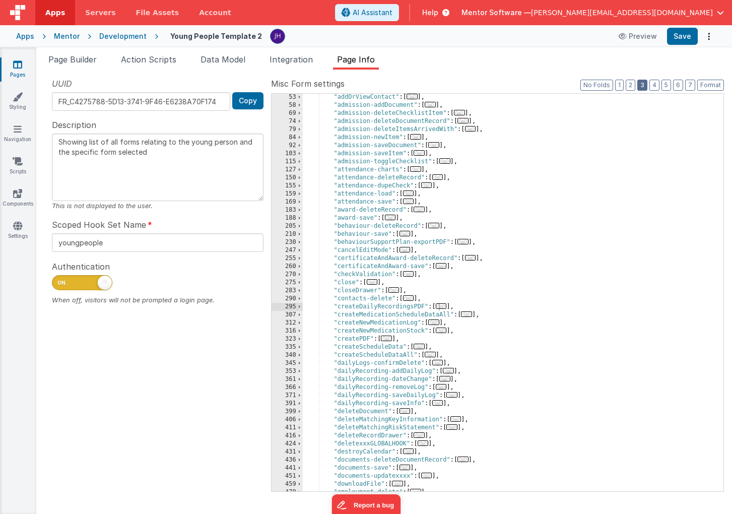
scroll to position [89, 0]
click at [446, 308] on span "..." at bounding box center [441, 306] width 11 height 6
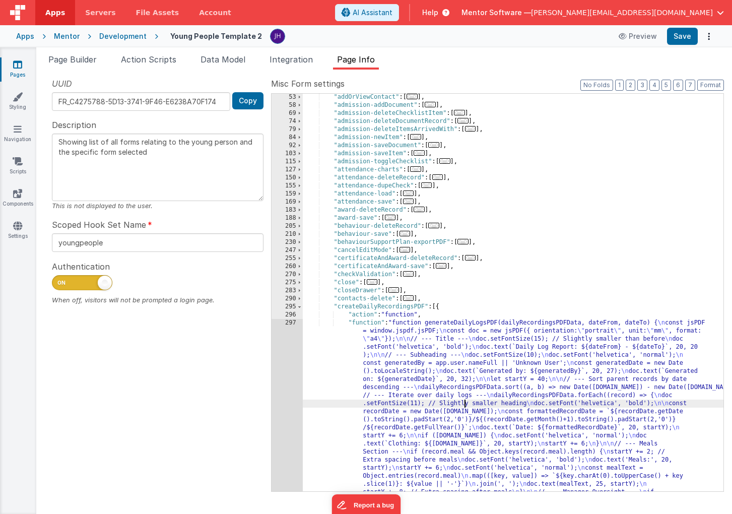
click at [463, 403] on div ""addOrViewContact" : [ ... ] , "admission-addDocument" : [ ... ] , "admission-d…" at bounding box center [513, 485] width 421 height 785
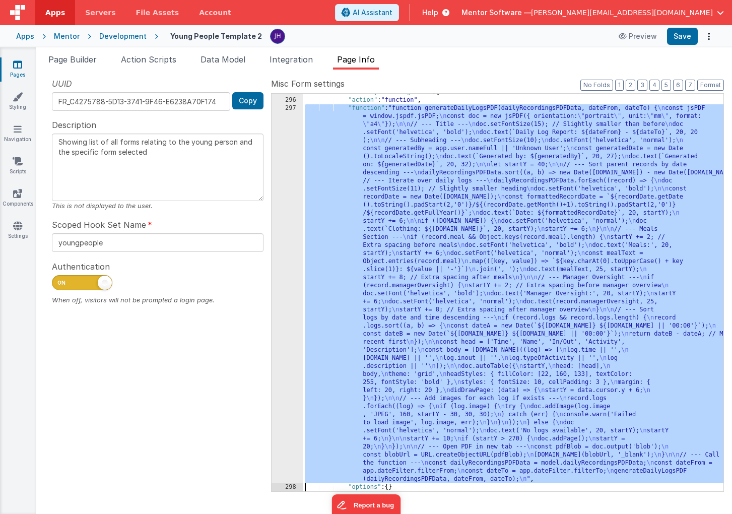
click at [278, 204] on div "297" at bounding box center [287, 293] width 31 height 379
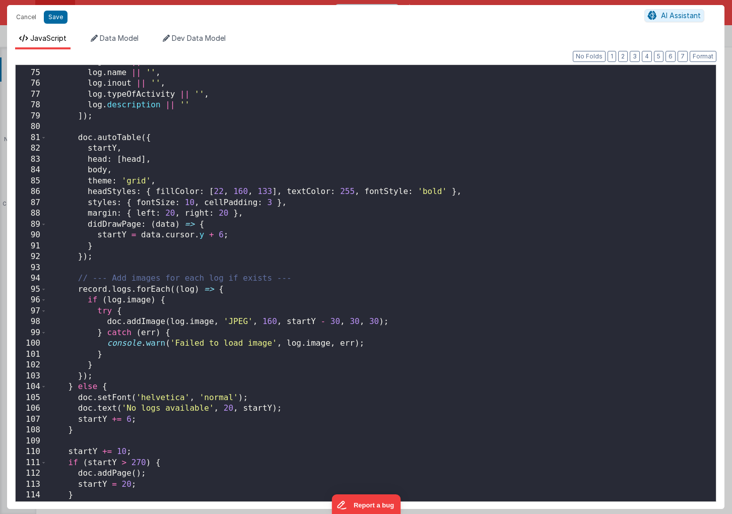
scroll to position [961, 0]
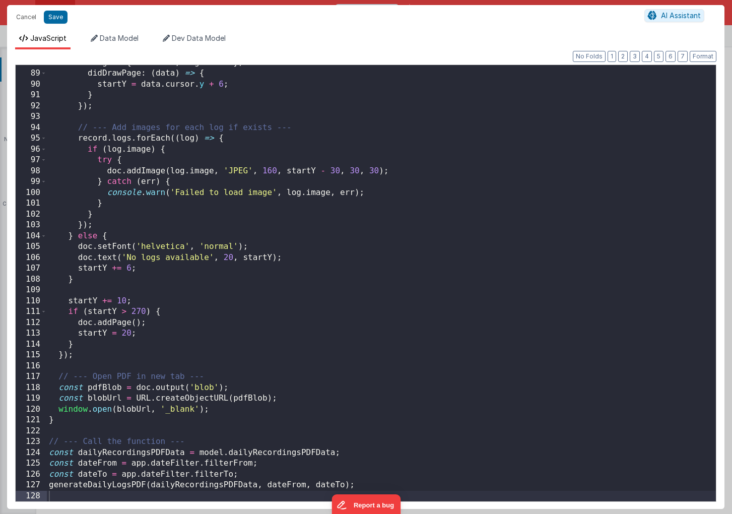
click at [249, 476] on div "margin : { left : 20 , right : 20 } , didDrawPage : ( data ) => { startY = data…" at bounding box center [381, 286] width 669 height 458
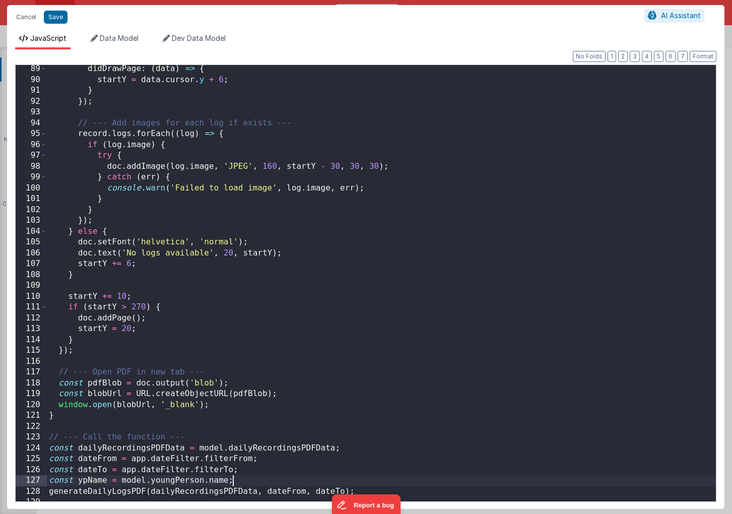
scroll to position [972, 0]
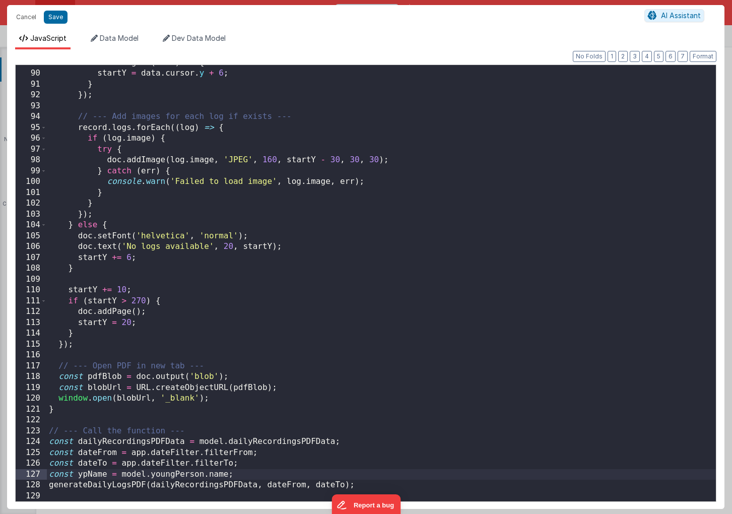
click at [344, 486] on div "didDrawPage : ( data ) => { startY = data . cursor . y + 6 ; } }) ; // --- Add …" at bounding box center [381, 286] width 669 height 458
click at [410, 344] on div "didDrawPage : ( data ) => { startY = data . cursor . y + 6 ; } }) ; // --- Add …" at bounding box center [381, 286] width 669 height 458
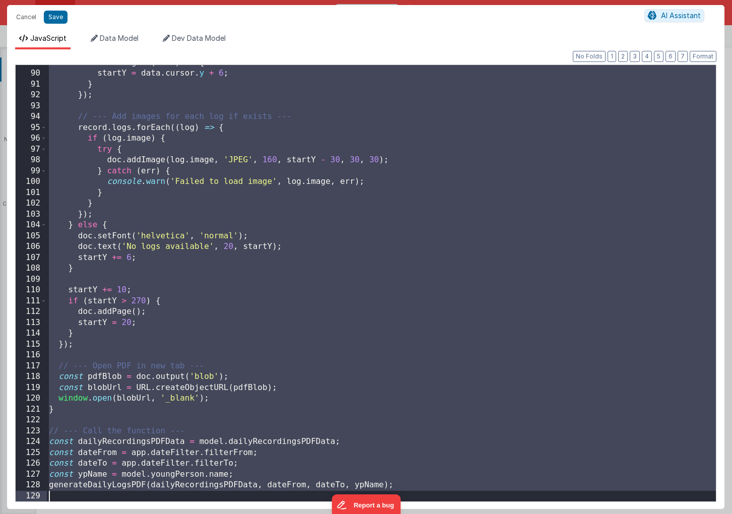
click at [268, 273] on div "didDrawPage : ( data ) => { startY = data . cursor . y + 6 ; } }) ; // --- Add …" at bounding box center [381, 286] width 669 height 458
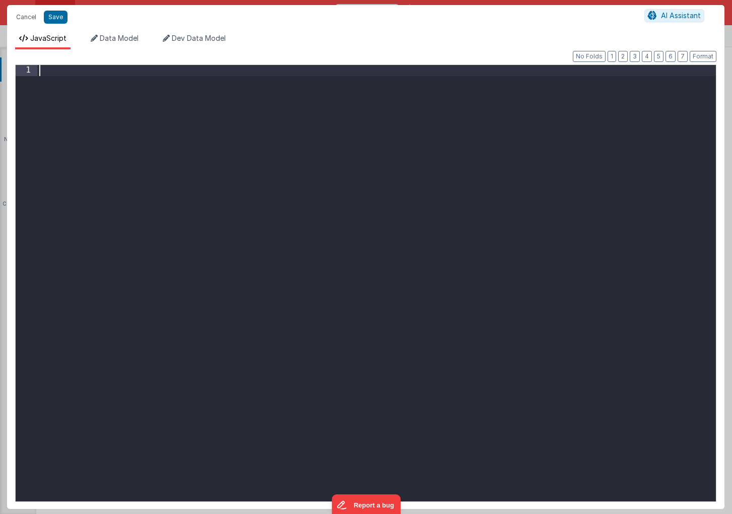
scroll to position [1124, 0]
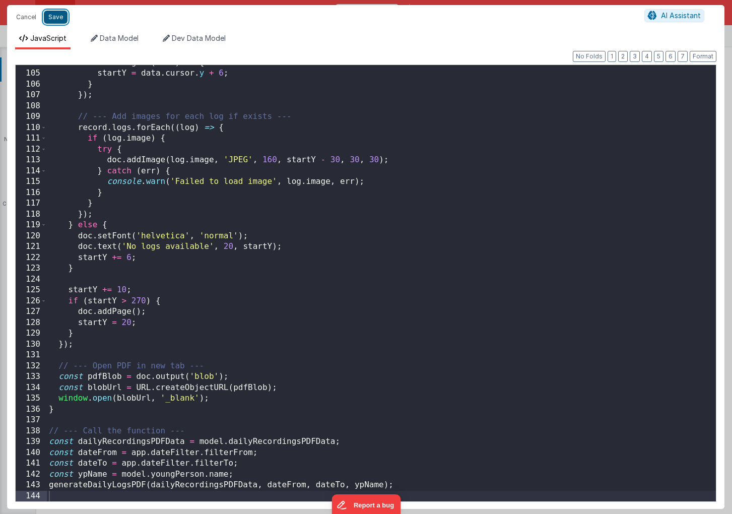
click at [56, 17] on button "Save" at bounding box center [56, 17] width 24 height 13
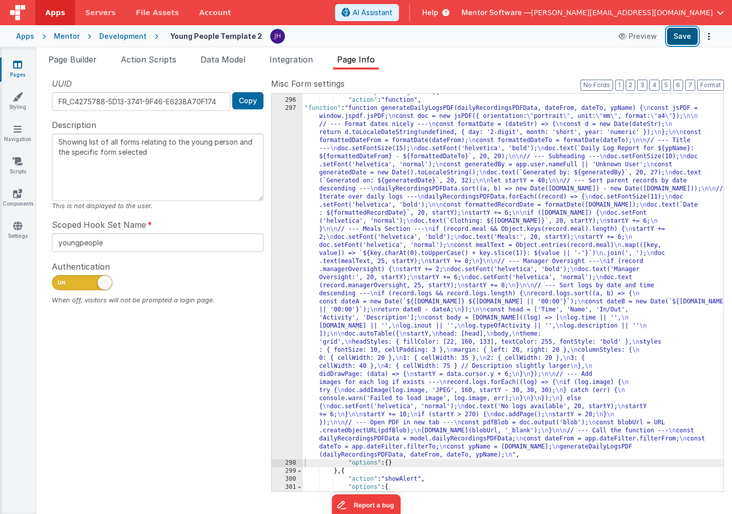
click at [682, 36] on button "Save" at bounding box center [682, 36] width 31 height 17
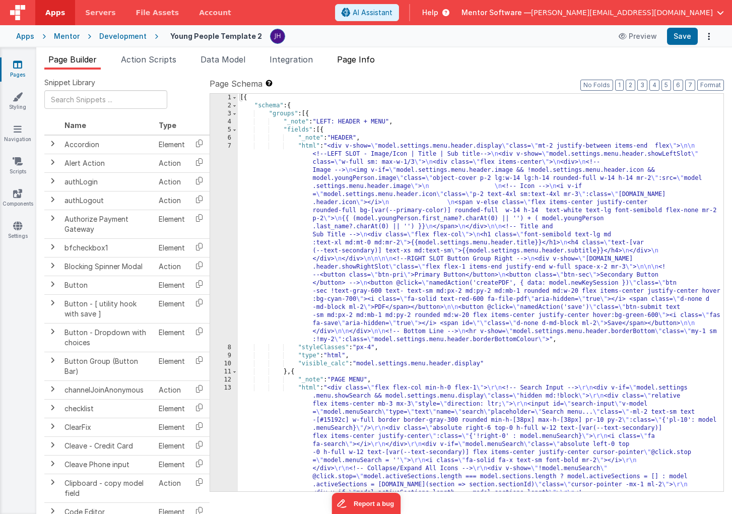
click at [357, 59] on span "Page Info" at bounding box center [356, 59] width 38 height 10
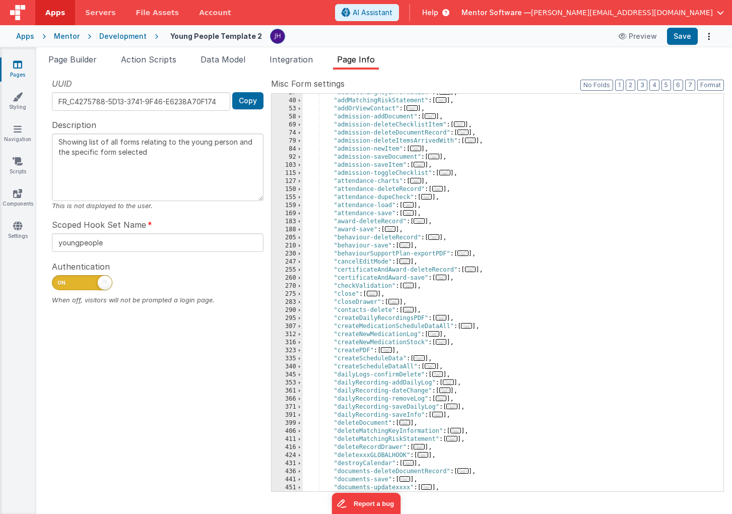
scroll to position [78, 0]
click at [445, 318] on span "..." at bounding box center [441, 318] width 11 height 6
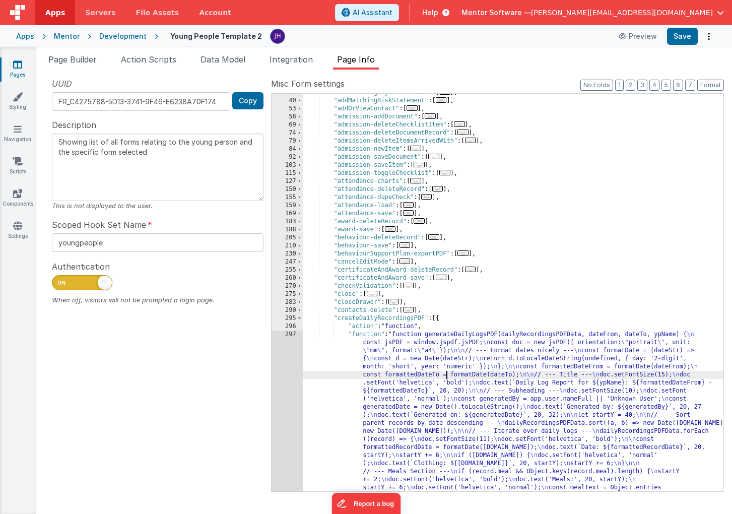
click at [445, 372] on div ""addMatchingKeyInformation" : [ ... ] , "addMatchingRiskStatement" : [ ... ] , …" at bounding box center [513, 489] width 421 height 801
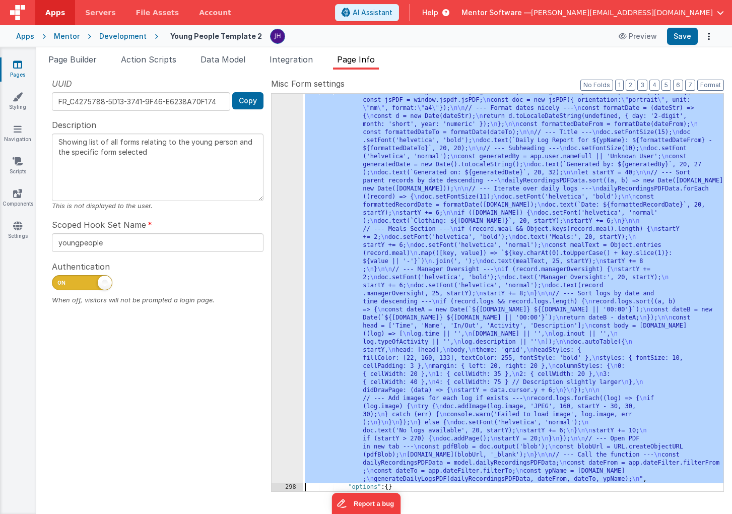
scroll to position [320, 0]
click at [290, 279] on div "297" at bounding box center [287, 285] width 31 height 395
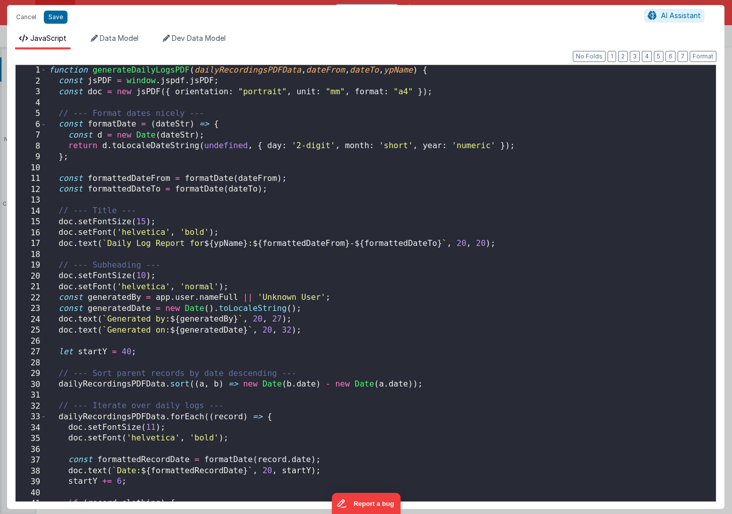
click at [306, 267] on div "function generateDailyLogsPDF ( dailyRecordingsPDFData , dateFrom , dateTo , yp…" at bounding box center [381, 294] width 669 height 458
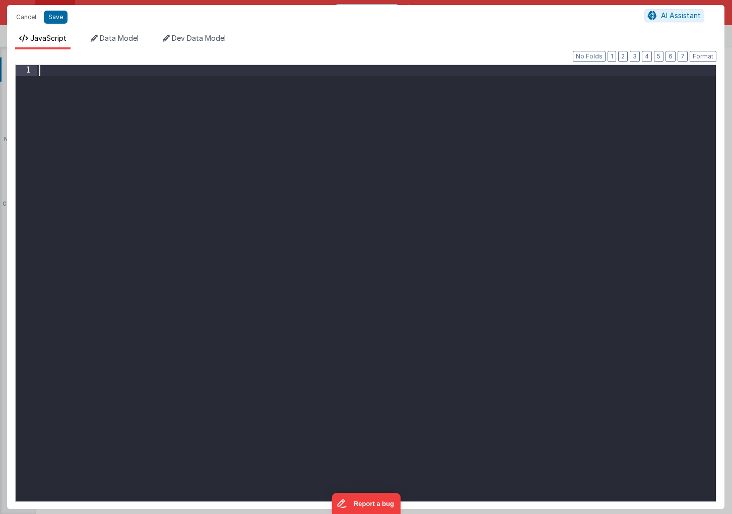
scroll to position [1189, 0]
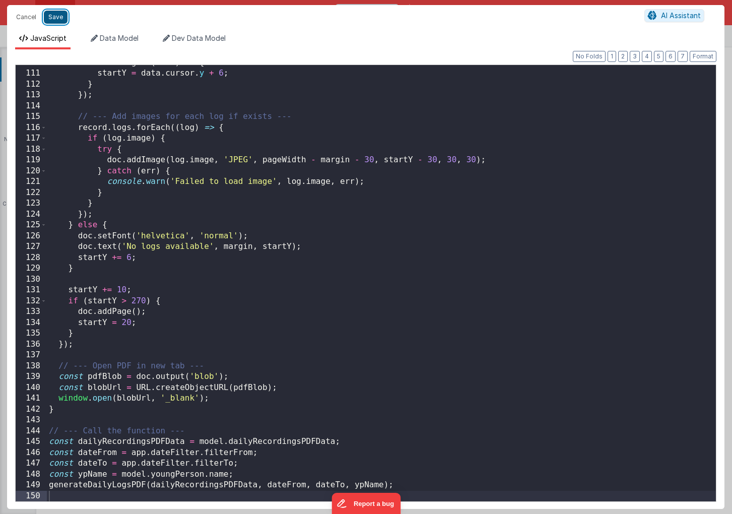
click at [58, 19] on button "Save" at bounding box center [56, 17] width 24 height 13
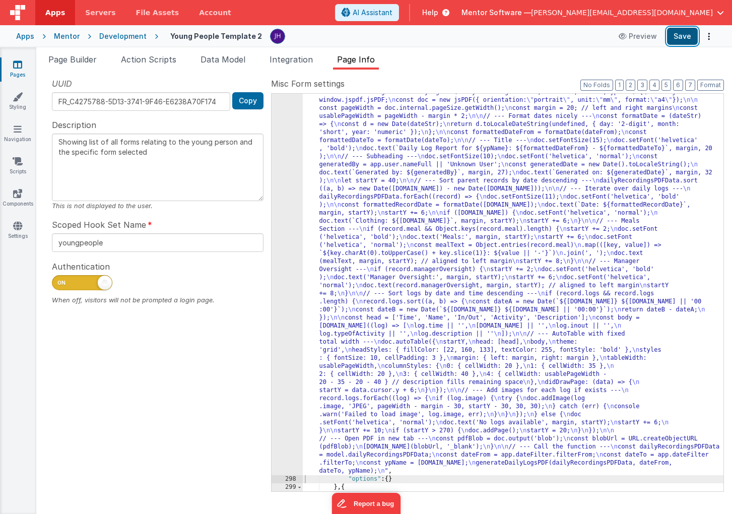
click at [677, 39] on button "Save" at bounding box center [682, 36] width 31 height 17
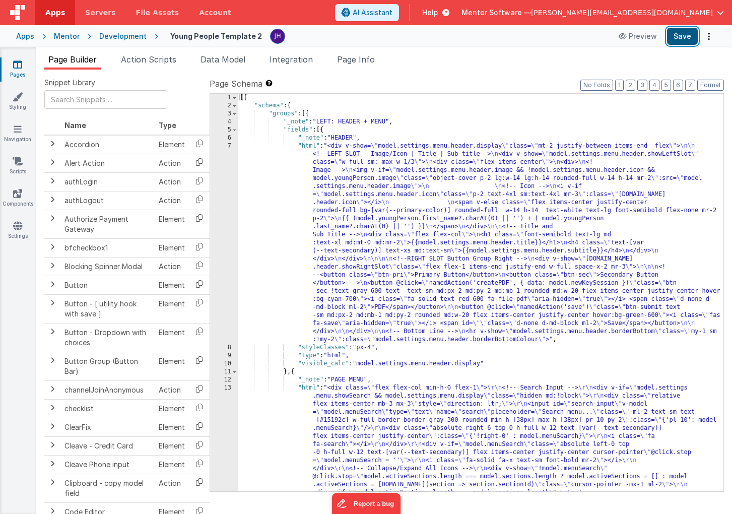
click at [683, 40] on button "Save" at bounding box center [682, 36] width 31 height 17
